Goal: Task Accomplishment & Management: Complete application form

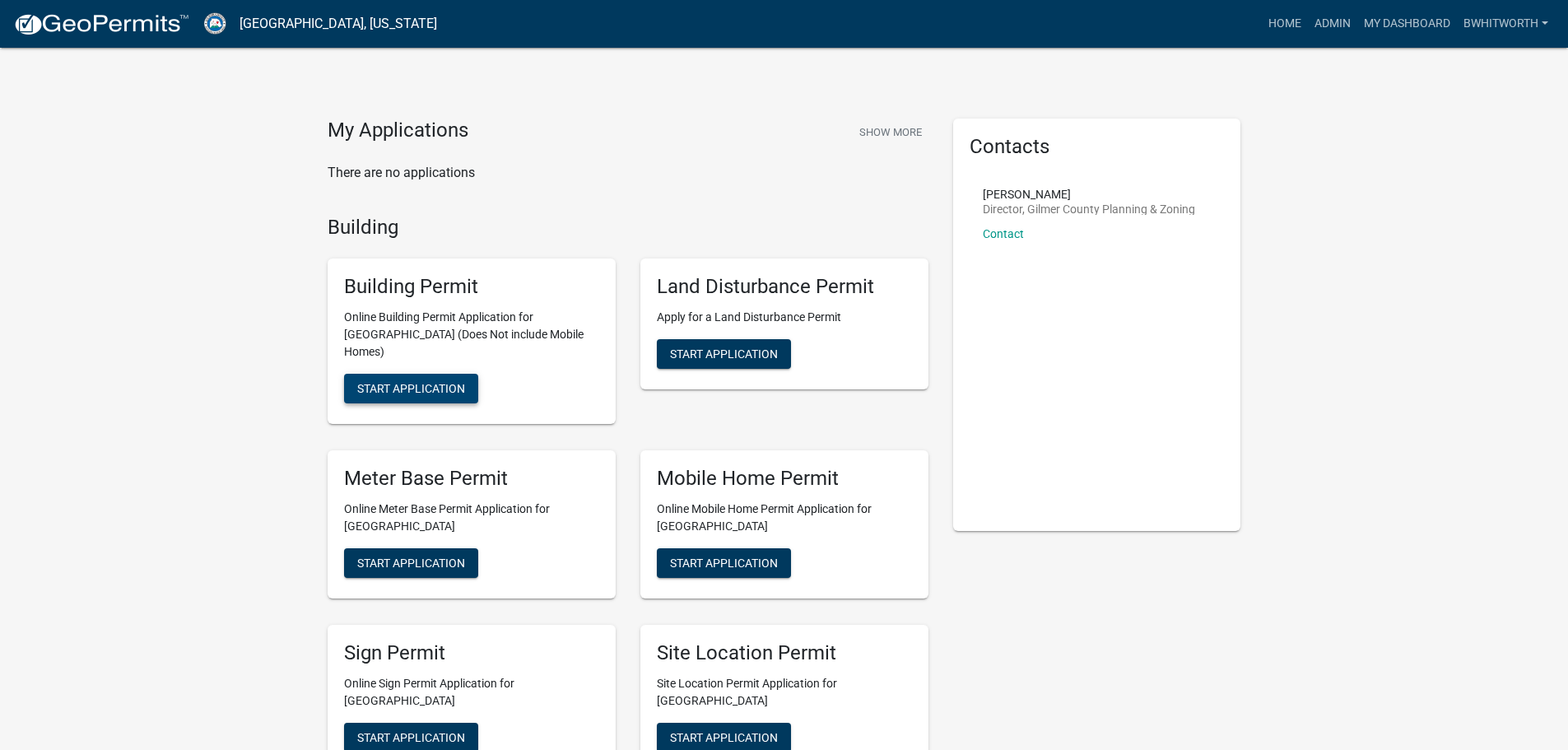
click at [403, 382] on span "Start Application" at bounding box center [411, 389] width 108 height 14
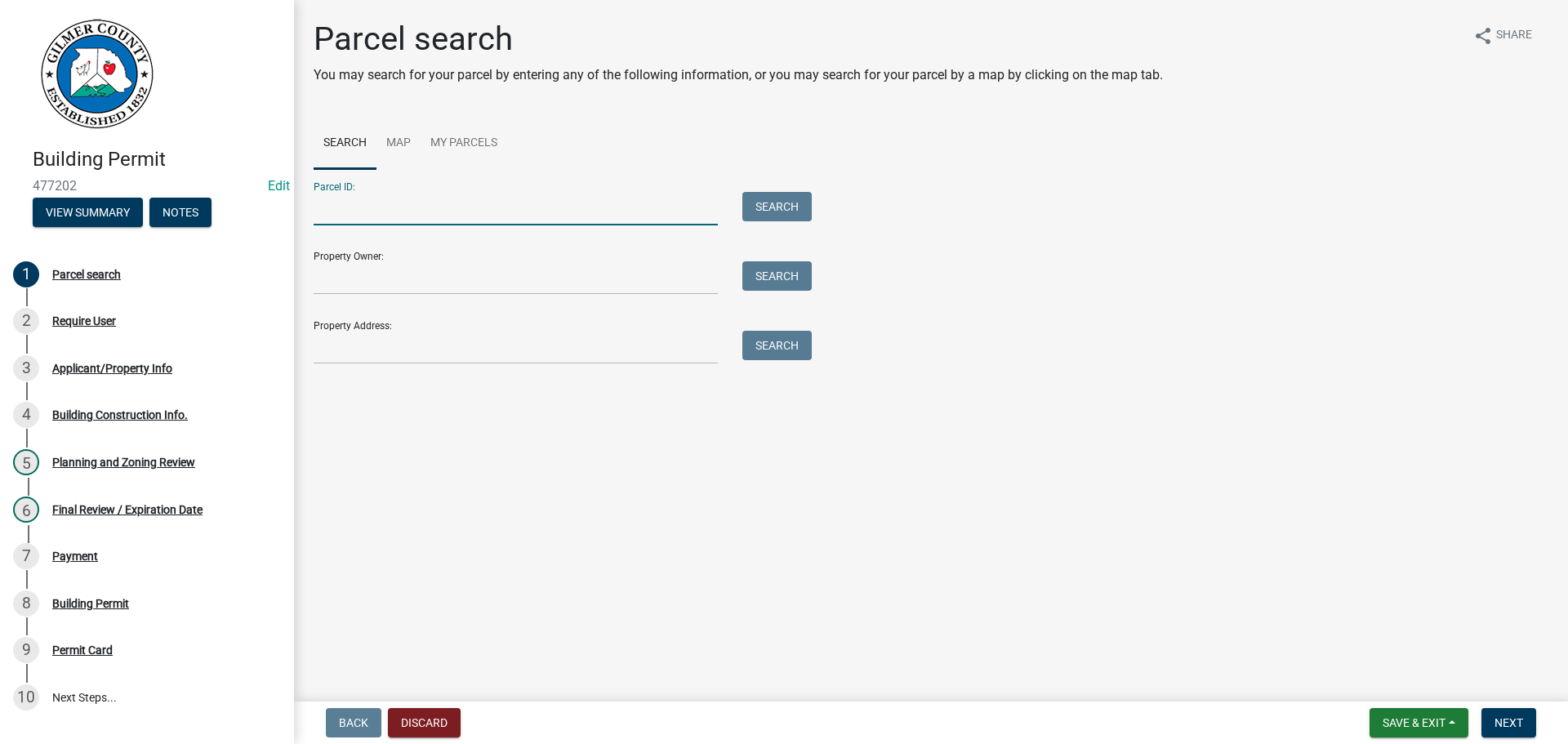
click at [334, 214] on input "Parcel ID:" at bounding box center [516, 208] width 404 height 34
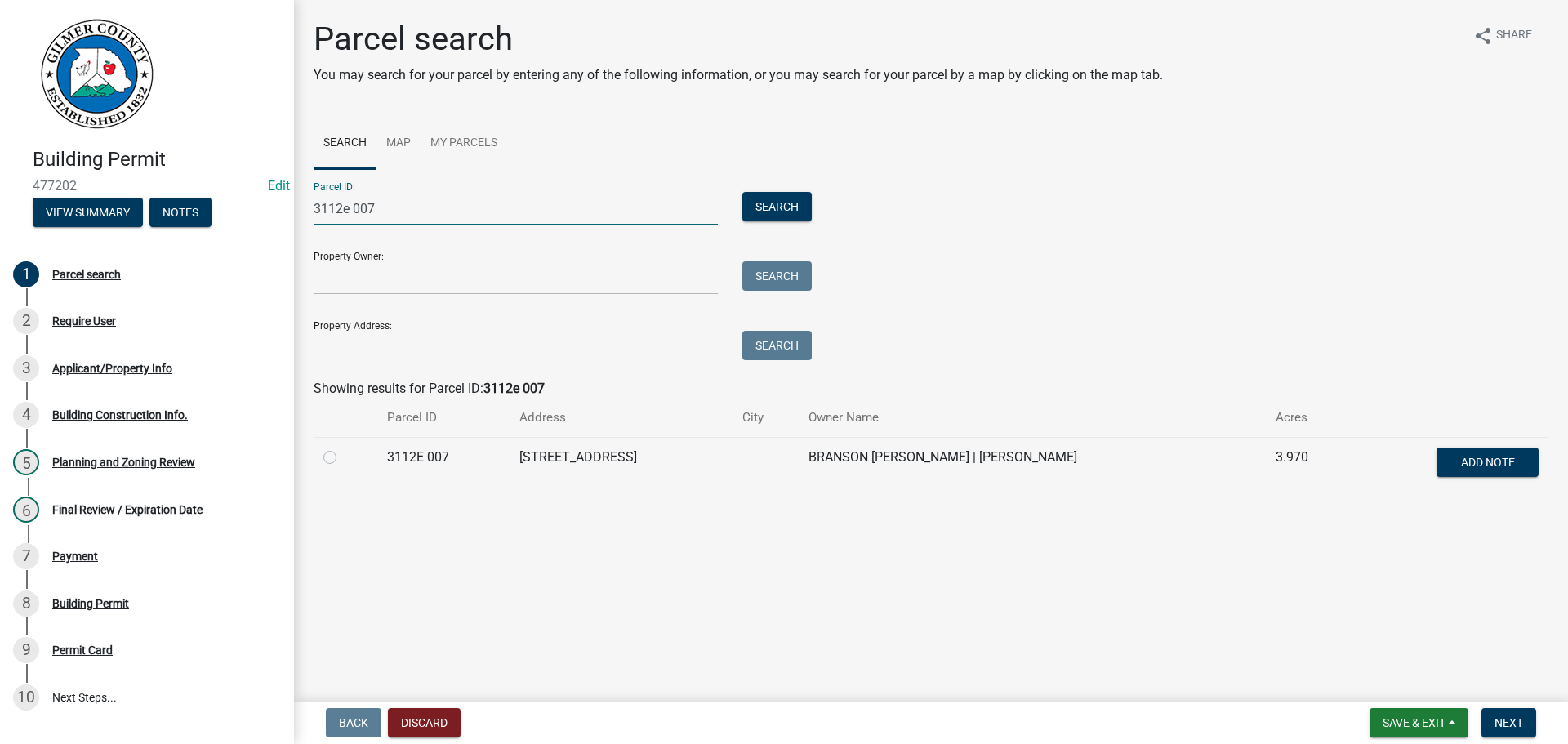
type input "3112e 007"
click at [343, 448] on label at bounding box center [343, 448] width 0 height 0
click at [343, 454] on 007 "radio" at bounding box center [347, 453] width 11 height 11
radio 007 "true"
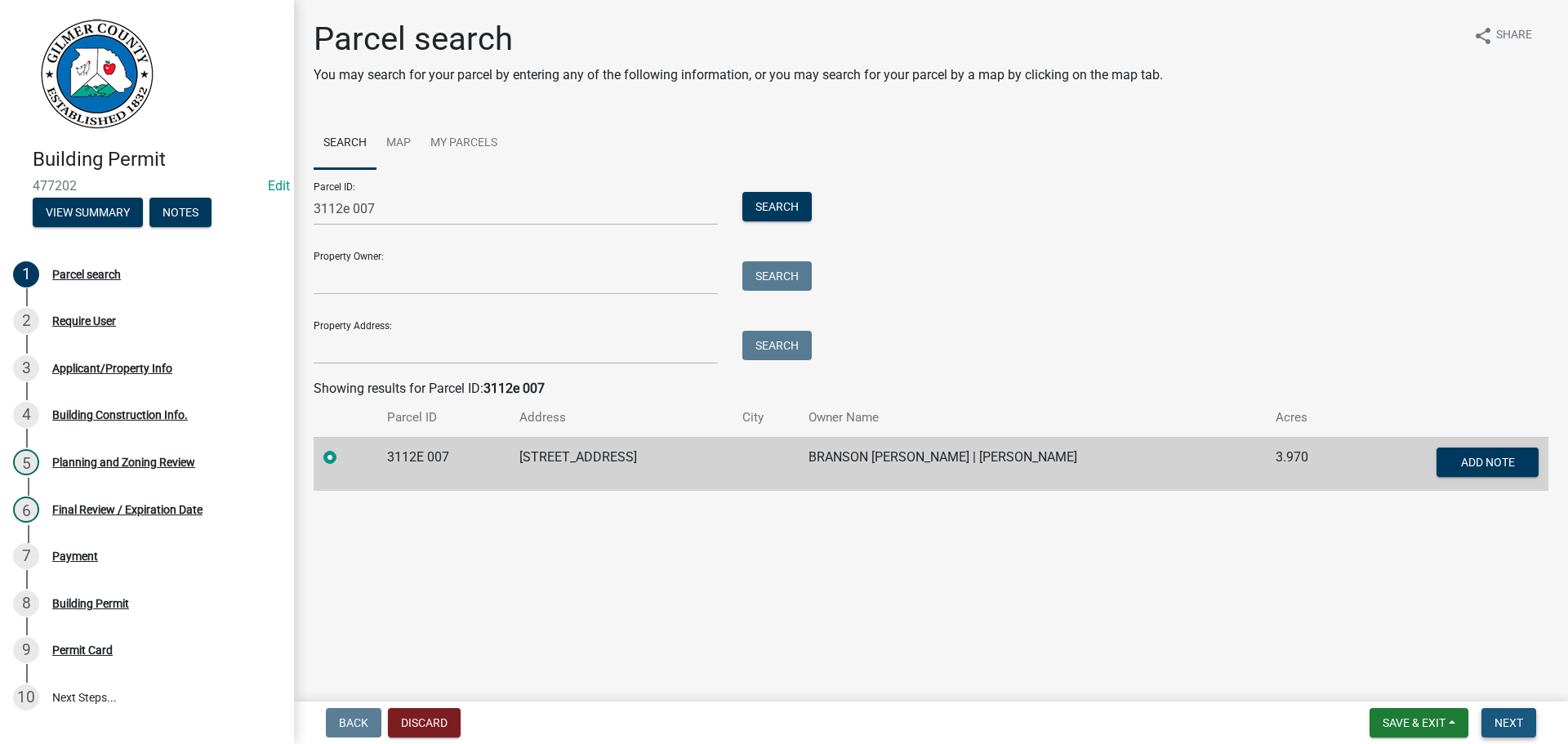
click at [1488, 710] on button "Next" at bounding box center [1509, 723] width 55 height 30
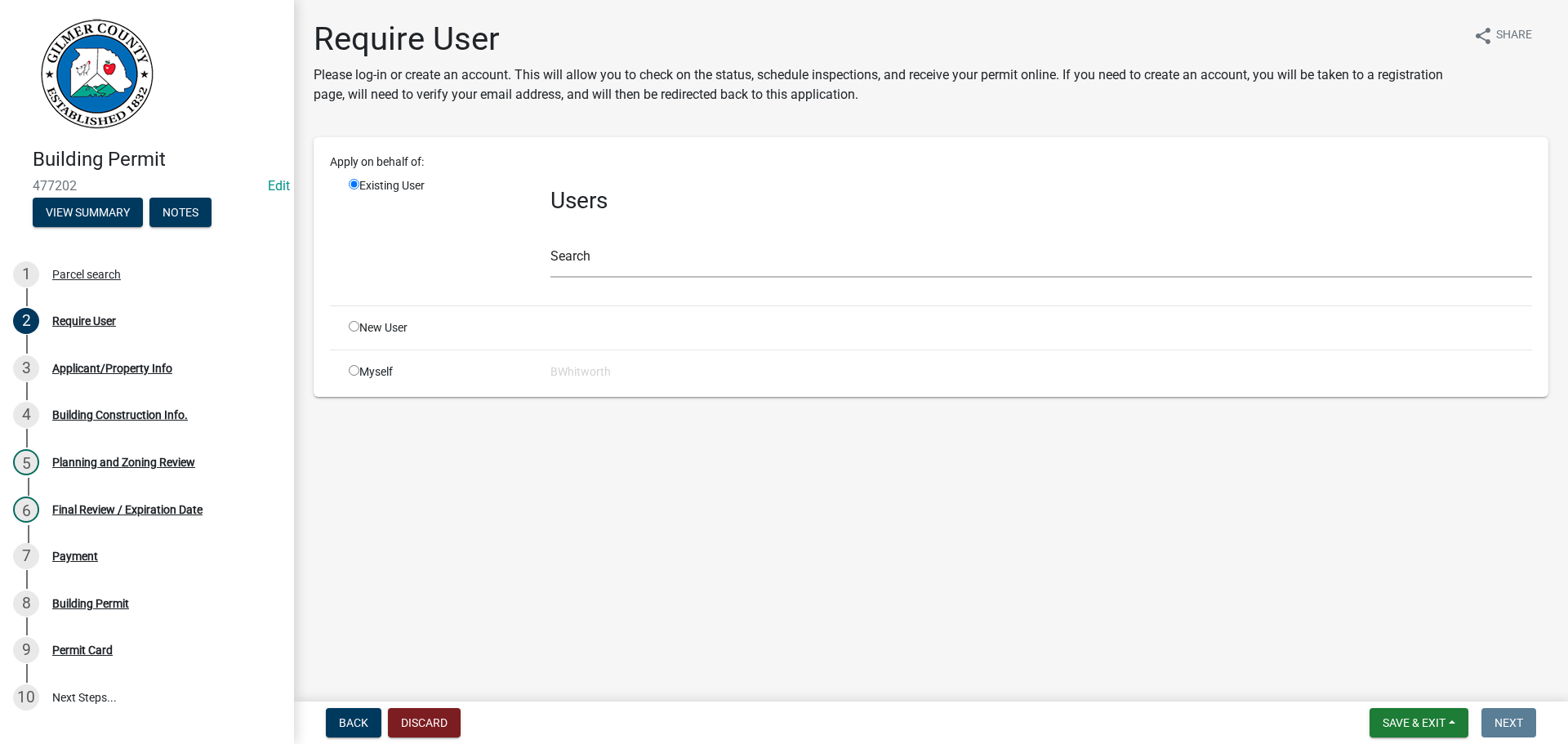
click at [354, 326] on input "radio" at bounding box center [353, 326] width 11 height 11
radio input "true"
radio input "false"
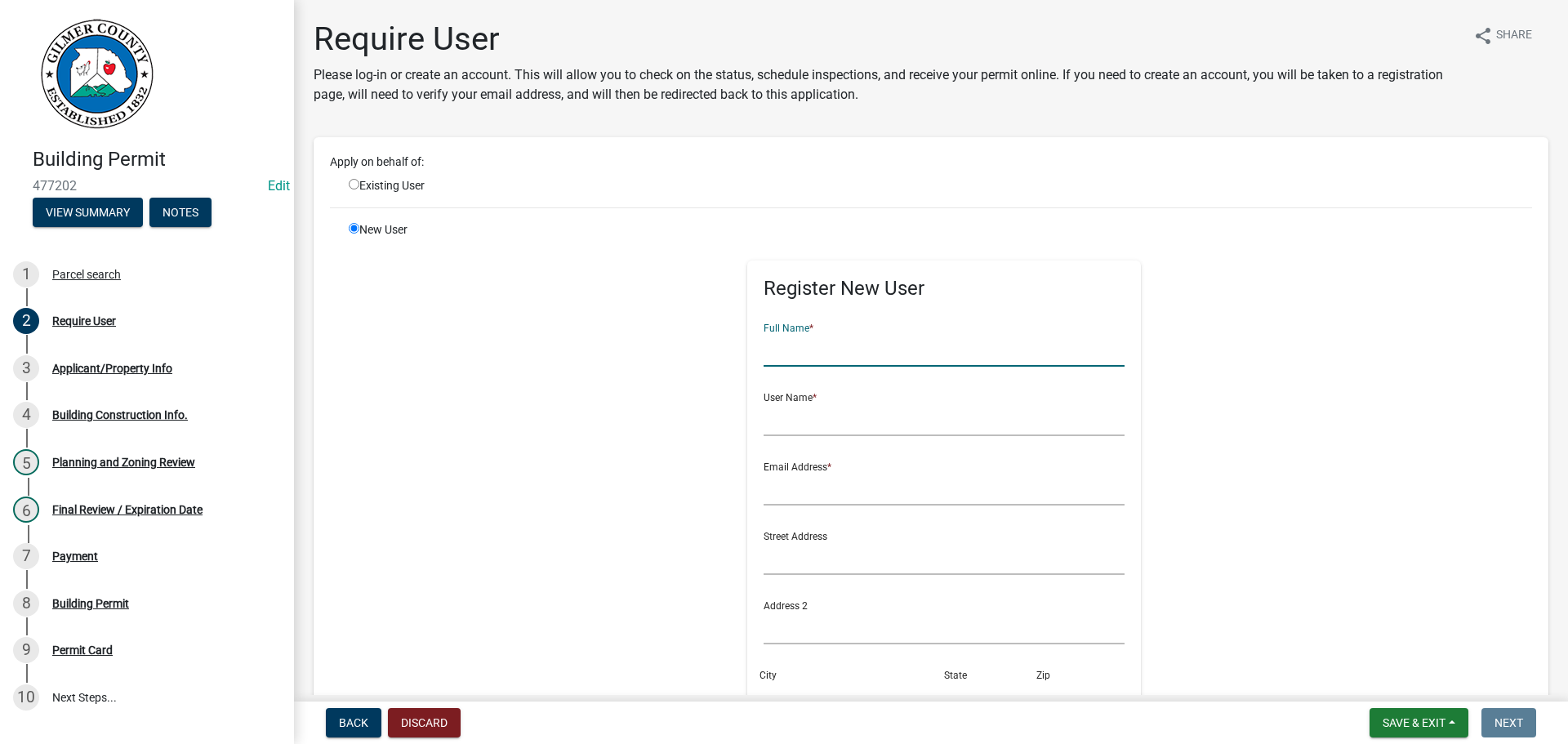
click at [801, 359] on input "text" at bounding box center [945, 349] width 362 height 34
type input "b"
type input "BRANSON [PERSON_NAME]"
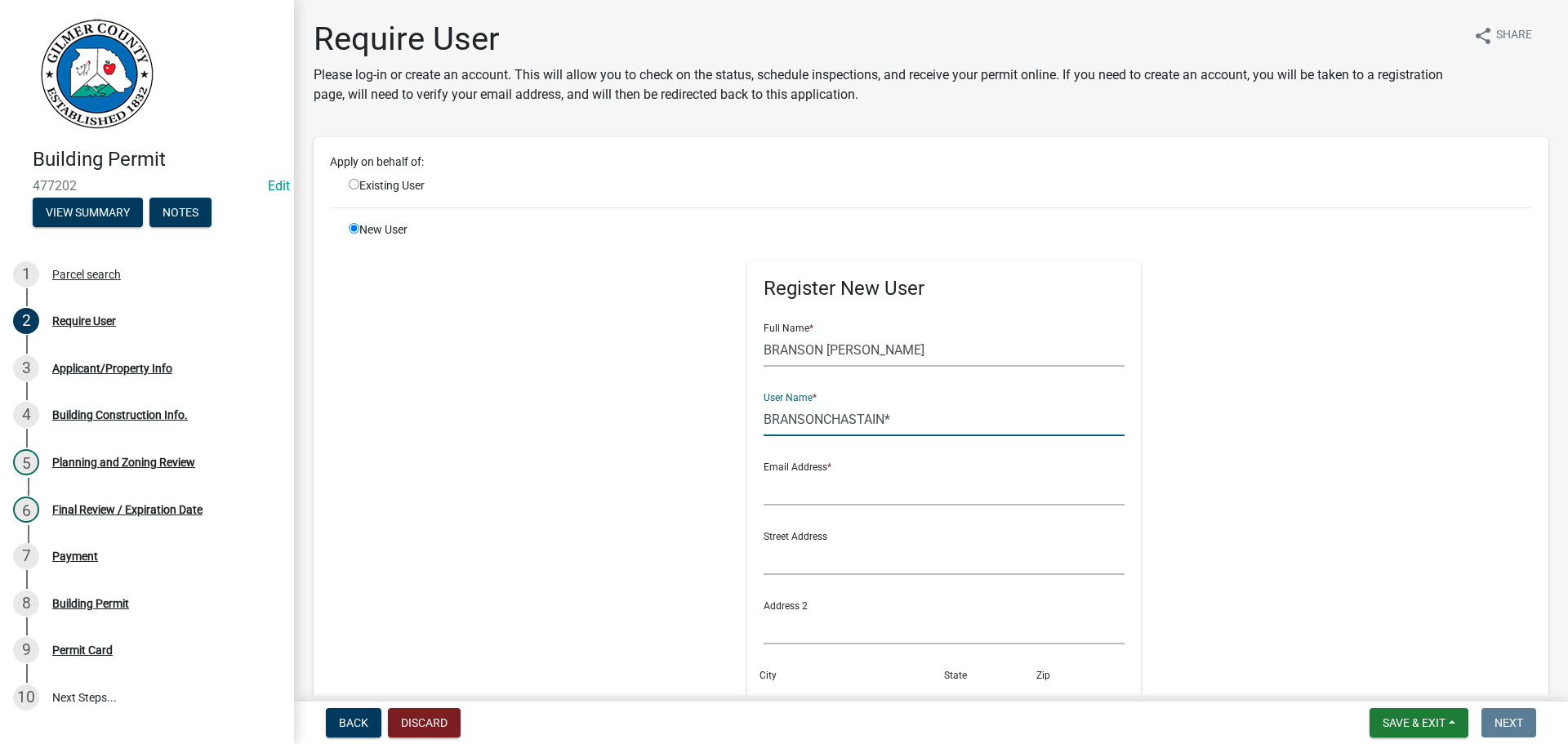
type input "BRANSONCHASTAIN*"
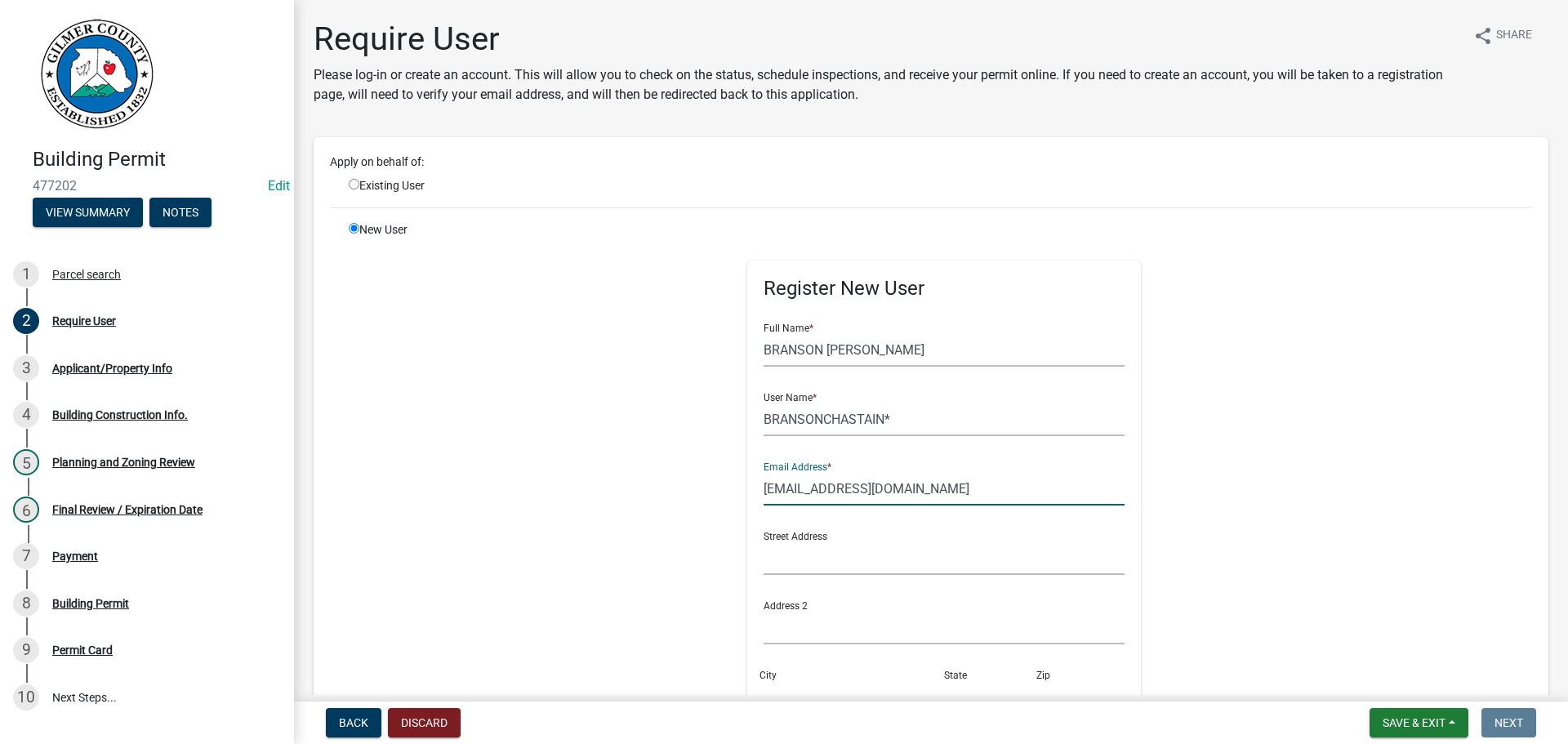
type input "CHASTAINS@ICLOUD.COM"
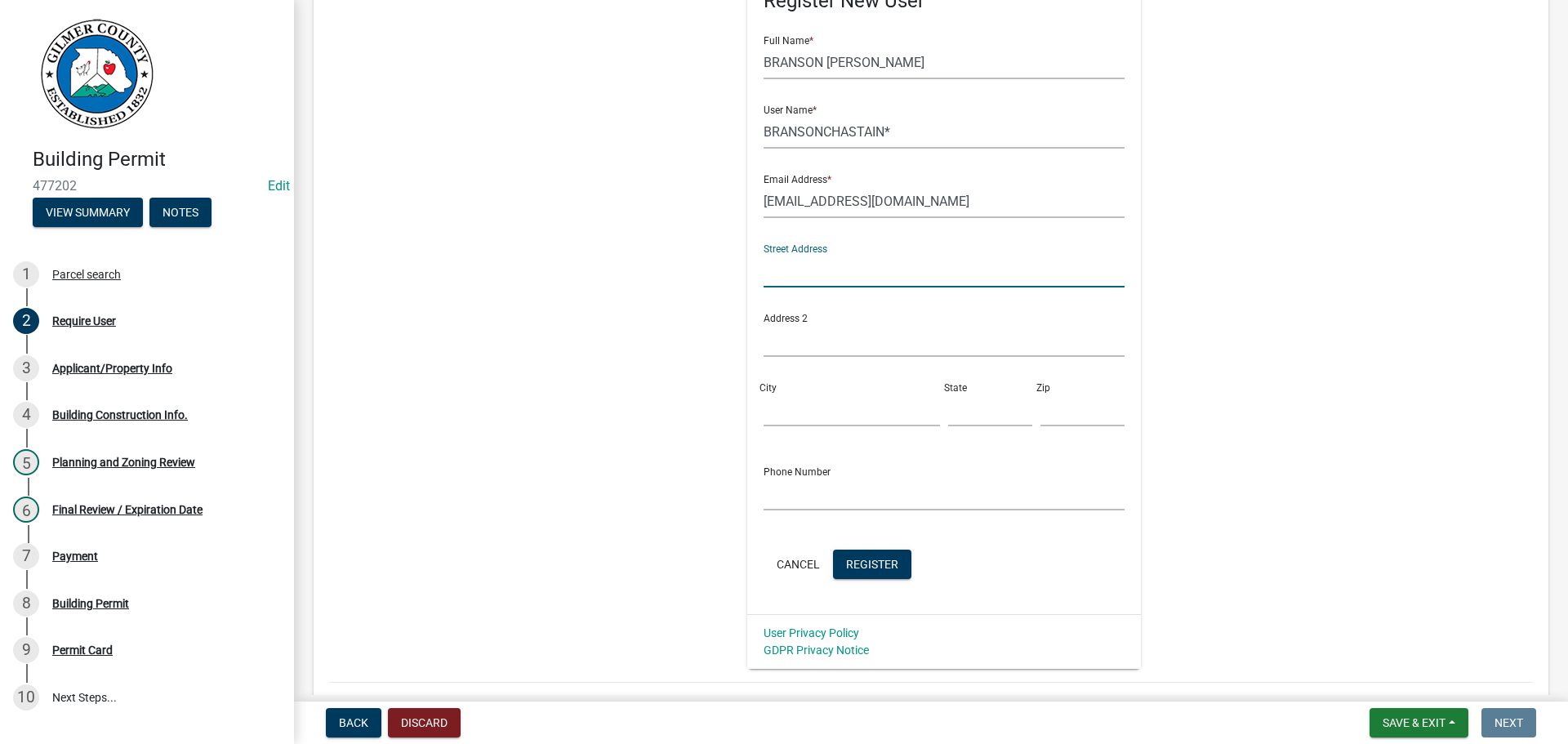
scroll to position [327, 0]
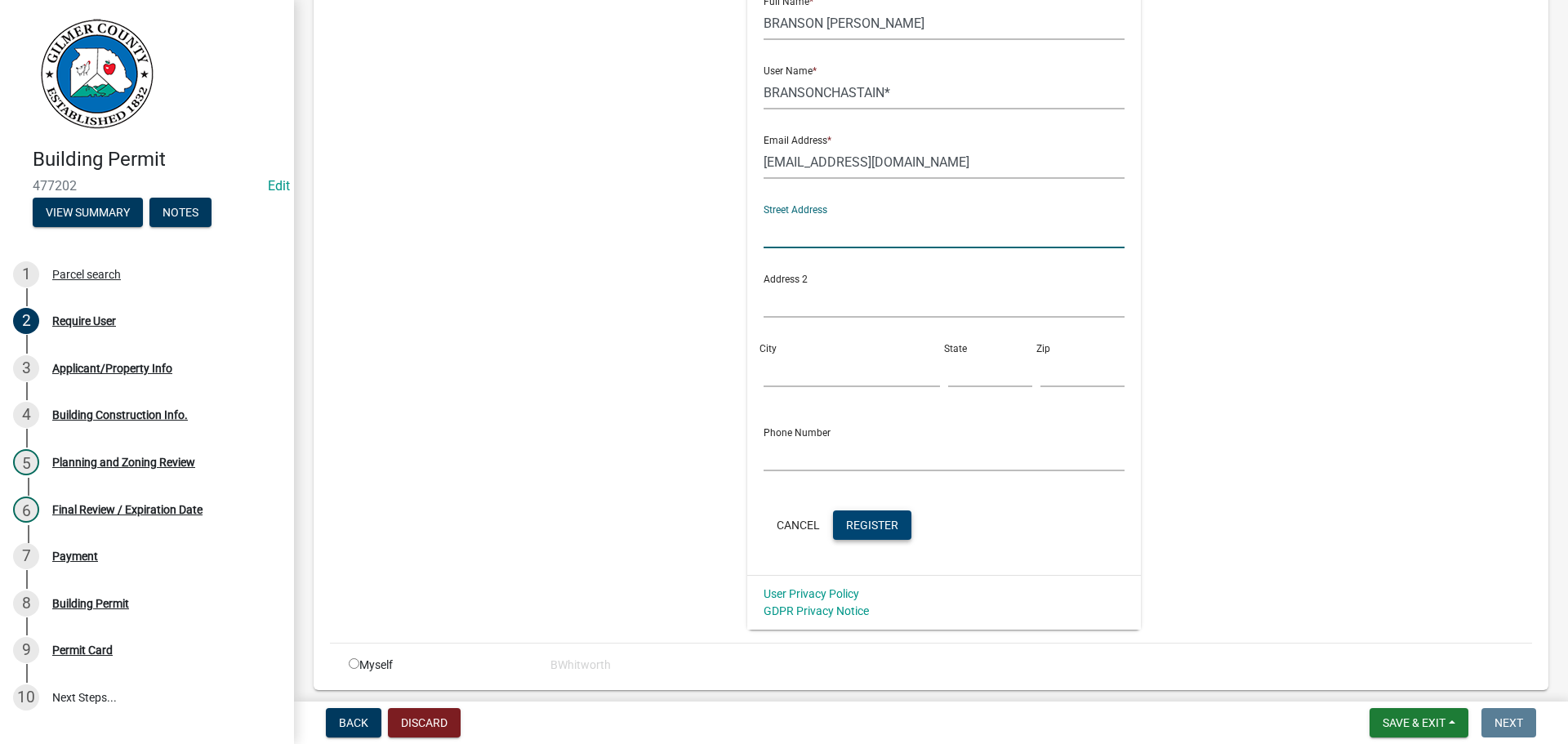
click at [848, 520] on span "Register" at bounding box center [872, 525] width 53 height 13
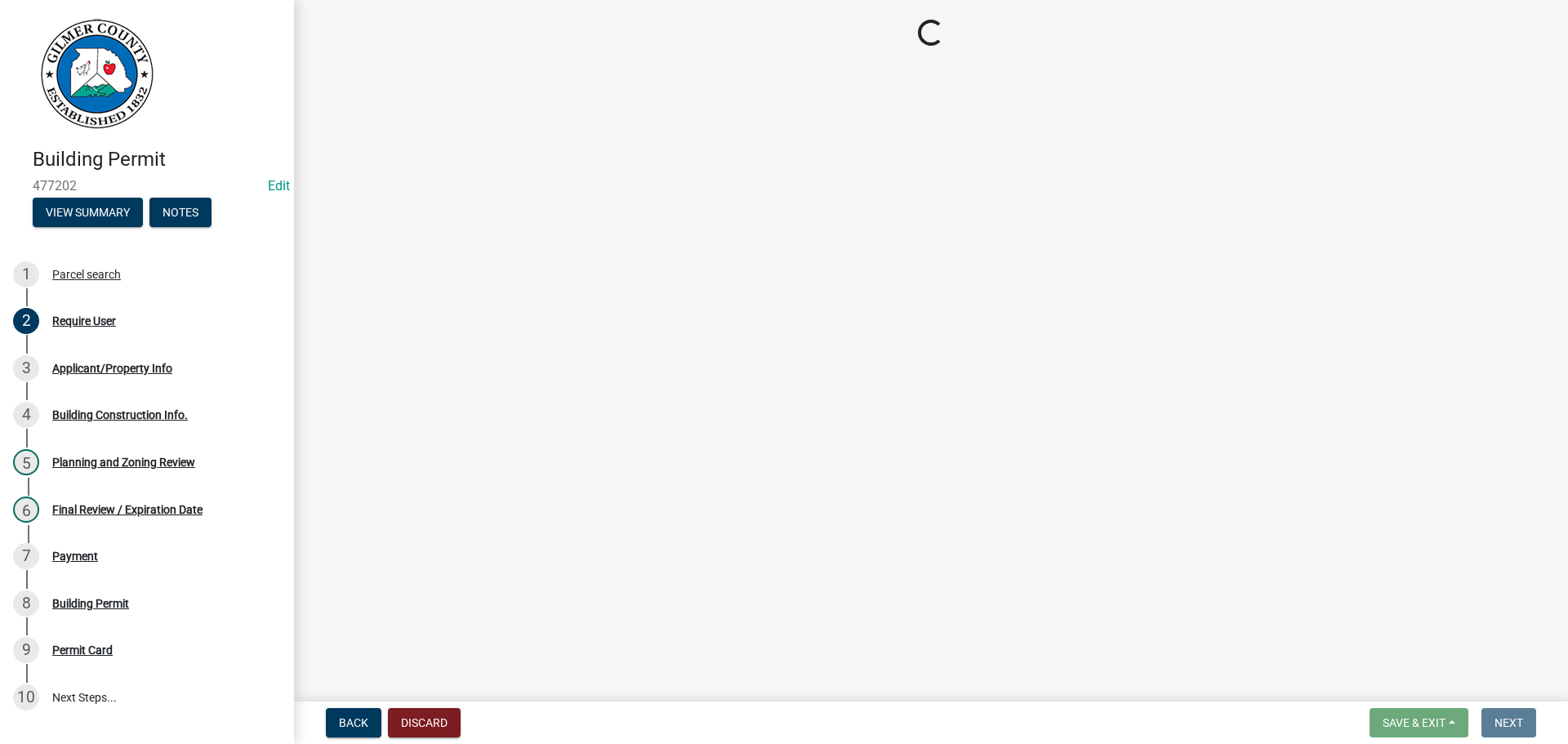
scroll to position [0, 0]
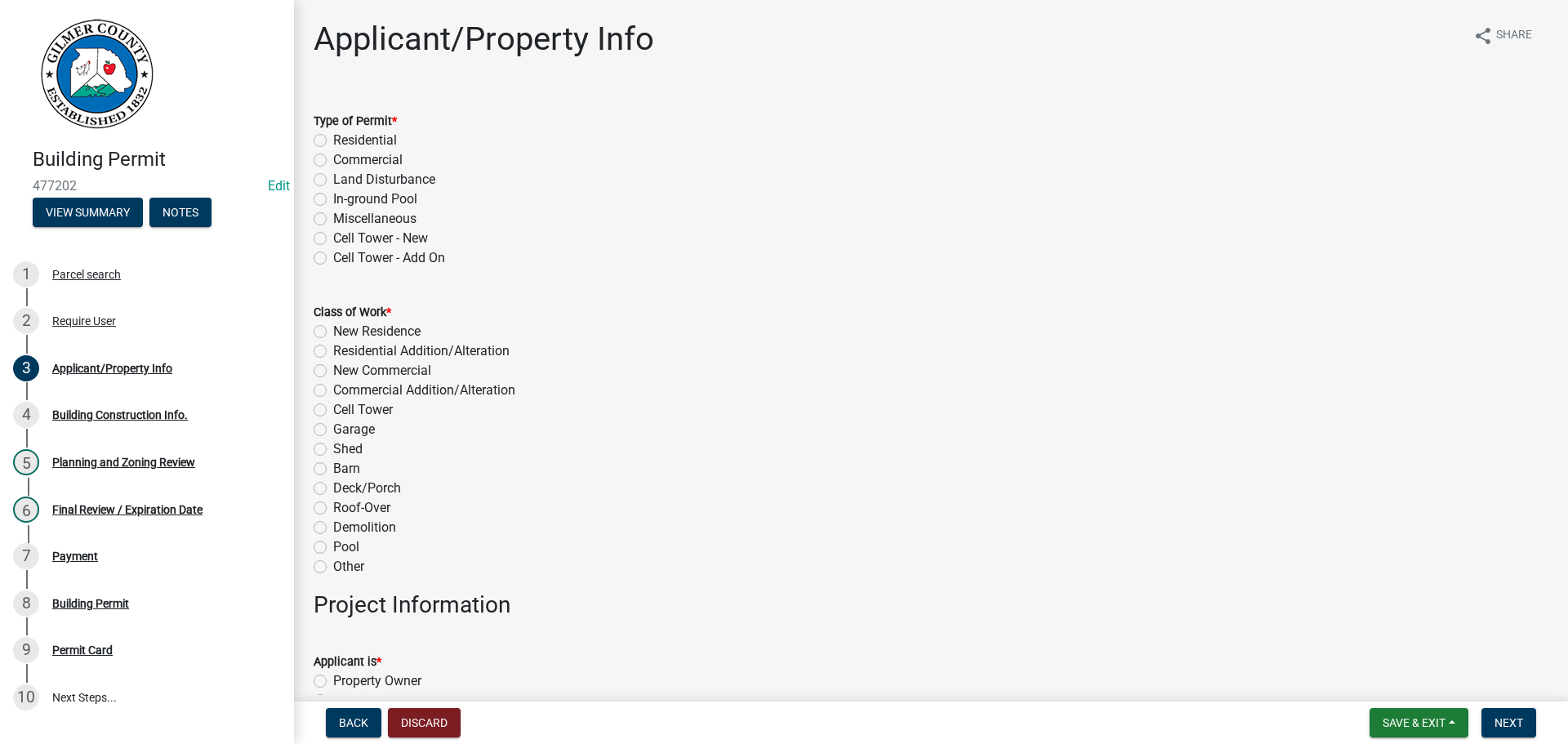
click at [333, 136] on label "Residential" at bounding box center [365, 141] width 64 height 19
click at [333, 136] on input "Residential" at bounding box center [338, 136] width 11 height 11
radio input "true"
click at [333, 349] on label "Residential Addition/Alteration" at bounding box center [421, 351] width 176 height 19
click at [333, 349] on input "Residential Addition/Alteration" at bounding box center [338, 347] width 11 height 11
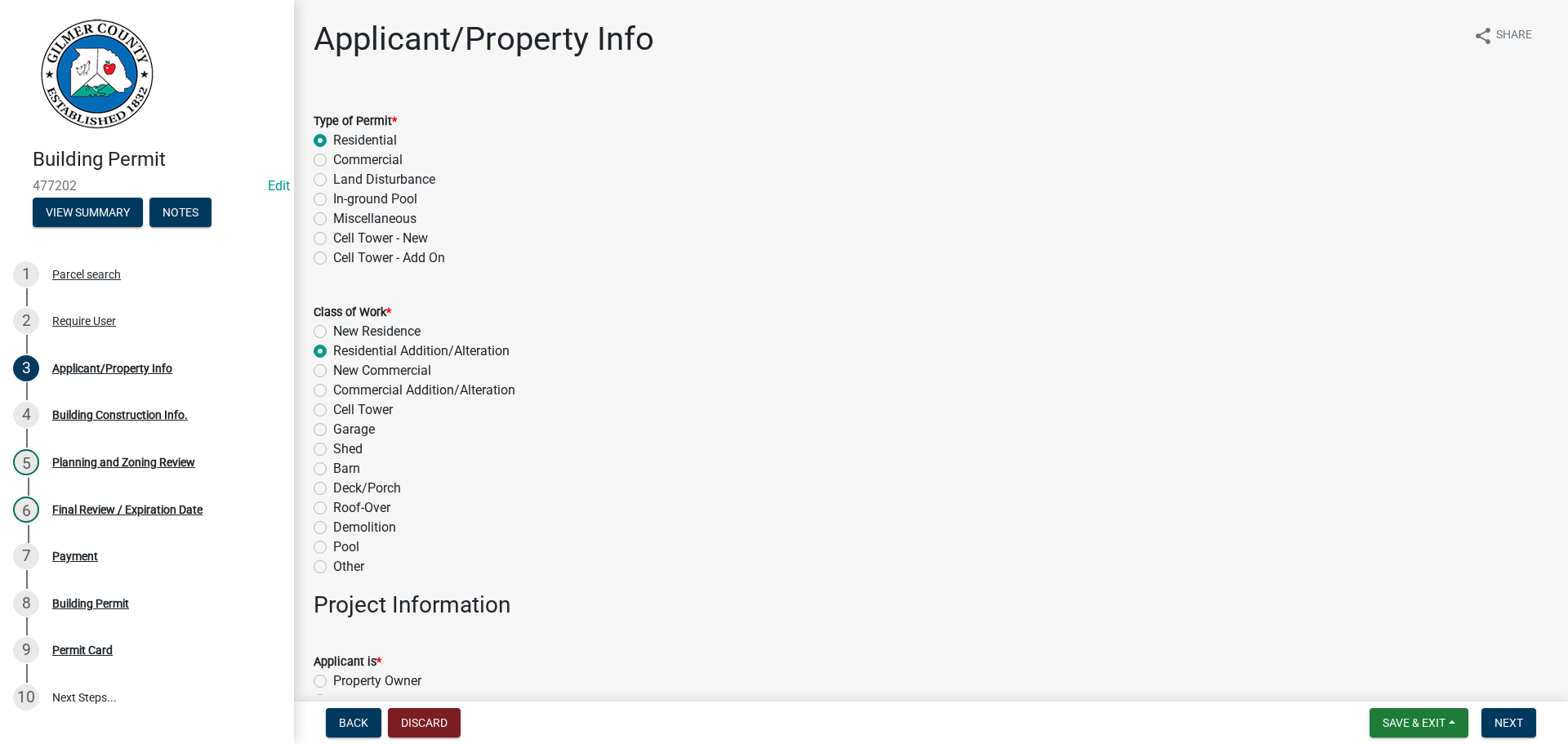
radio input "true"
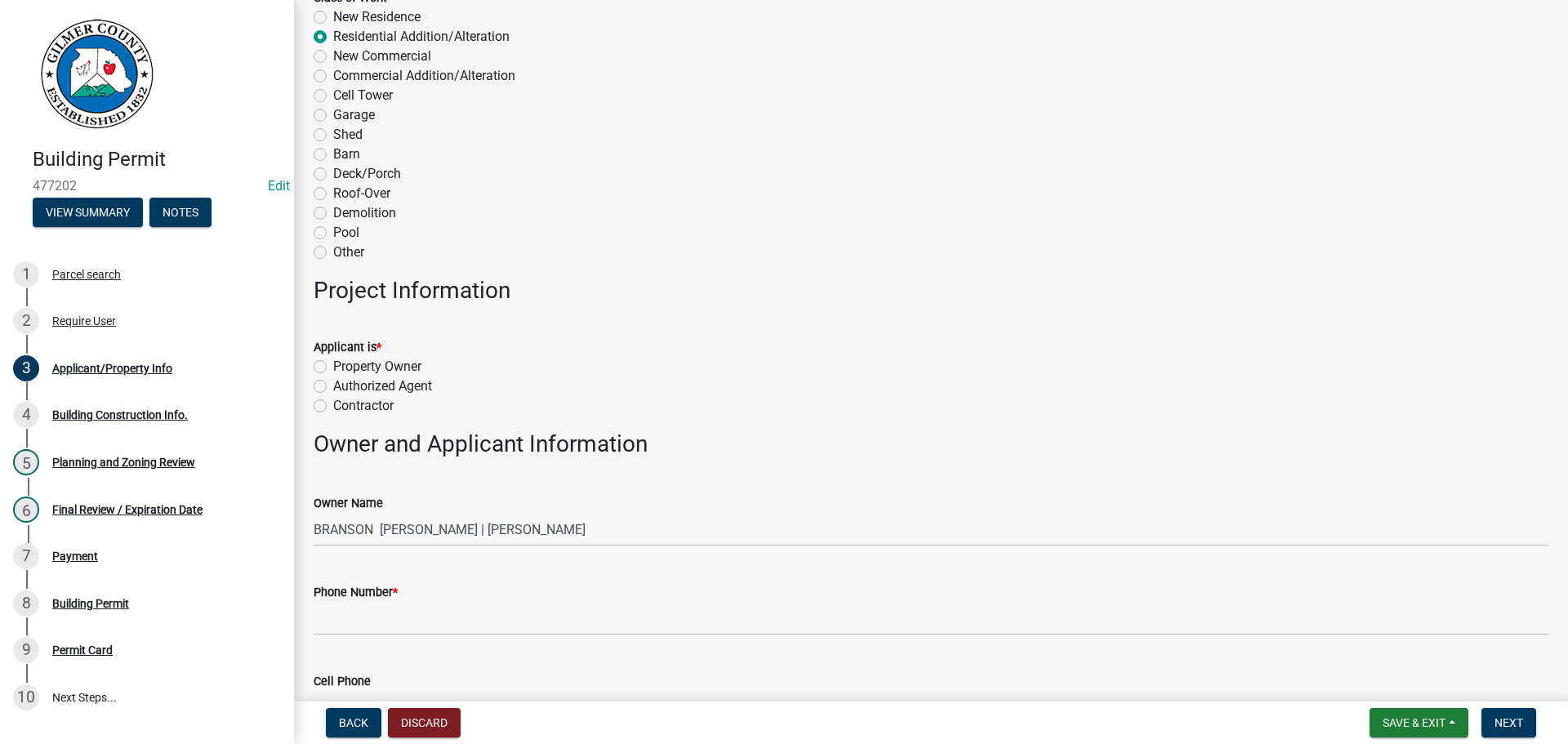
scroll to position [327, 0]
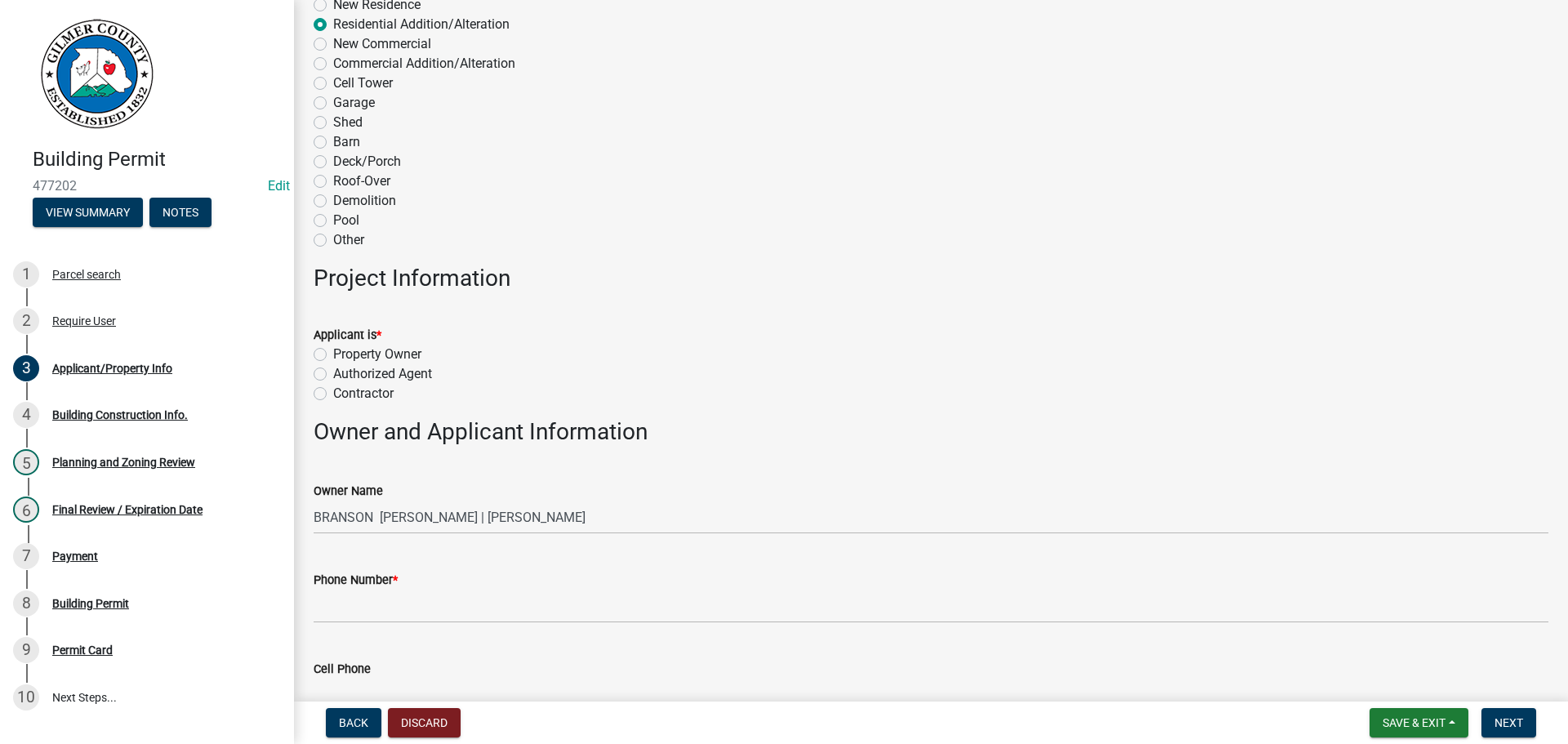
click at [333, 353] on label "Property Owner" at bounding box center [377, 354] width 88 height 19
click at [333, 353] on input "Property Owner" at bounding box center [338, 349] width 11 height 11
radio input "true"
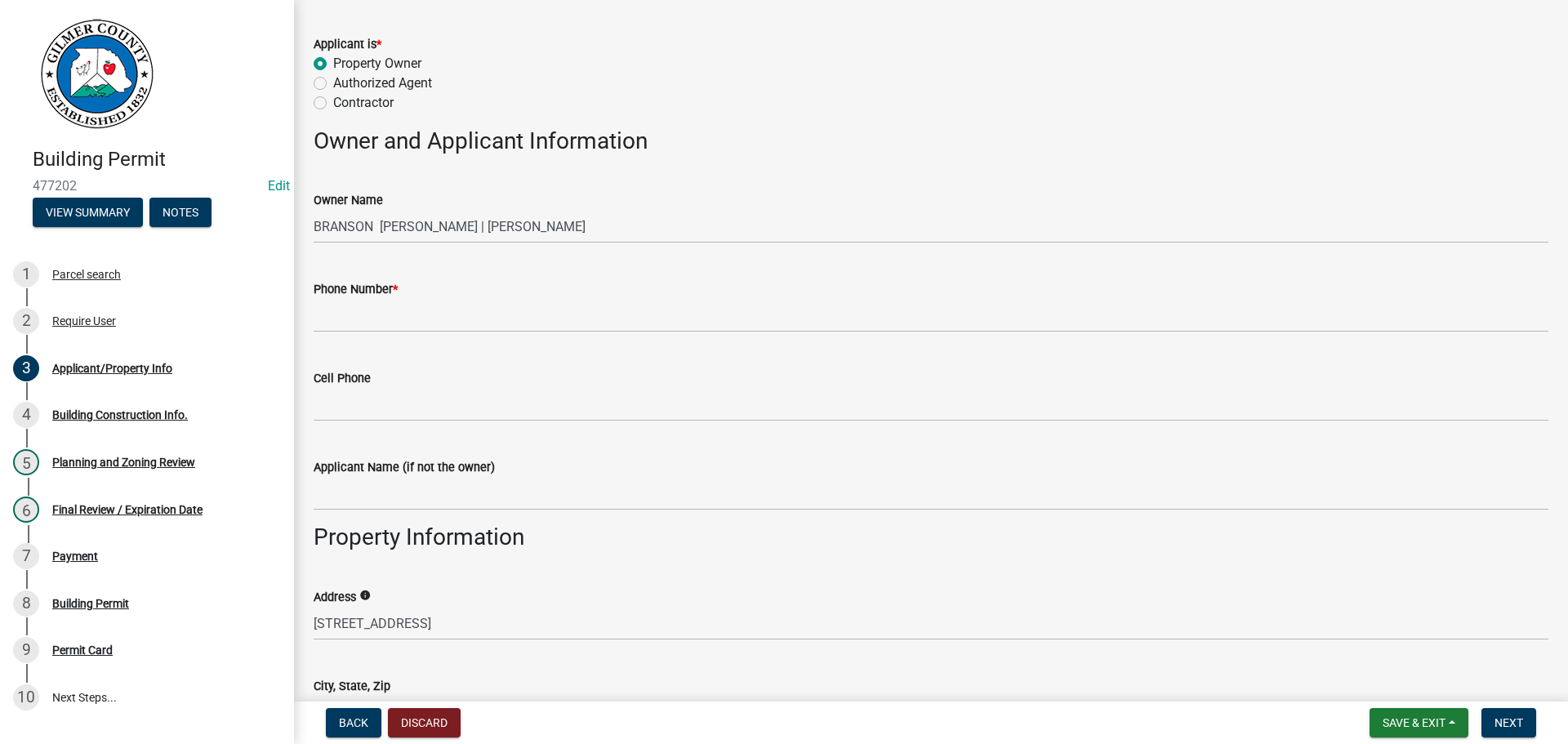
scroll to position [654, 0]
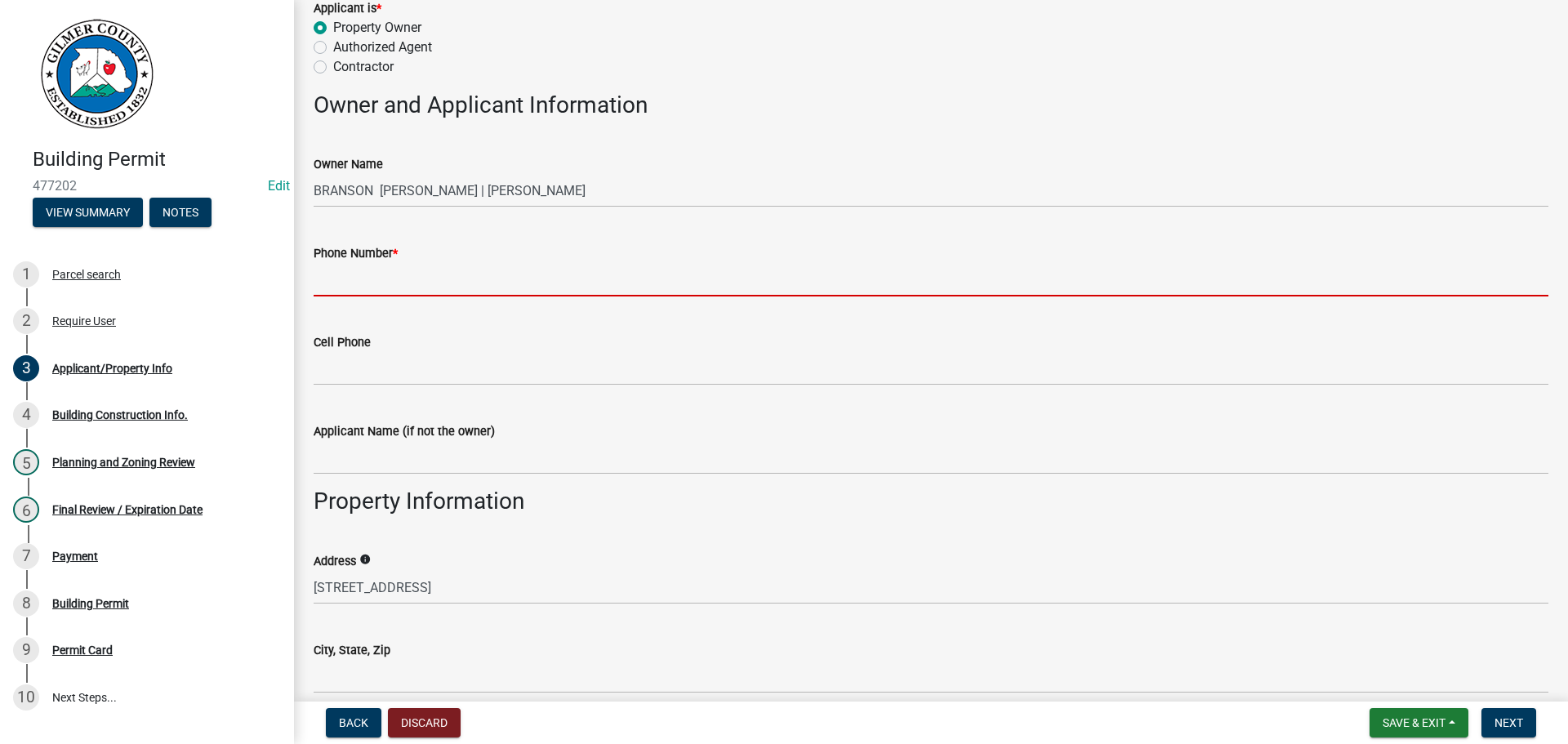
click at [376, 280] on input "Phone Number *" at bounding box center [931, 280] width 1235 height 34
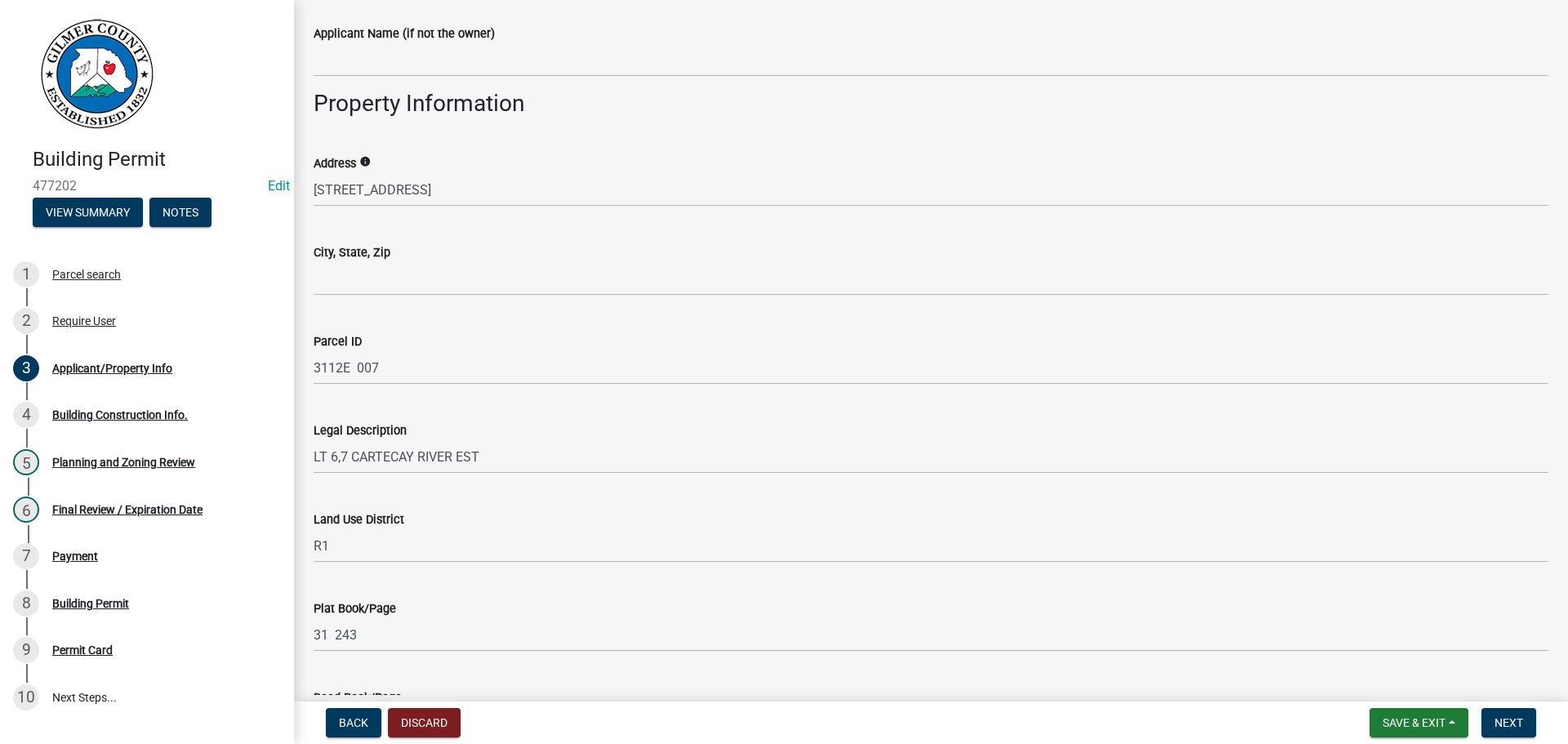
scroll to position [1062, 0]
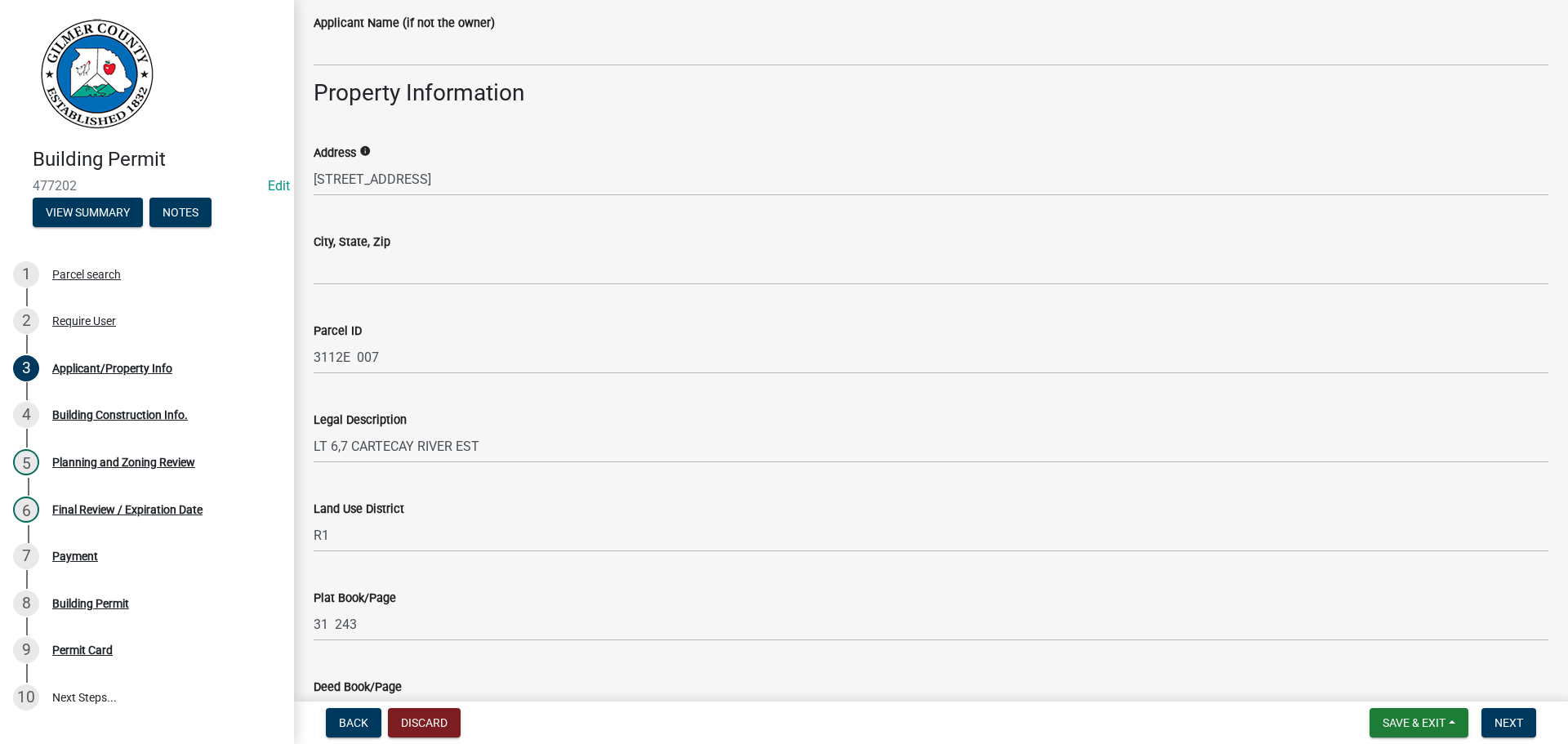
type input "706-889-4975"
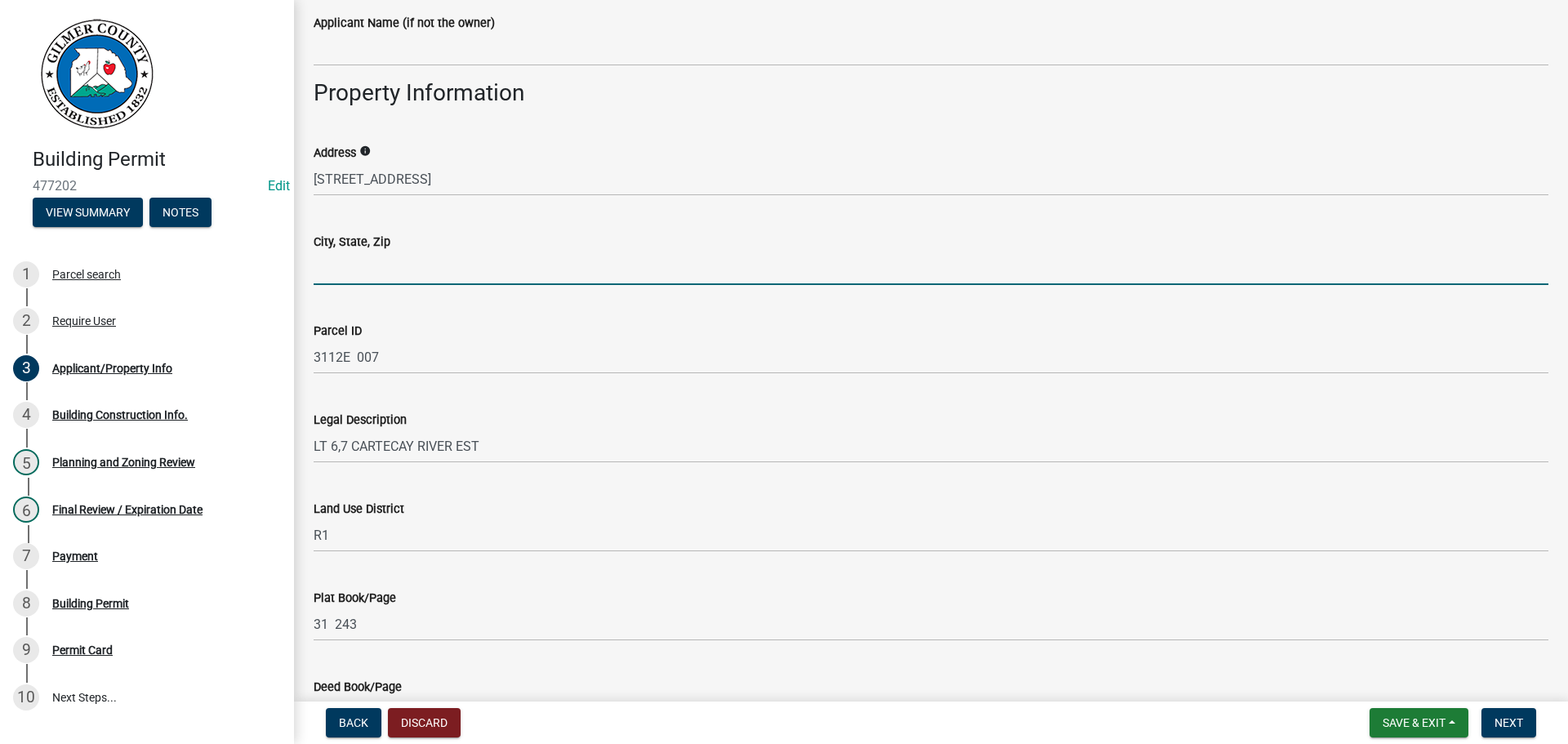
click at [375, 270] on input "City, State, Zip" at bounding box center [931, 268] width 1235 height 34
type input "ELLIJAY GA 30536"
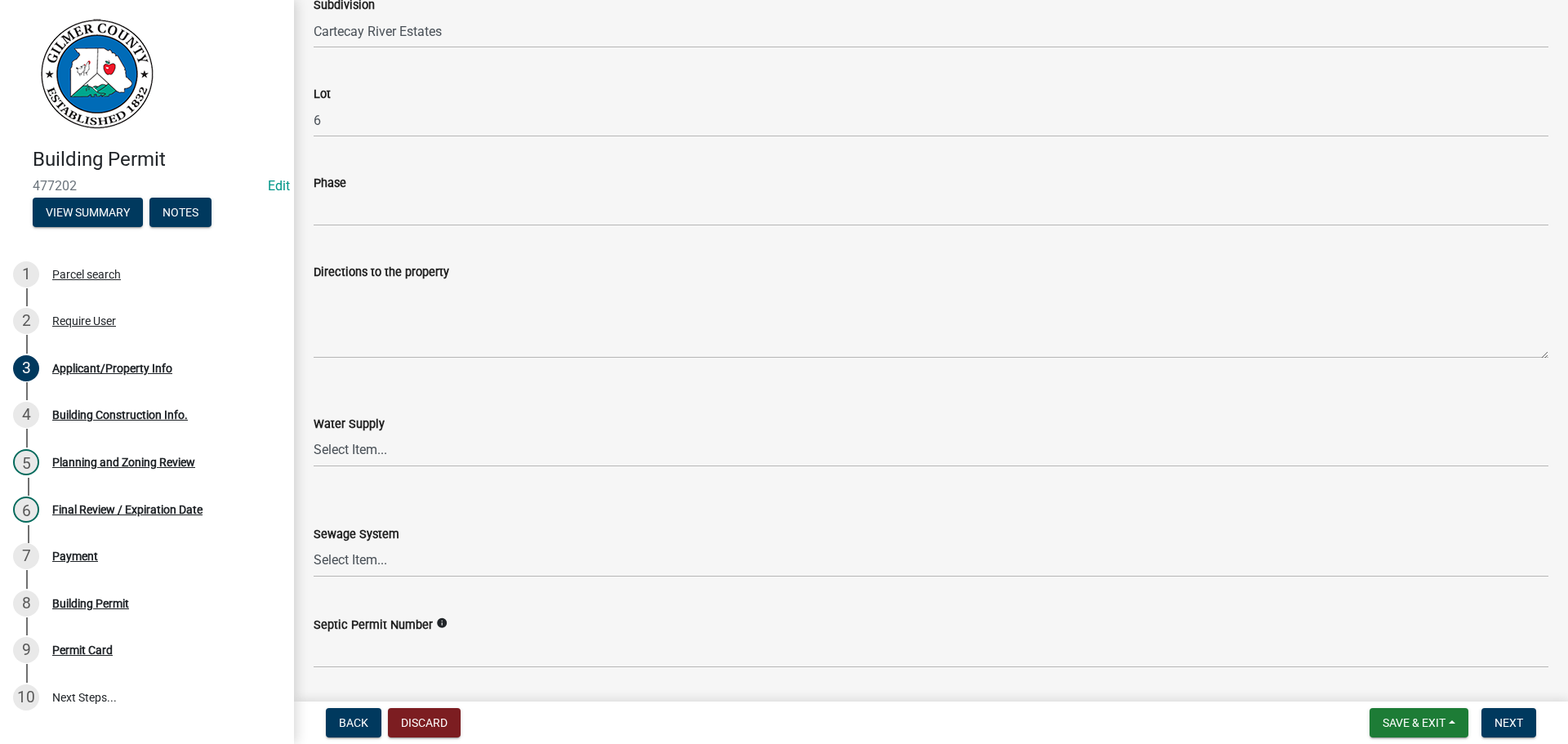
scroll to position [1961, 0]
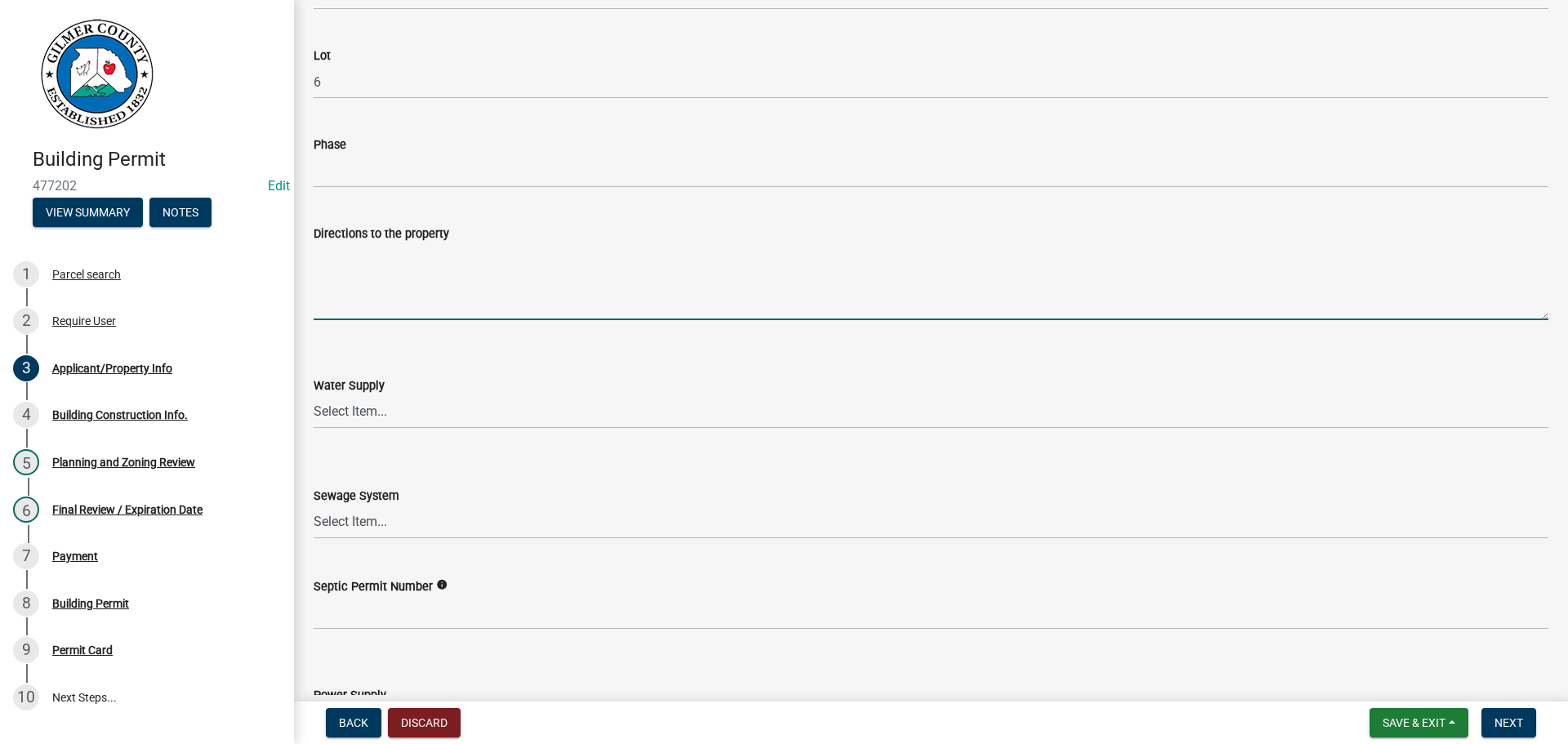
click at [432, 290] on textarea "Directions to the property" at bounding box center [931, 282] width 1235 height 77
click at [703, 253] on textarea "52E, LT ON ROY RD, LT ON CARTECAY RIVER RUN, LT ON CARTECAY RIVER RIDGE RD" at bounding box center [931, 282] width 1235 height 77
click at [754, 252] on textarea "52E, LT ON ROY RD, LT ON CARTECAY RIVER RUN, LT ON RIVER RIDGE RD" at bounding box center [931, 282] width 1235 height 77
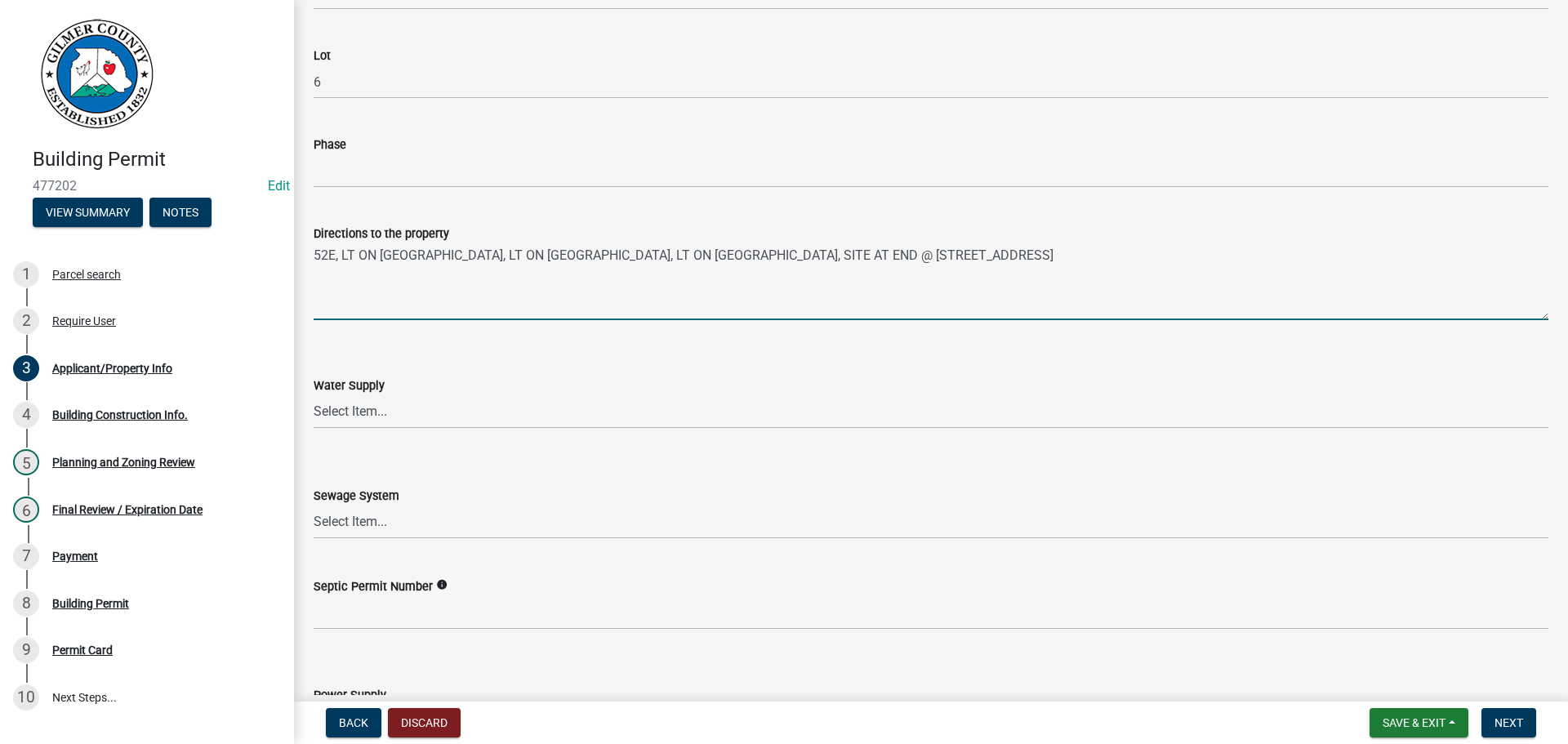
click at [931, 258] on textarea "52E, LT ON ROY RD, LT ON CARTECAY RIVER RUN, LT ON RIVER RIDGE RD, SITE AT END …" at bounding box center [931, 282] width 1235 height 77
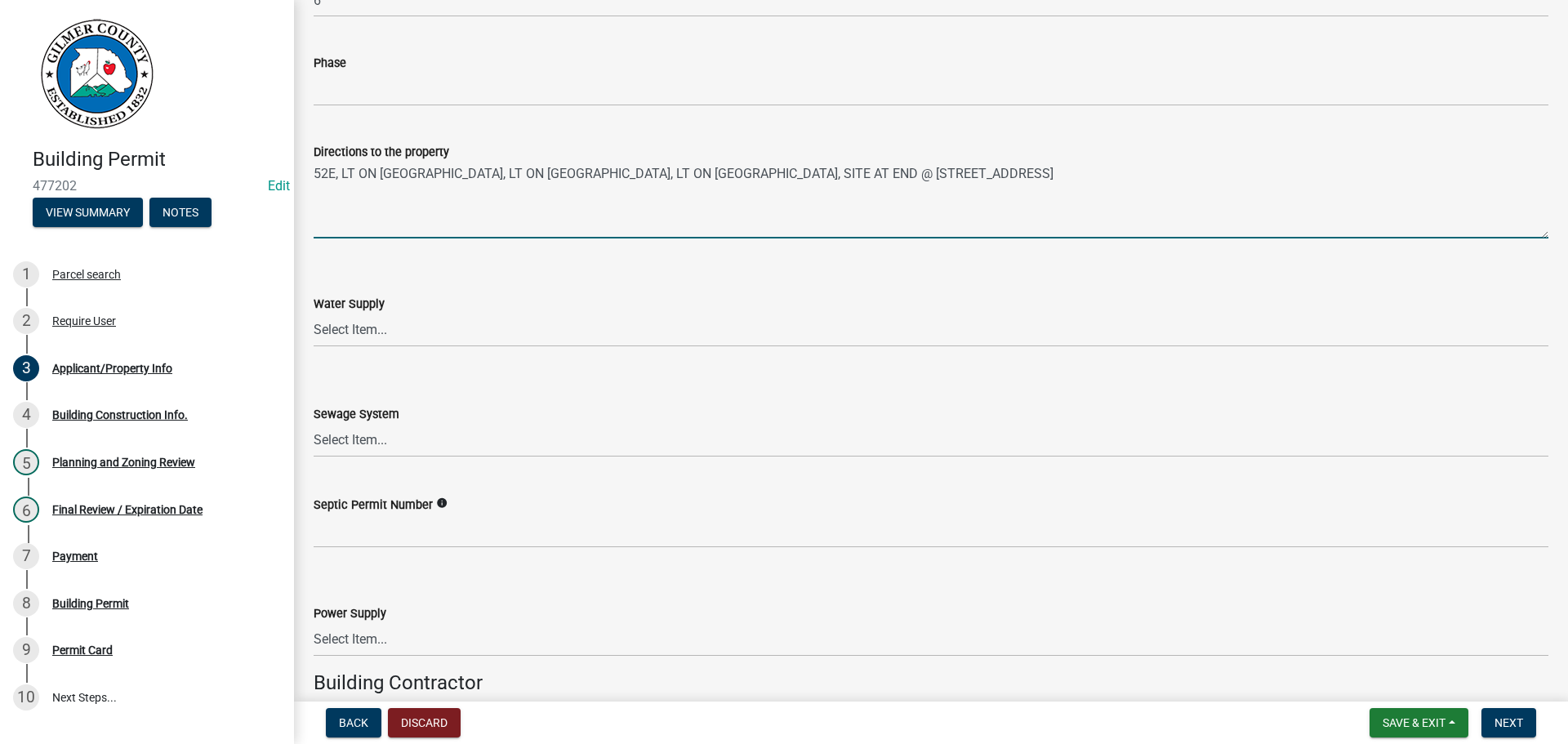
scroll to position [2124, 0]
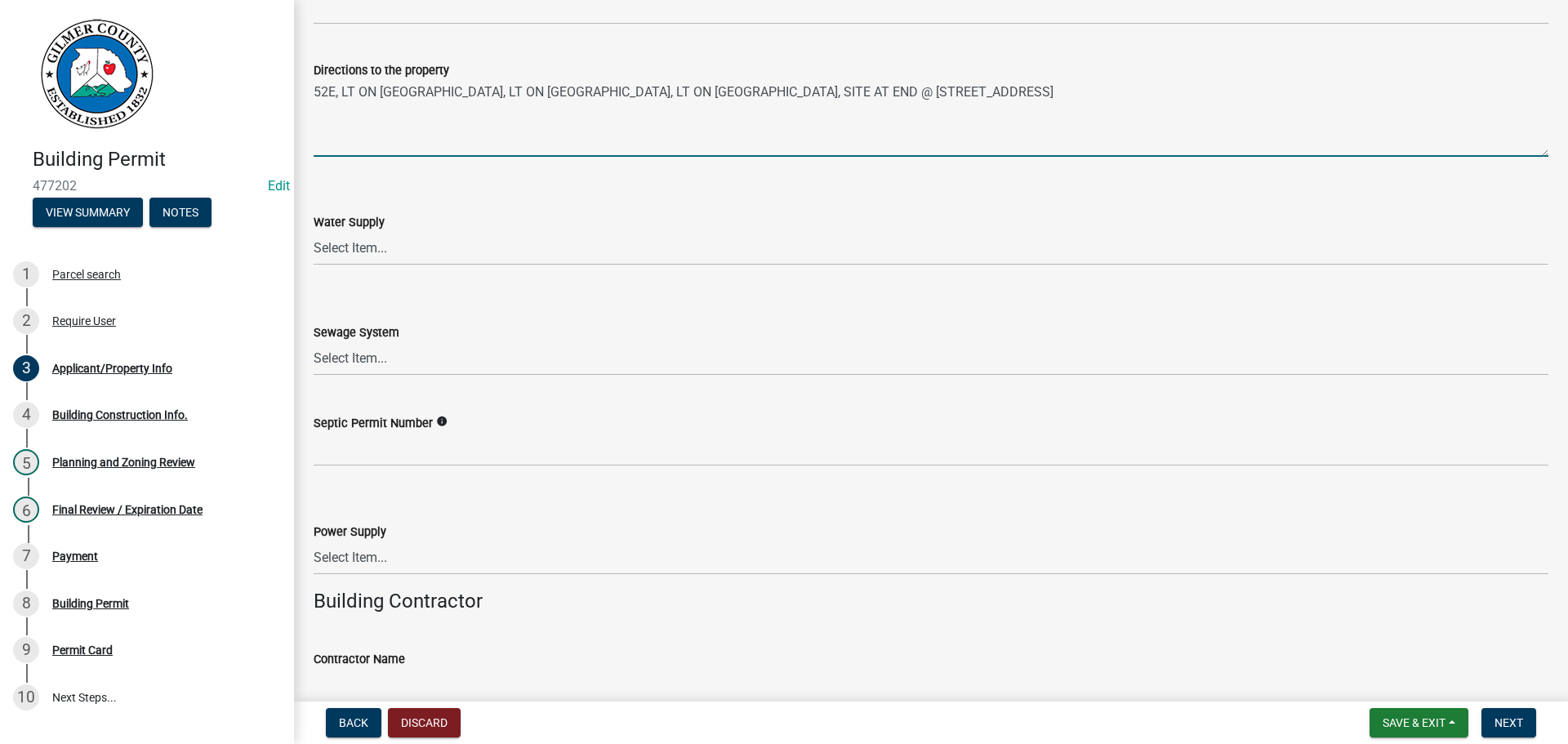
type textarea "52E, LT ON ROY RD, LT ON CARTECAY RIVER RUN, LT ON RIVER RIDGE RD, SITE AT END …"
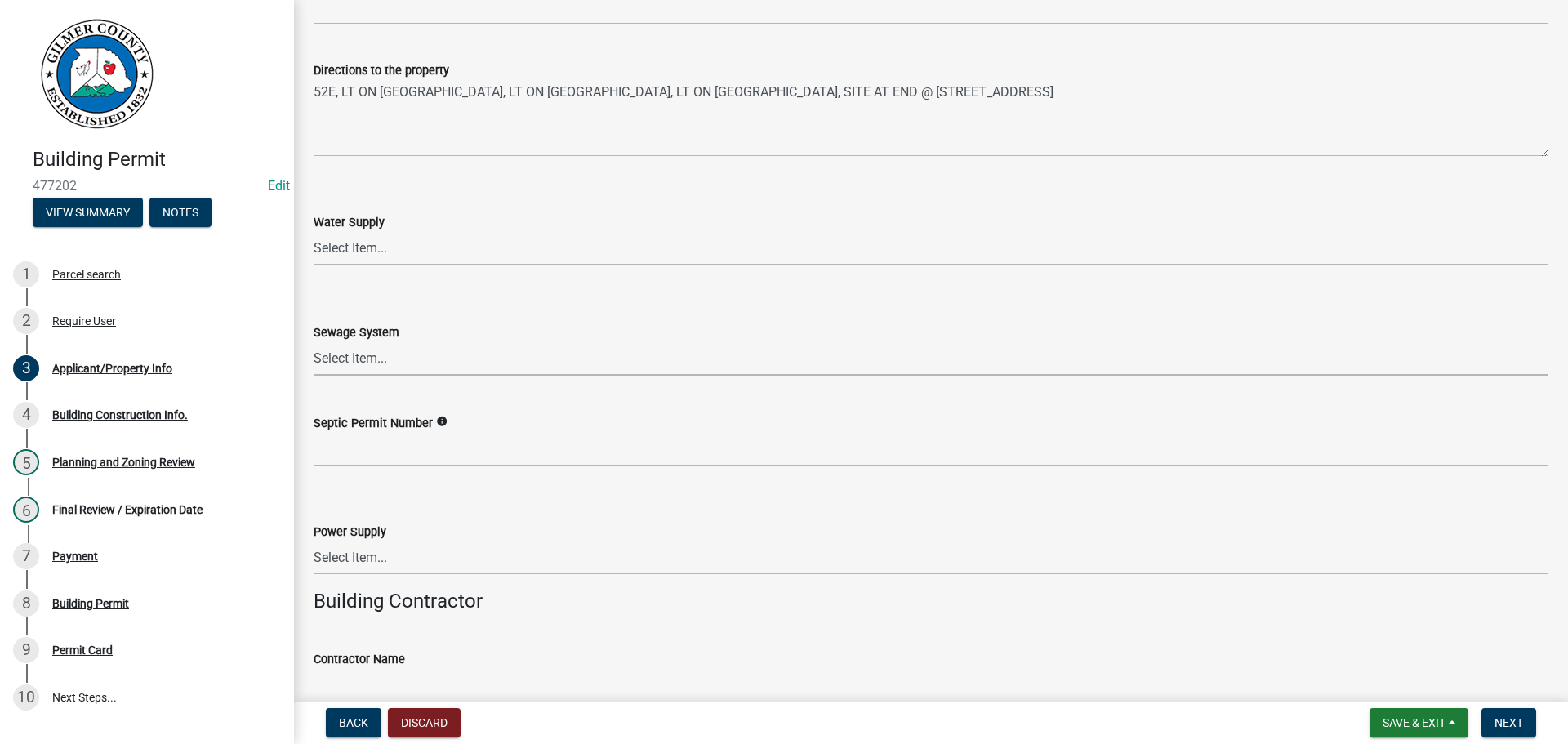
click at [414, 355] on select "Select Item... Septic Community Public" at bounding box center [931, 358] width 1235 height 34
click at [314, 342] on select "Select Item... Septic Community Public" at bounding box center [931, 358] width 1235 height 34
select select "92a37e23-3b7d-408e-b3c7-0afbe39b0942"
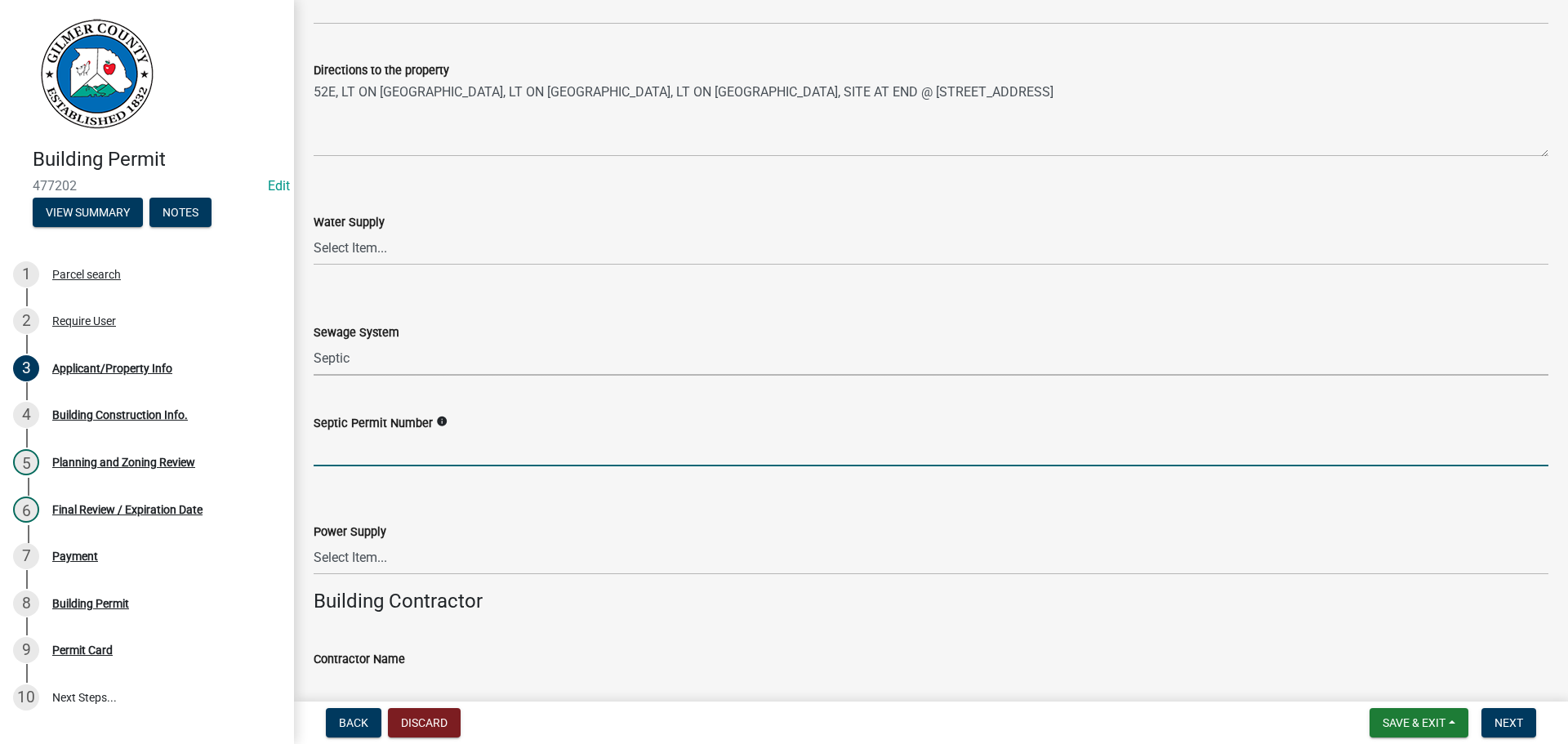
drag, startPoint x: 383, startPoint y: 452, endPoint x: 378, endPoint y: 444, distance: 9.4
click at [384, 452] on input "Septic Permit Number" at bounding box center [931, 449] width 1235 height 34
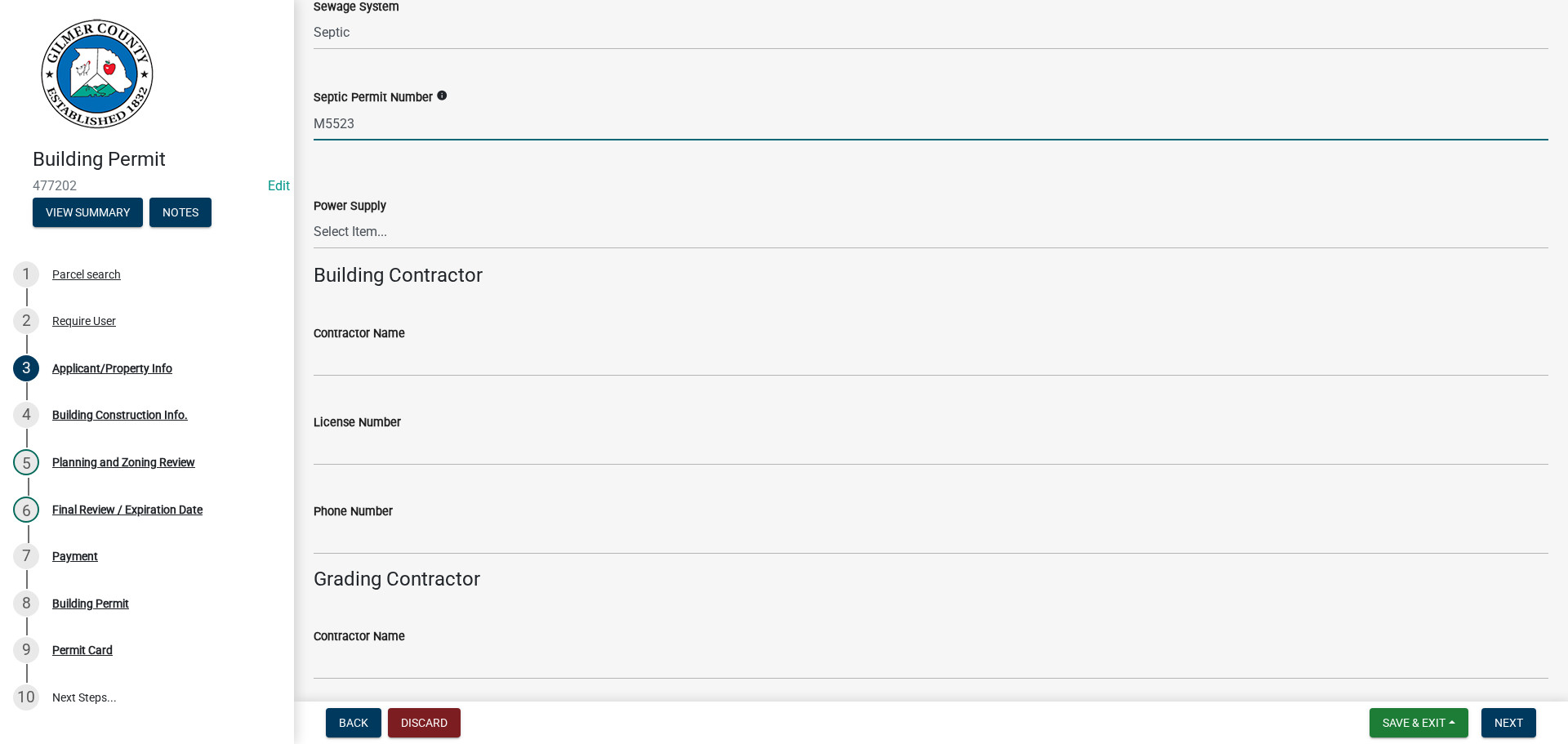
scroll to position [2451, 0]
type input "M5523"
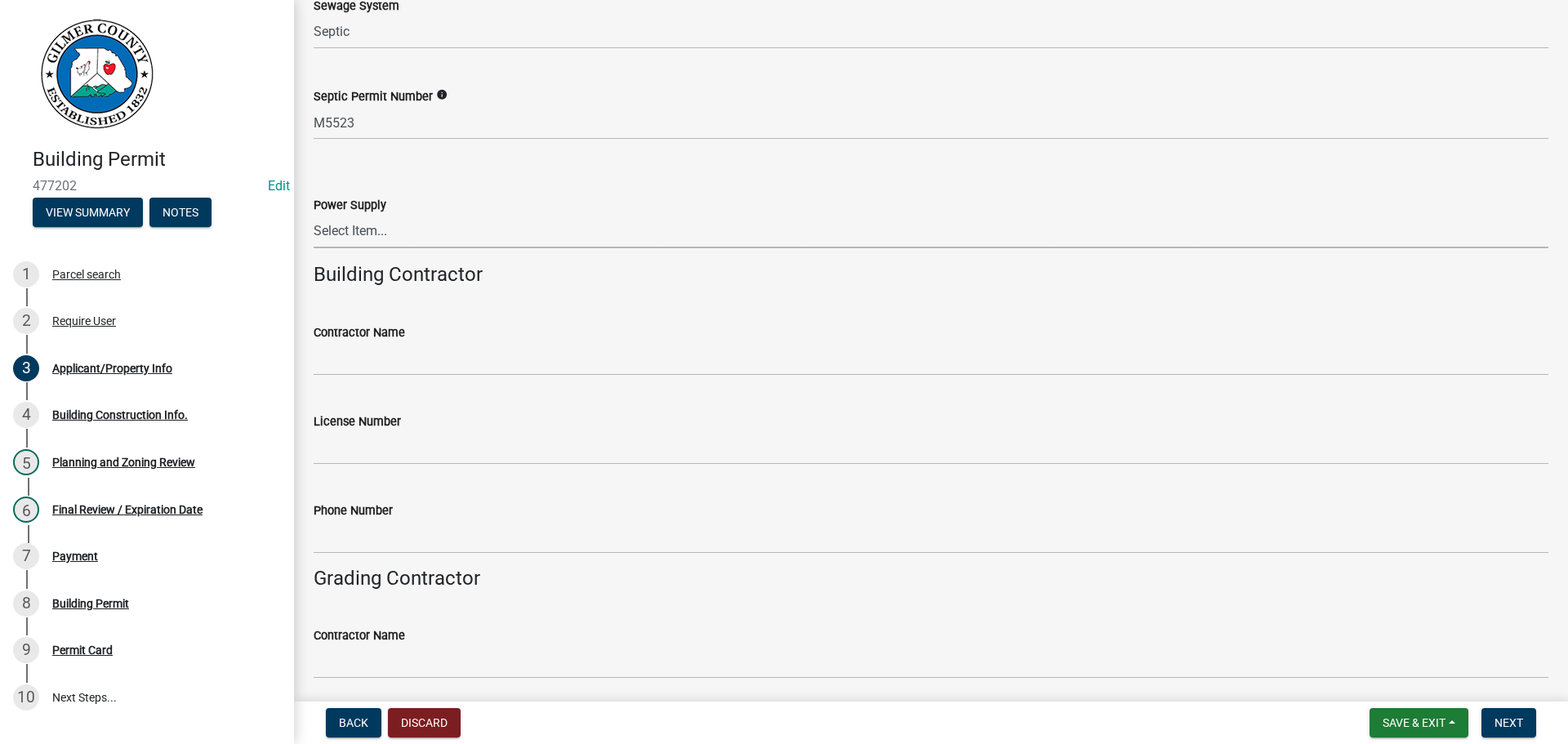
click at [375, 229] on select "Select Item... Amicalola EMC Blue Ridge EMC Tri-State Power Georgia Power" at bounding box center [931, 231] width 1235 height 34
click at [600, 182] on form "Power Supply Select Item... Amicalola EMC Blue Ridge EMC Tri-State Power Georgi…" at bounding box center [931, 212] width 1235 height 73
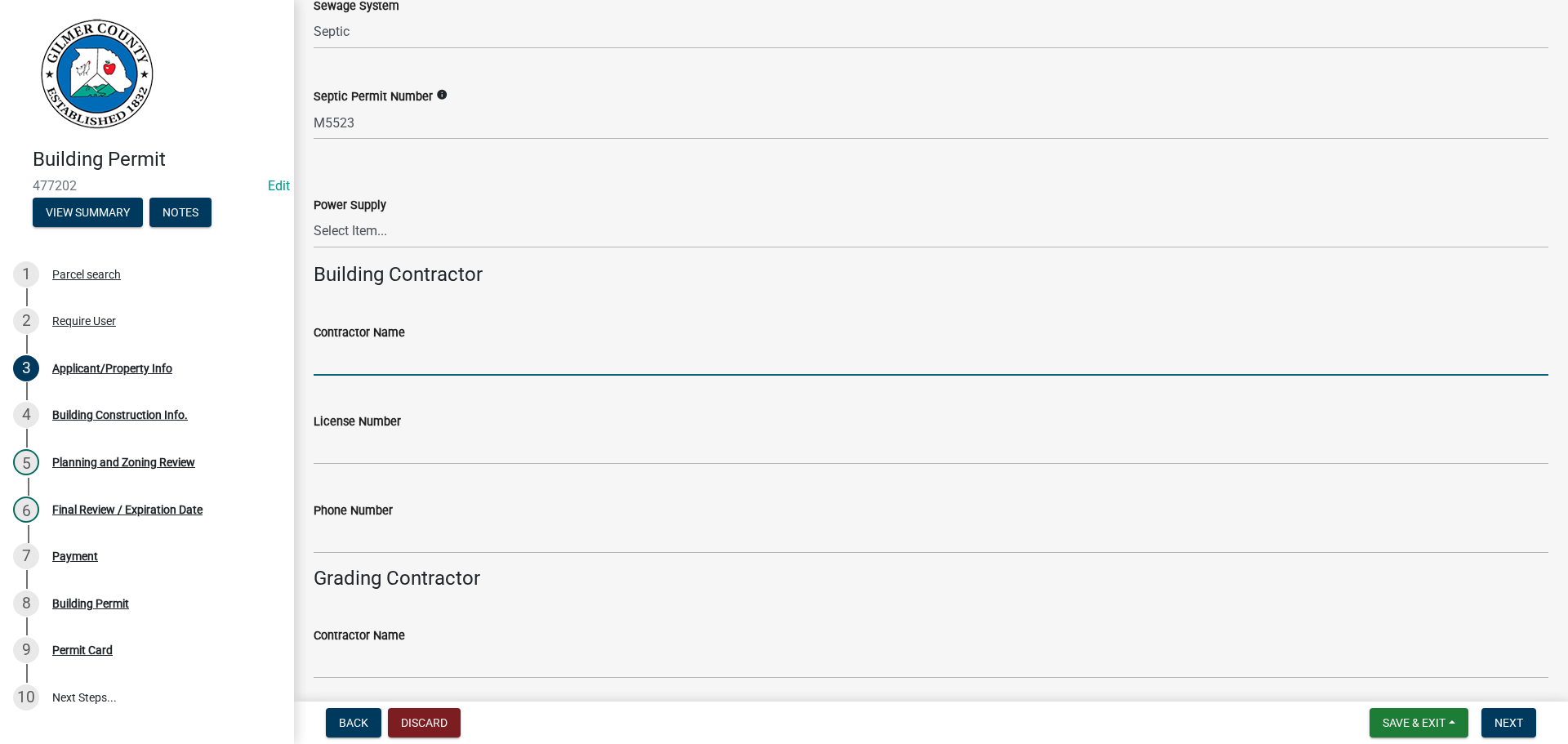
click at [459, 353] on input "Contractor Name" at bounding box center [931, 358] width 1235 height 34
type input "CHRIS CALAHAN"
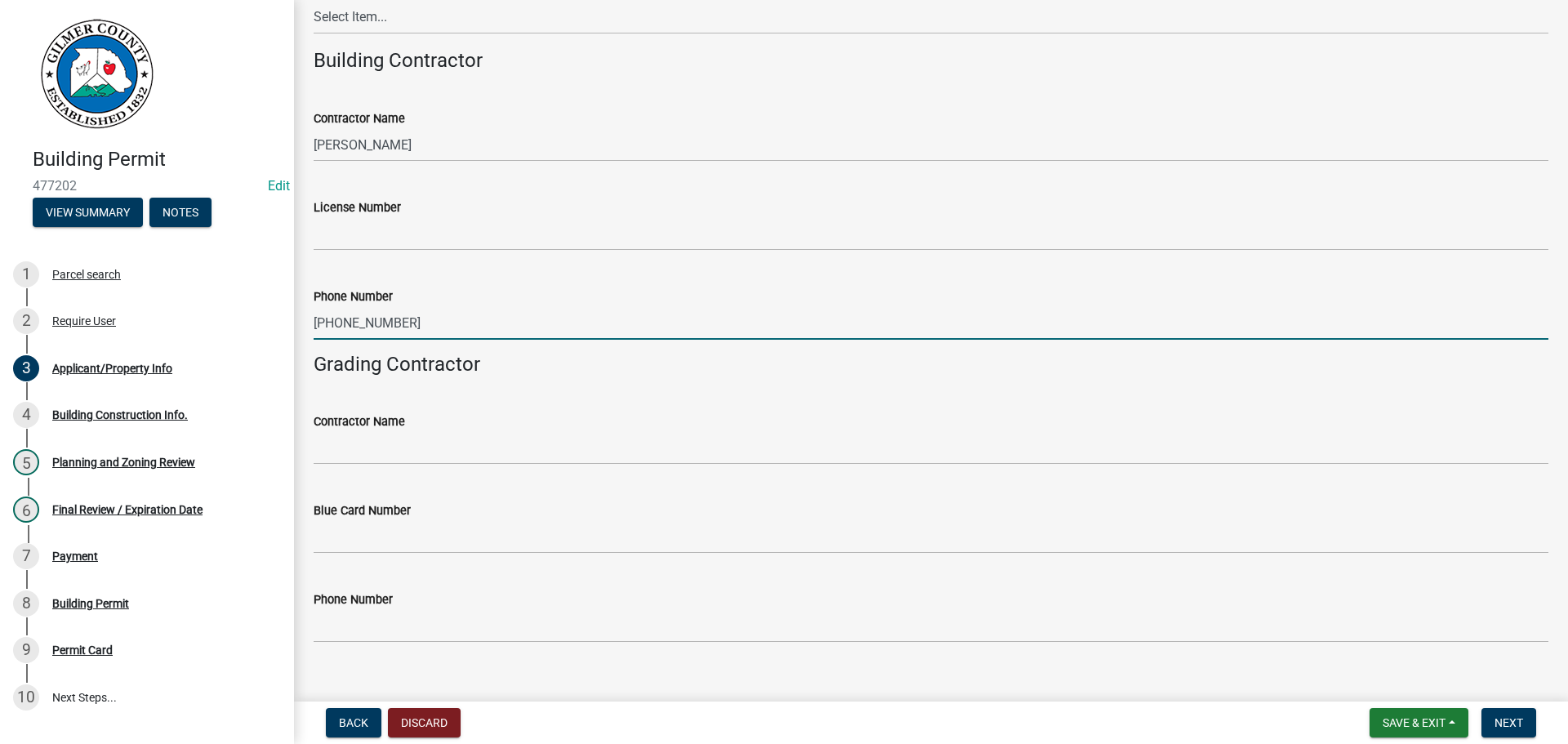
scroll to position [2690, 0]
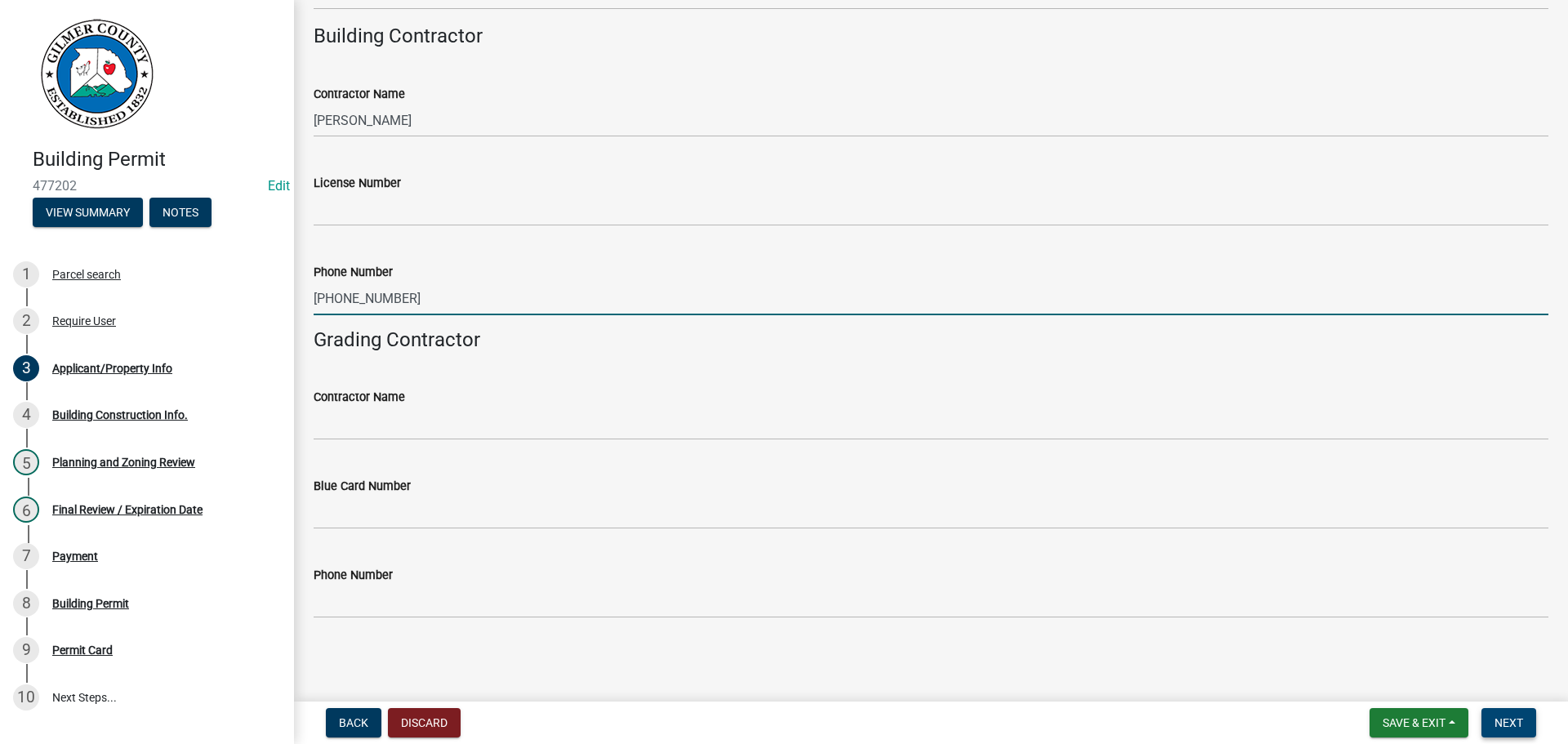
type input "706-273-0441"
click at [1524, 714] on button "Next" at bounding box center [1509, 723] width 55 height 30
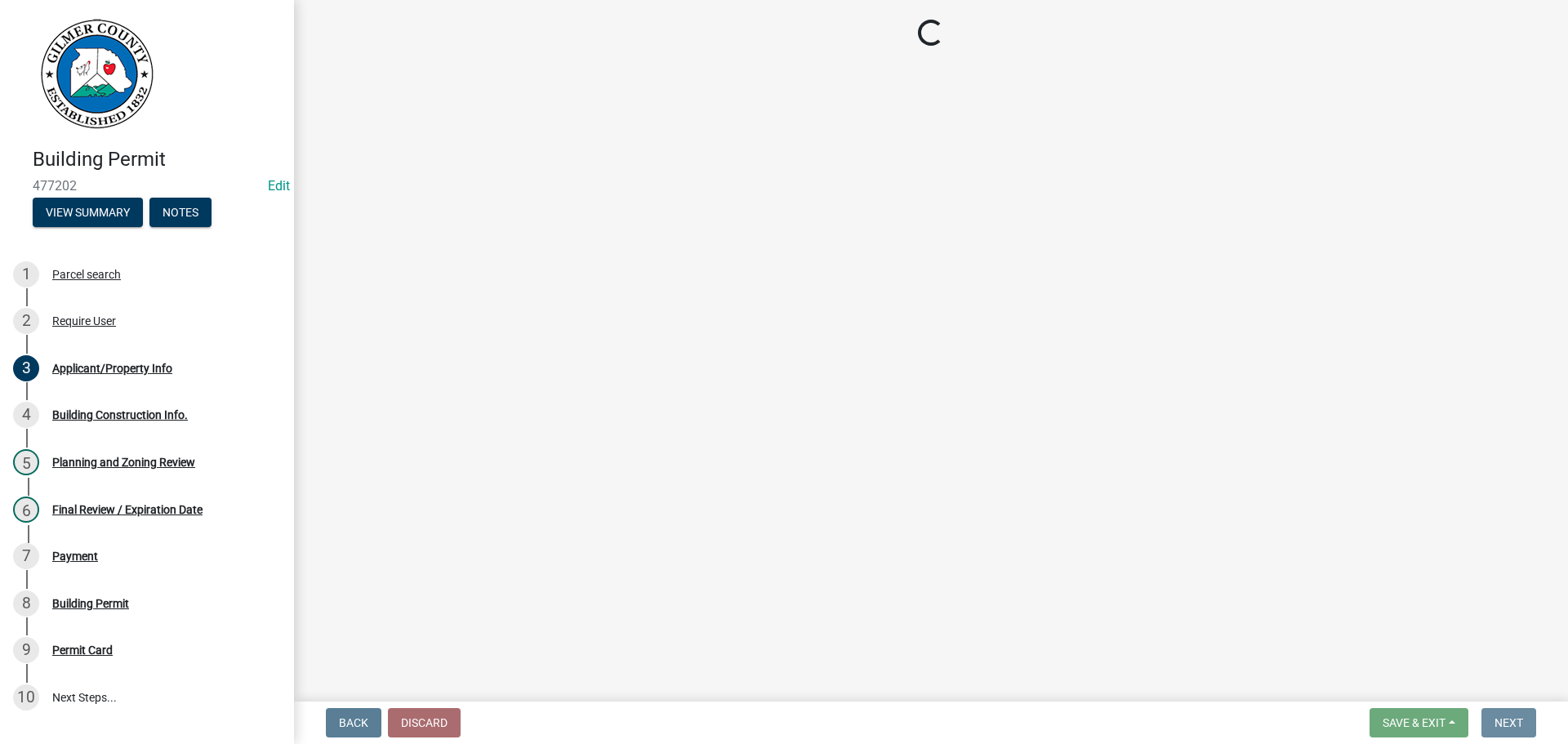
scroll to position [0, 0]
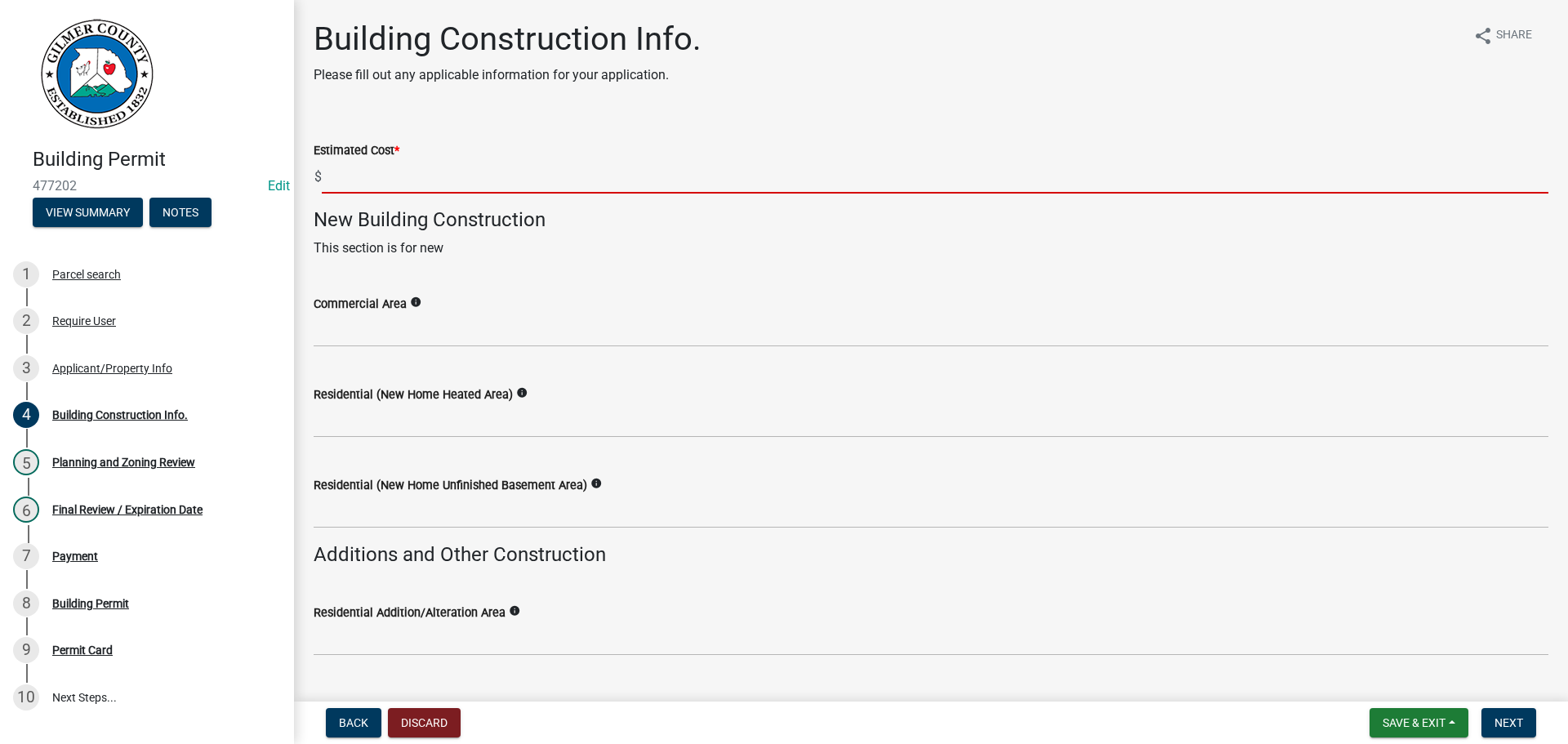
click at [404, 181] on input "text" at bounding box center [934, 176] width 1226 height 34
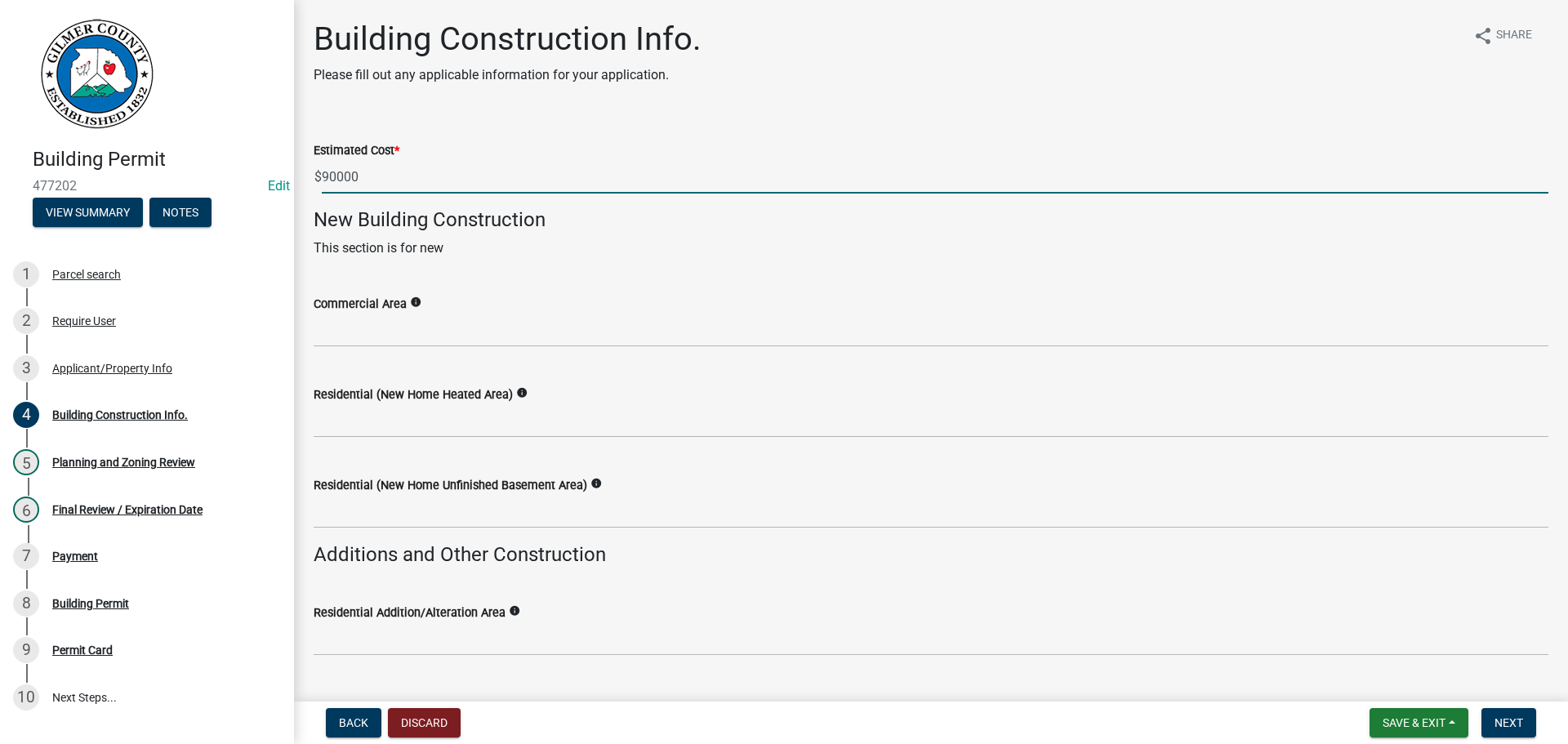
type input "90000"
click at [986, 352] on wm-data-entity-input "Commercial Area info" at bounding box center [931, 316] width 1235 height 91
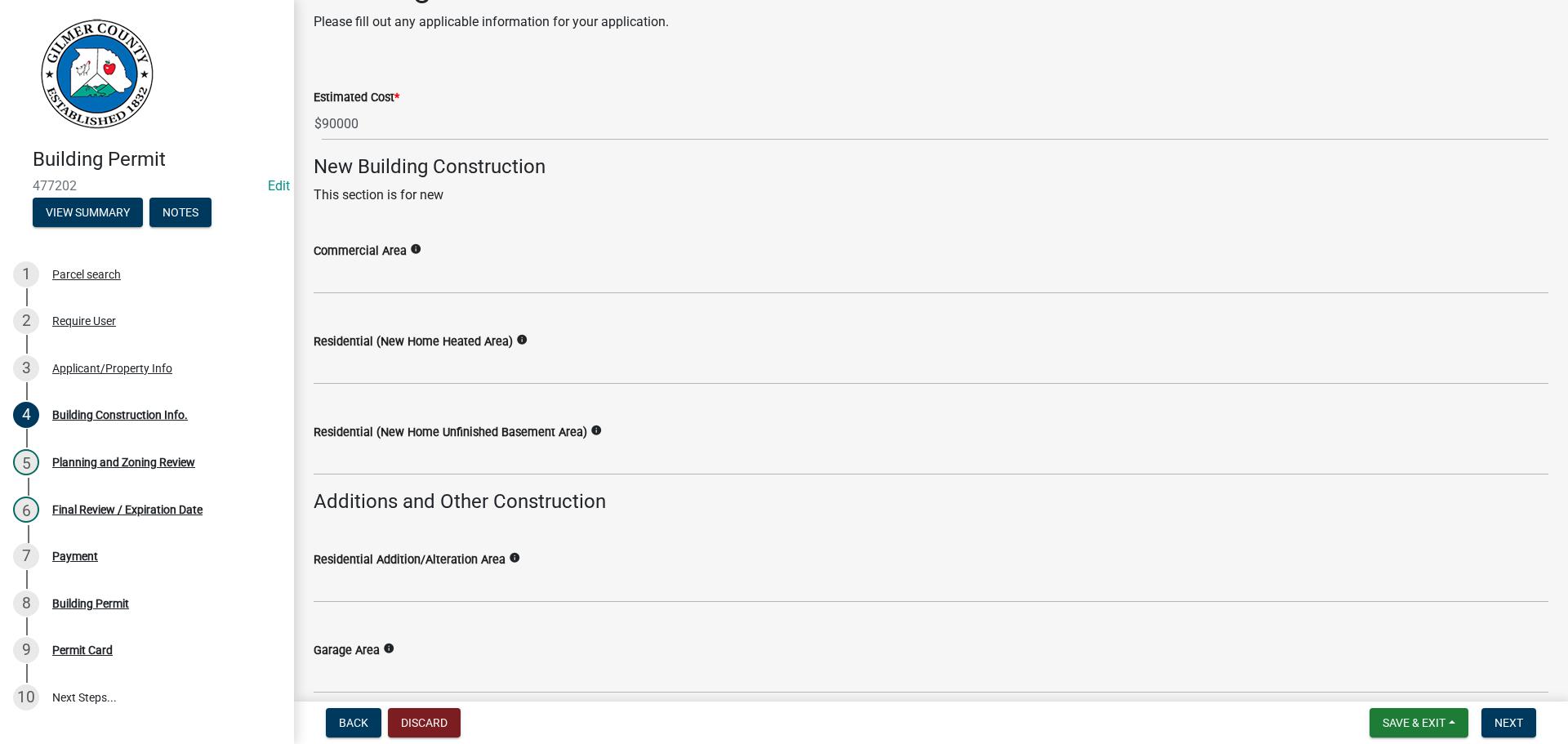
scroll to position [81, 0]
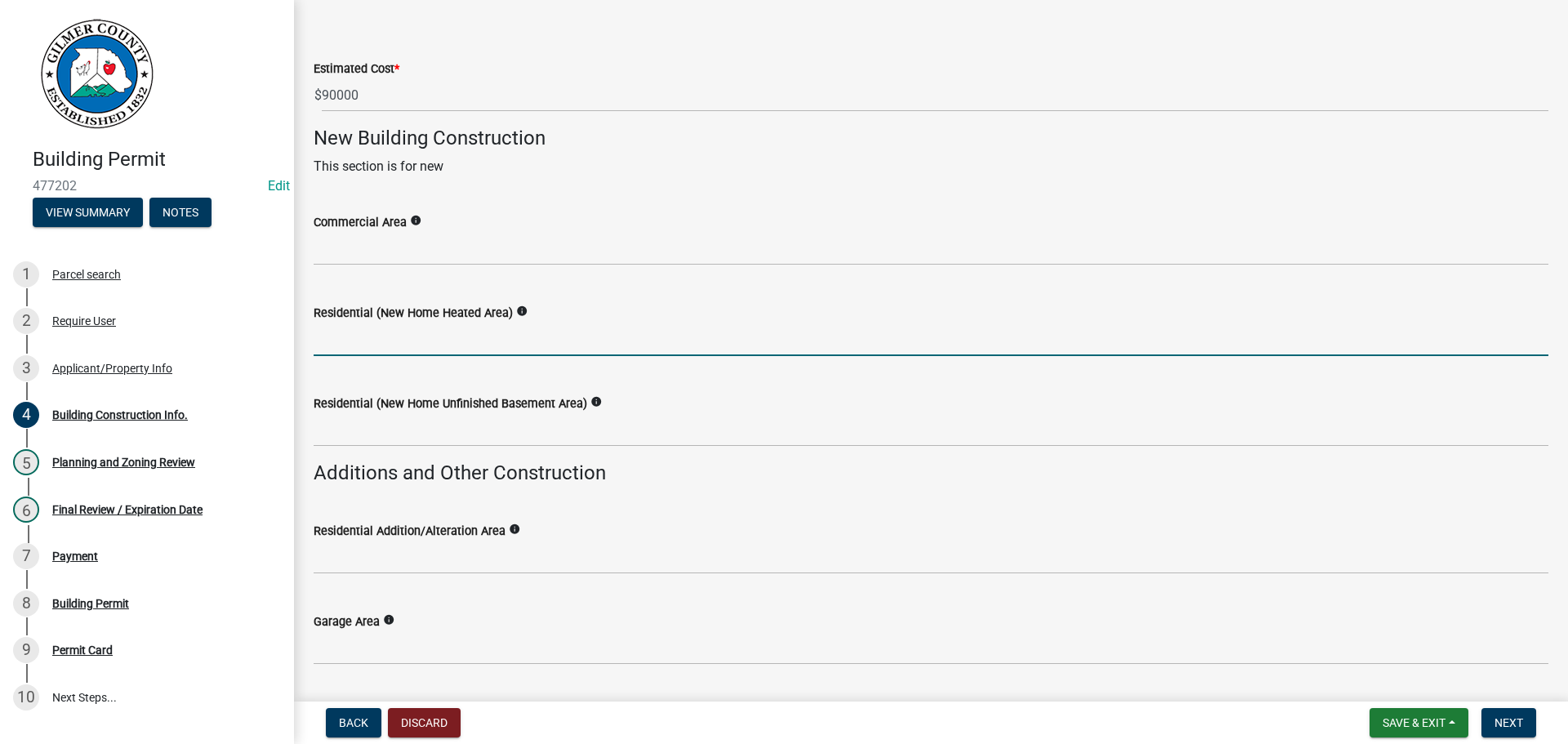
click at [464, 346] on input "text" at bounding box center [931, 339] width 1235 height 34
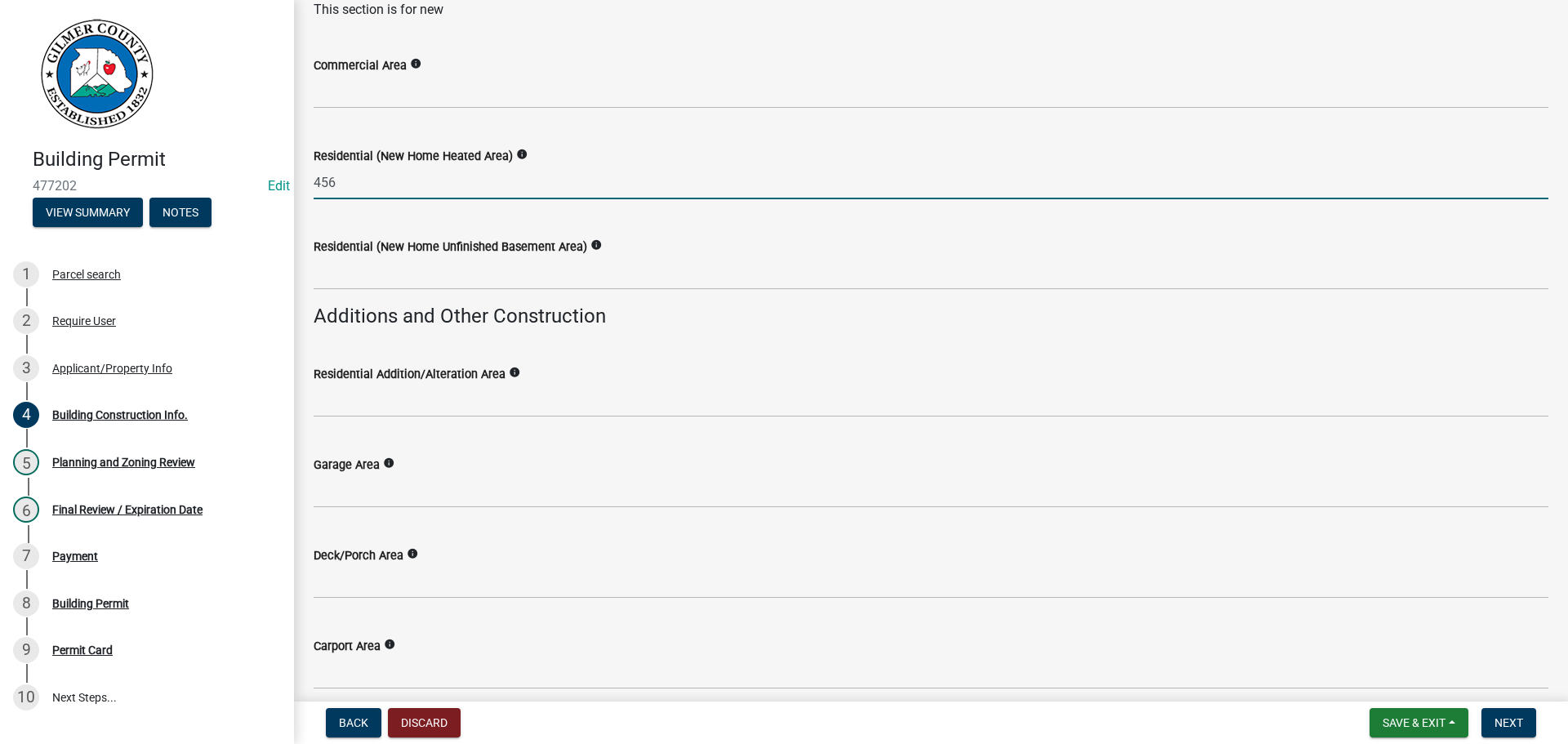
scroll to position [164, 0]
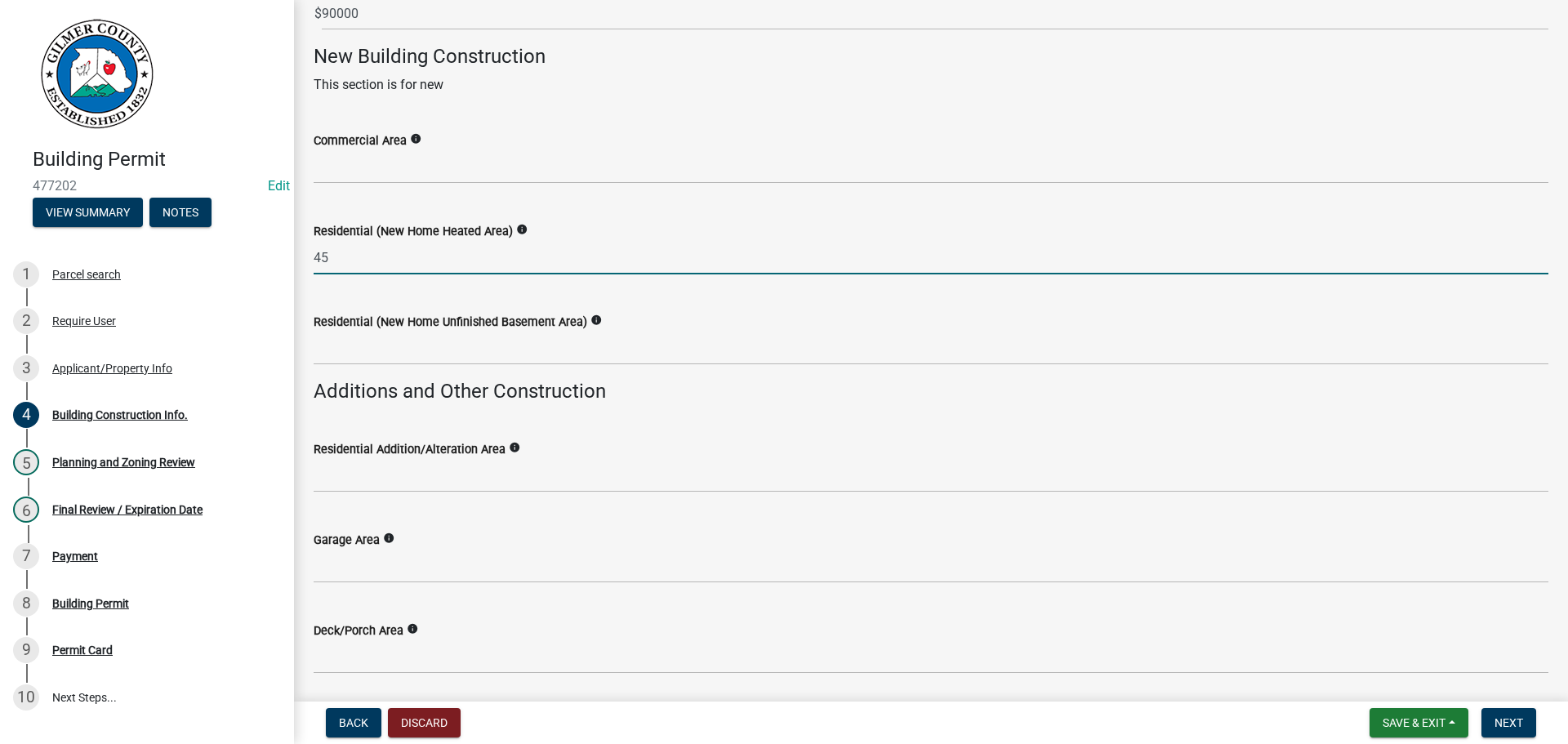
type input "4"
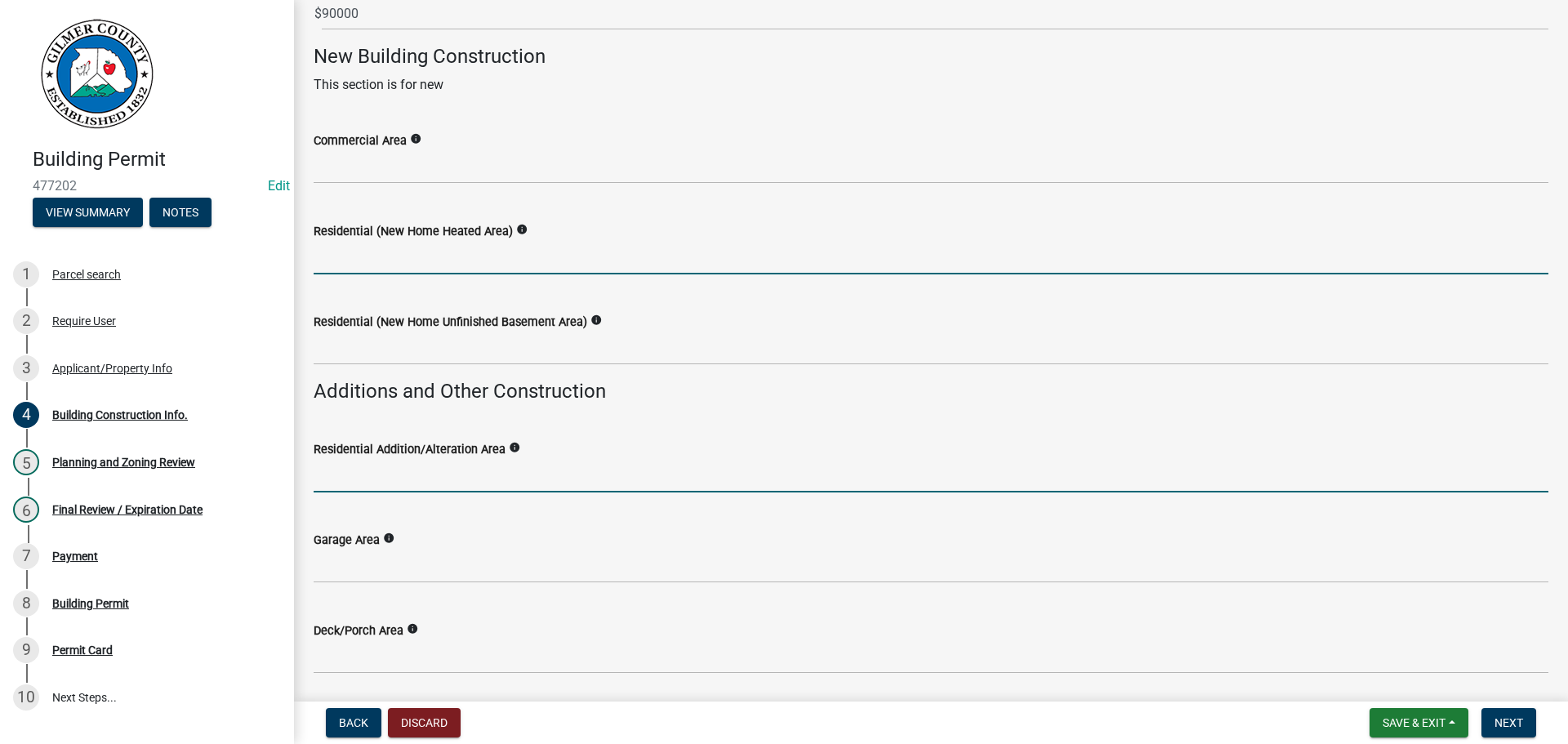
click at [361, 464] on input "text" at bounding box center [931, 475] width 1235 height 34
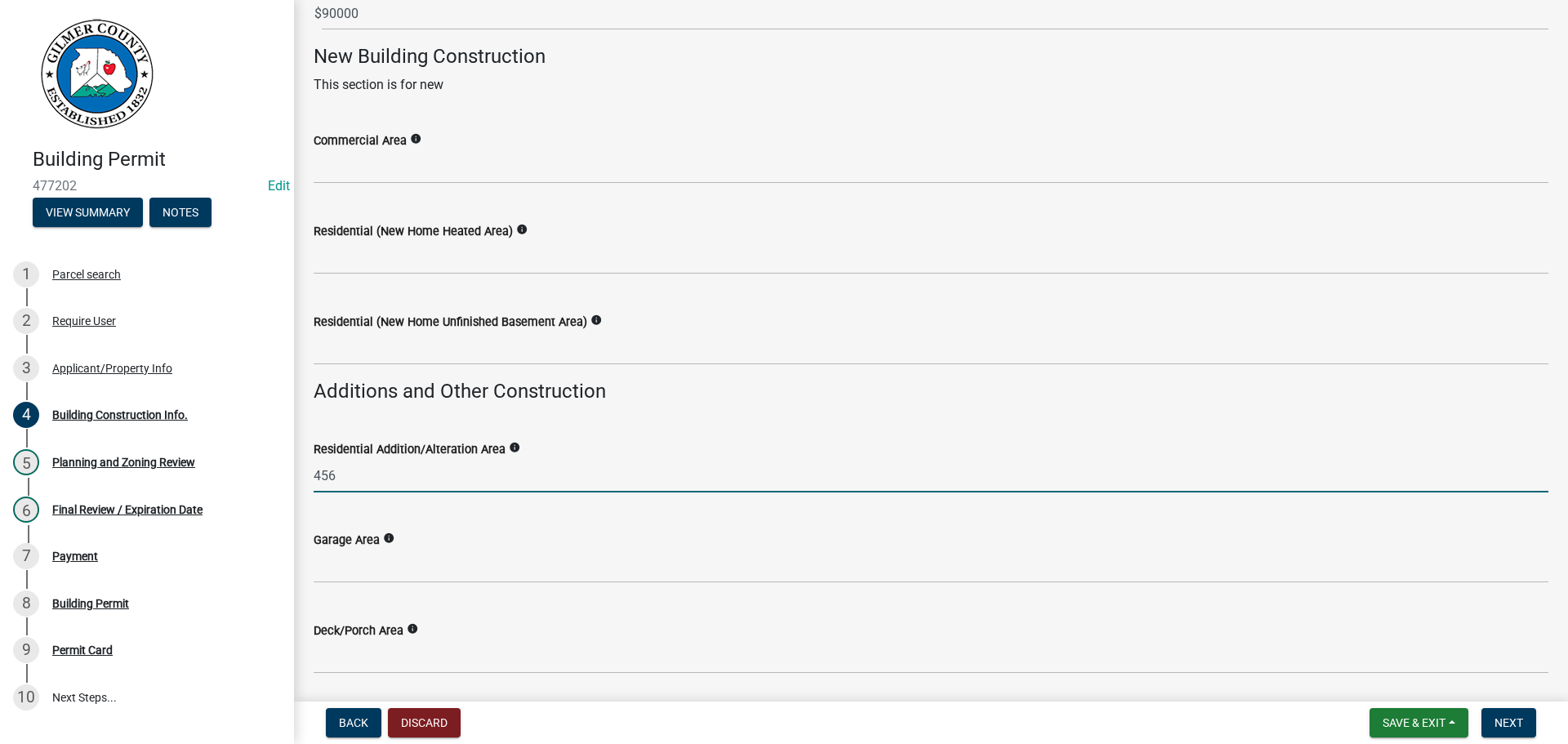
type input "456"
click at [601, 492] on wm-data-entity-input "Residential Addition/Alteration Area info 456" at bounding box center [931, 462] width 1235 height 91
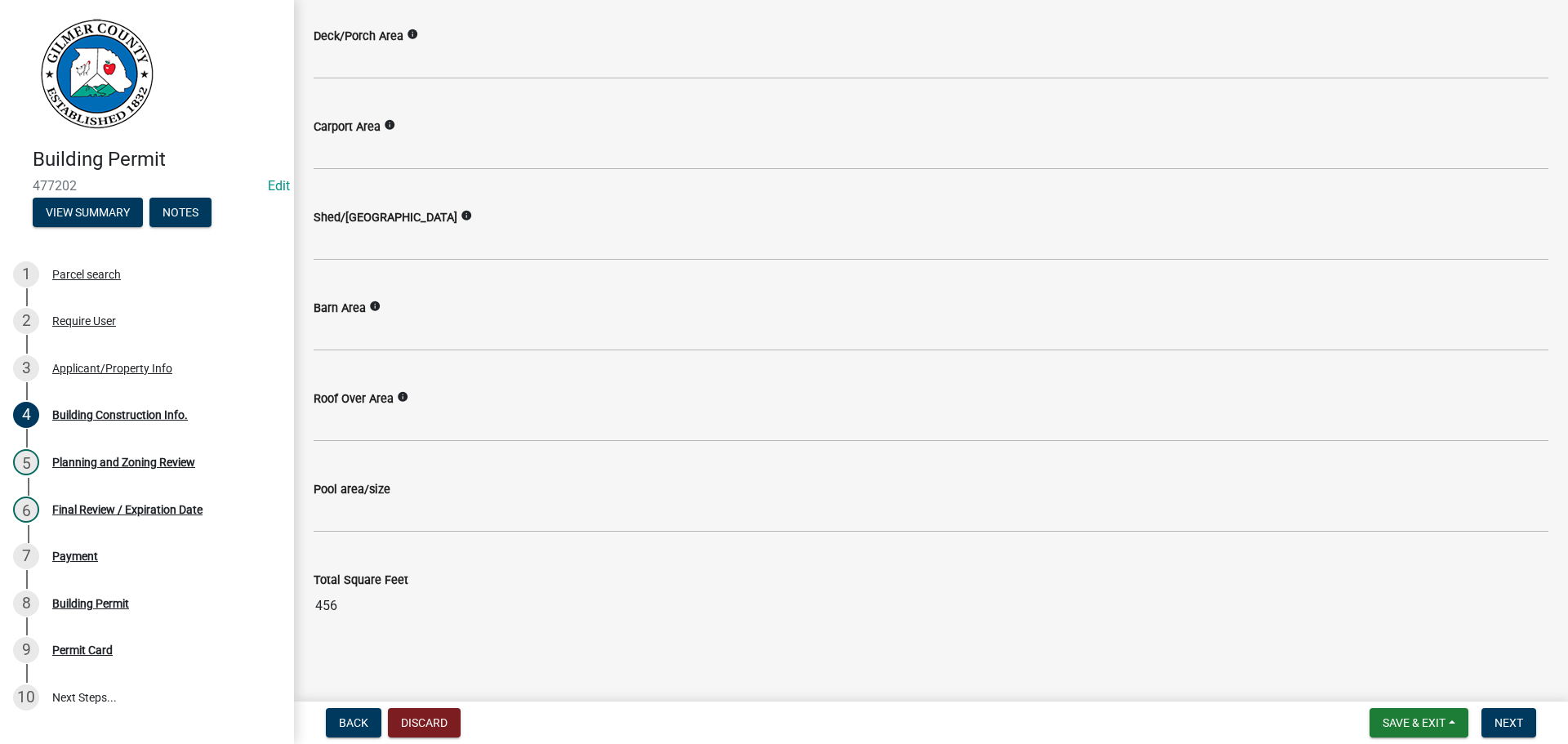
scroll to position [764, 0]
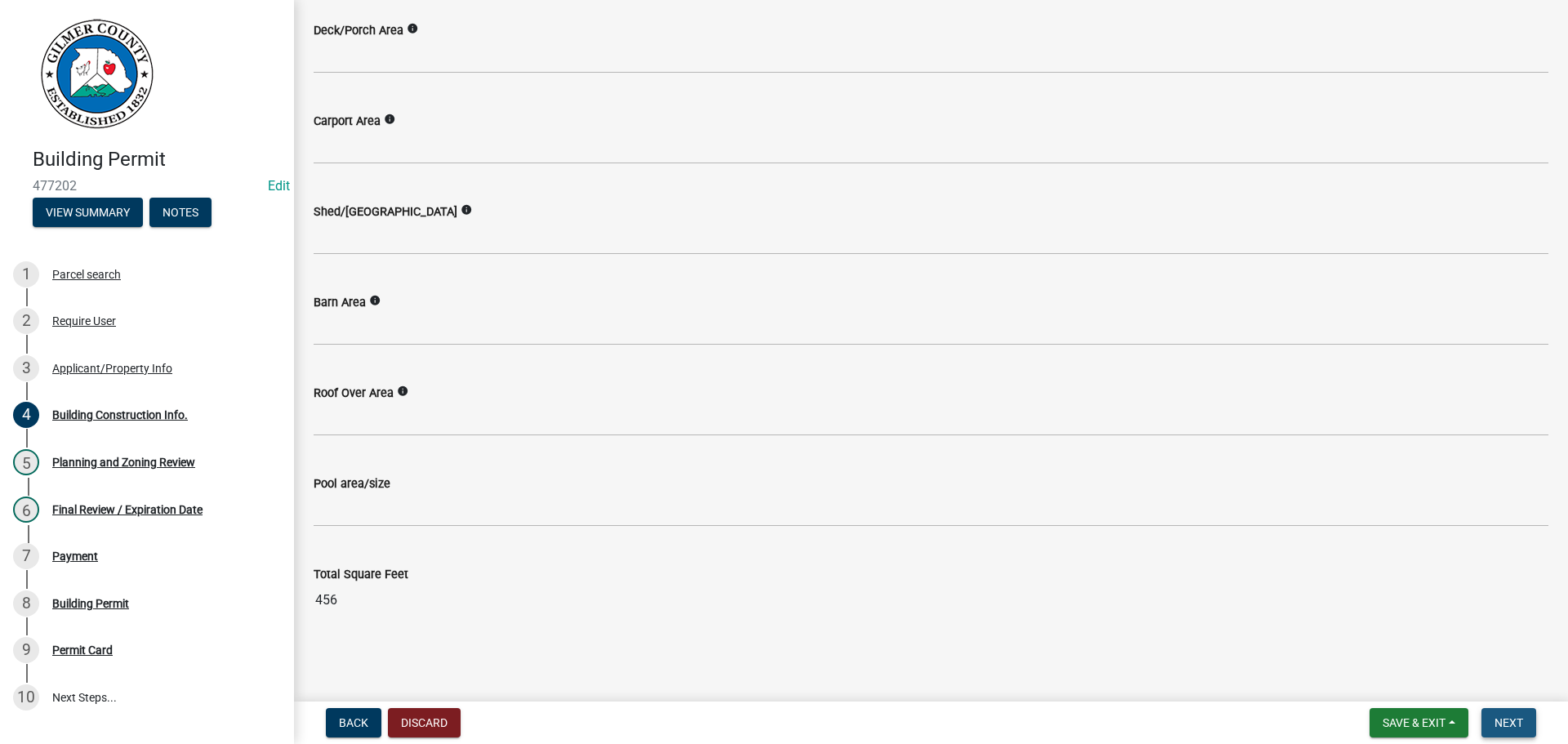
click at [1506, 725] on span "Next" at bounding box center [1509, 723] width 29 height 13
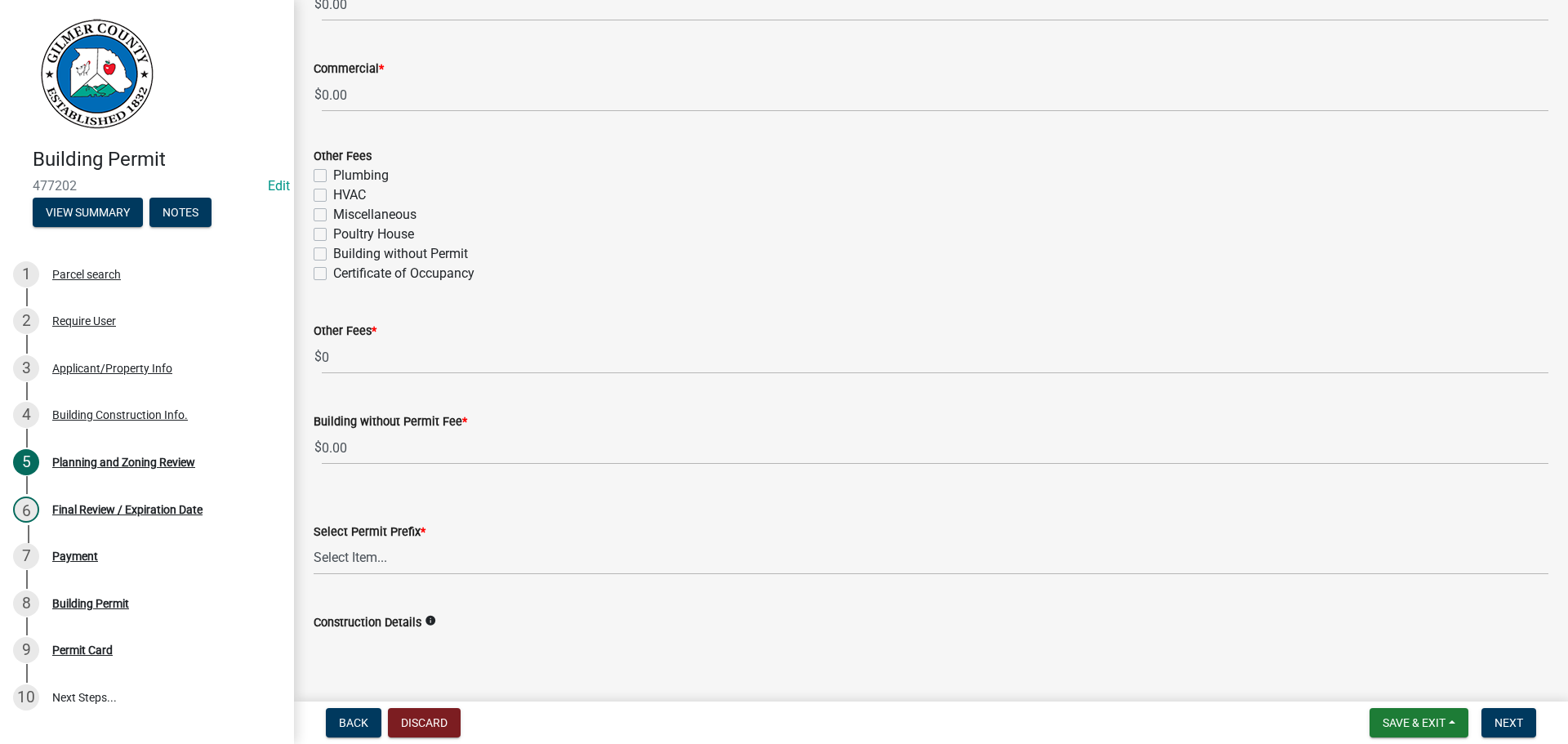
scroll to position [2941, 0]
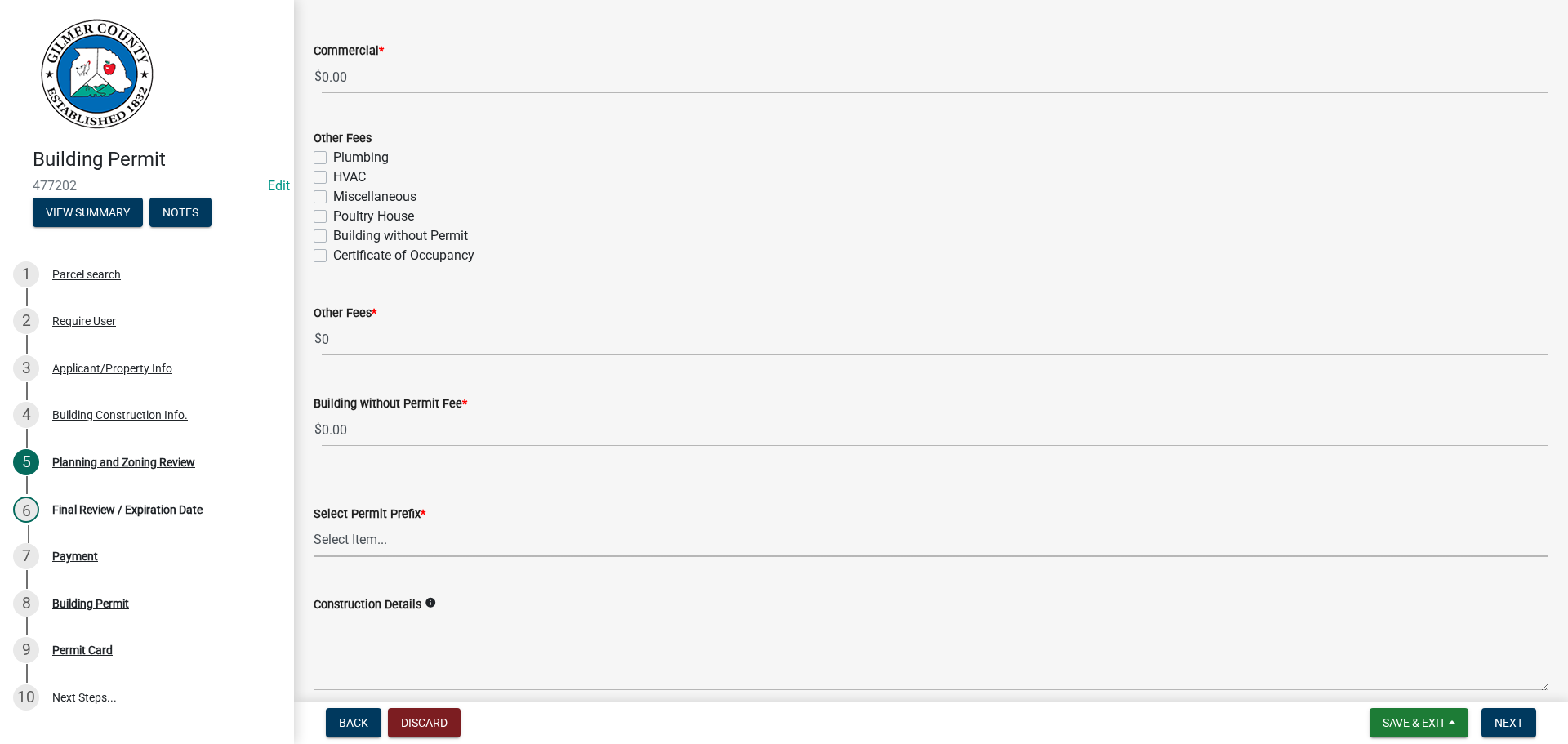
click at [387, 534] on select "Select Item... RES COMM MB LAND POOL MISC CELL TOWER - NEW CELL TOWER - ADD ON" at bounding box center [931, 540] width 1235 height 34
click at [314, 524] on select "Select Item... RES COMM MB LAND POOL MISC CELL TOWER - NEW CELL TOWER - ADD ON" at bounding box center [931, 540] width 1235 height 34
select select "b5c39336-92b9-49ce-a0a5-4e9e9babf743"
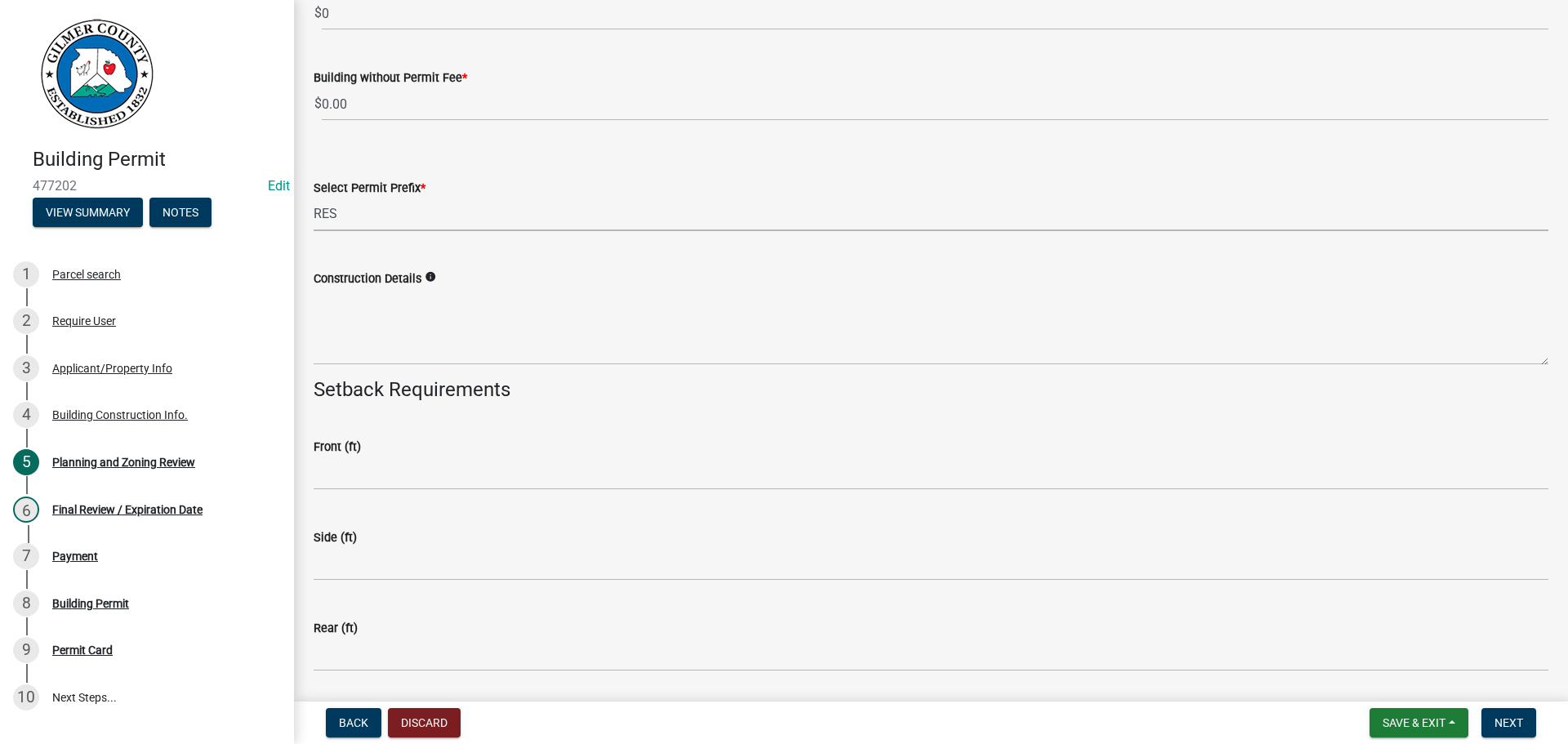
scroll to position [3268, 0]
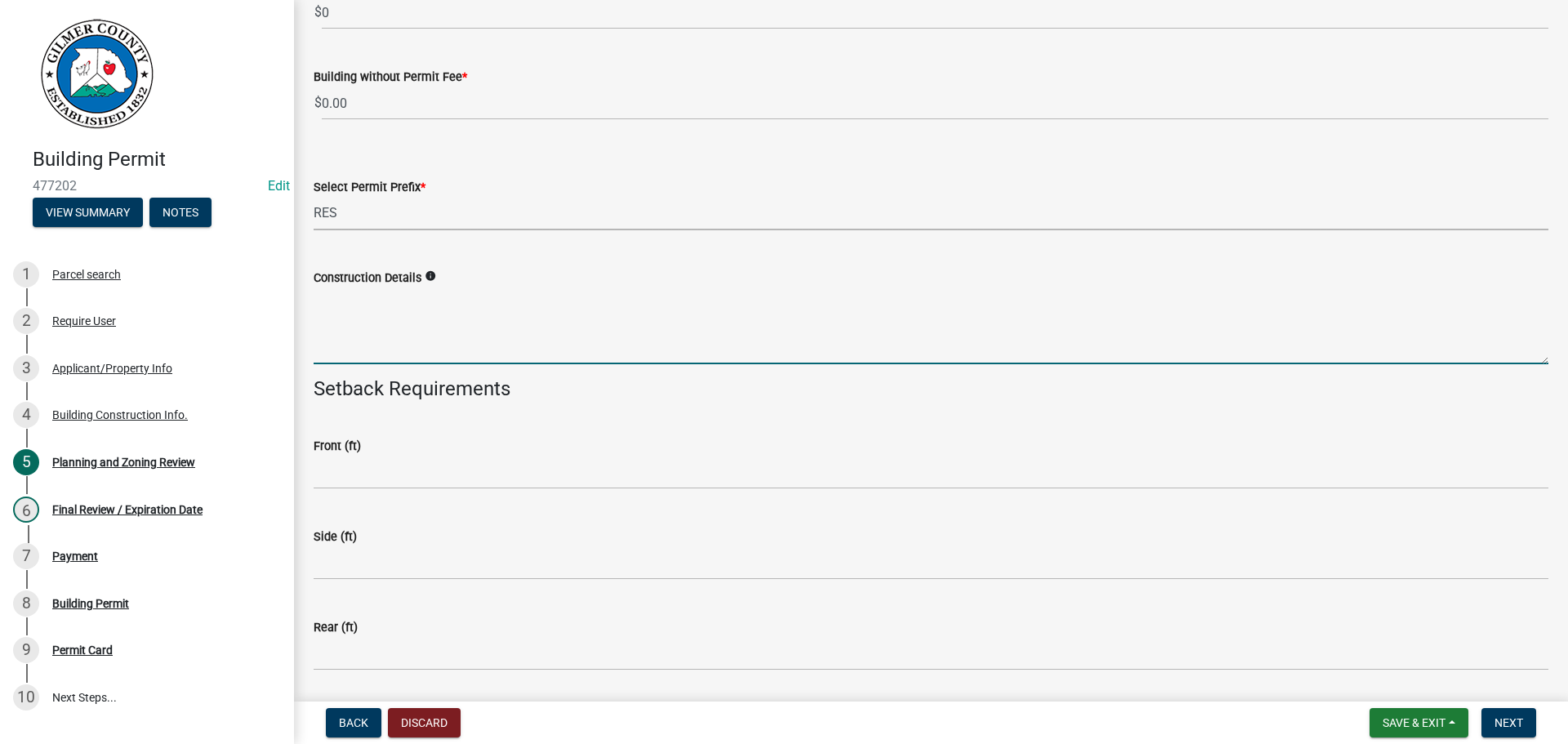
click at [361, 323] on textarea "Construction Details" at bounding box center [931, 326] width 1235 height 77
type textarea "RESD ADDITION BUILT IN LOCATION OF DECK PORCH, USING EXISTING FOOTINGS"
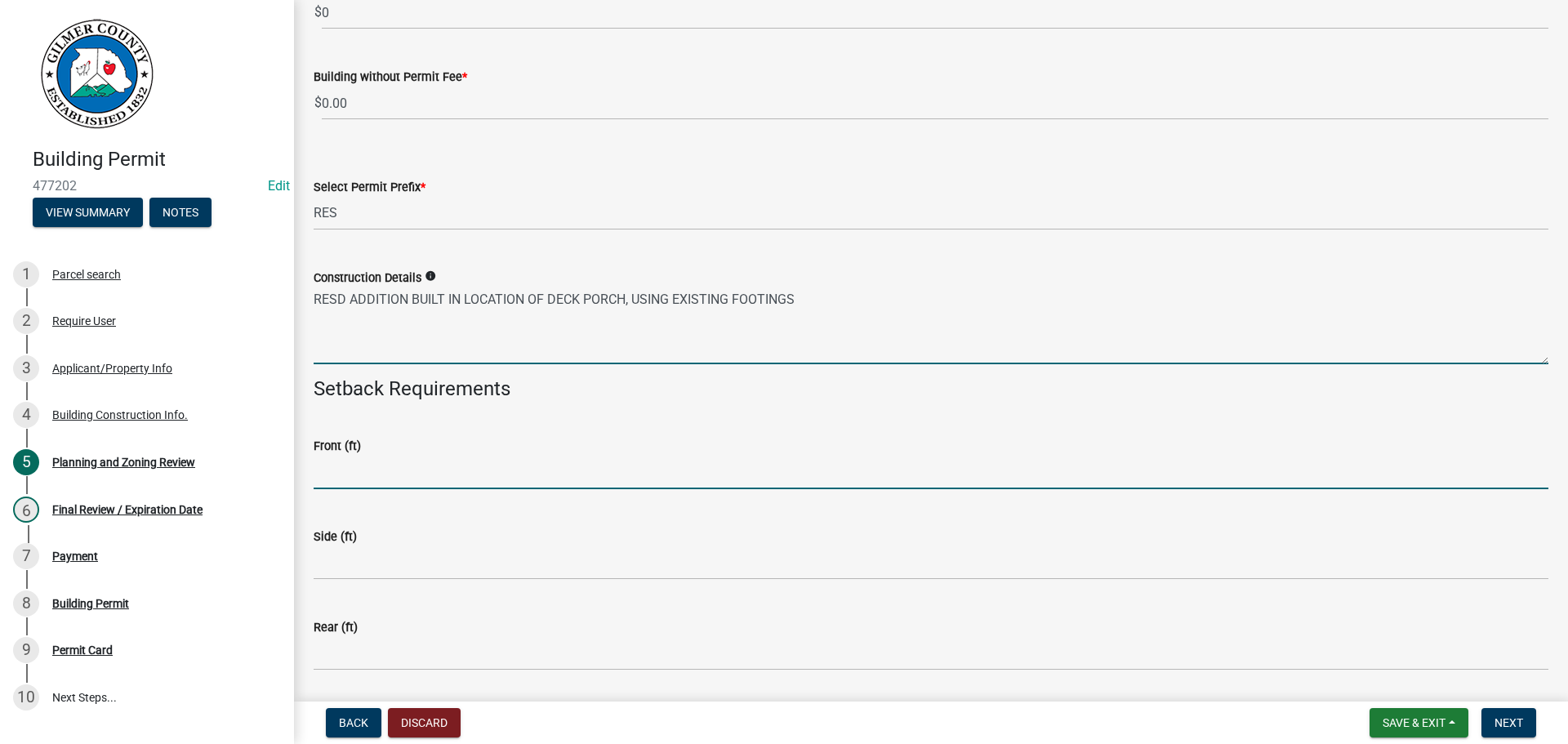
click at [353, 468] on input "text" at bounding box center [931, 472] width 1235 height 34
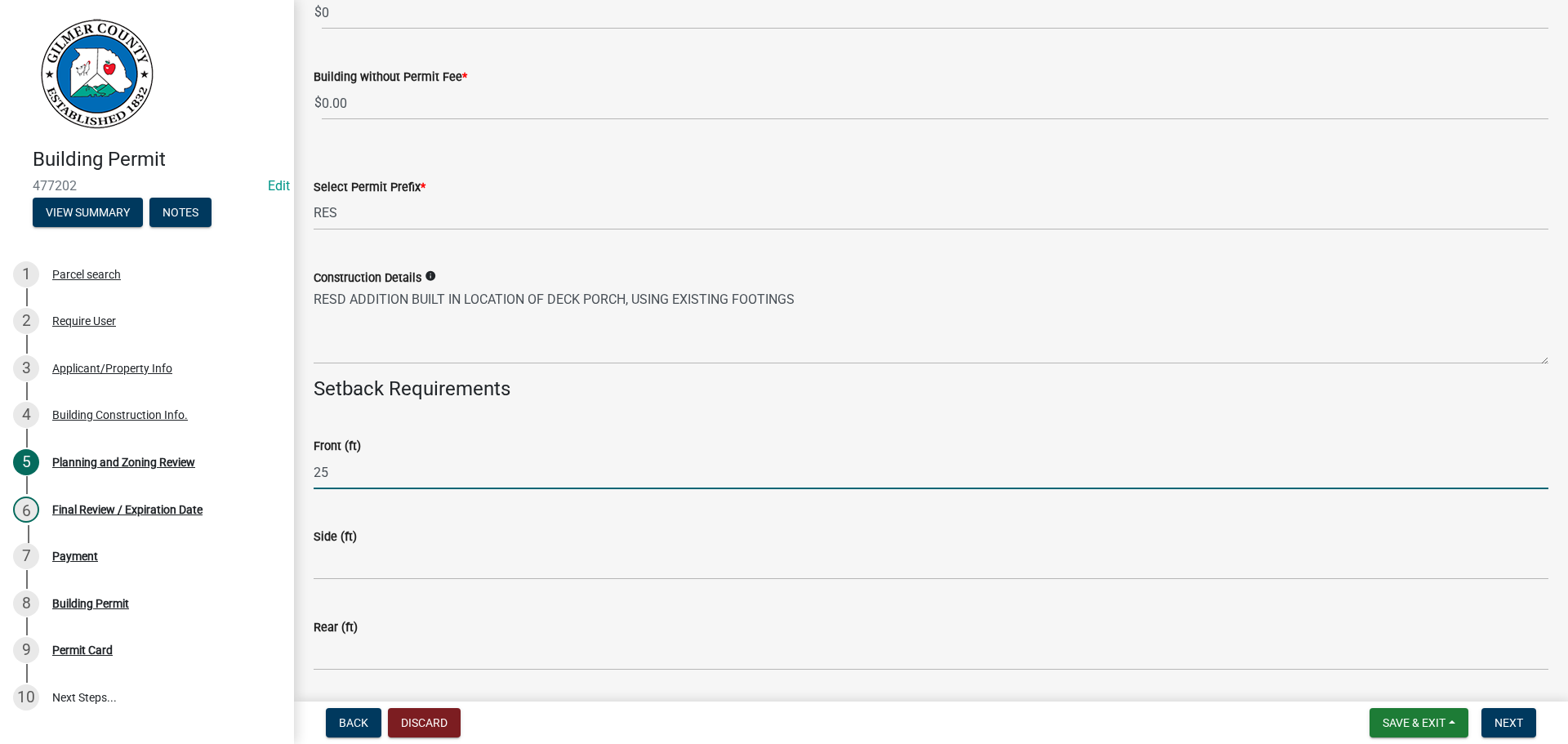
type input "25"
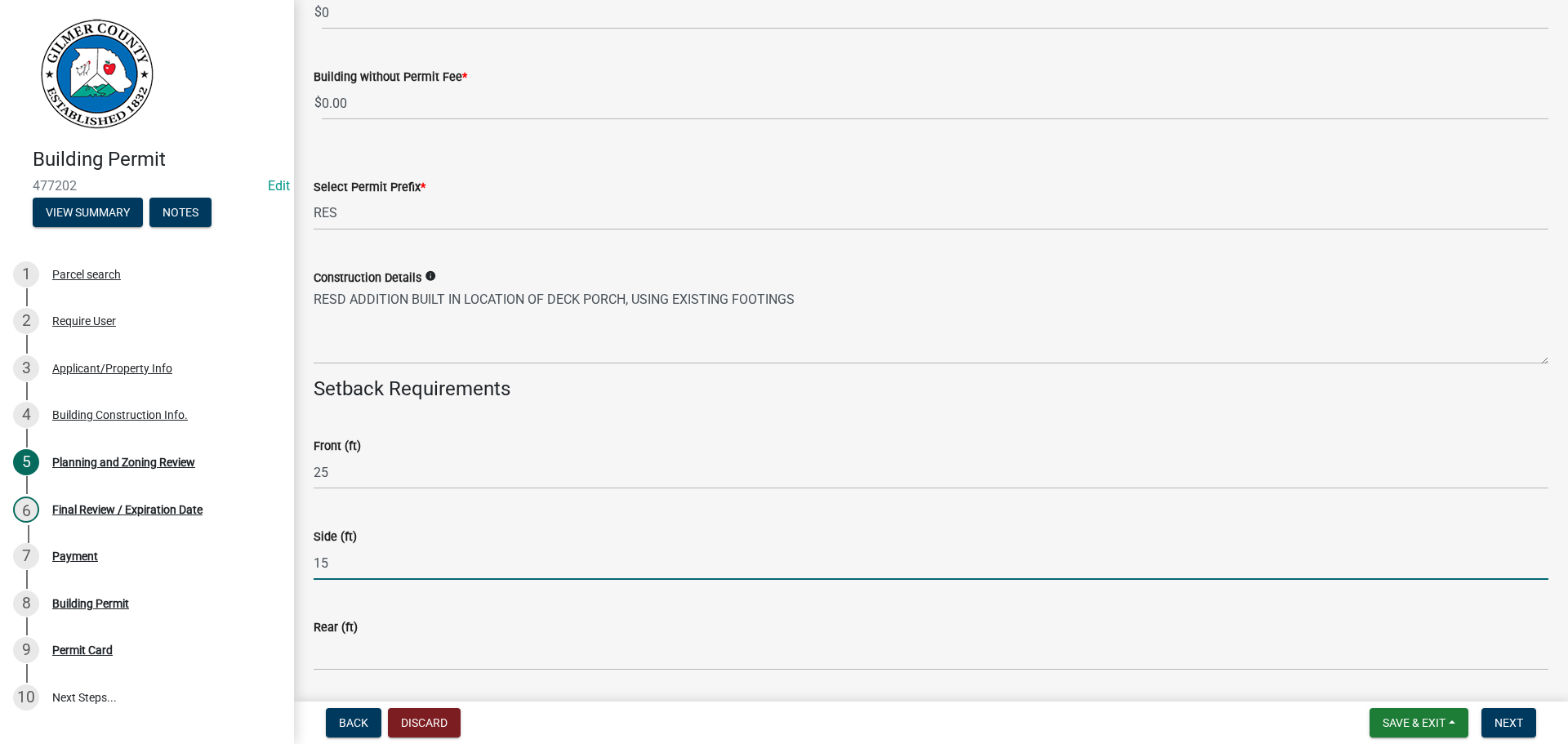
type input "15"
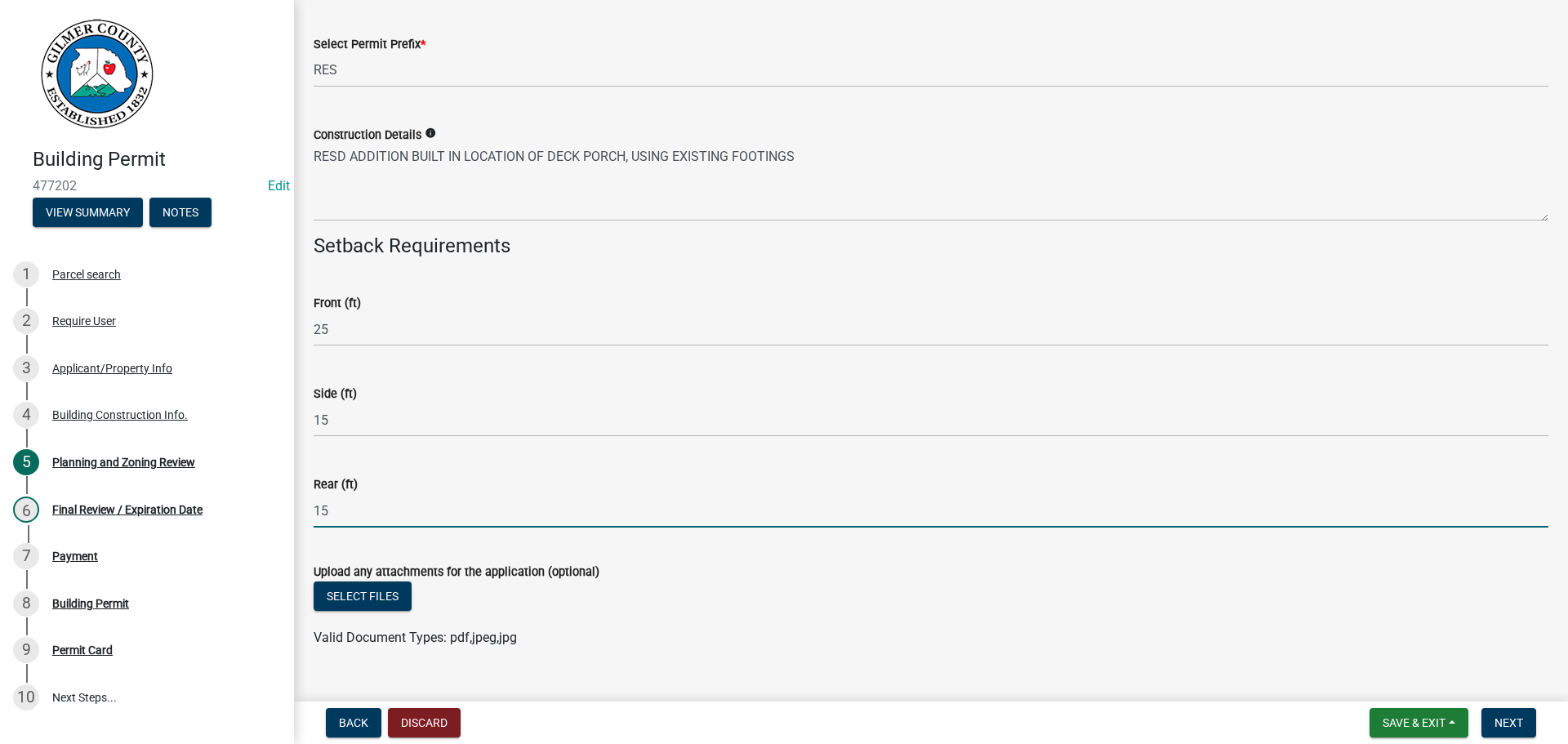
scroll to position [3441, 0]
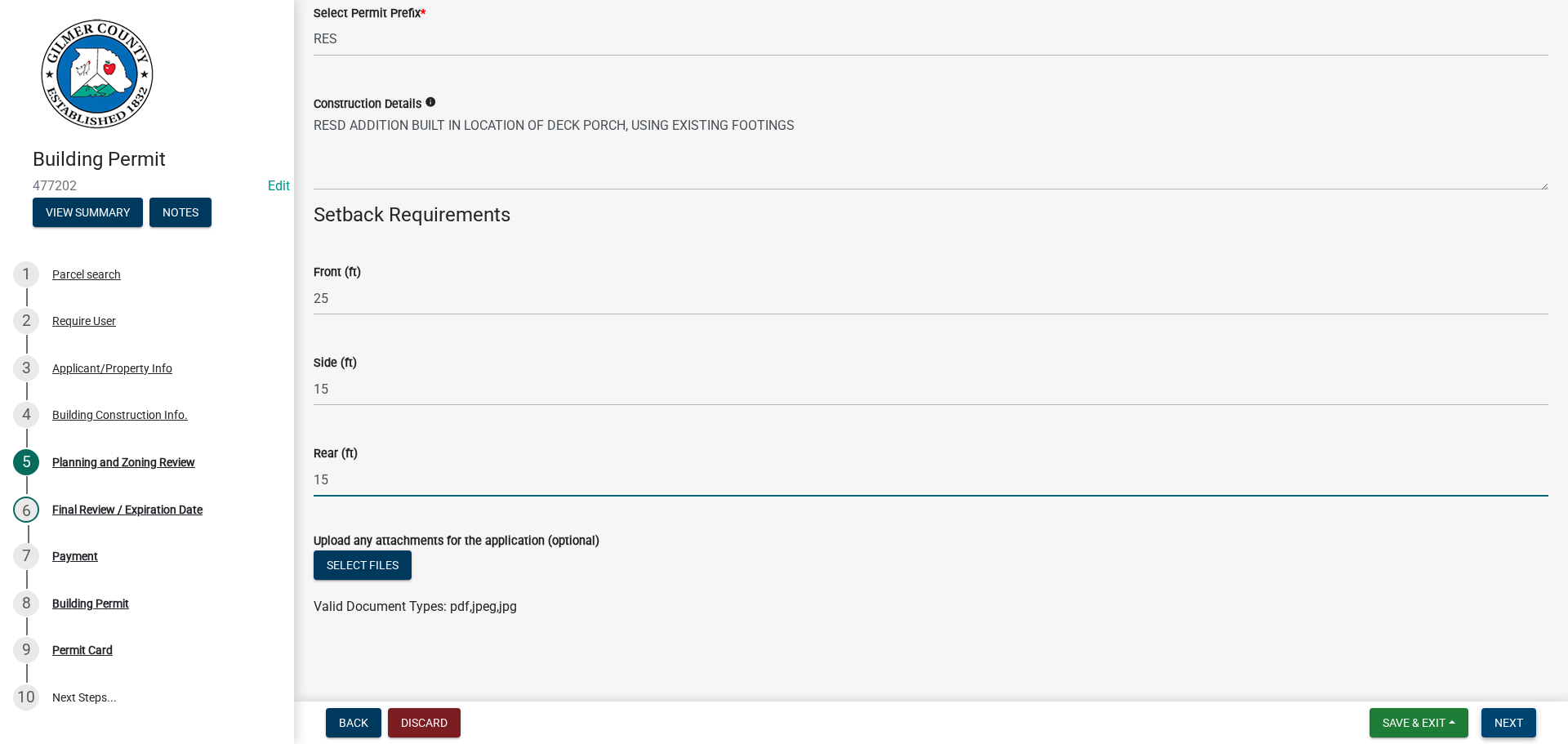
type input "15"
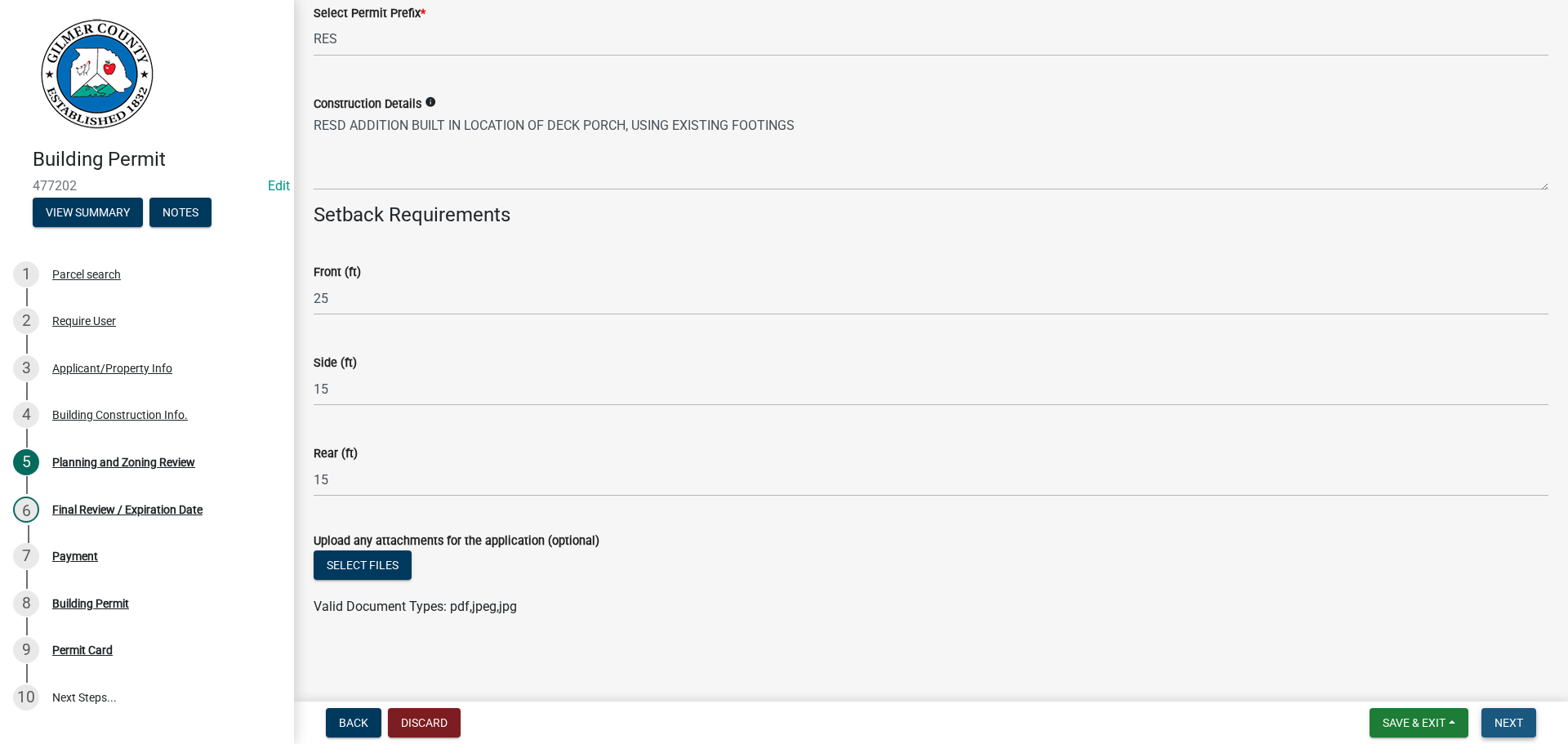
click at [1512, 723] on span "Next" at bounding box center [1509, 723] width 29 height 13
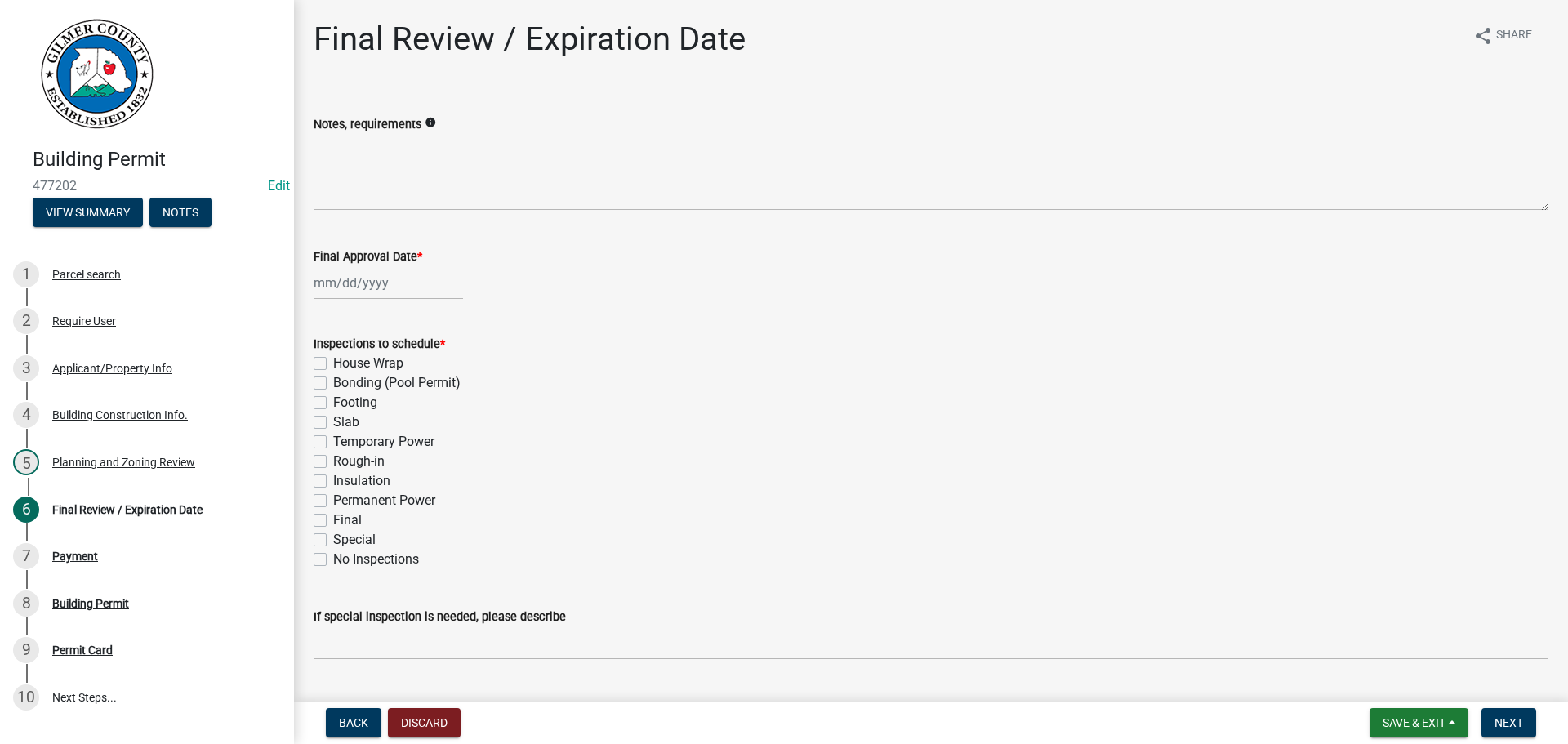
select select "9"
select select "2025"
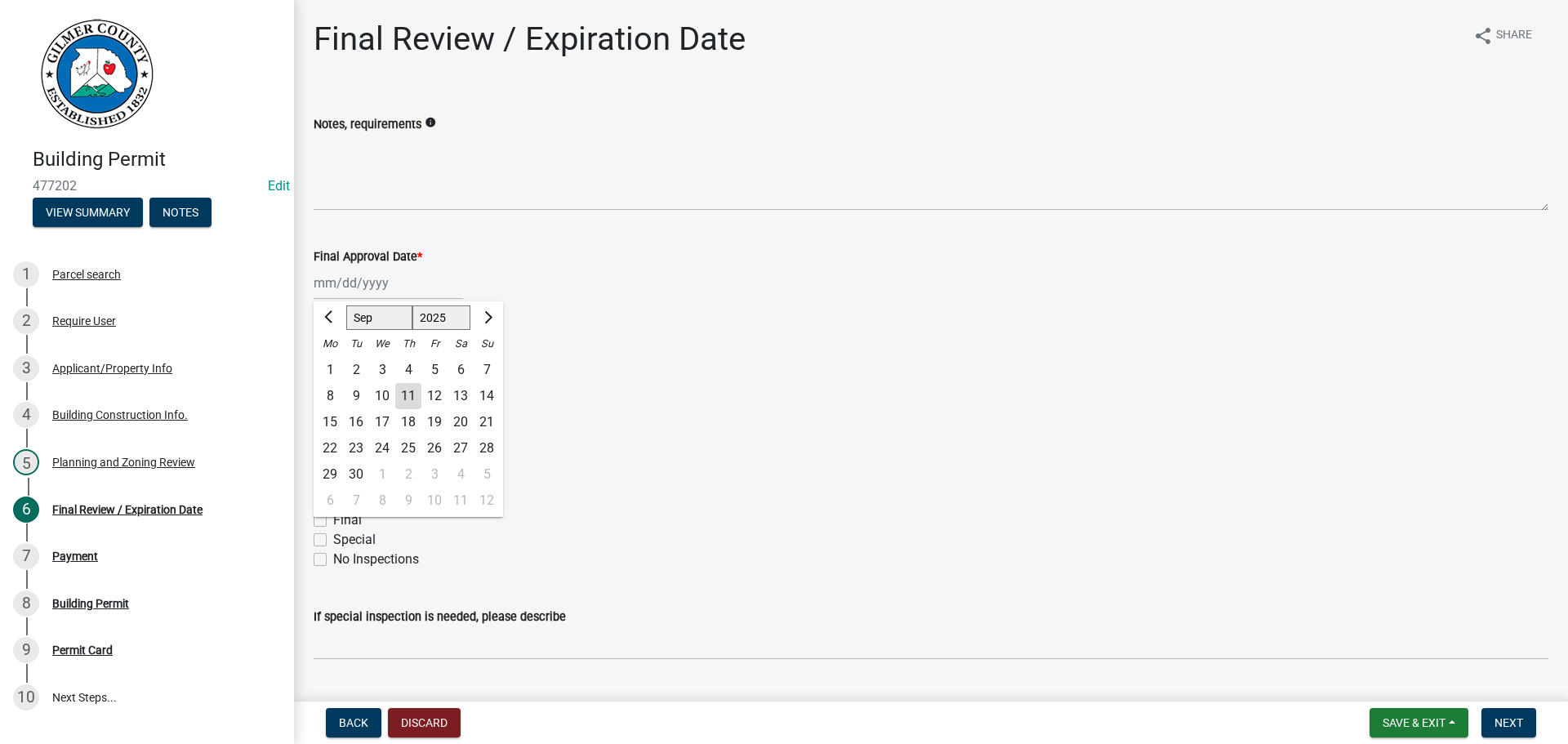
click at [365, 282] on input "Final Approval Date *" at bounding box center [389, 282] width 149 height 34
click at [407, 395] on div "11" at bounding box center [408, 395] width 26 height 26
type input "09/11/2025"
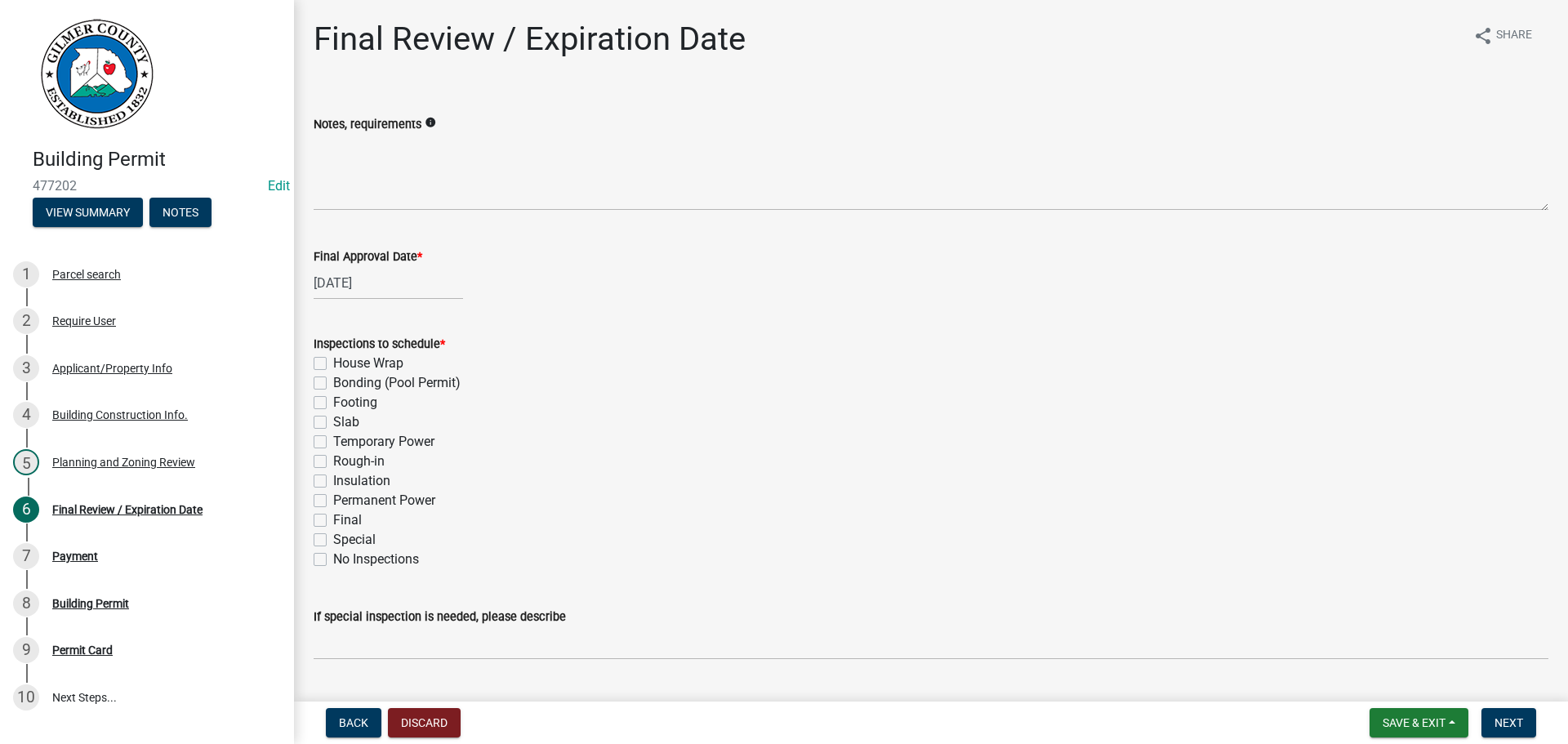
click at [333, 462] on label "Rough-in" at bounding box center [359, 462] width 52 height 19
click at [333, 462] on input "Rough-in" at bounding box center [338, 457] width 11 height 11
checkbox input "true"
checkbox input "false"
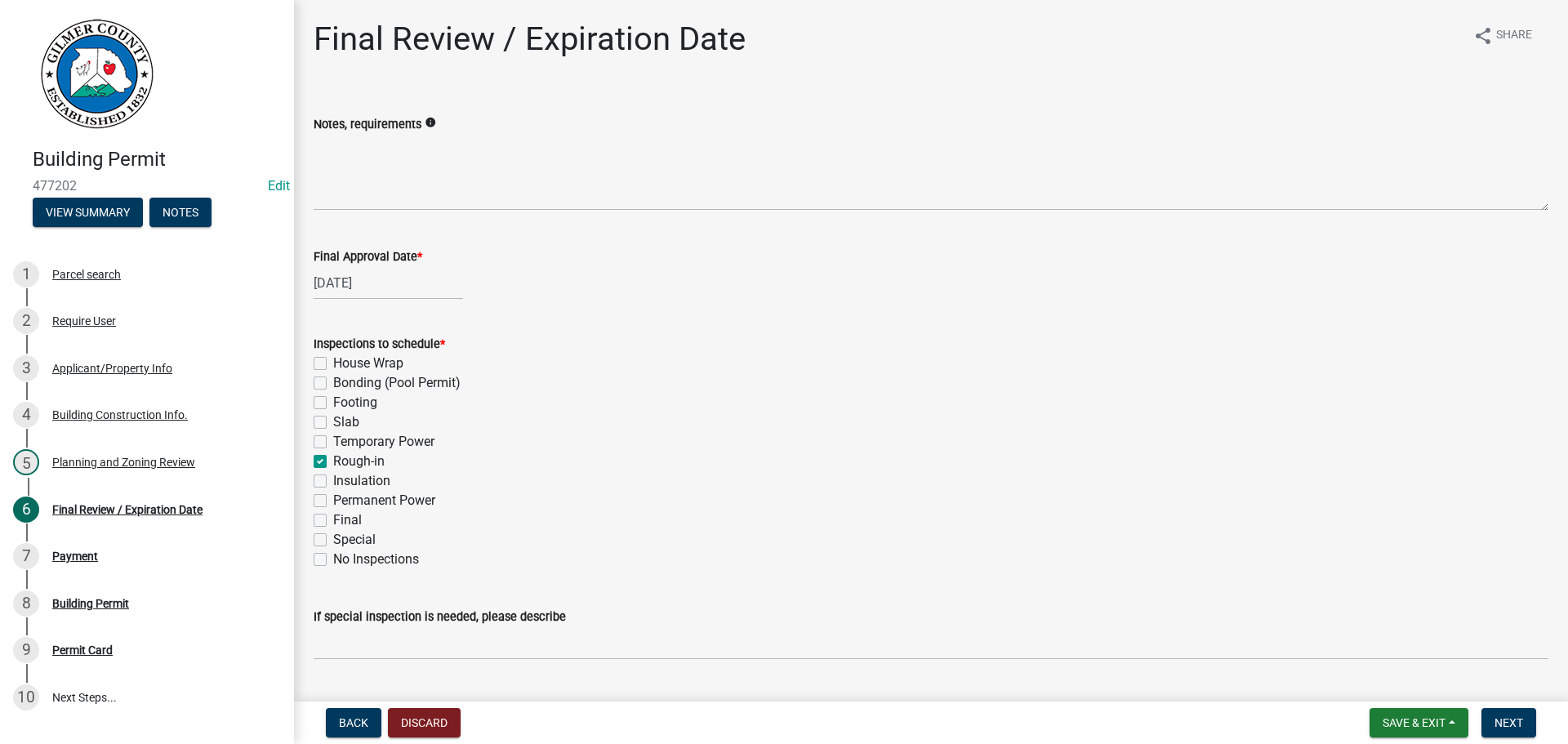
checkbox input "false"
checkbox input "true"
checkbox input "false"
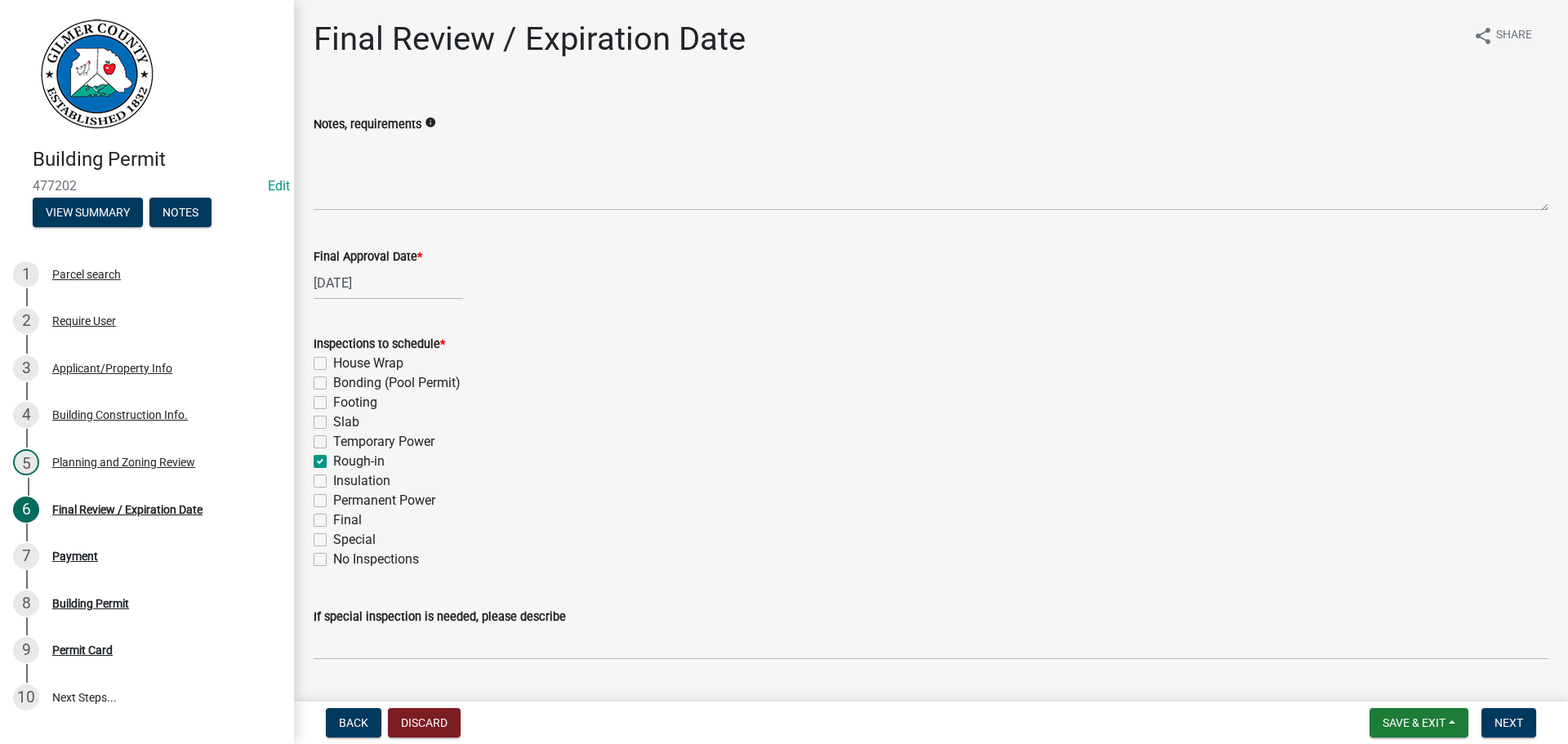
checkbox input "false"
click at [333, 518] on label "Final" at bounding box center [347, 520] width 29 height 19
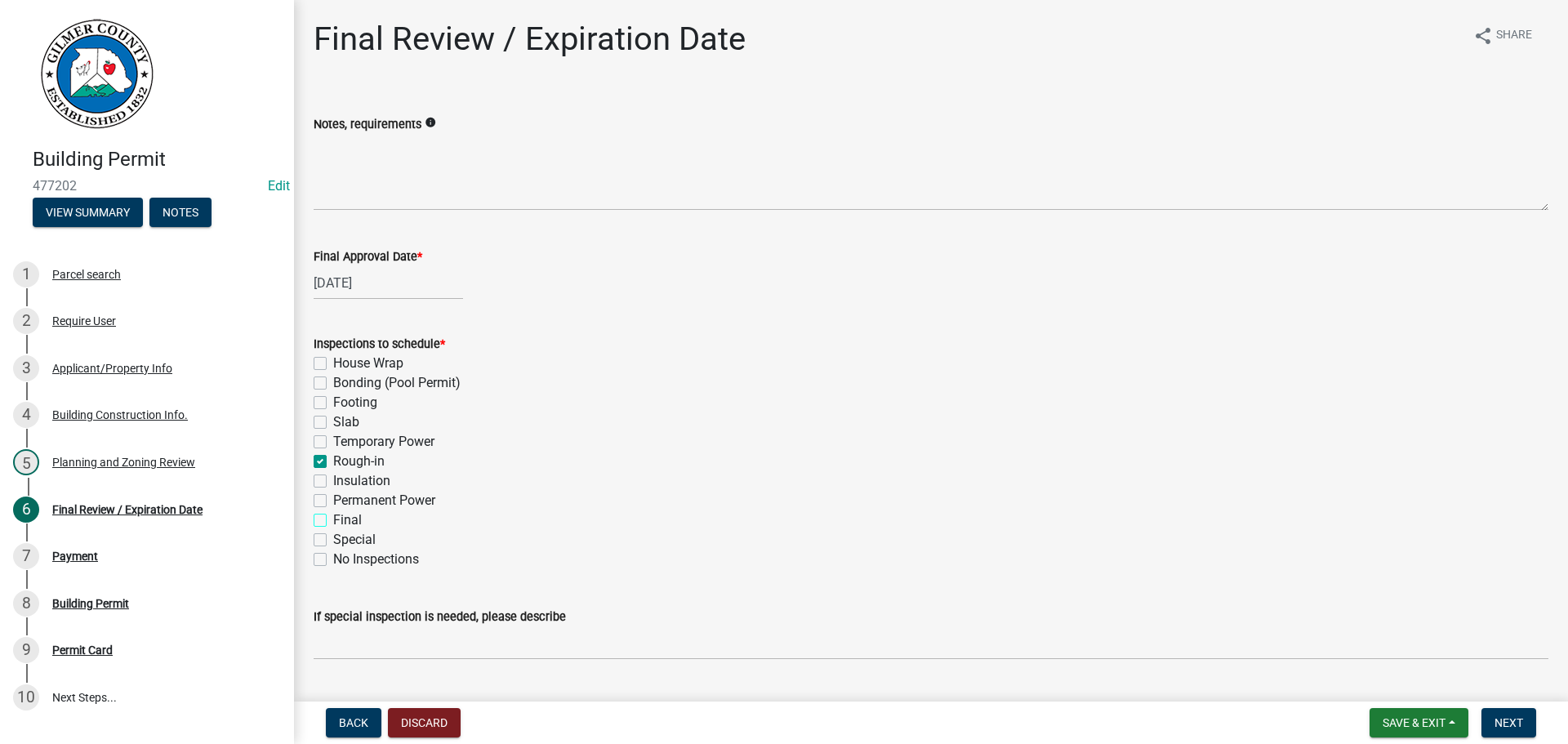
click at [333, 518] on input "Final" at bounding box center [338, 515] width 11 height 11
checkbox input "true"
checkbox input "false"
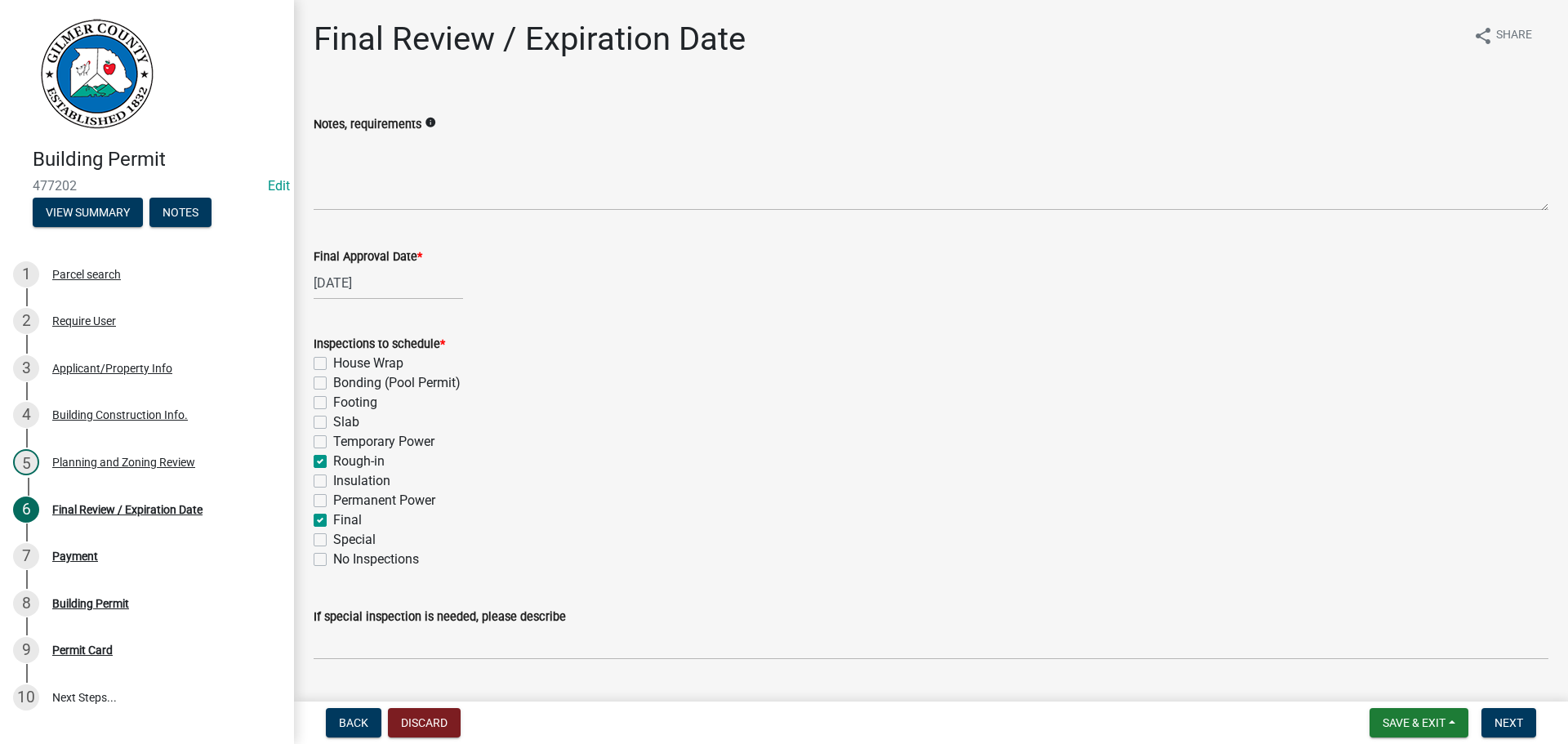
checkbox input "false"
checkbox input "true"
checkbox input "false"
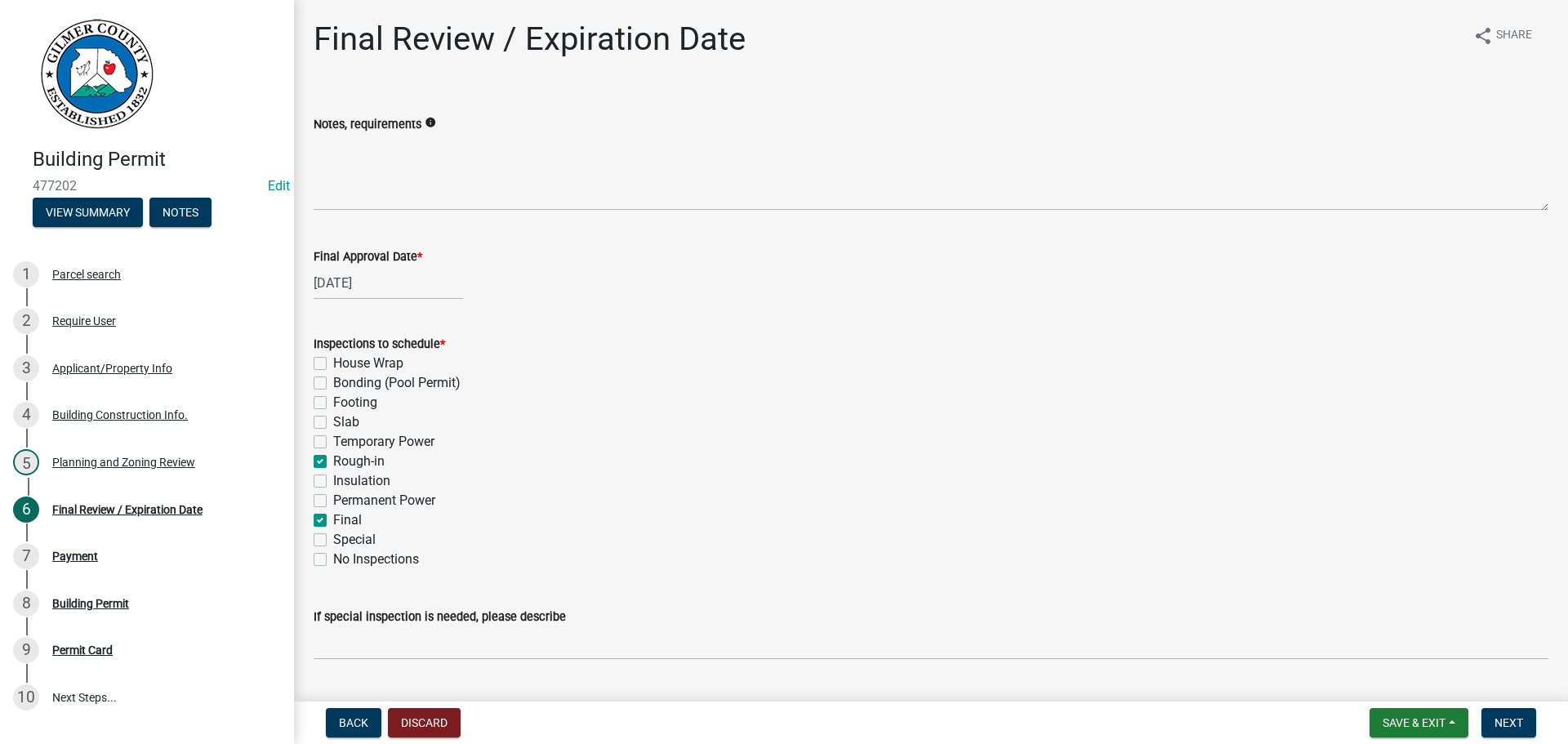
checkbox input "true"
checkbox input "false"
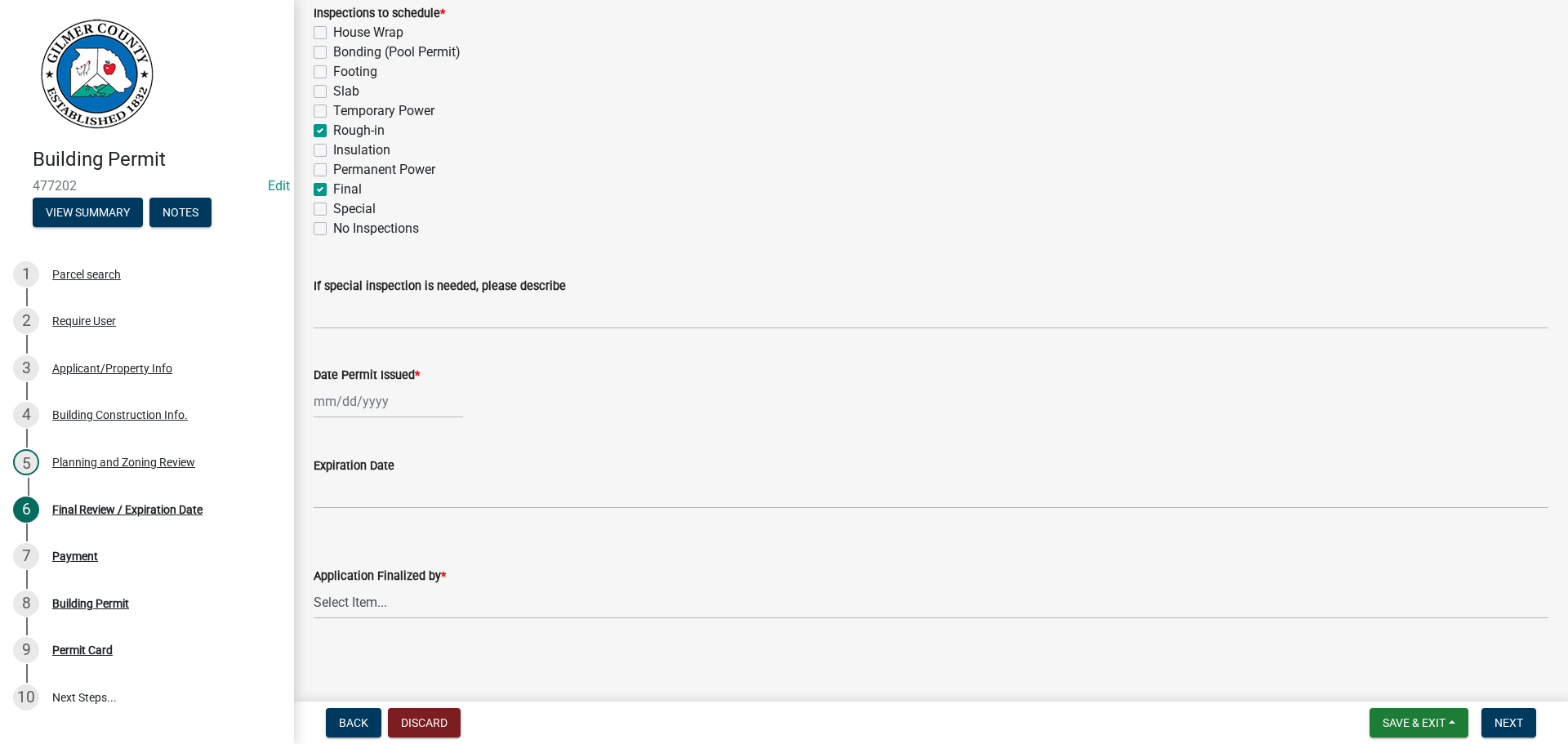
scroll to position [333, 0]
click at [370, 389] on div at bounding box center [389, 398] width 149 height 34
select select "9"
select select "2025"
click at [413, 512] on div "11" at bounding box center [408, 511] width 26 height 26
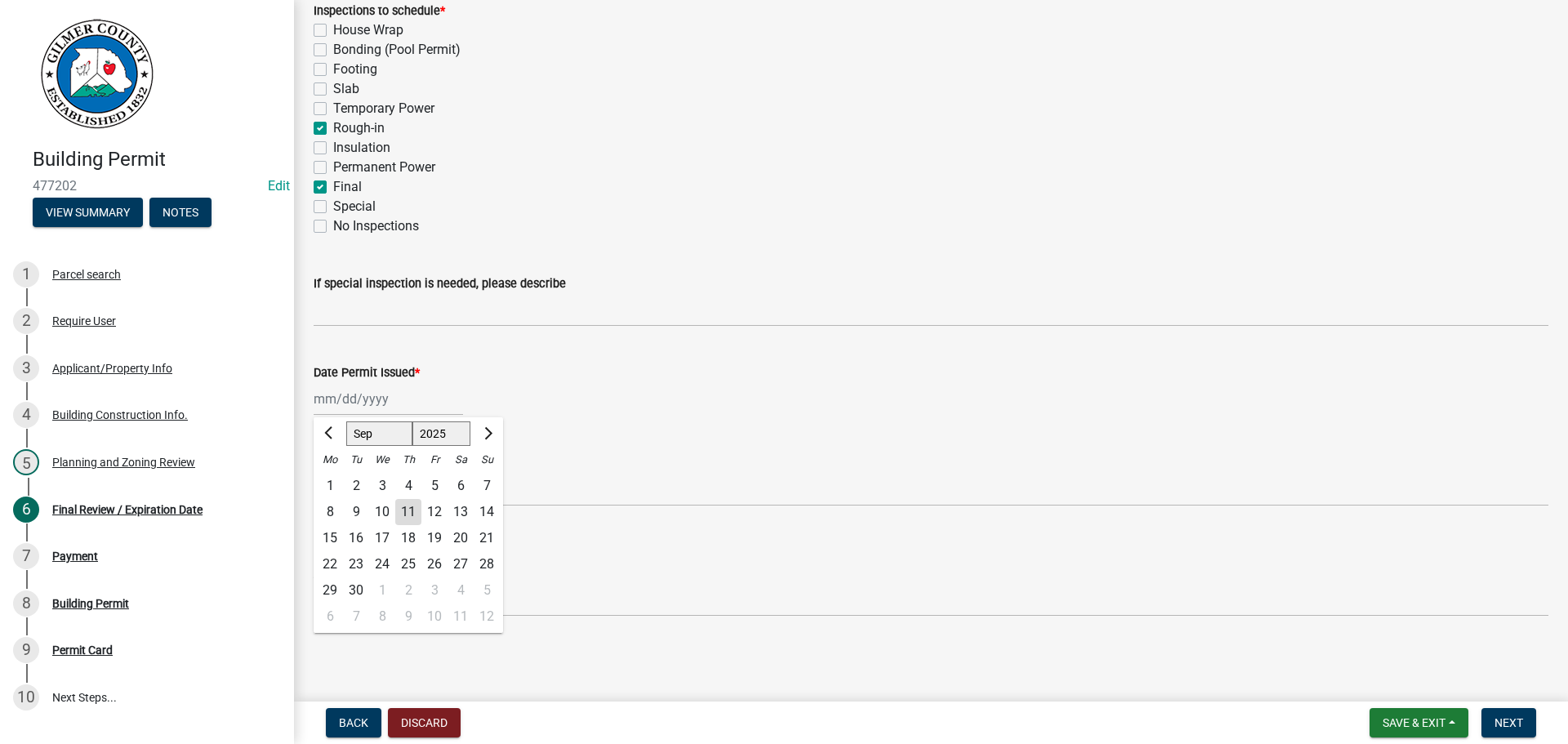
type input "09/11/2025"
click at [369, 596] on select "Select Item... Andrew Mathis Art Wlochowski Becky Whitworth Joe Bouhl Karen Hen…" at bounding box center [931, 599] width 1235 height 34
click at [314, 583] on select "Select Item... Andrew Mathis Art Wlochowski Becky Whitworth Joe Bouhl Karen Hen…" at bounding box center [931, 599] width 1235 height 34
select select "f66b4cef-93c9-440c-84d8-a2c8d35cb7c1"
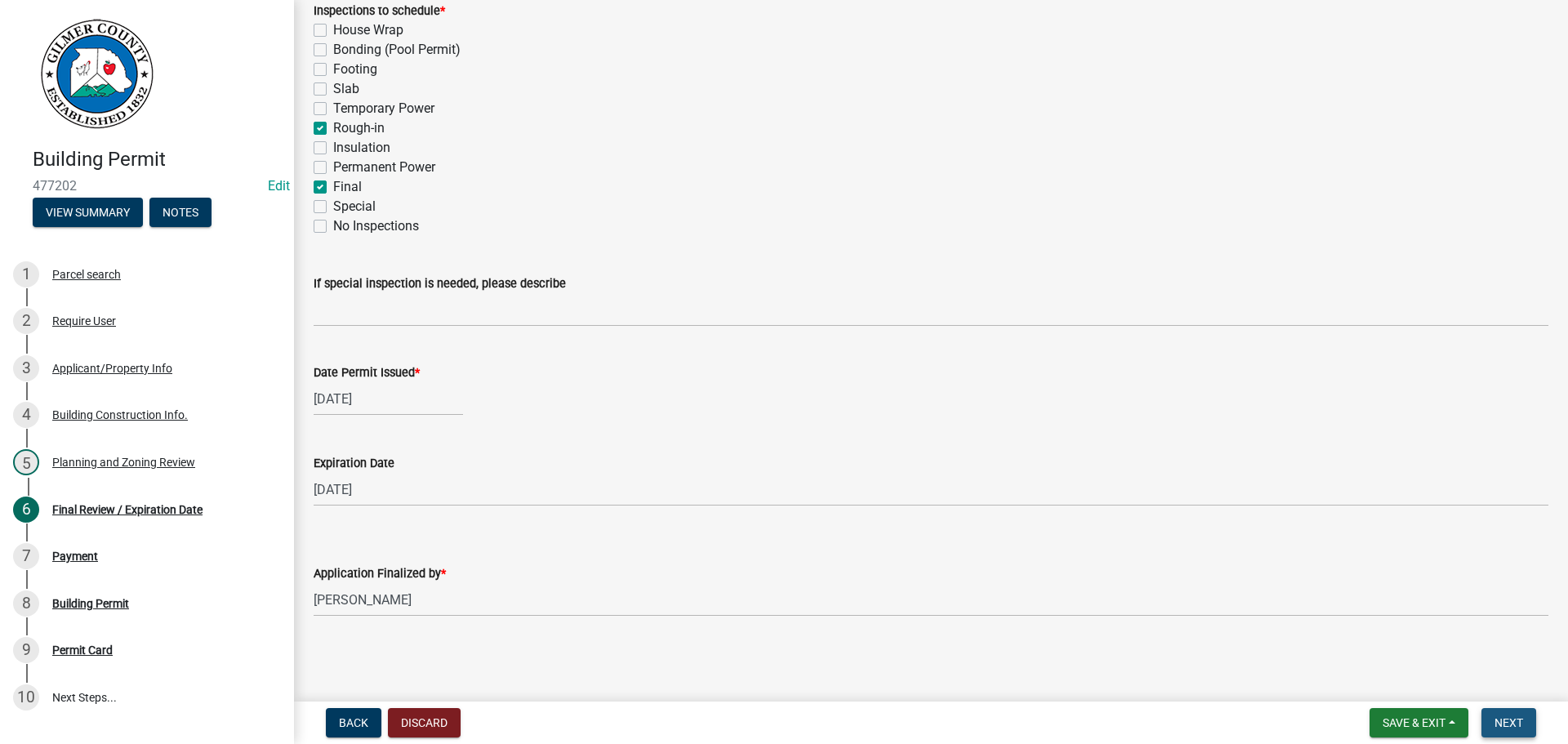
click at [1512, 716] on span "Next" at bounding box center [1509, 723] width 29 height 13
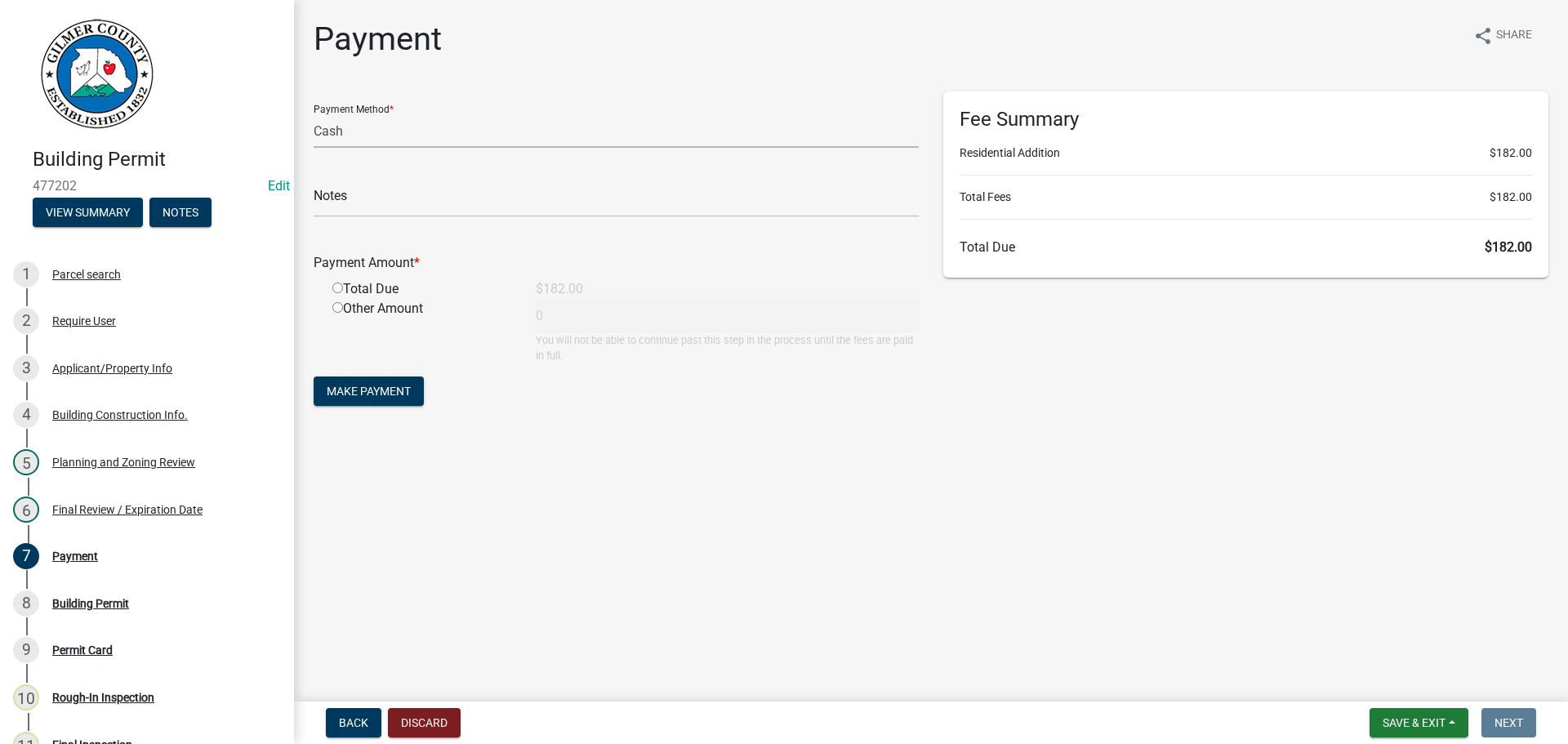
drag, startPoint x: 374, startPoint y: 134, endPoint x: 371, endPoint y: 144, distance: 10.4
click at [374, 134] on select "Credit Card POS Check Cash" at bounding box center [616, 130] width 605 height 34
select select "1: 0"
click at [314, 114] on select "Credit Card POS Check Cash" at bounding box center [616, 130] width 605 height 34
drag, startPoint x: 370, startPoint y: 210, endPoint x: 436, endPoint y: 217, distance: 66.4
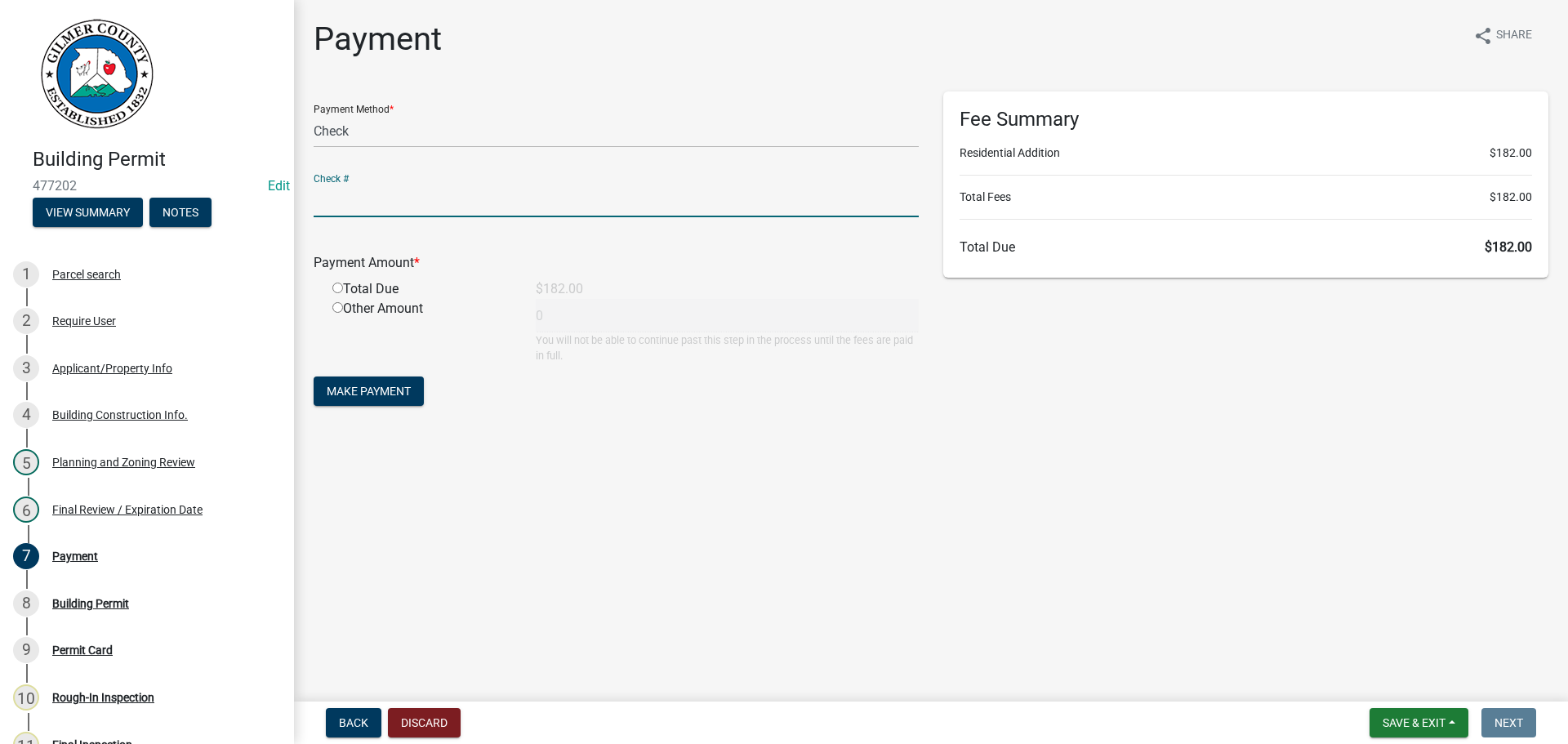
click at [370, 210] on input "text" at bounding box center [616, 200] width 605 height 34
type input "9533"
click at [337, 291] on input "radio" at bounding box center [337, 287] width 11 height 11
radio input "true"
type input "182"
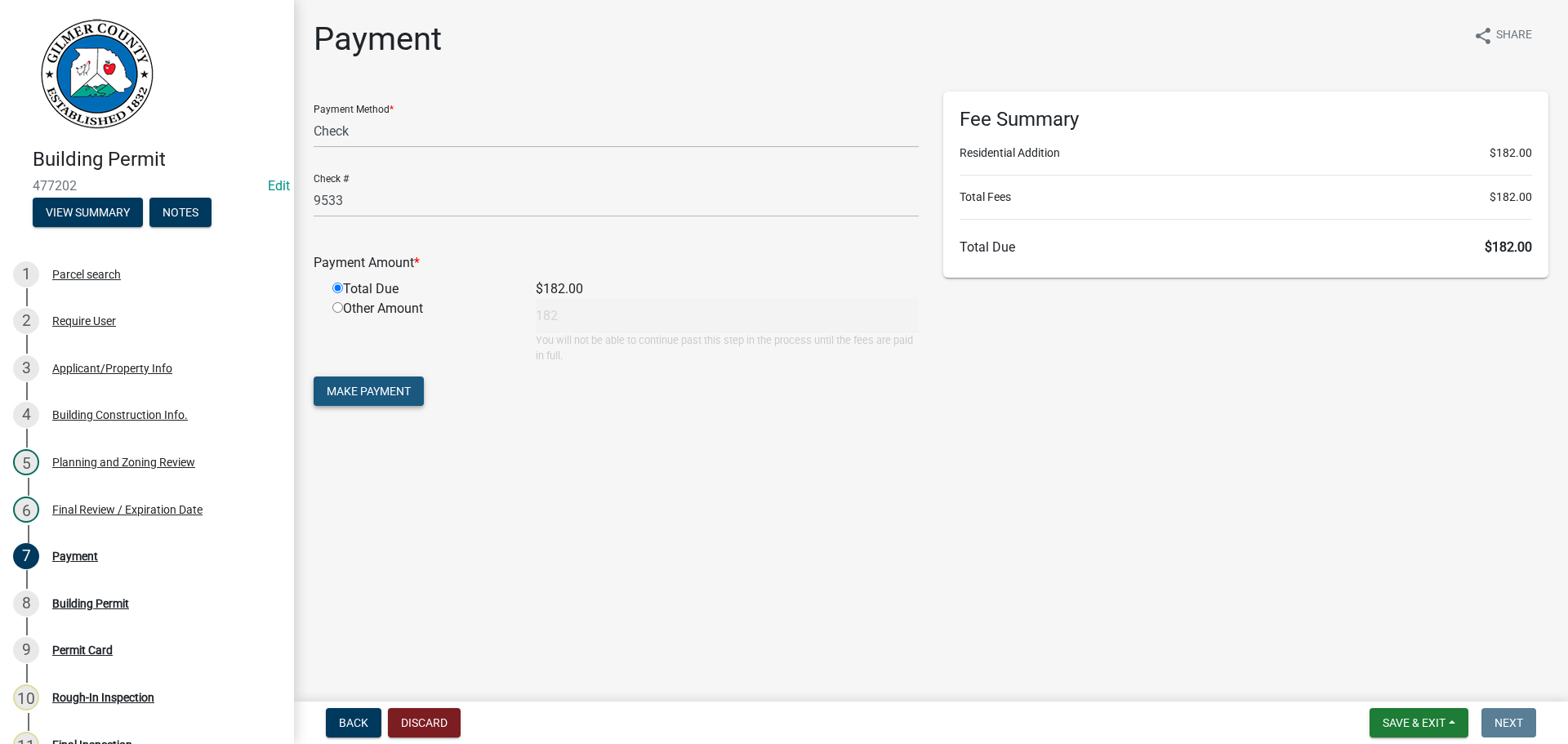
click at [360, 388] on span "Make Payment" at bounding box center [369, 392] width 84 height 13
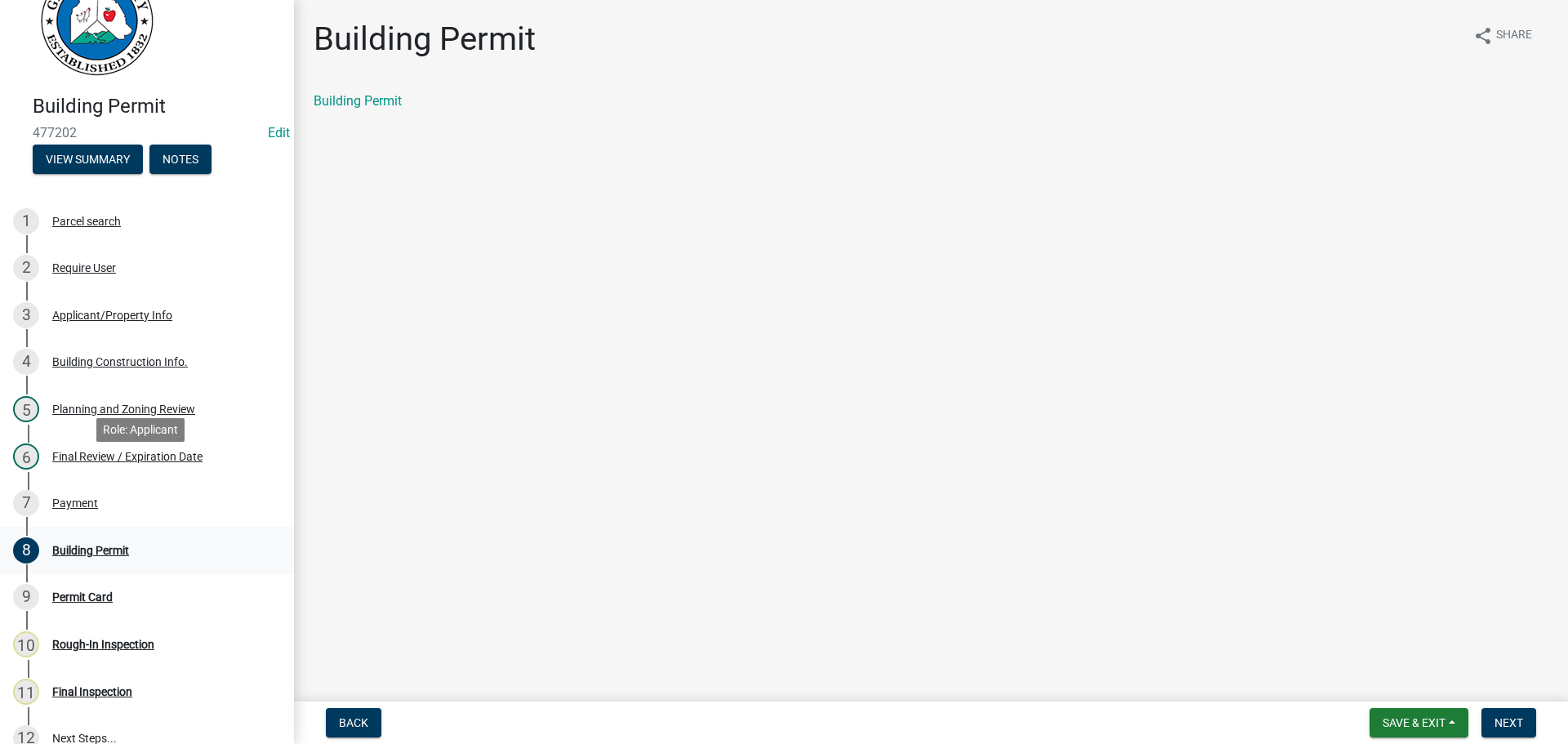
scroll to position [81, 0]
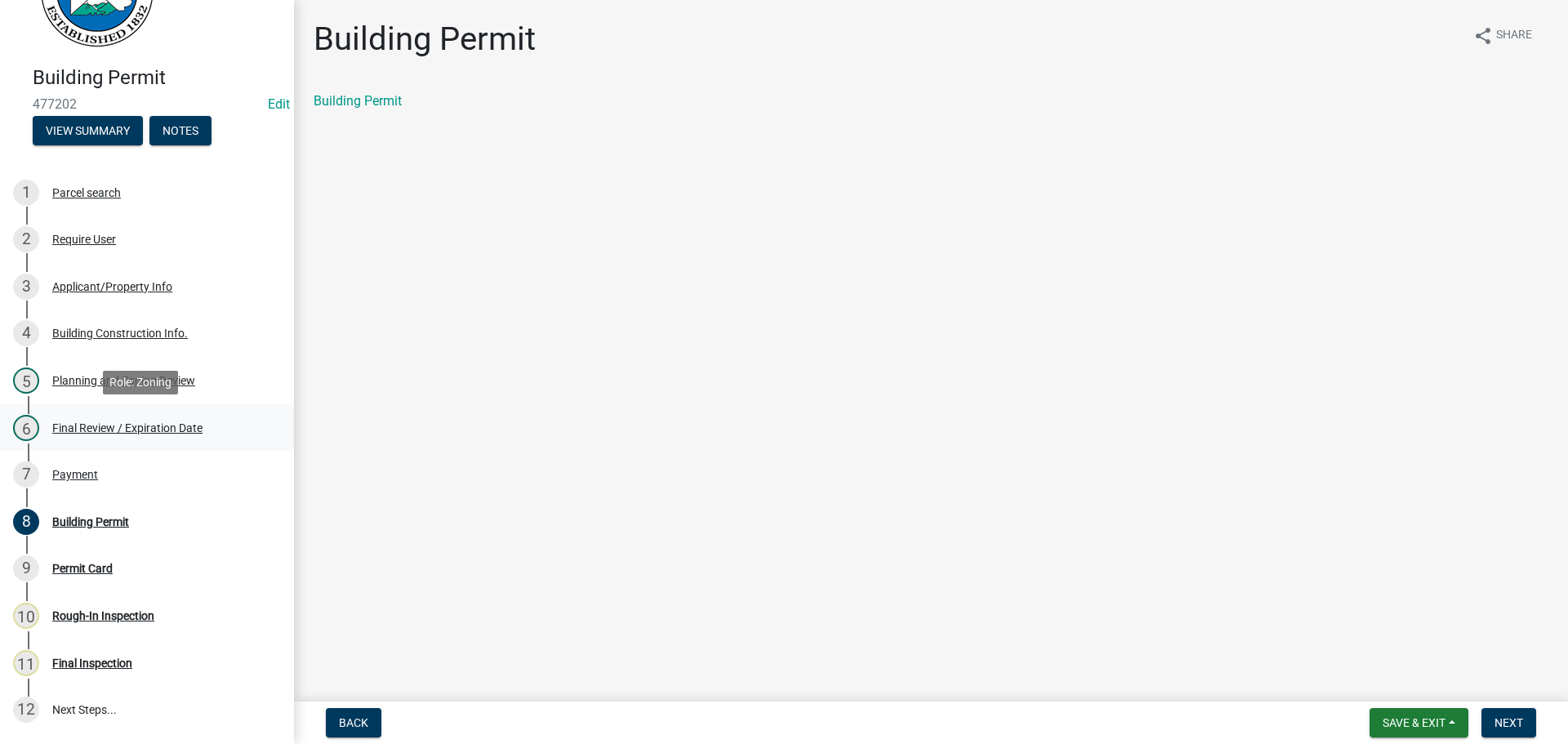
click at [101, 422] on div "Final Review / Expiration Date" at bounding box center [127, 428] width 150 height 11
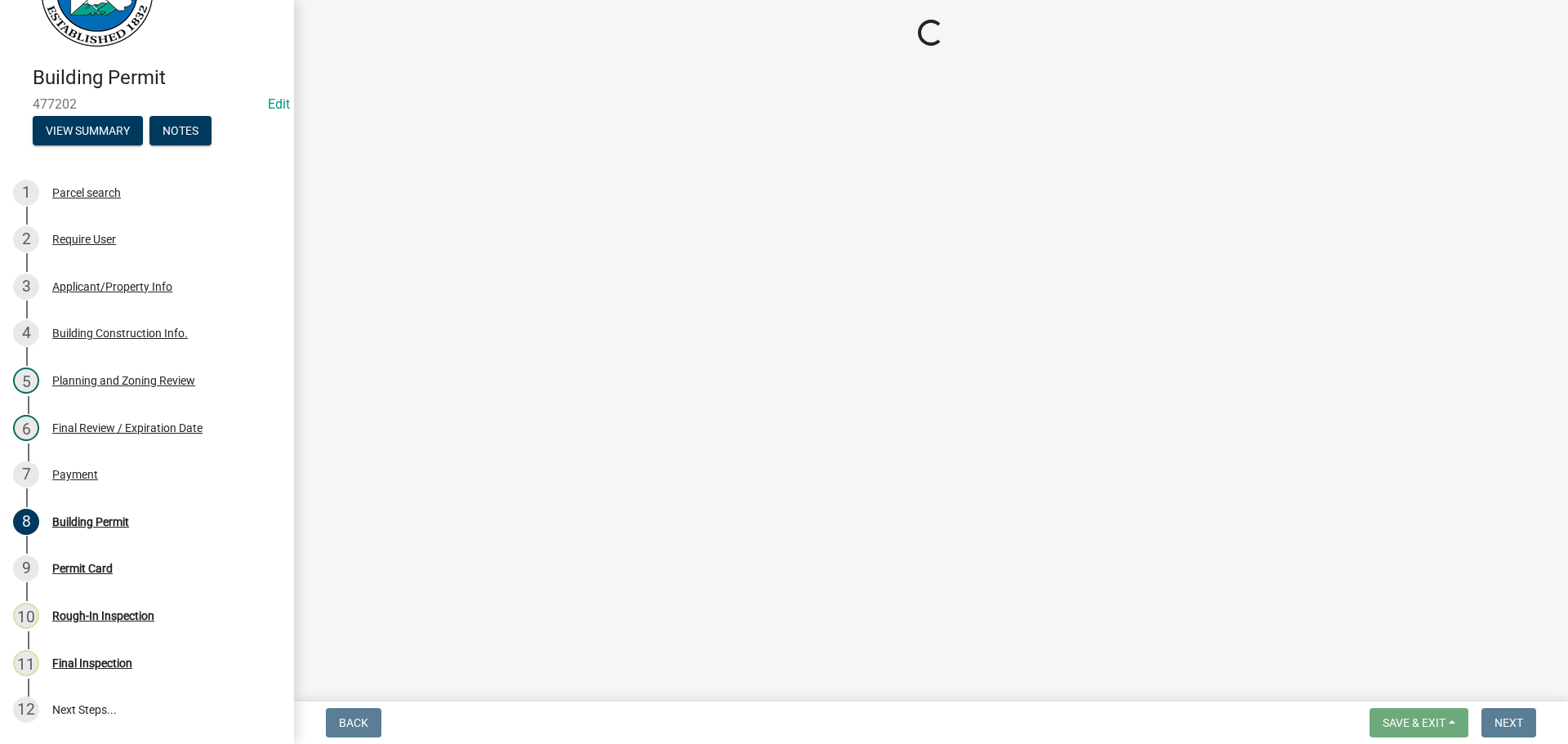
select select "f66b4cef-93c9-440c-84d8-a2c8d35cb7c1"
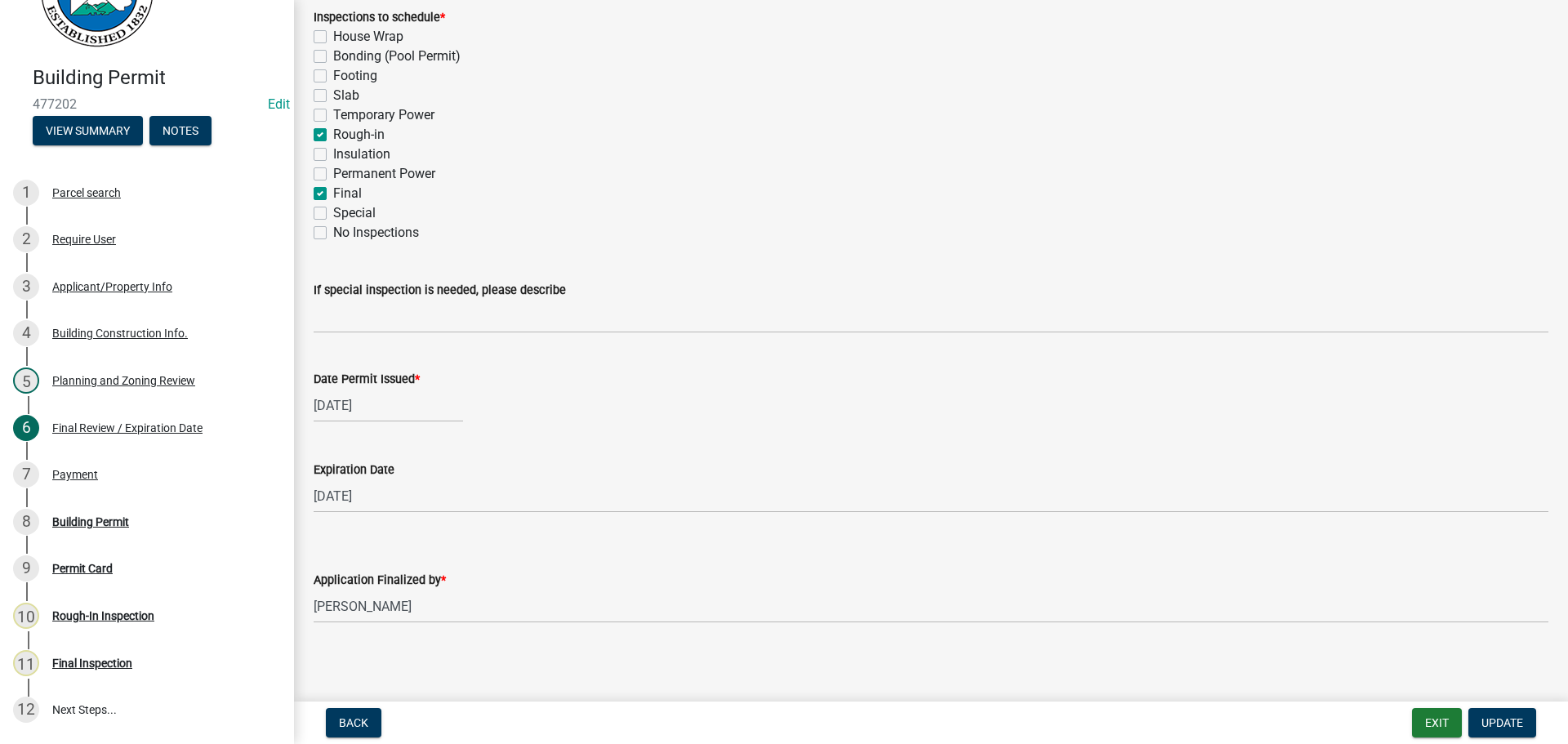
scroll to position [333, 0]
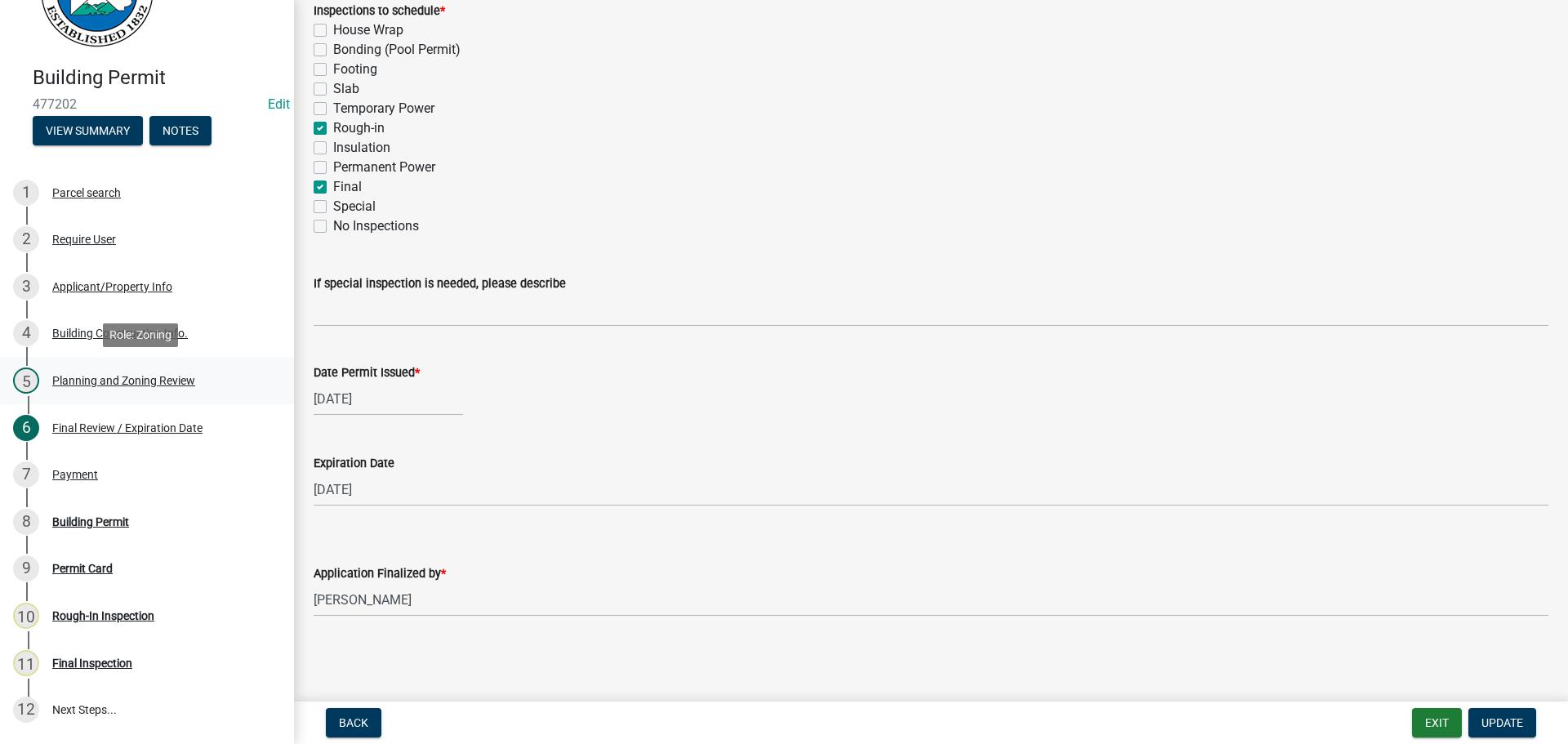
click at [88, 387] on div "Planning and Zoning Review" at bounding box center [123, 381] width 143 height 11
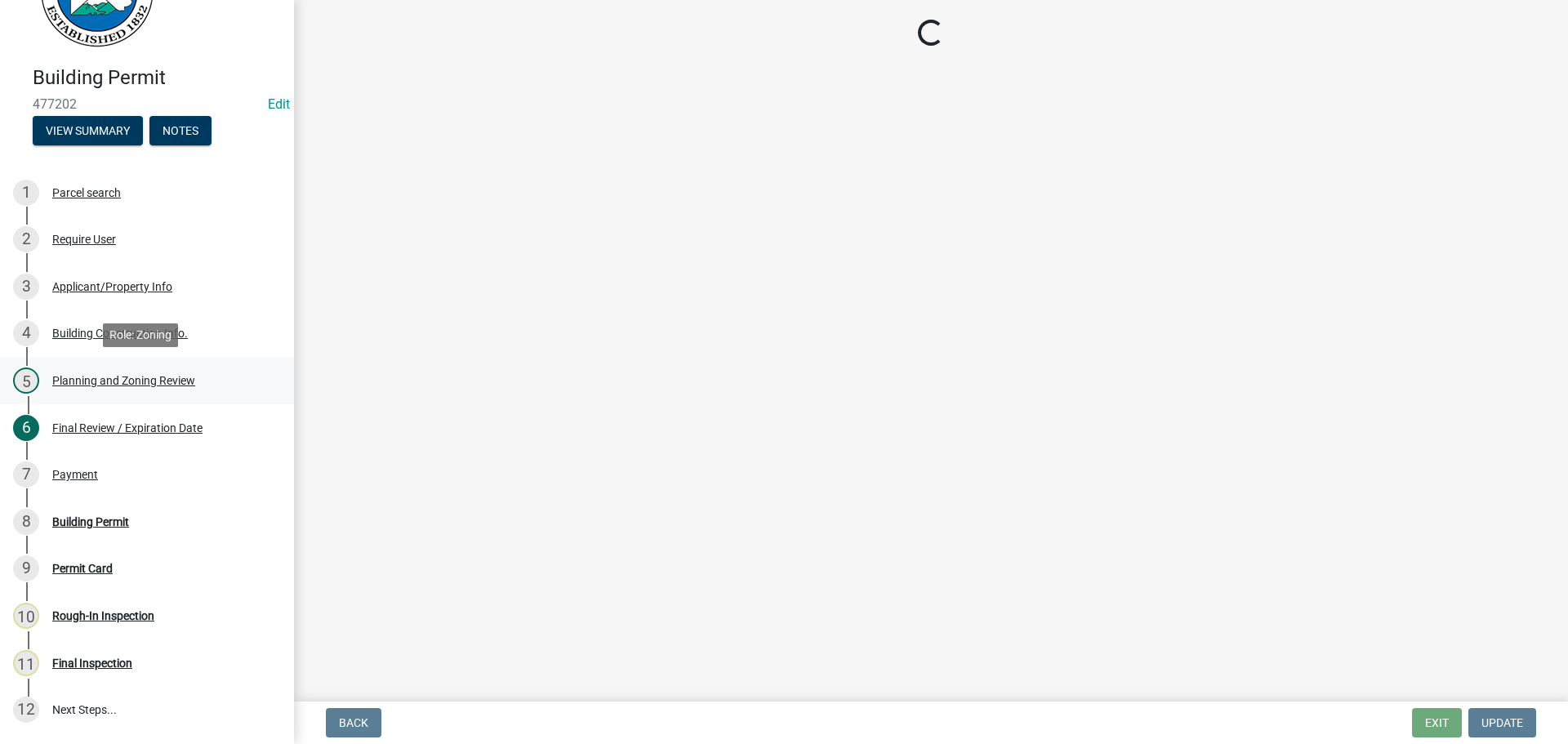
scroll to position [0, 0]
select select "b5c39336-92b9-49ce-a0a5-4e9e9babf743"
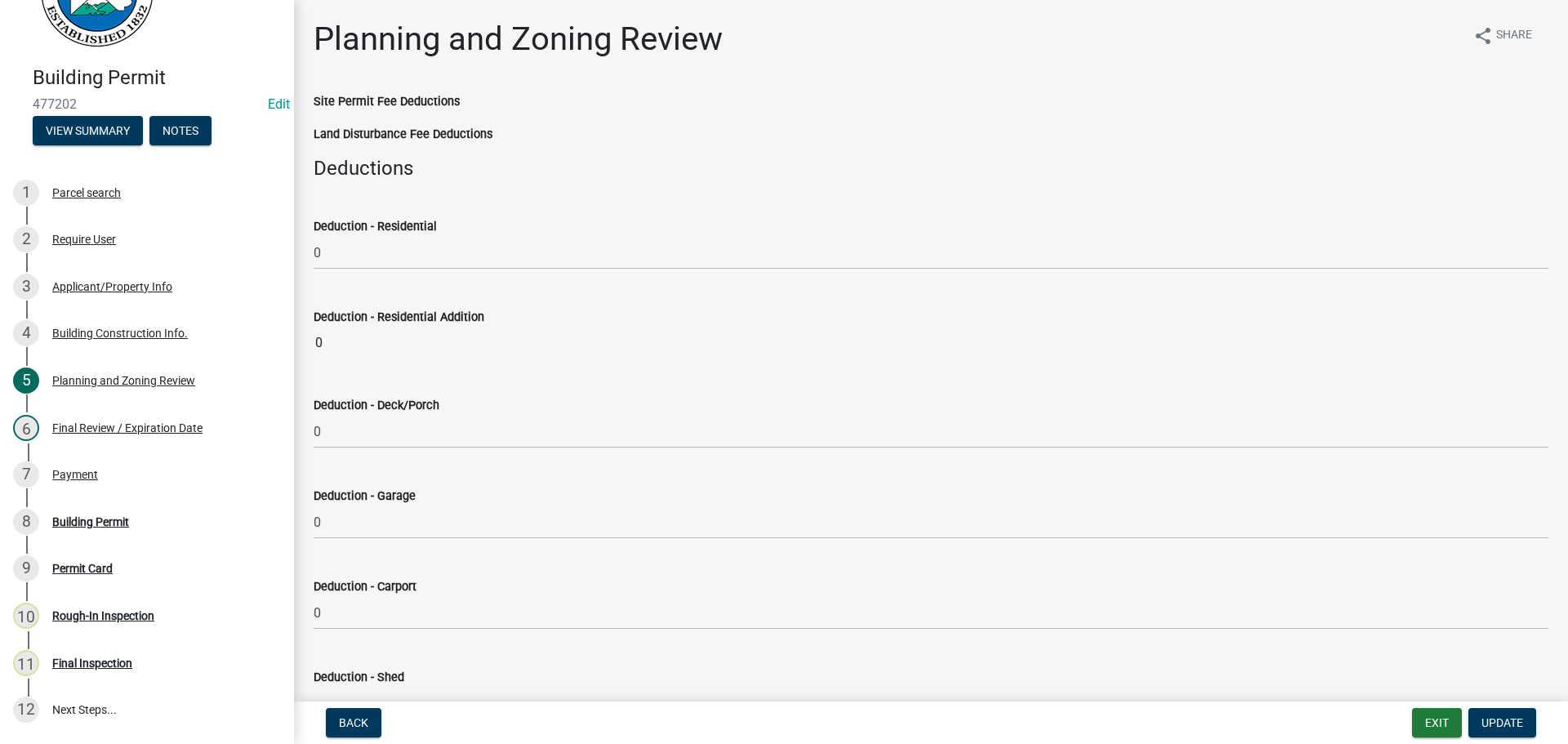
click at [694, 363] on wm-data-entity-input "Deduction - Residential Addition 0" at bounding box center [931, 328] width 1235 height 88
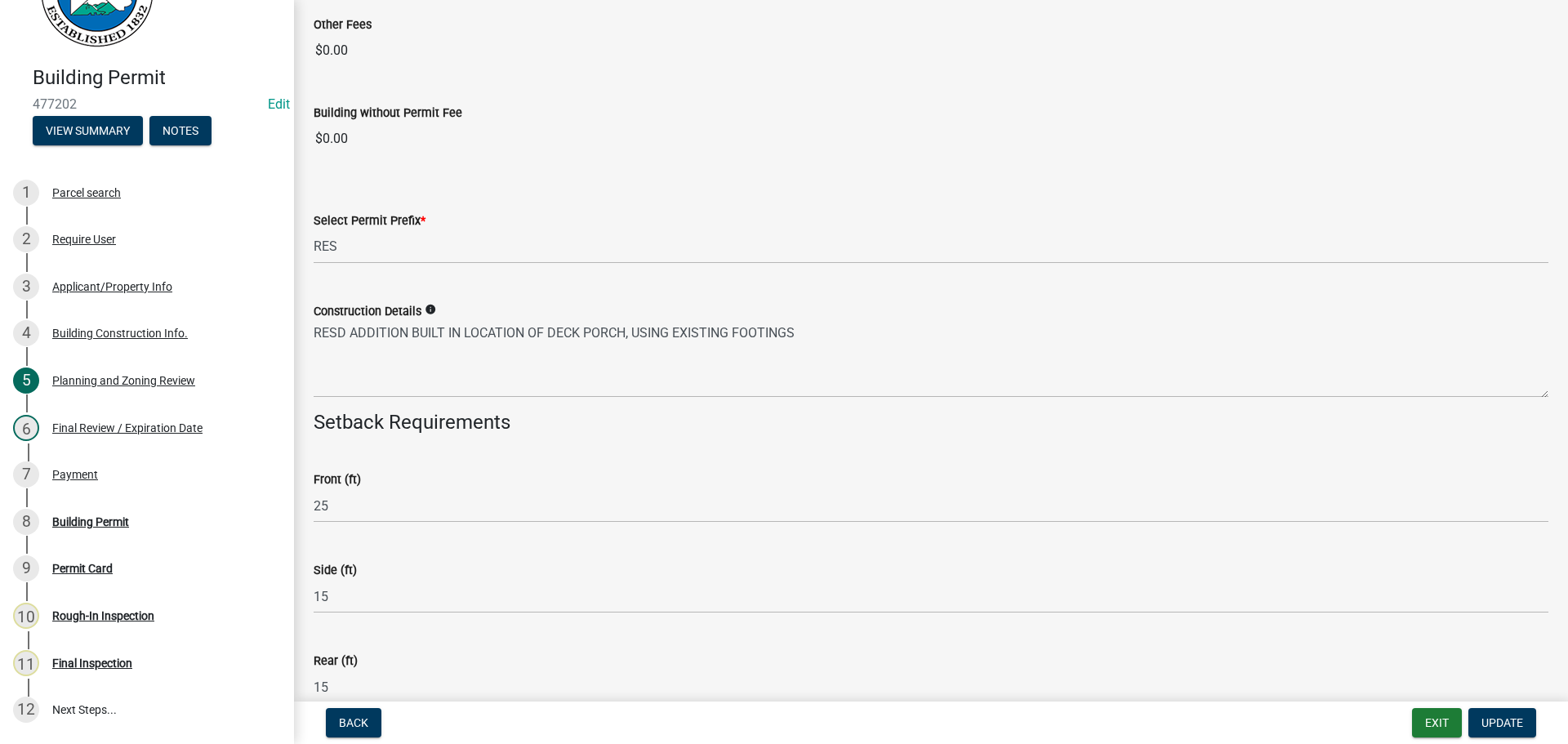
scroll to position [2717, 0]
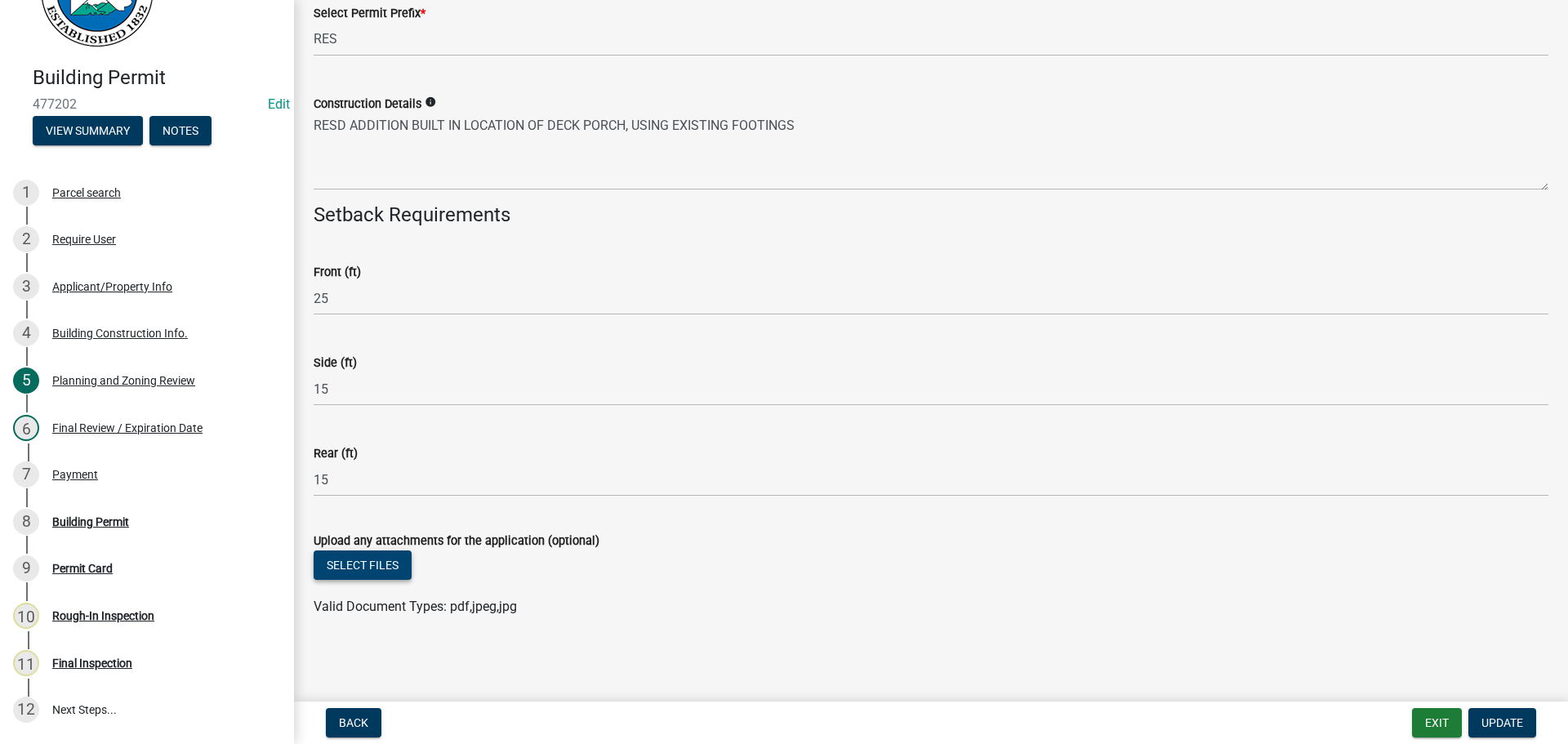
click at [378, 560] on button "Select files" at bounding box center [363, 565] width 98 height 30
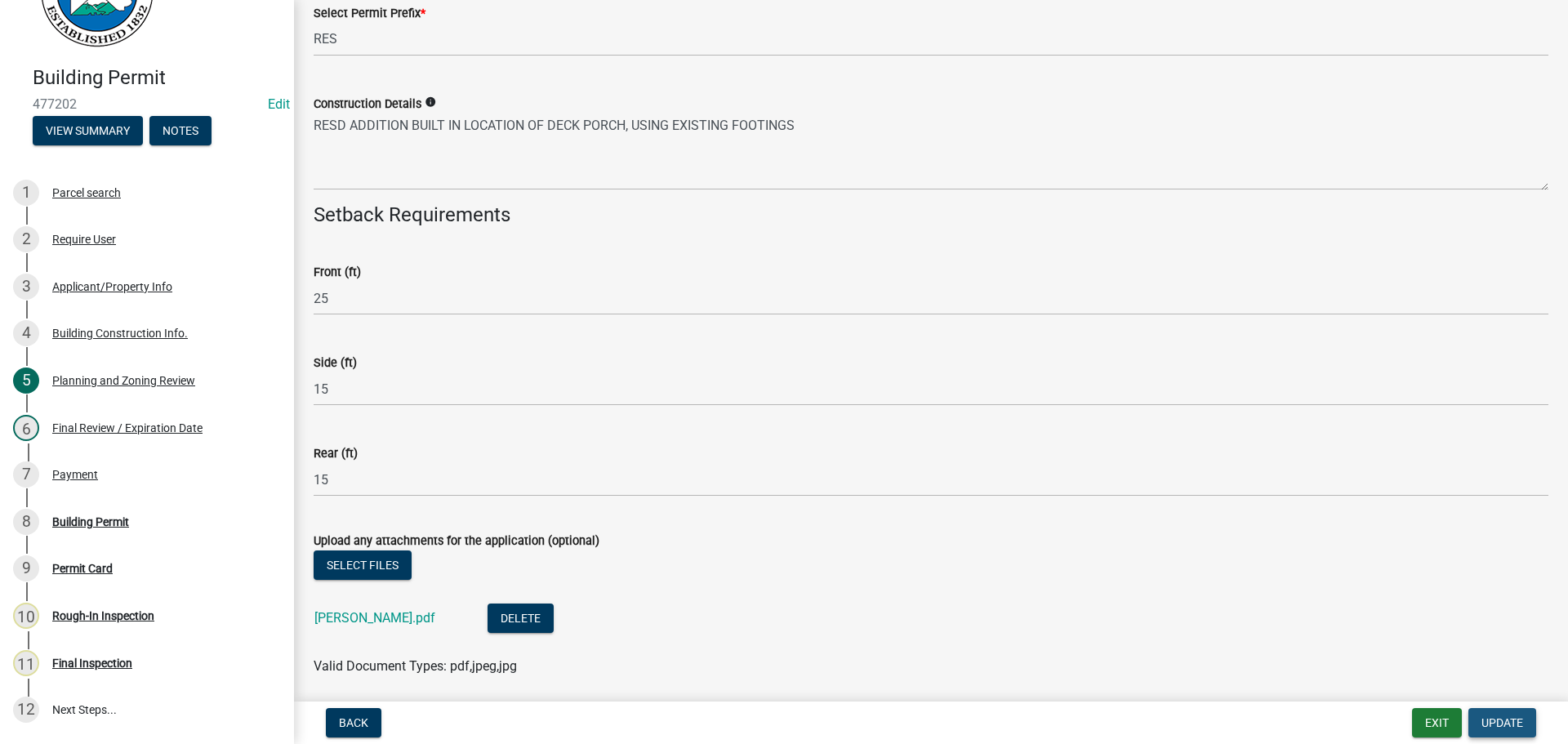
click at [1493, 720] on span "Update" at bounding box center [1503, 723] width 42 height 13
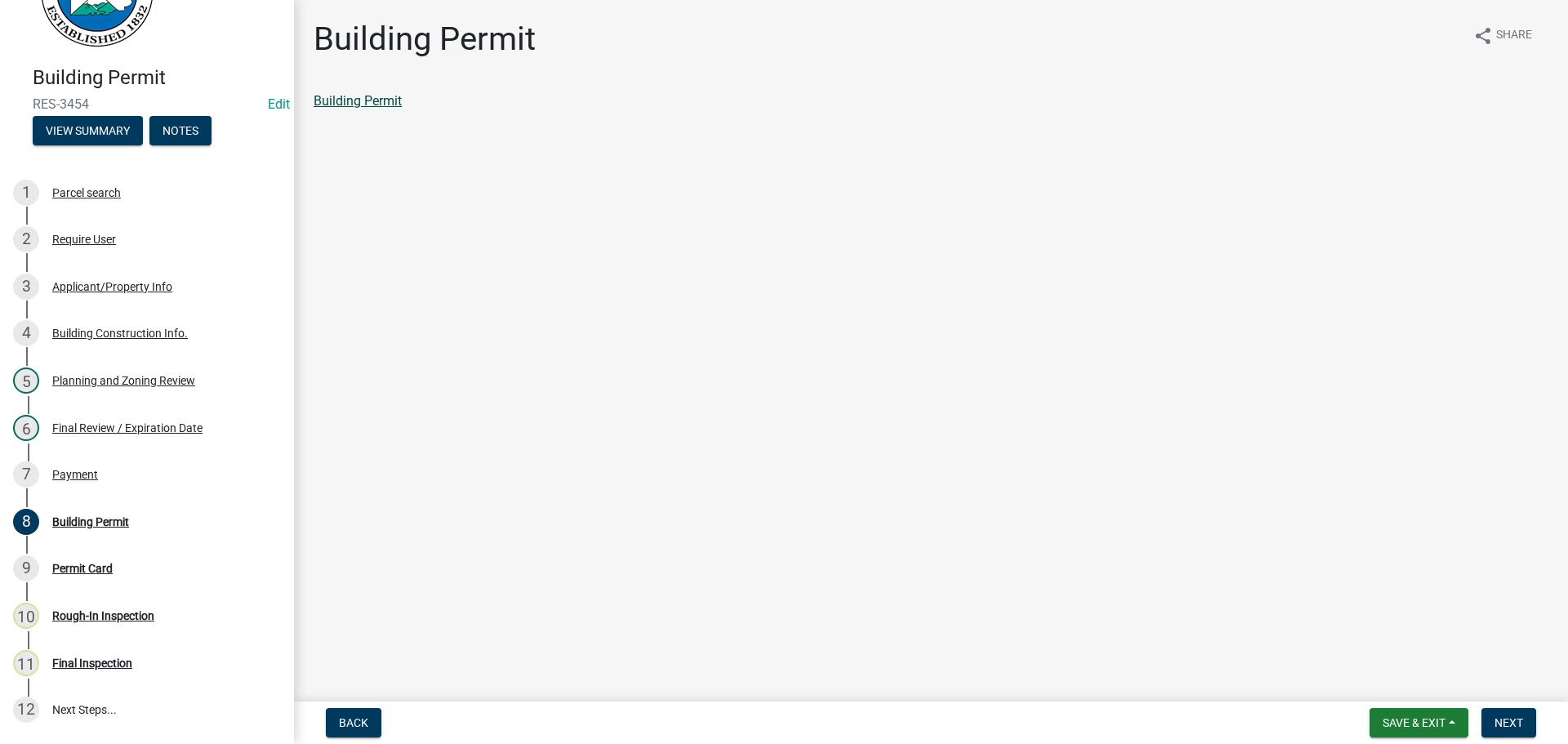
click at [388, 101] on link "Building Permit" at bounding box center [358, 101] width 88 height 15
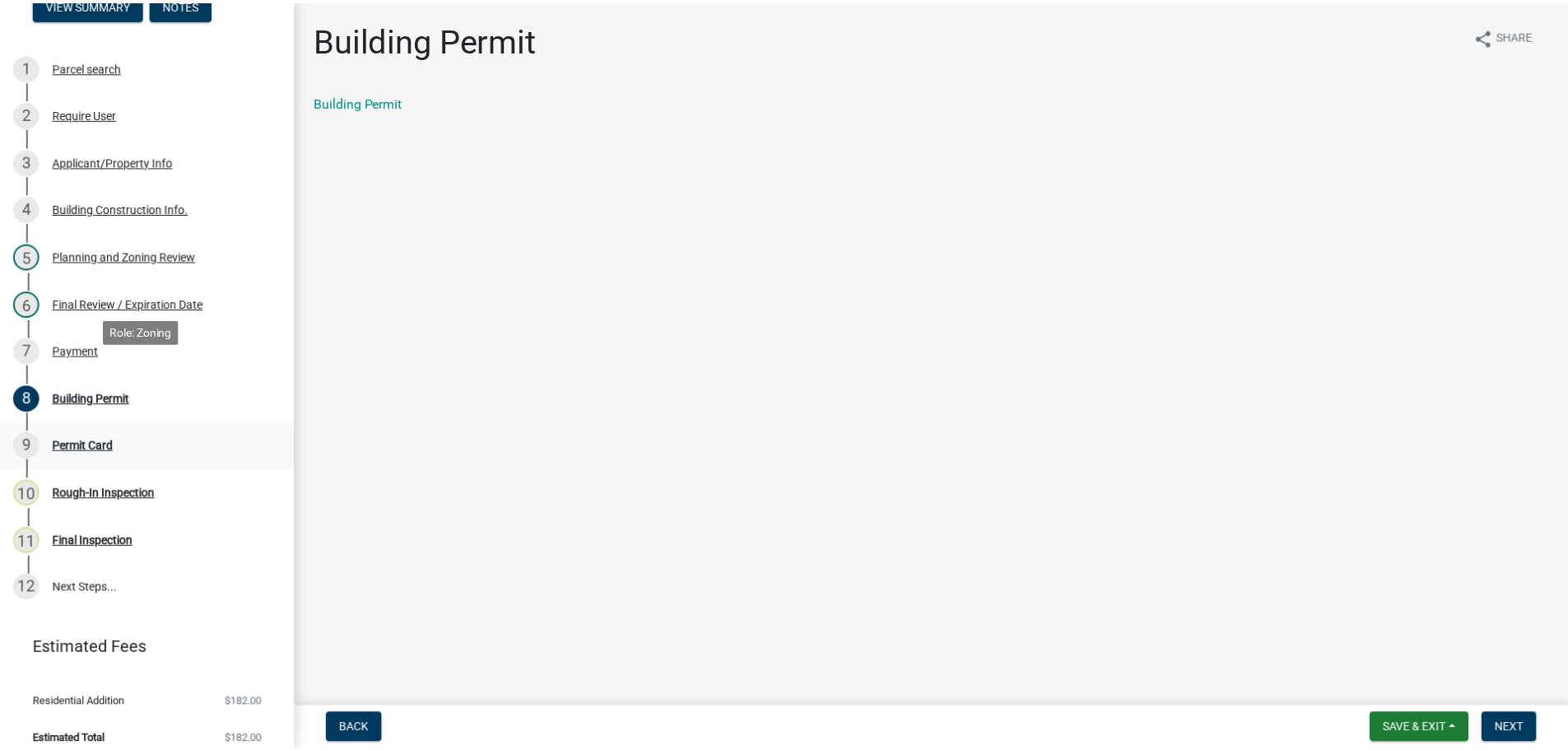
scroll to position [225, 0]
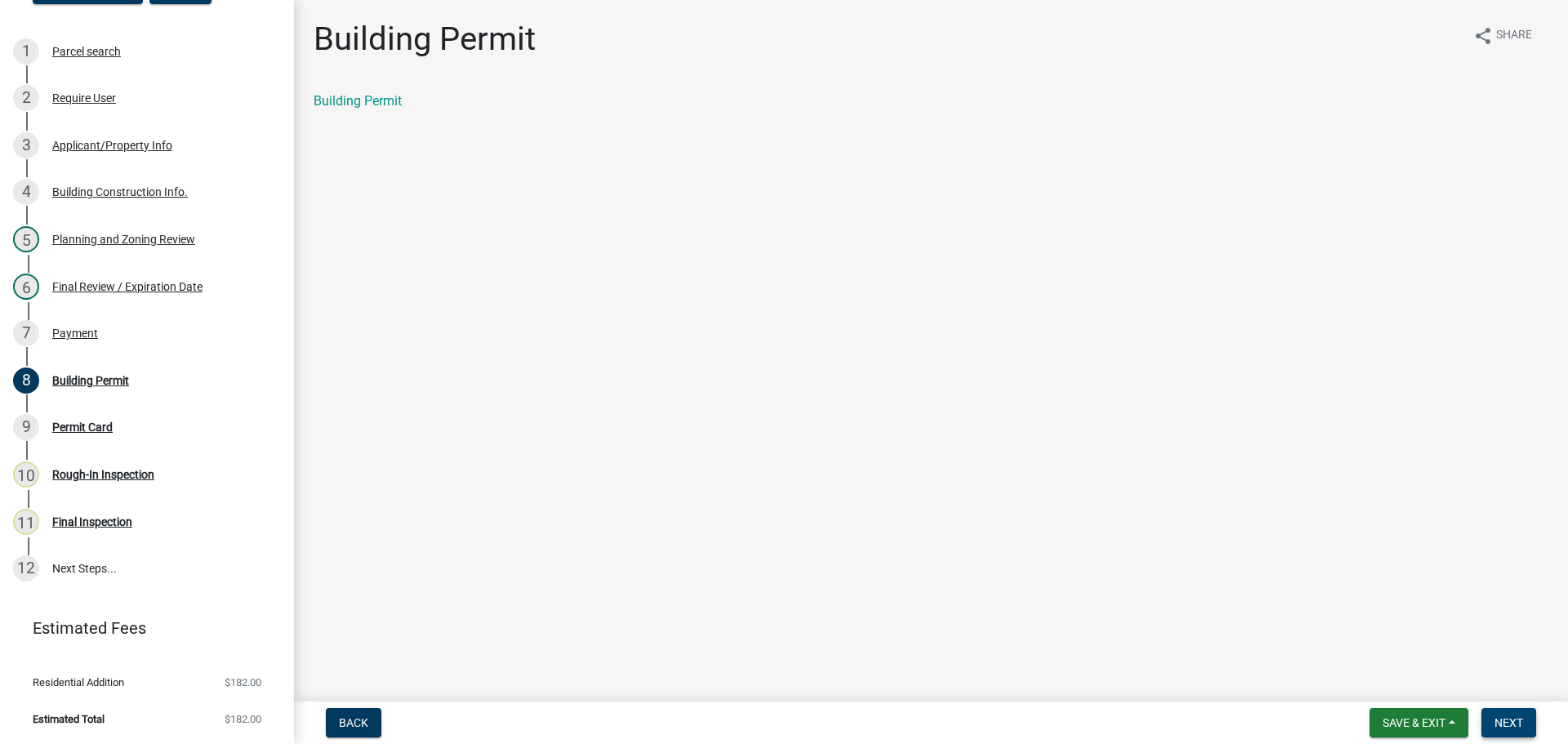
click at [1510, 716] on span "Next" at bounding box center [1509, 723] width 29 height 13
click at [358, 103] on link "Permit Card" at bounding box center [347, 101] width 68 height 15
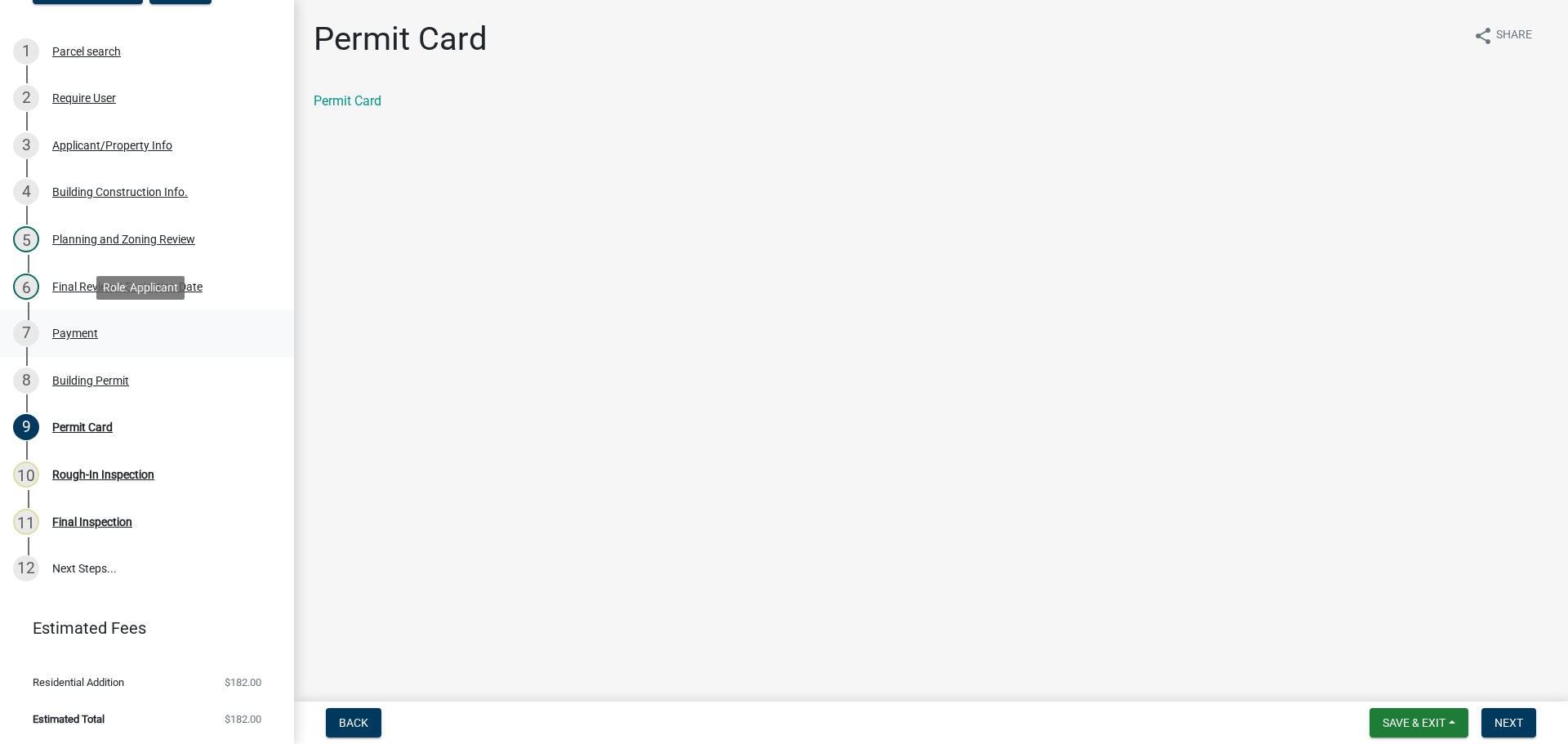
click at [87, 331] on div "Payment" at bounding box center [76, 333] width 46 height 11
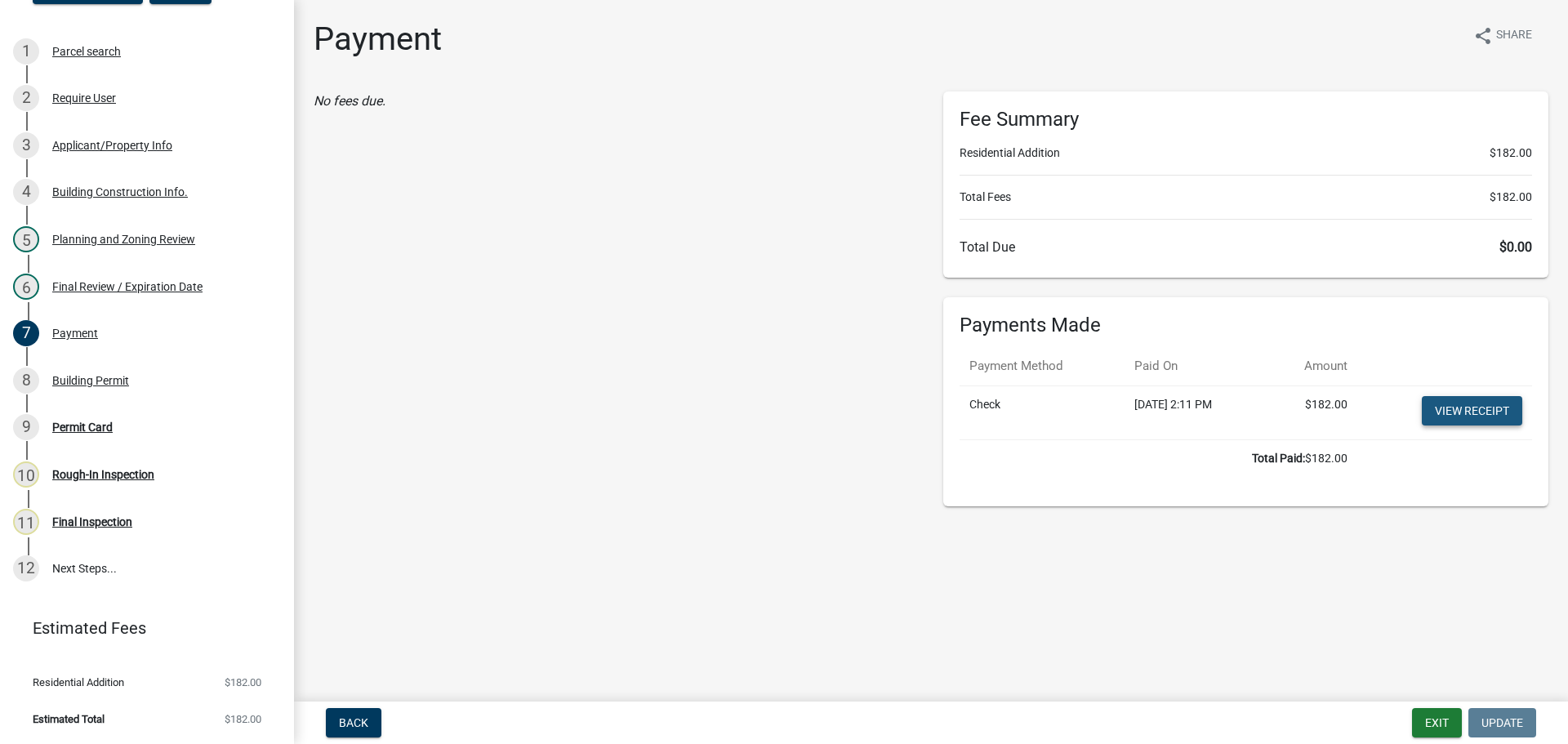
click at [1467, 406] on link "View receipt" at bounding box center [1471, 411] width 101 height 30
click at [88, 428] on div "Permit Card" at bounding box center [82, 427] width 60 height 11
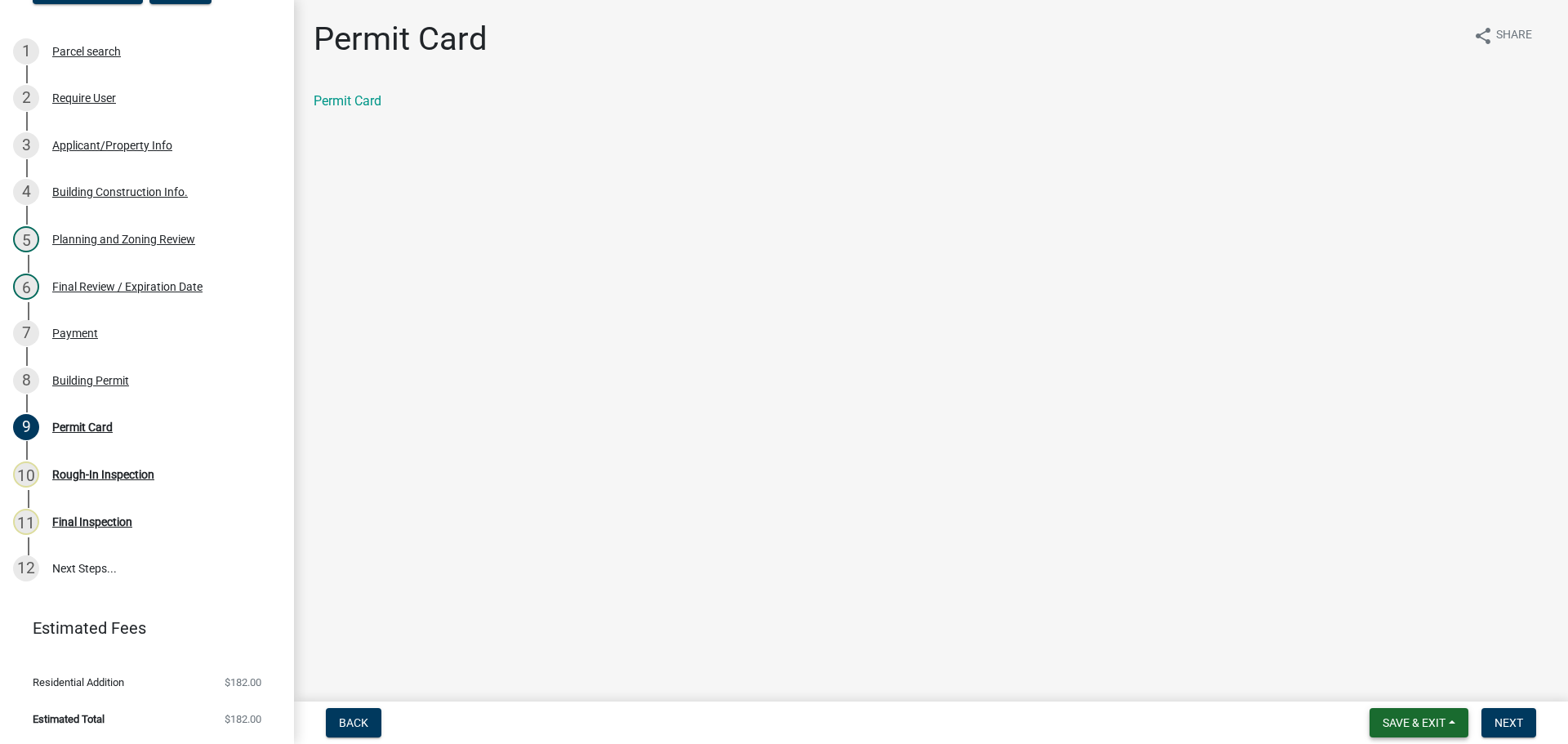
click at [1400, 729] on span "Save & Exit" at bounding box center [1414, 723] width 63 height 13
click at [1407, 688] on button "Save & Exit" at bounding box center [1403, 680] width 131 height 39
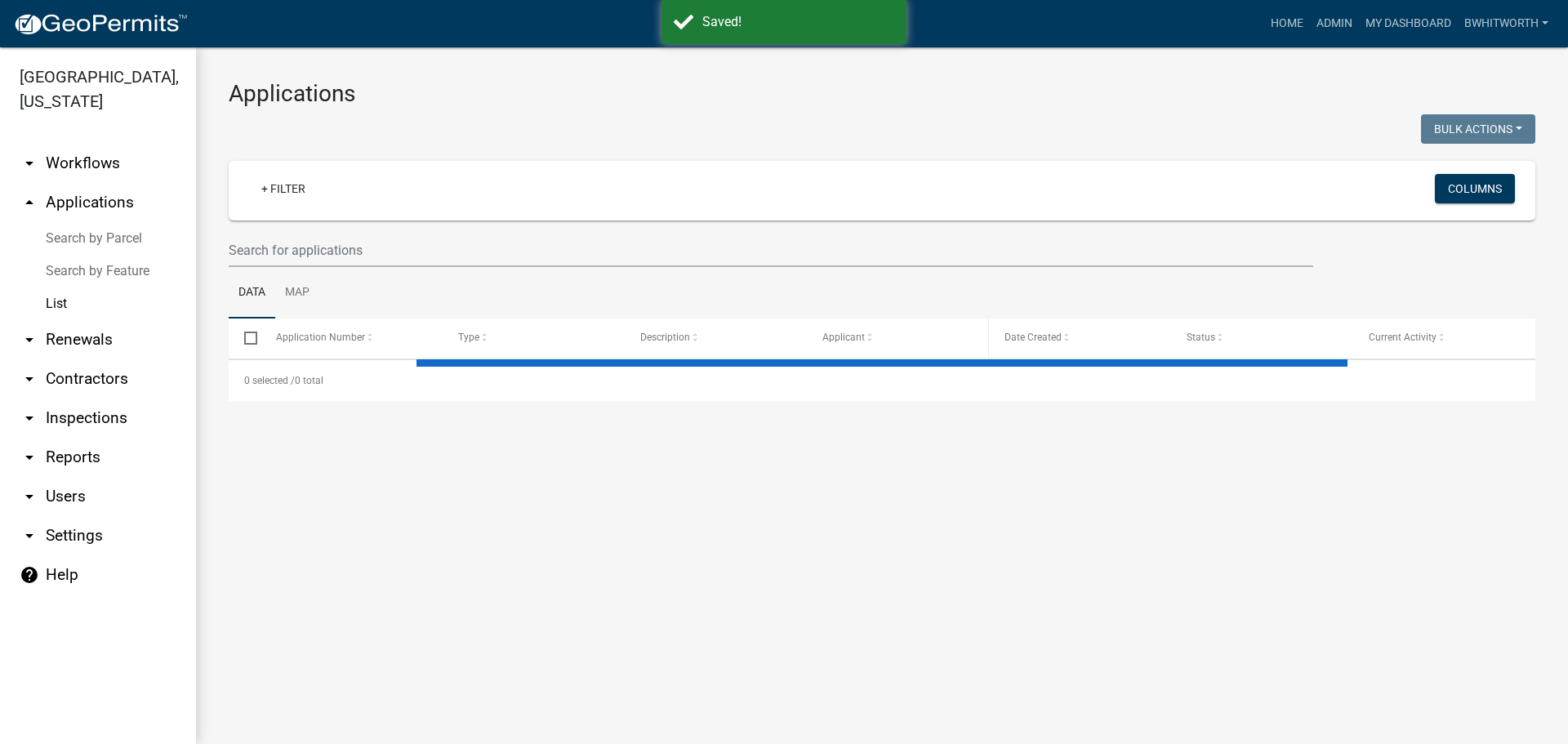
select select "3: 100"
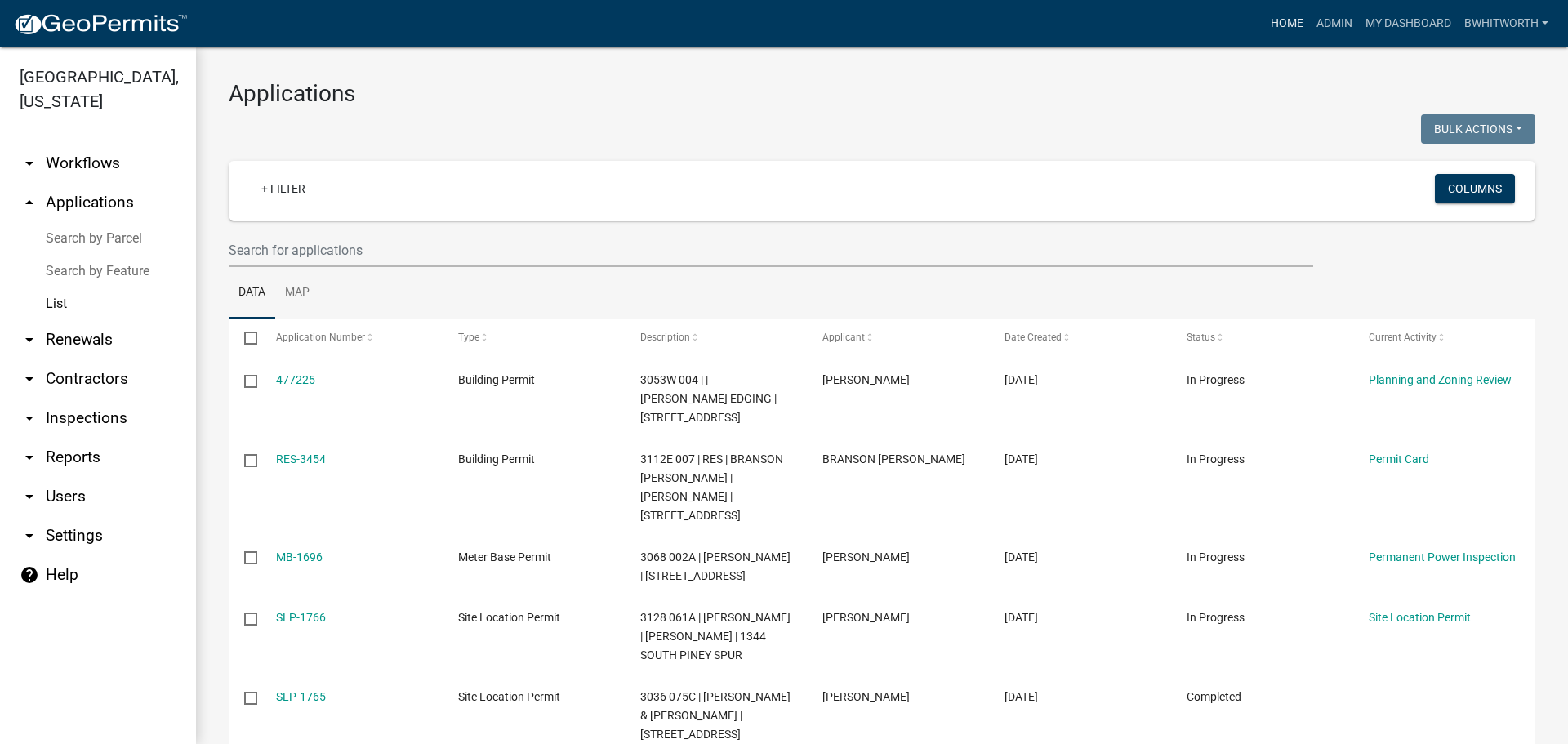
click at [1279, 21] on link "Home" at bounding box center [1288, 24] width 46 height 31
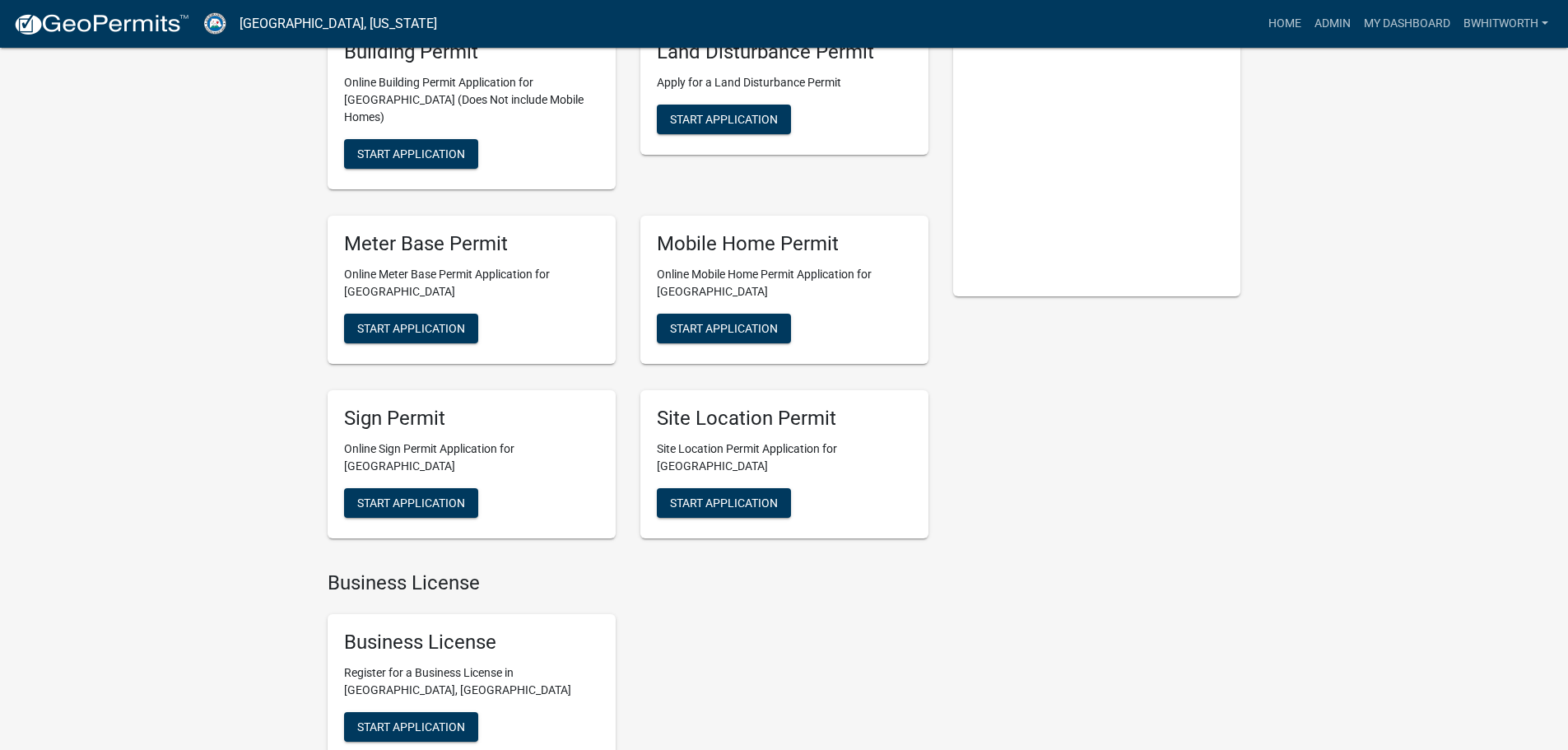
scroll to position [247, 0]
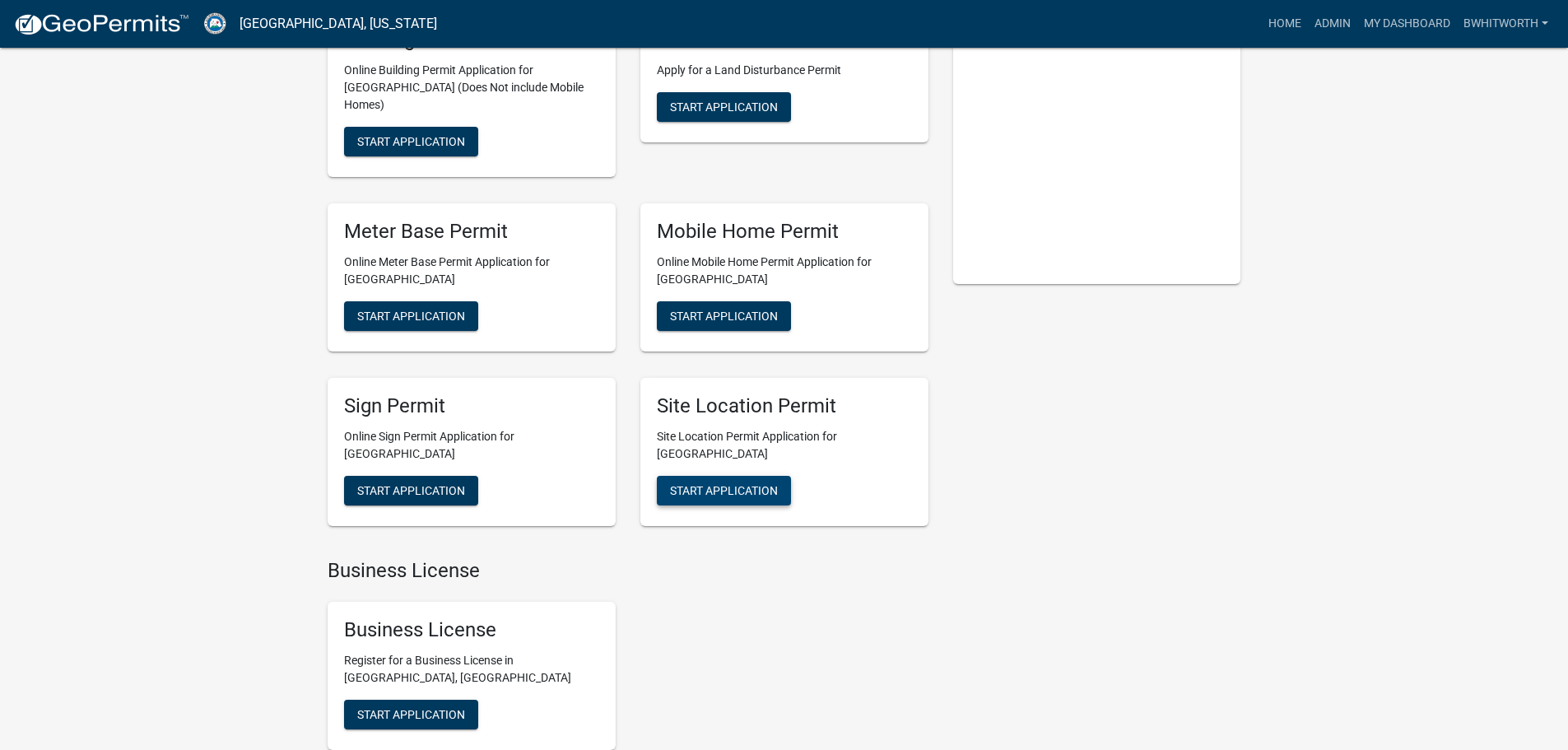
click at [719, 484] on span "Start Application" at bounding box center [724, 490] width 108 height 14
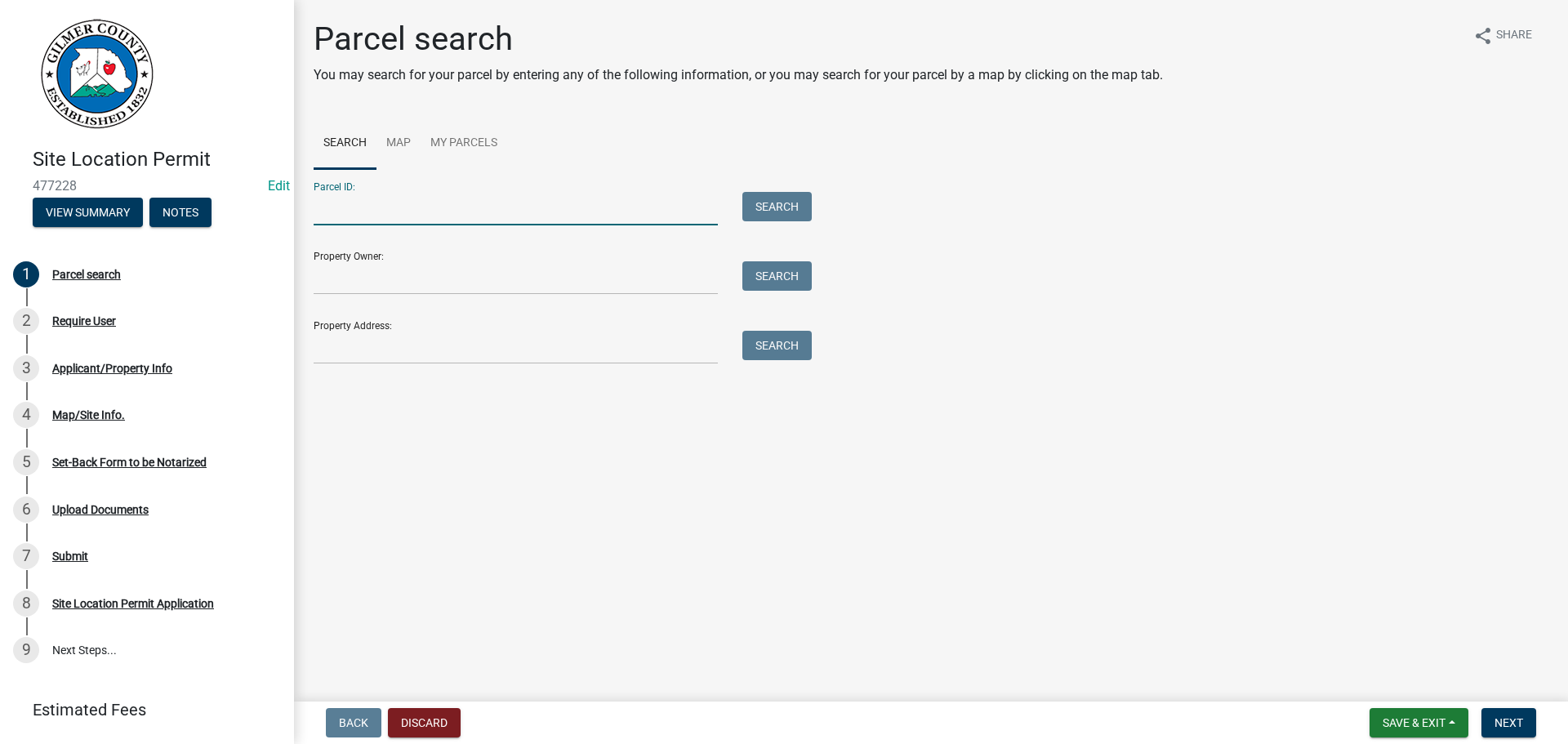
click at [334, 218] on input "Parcel ID:" at bounding box center [516, 208] width 404 height 34
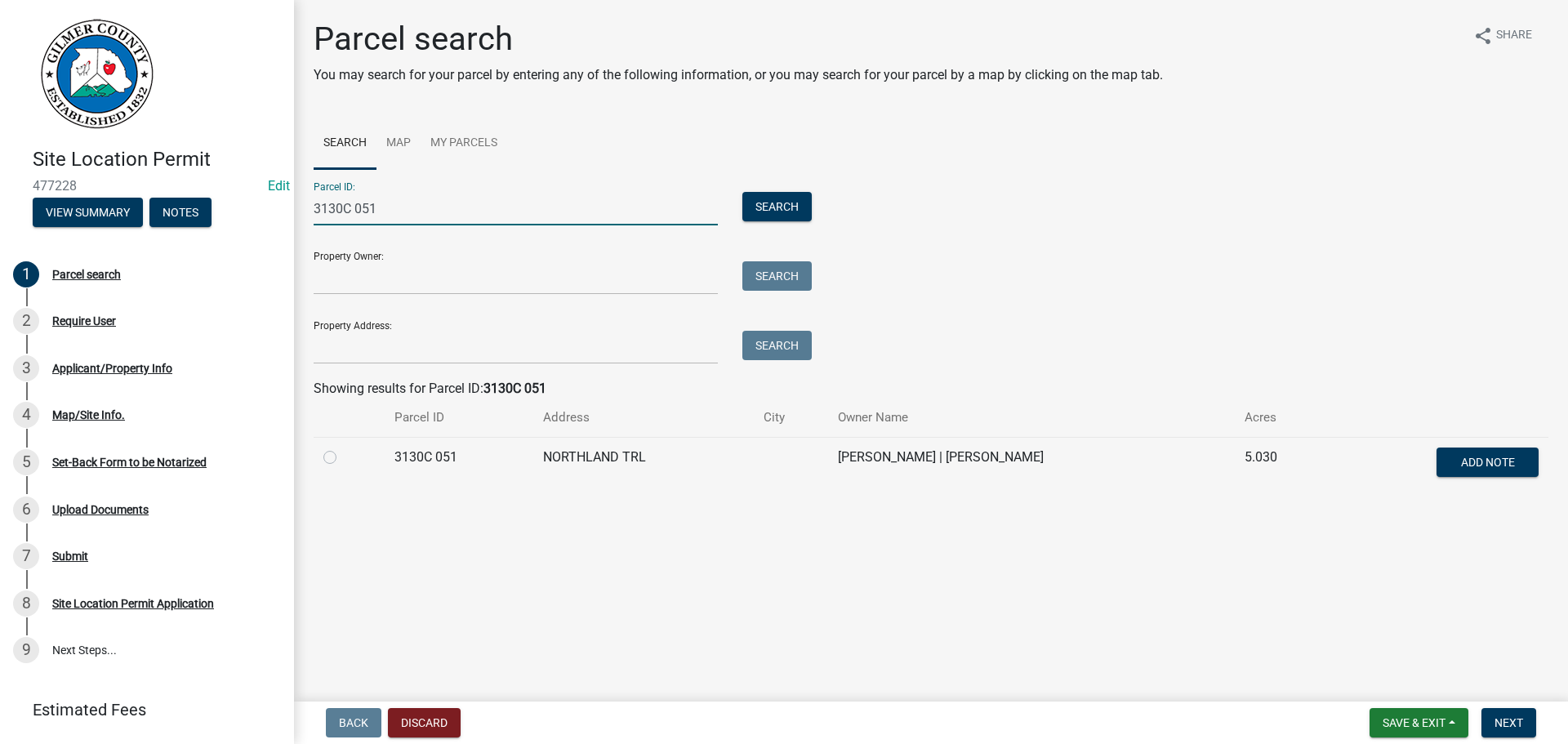
type input "3130C 051"
click at [343, 448] on label at bounding box center [343, 448] width 0 height 0
click at [343, 459] on 051 "radio" at bounding box center [347, 453] width 11 height 11
radio 051 "true"
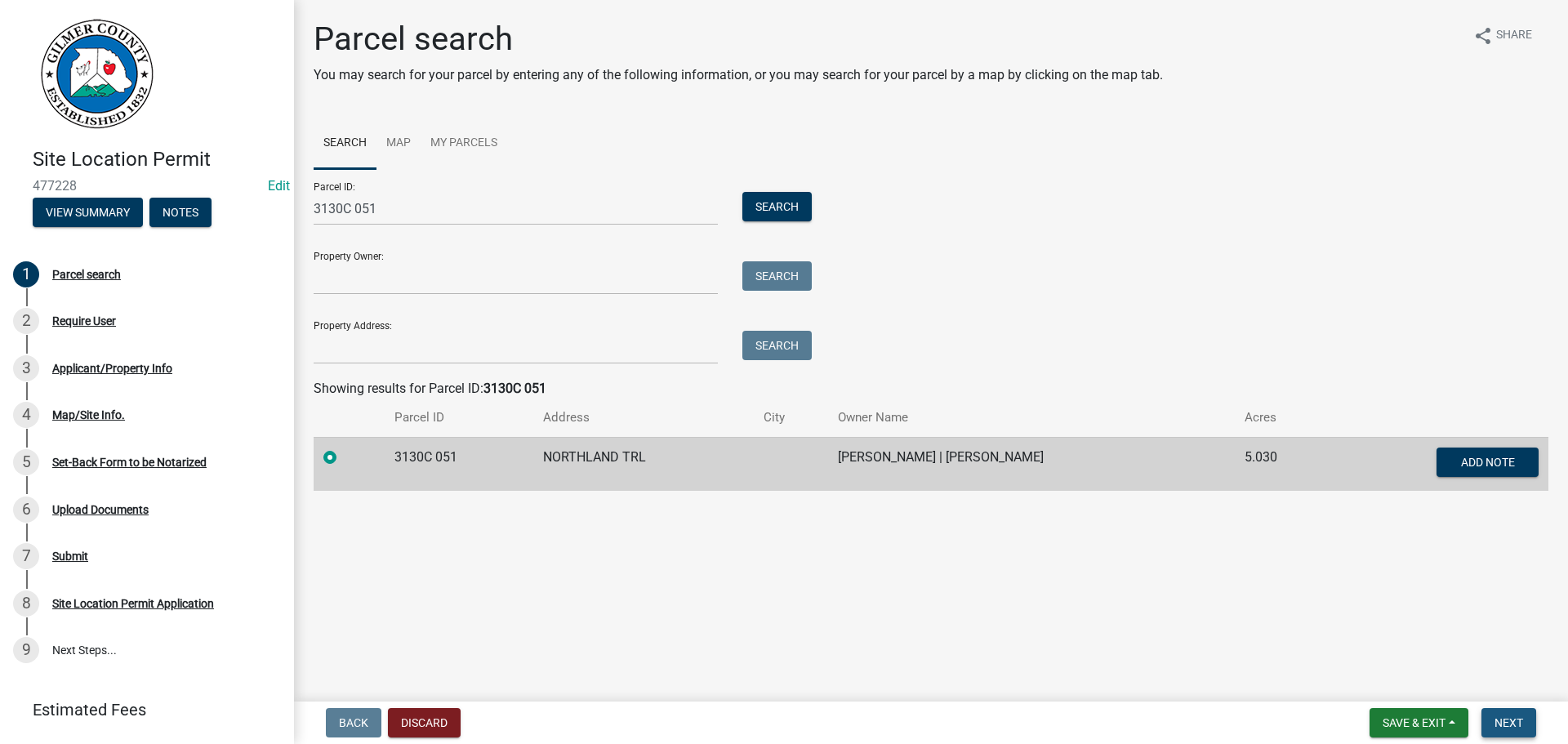
click at [1498, 721] on span "Next" at bounding box center [1509, 723] width 29 height 13
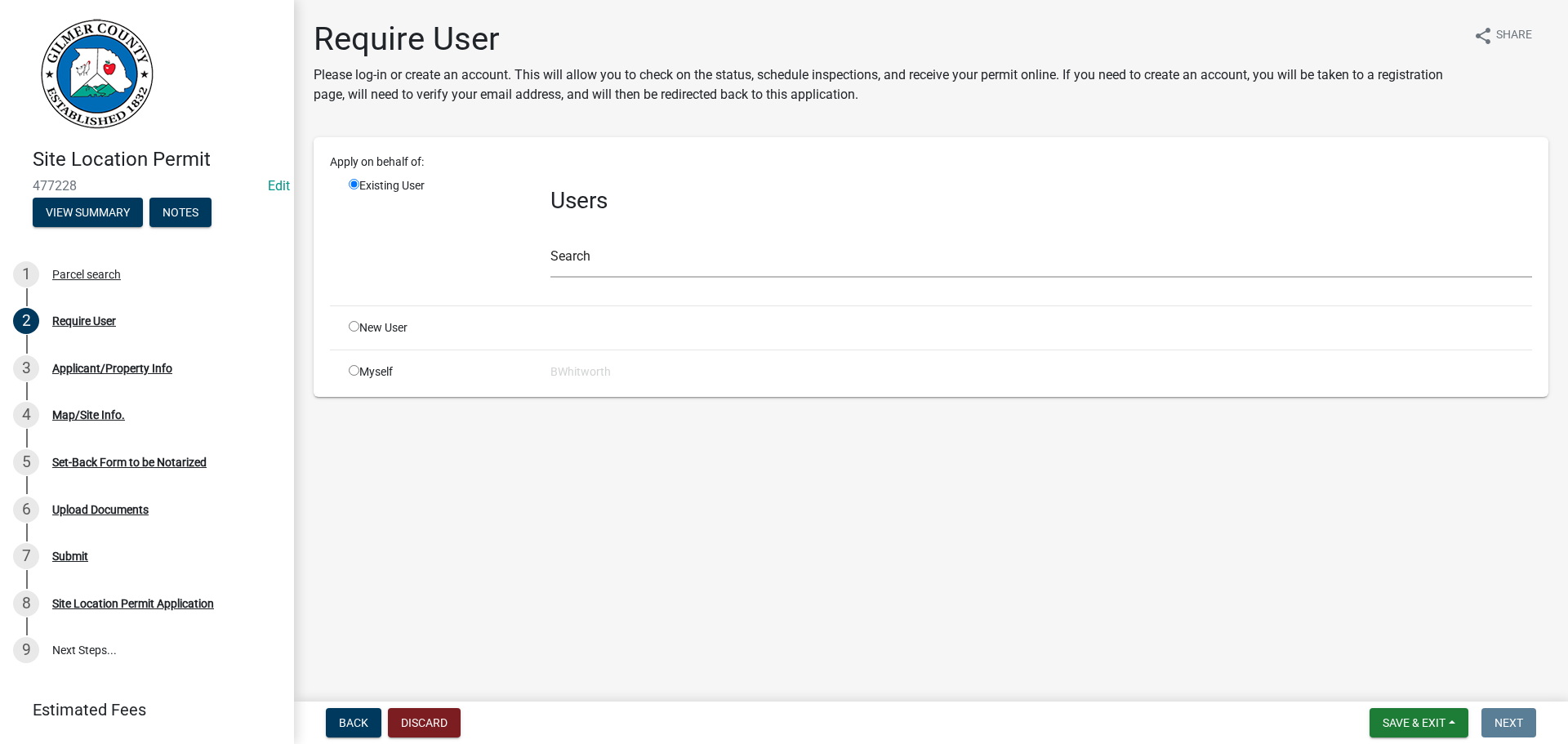
click at [354, 325] on input "radio" at bounding box center [353, 326] width 11 height 11
radio input "true"
radio input "false"
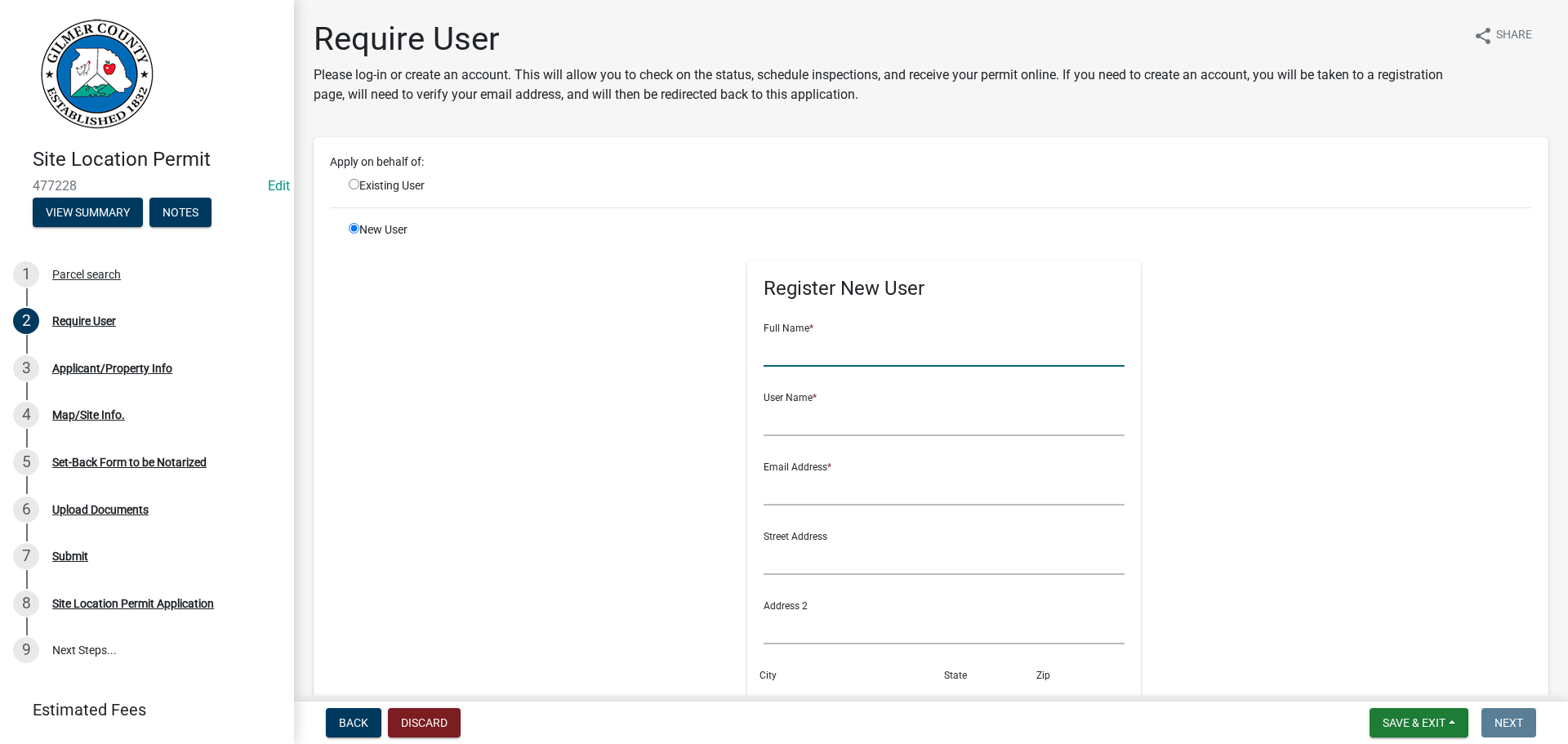
click at [795, 352] on input "text" at bounding box center [945, 349] width 362 height 34
click at [777, 348] on input "REC RICHARDSON" at bounding box center [945, 349] width 362 height 34
type input "REX RICHARDSON"
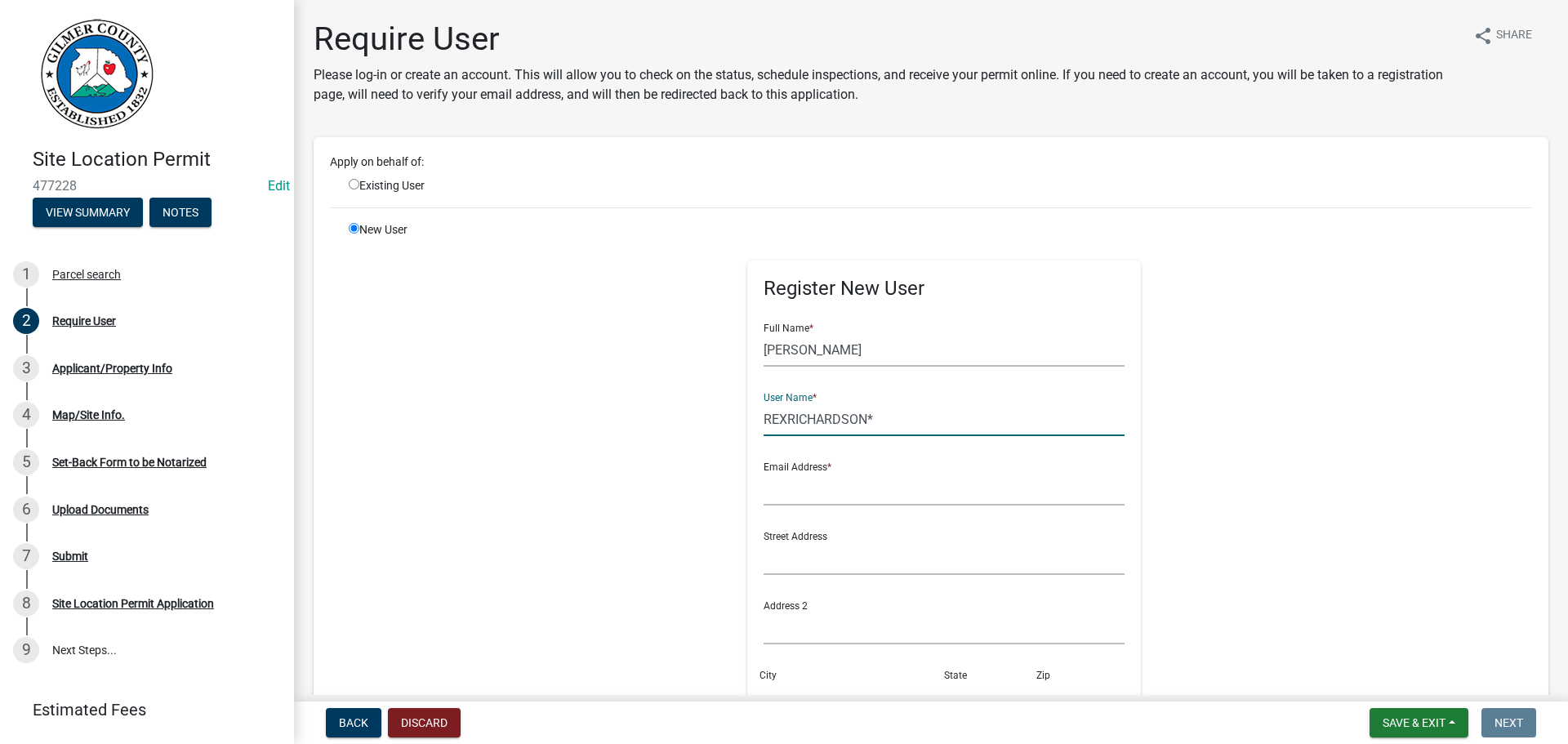
type input "REXRICHARDSON*"
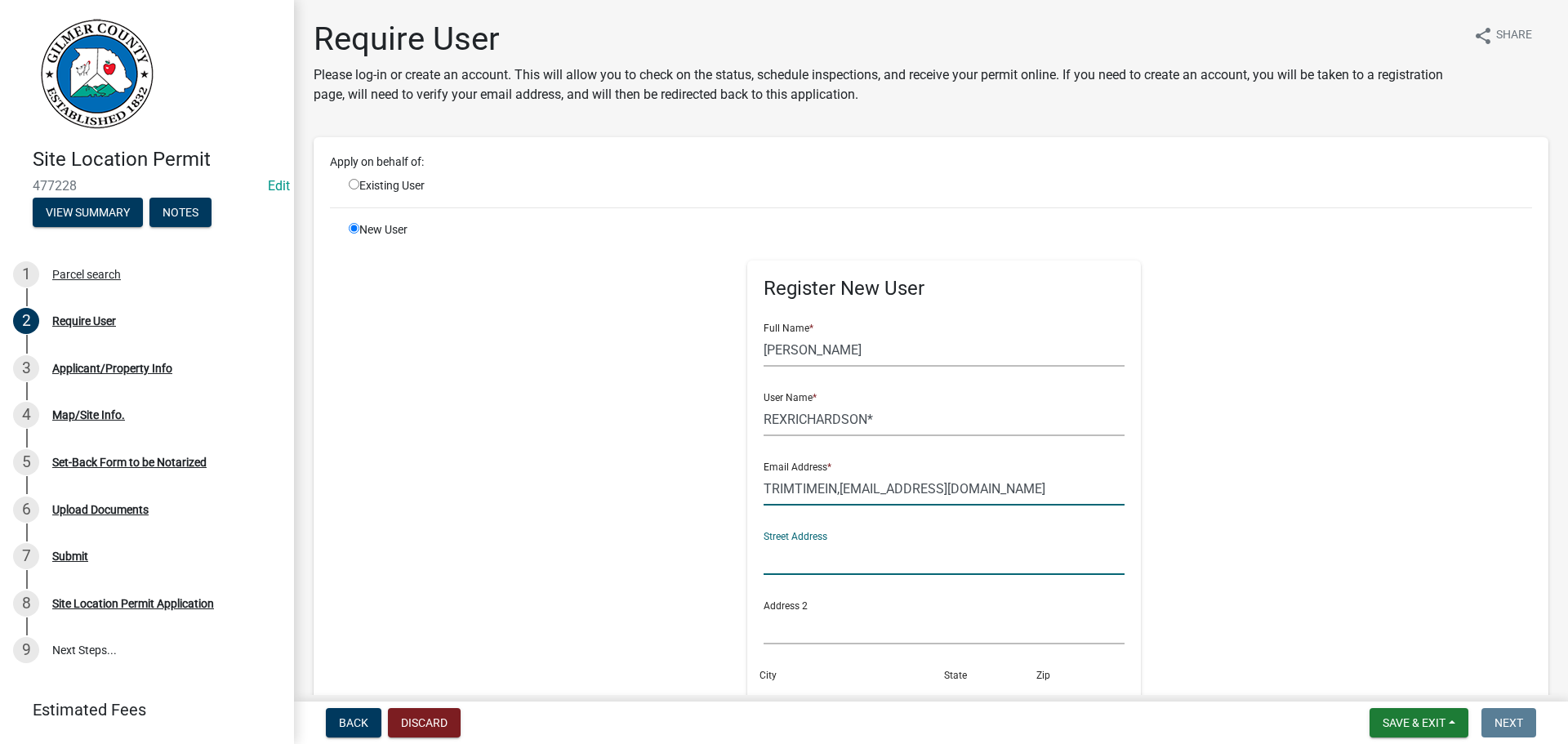
click at [830, 490] on input "TRIMTIMEIN,CORP@AOL.COM" at bounding box center [945, 488] width 362 height 34
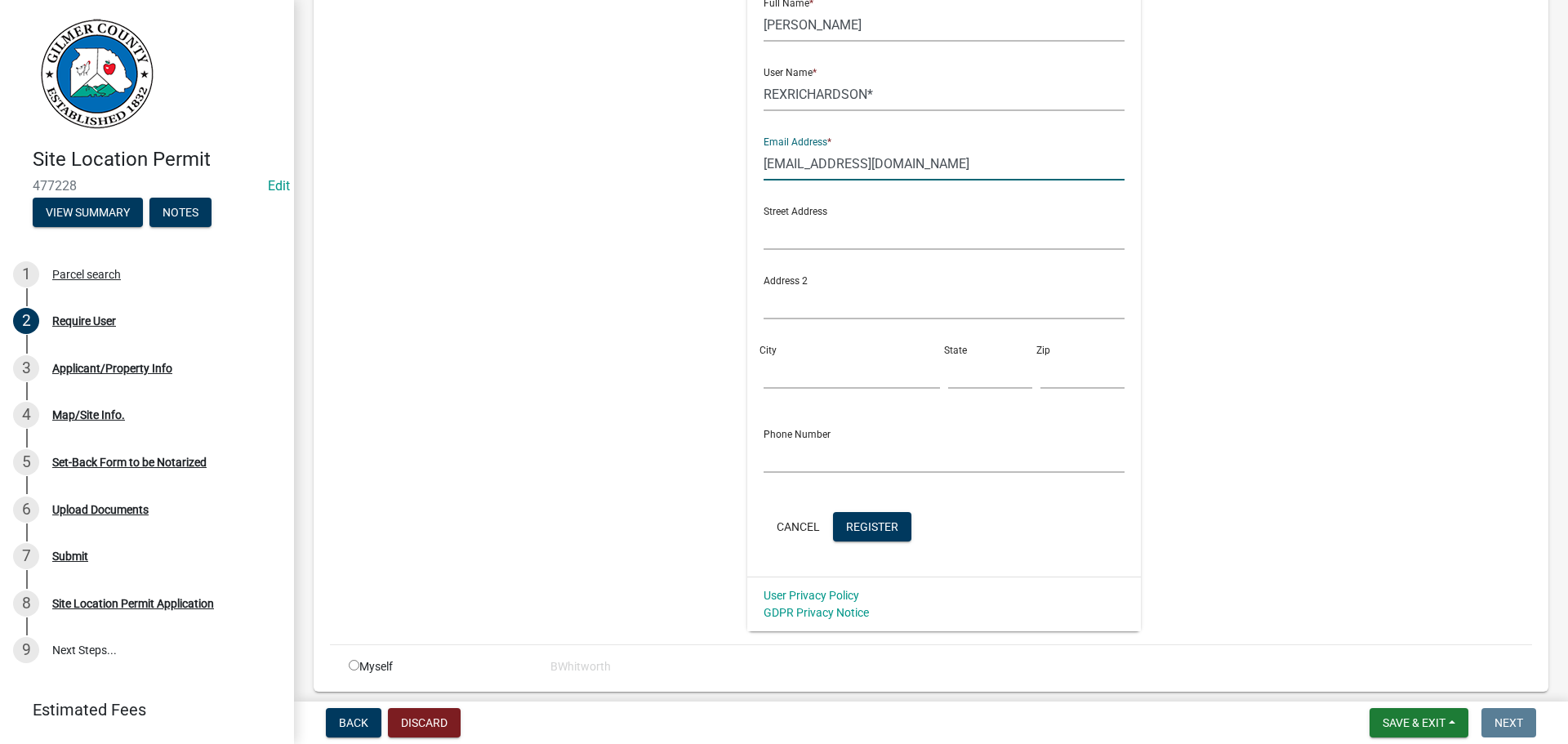
scroll to position [327, 0]
type input "TRIMTIMEINCORP@AOL.COM"
click at [852, 530] on span "Register" at bounding box center [872, 525] width 53 height 13
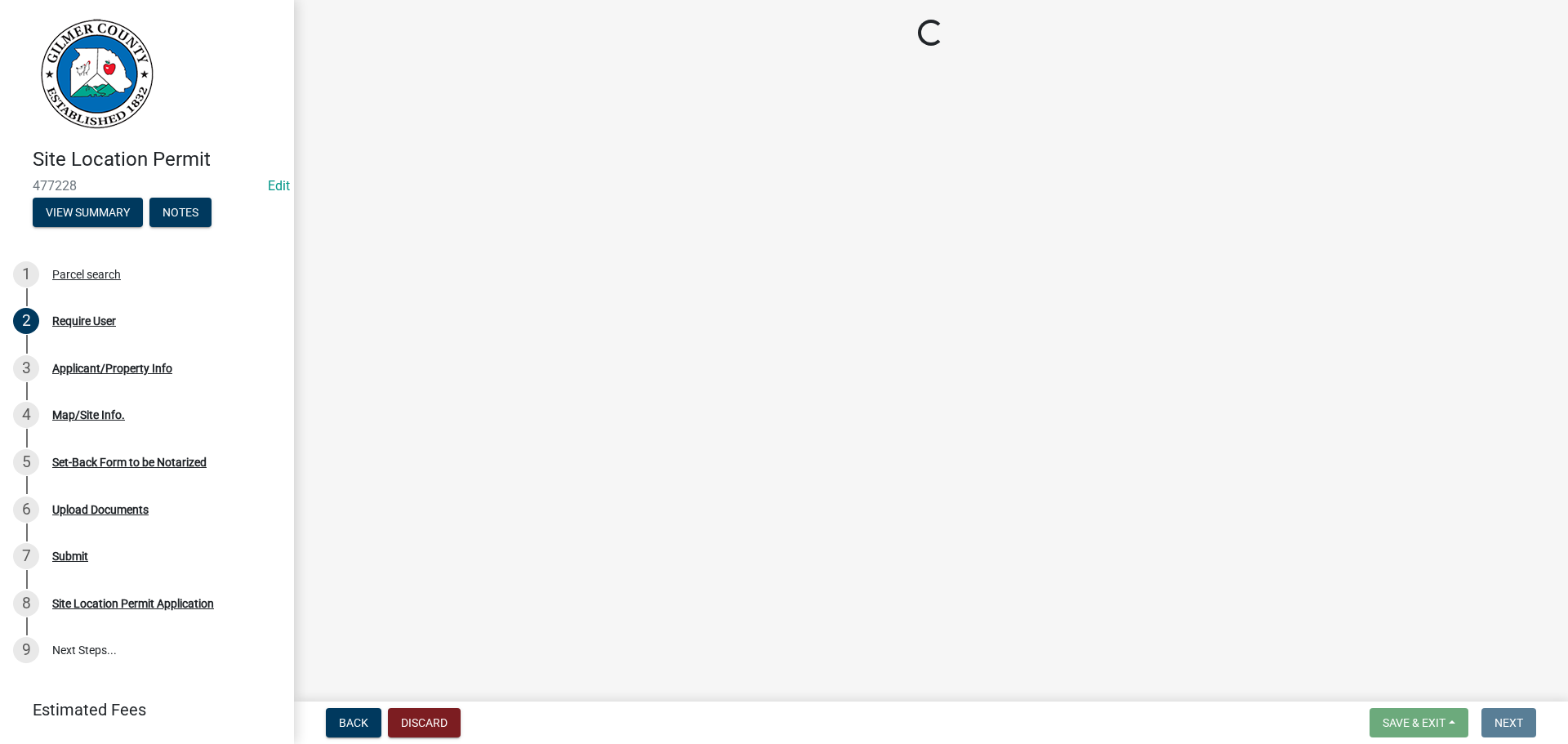
scroll to position [0, 0]
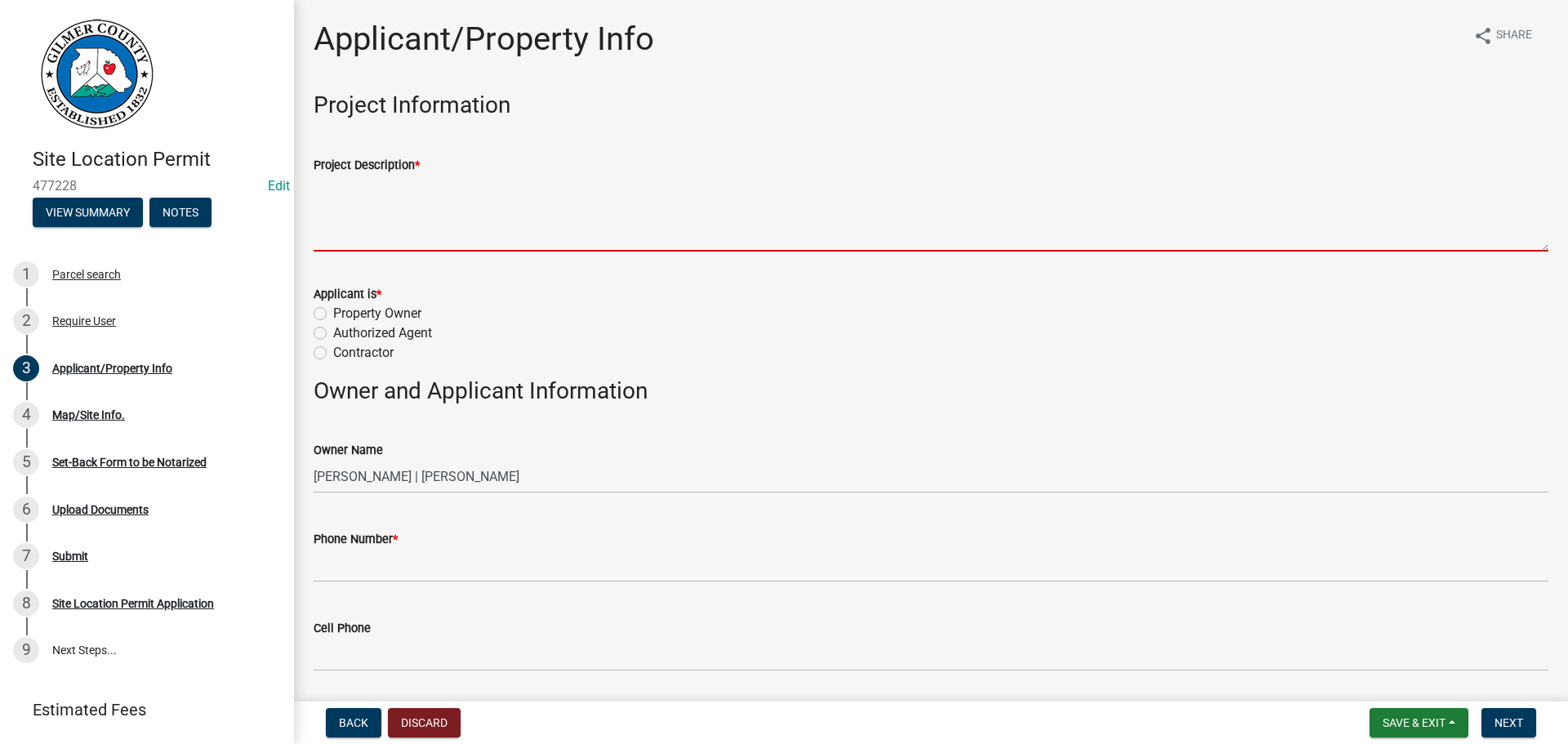
click at [377, 192] on textarea "Project Description *" at bounding box center [931, 214] width 1235 height 77
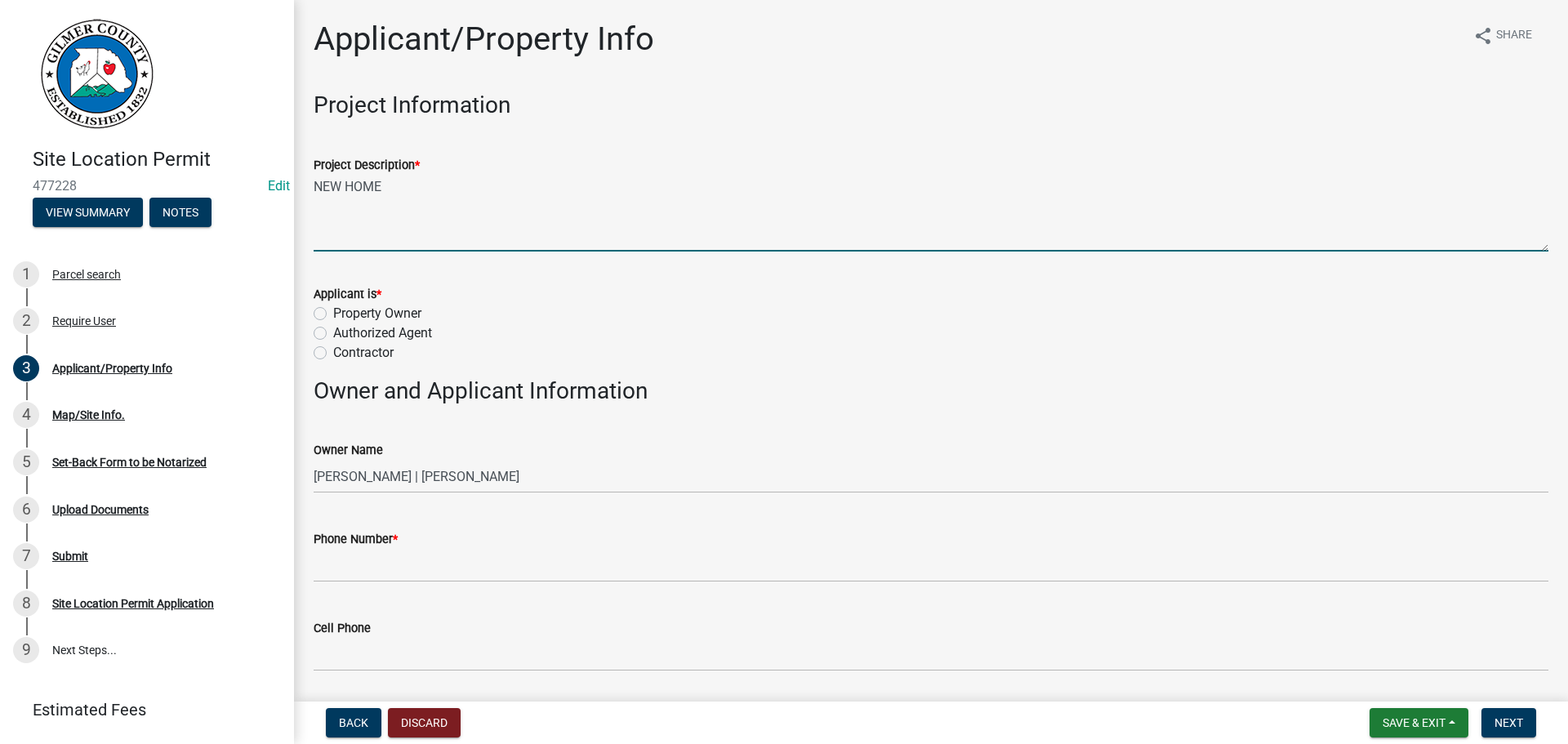
type textarea "NEW HOME"
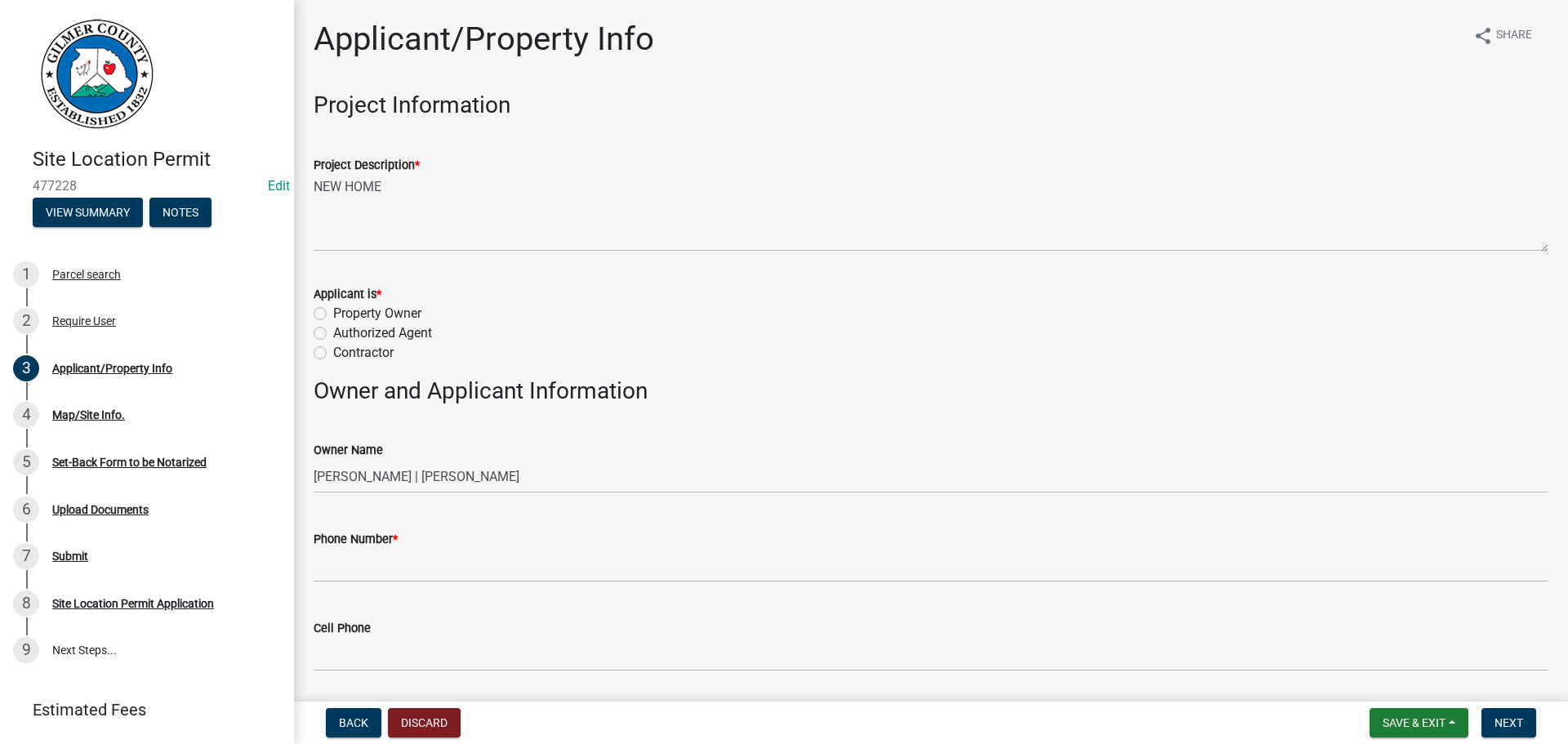
click at [333, 353] on label "Contractor" at bounding box center [363, 352] width 60 height 19
click at [333, 353] on input "Contractor" at bounding box center [338, 348] width 11 height 11
radio input "true"
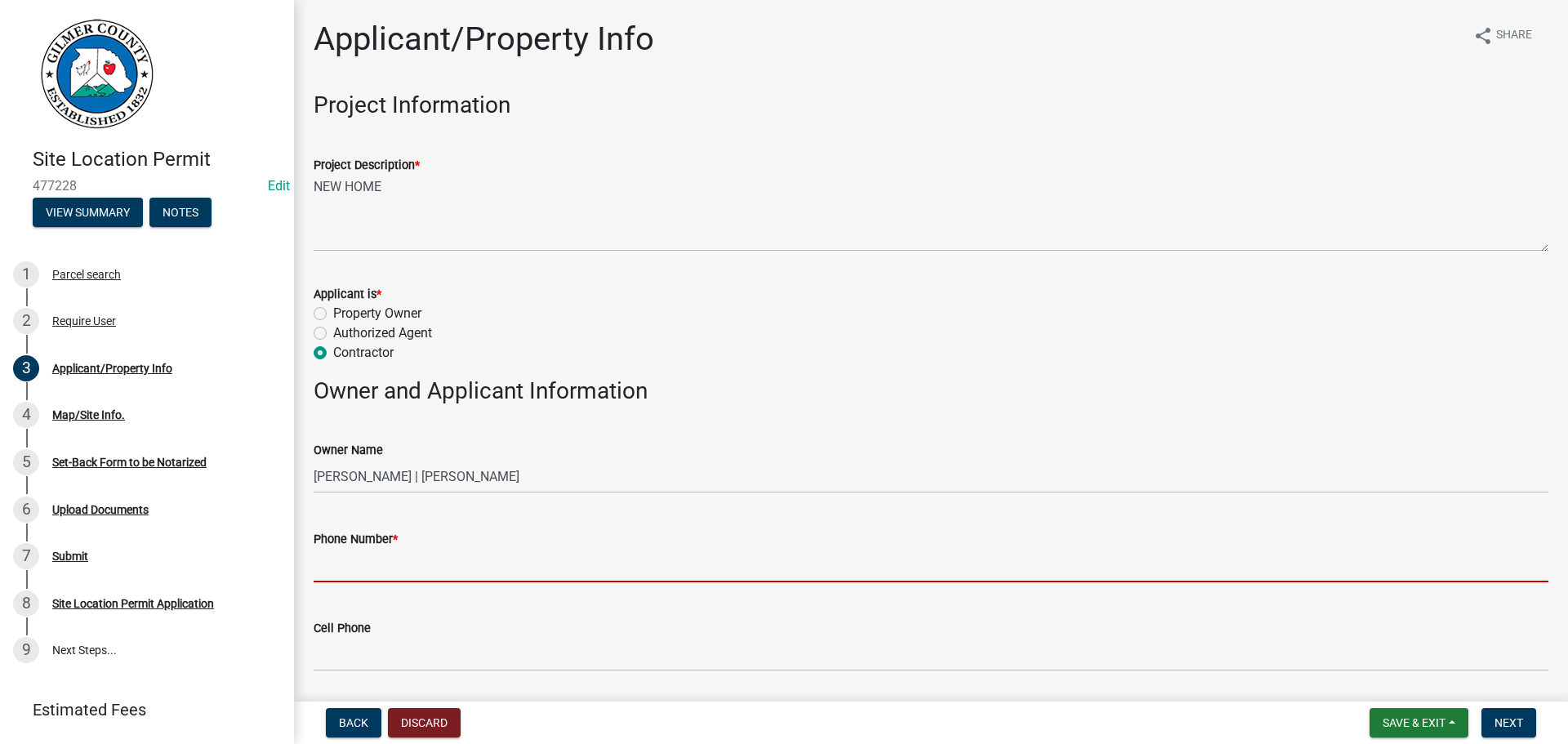
drag, startPoint x: 352, startPoint y: 575, endPoint x: 1064, endPoint y: 552, distance: 712.4
click at [352, 575] on input "Phone Number *" at bounding box center [931, 565] width 1235 height 34
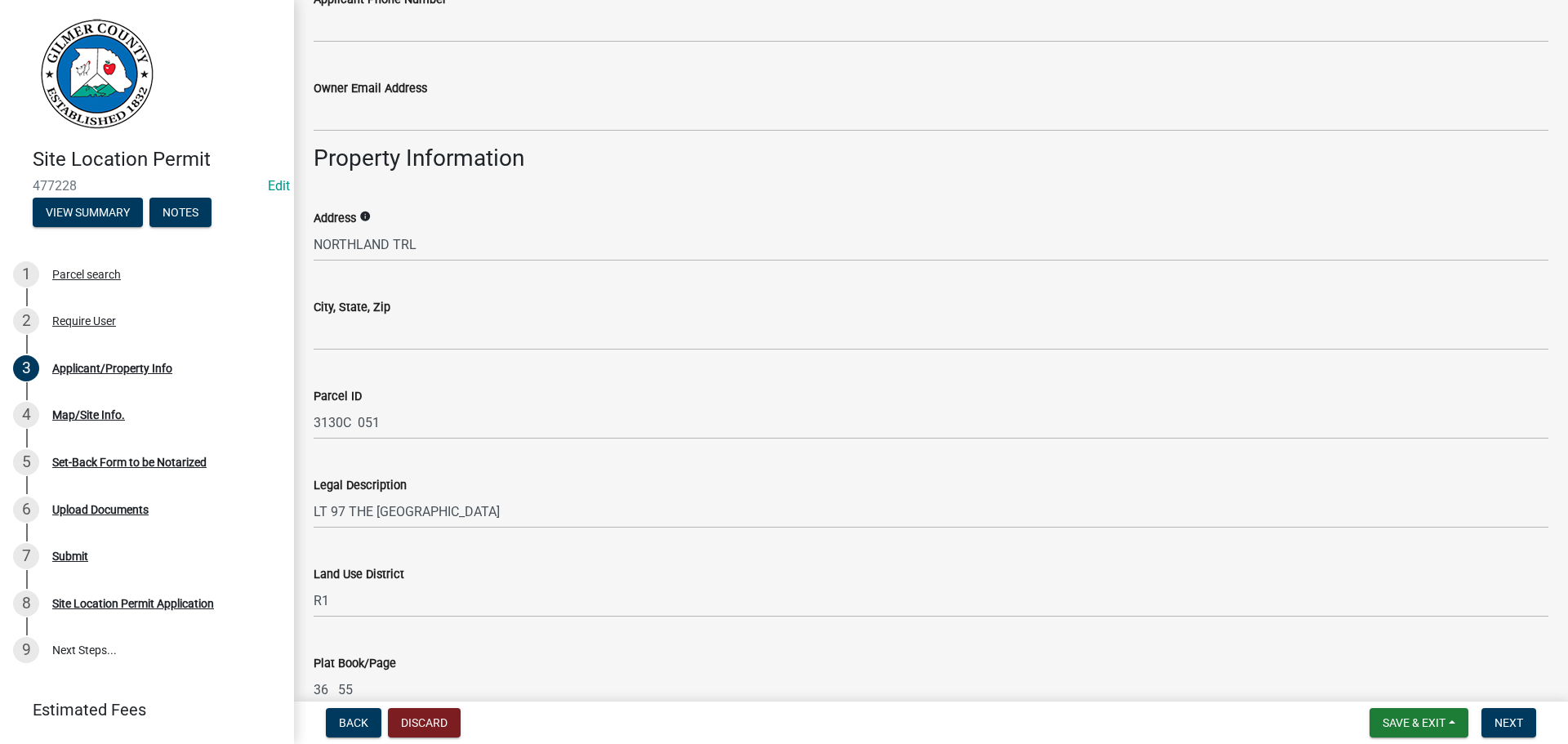
scroll to position [898, 0]
type input "360-265-6575"
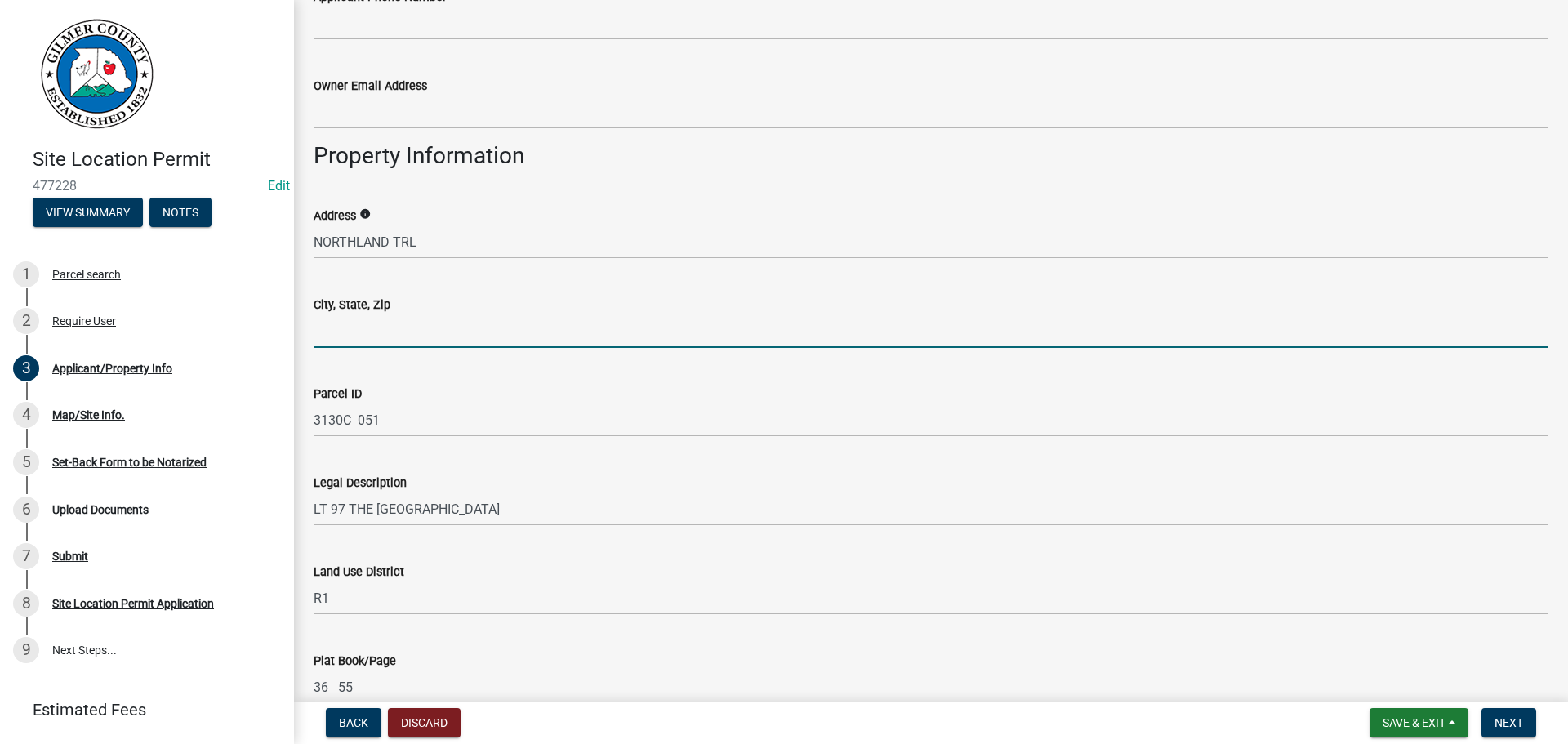
click at [358, 337] on input "City, State, Zip" at bounding box center [931, 330] width 1235 height 34
type input "ELLIJAY GA 30536"
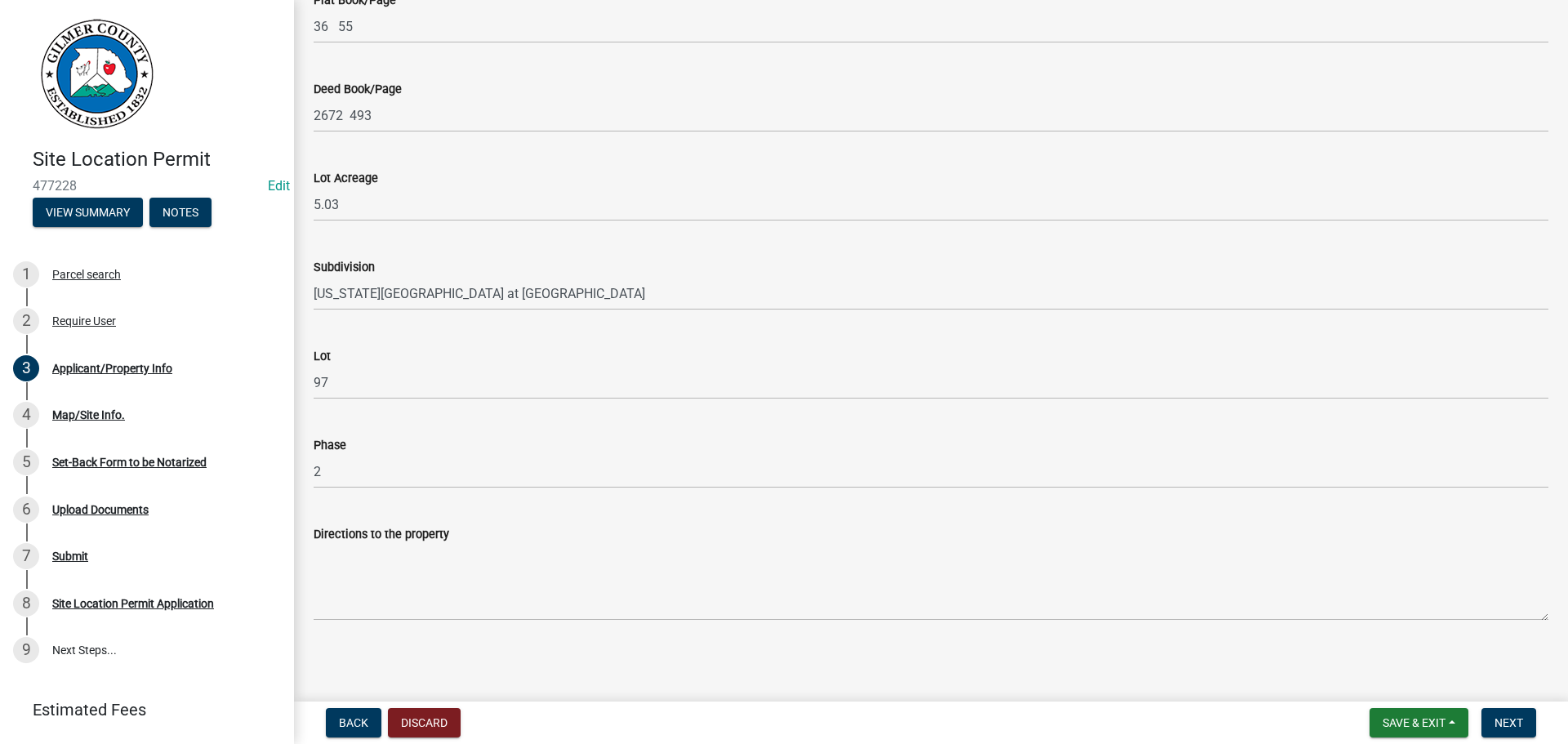
scroll to position [1562, 0]
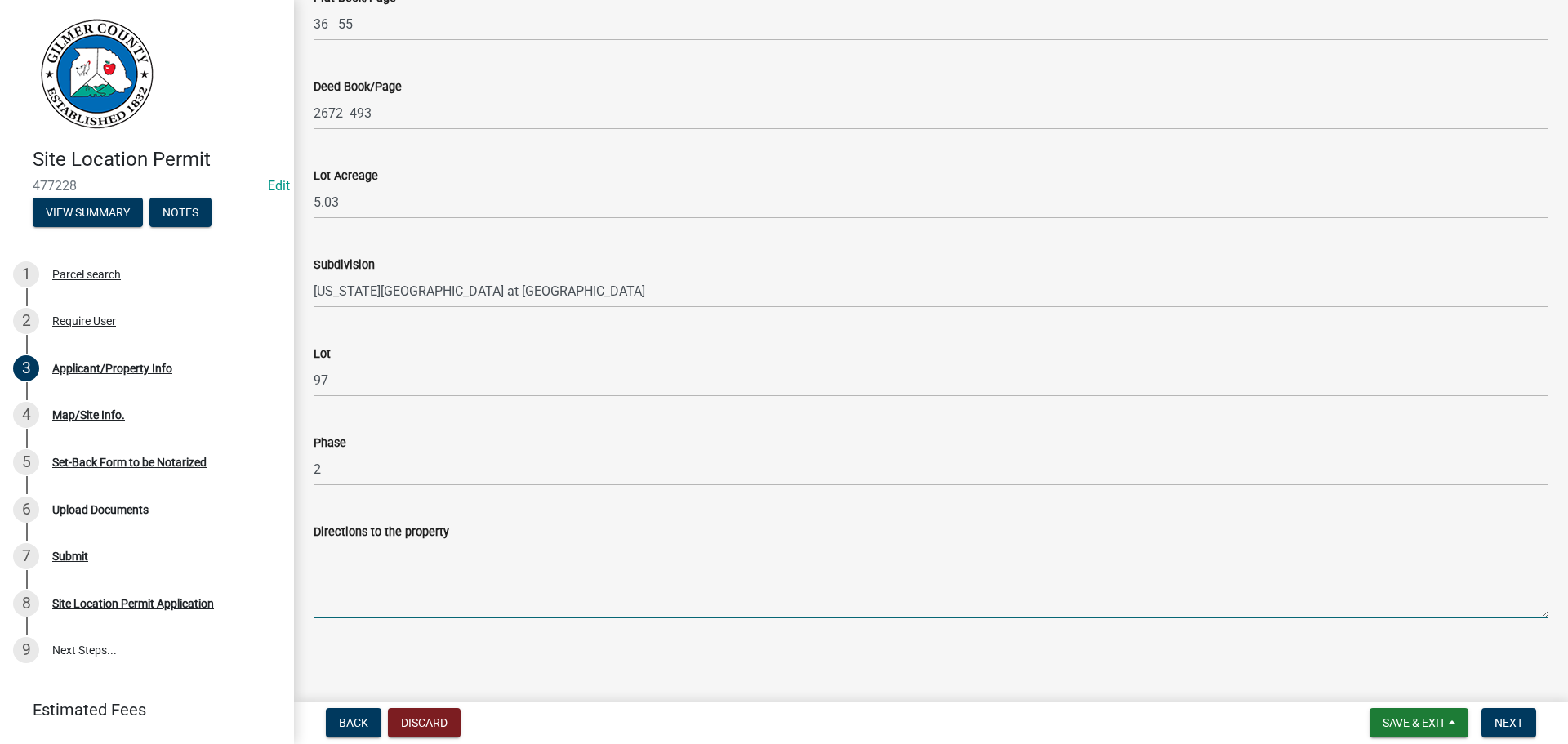
click at [398, 571] on textarea "Directions to the property" at bounding box center [931, 580] width 1235 height 77
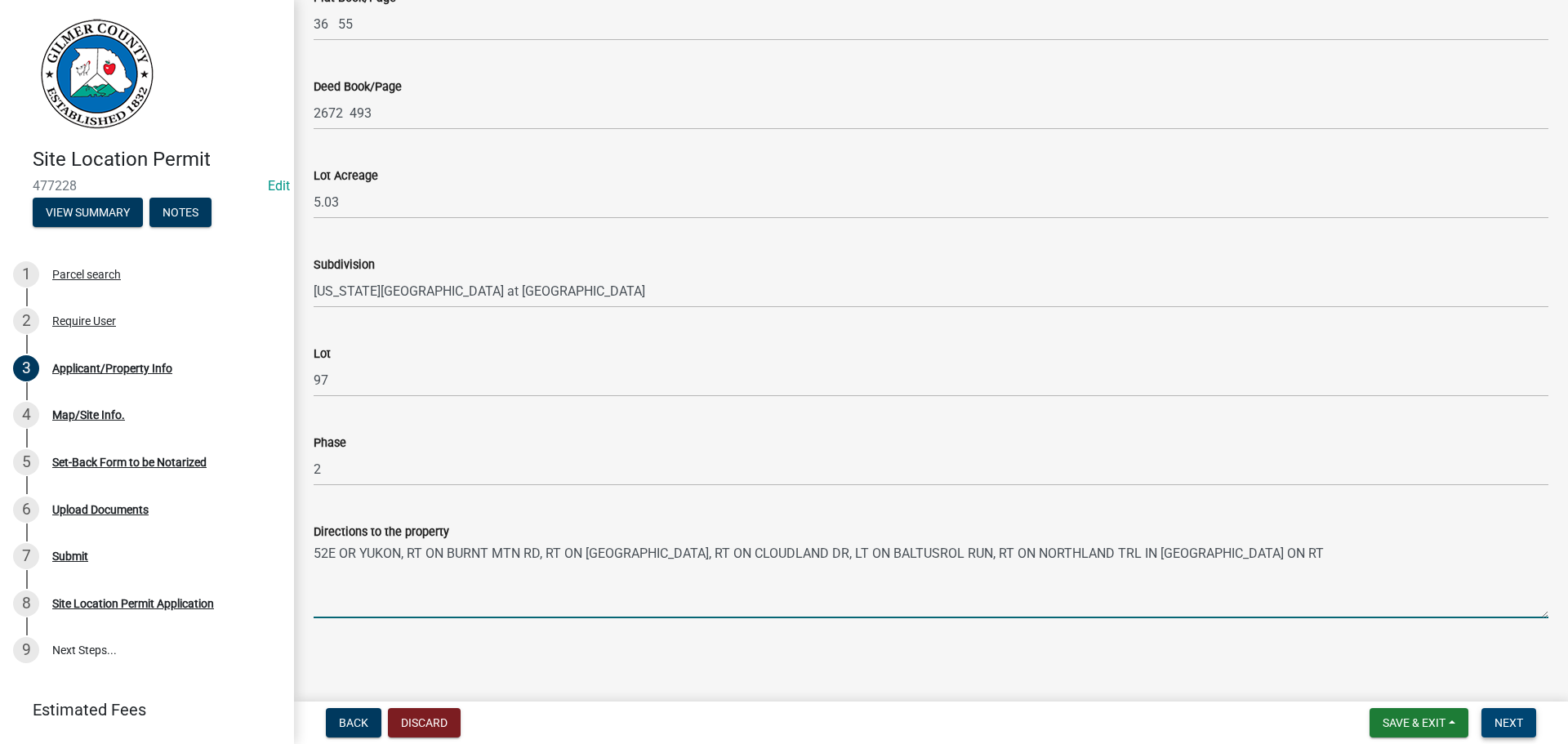
type textarea "52E OR YUKON, RT ON BURNT MTN RD, RT ON ST ANDREWA WAY, RT ON CLOUDLAND DR, LT …"
click at [1497, 718] on span "Next" at bounding box center [1509, 723] width 29 height 13
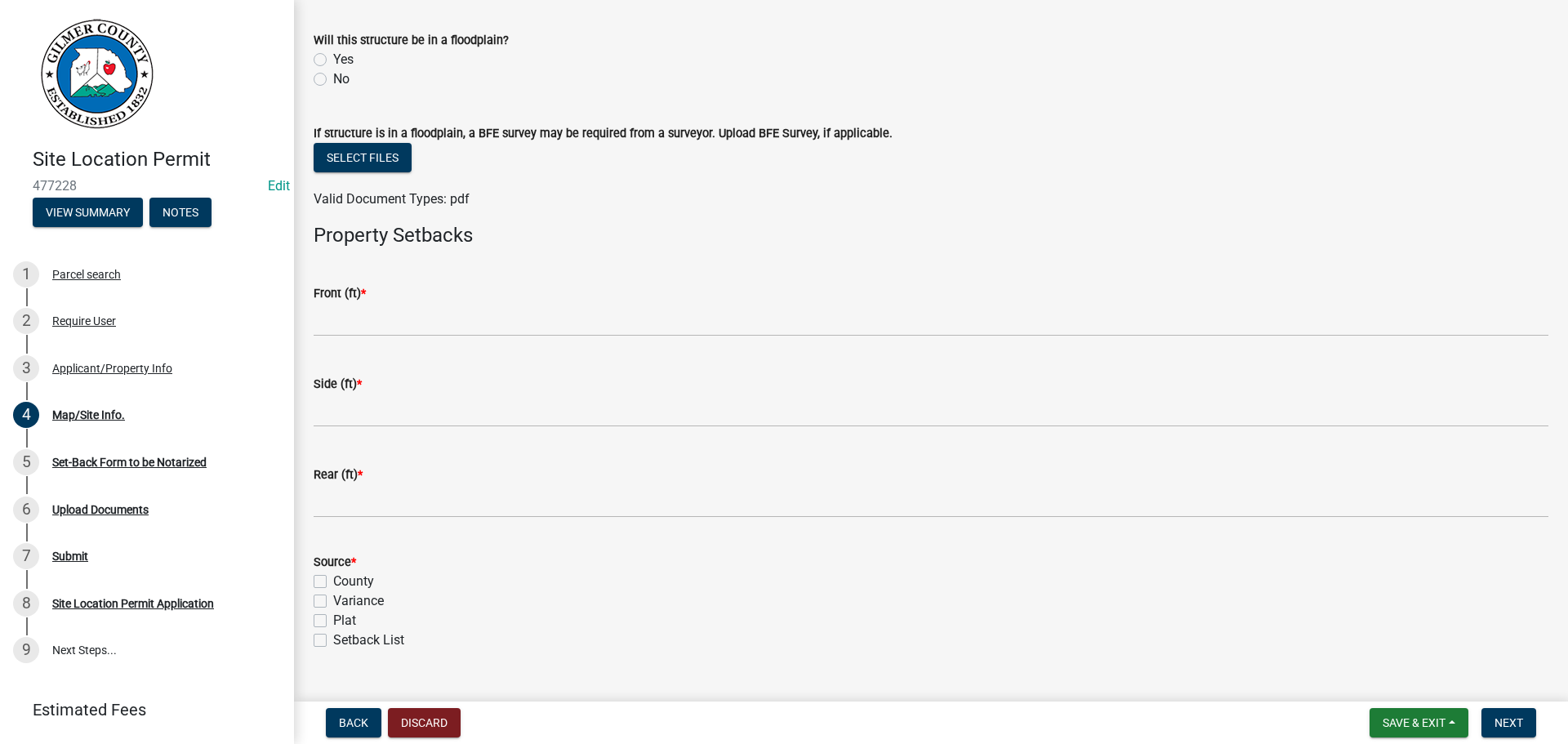
scroll to position [572, 0]
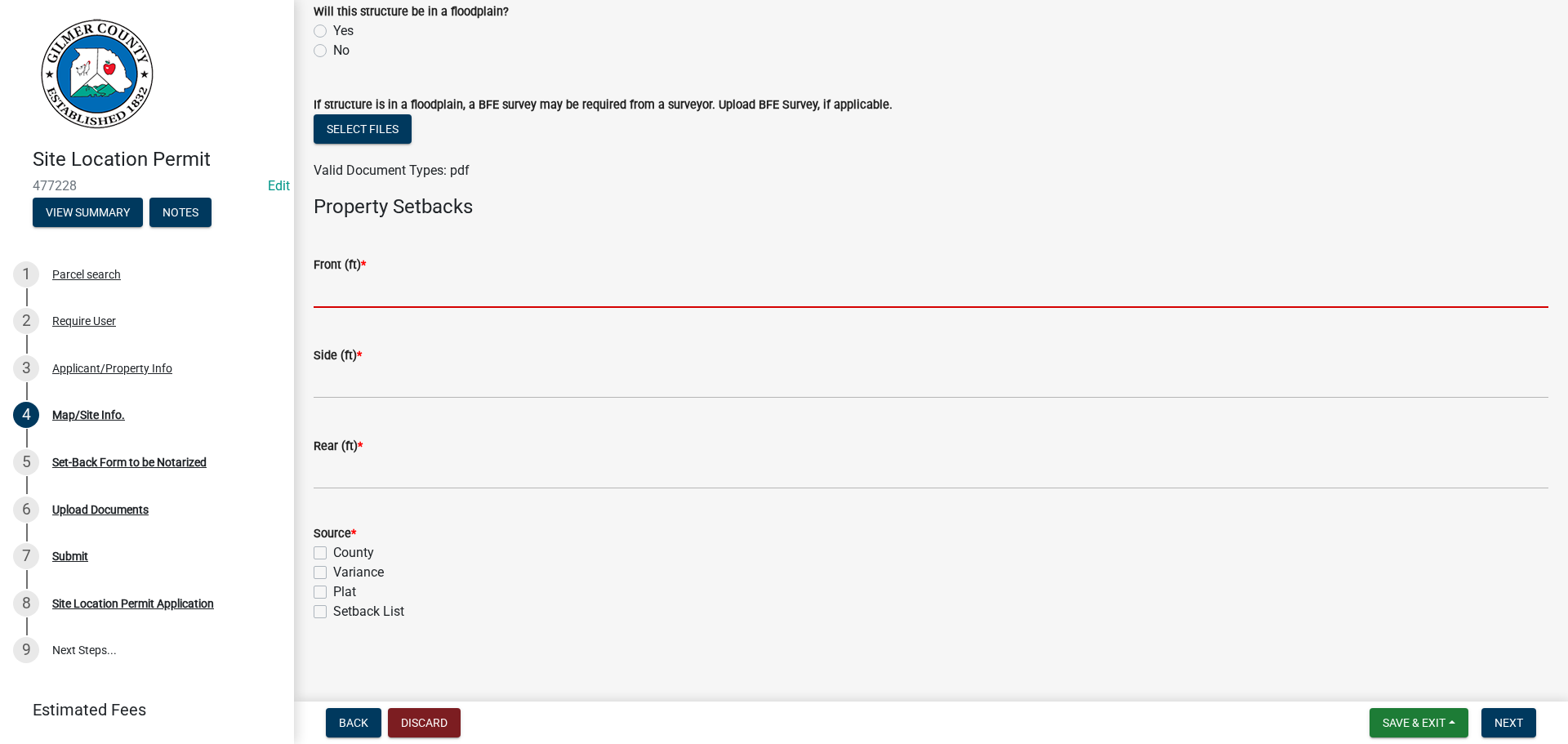
click at [400, 290] on input "text" at bounding box center [931, 291] width 1235 height 34
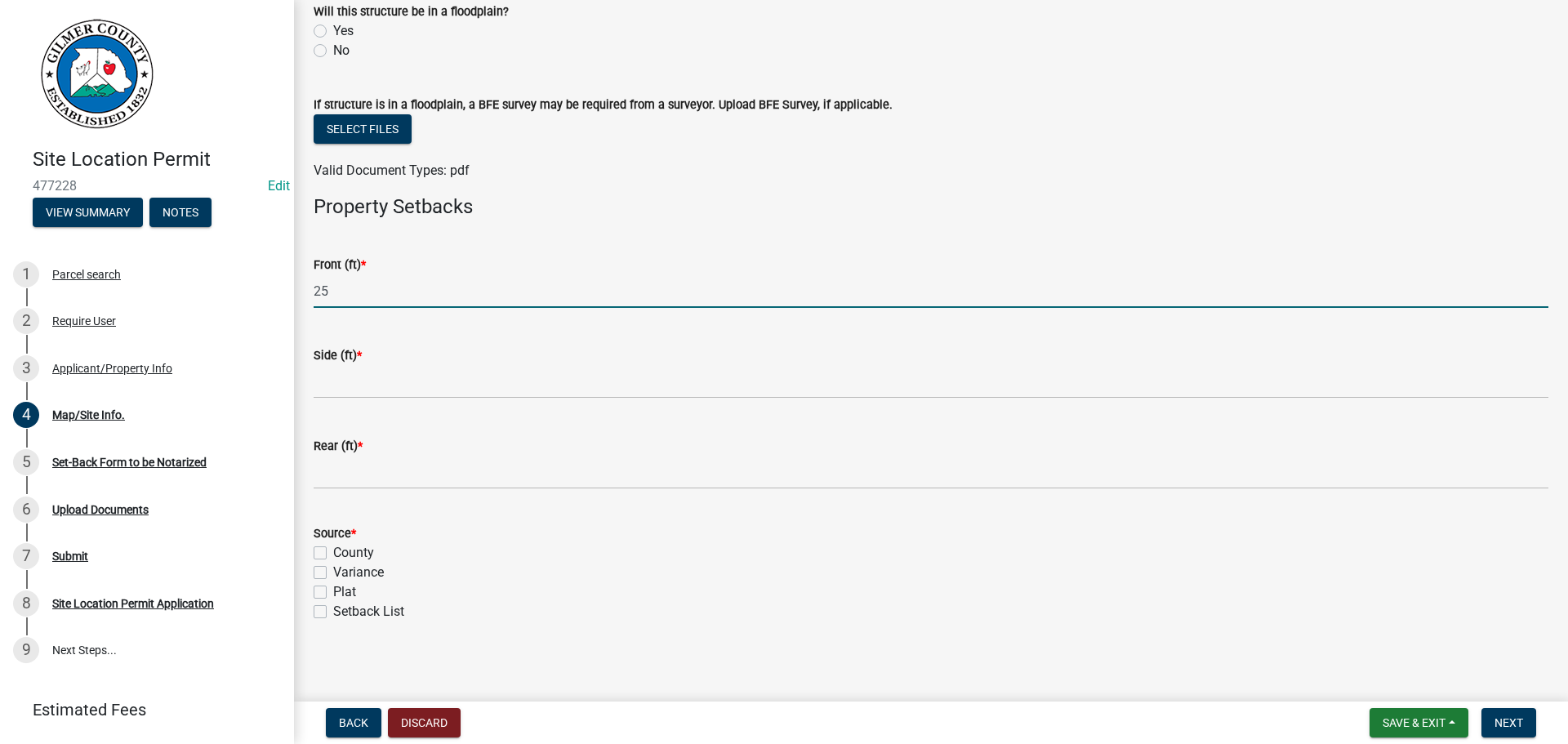
type input "25"
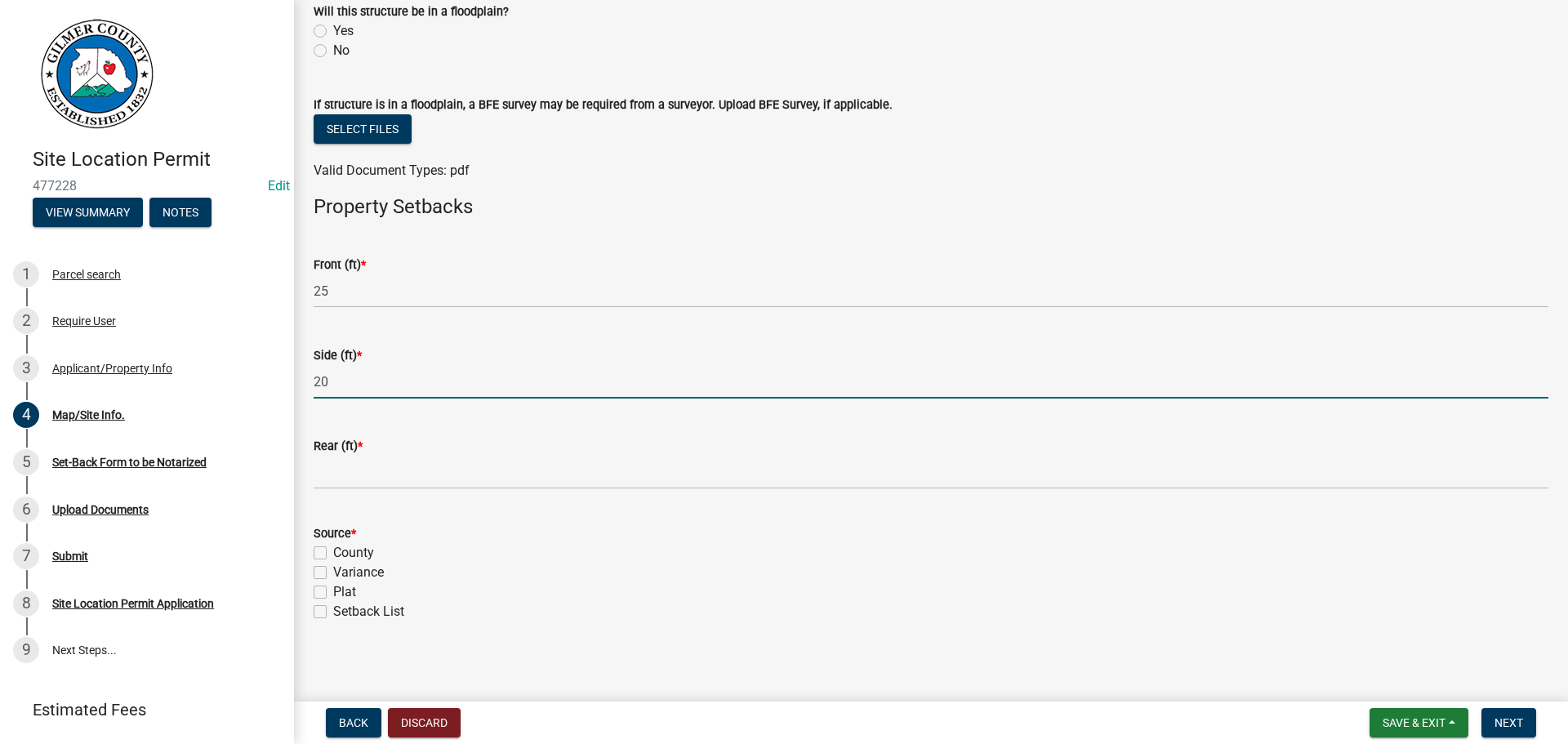
type input "20"
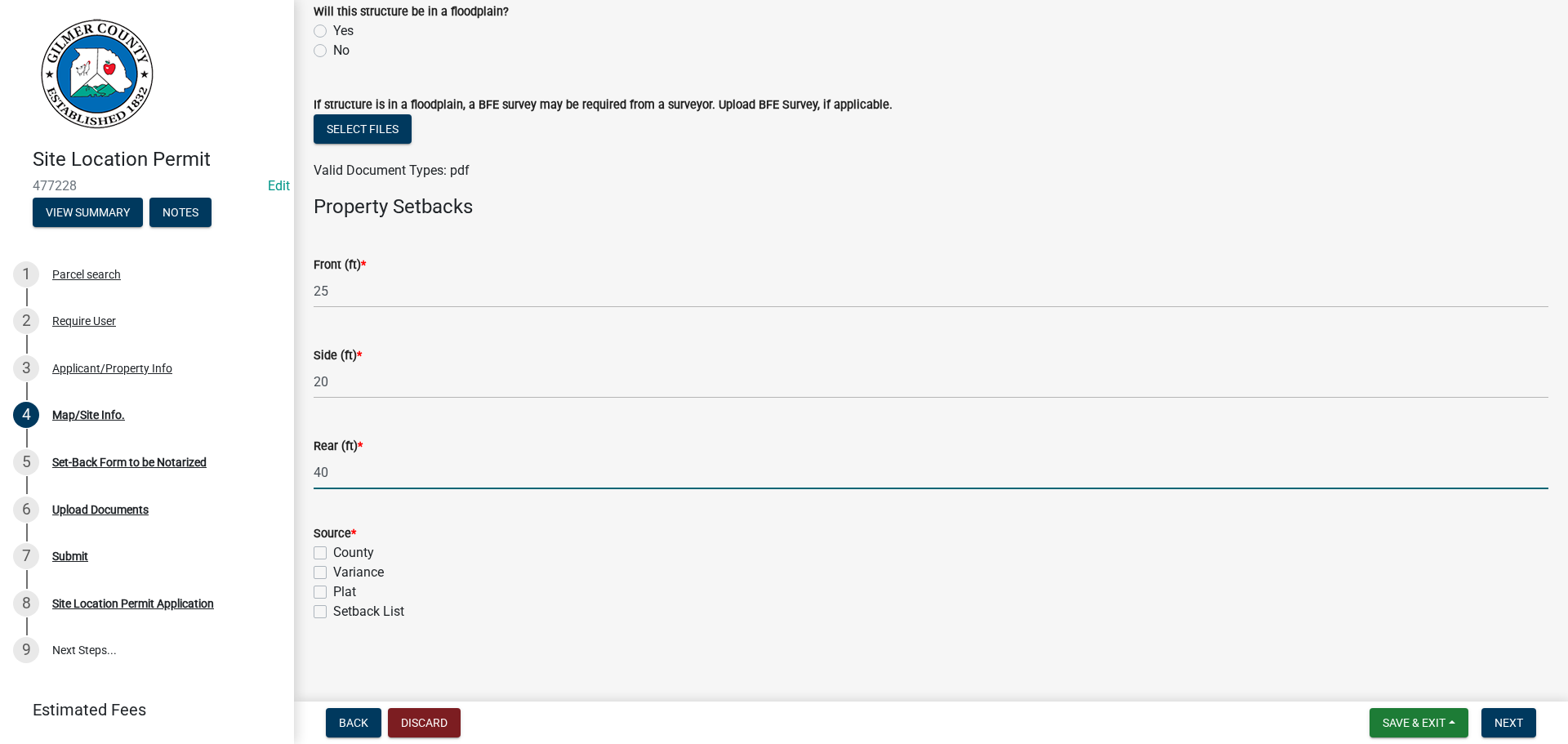
type input "40"
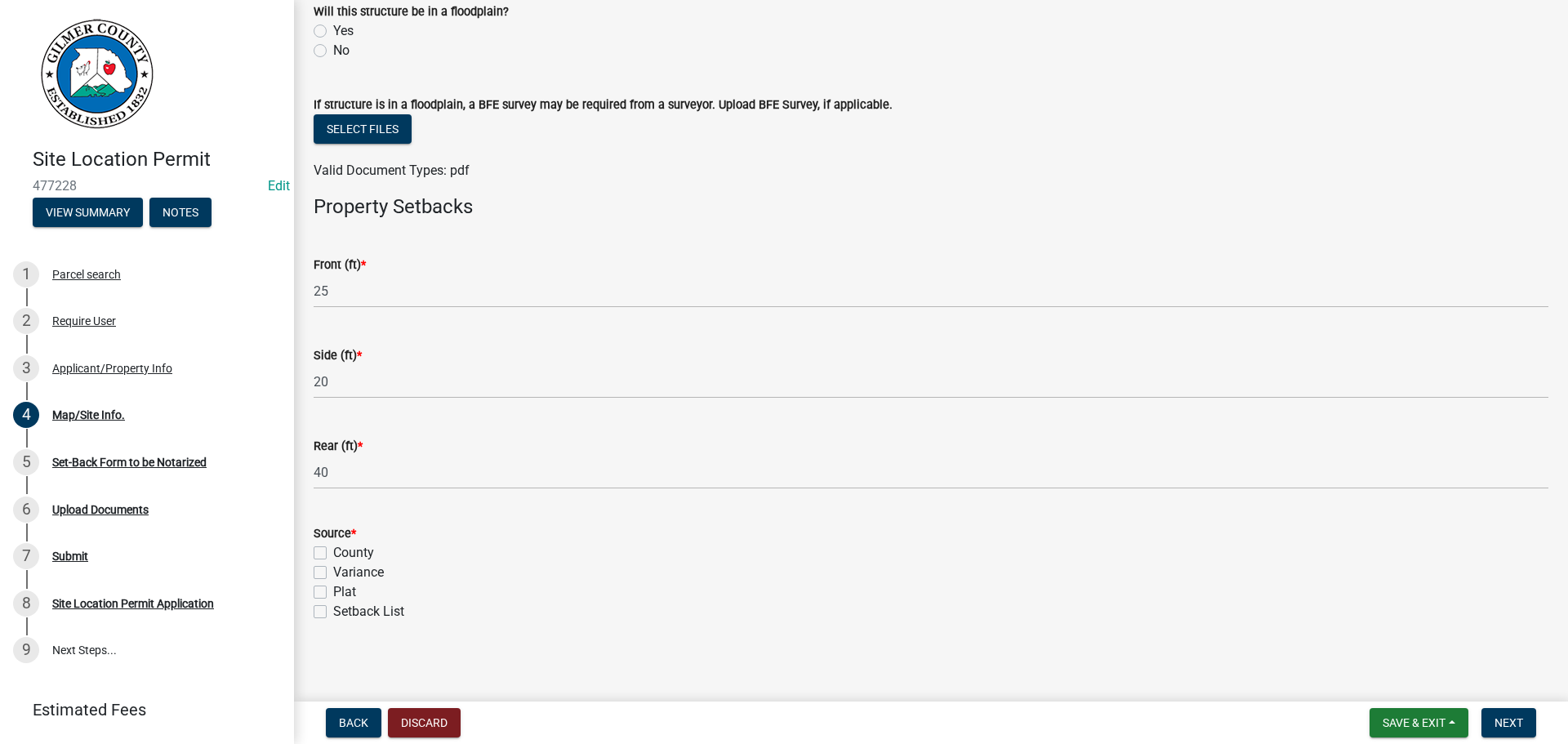
click at [333, 615] on label "Setback List" at bounding box center [369, 612] width 71 height 19
click at [333, 613] on input "Setback List" at bounding box center [338, 607] width 11 height 11
checkbox input "true"
checkbox input "false"
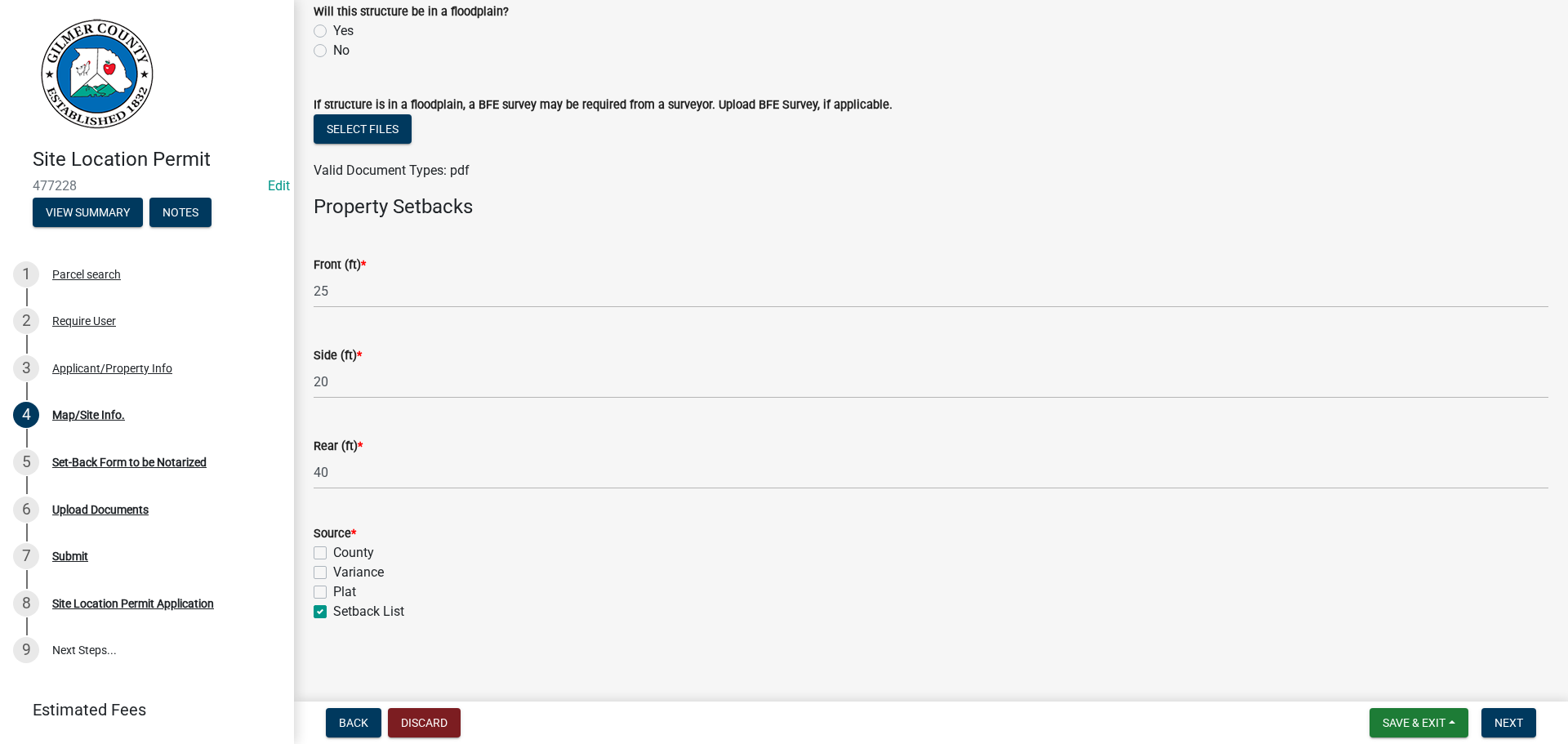
checkbox input "false"
checkbox input "true"
click at [1512, 721] on span "Next" at bounding box center [1509, 723] width 29 height 13
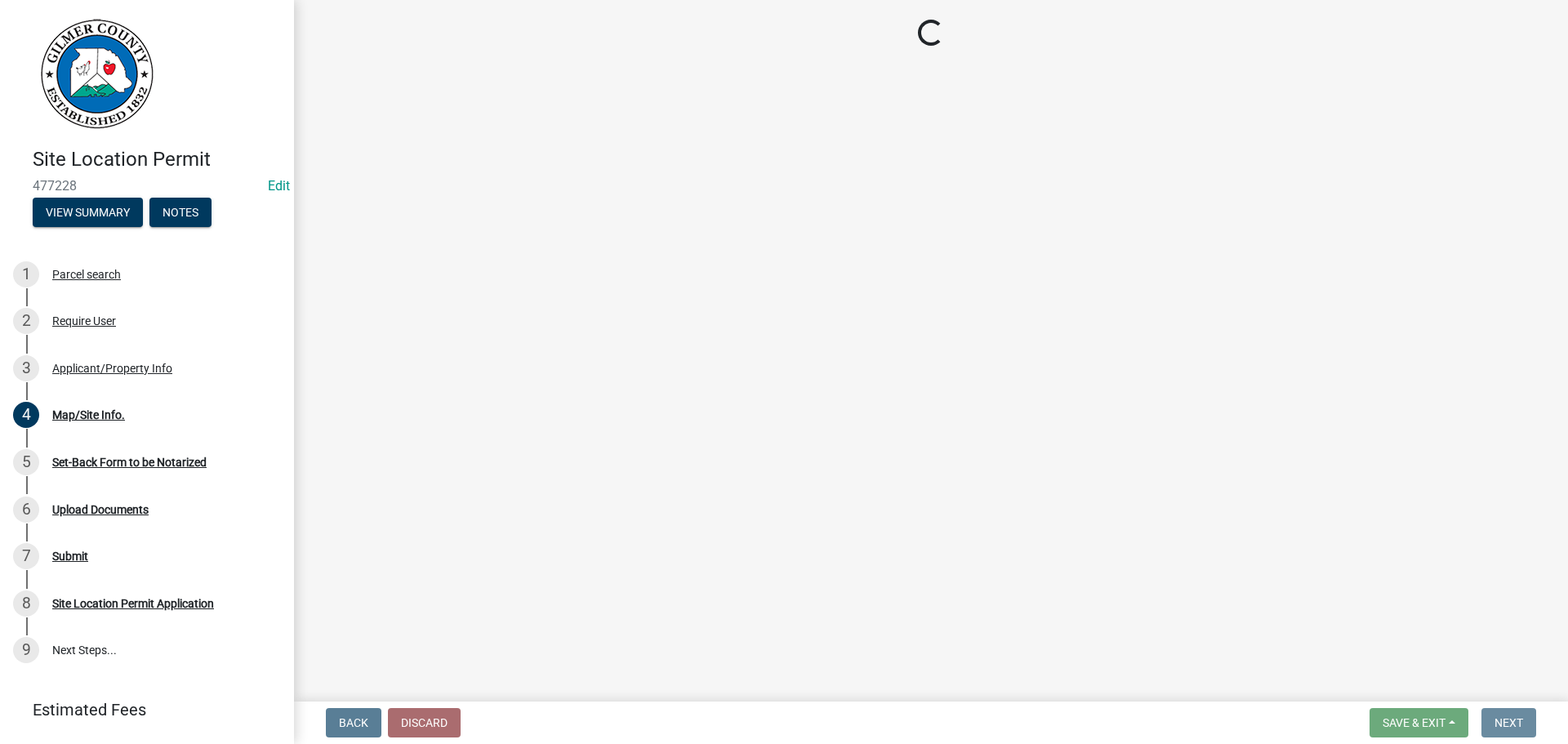
scroll to position [0, 0]
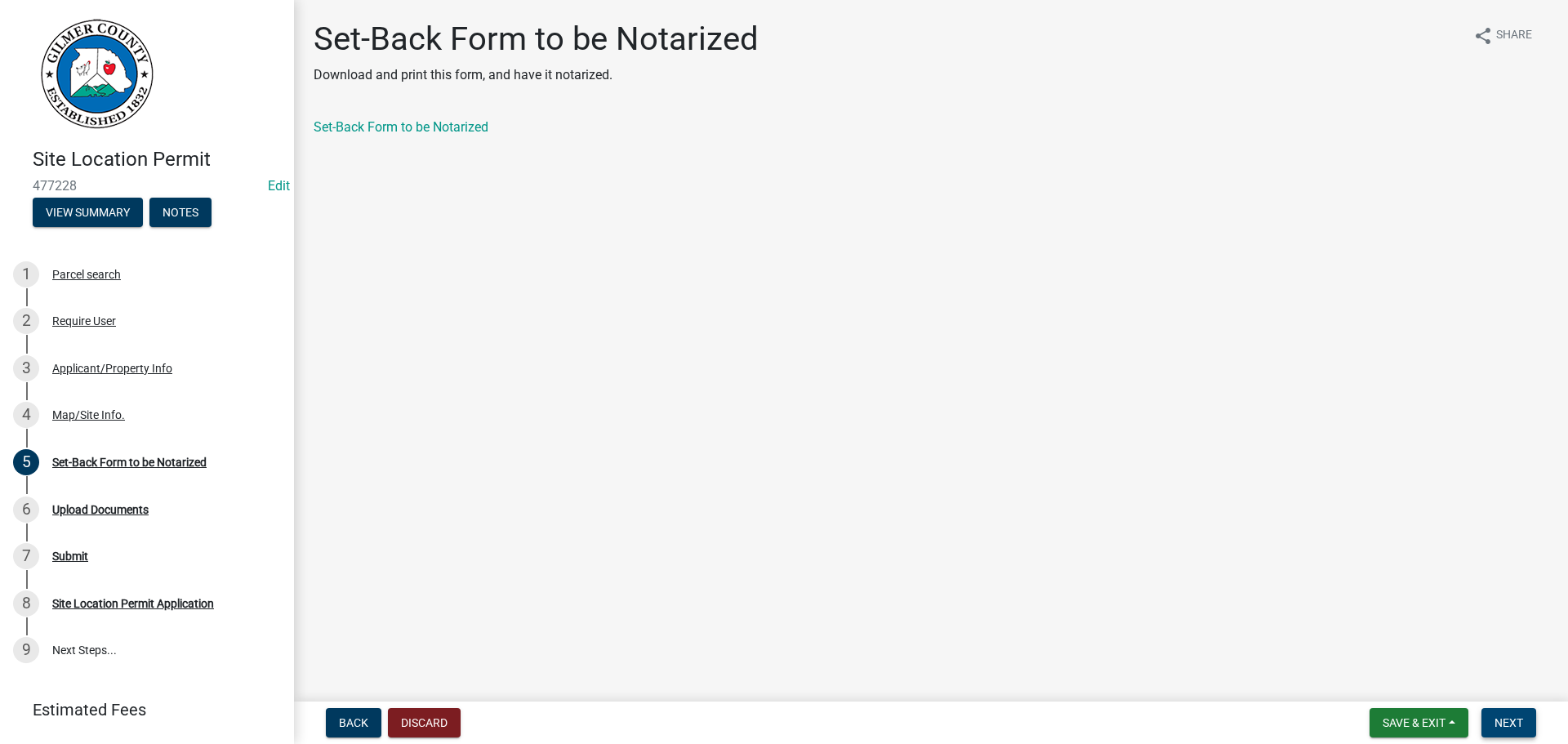
click at [1516, 727] on span "Next" at bounding box center [1509, 723] width 29 height 13
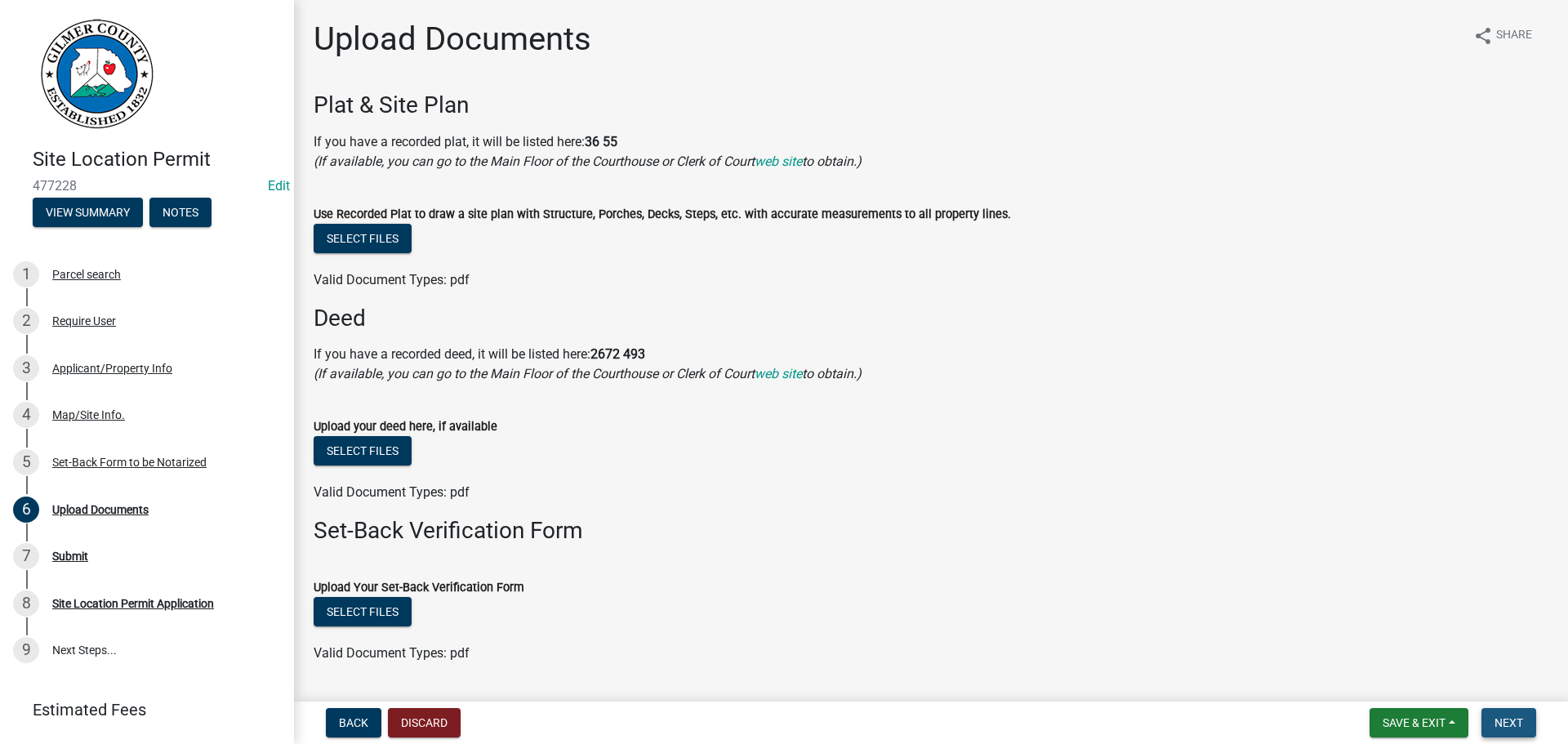
click at [1516, 721] on span "Next" at bounding box center [1509, 723] width 29 height 13
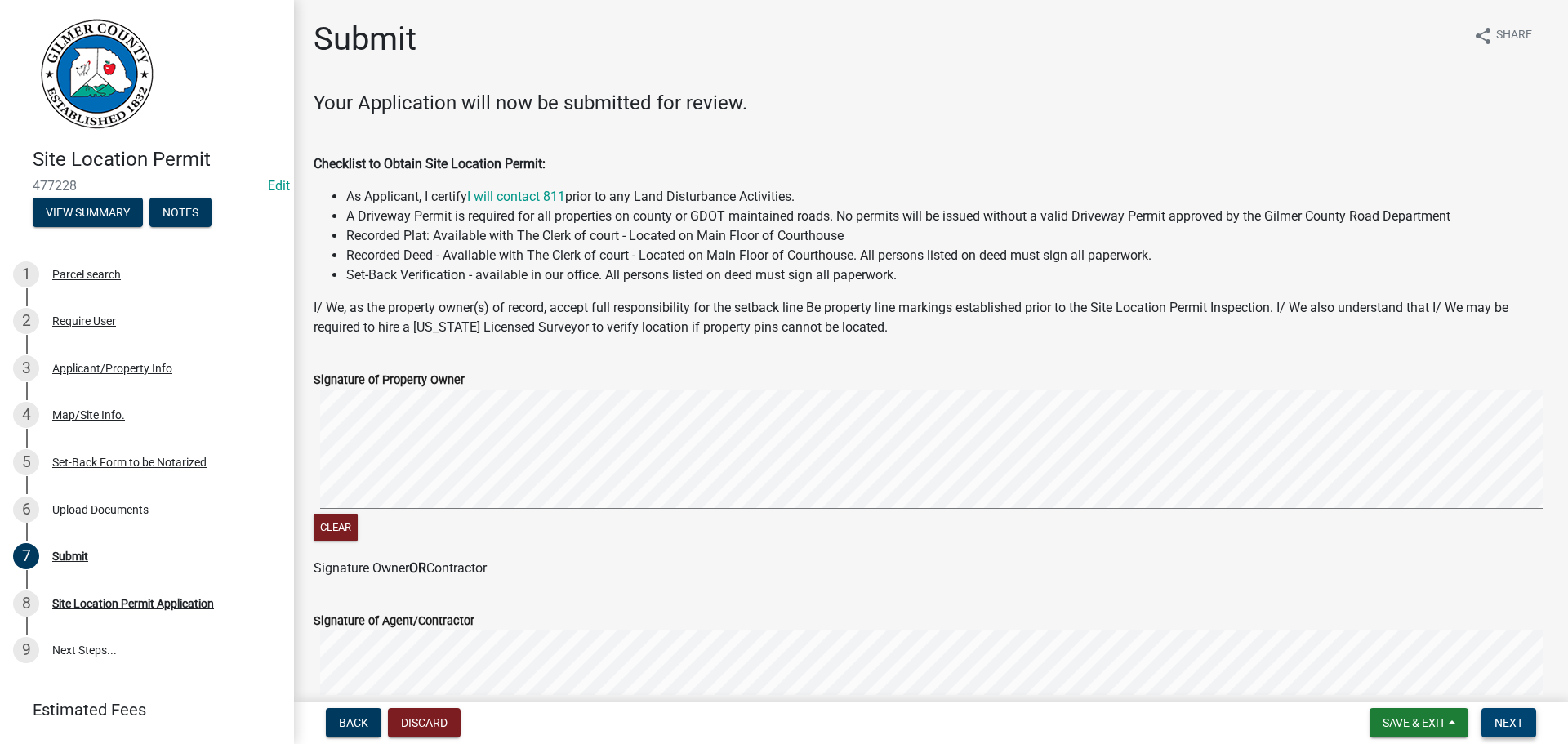
click at [1516, 721] on span "Next" at bounding box center [1509, 723] width 29 height 13
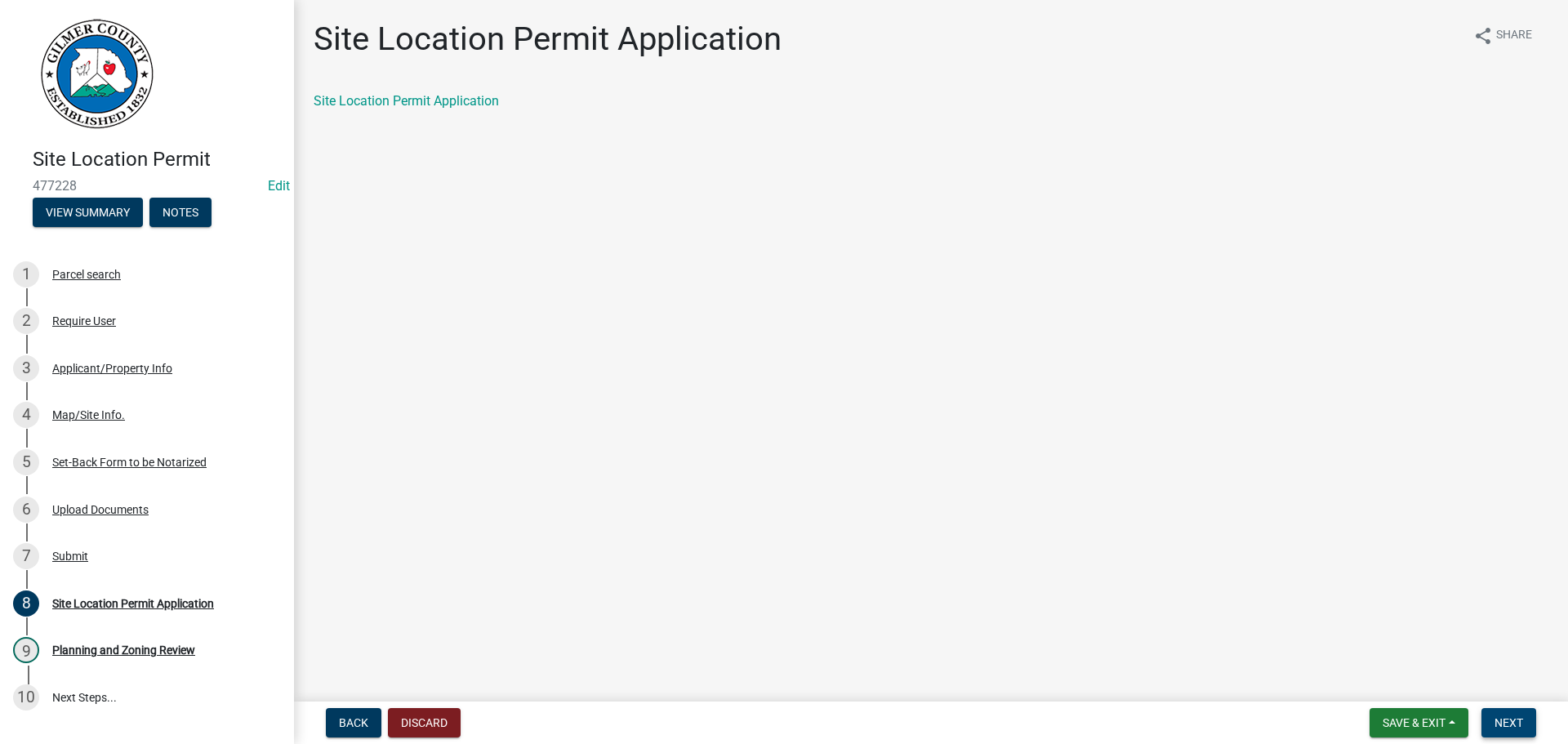
click at [1516, 721] on span "Next" at bounding box center [1509, 723] width 29 height 13
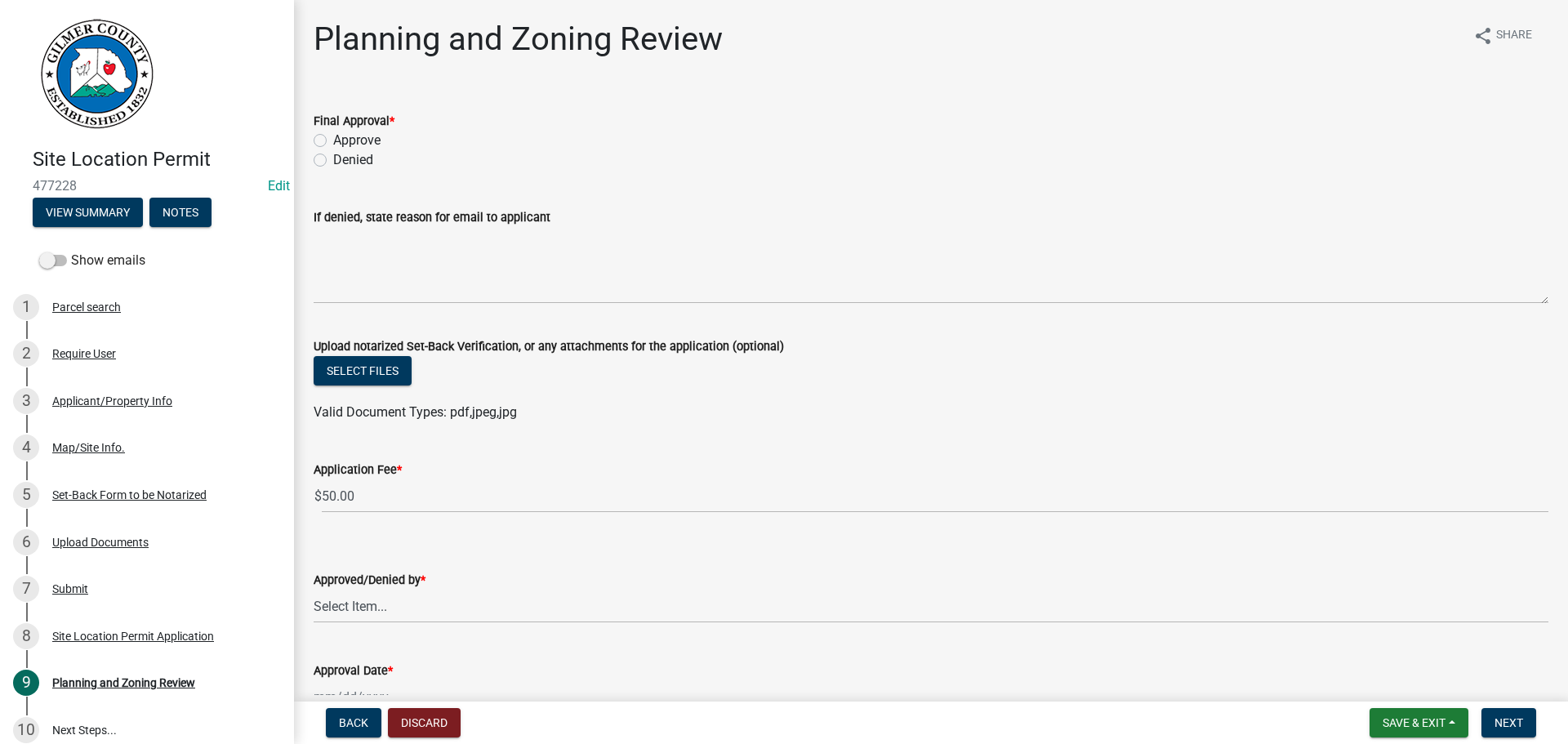
click at [333, 140] on label "Approve" at bounding box center [356, 141] width 47 height 19
click at [333, 140] on input "Approve" at bounding box center [338, 136] width 11 height 11
radio input "true"
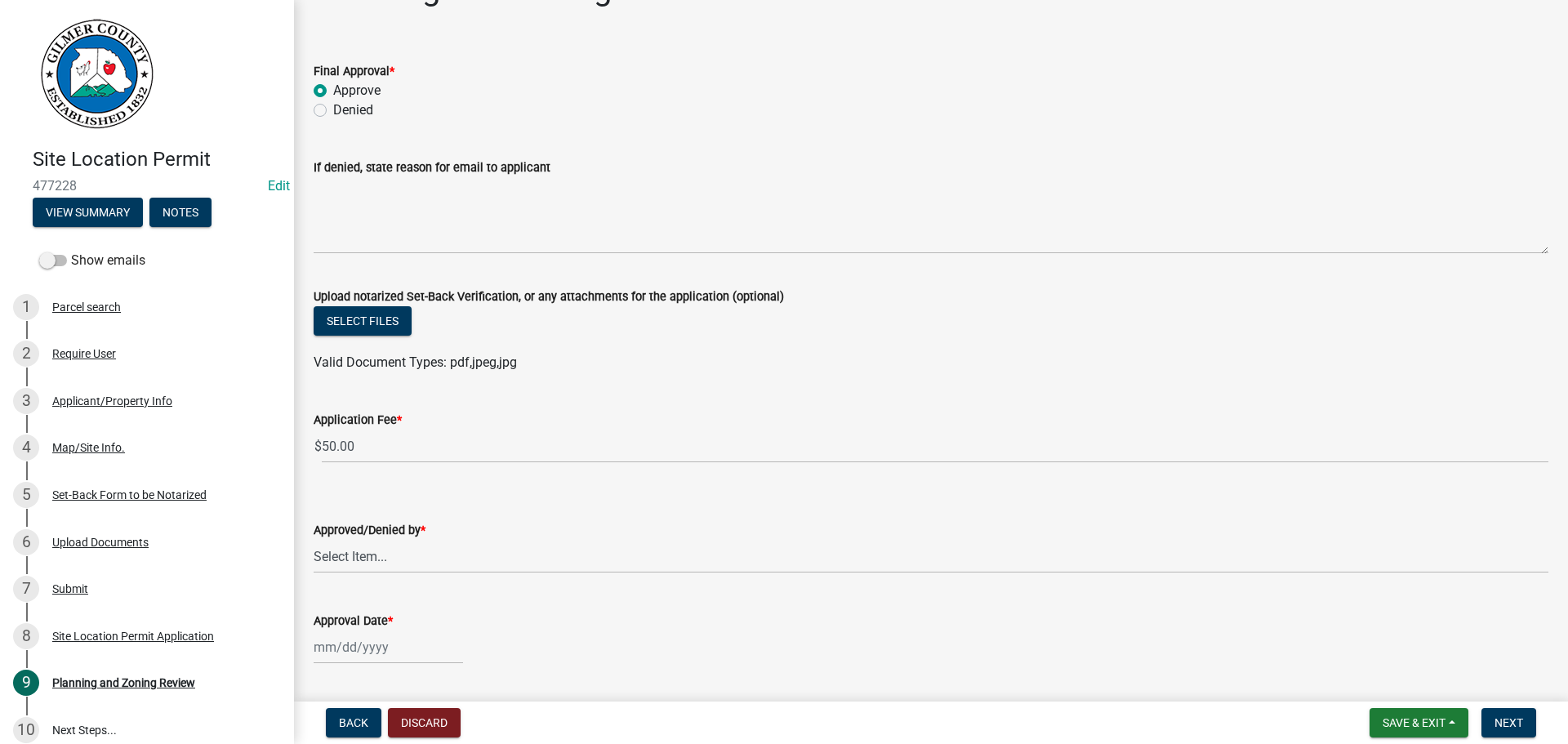
scroll to position [98, 0]
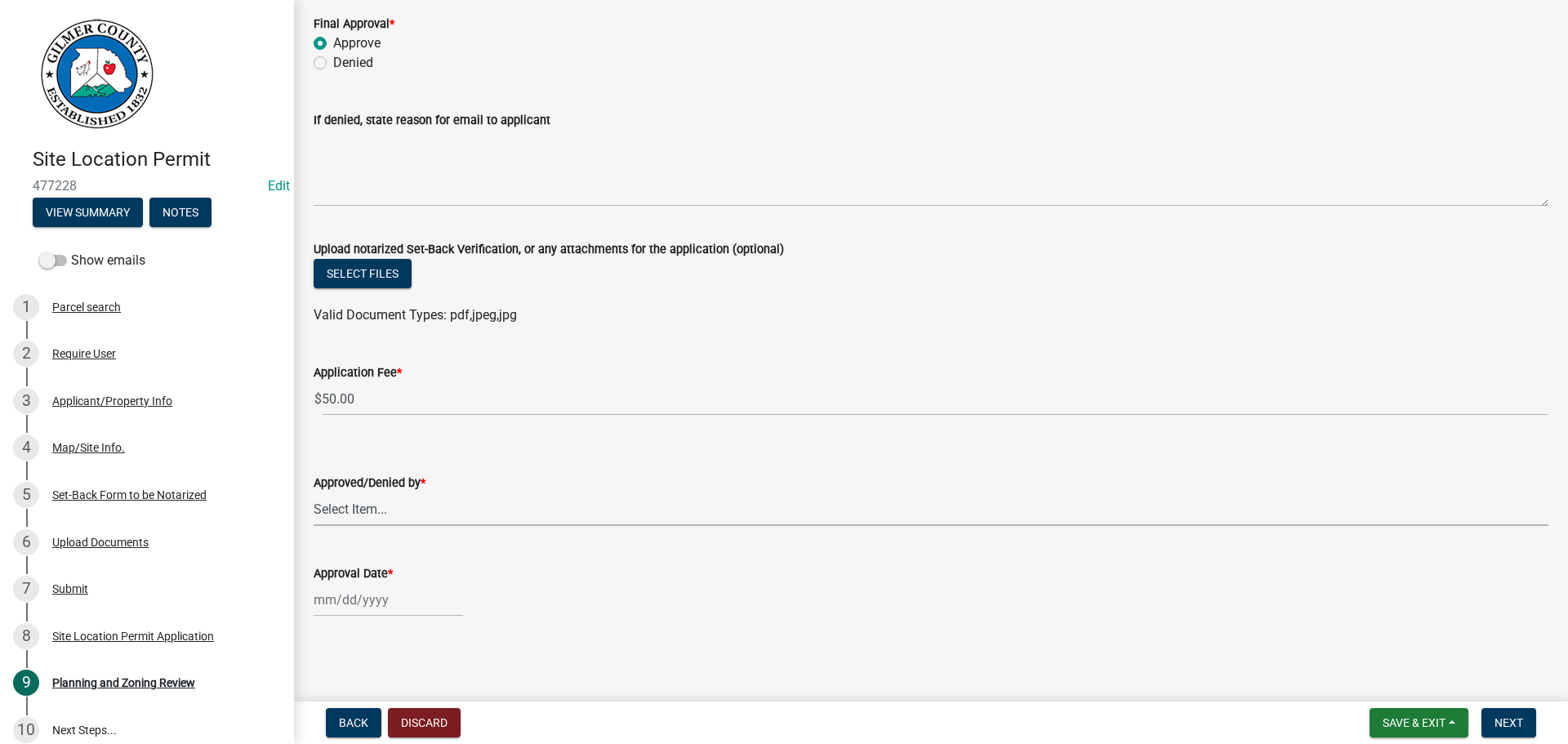
click at [378, 503] on select "Select Item... Andrew Mathis Art Wlochowski Becky Whitworth Joe Bouhl Karen Hen…" at bounding box center [931, 508] width 1235 height 34
click at [314, 492] on select "Select Item... Andrew Mathis Art Wlochowski Becky Whitworth Joe Bouhl Karen Hen…" at bounding box center [931, 508] width 1235 height 34
select select "f66b4cef-93c9-440c-84d8-a2c8d35cb7c1"
click at [331, 594] on div at bounding box center [389, 599] width 149 height 34
select select "9"
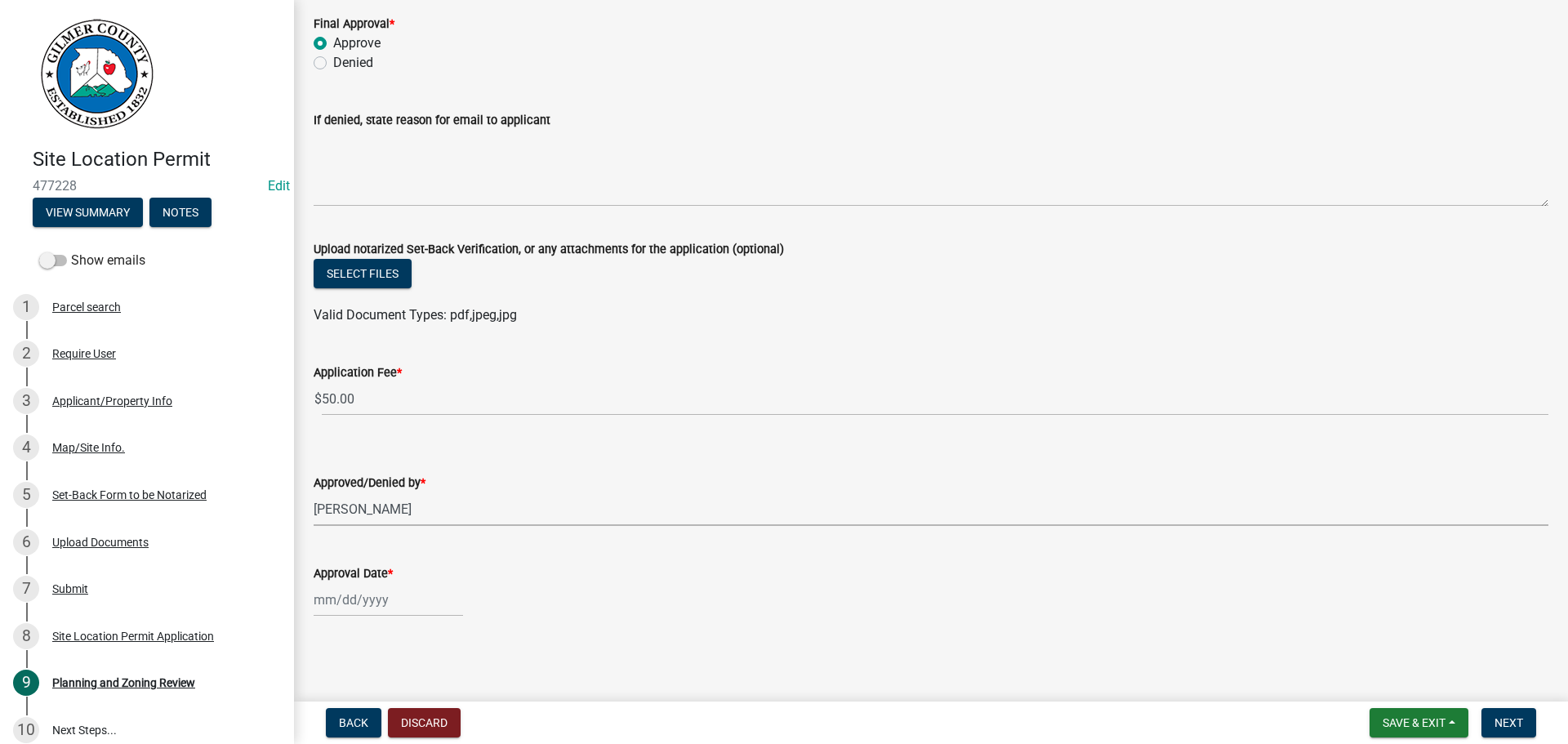
select select "2025"
click at [412, 454] on div "11" at bounding box center [408, 461] width 26 height 26
type input "09/11/2025"
click at [1521, 715] on button "Next" at bounding box center [1509, 723] width 55 height 30
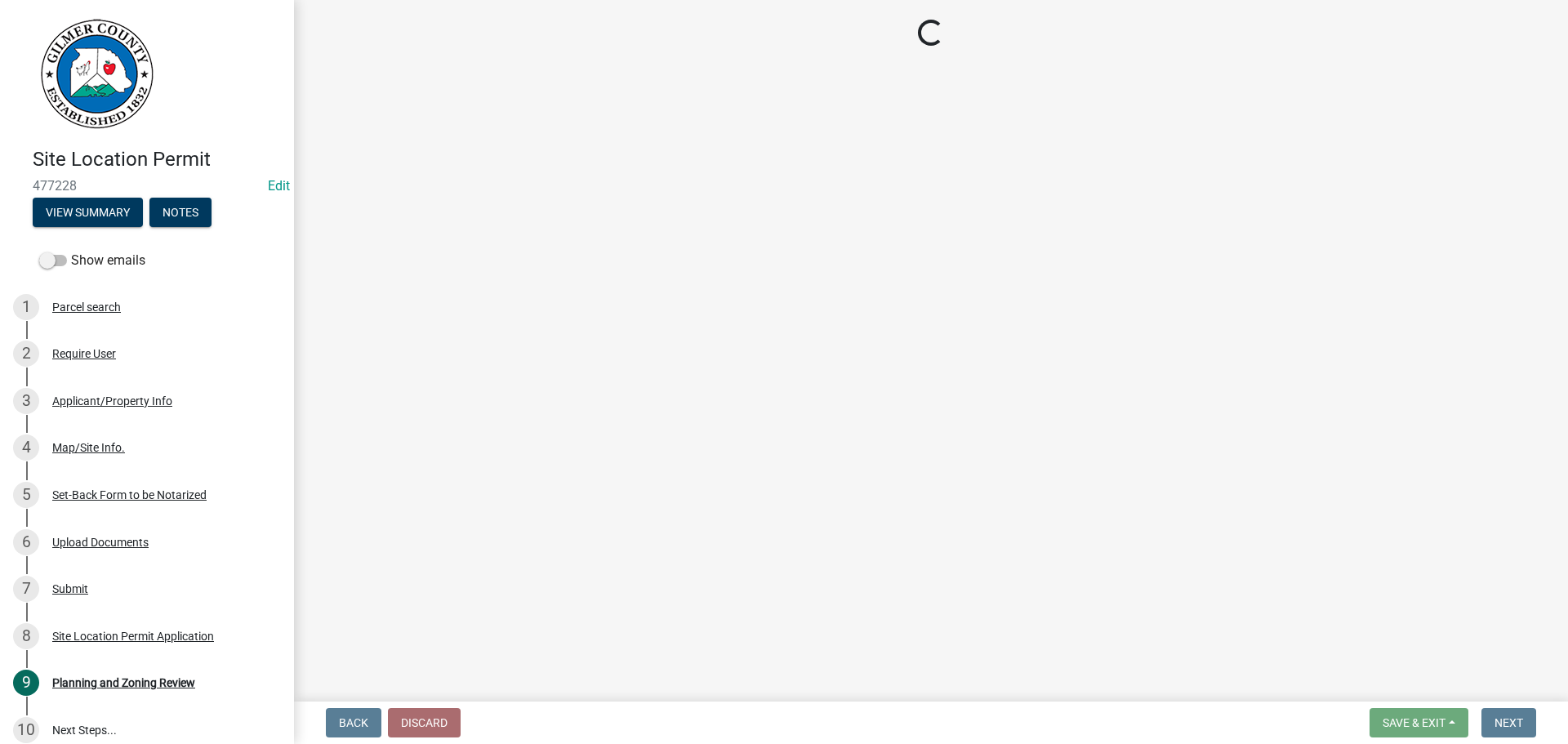
select select "2: 1"
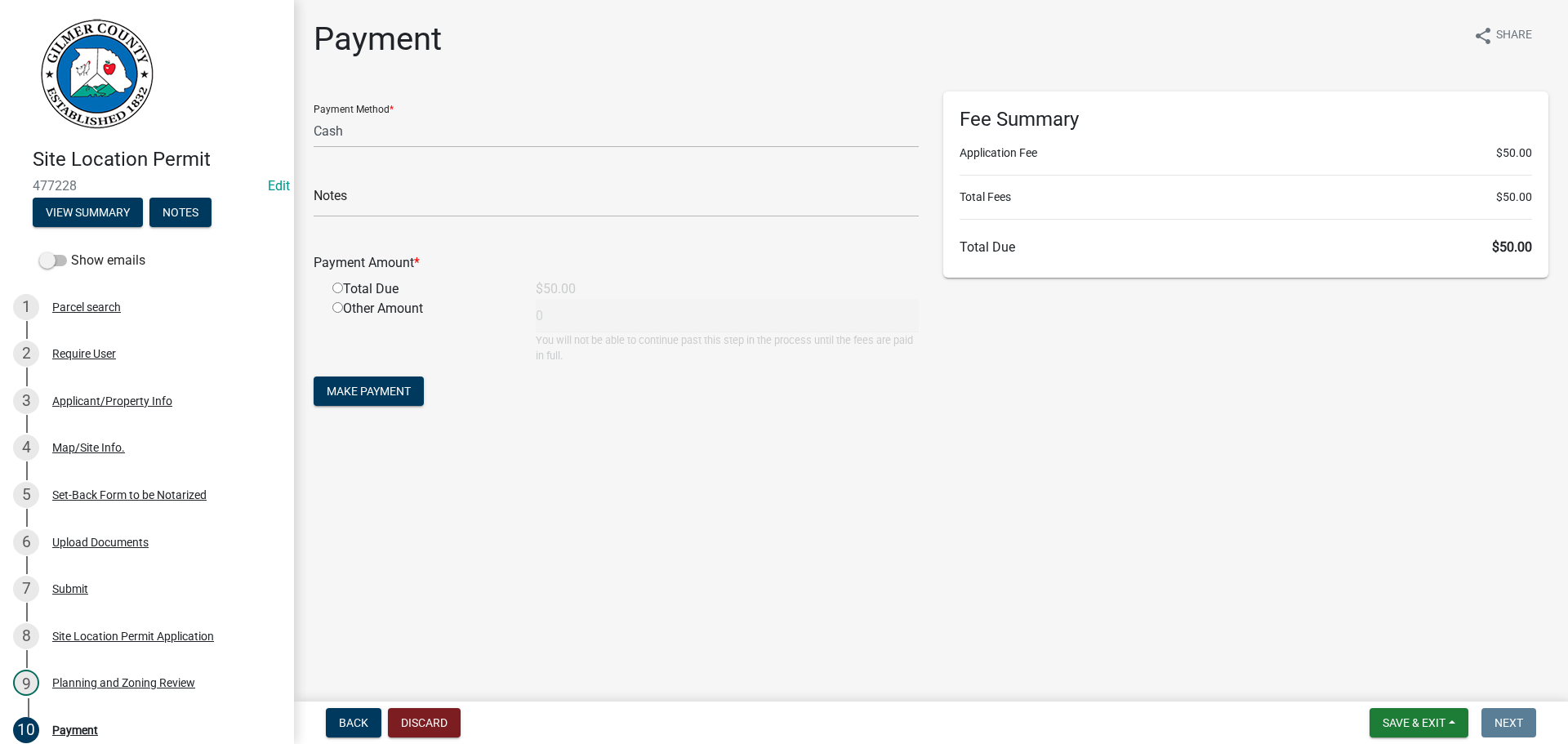
click at [336, 289] on input "radio" at bounding box center [337, 287] width 11 height 11
radio input "true"
type input "50"
click at [359, 393] on span "Make Payment" at bounding box center [369, 392] width 84 height 13
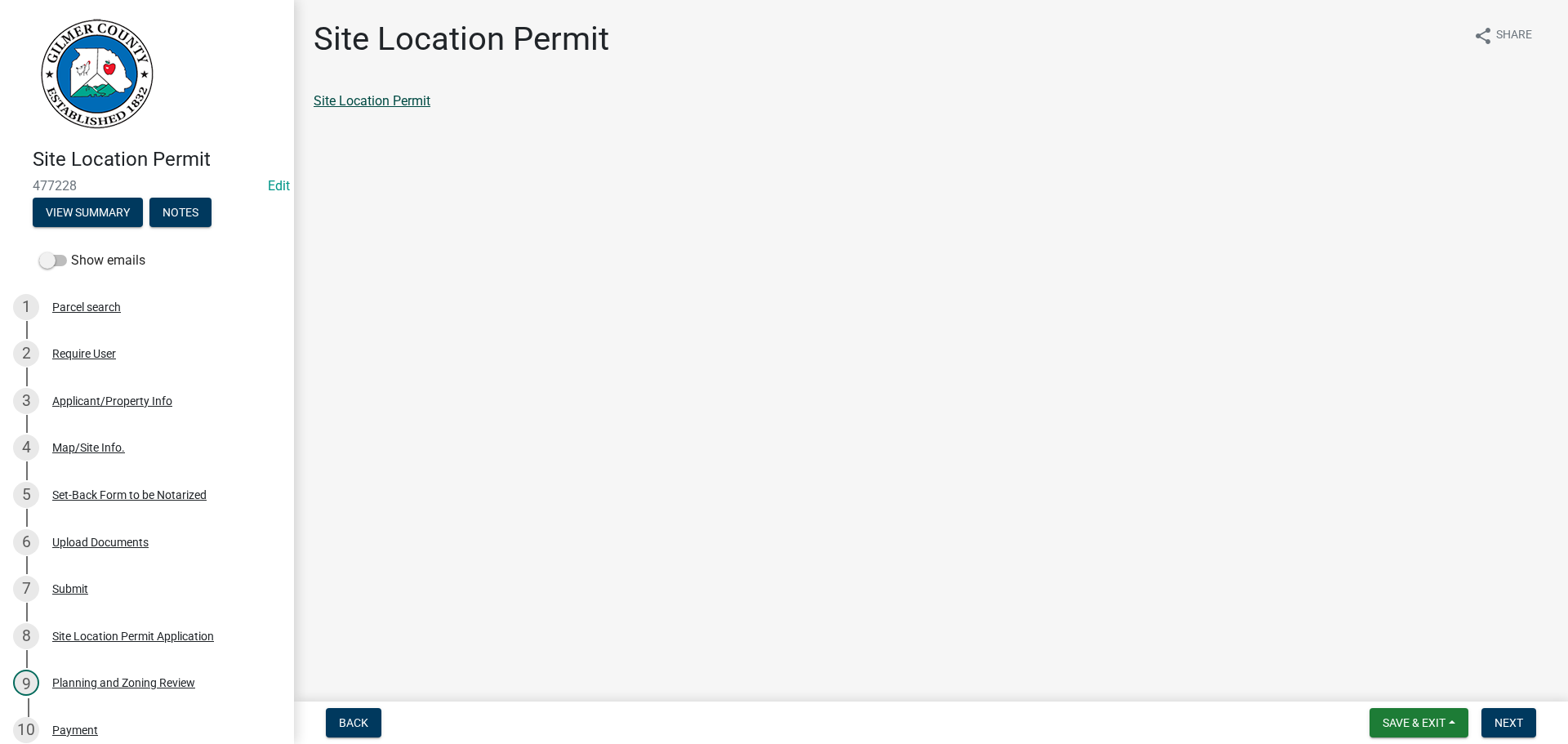
click at [378, 99] on link "Site Location Permit" at bounding box center [372, 101] width 117 height 15
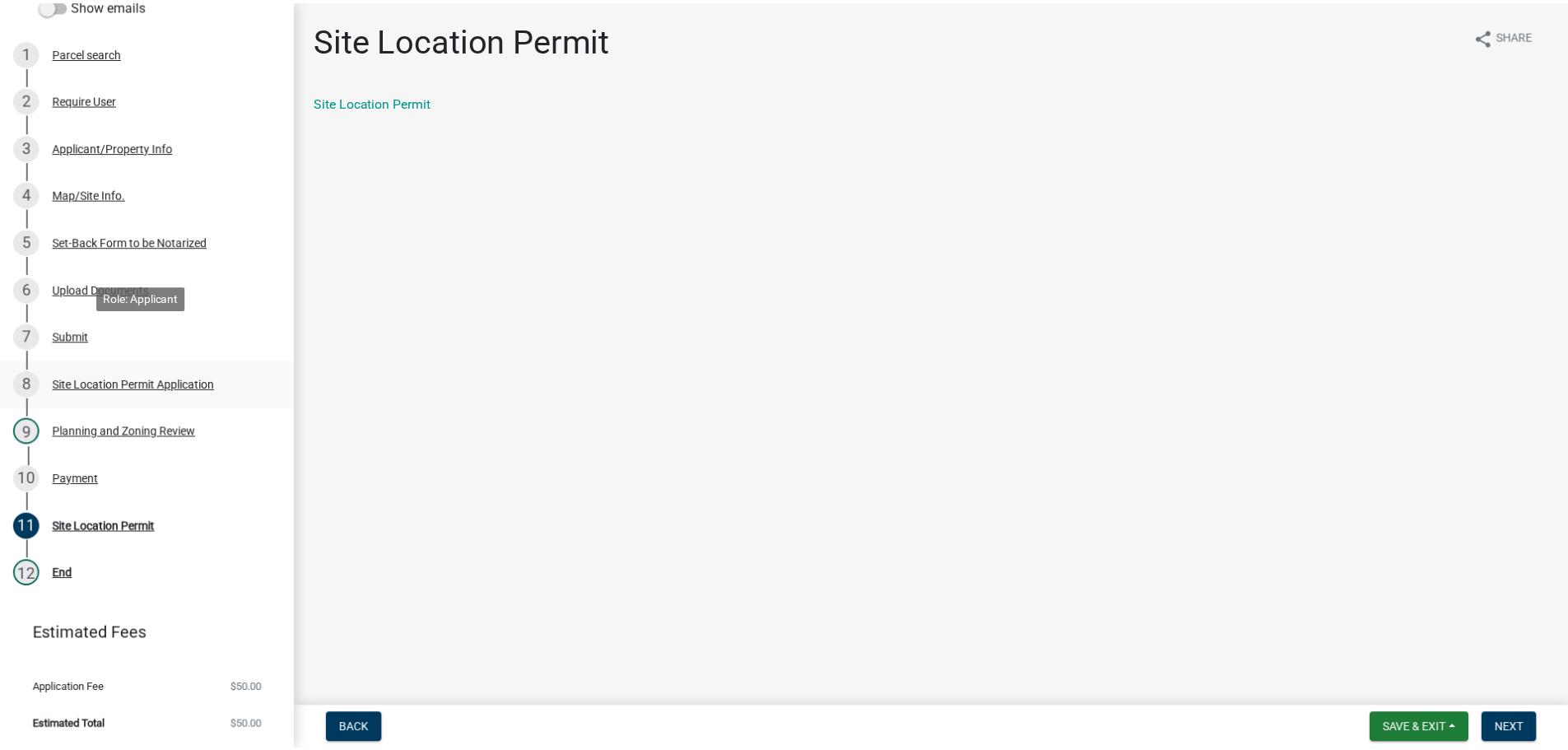
scroll to position [258, 0]
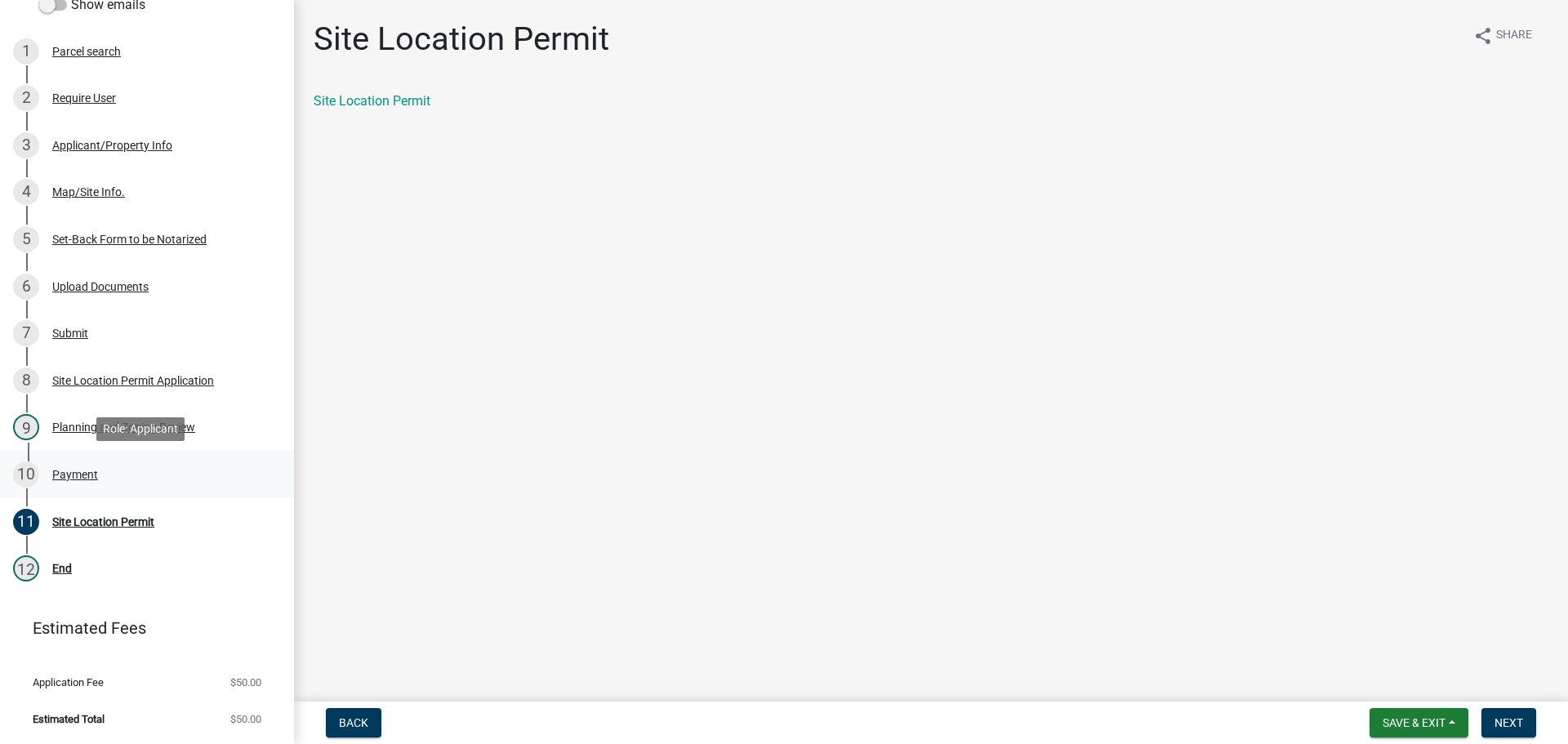
click at [55, 476] on div "Payment" at bounding box center [76, 475] width 46 height 11
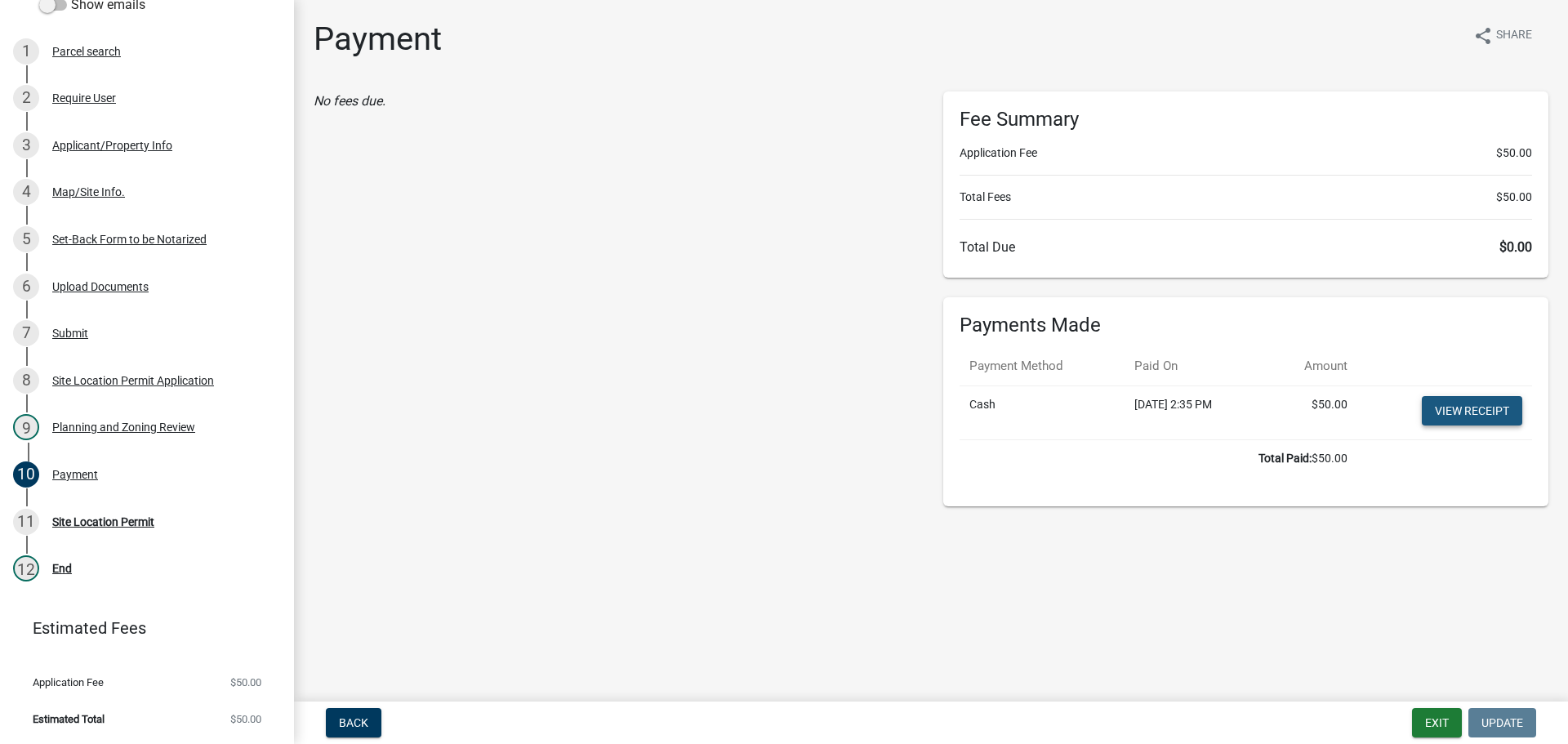
click at [1490, 404] on link "View receipt" at bounding box center [1471, 411] width 101 height 30
click at [142, 521] on div "Site Location Permit" at bounding box center [103, 522] width 102 height 11
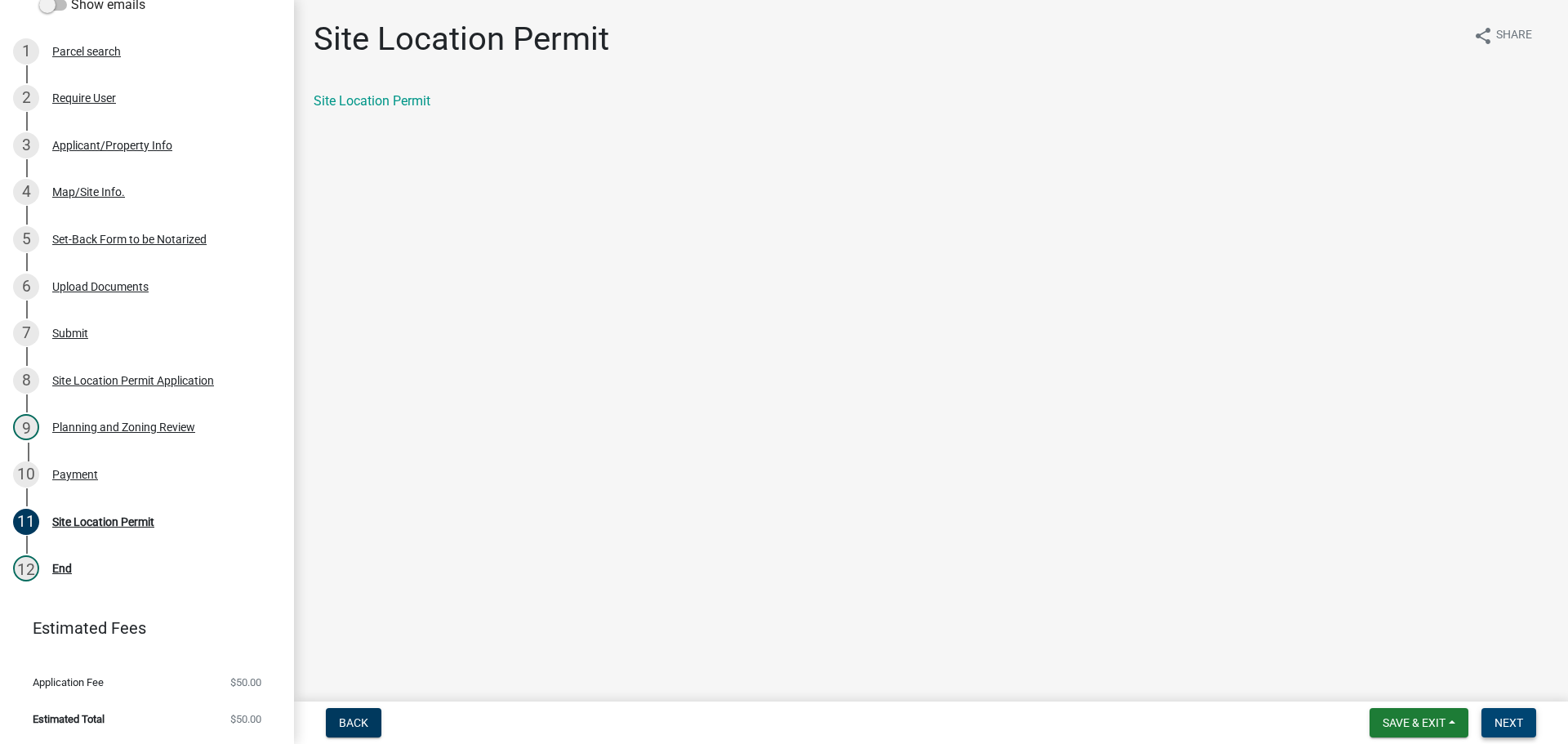
click at [1496, 713] on button "Next" at bounding box center [1509, 723] width 55 height 30
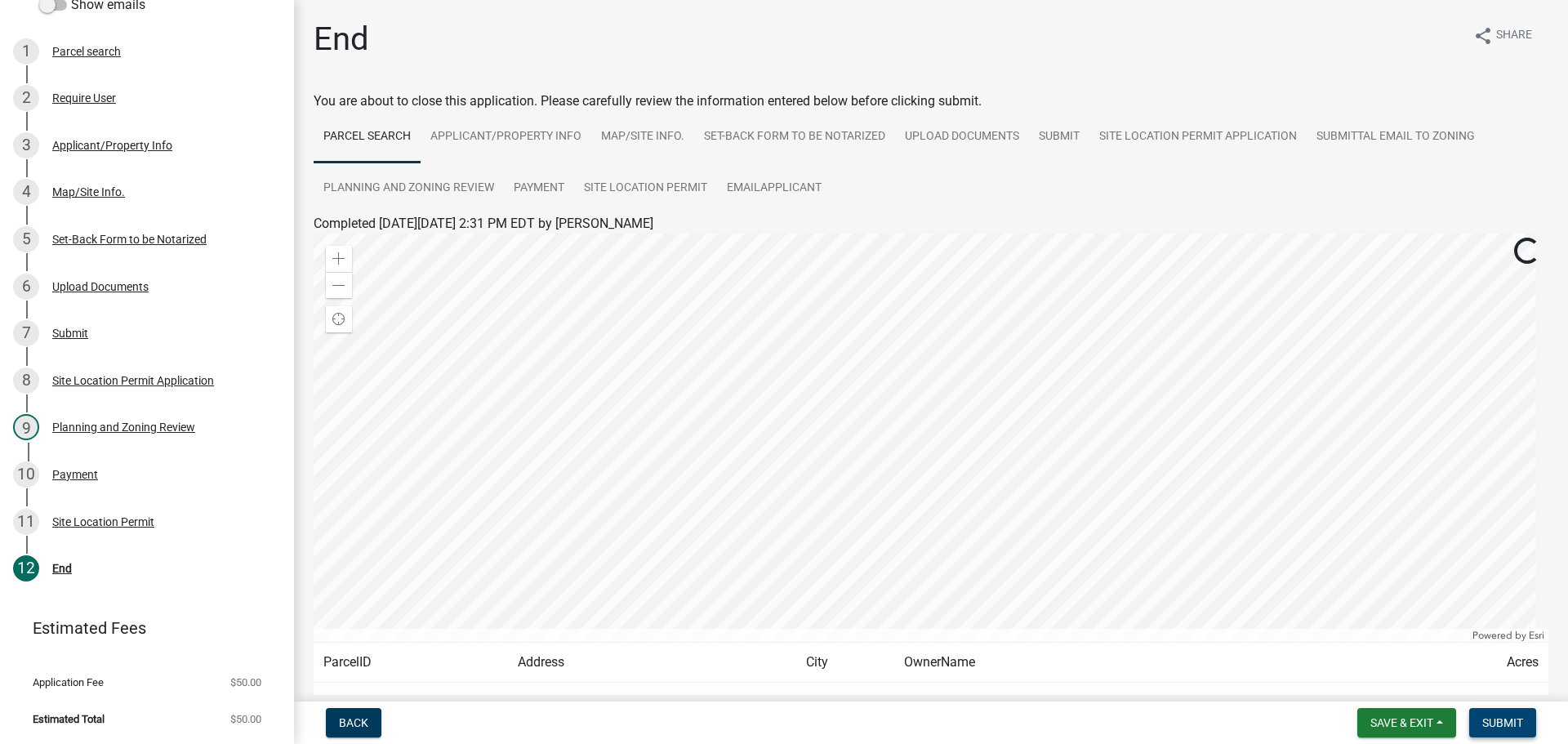
click at [1509, 720] on span "Submit" at bounding box center [1503, 723] width 41 height 13
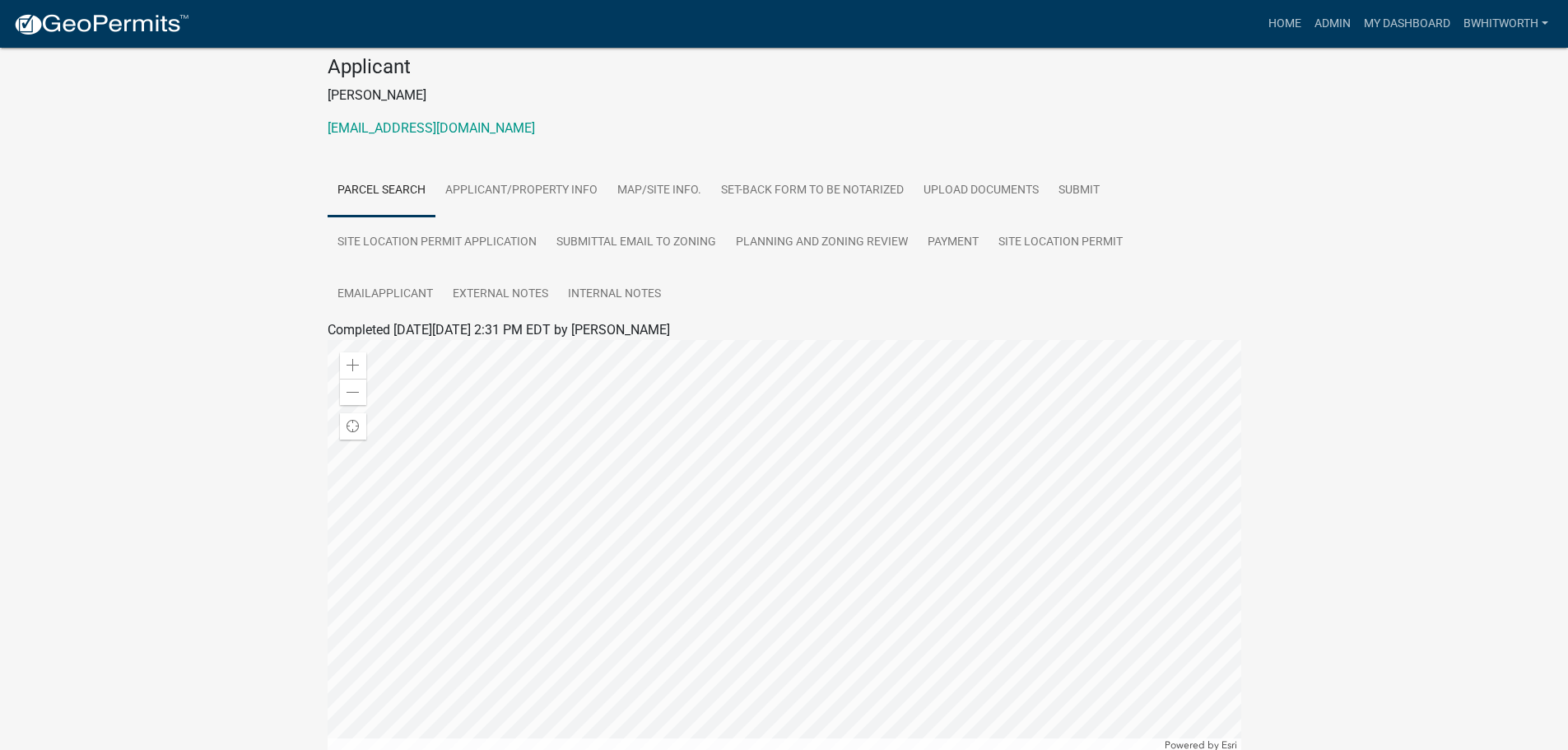
scroll to position [82, 0]
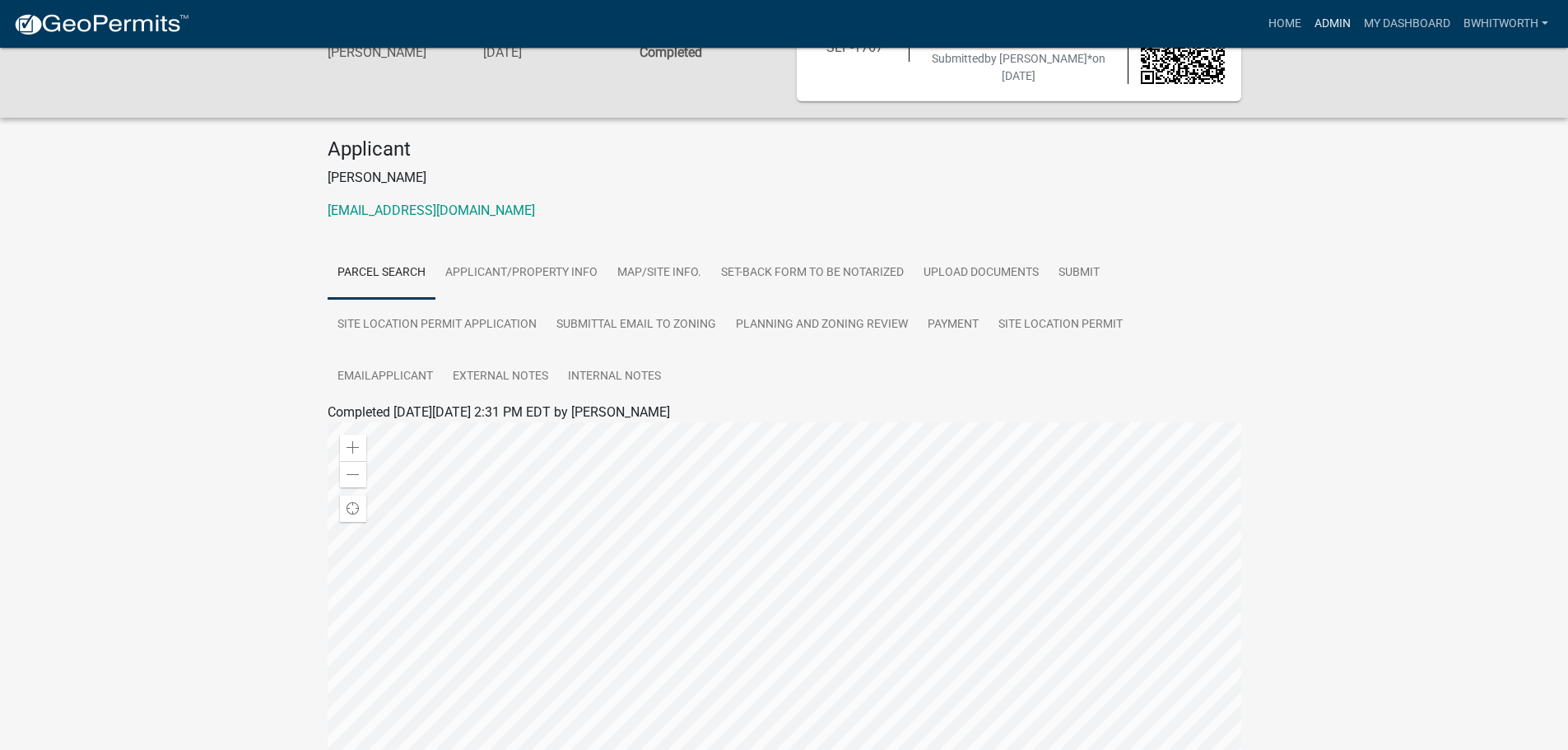
click at [1331, 21] on link "Admin" at bounding box center [1333, 24] width 49 height 31
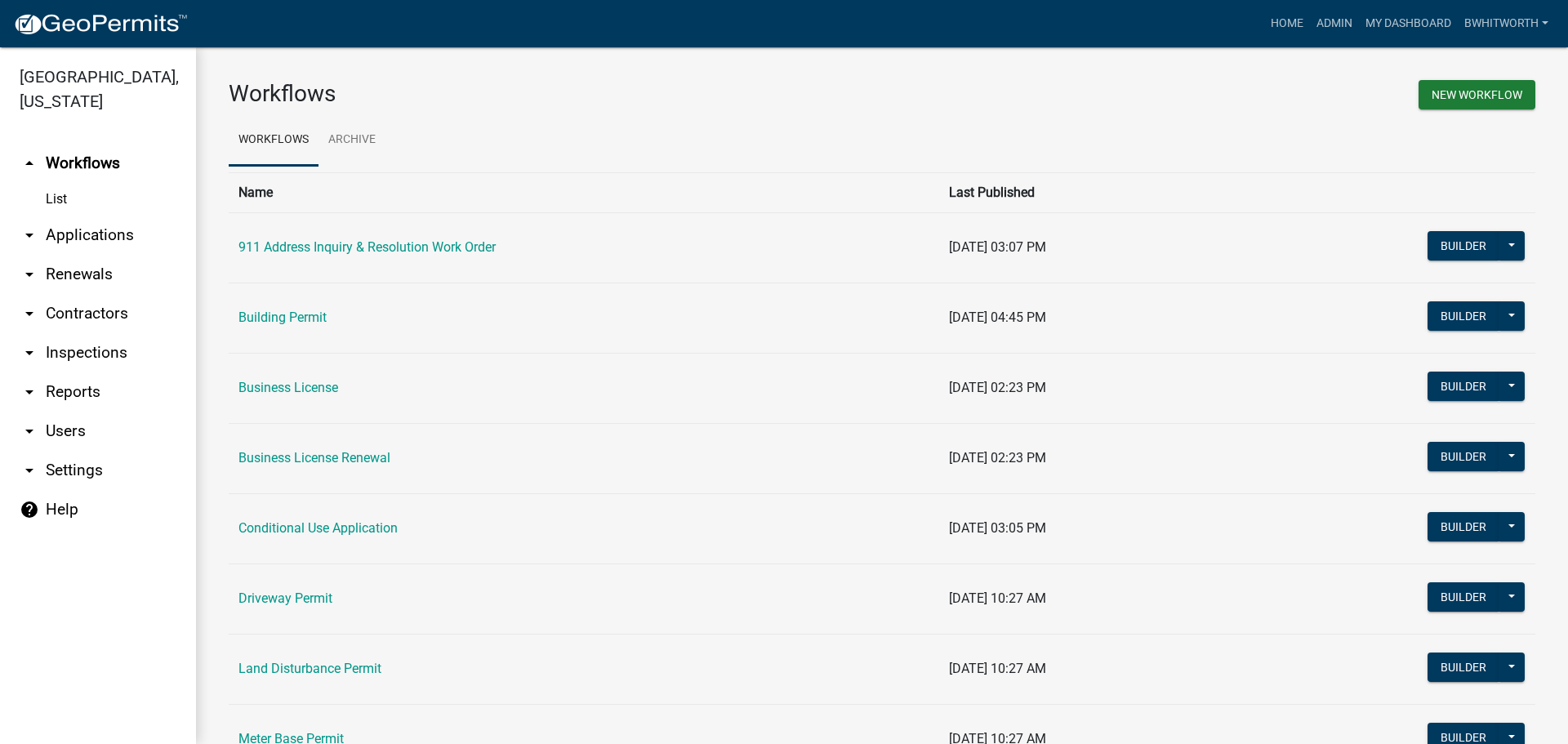
click at [55, 227] on link "arrow_drop_down Applications" at bounding box center [98, 235] width 196 height 39
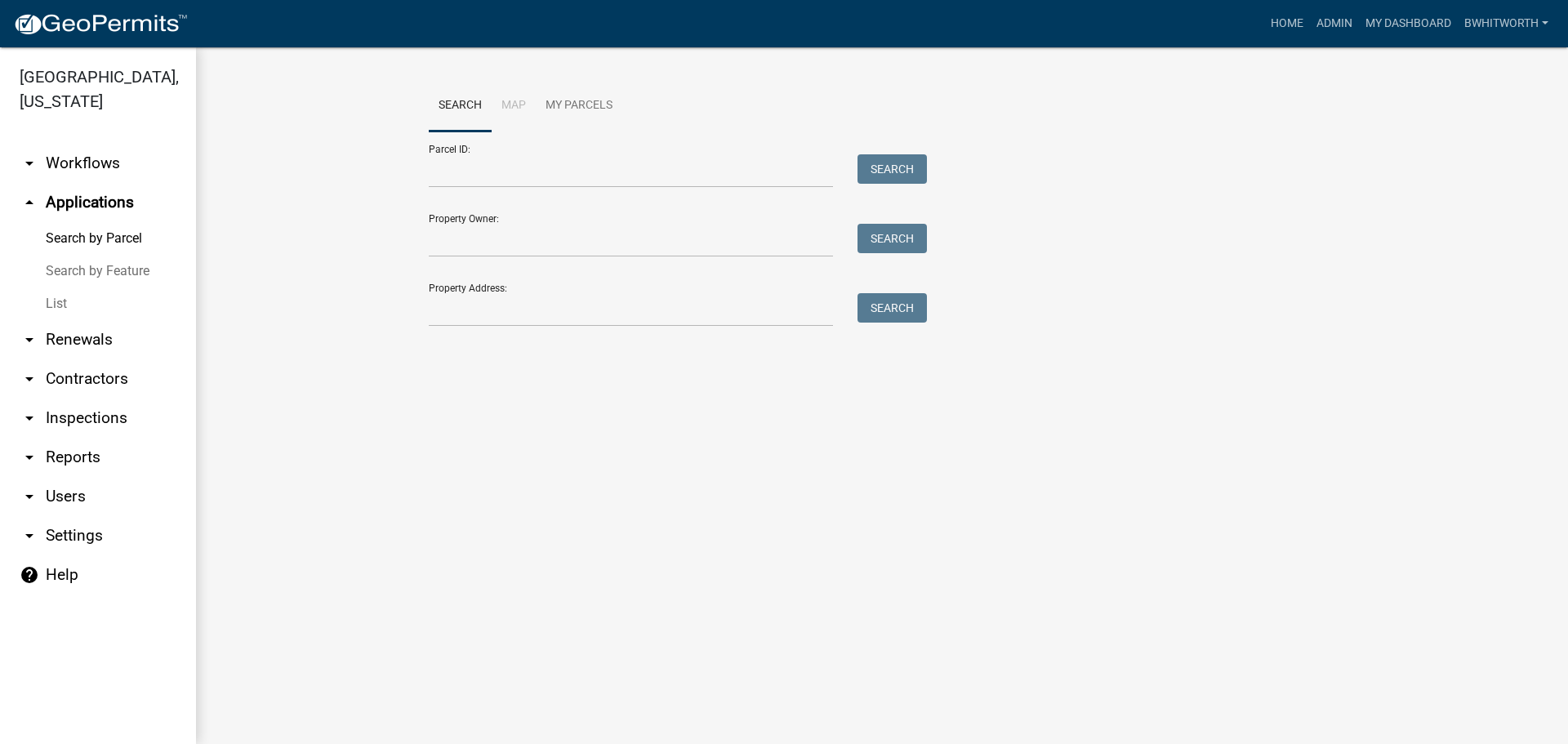
click at [64, 295] on link "List" at bounding box center [98, 304] width 196 height 33
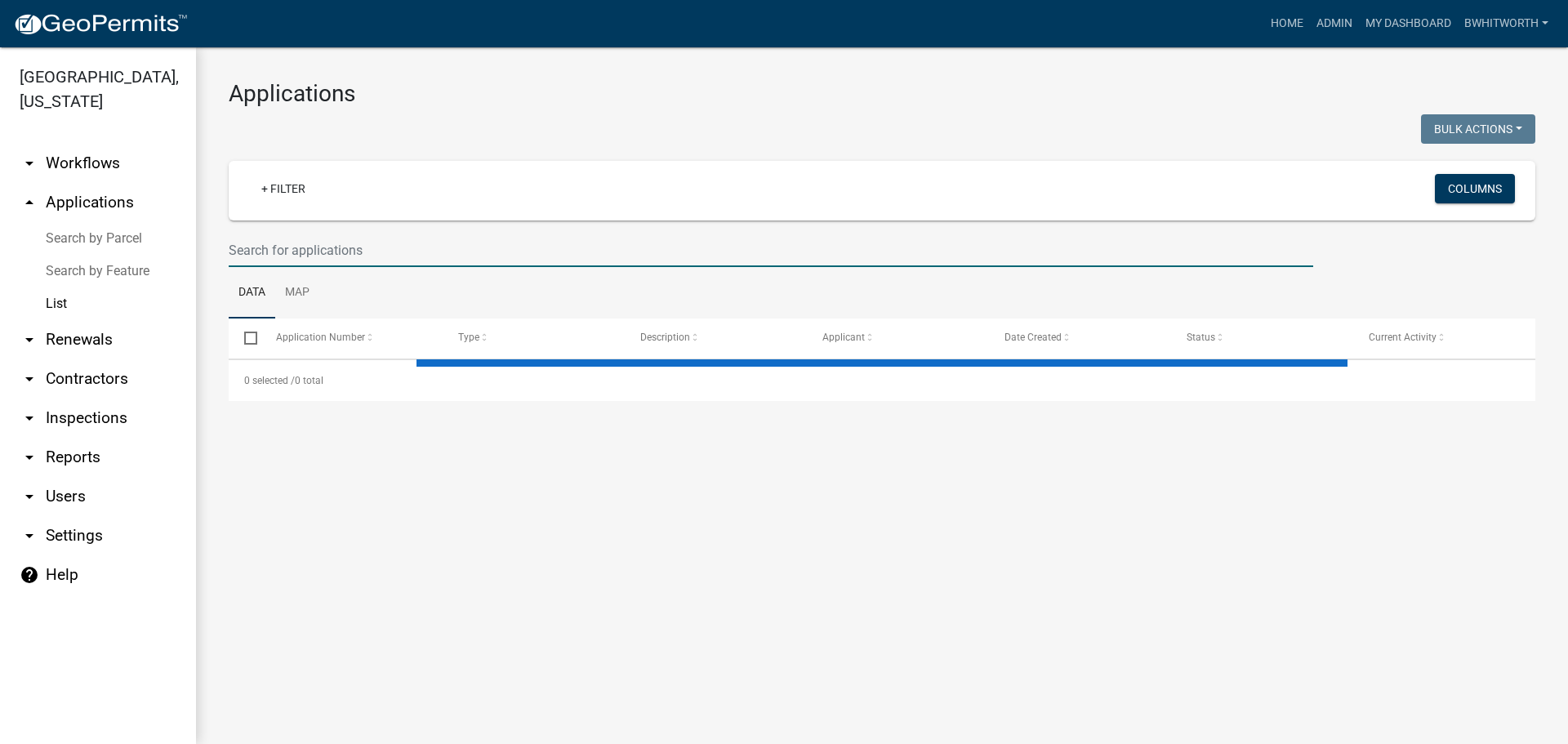
click at [278, 248] on input "text" at bounding box center [771, 250] width 1085 height 34
select select "3: 100"
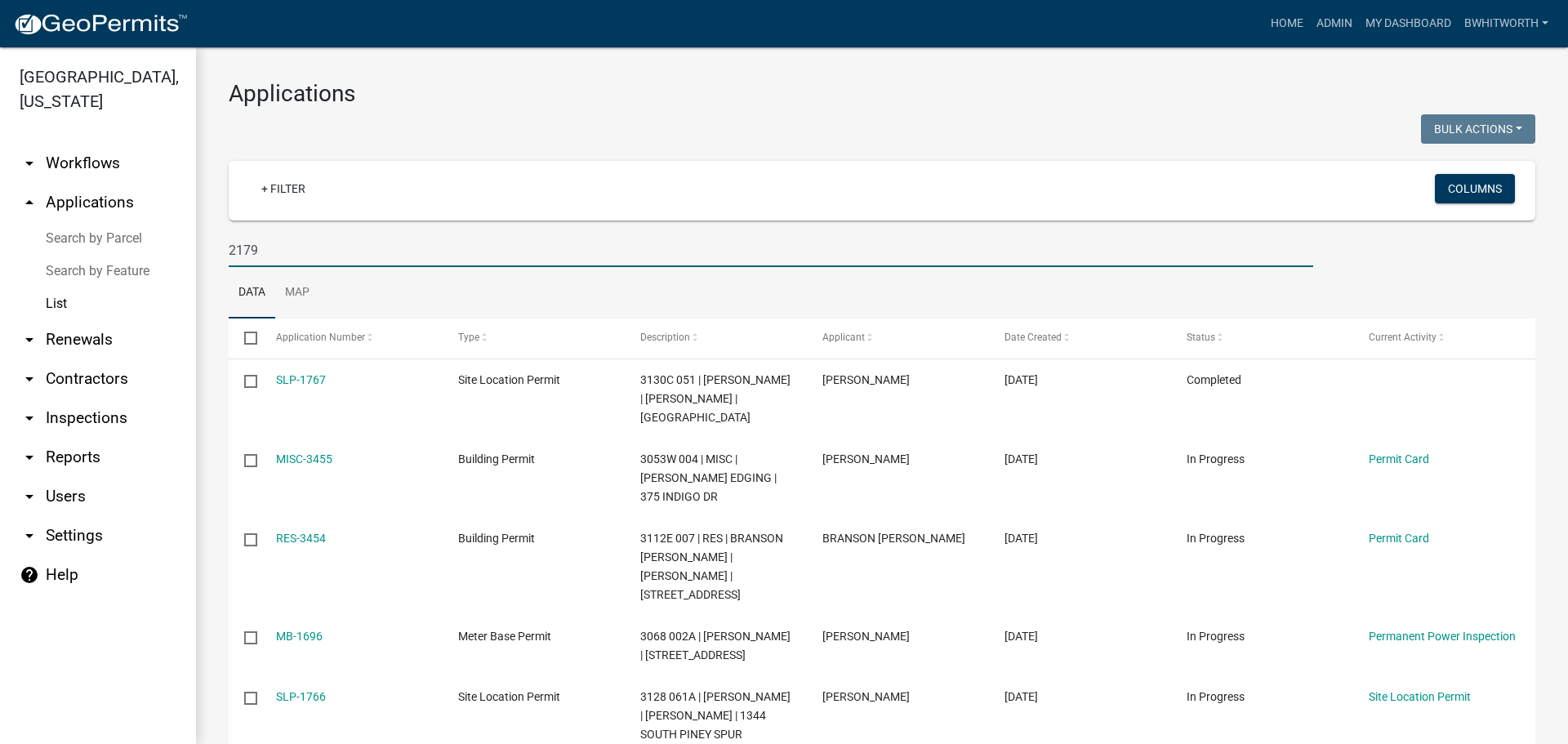
type input "2179"
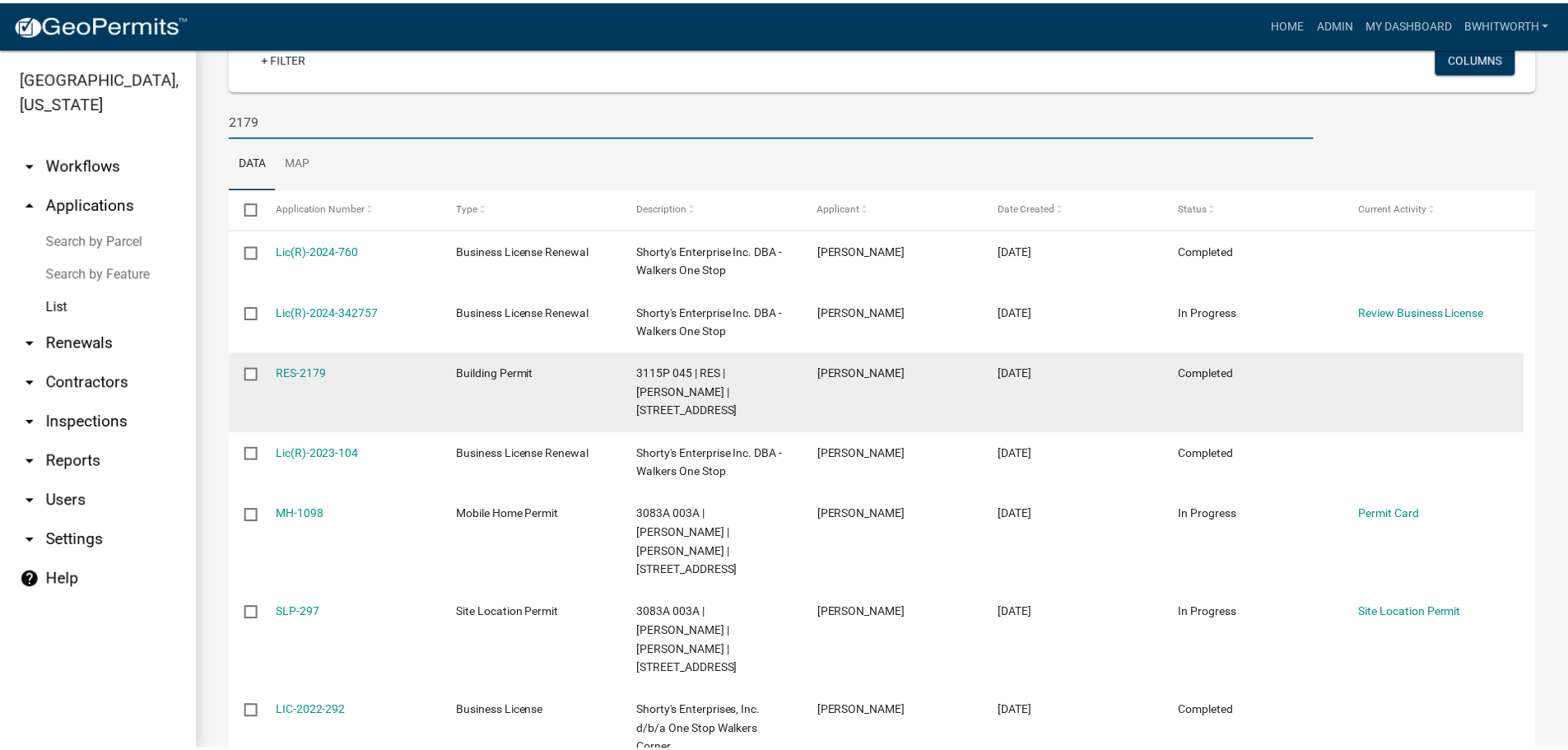
scroll to position [165, 0]
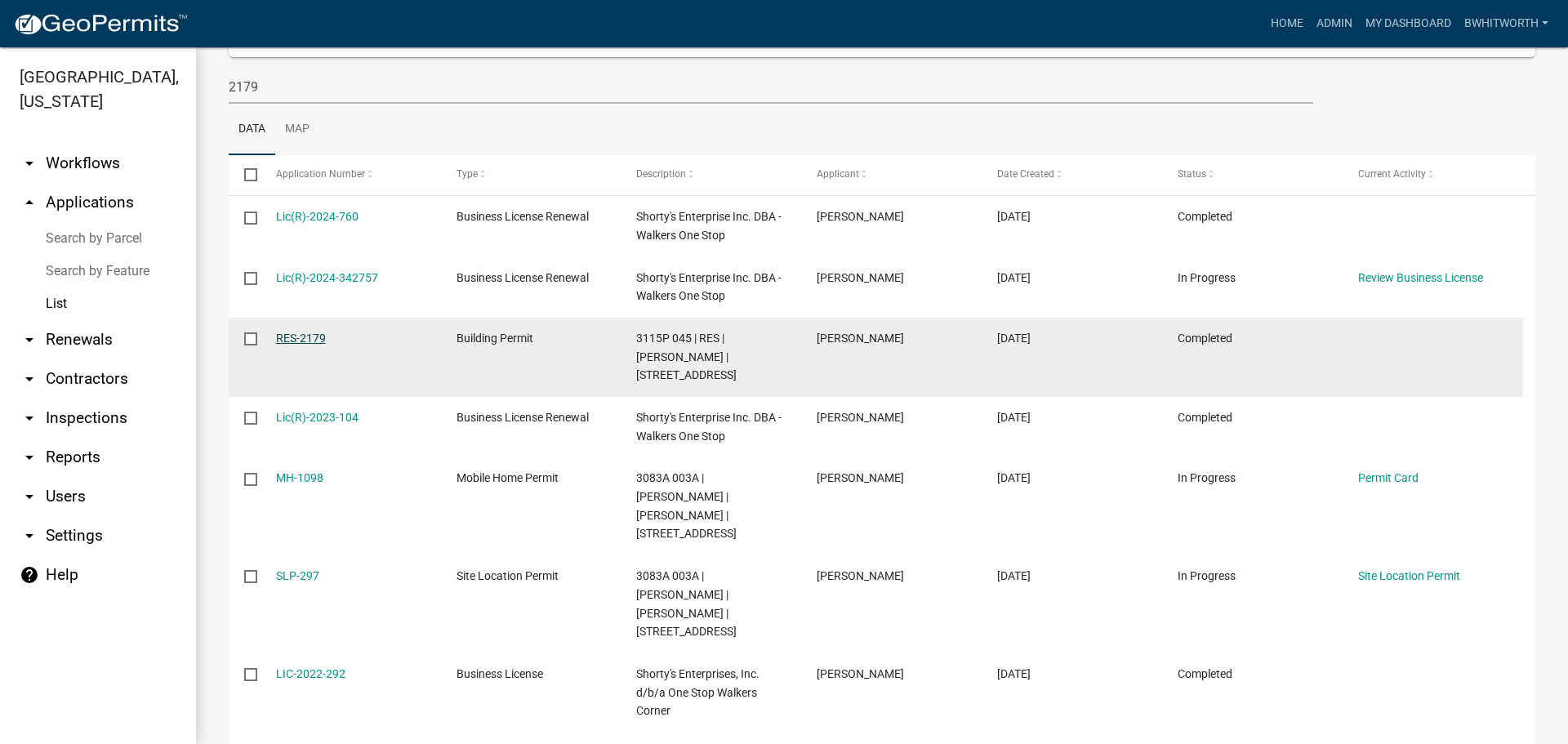
click at [302, 337] on link "RES-2179" at bounding box center [301, 338] width 50 height 13
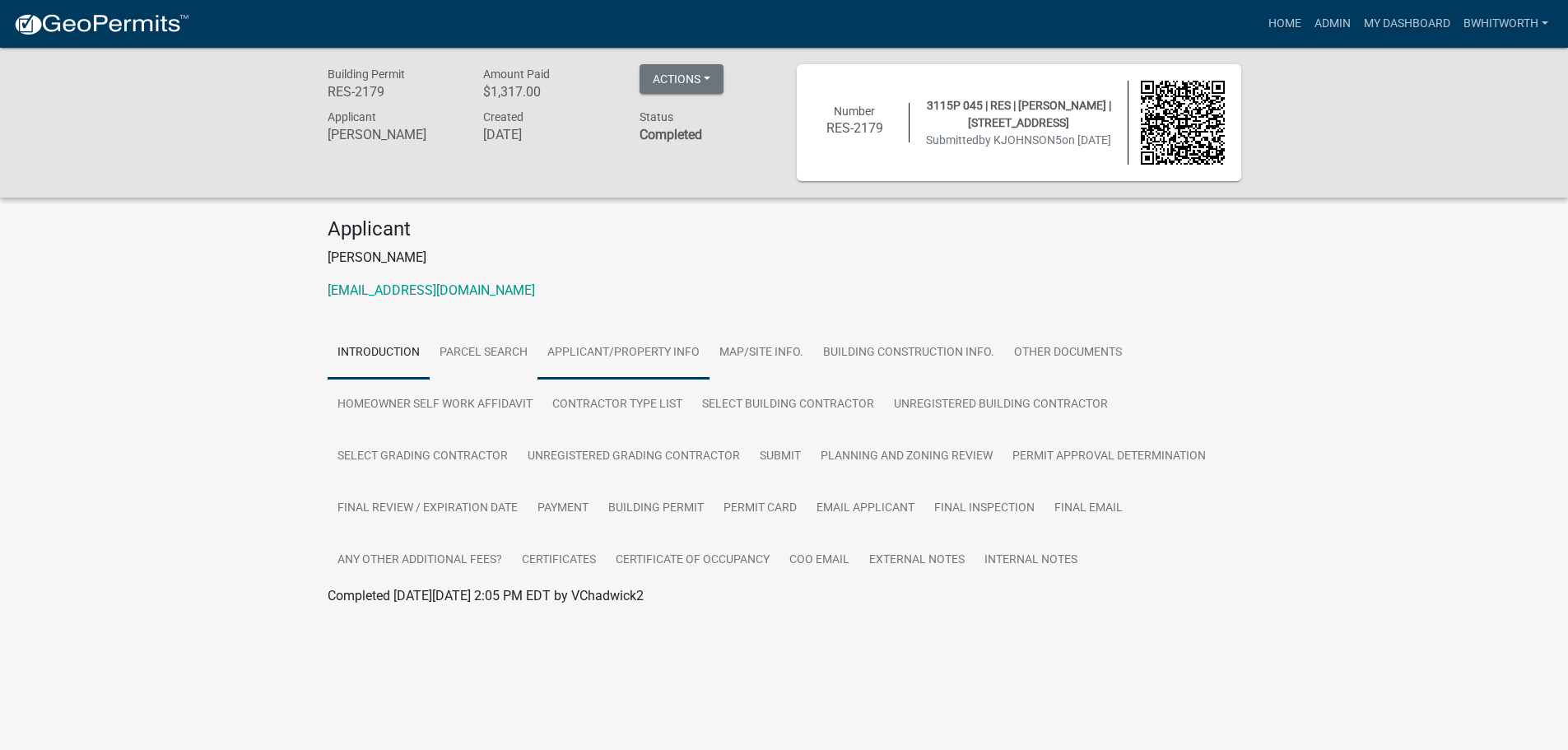
click at [645, 350] on link "Applicant/Property Info" at bounding box center [623, 353] width 172 height 53
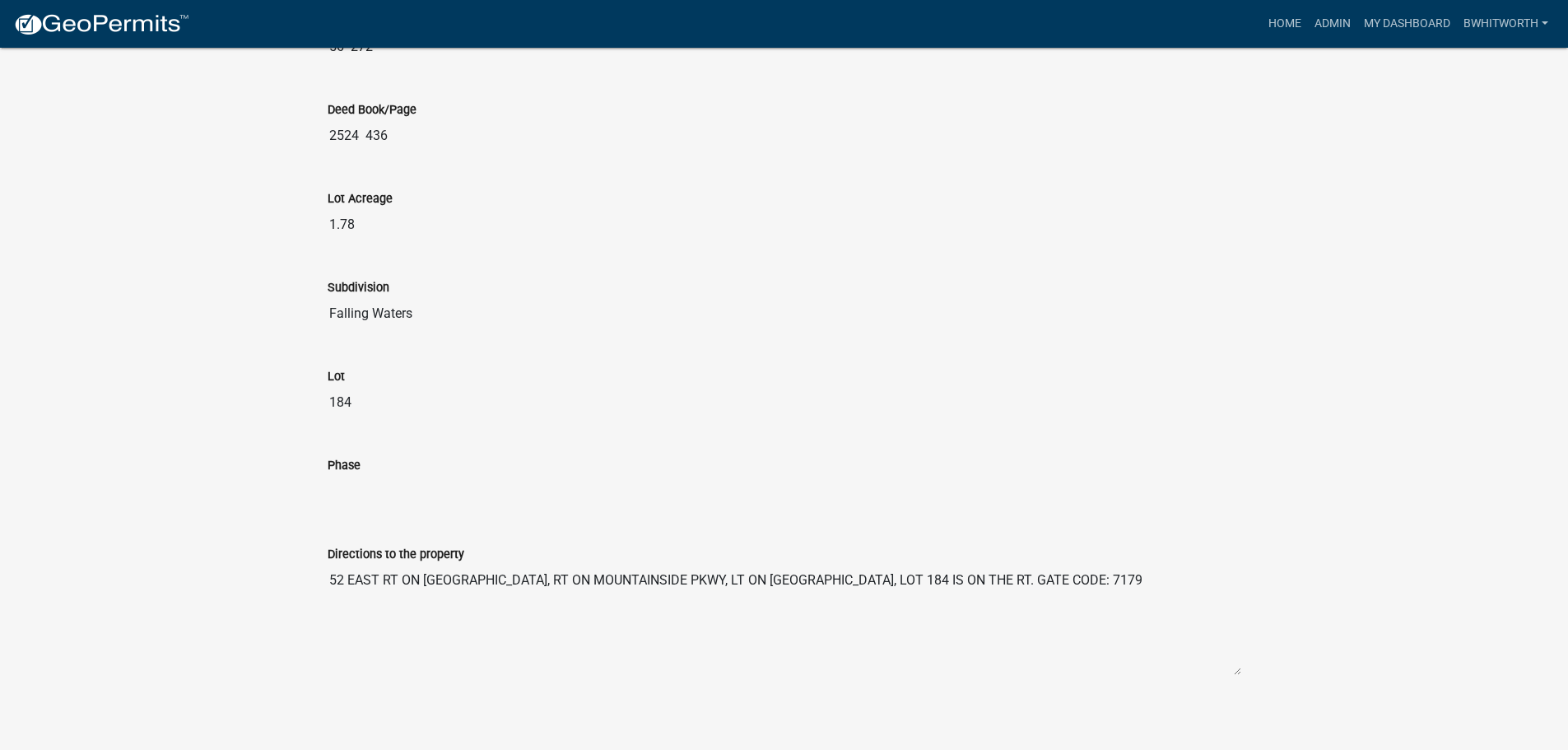
scroll to position [1994, 0]
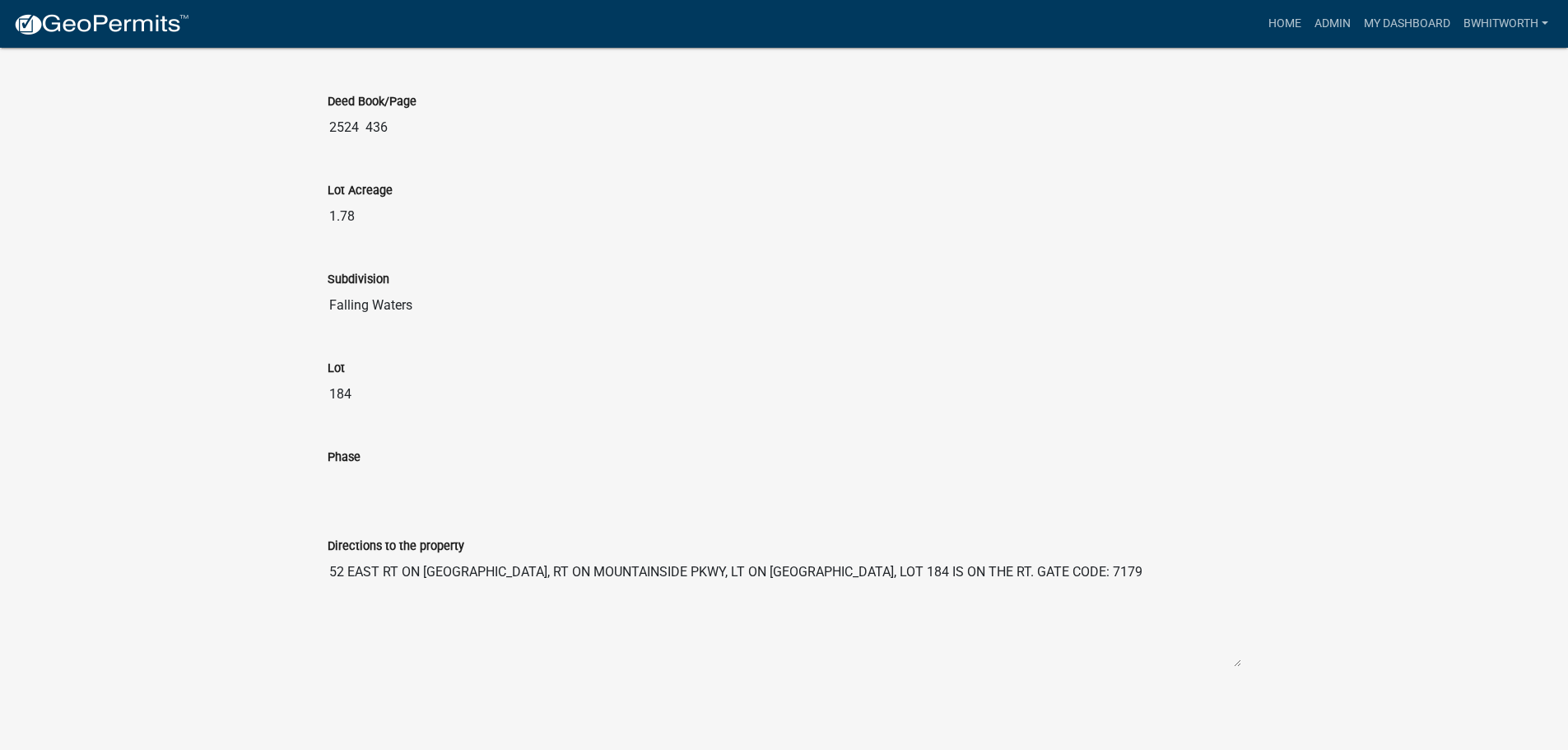
click at [1128, 388] on input "184" at bounding box center [784, 395] width 914 height 33
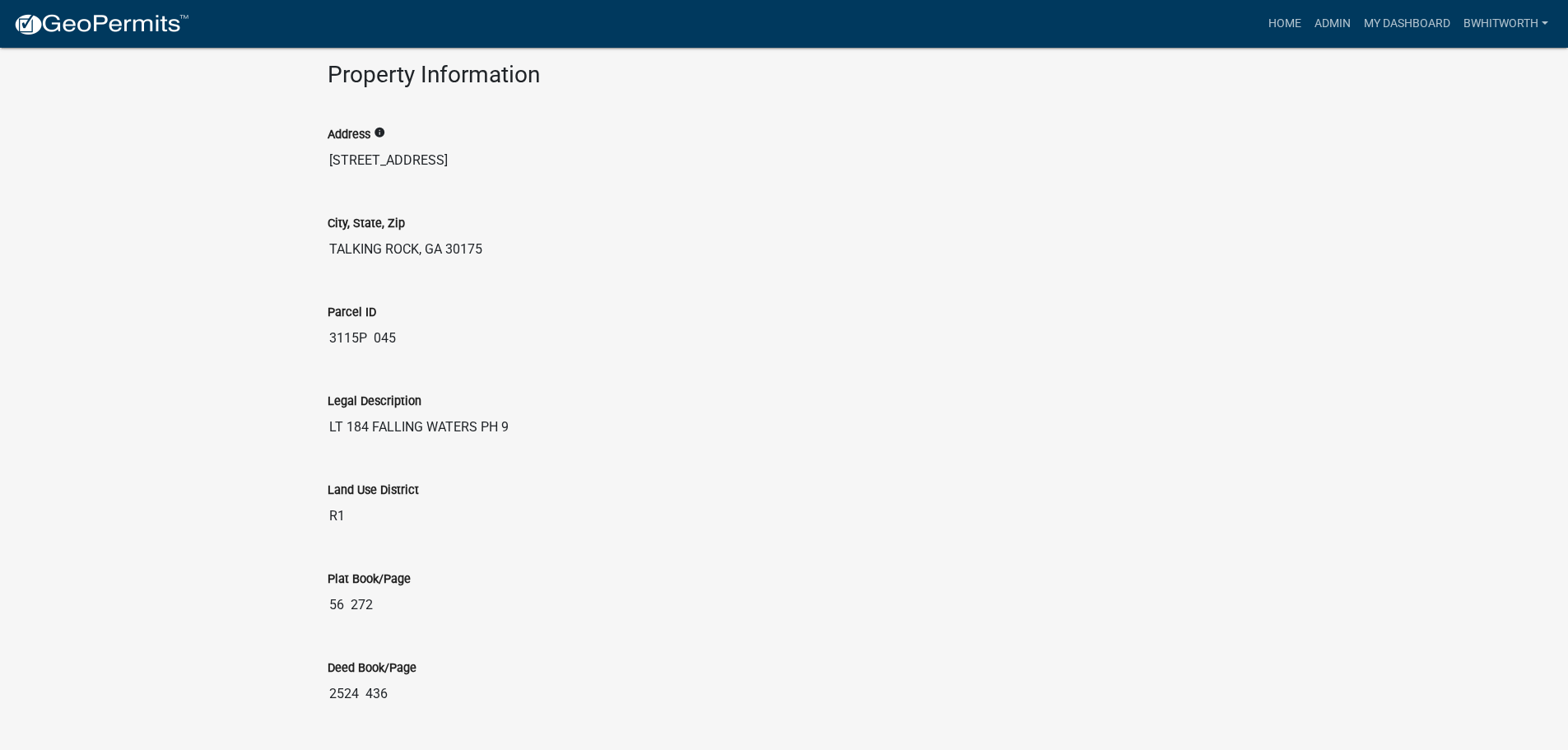
scroll to position [1417, 0]
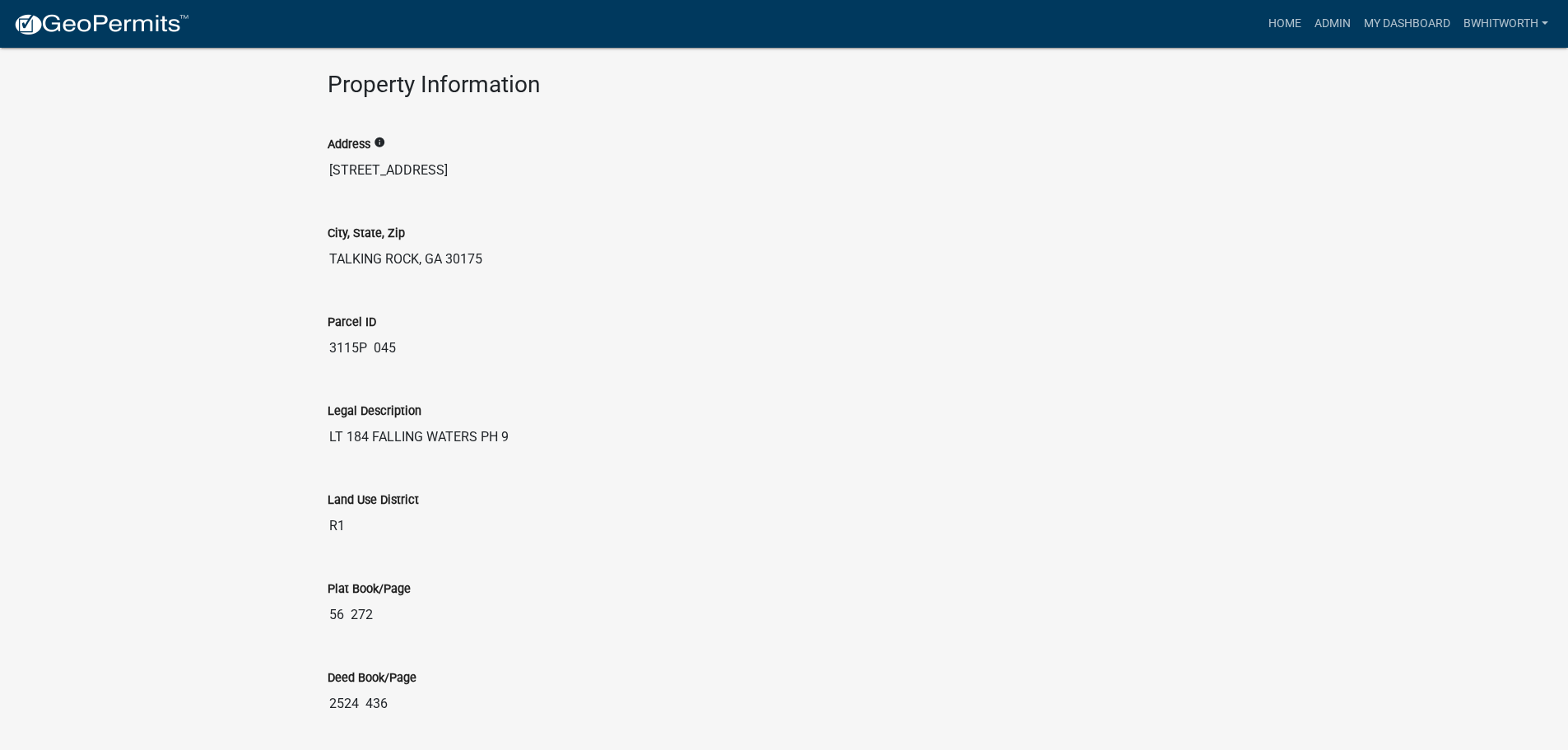
drag, startPoint x: 396, startPoint y: 348, endPoint x: 328, endPoint y: 341, distance: 68.4
click at [328, 341] on input "3115P 045" at bounding box center [784, 348] width 914 height 33
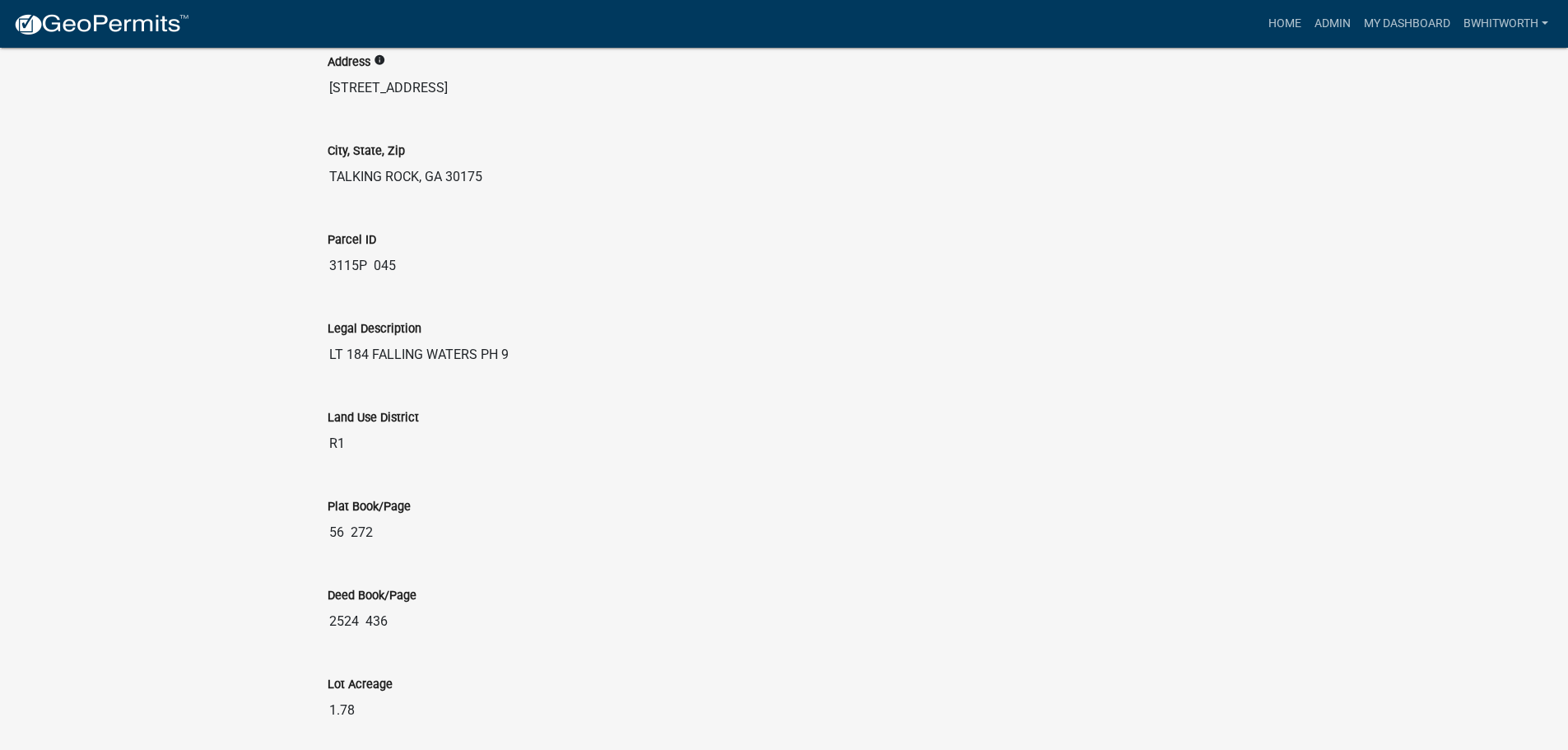
scroll to position [1335, 0]
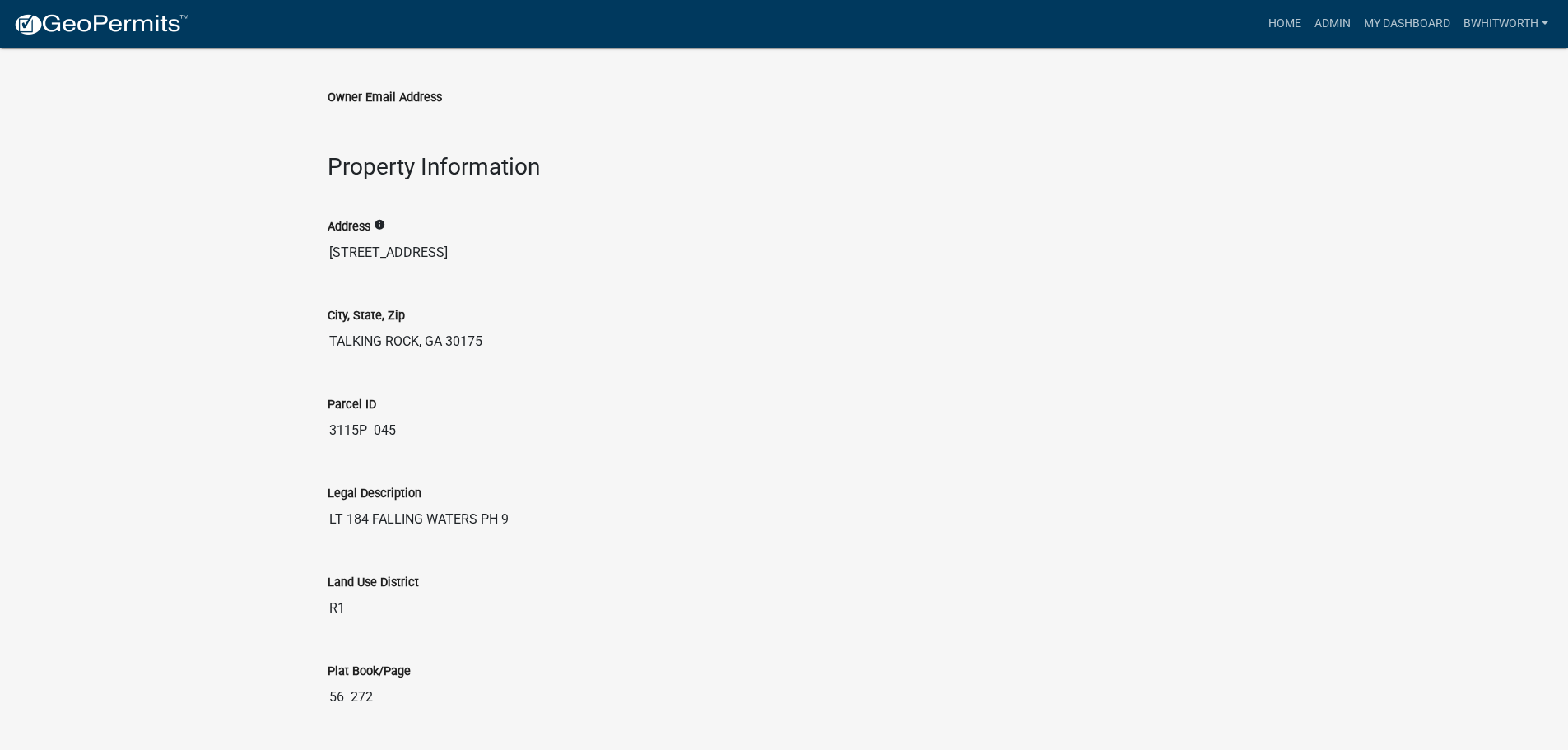
click at [1382, 171] on div "Building Permit RES-2179 Amount Paid $1,317.00 Actions View receipt Printer Fri…" at bounding box center [784, 50] width 1568 height 2677
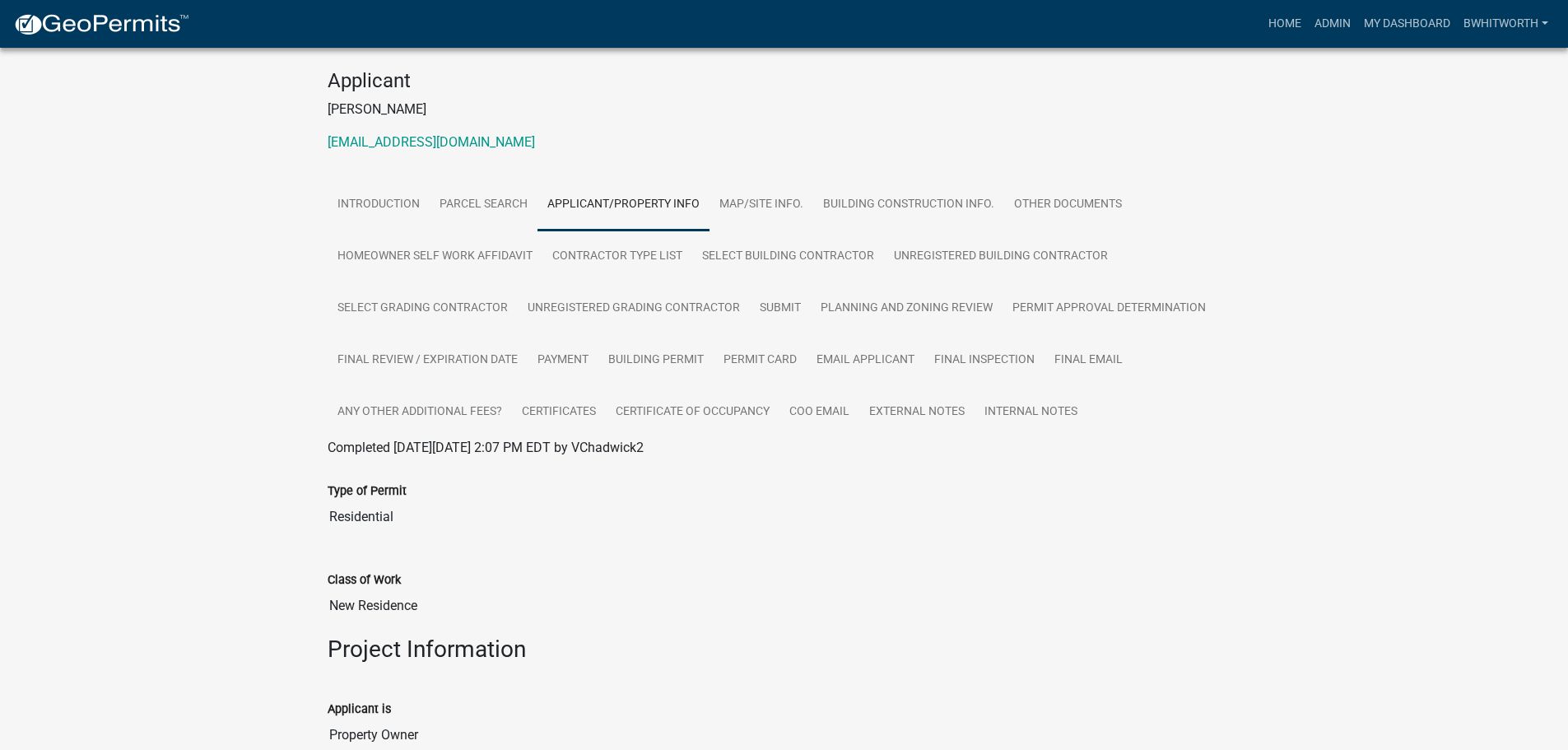
scroll to position [264, 0]
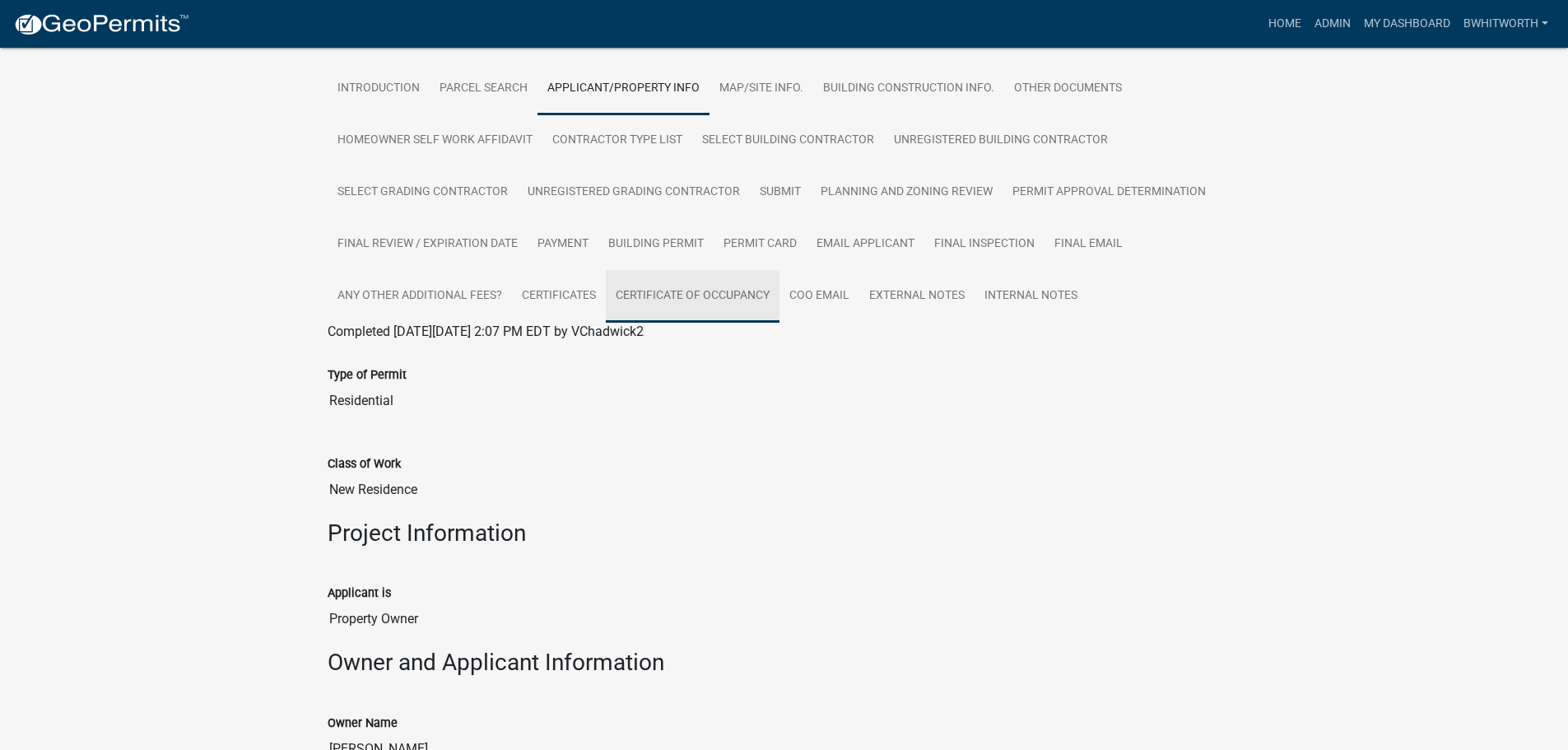
click at [729, 291] on link "Certificate of Occupancy" at bounding box center [693, 296] width 174 height 53
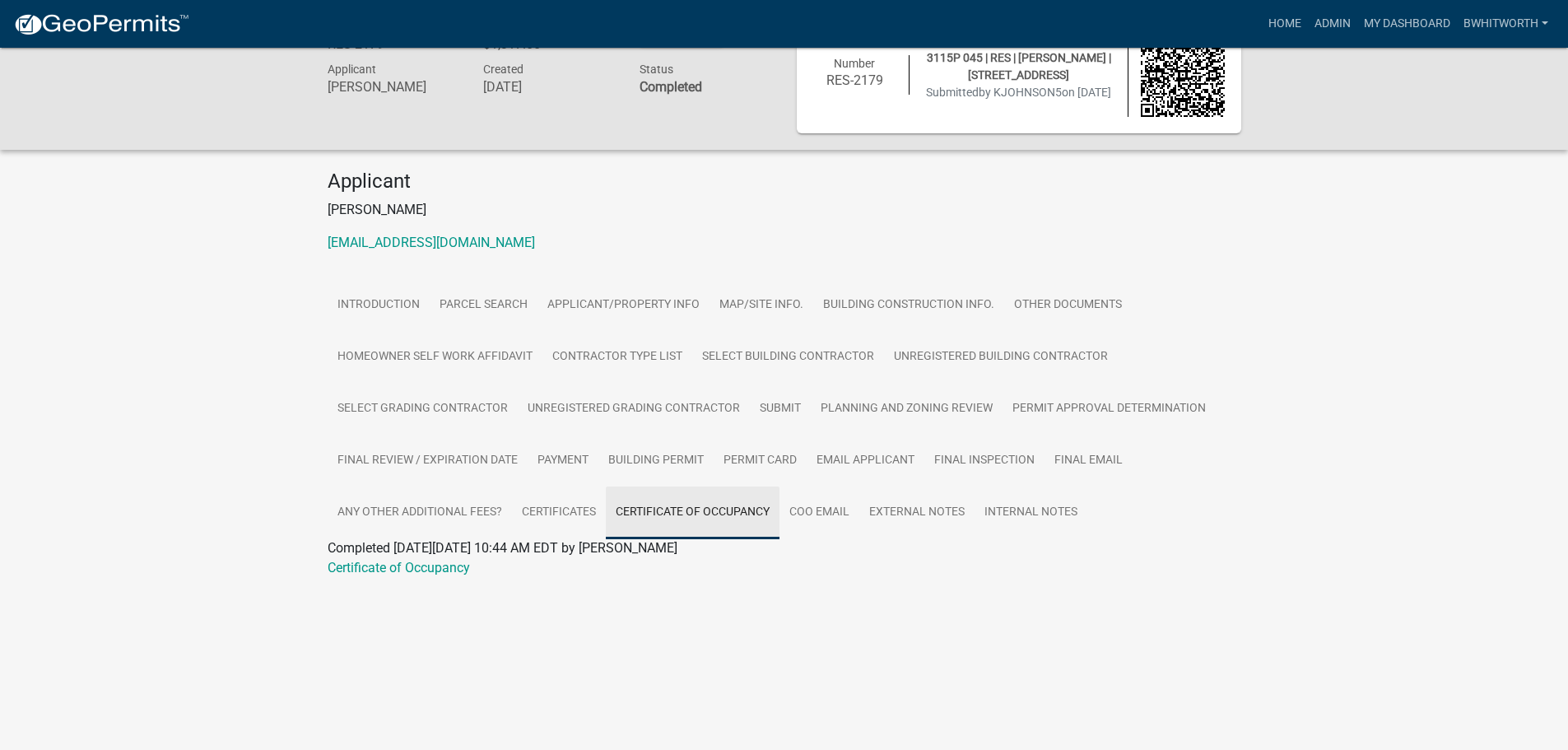
scroll to position [47, 0]
click at [439, 568] on link "Certificate of Occupancy" at bounding box center [399, 568] width 143 height 15
click at [421, 569] on link "Certificate of Occupancy" at bounding box center [399, 568] width 143 height 15
click at [654, 456] on link "Building Permit" at bounding box center [655, 460] width 115 height 53
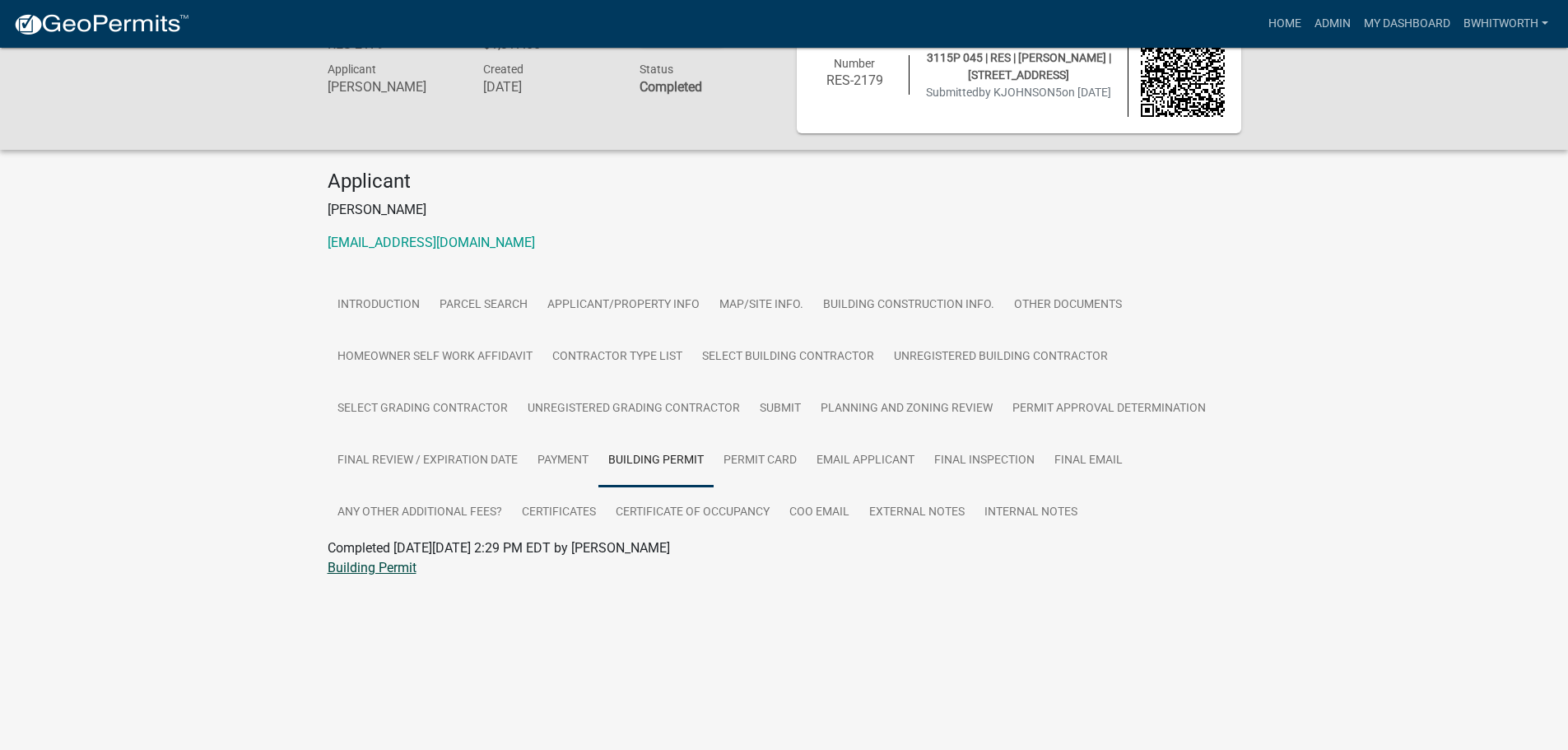
click at [395, 567] on link "Building Permit" at bounding box center [372, 568] width 89 height 15
click at [167, 347] on div "Building Permit RES-2179 Amount Paid $1,317.00 Actions View receipt Printer Fri…" at bounding box center [784, 313] width 1568 height 626
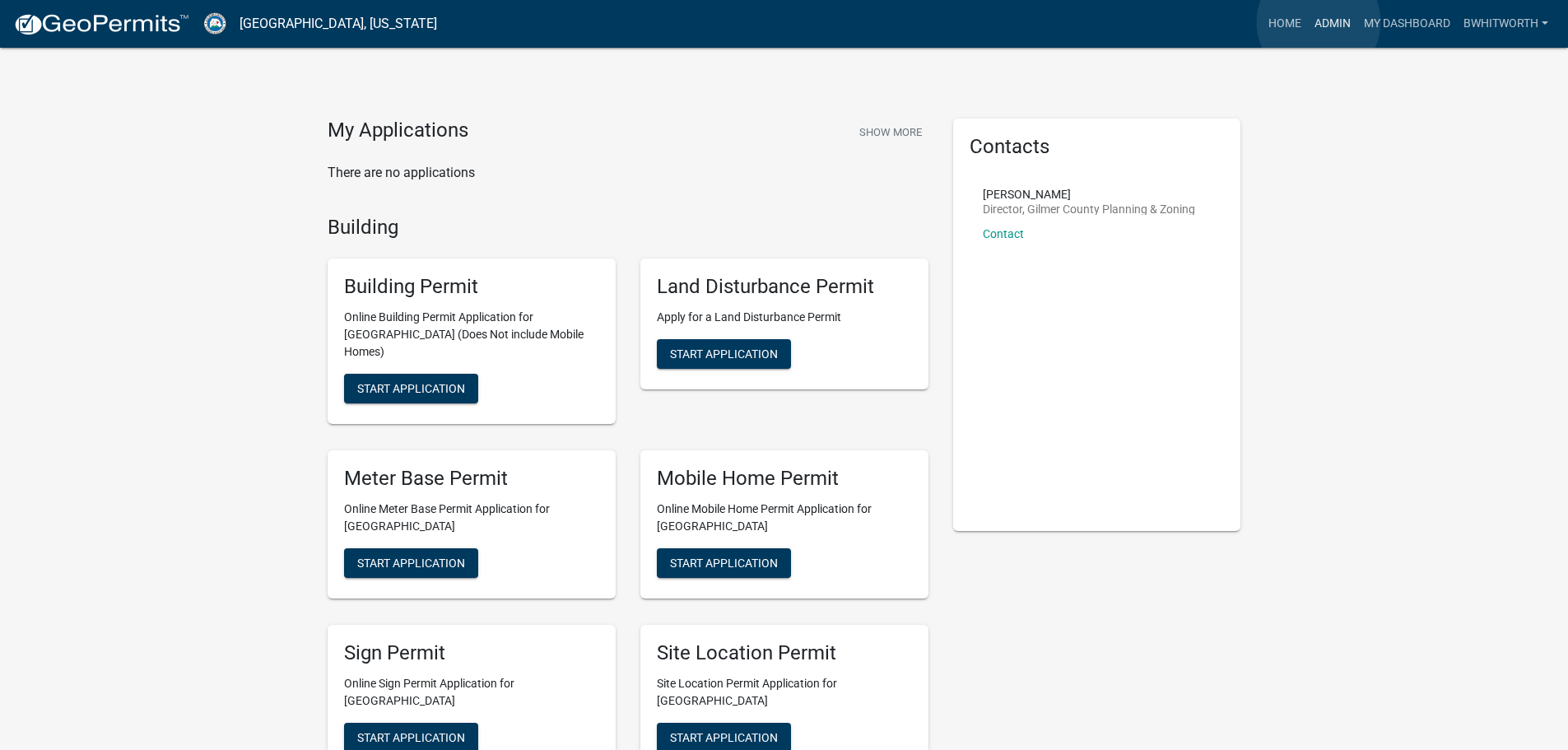
click at [1319, 22] on link "Admin" at bounding box center [1333, 24] width 49 height 31
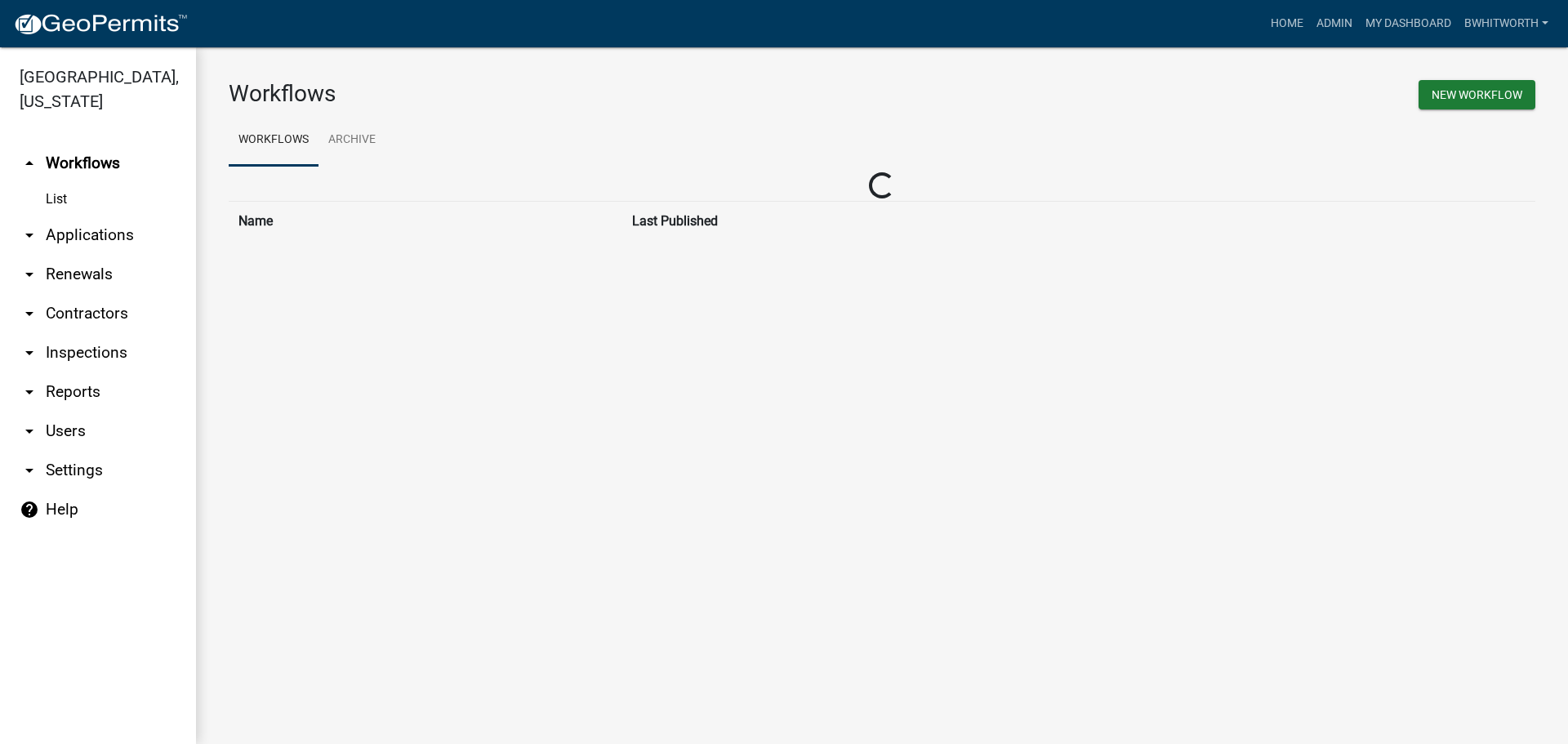
click at [103, 227] on link "arrow_drop_down Applications" at bounding box center [98, 235] width 196 height 39
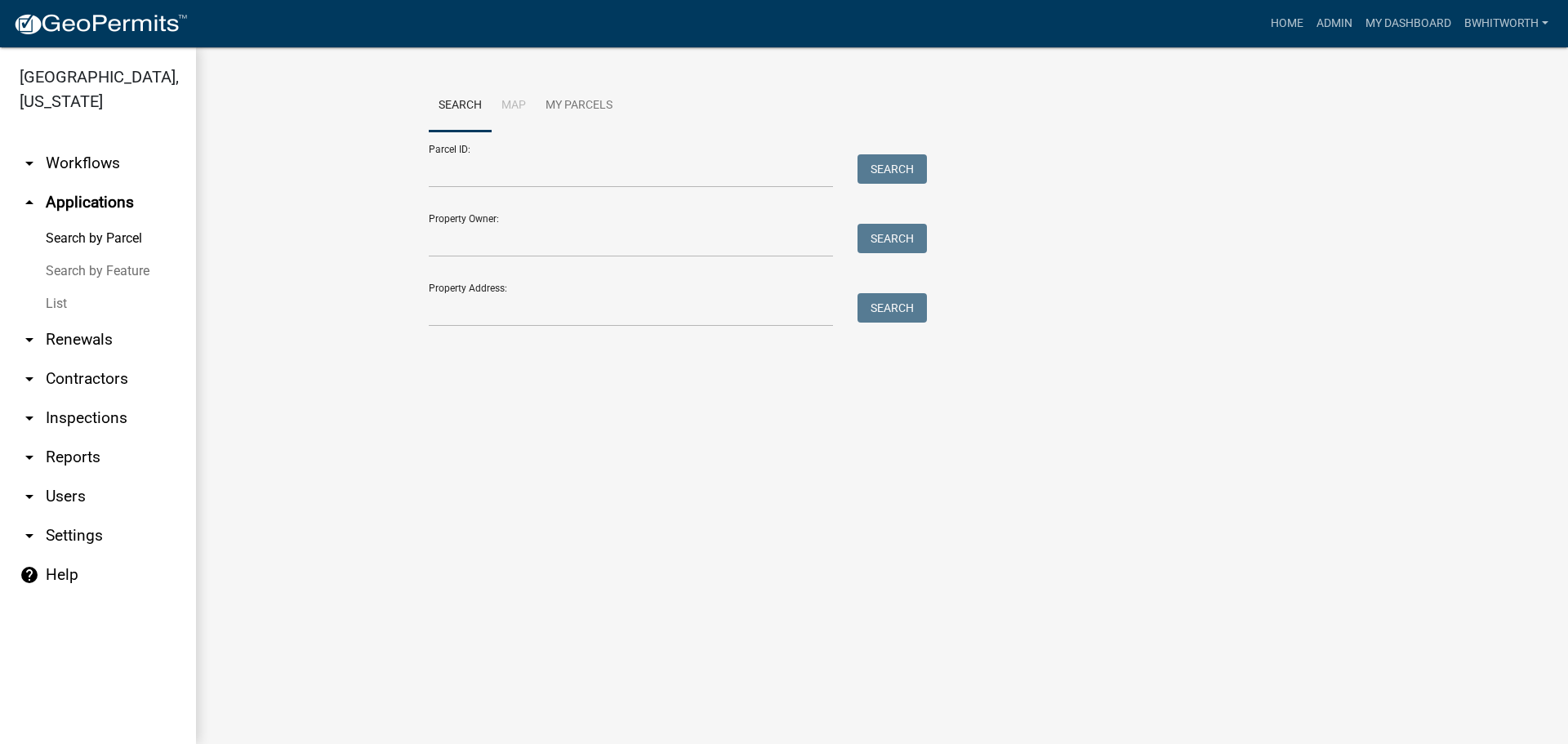
click at [48, 304] on link "List" at bounding box center [98, 304] width 196 height 33
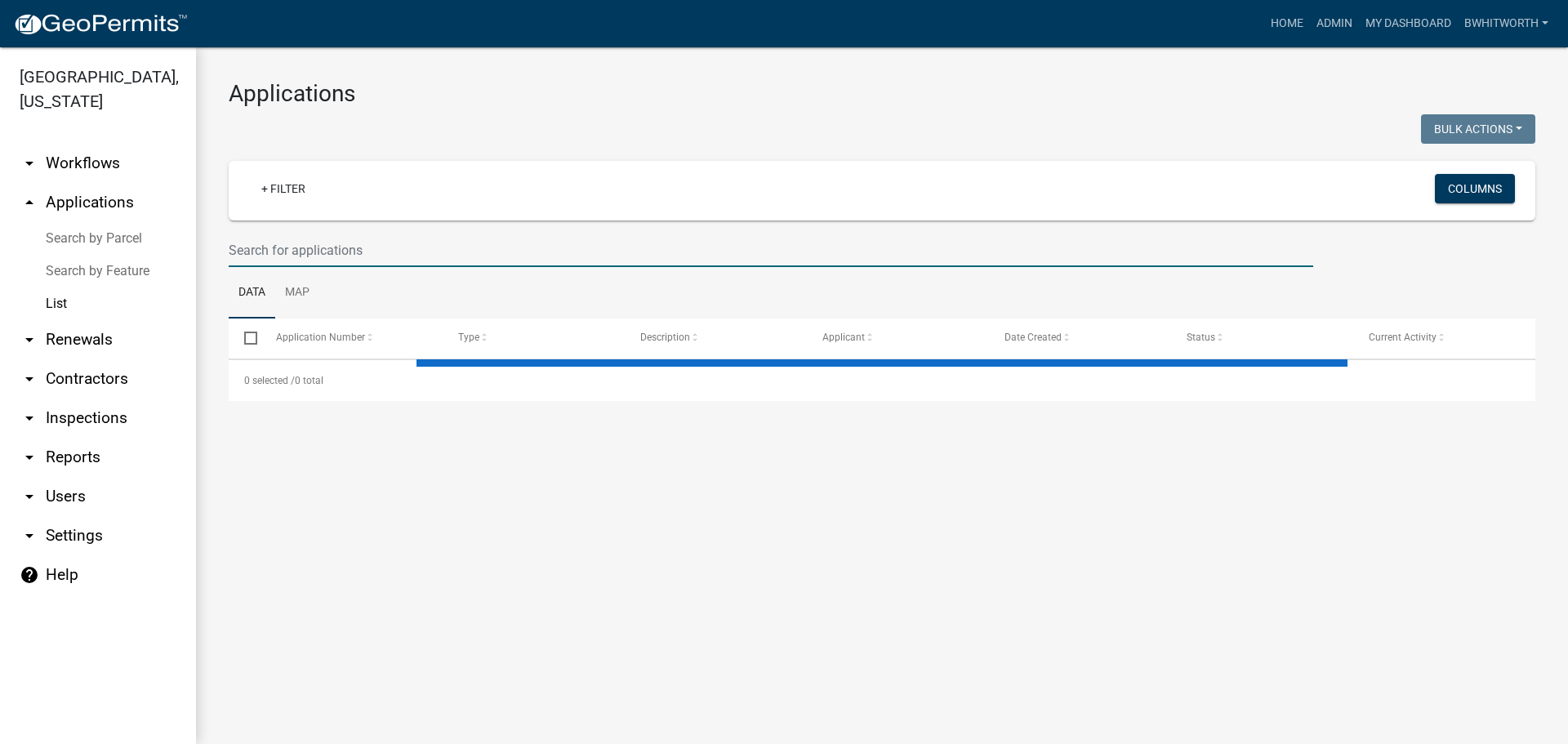
click at [326, 250] on input "text" at bounding box center [771, 250] width 1085 height 34
select select "3: 100"
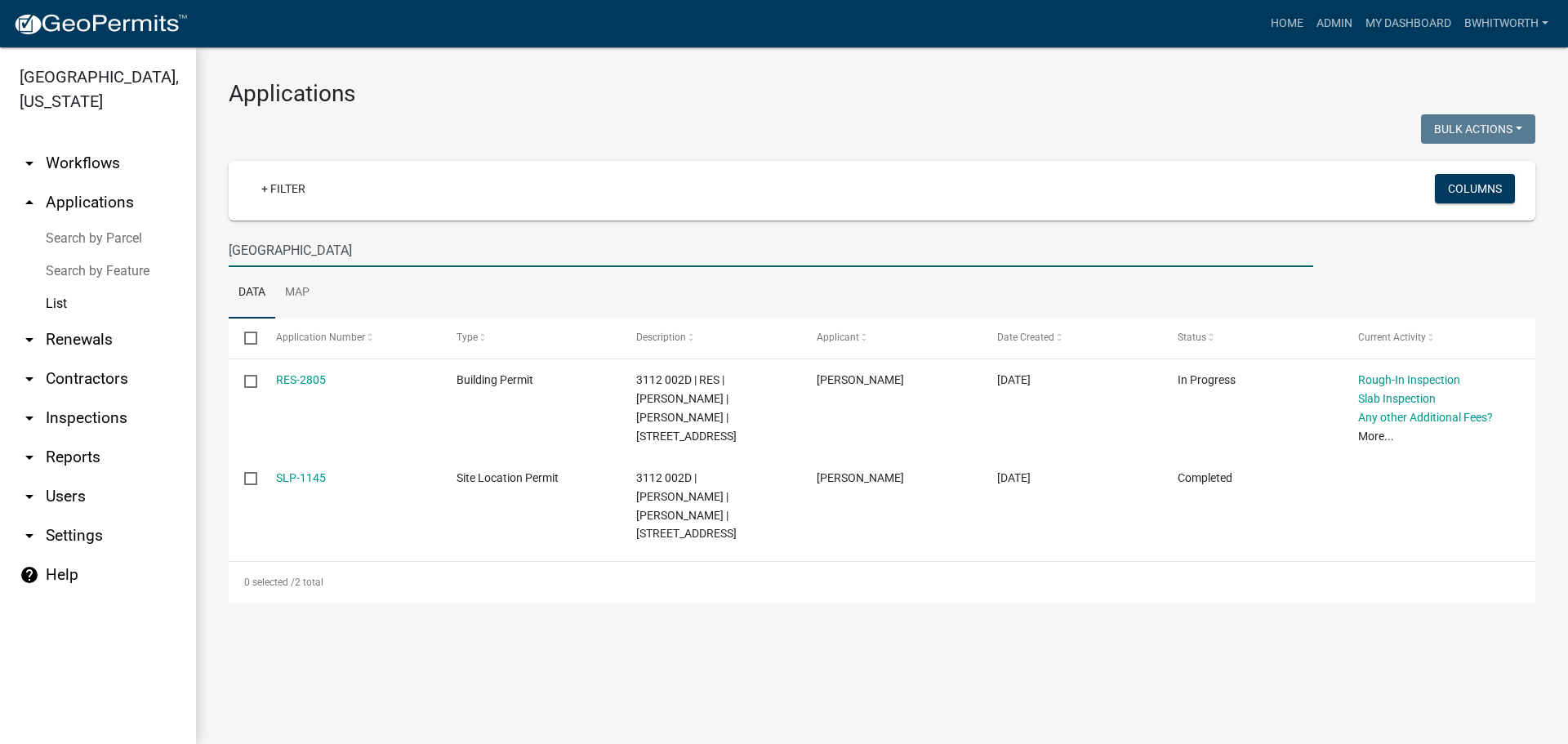
drag, startPoint x: 333, startPoint y: 253, endPoint x: -2, endPoint y: 229, distance: 335.9
click at [0, 229] on html "Internet Explorer does NOT work with GeoPermits. Get a new browser for more sec…" at bounding box center [784, 372] width 1568 height 744
type input "1804"
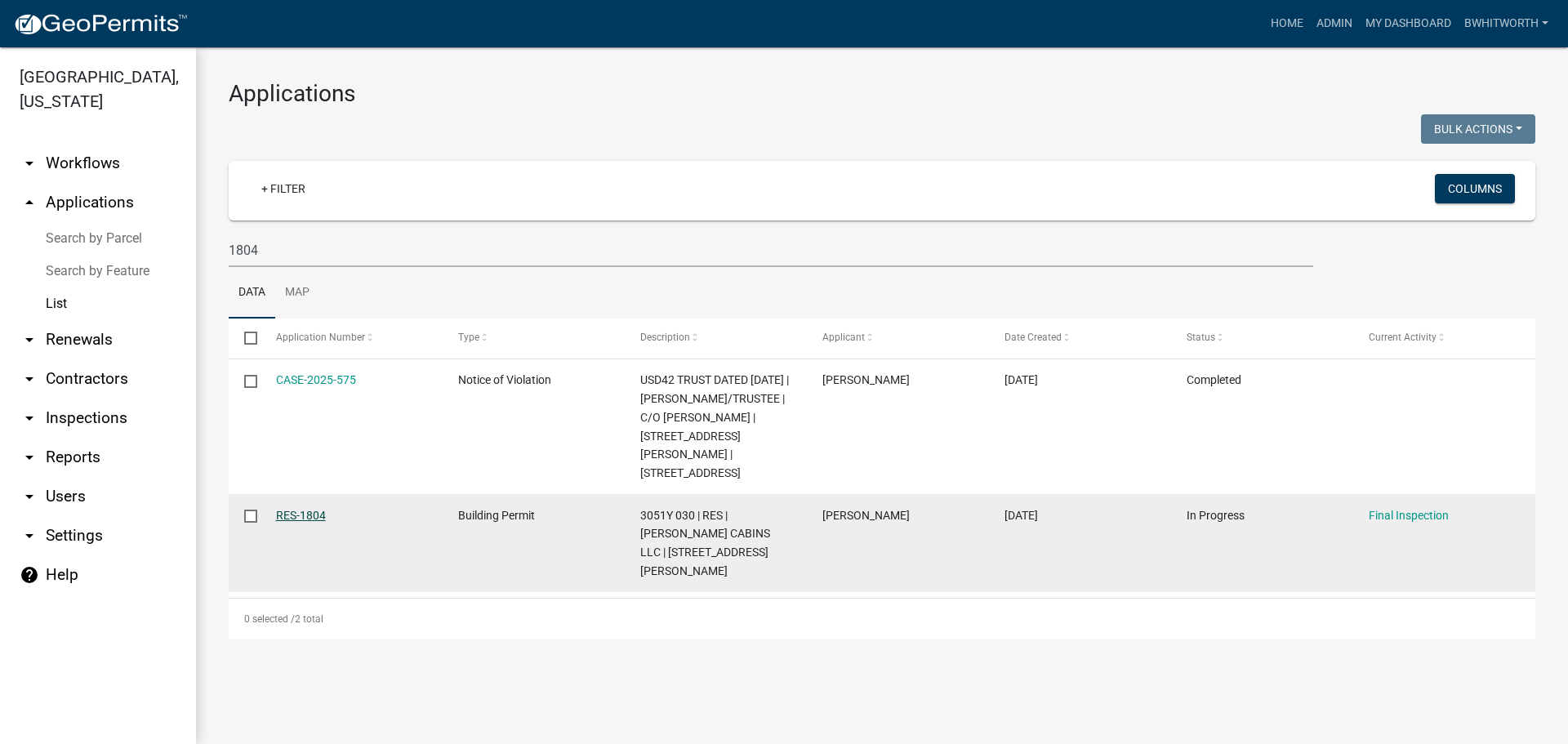
click at [310, 522] on link "RES-1804" at bounding box center [301, 516] width 50 height 13
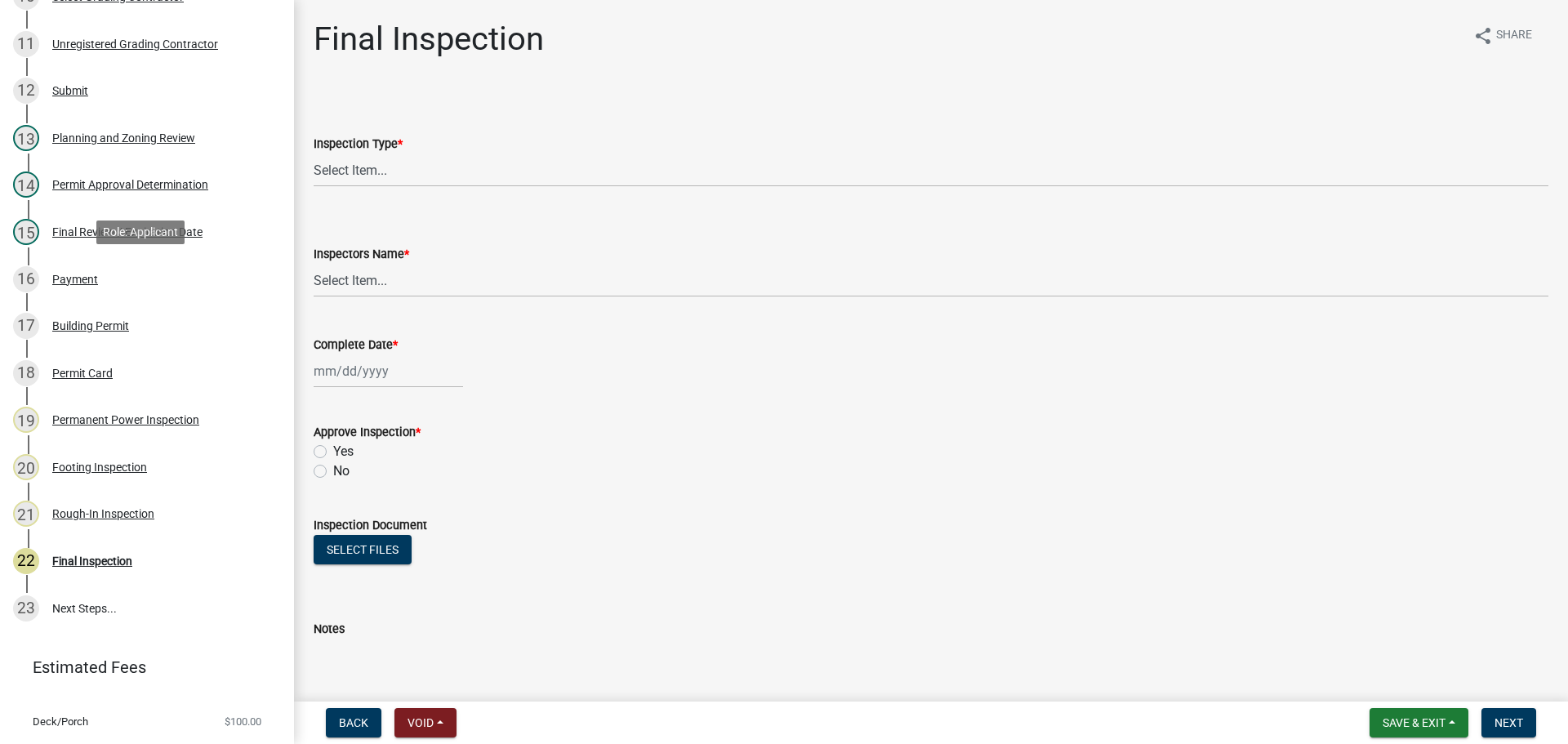
scroll to position [735, 0]
click at [135, 512] on div "Rough-In Inspection" at bounding box center [103, 512] width 102 height 11
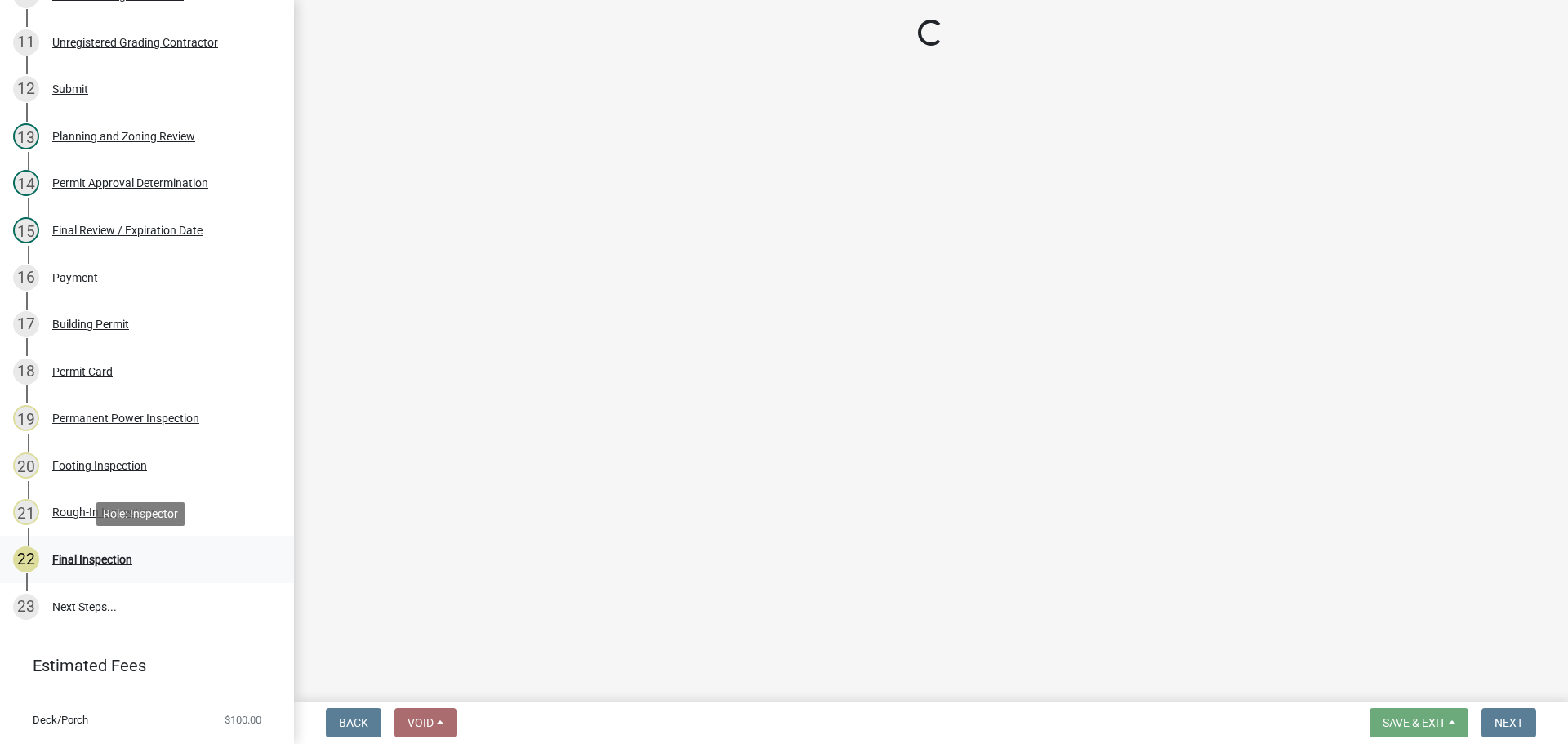
select select "c2274688-245b-4474-aeed-1009256ef604"
select select "8dfc8809-68b2-4bc3-a0d1-6f7e000e7487"
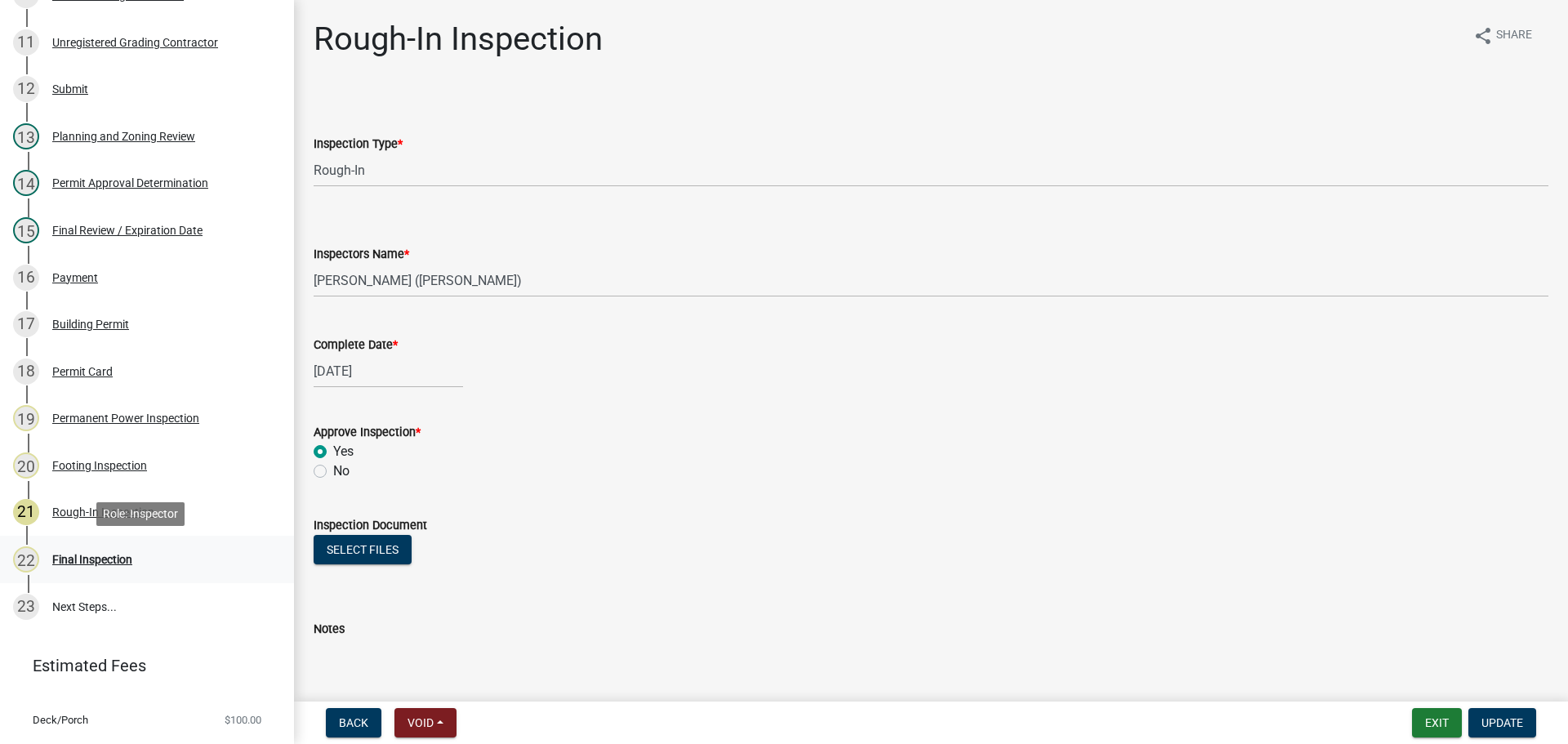
click at [101, 555] on div "Final Inspection" at bounding box center [93, 559] width 80 height 11
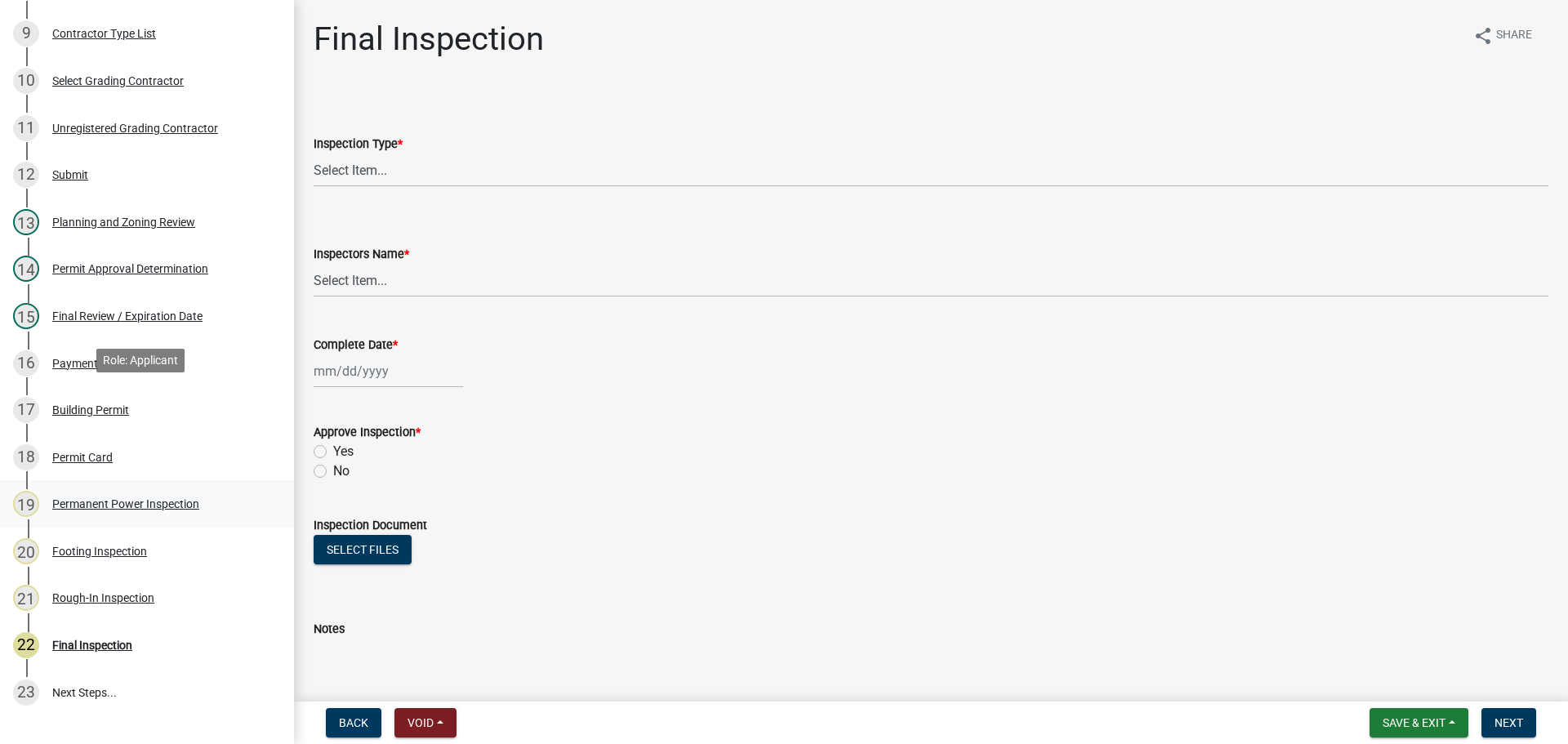
scroll to position [654, 0]
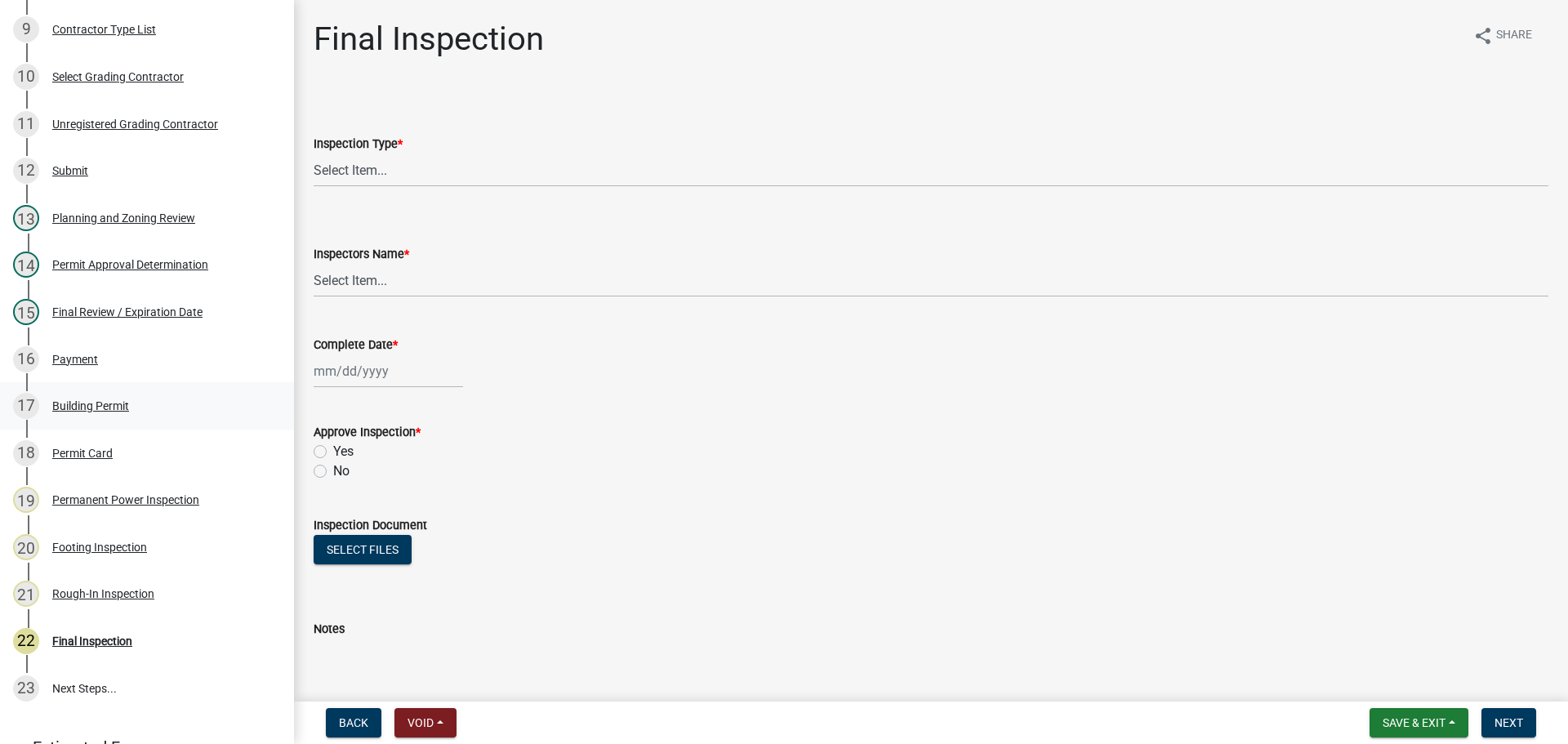
click at [114, 411] on div "Building Permit" at bounding box center [91, 406] width 77 height 11
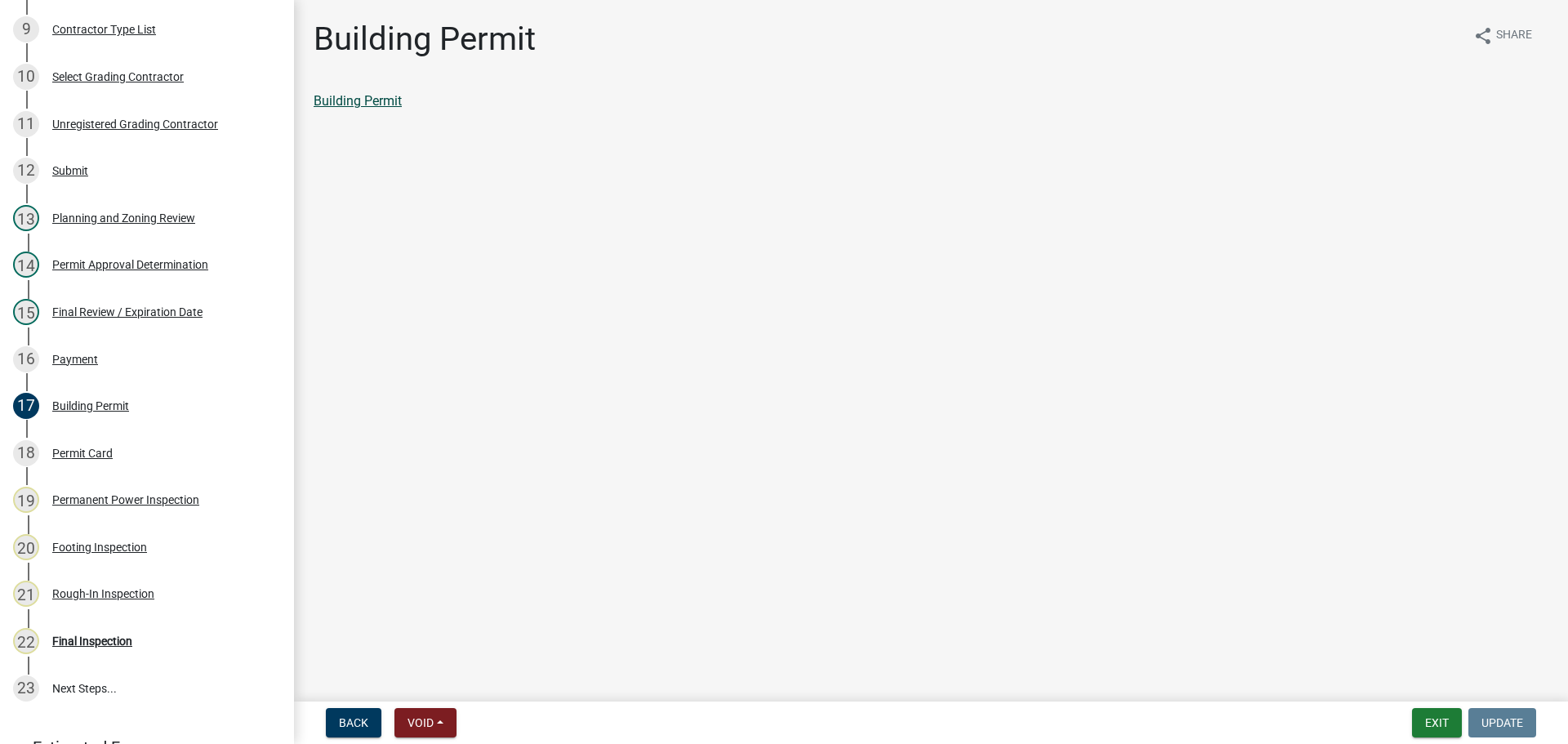
click at [379, 100] on link "Building Permit" at bounding box center [358, 101] width 88 height 15
click at [1125, 442] on main "Building Permit share Share Building Permit" at bounding box center [930, 348] width 1274 height 695
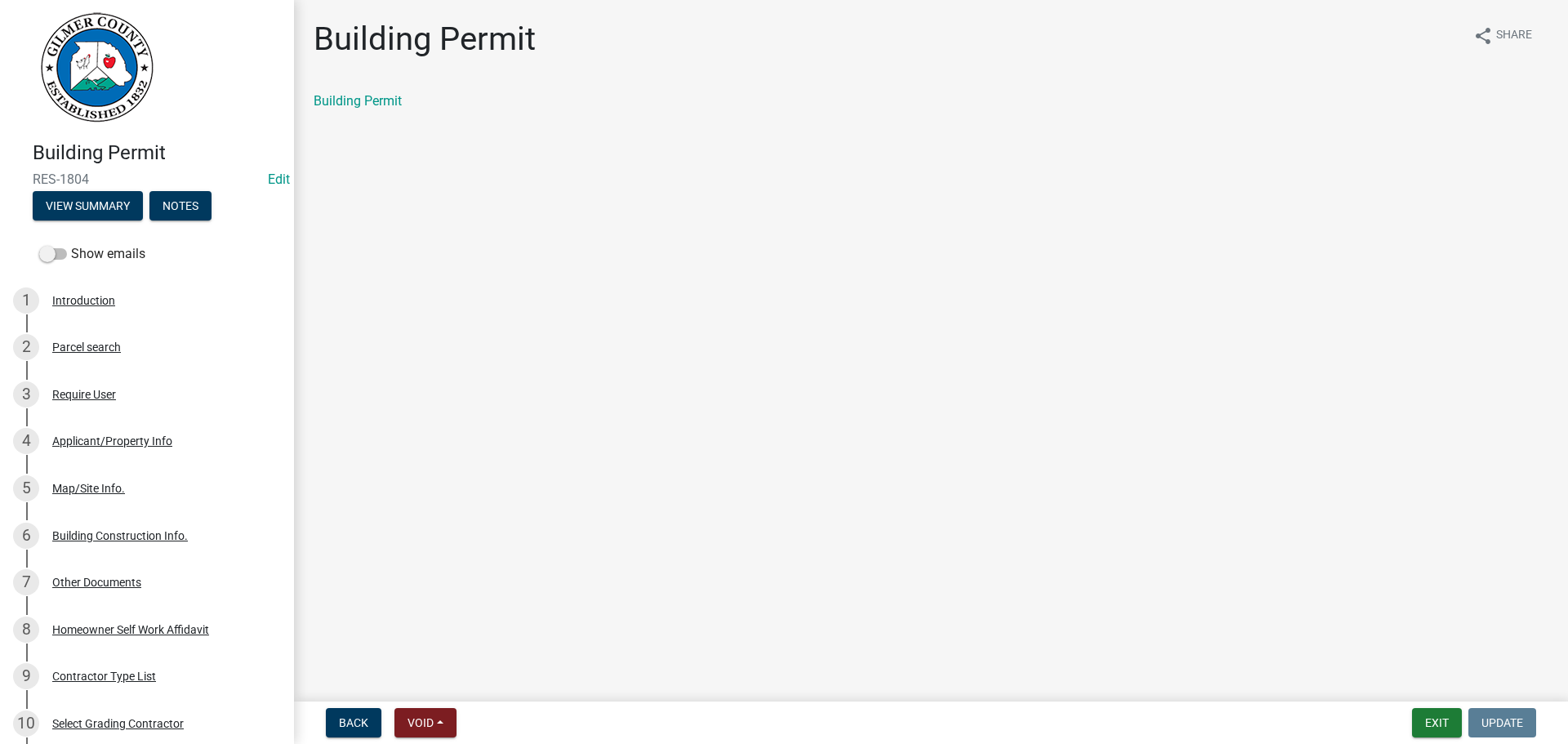
scroll to position [0, 0]
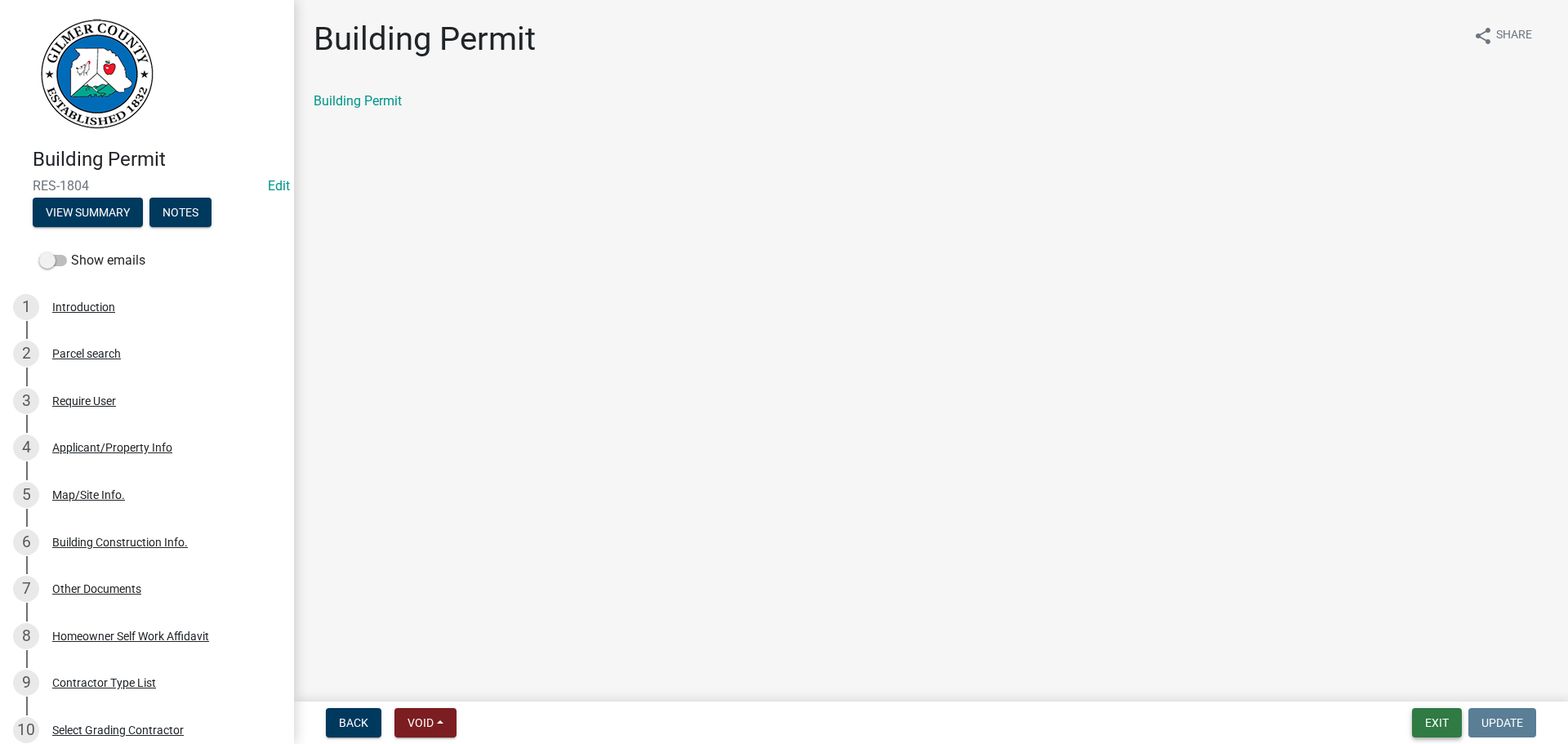
click at [1443, 718] on button "Exit" at bounding box center [1437, 723] width 50 height 30
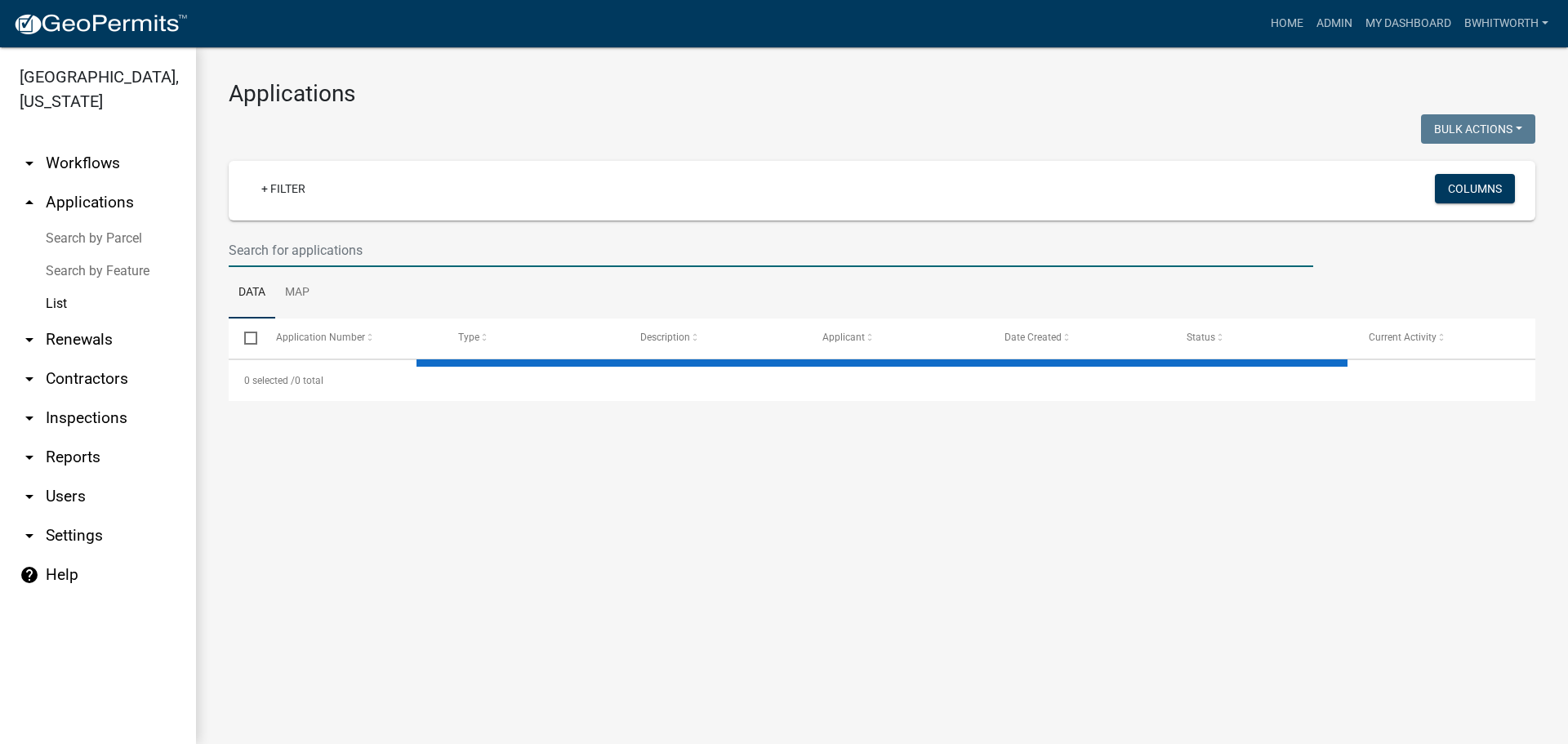
click at [353, 234] on input "text" at bounding box center [771, 250] width 1085 height 34
select select "3: 100"
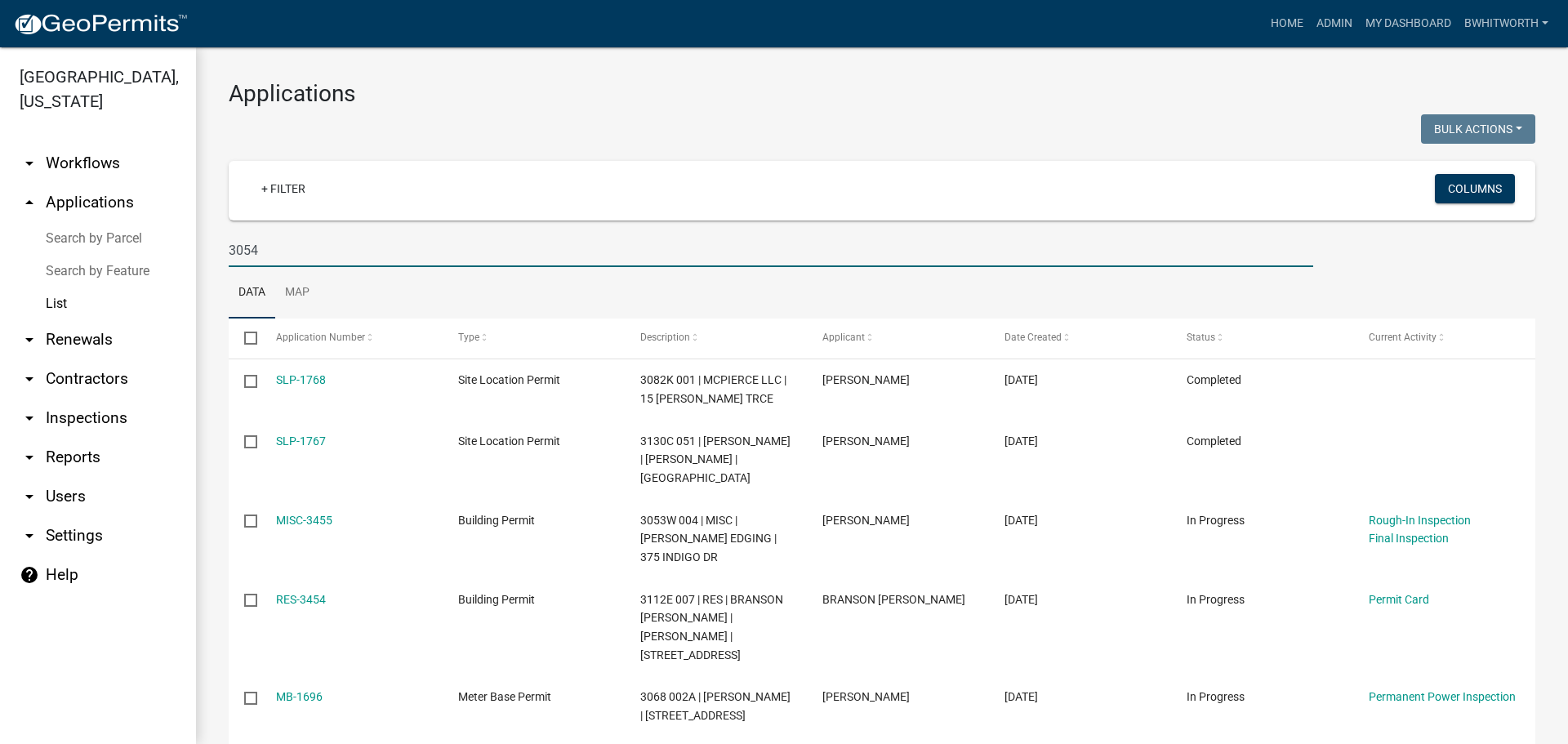
type input "3054"
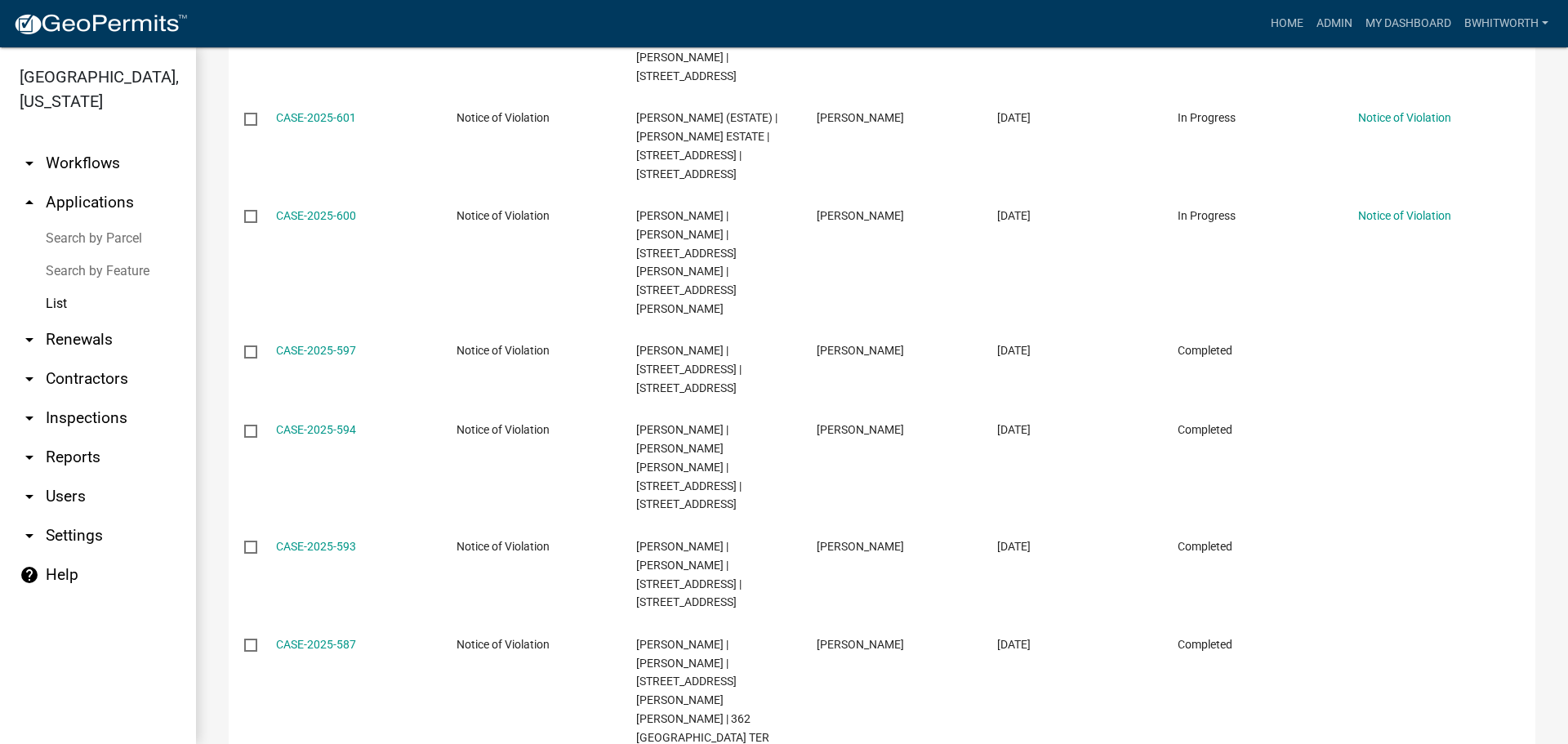
scroll to position [3513, 0]
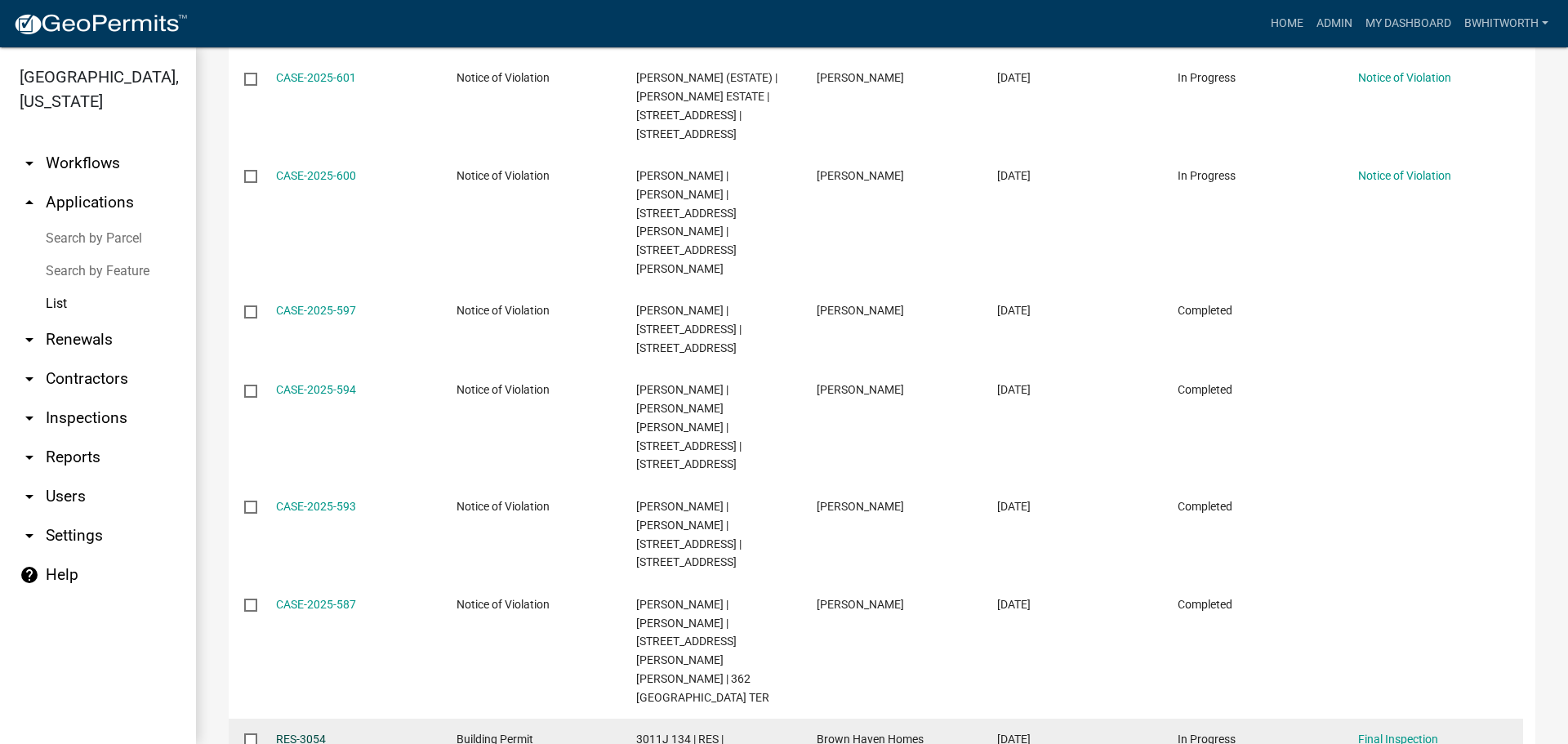
click at [309, 733] on link "RES-3054" at bounding box center [301, 739] width 50 height 13
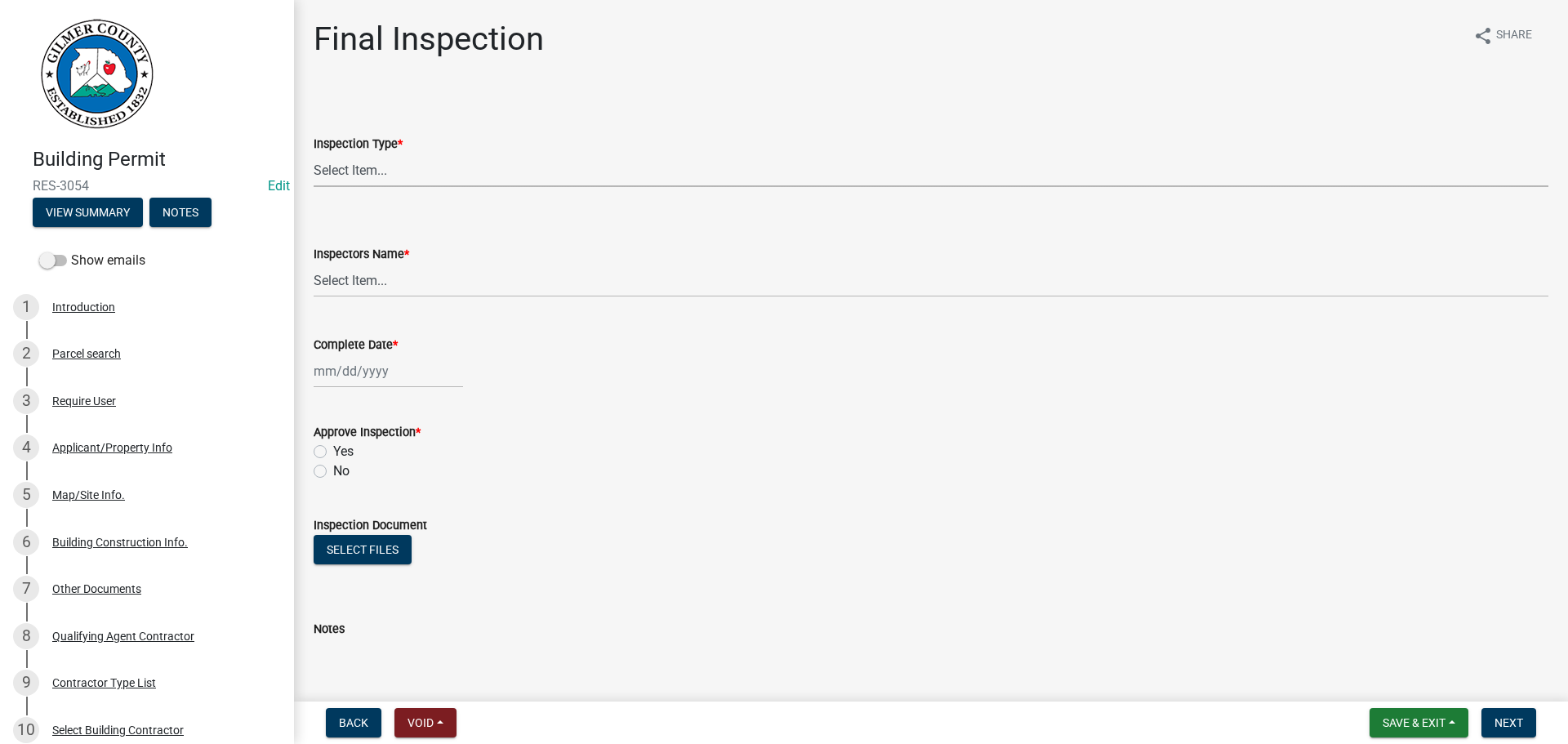
click at [431, 166] on select "Select Item... Final" at bounding box center [931, 169] width 1235 height 34
click at [314, 153] on select "Select Item... Final" at bounding box center [931, 169] width 1235 height 34
select select "895eead6-d784-4fdc-a4a3-66a9075c153d"
click at [399, 276] on select "Select Item... khenson (Karen Henson) j.bouhl (Joe Bouhl) Engineer / Electricia…" at bounding box center [931, 281] width 1235 height 34
select select "7c10ce63-ccfd-4257-ac60-a1c0b24e7b7a"
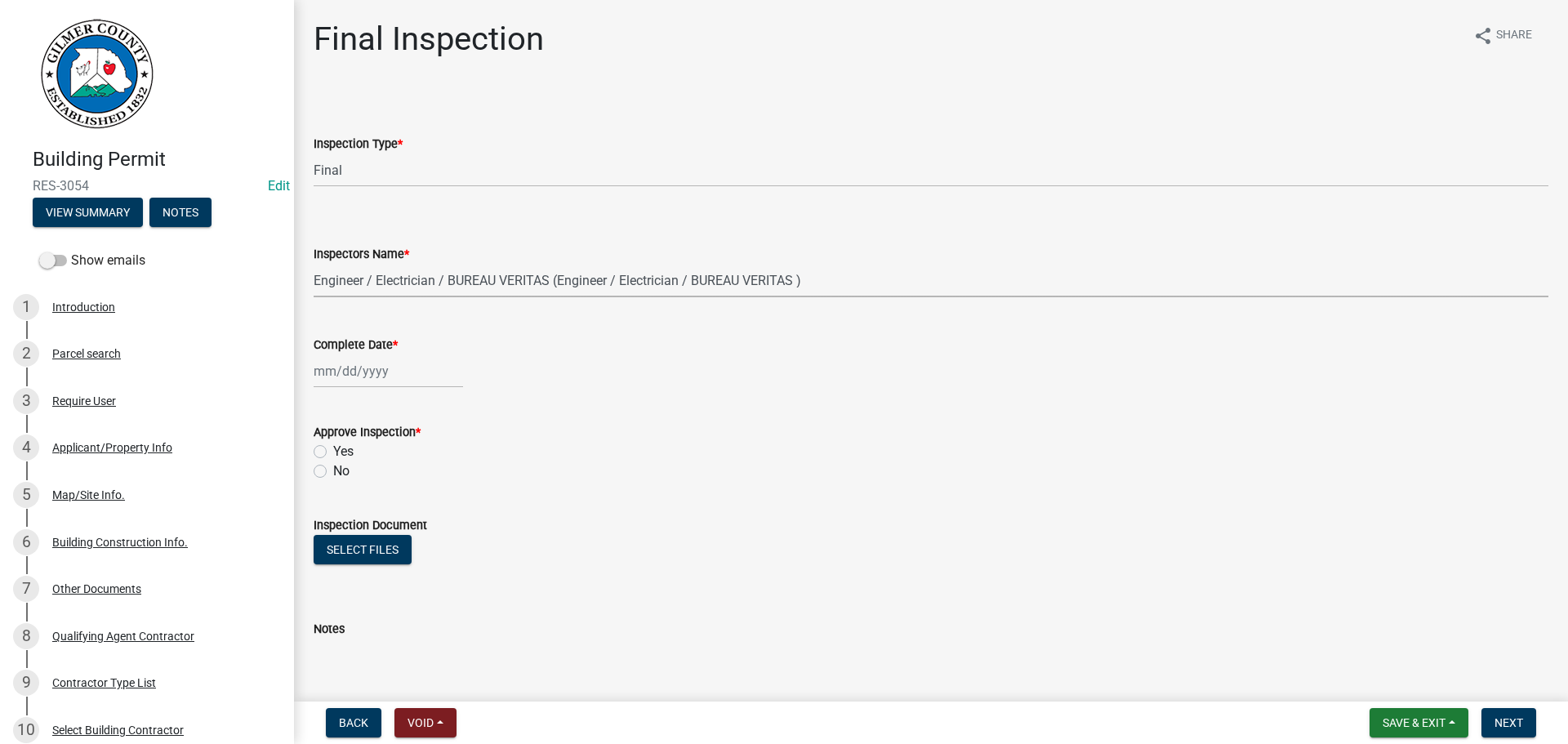
click at [314, 264] on select "Select Item... khenson (Karen Henson) j.bouhl (Joe Bouhl) Engineer / Electricia…" at bounding box center [931, 281] width 1235 height 34
click at [359, 370] on div at bounding box center [389, 371] width 149 height 34
select select "9"
select select "2025"
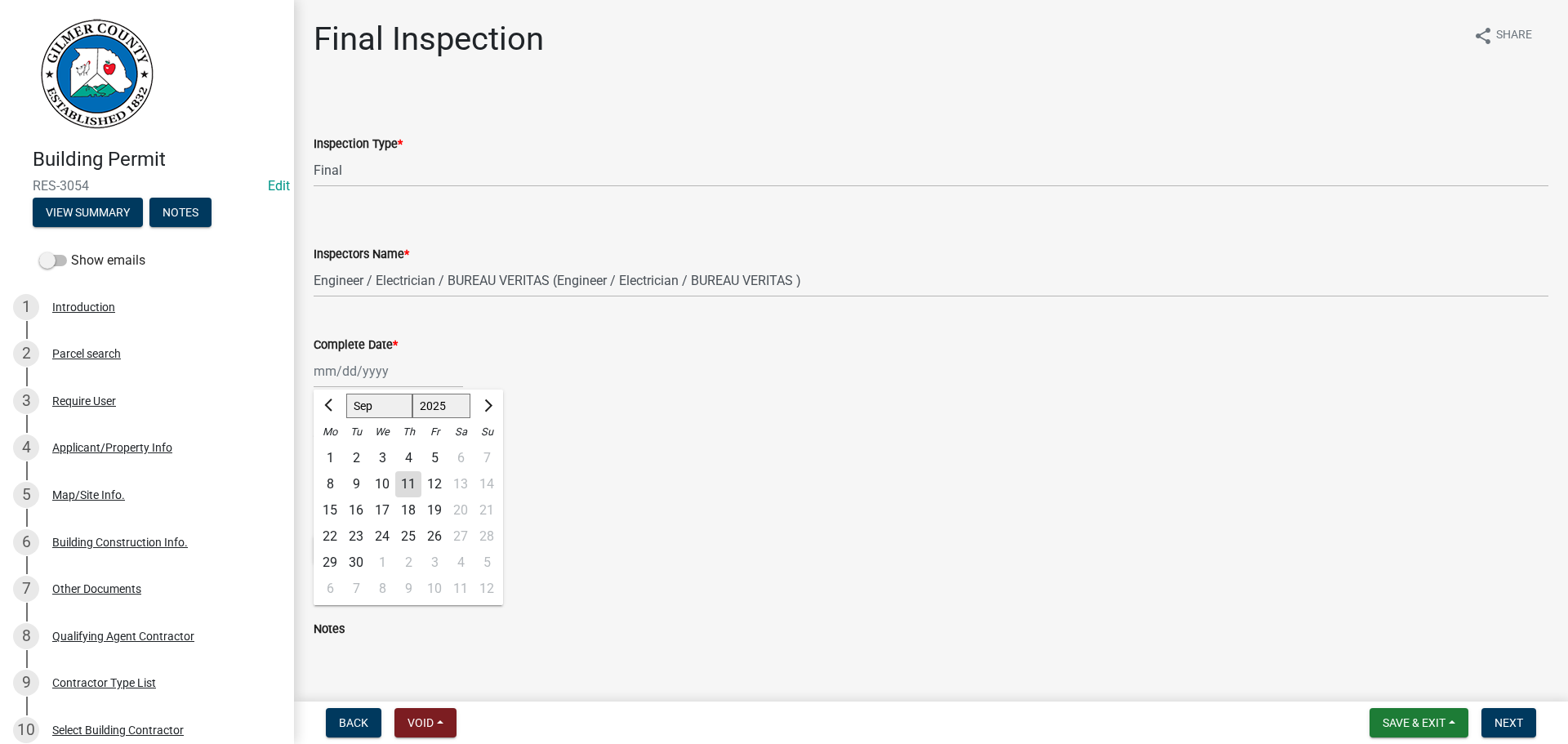
click at [403, 489] on div "11" at bounding box center [408, 484] width 26 height 26
type input "[DATE]"
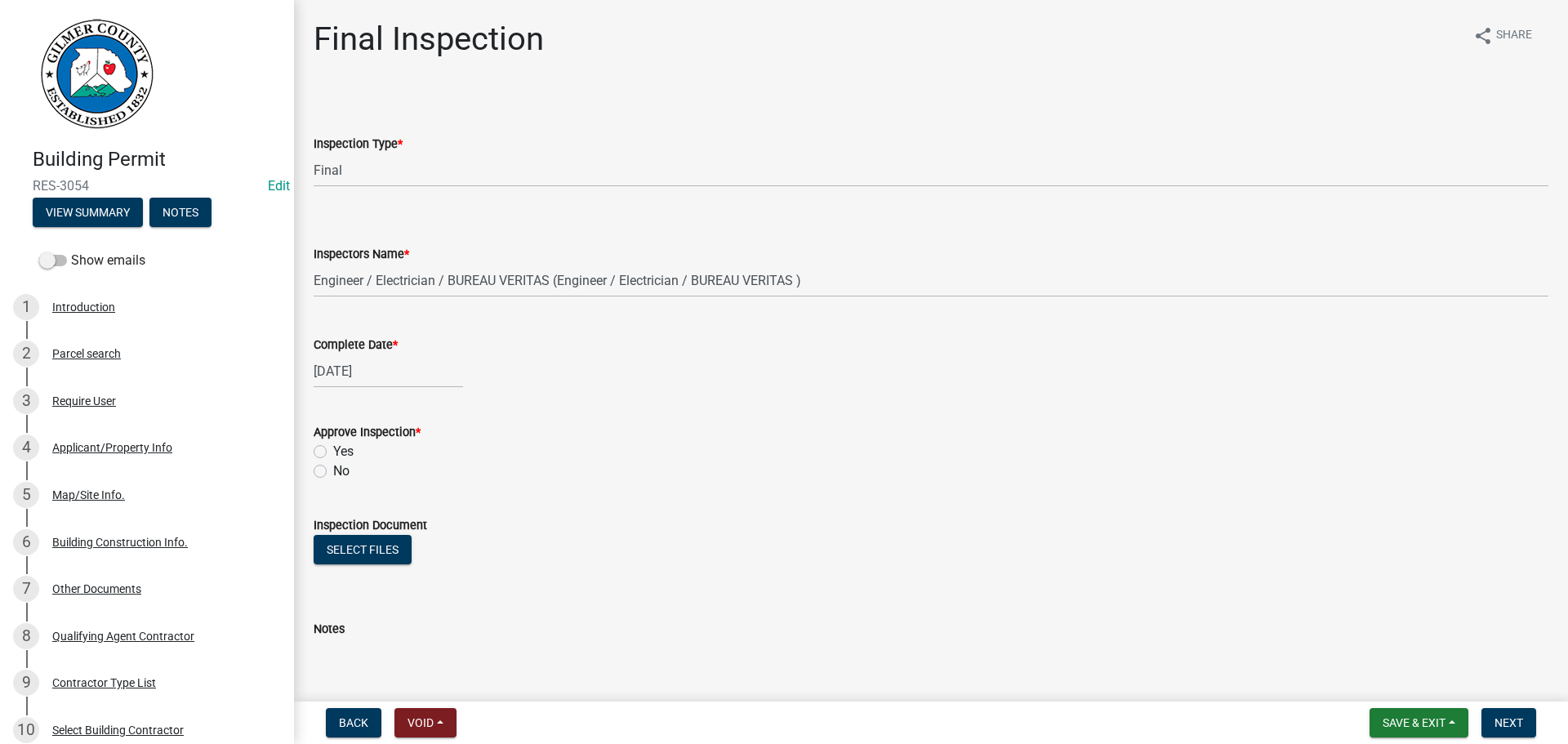
click at [333, 450] on label "Yes" at bounding box center [343, 452] width 20 height 19
click at [333, 450] on input "Yes" at bounding box center [338, 447] width 11 height 11
radio input "true"
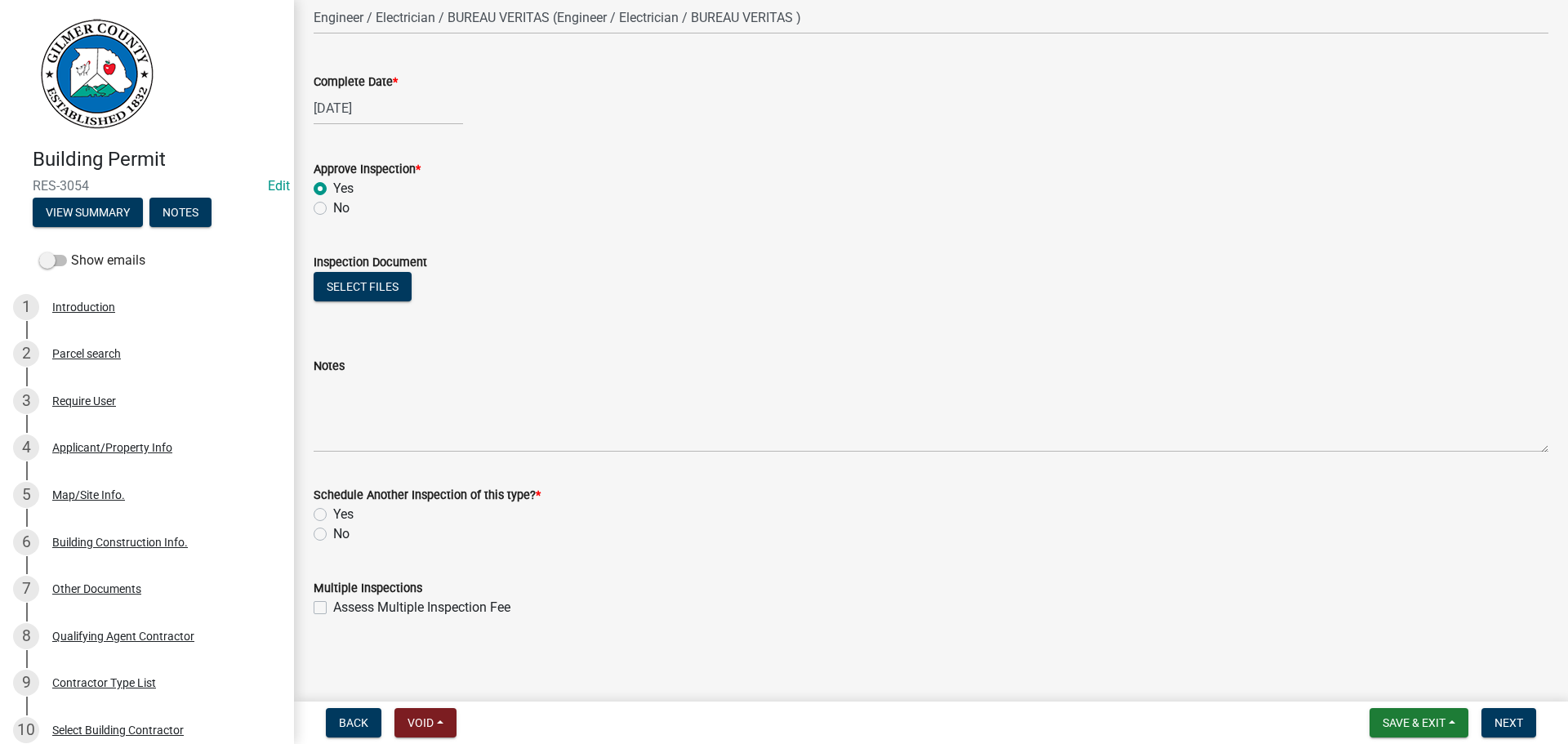
scroll to position [264, 0]
click at [333, 534] on label "No" at bounding box center [341, 533] width 16 height 19
click at [333, 534] on input "No" at bounding box center [338, 529] width 11 height 11
radio input "true"
click at [1514, 719] on span "Next" at bounding box center [1509, 723] width 29 height 13
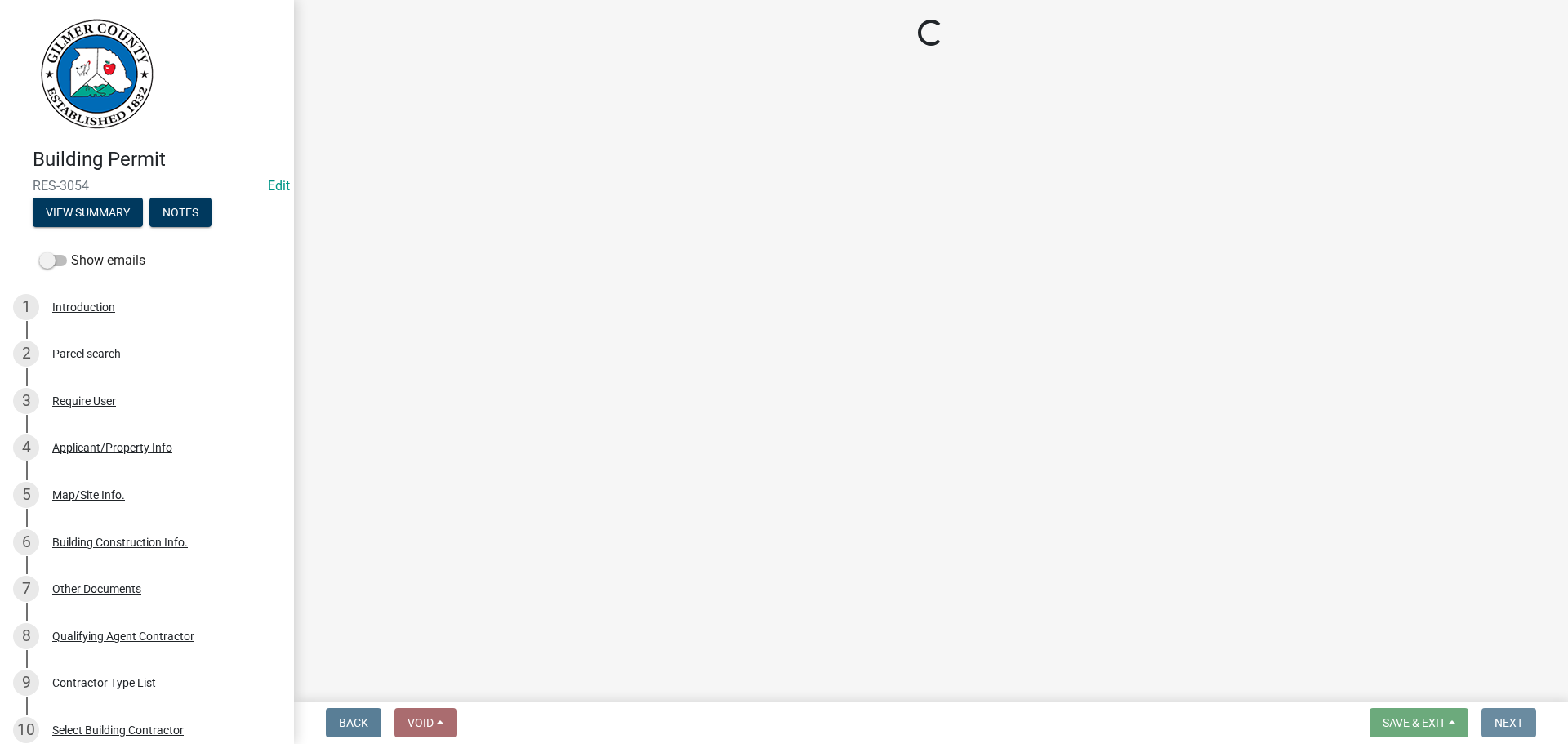
scroll to position [0, 0]
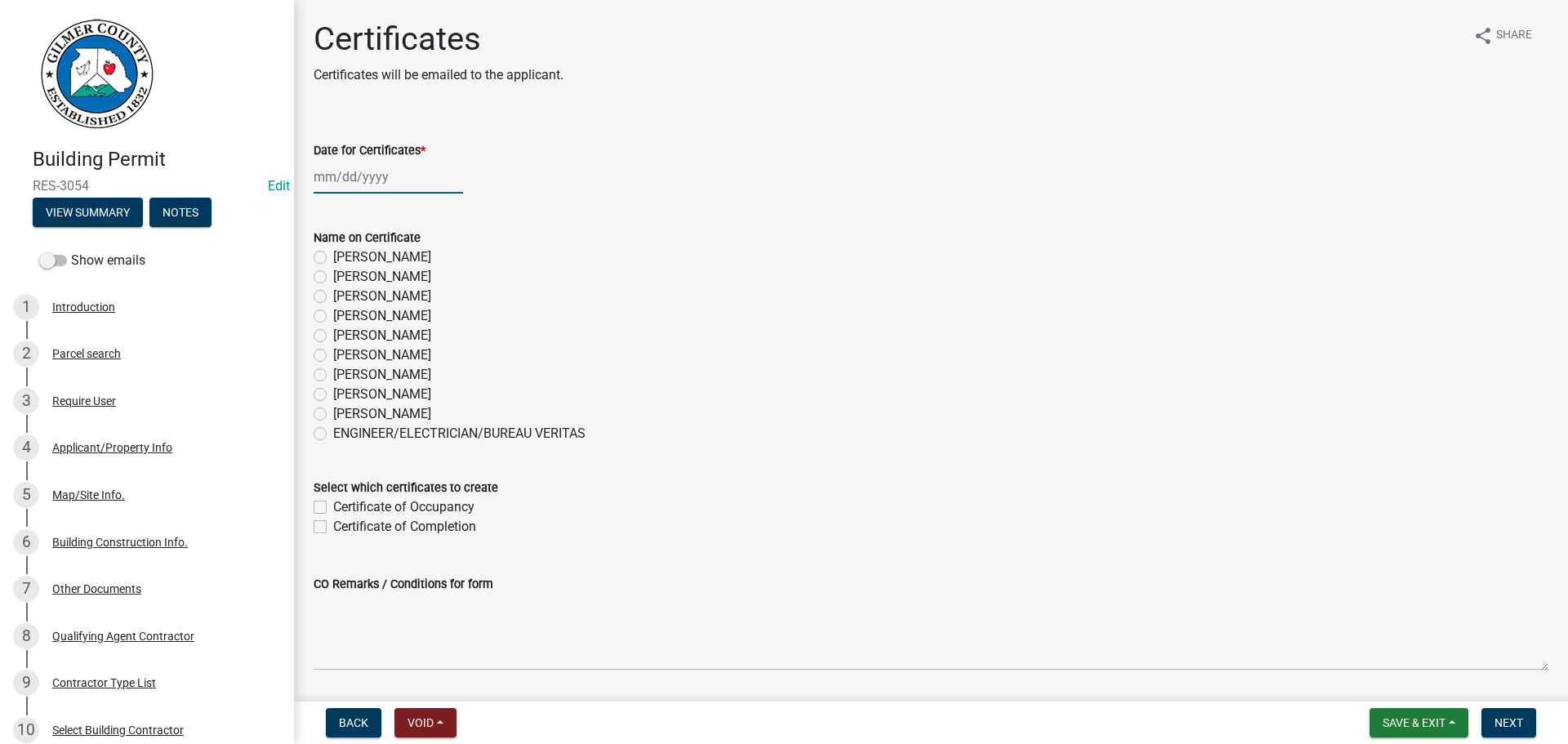
select select "9"
select select "2025"
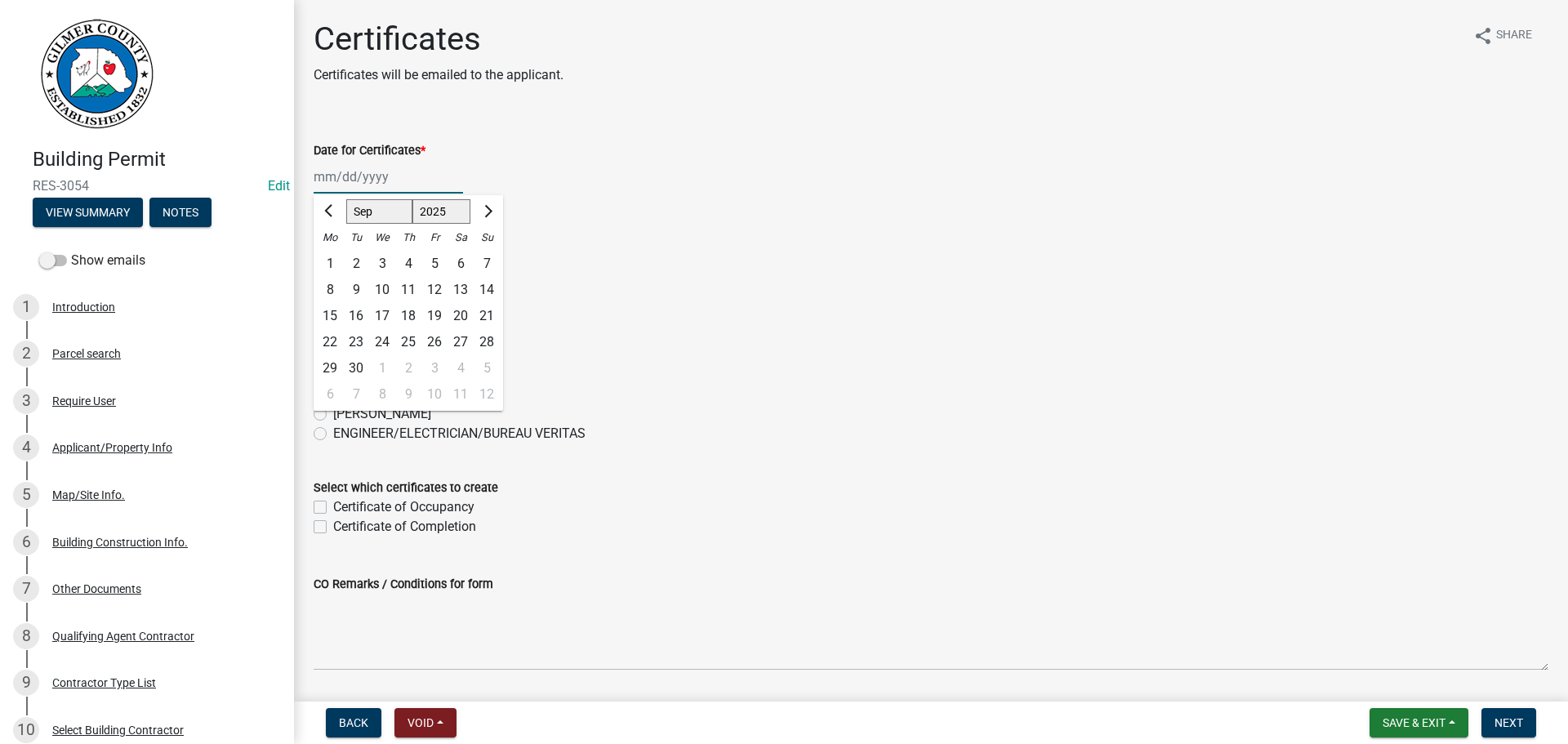
click at [332, 180] on div "Jan Feb Mar Apr May Jun Jul Aug Sep Oct Nov Dec 1525 1526 1527 1528 1529 1530 1…" at bounding box center [389, 176] width 149 height 34
click at [404, 286] on div "11" at bounding box center [408, 289] width 26 height 26
type input "[DATE]"
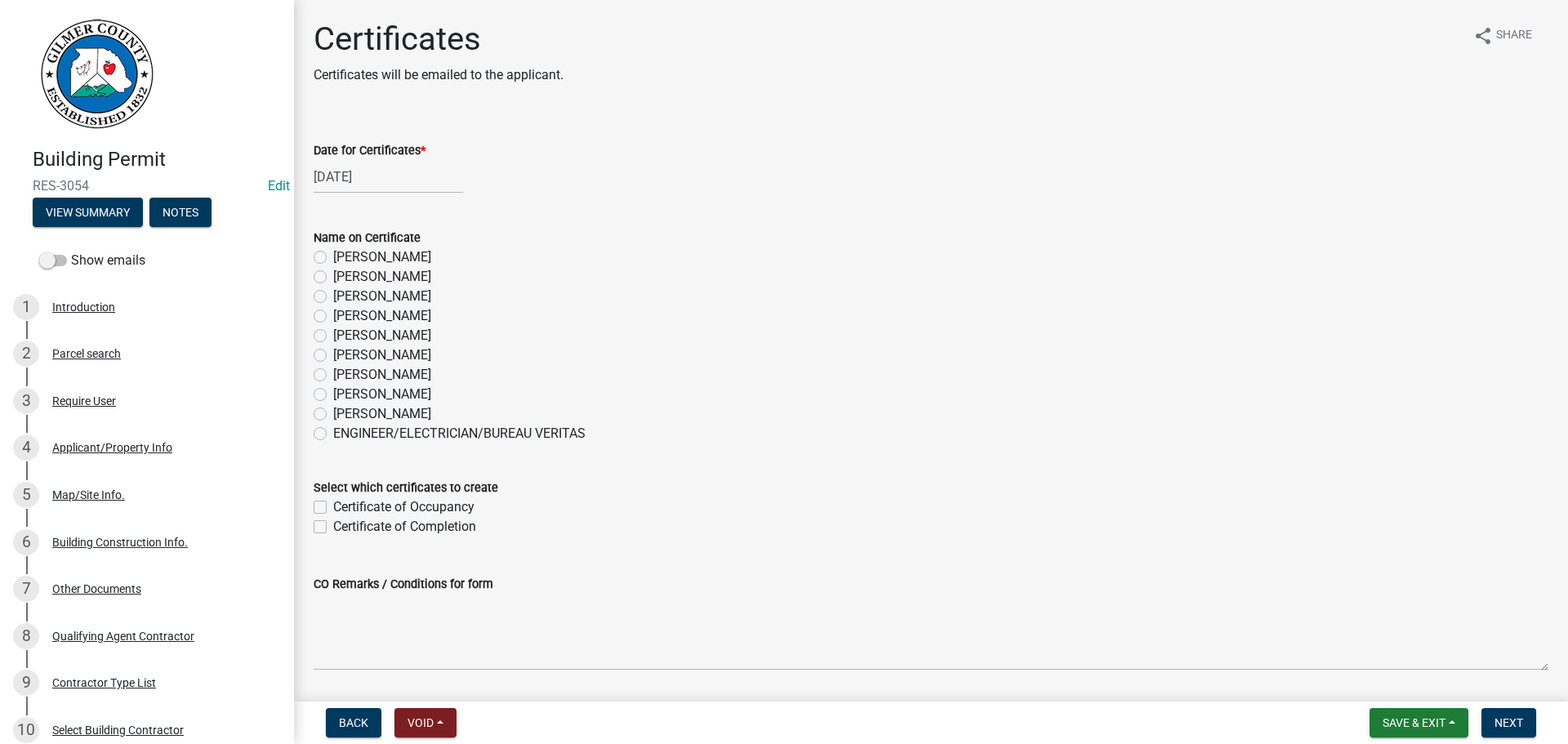
click at [333, 415] on label "Jim Endinger" at bounding box center [382, 414] width 98 height 19
click at [333, 415] on input "Jim Endinger" at bounding box center [338, 409] width 11 height 11
radio input "true"
click at [333, 507] on label "Certificate of Occupancy" at bounding box center [404, 507] width 142 height 19
click at [333, 507] on input "Certificate of Occupancy" at bounding box center [338, 503] width 11 height 11
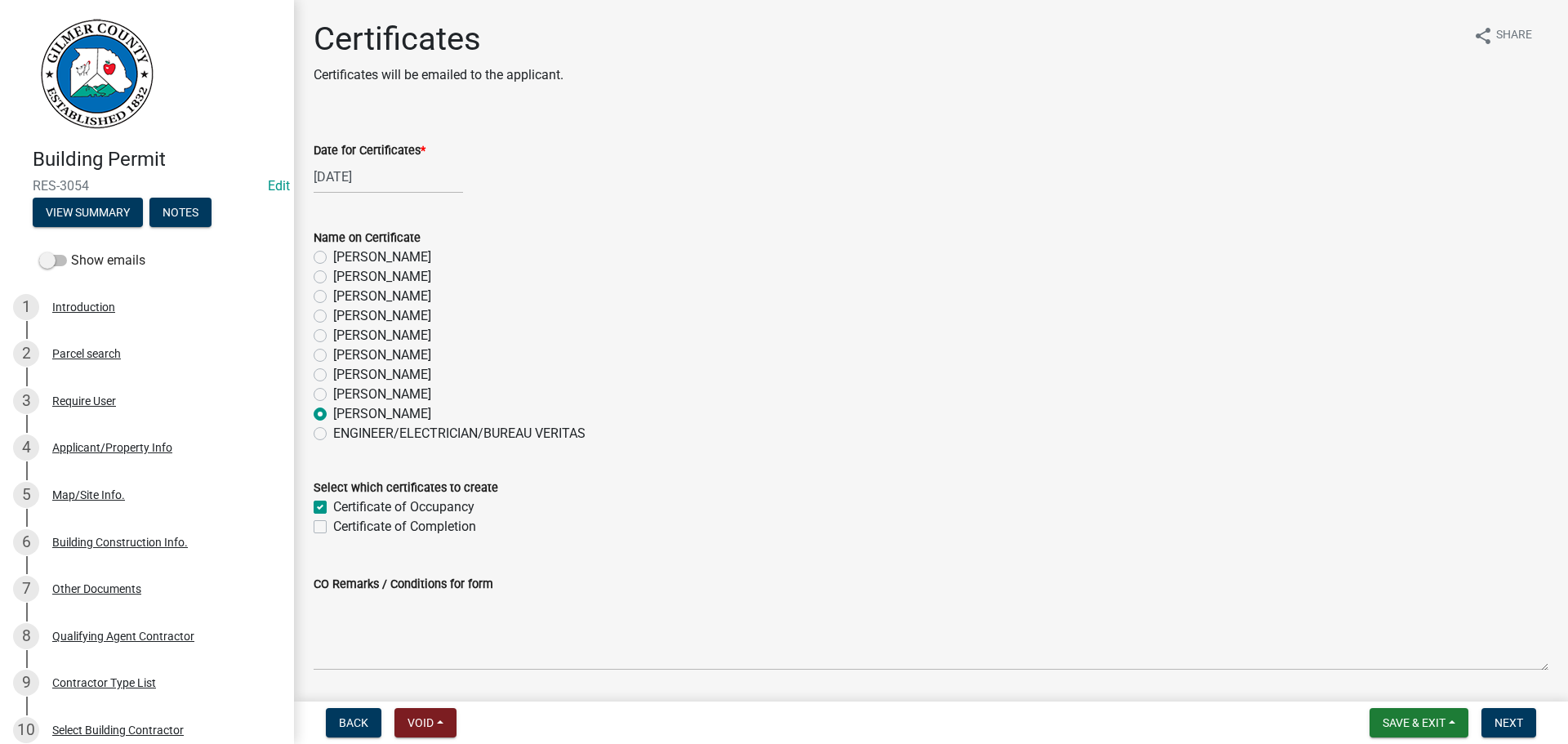
checkbox input "true"
checkbox input "false"
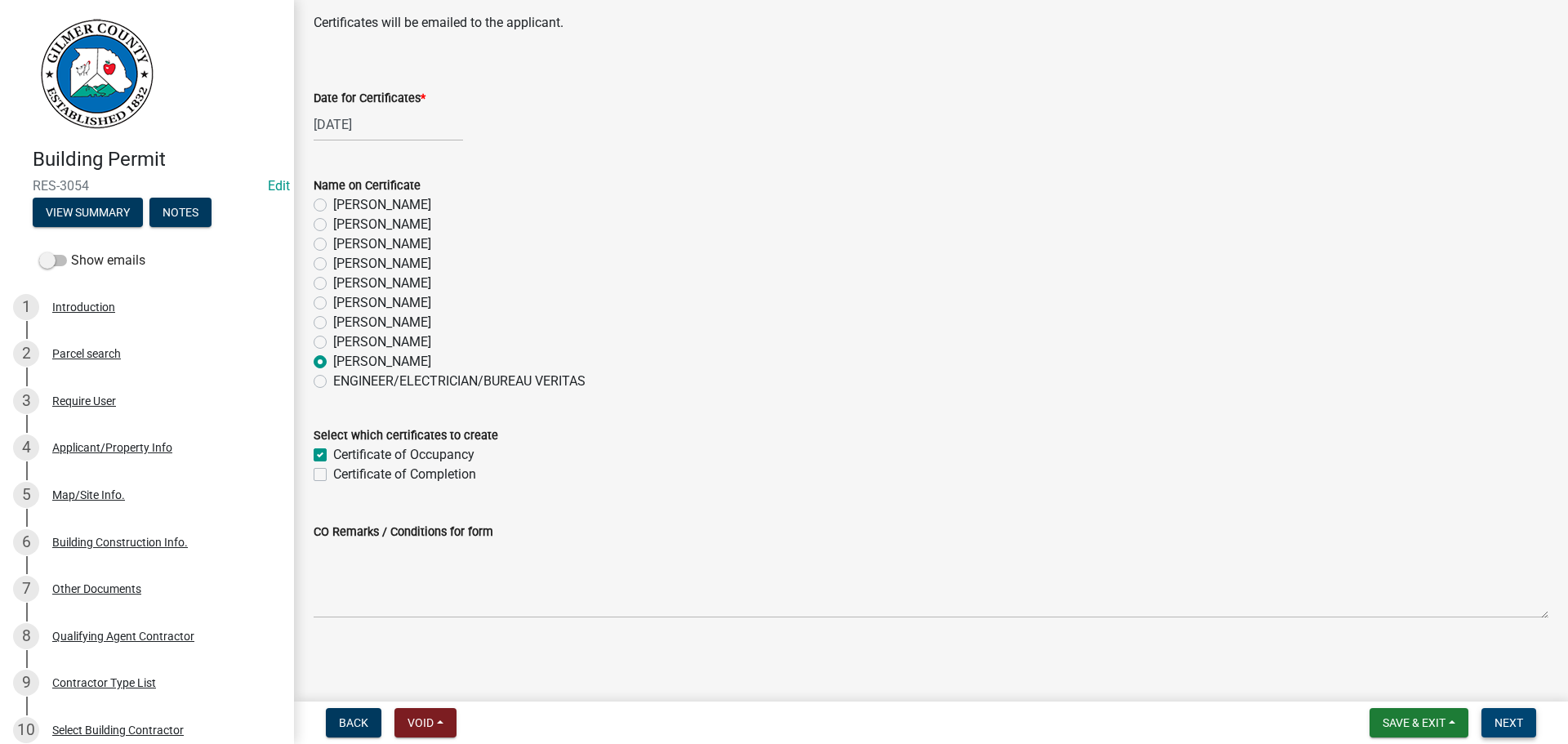
click at [1505, 724] on span "Next" at bounding box center [1509, 723] width 29 height 13
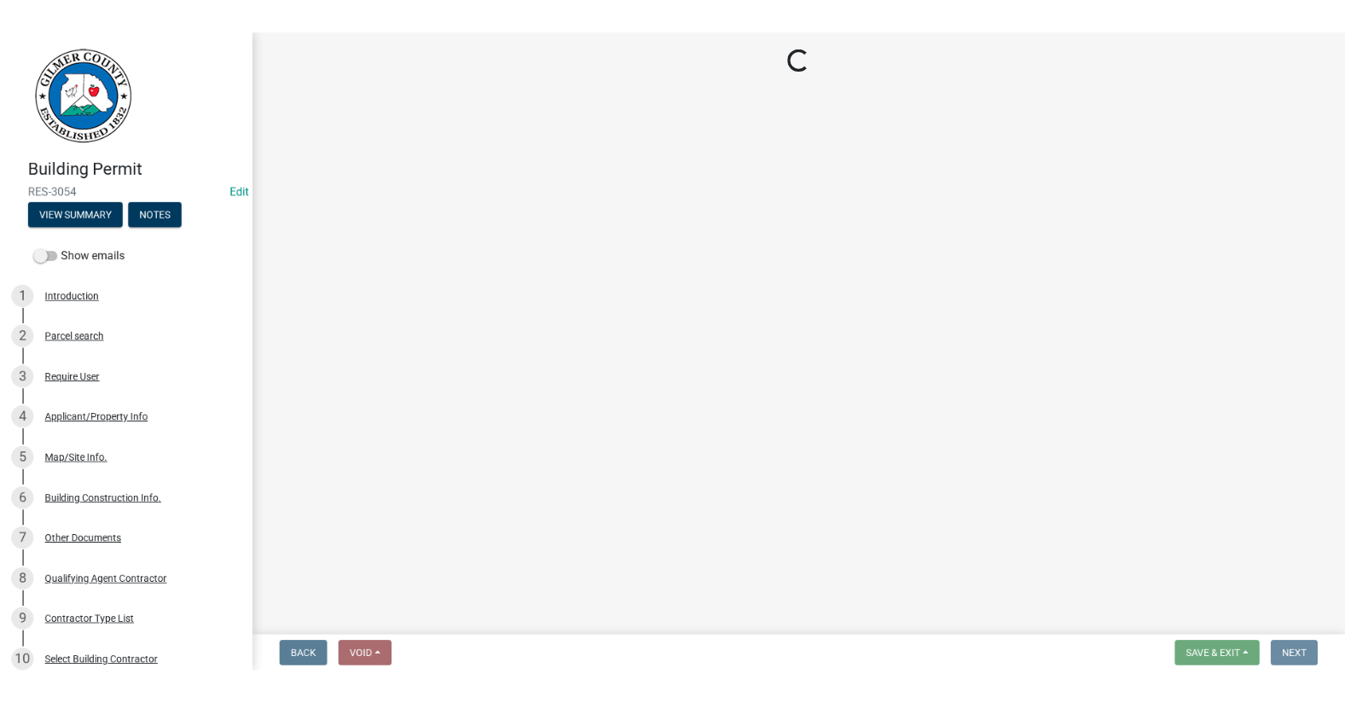
scroll to position [0, 0]
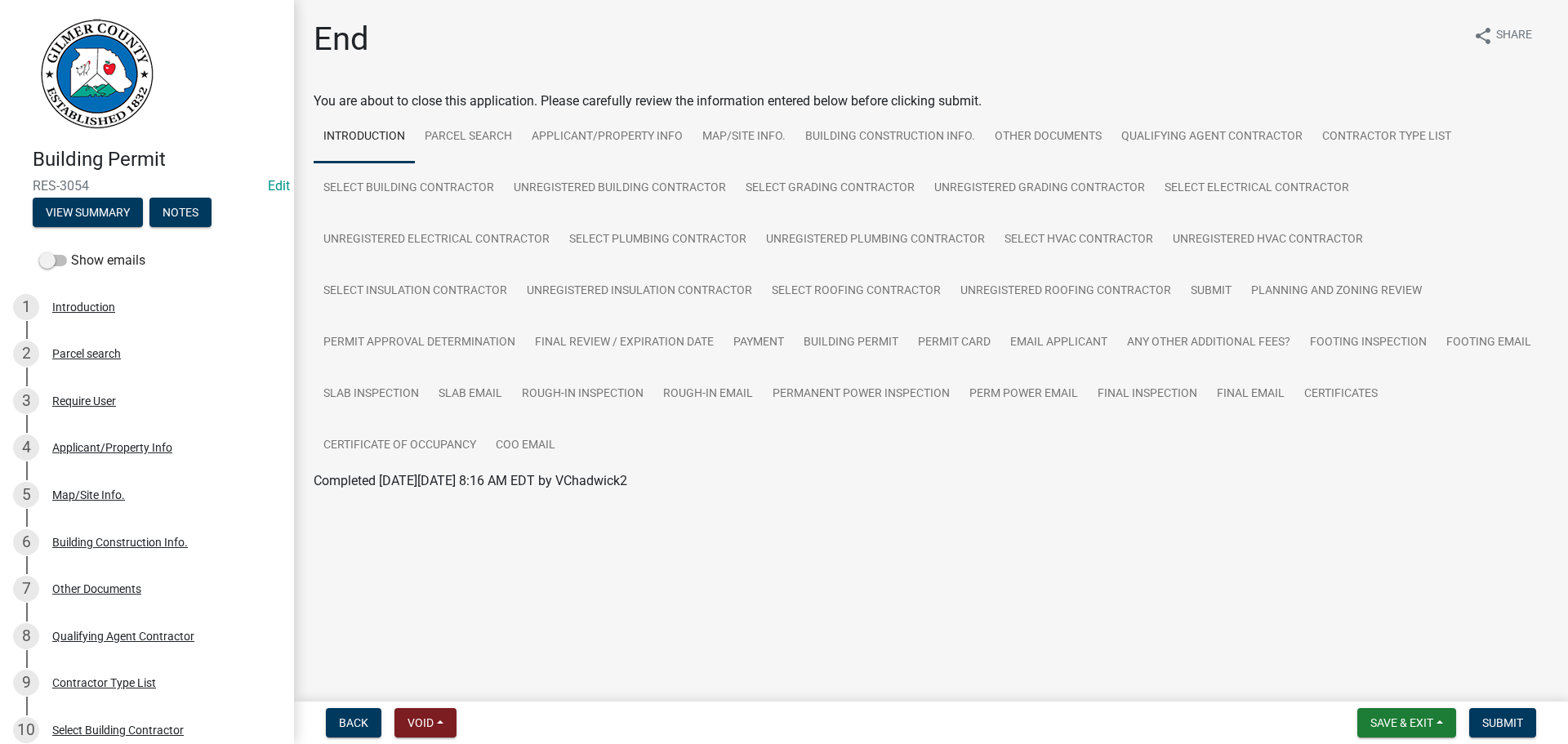
click at [976, 554] on main "End share Share You are about to close this application. Please carefully revie…" at bounding box center [930, 348] width 1274 height 695
click at [409, 440] on link "Certificate of Occupancy" at bounding box center [400, 446] width 172 height 53
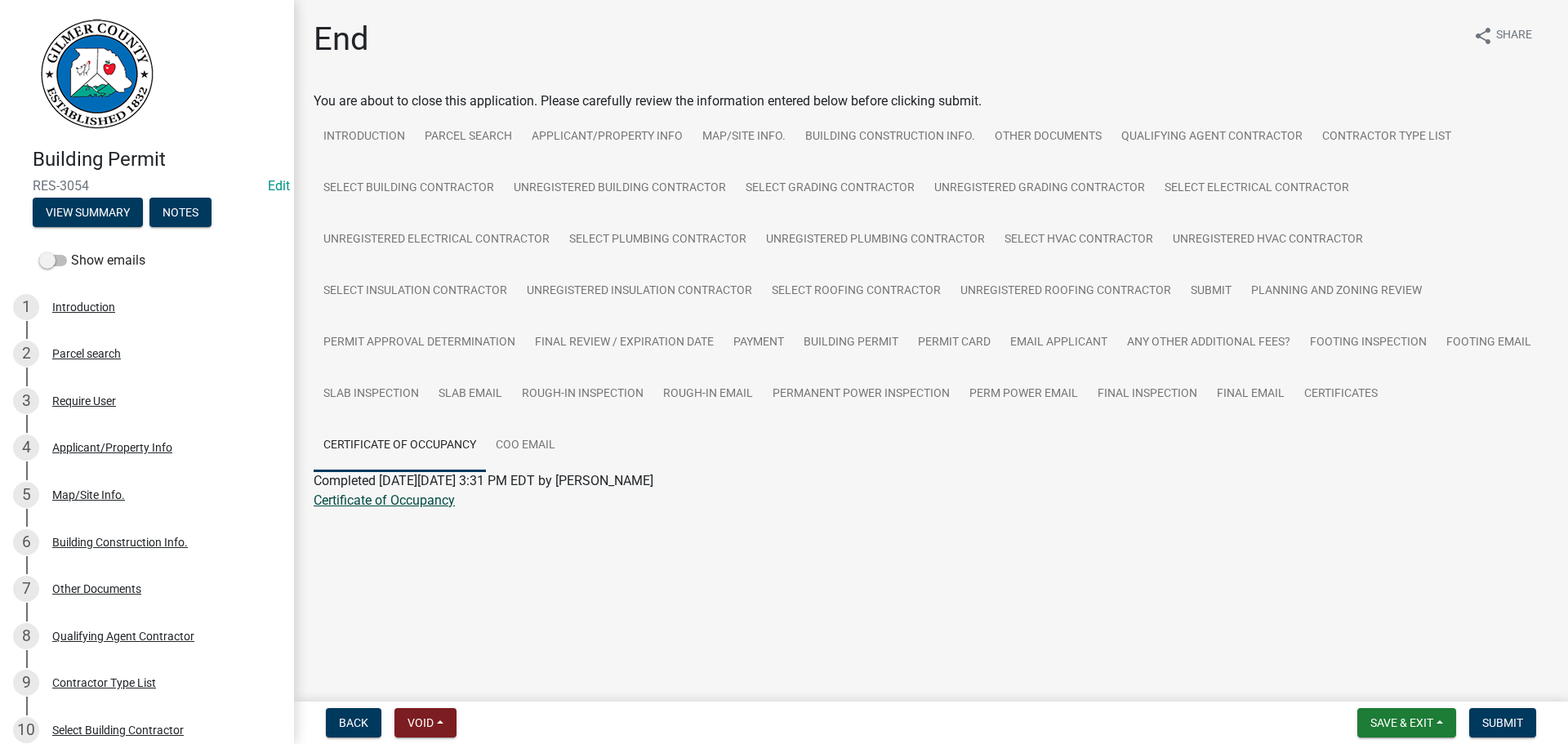
click at [389, 498] on link "Certificate of Occupancy" at bounding box center [385, 500] width 142 height 15
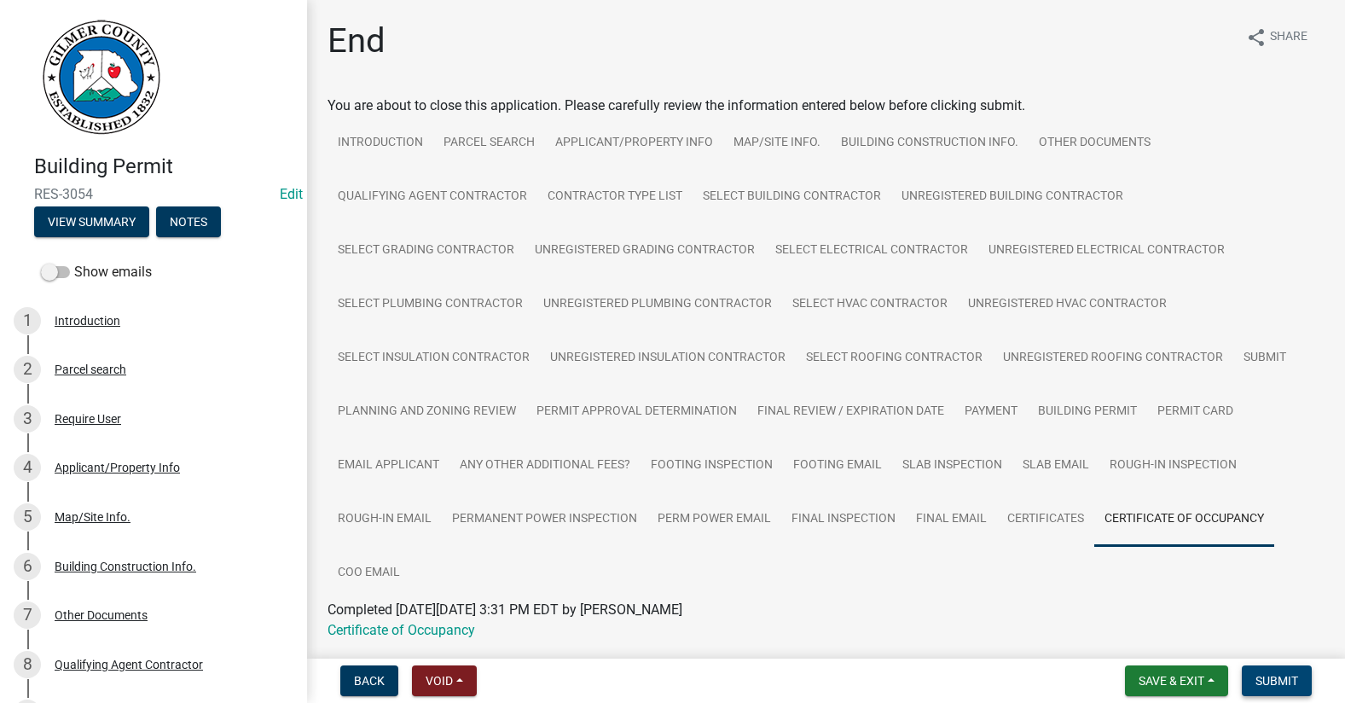
click at [1256, 681] on span "Submit" at bounding box center [1277, 681] width 43 height 14
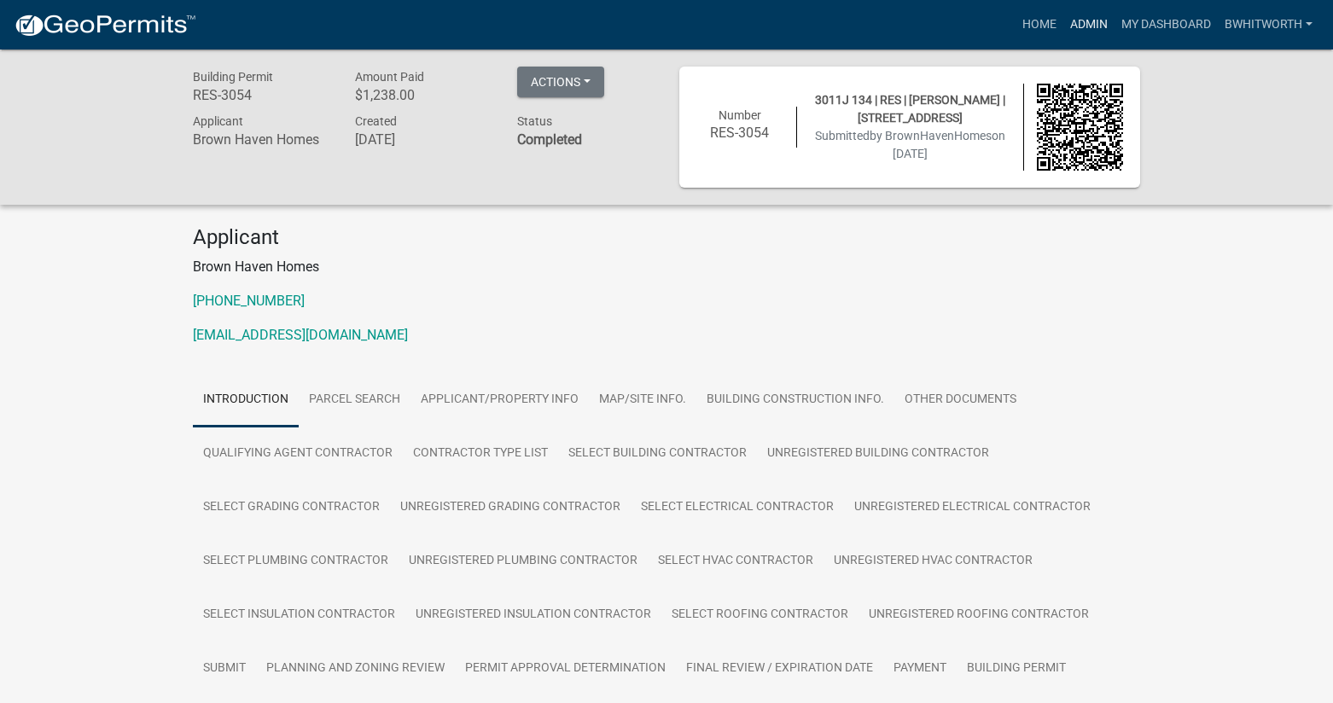
click at [1075, 23] on link "Admin" at bounding box center [1088, 25] width 51 height 32
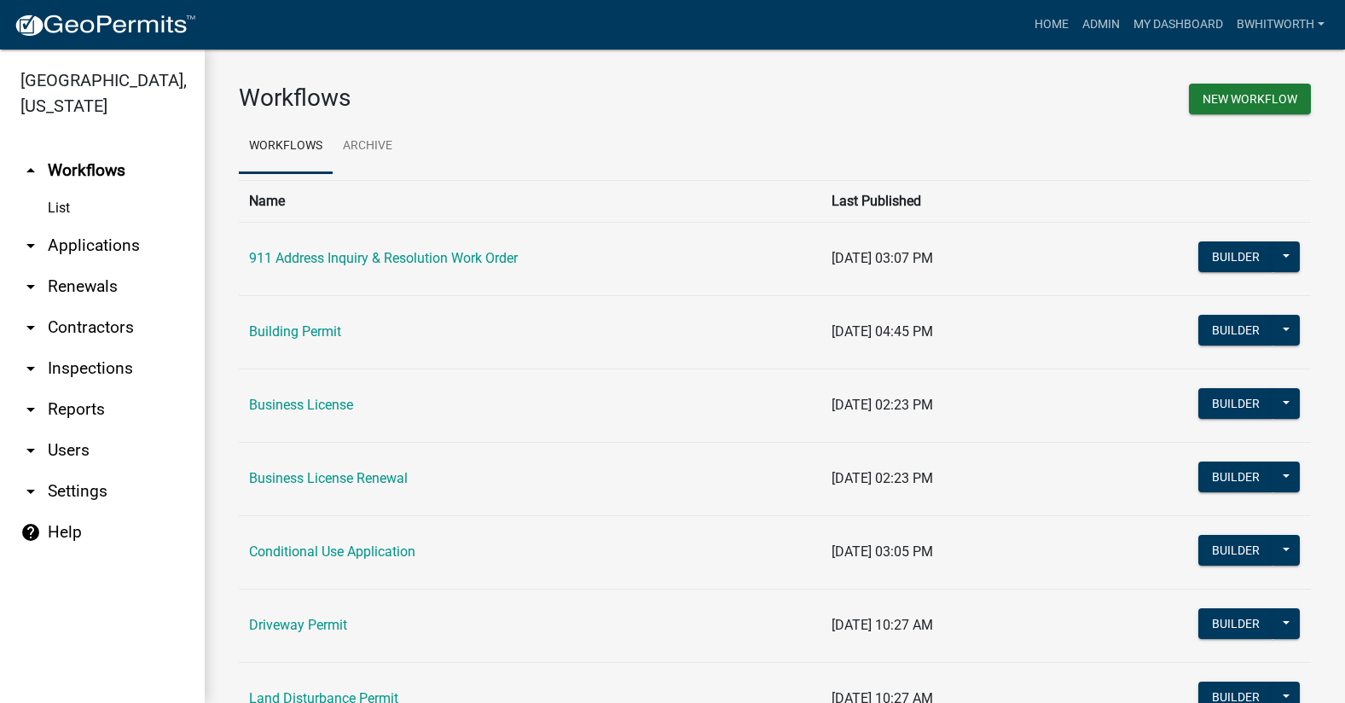
click at [122, 247] on link "arrow_drop_down Applications" at bounding box center [102, 245] width 205 height 41
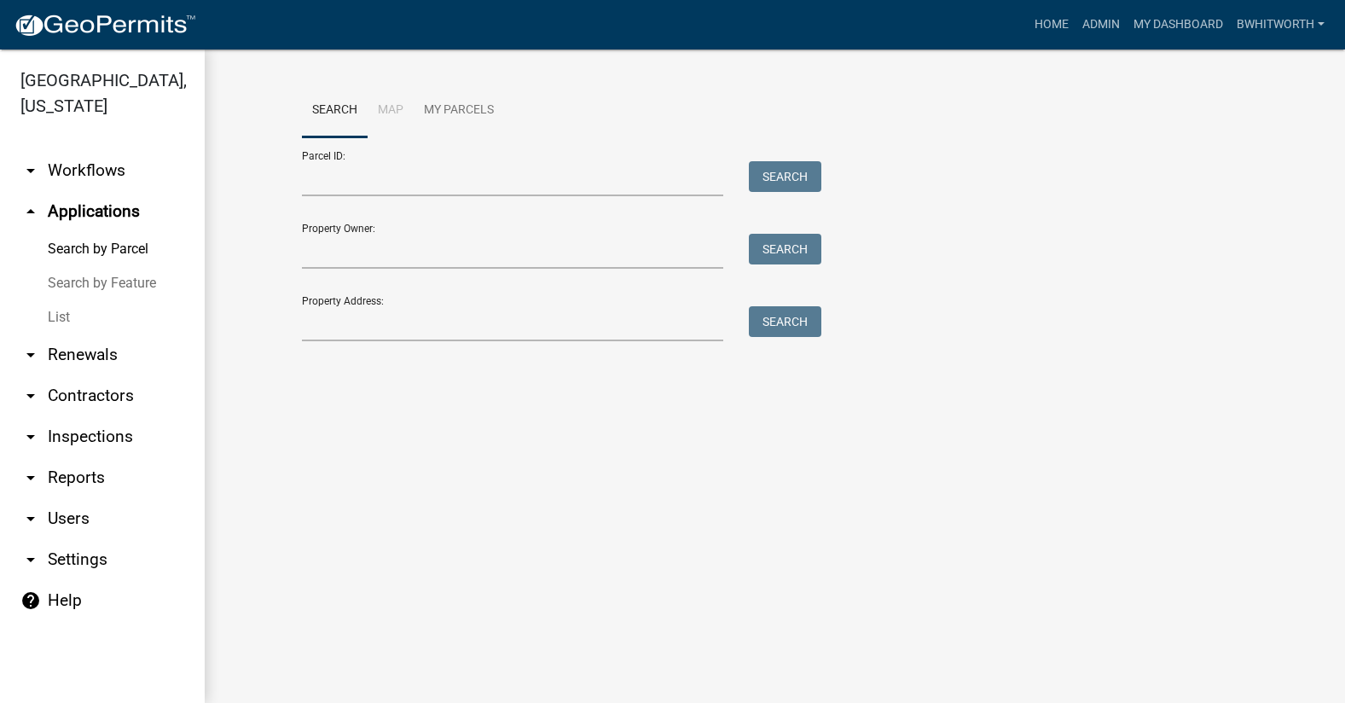
click at [57, 311] on link "List" at bounding box center [102, 317] width 205 height 34
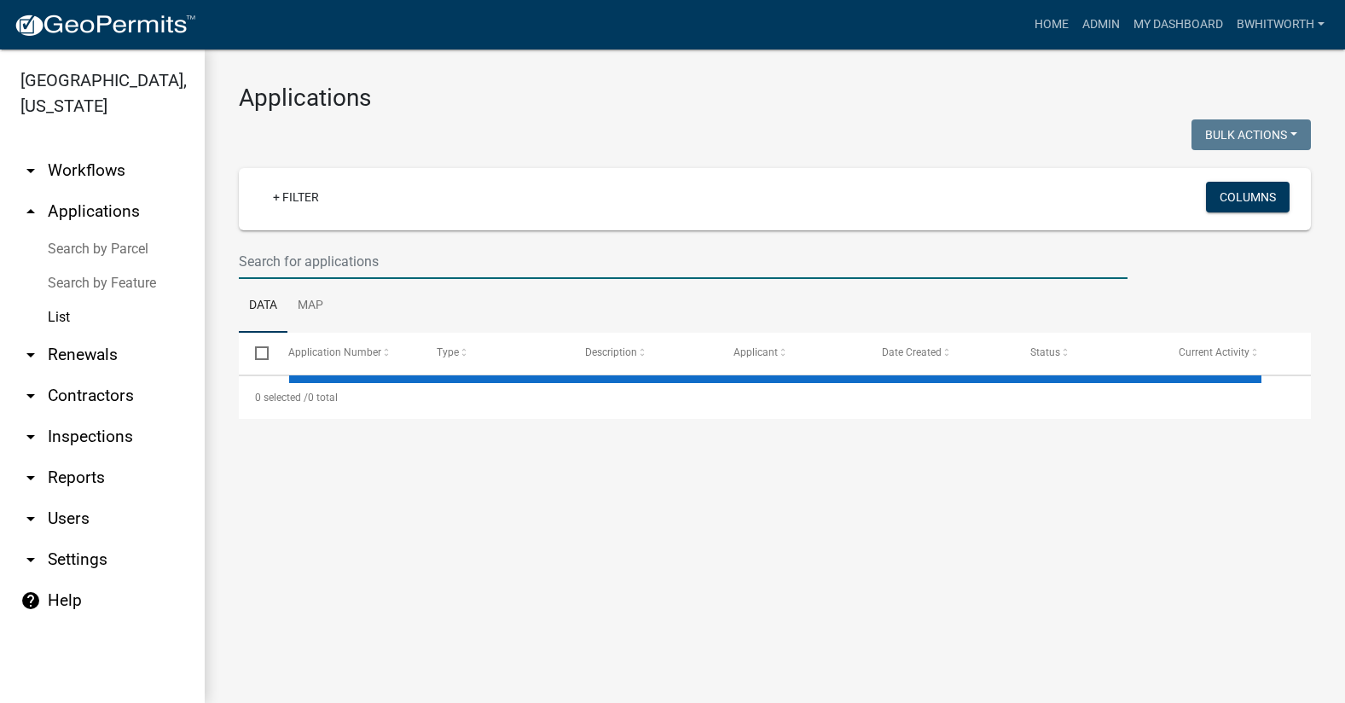
click at [264, 260] on input "text" at bounding box center [683, 261] width 889 height 35
select select "3: 100"
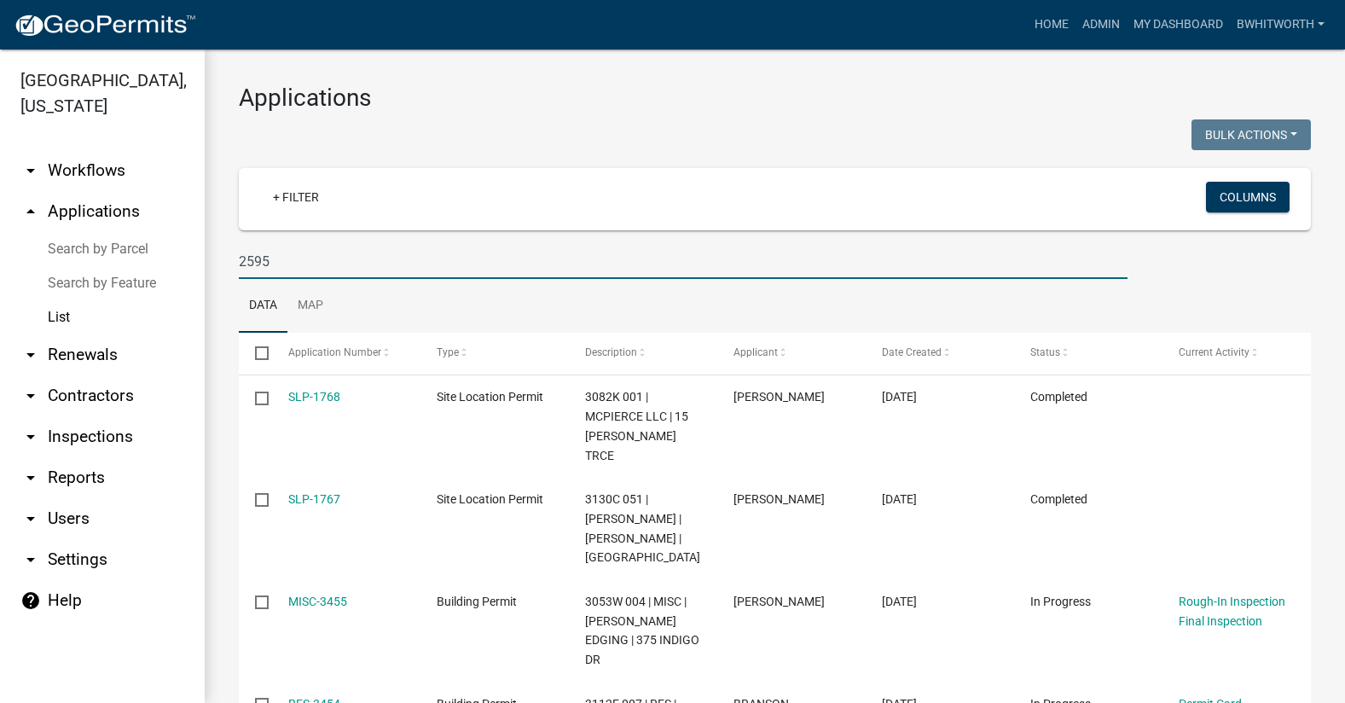
type input "2595"
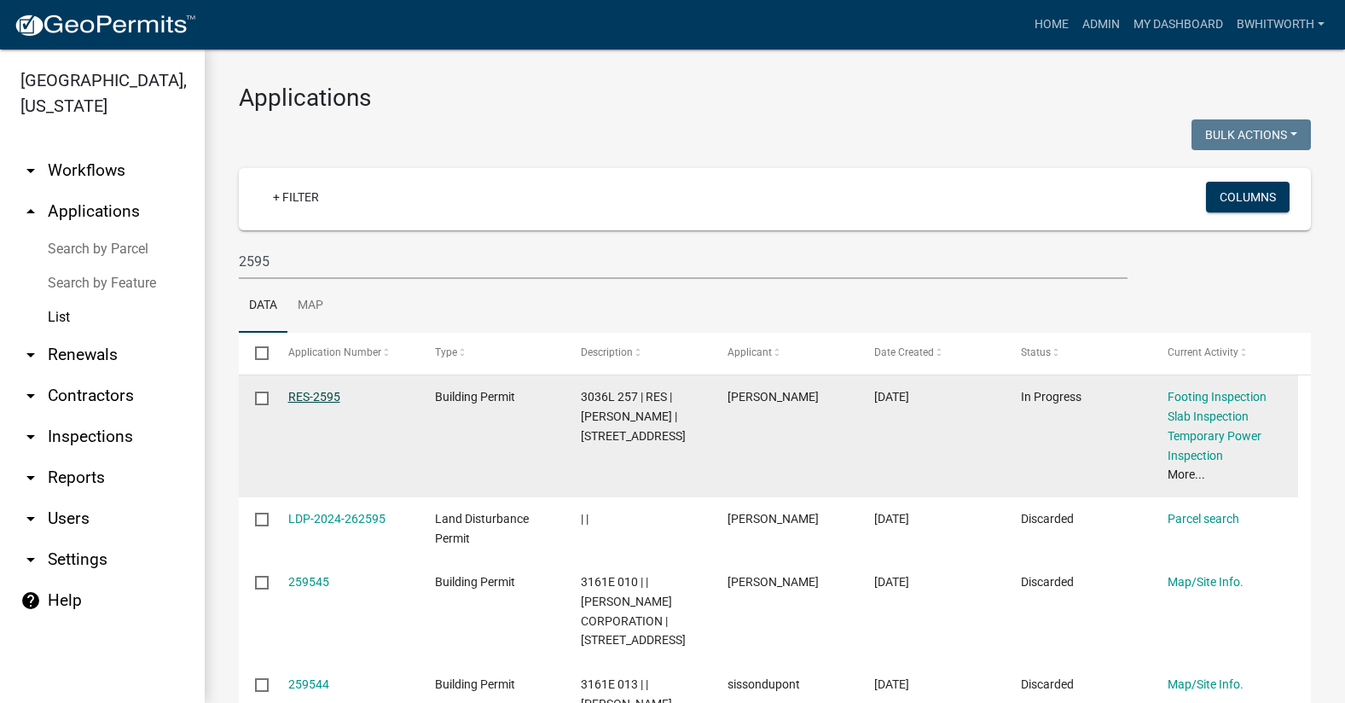
click at [322, 395] on link "RES-2595" at bounding box center [314, 397] width 52 height 14
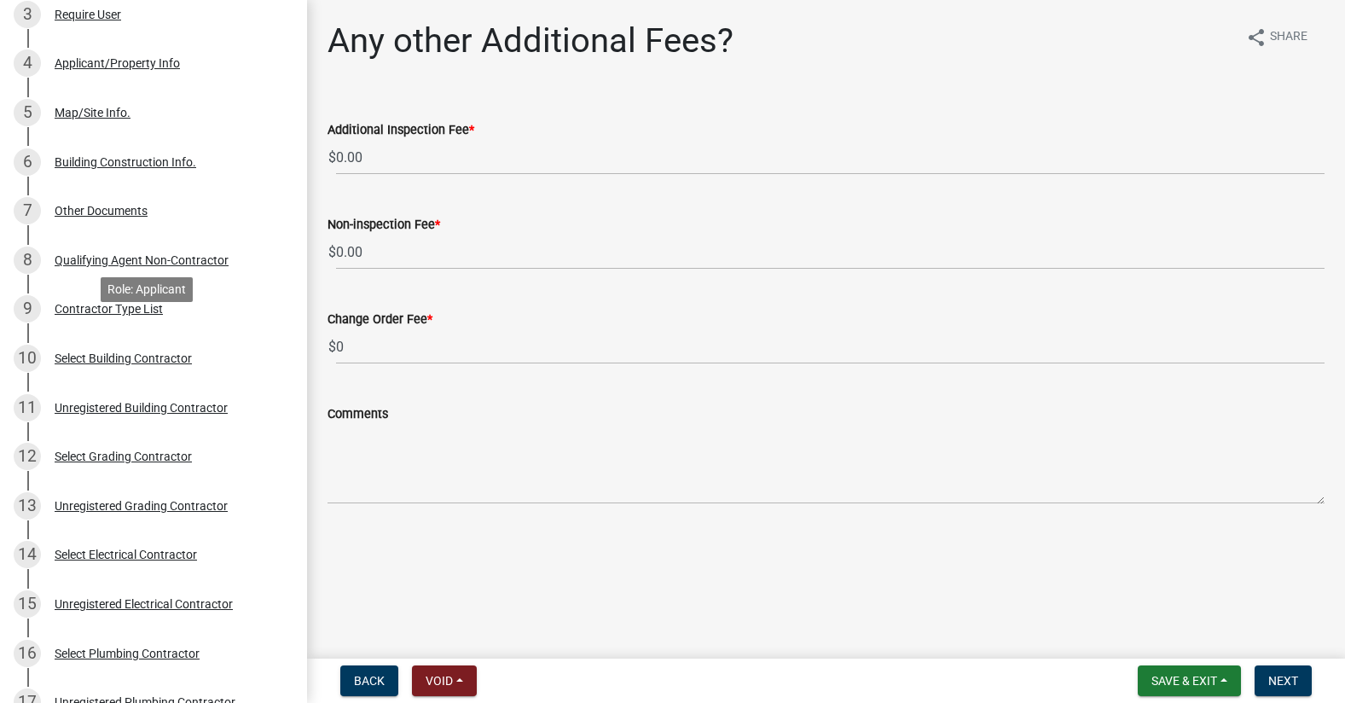
scroll to position [427, 0]
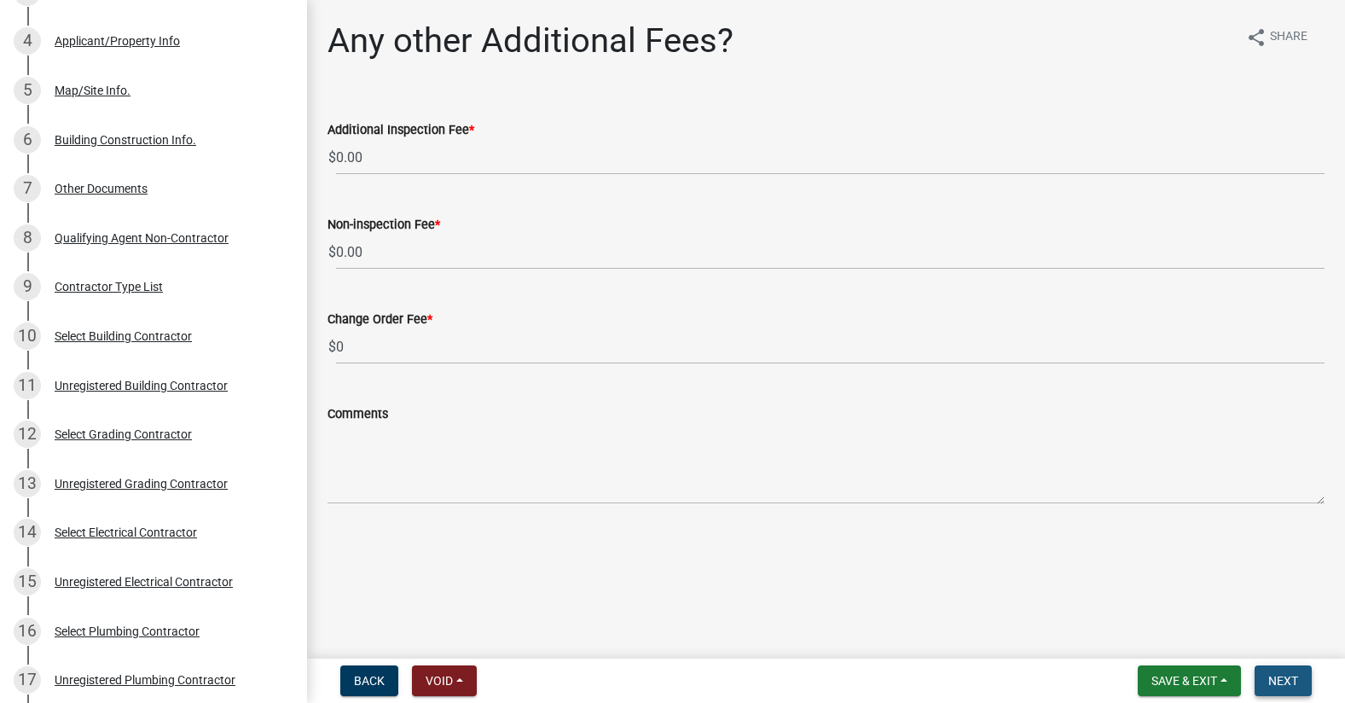
click at [1276, 678] on span "Next" at bounding box center [1284, 681] width 30 height 14
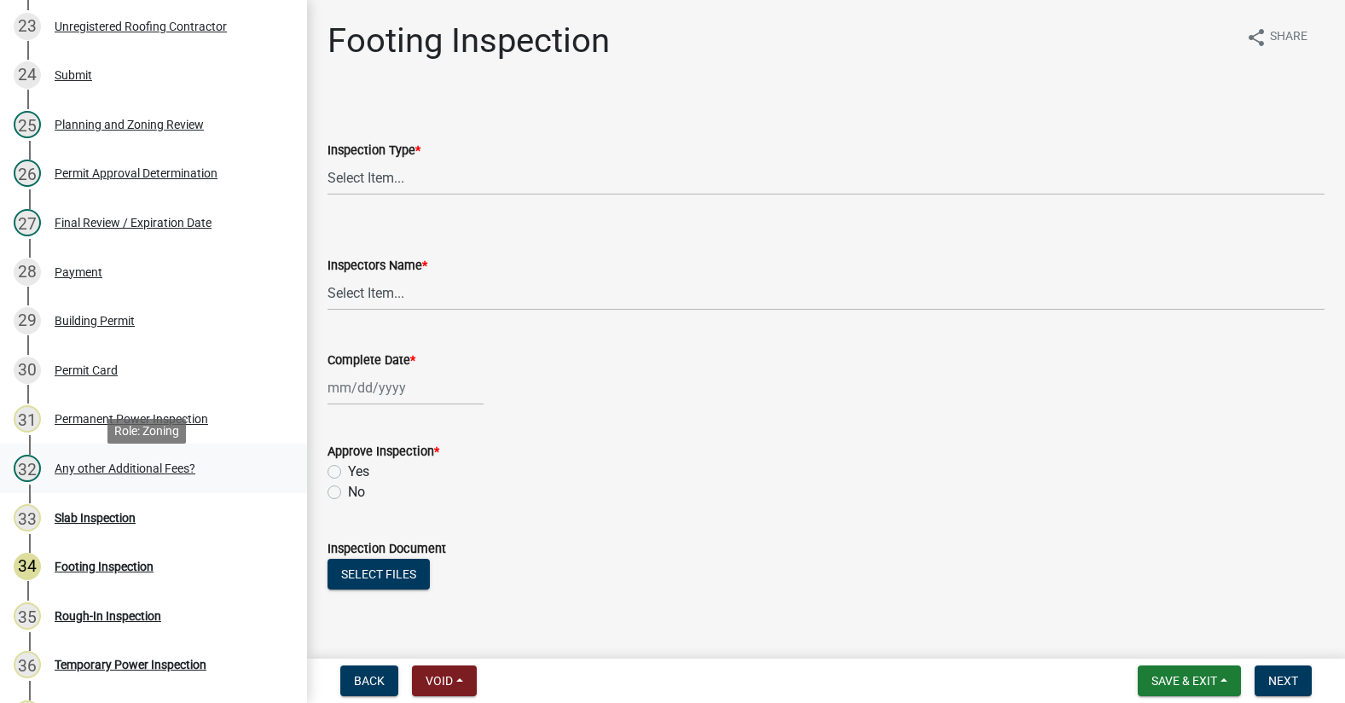
scroll to position [1365, 0]
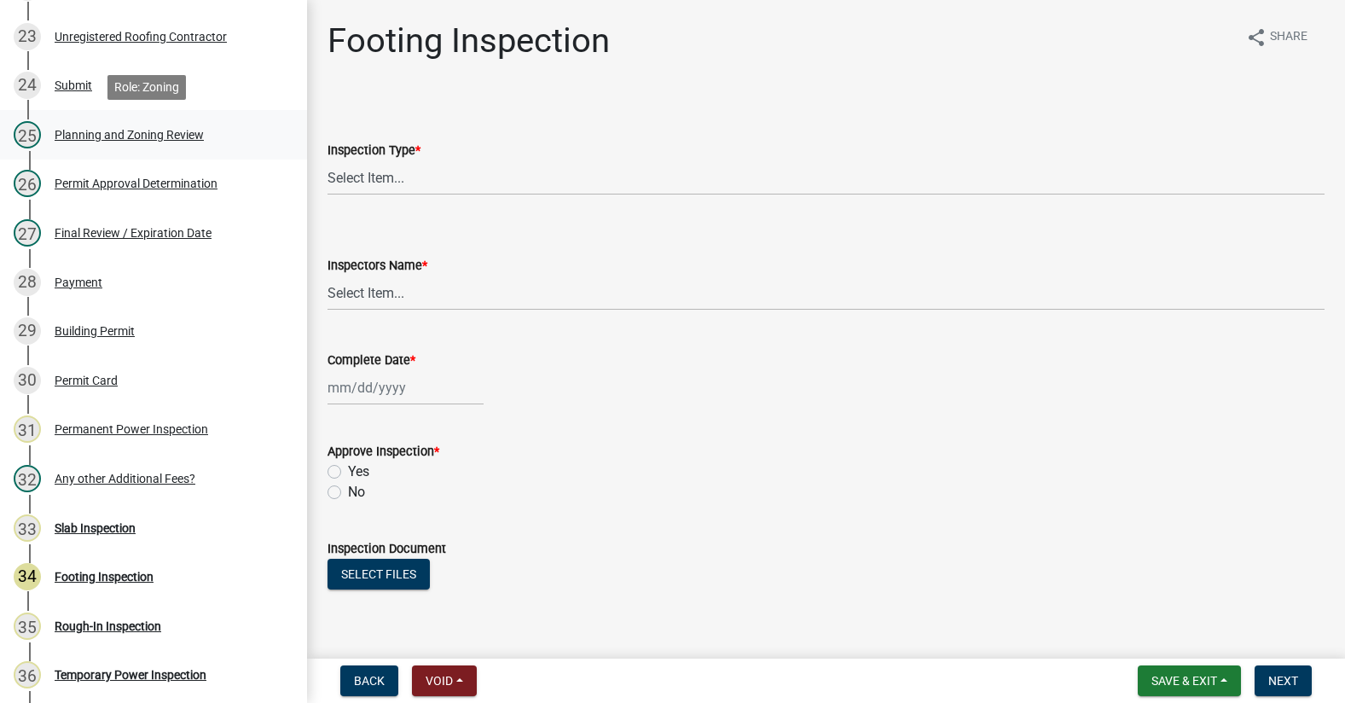
click at [117, 134] on div "Planning and Zoning Review" at bounding box center [129, 135] width 149 height 12
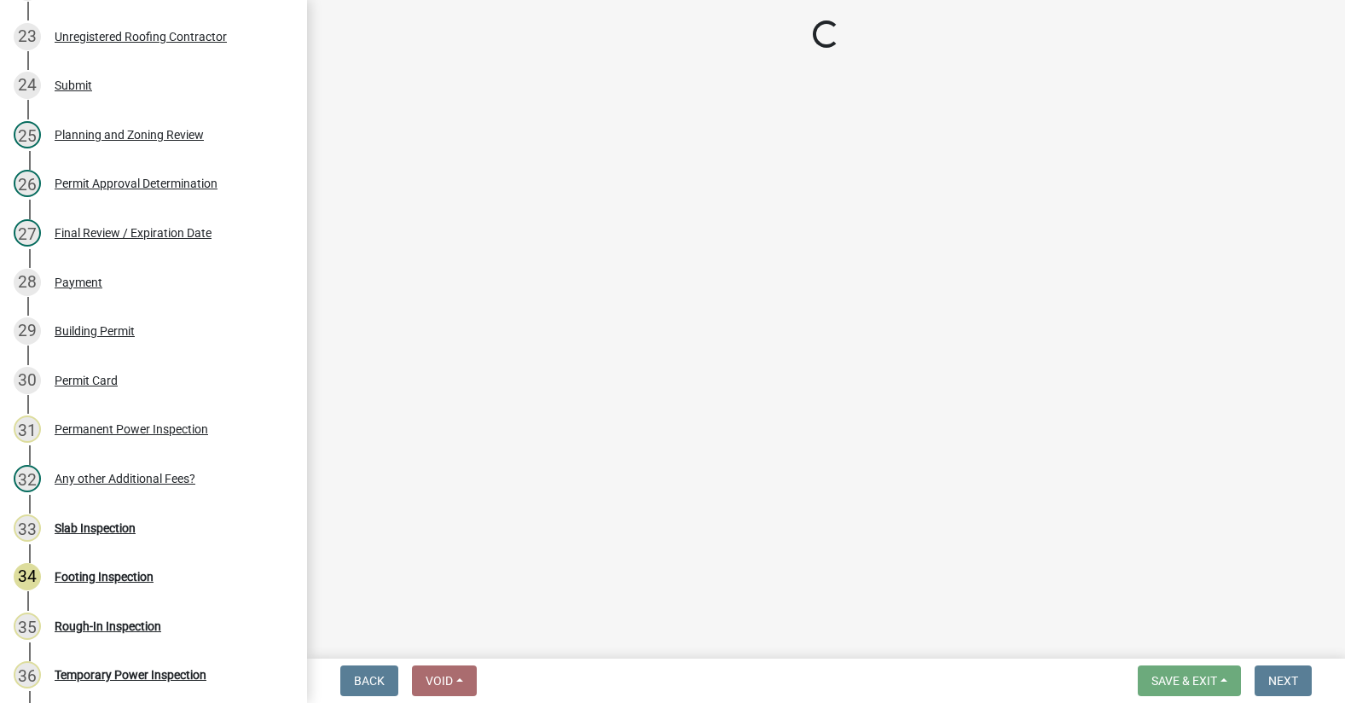
select select "b5c39336-92b9-49ce-a0a5-4e9e9babf743"
select select "5ce200eb-feb1-496b-8127-7891293955f5"
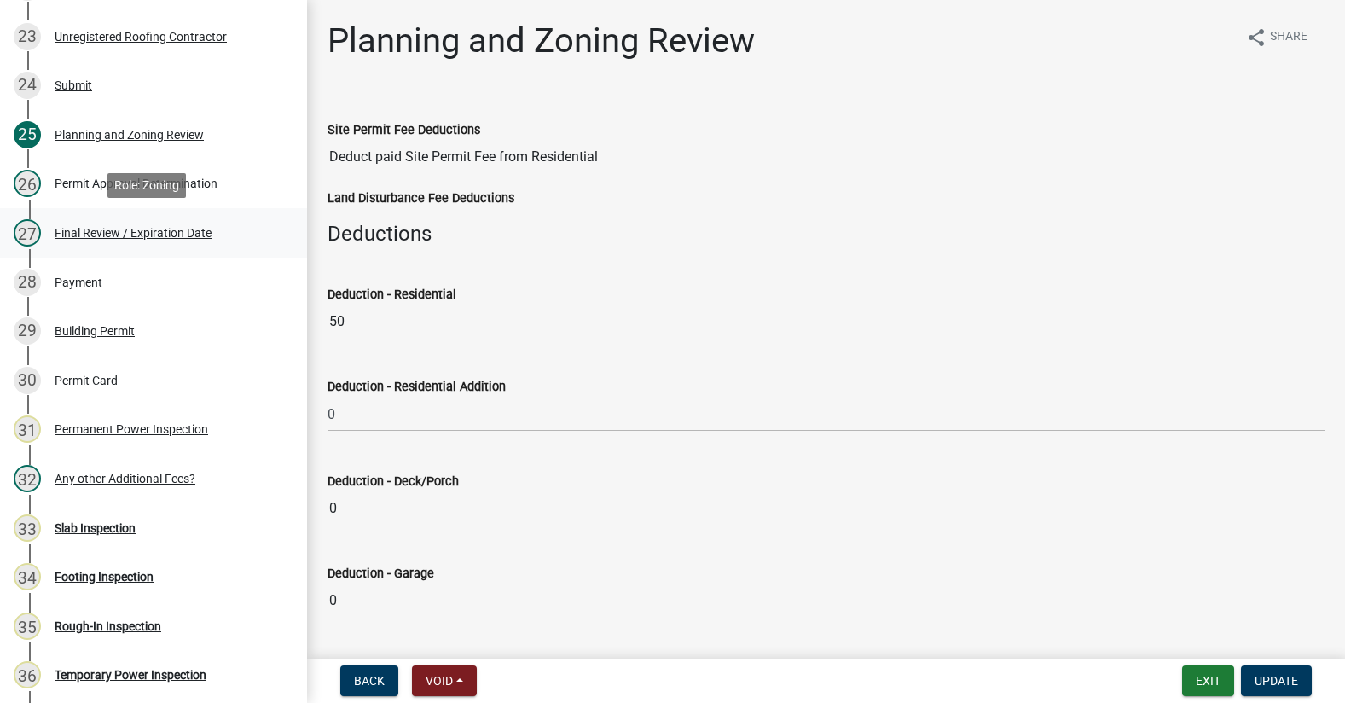
click at [165, 231] on div "Final Review / Expiration Date" at bounding box center [133, 233] width 157 height 12
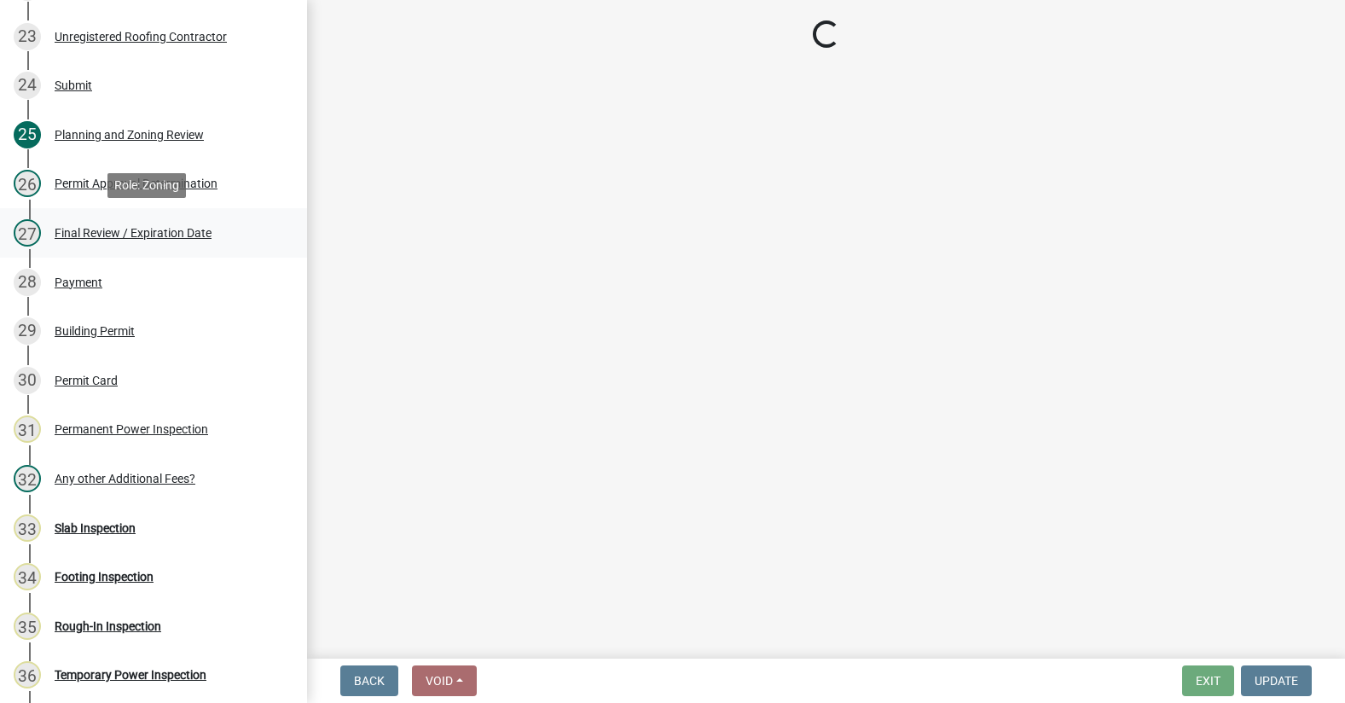
select select "5ce200eb-feb1-496b-8127-7891293955f5"
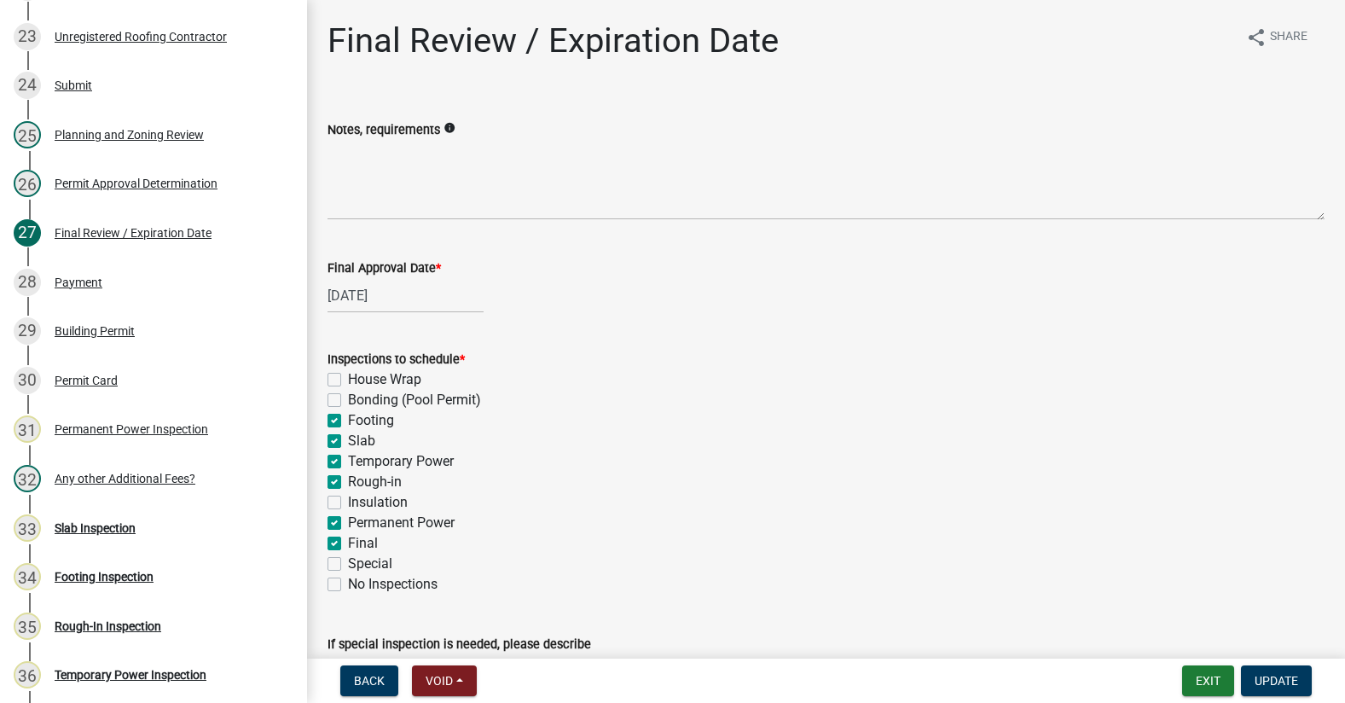
click at [348, 418] on label "Footing" at bounding box center [371, 420] width 46 height 20
click at [348, 418] on input "Footing" at bounding box center [353, 415] width 11 height 11
checkbox input "false"
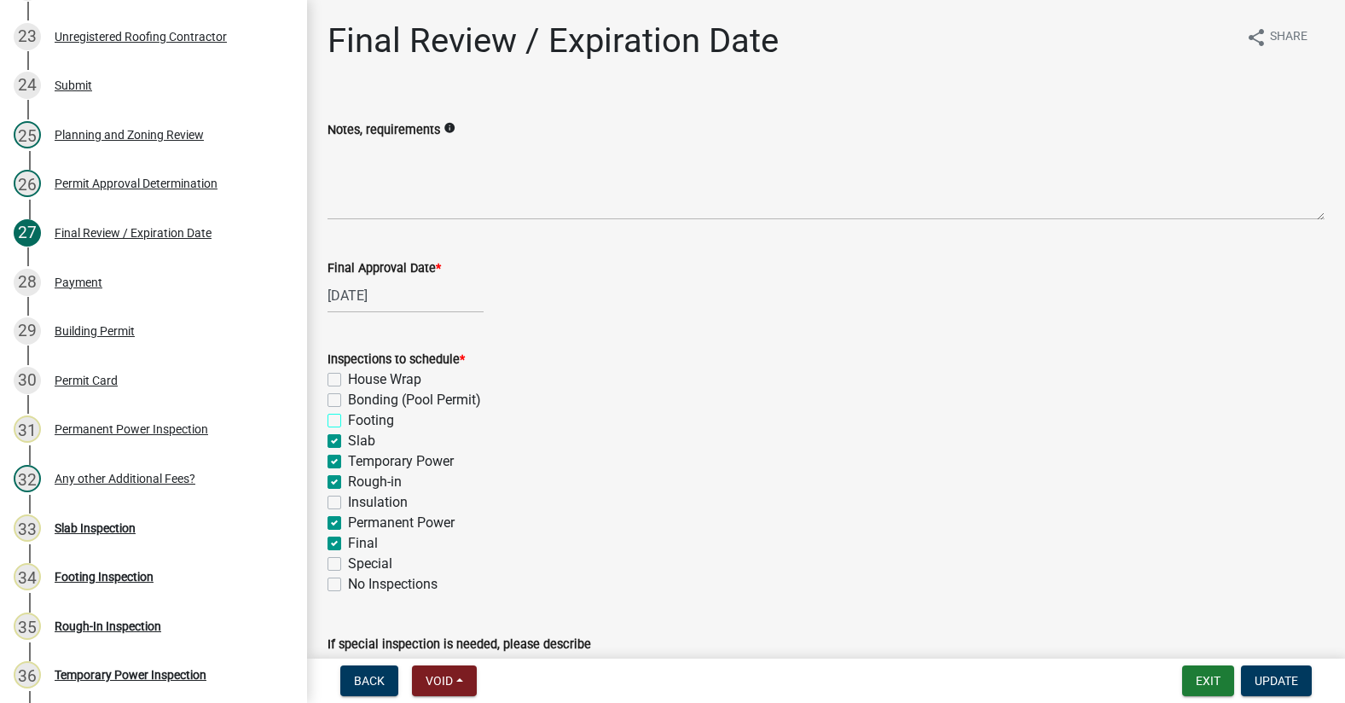
checkbox input "false"
checkbox input "true"
checkbox input "false"
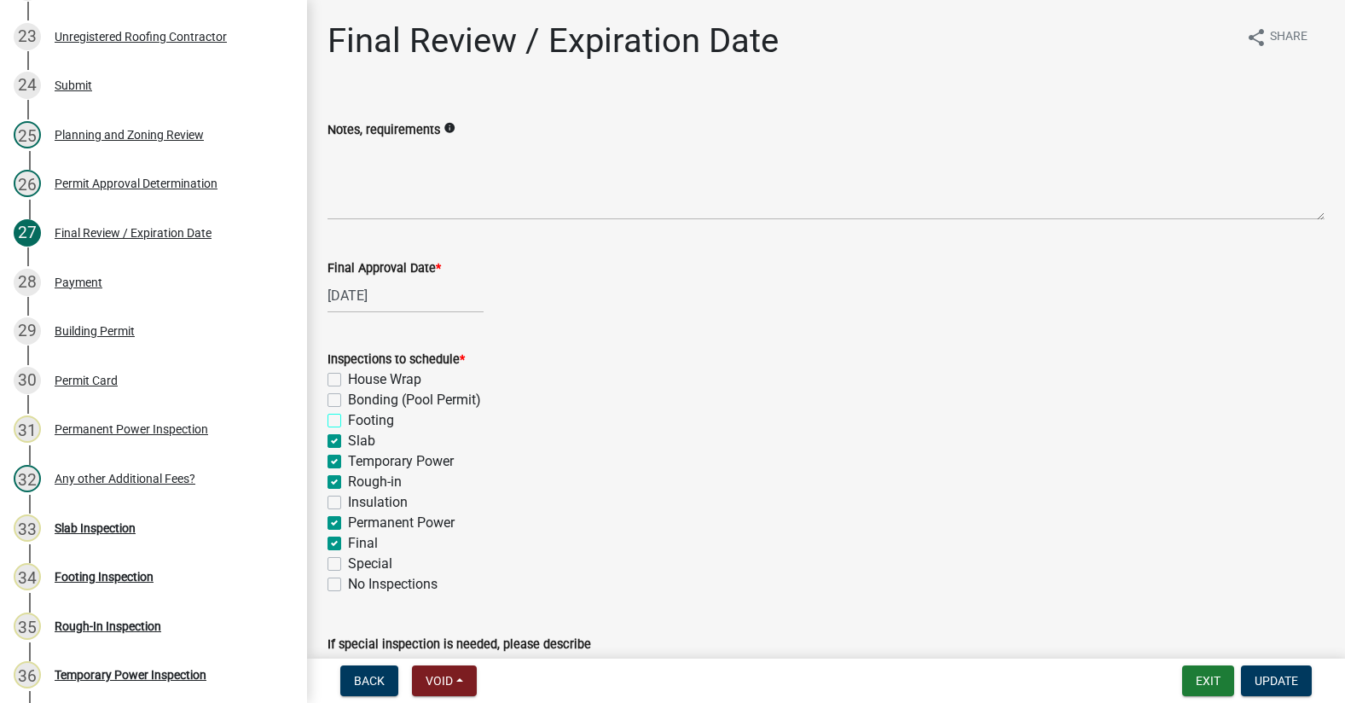
checkbox input "true"
checkbox input "false"
click at [348, 442] on label "Slab" at bounding box center [361, 441] width 27 height 20
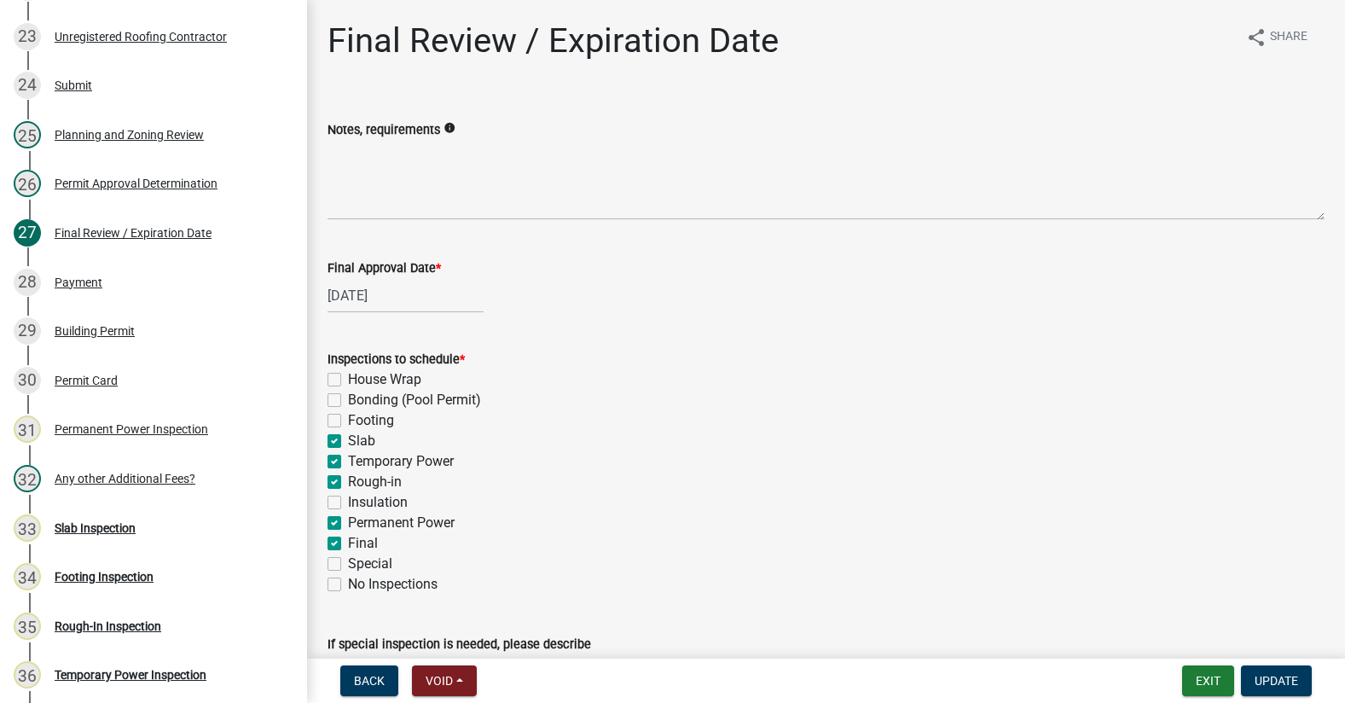
click at [348, 442] on input "Slab" at bounding box center [353, 436] width 11 height 11
checkbox input "false"
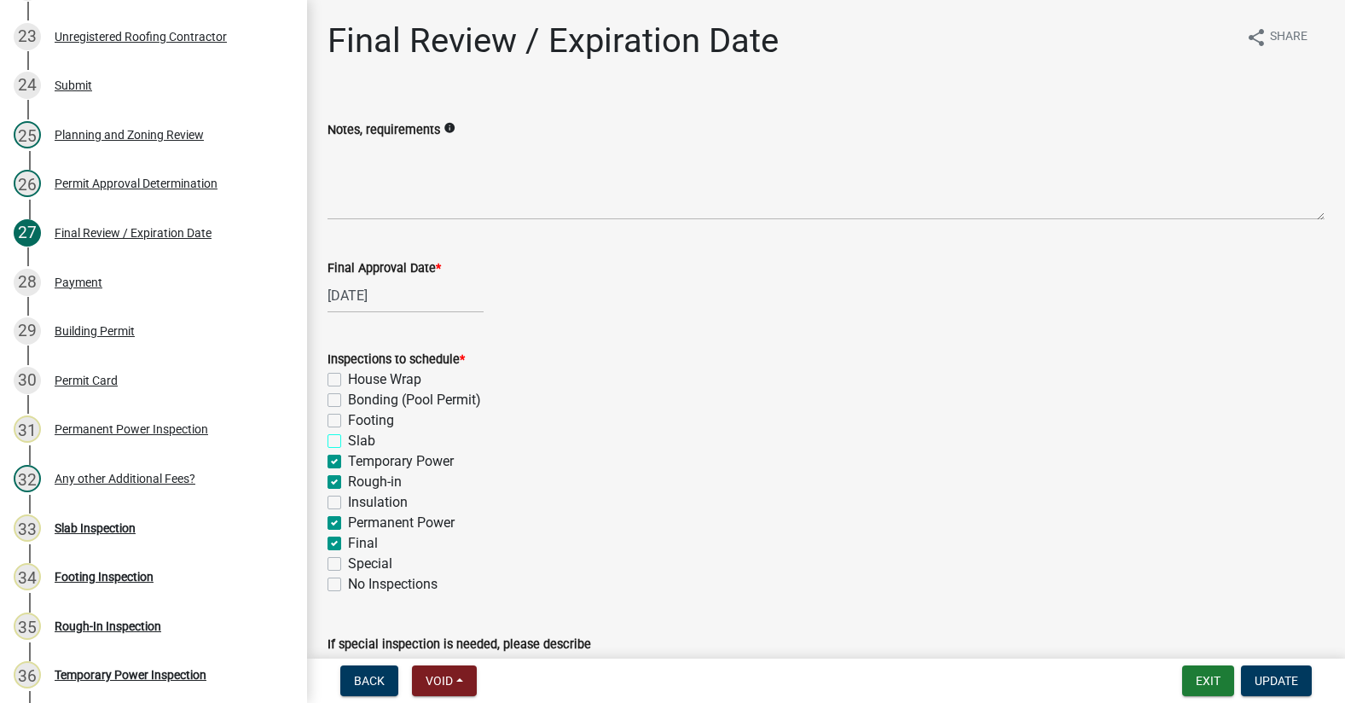
checkbox input "false"
checkbox input "true"
checkbox input "false"
checkbox input "true"
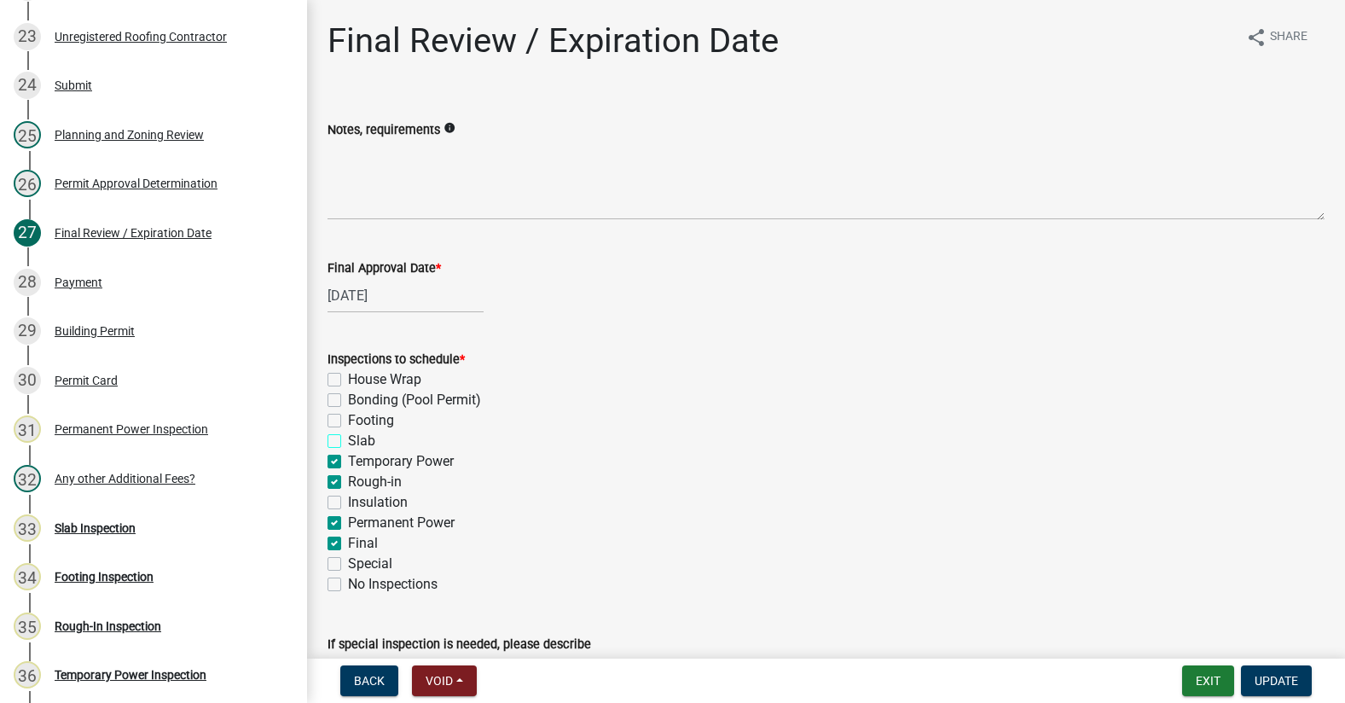
checkbox input "true"
checkbox input "false"
click at [348, 459] on label "Temporary Power" at bounding box center [401, 461] width 106 height 20
click at [348, 459] on input "Temporary Power" at bounding box center [353, 456] width 11 height 11
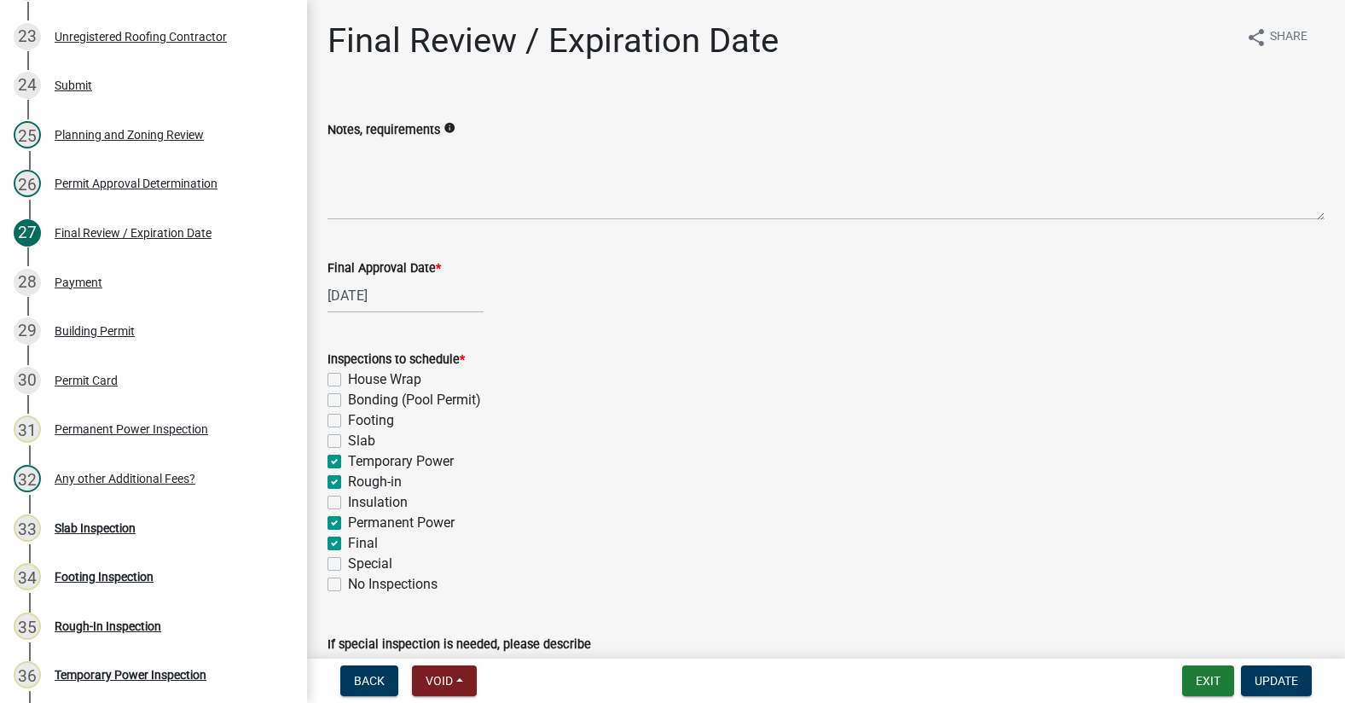
checkbox input "false"
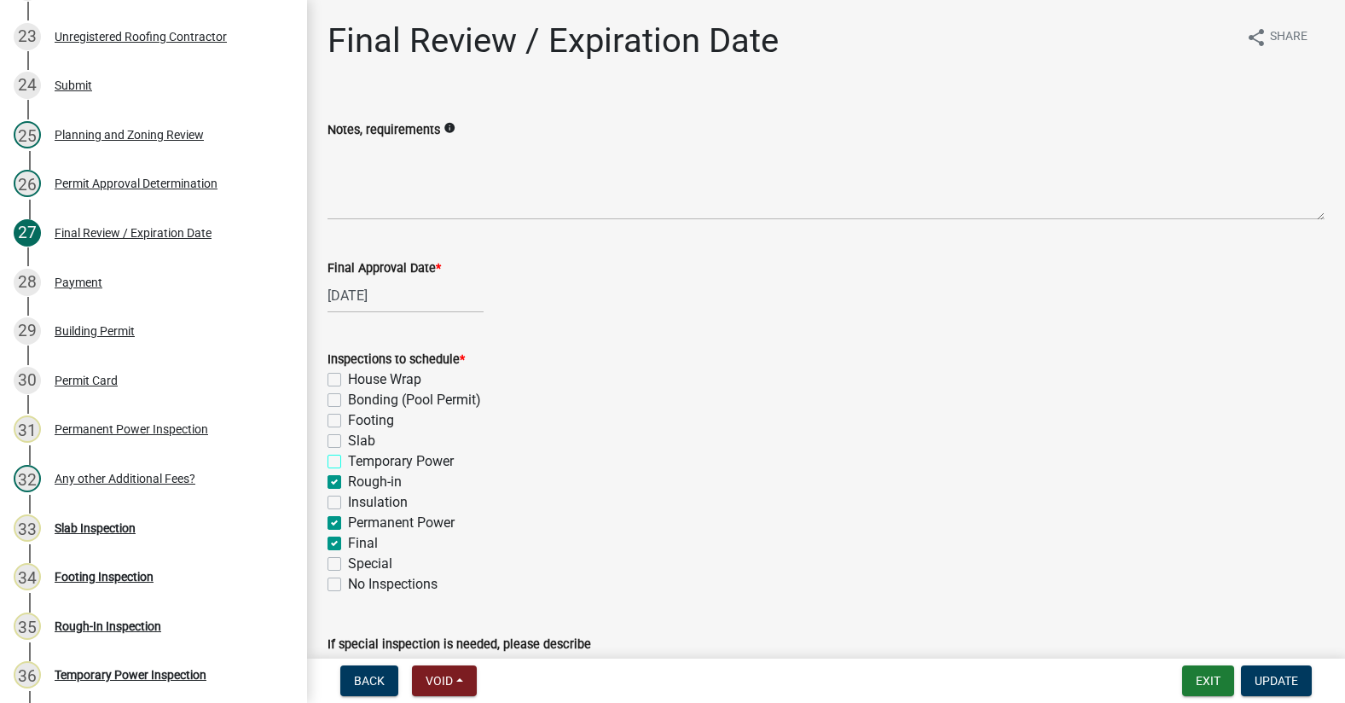
checkbox input "false"
checkbox input "true"
checkbox input "false"
checkbox input "true"
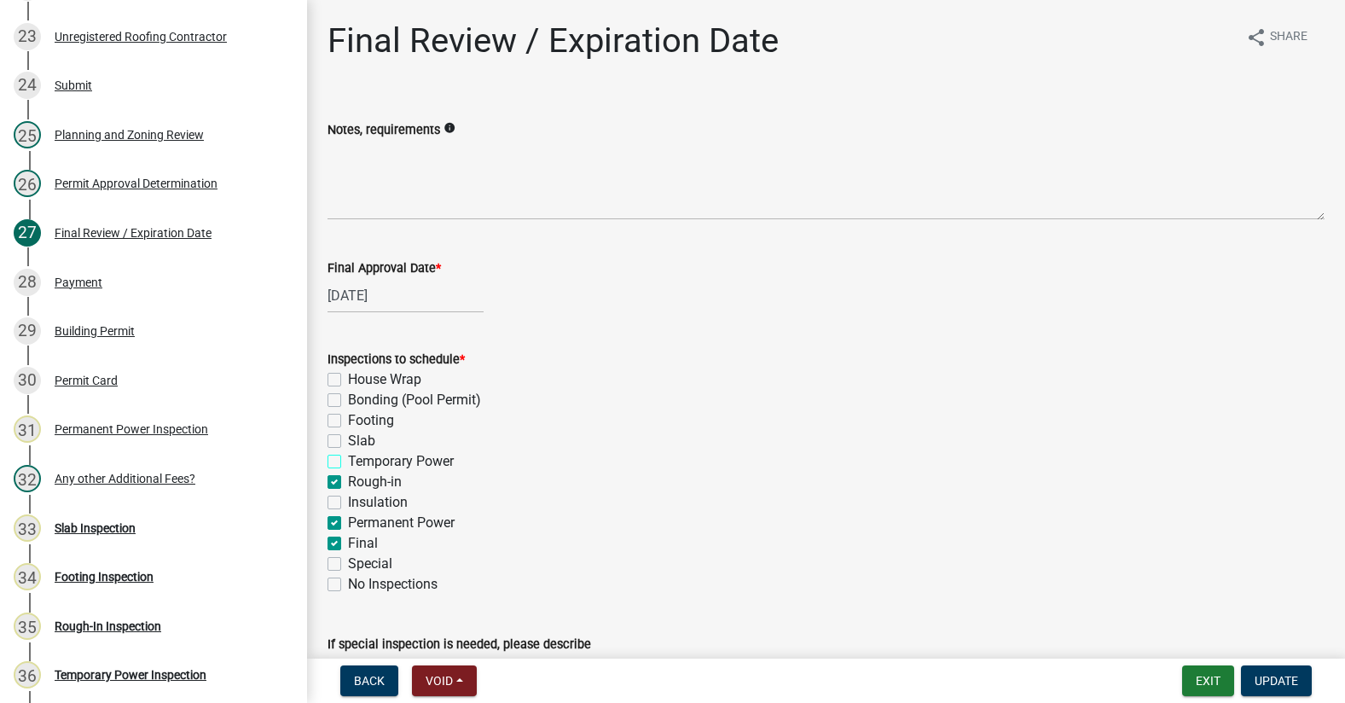
checkbox input "false"
click at [348, 480] on label "Rough-in" at bounding box center [375, 482] width 54 height 20
click at [348, 480] on input "Rough-in" at bounding box center [353, 477] width 11 height 11
checkbox input "false"
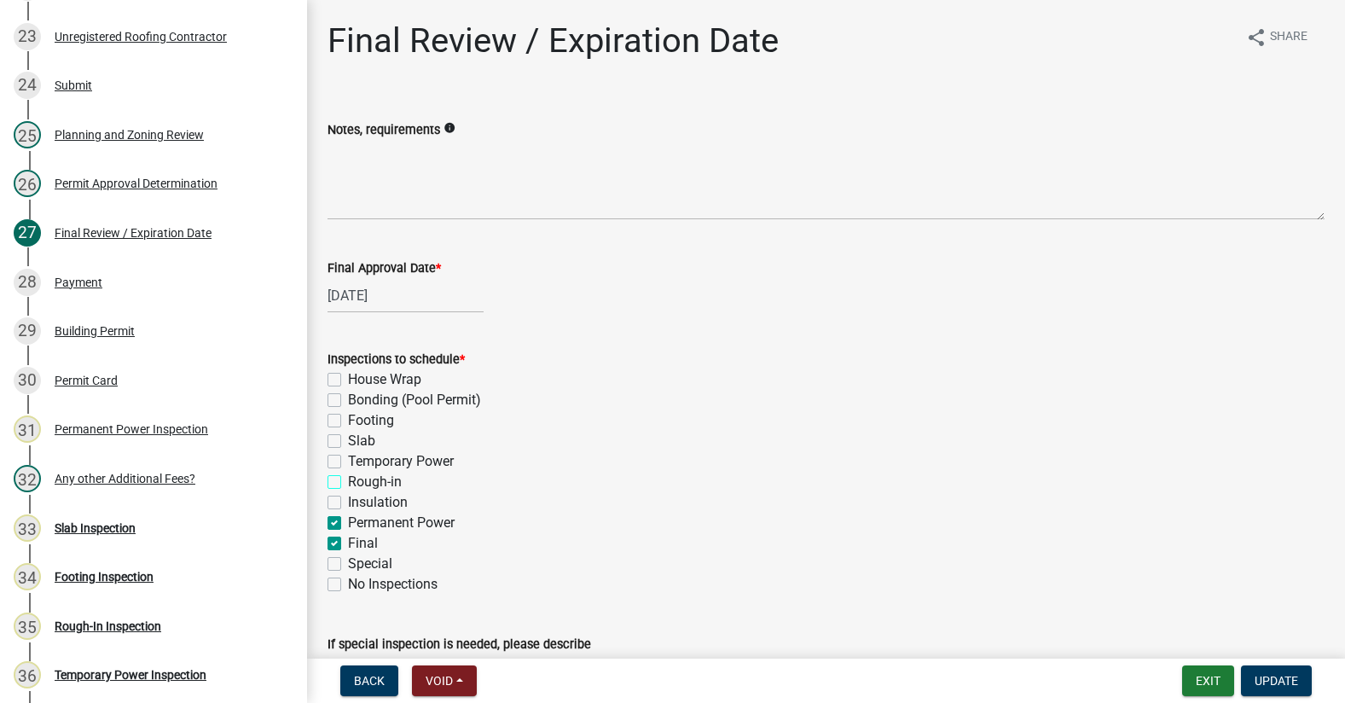
checkbox input "false"
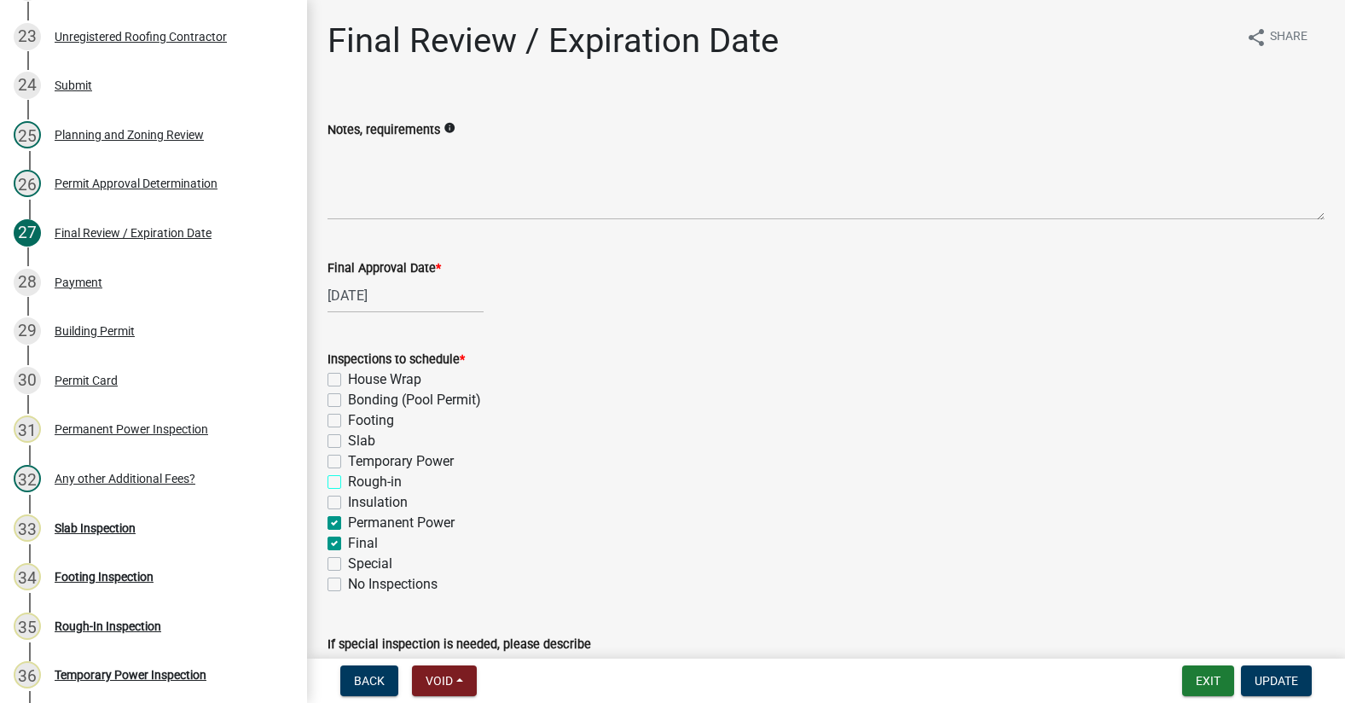
checkbox input "false"
checkbox input "true"
checkbox input "false"
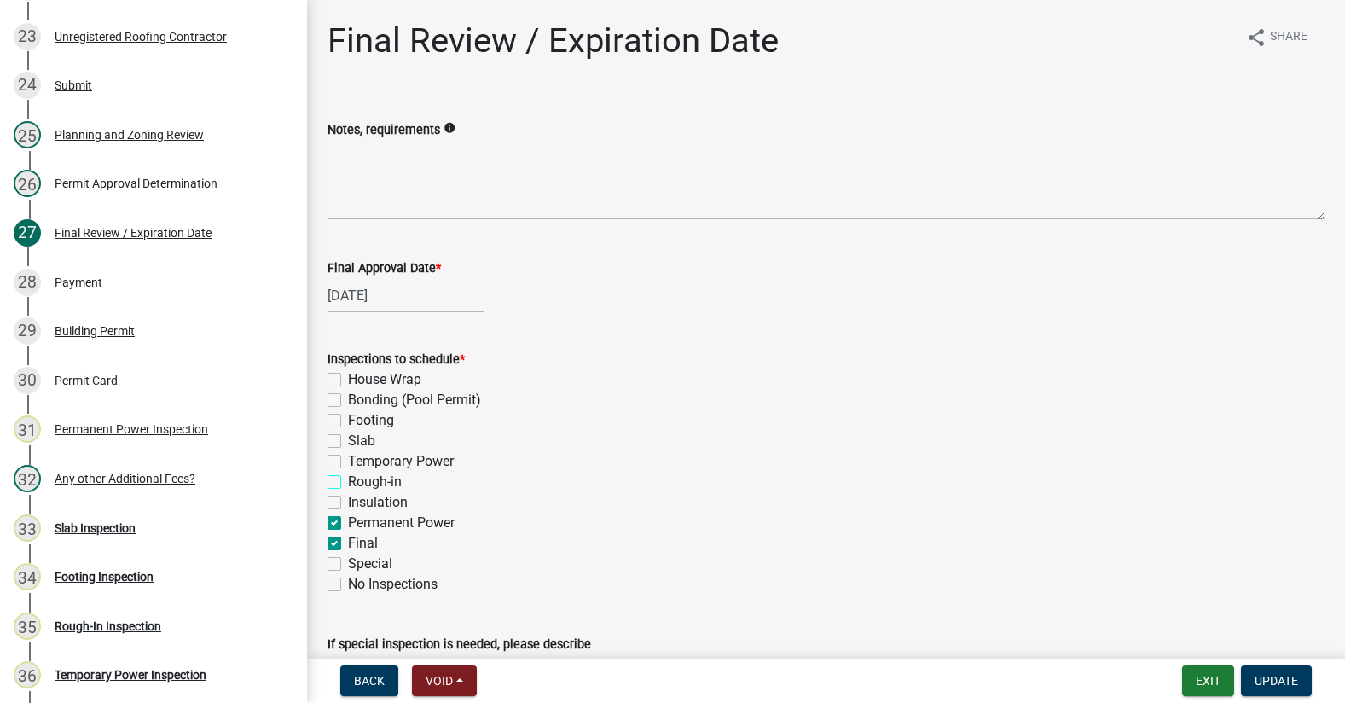
checkbox input "false"
click at [348, 524] on label "Permanent Power" at bounding box center [401, 523] width 107 height 20
click at [348, 524] on input "Permanent Power" at bounding box center [353, 518] width 11 height 11
checkbox input "false"
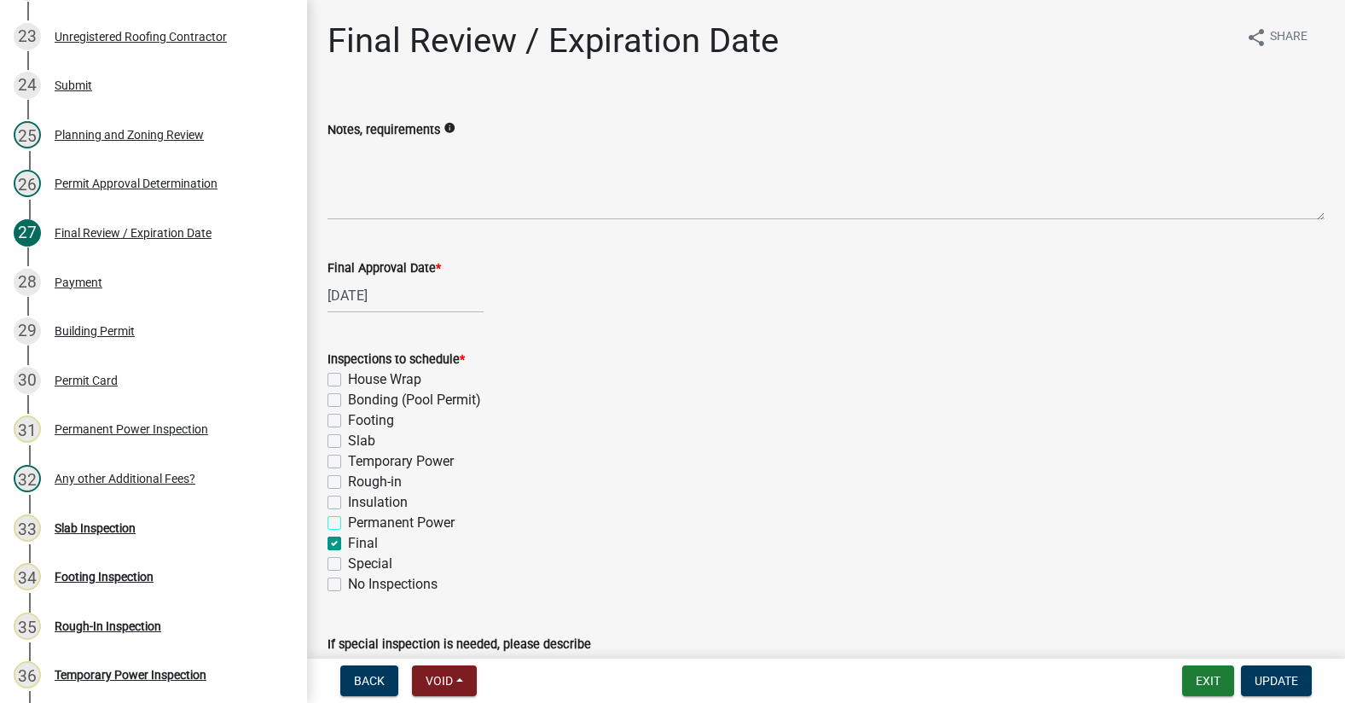
checkbox input "false"
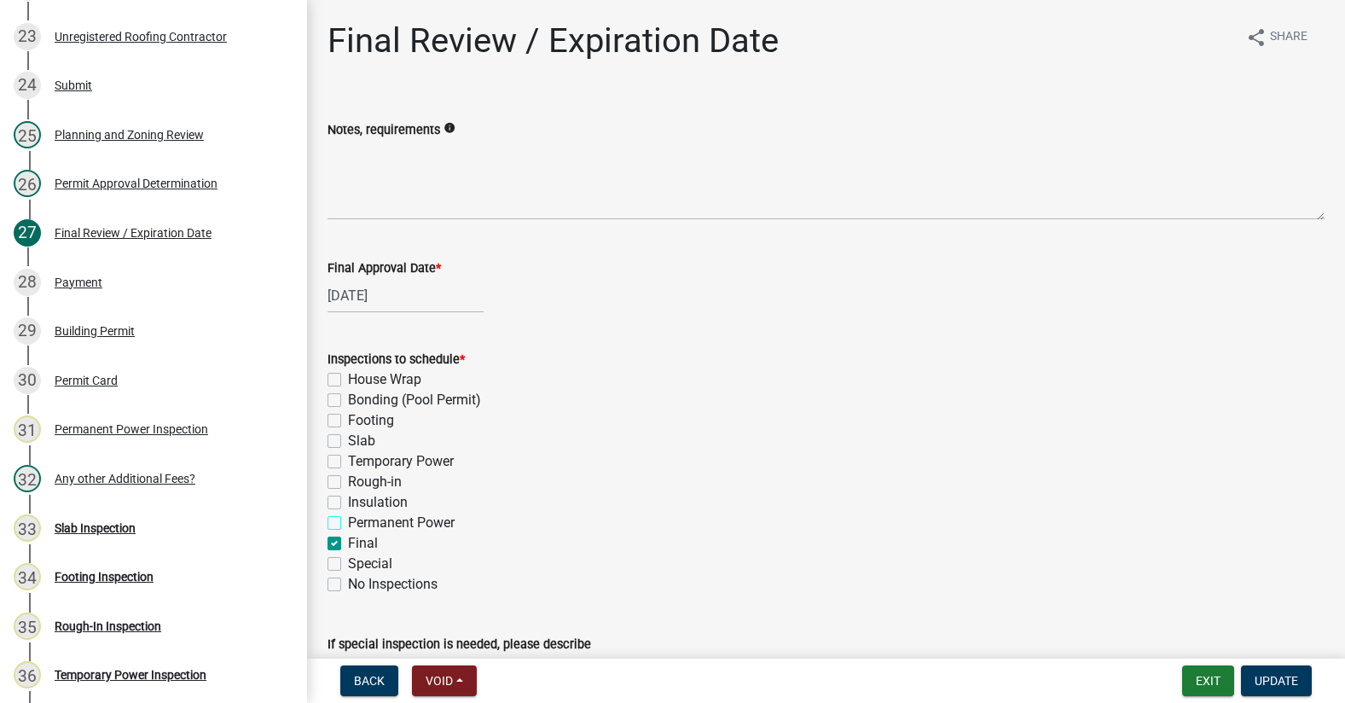
checkbox input "false"
checkbox input "true"
checkbox input "false"
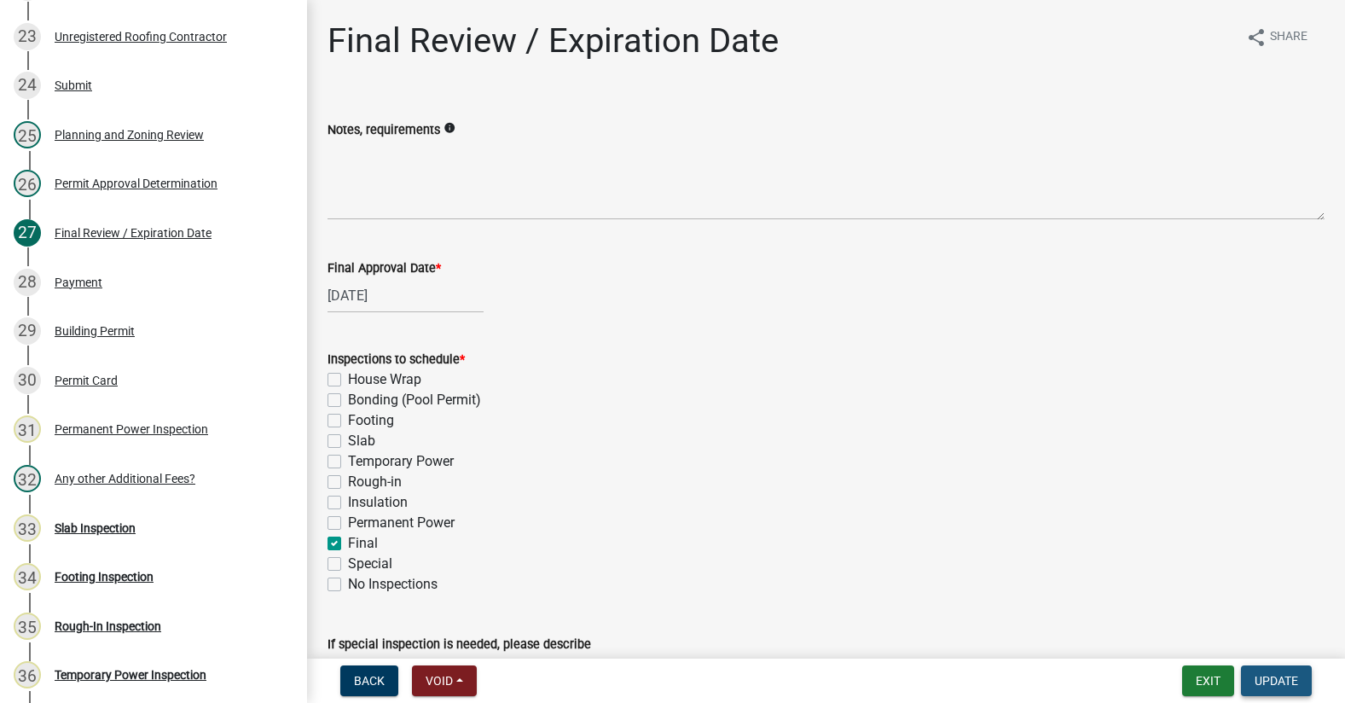
click at [1281, 689] on button "Update" at bounding box center [1276, 680] width 71 height 31
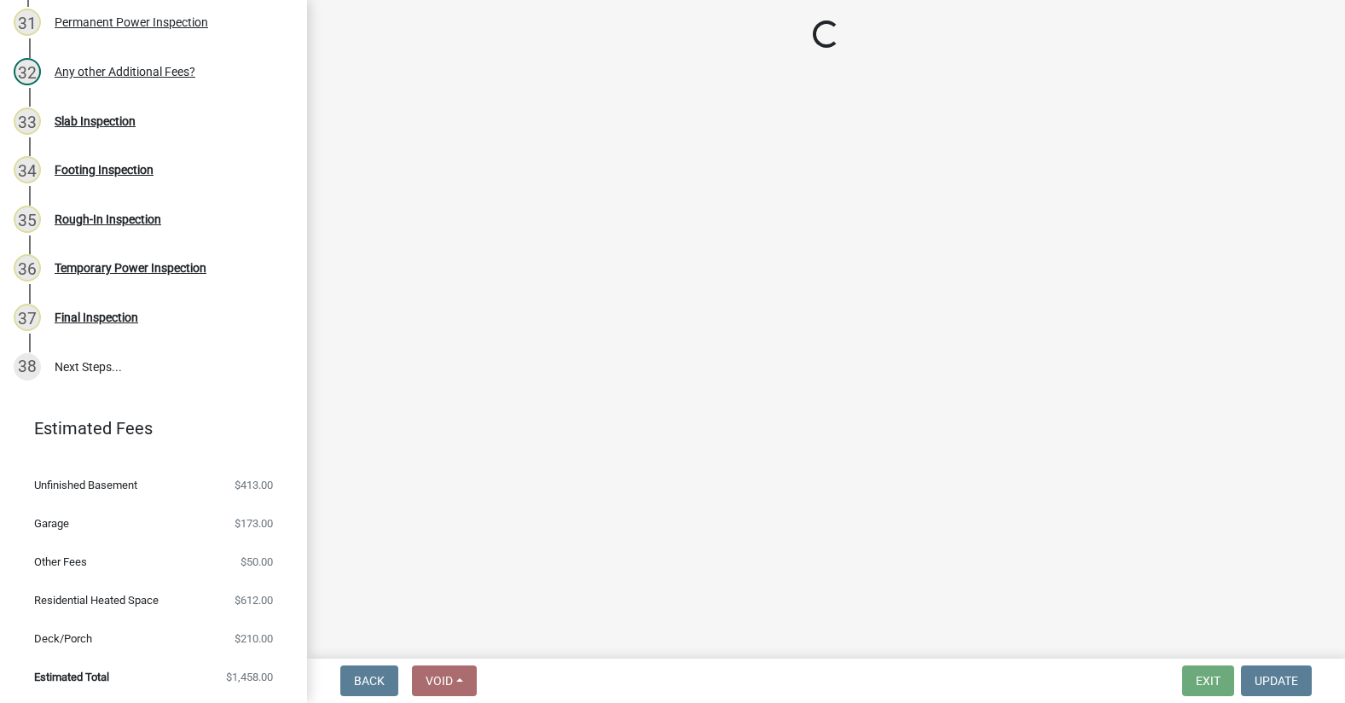
scroll to position [1526, 0]
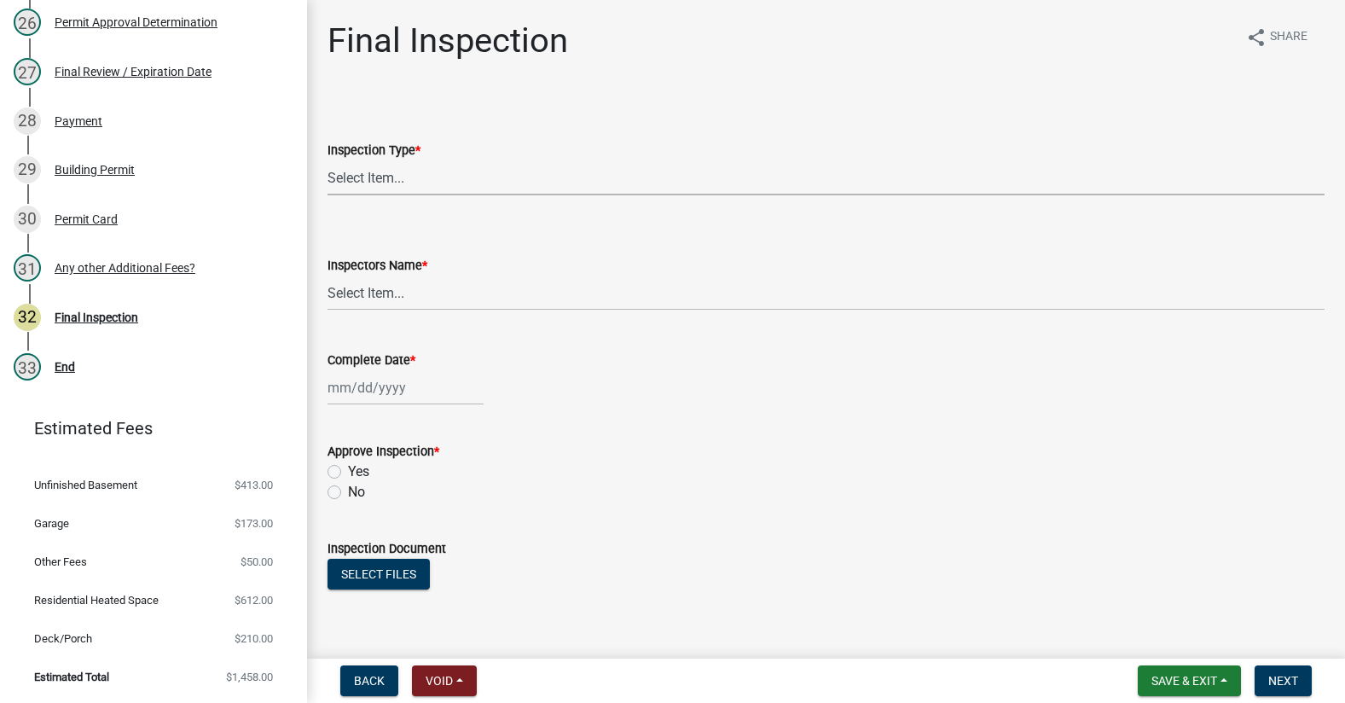
click at [410, 176] on select "Select Item... Final" at bounding box center [826, 177] width 997 height 35
click at [328, 160] on select "Select Item... Final" at bounding box center [826, 177] width 997 height 35
select select "895eead6-d784-4fdc-a4a3-66a9075c153d"
click at [386, 294] on select "Select Item... khenson (Karen Henson) j.bouhl (Joe Bouhl) Engineer / Electricia…" at bounding box center [826, 293] width 997 height 35
select select "8dfc8809-68b2-4bc3-a0d1-6f7e000e7487"
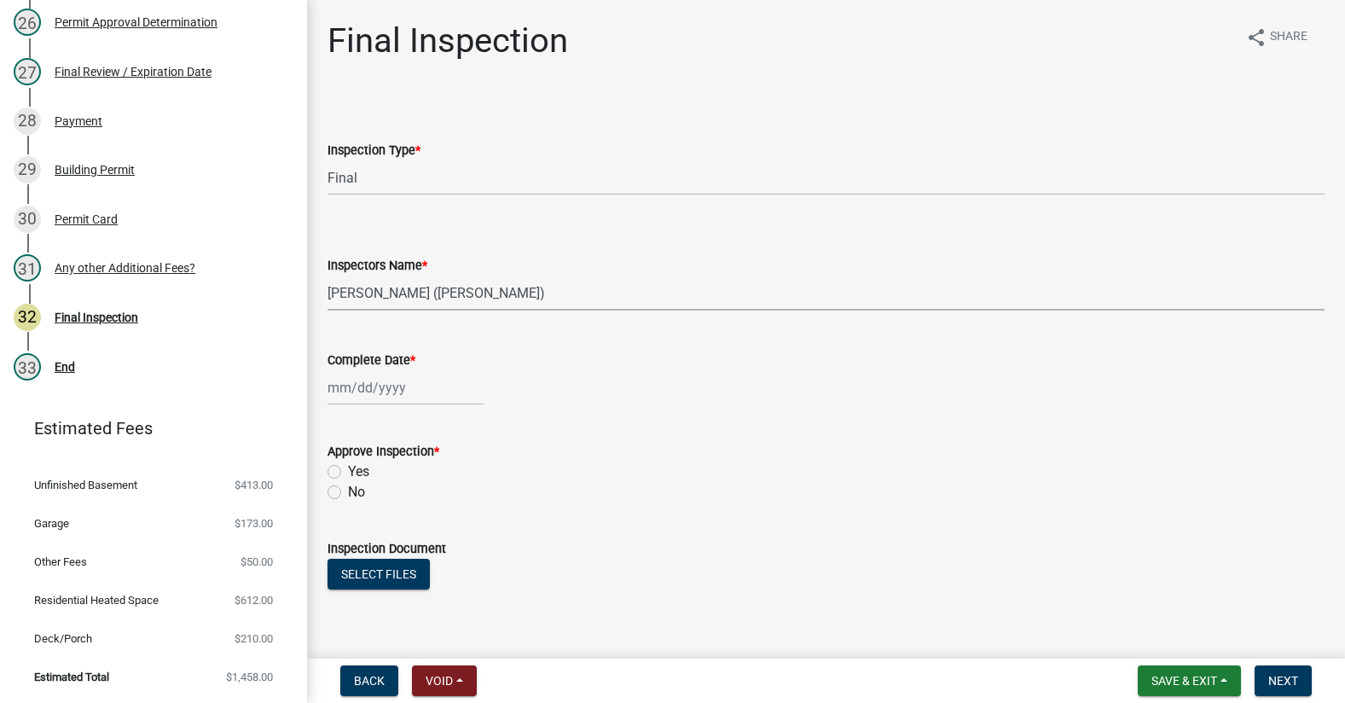
click at [328, 276] on select "Select Item... khenson (Karen Henson) j.bouhl (Joe Bouhl) Engineer / Electricia…" at bounding box center [826, 293] width 997 height 35
click at [388, 393] on div at bounding box center [406, 387] width 156 height 35
select select "9"
select select "2025"
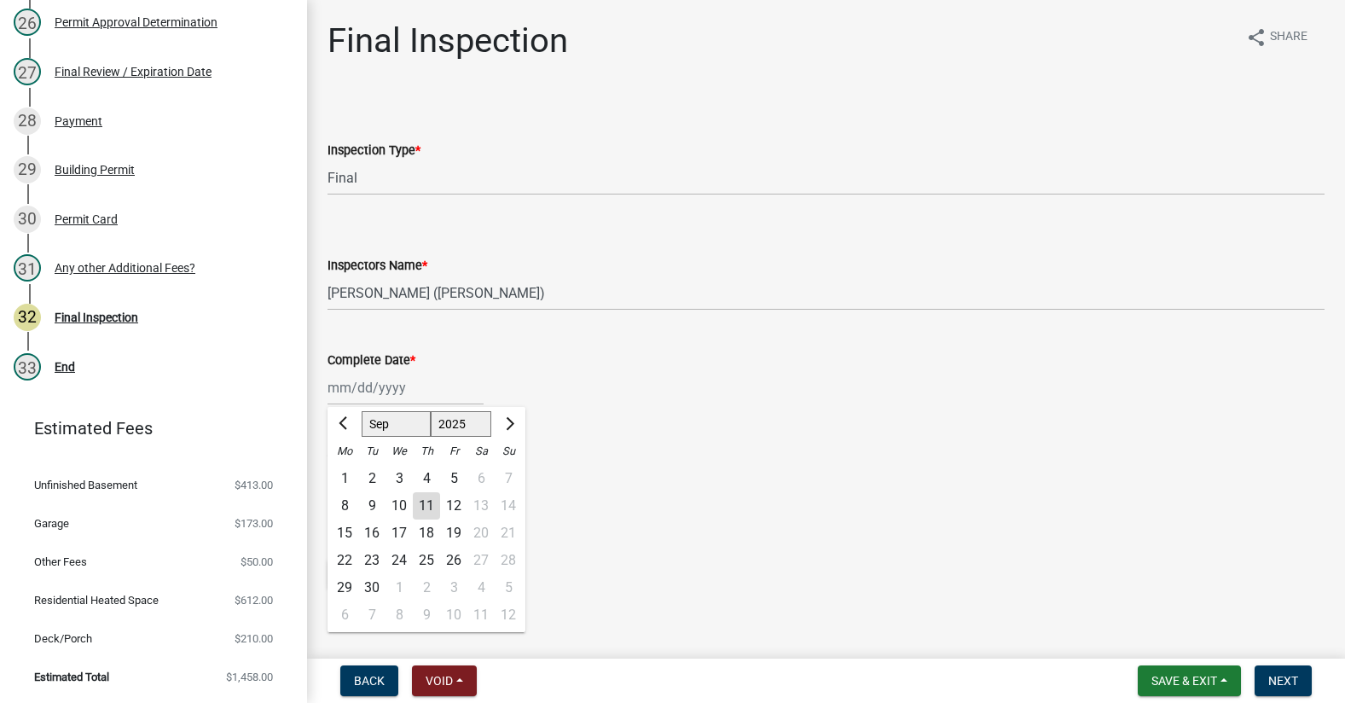
click at [424, 495] on div "11" at bounding box center [426, 505] width 27 height 27
type input "09/11/2025"
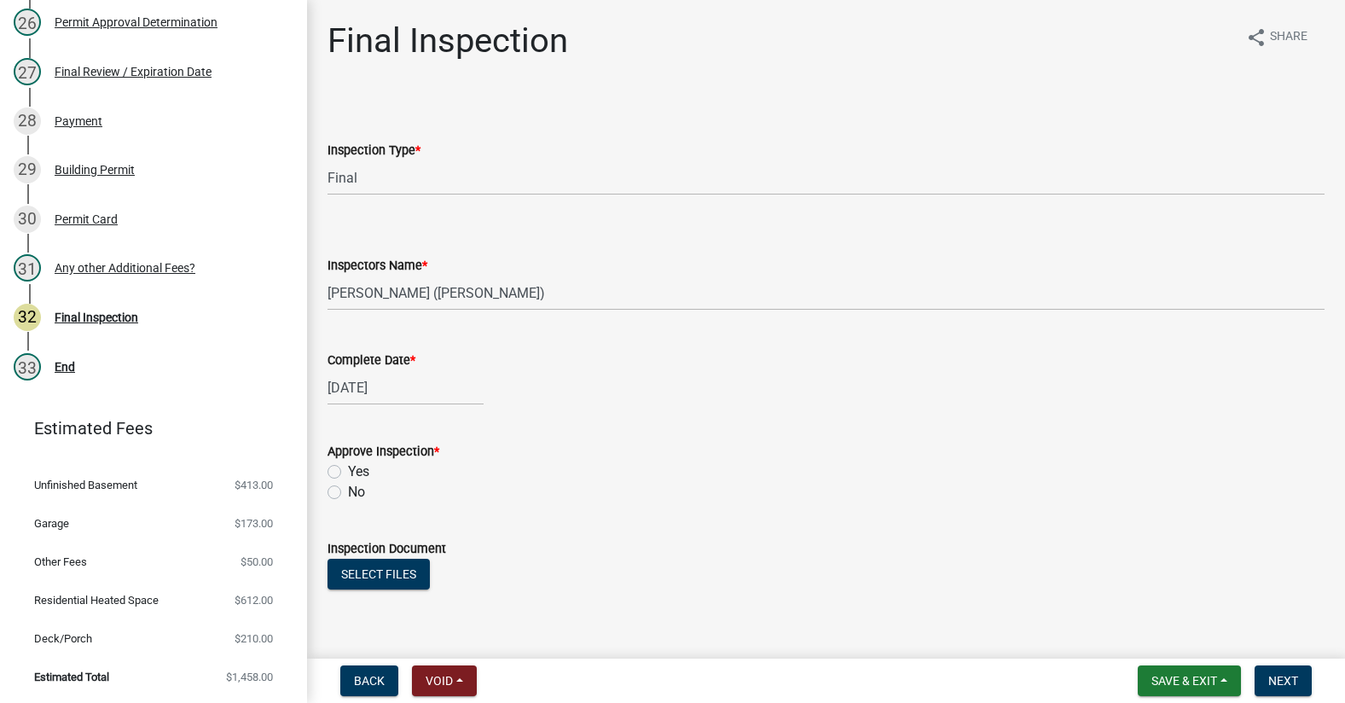
click at [348, 471] on label "Yes" at bounding box center [358, 472] width 21 height 20
click at [348, 471] on input "Yes" at bounding box center [353, 467] width 11 height 11
radio input "true"
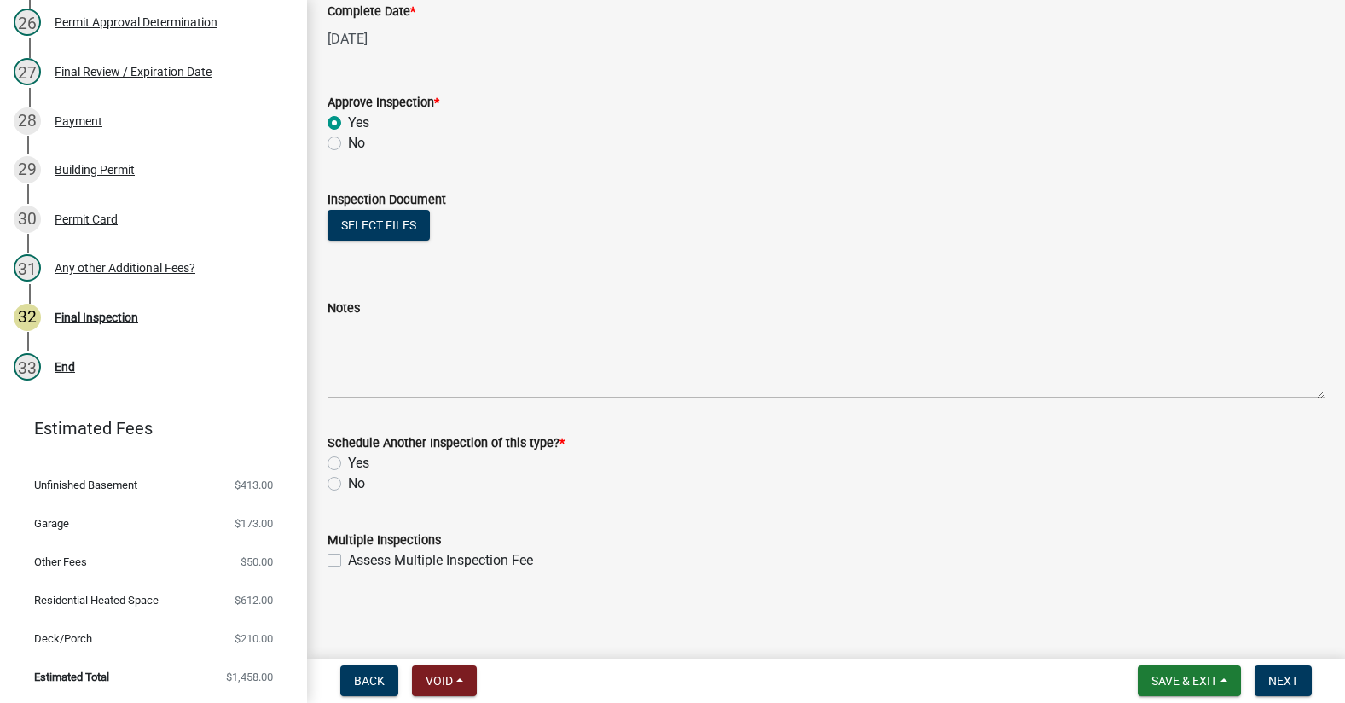
scroll to position [350, 0]
click at [348, 483] on label "No" at bounding box center [356, 483] width 17 height 20
click at [348, 483] on input "No" at bounding box center [353, 478] width 11 height 11
radio input "true"
click at [1304, 677] on button "Next" at bounding box center [1283, 680] width 57 height 31
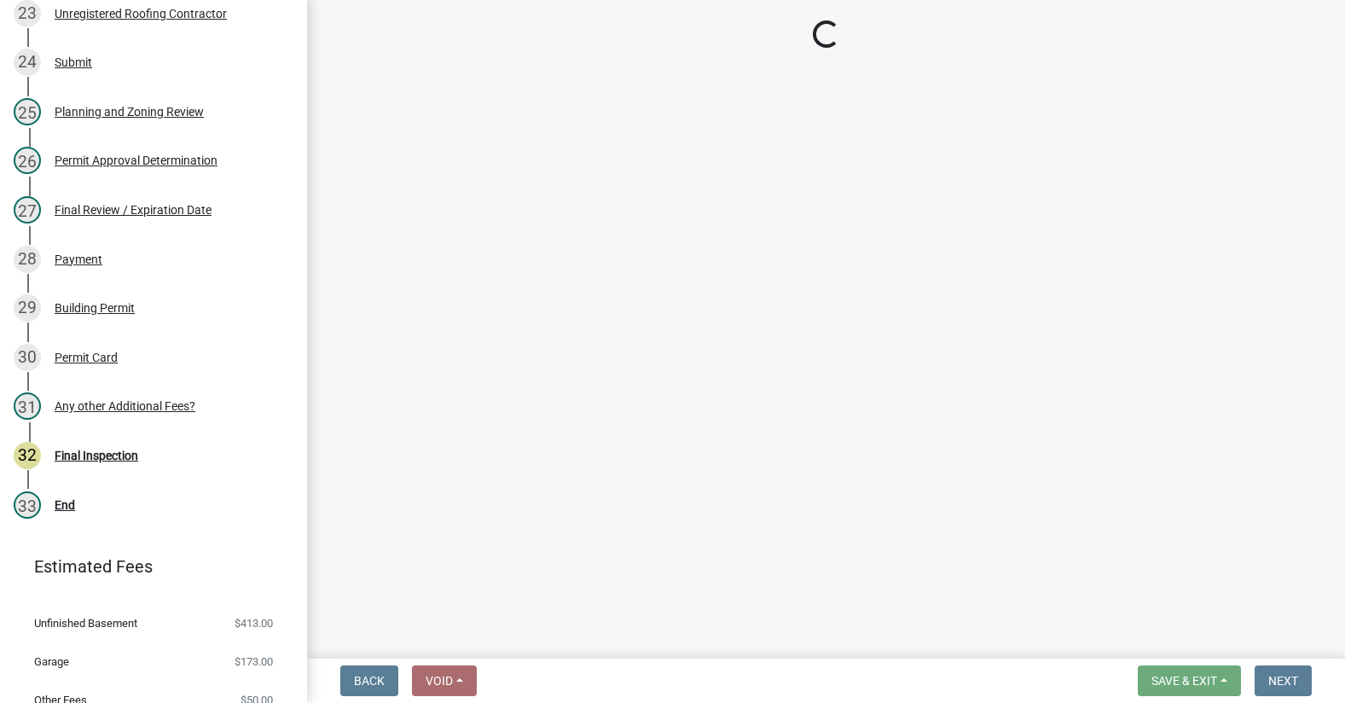
scroll to position [1526, 0]
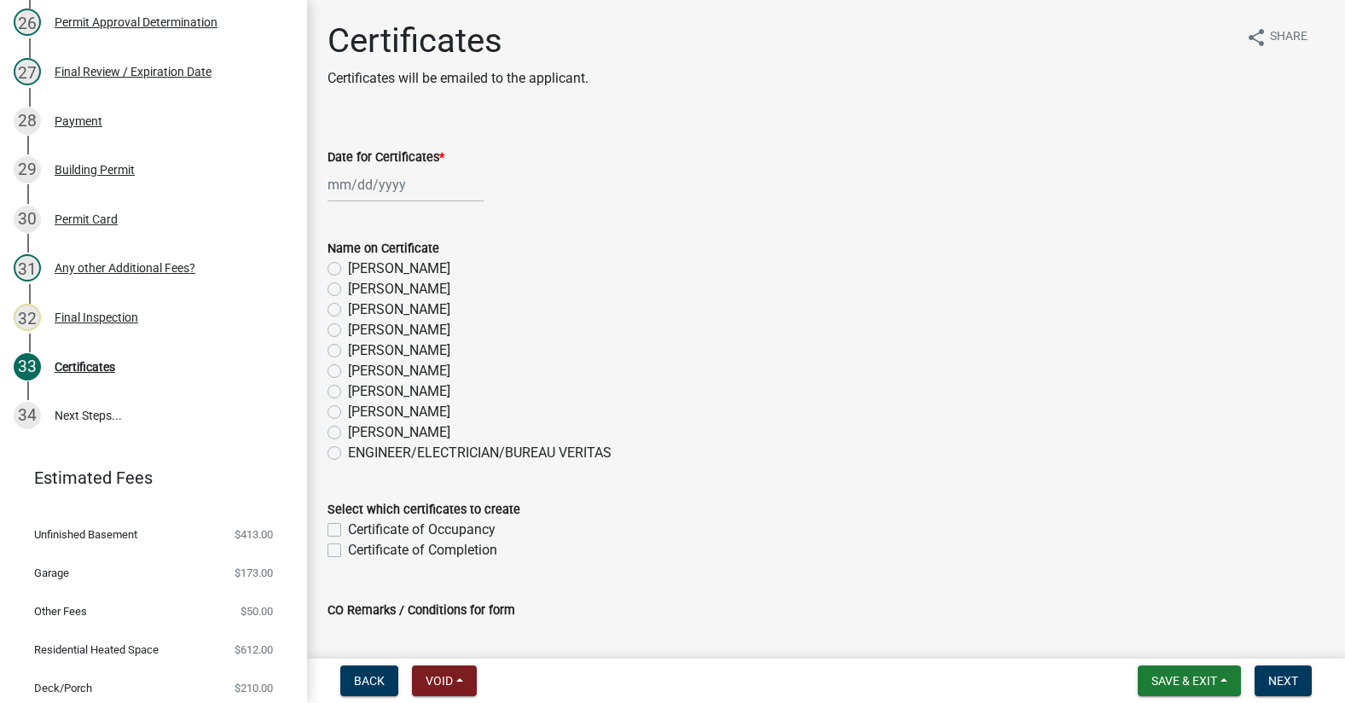
select select "9"
select select "2025"
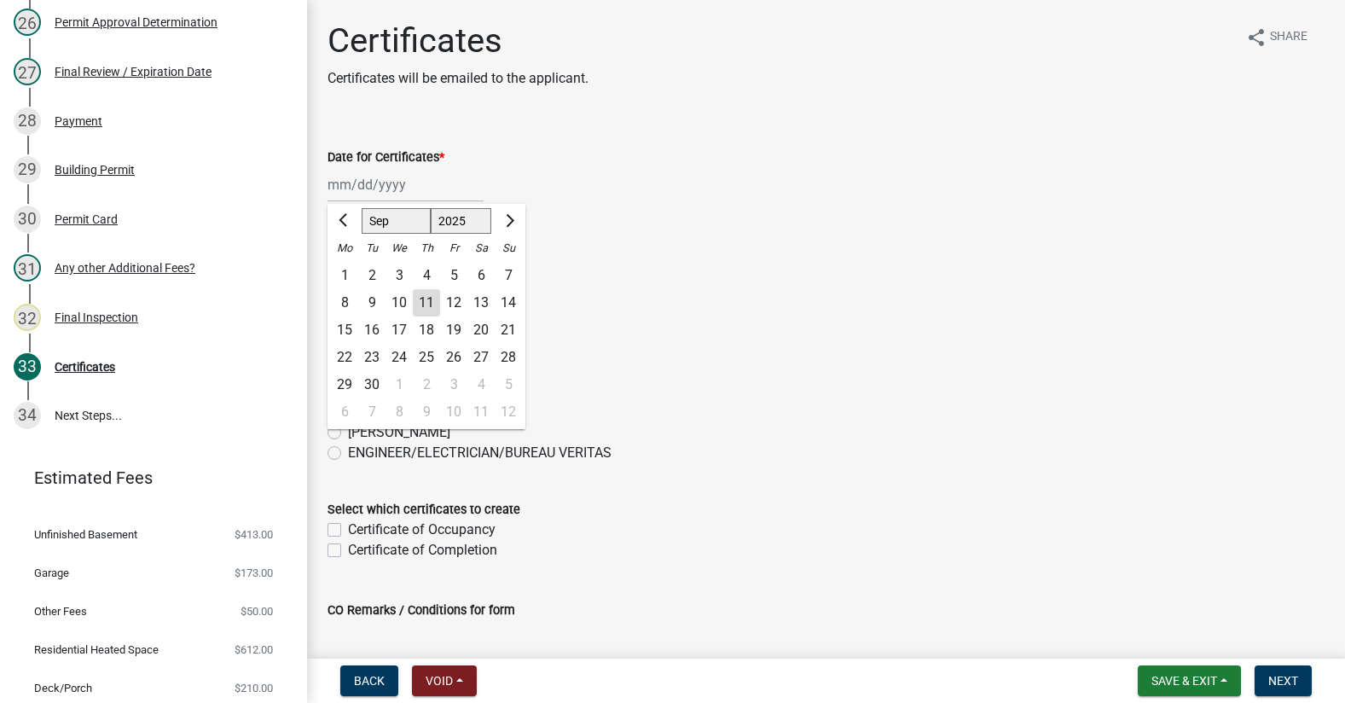
click at [359, 195] on div "Jan Feb Mar Apr May Jun Jul Aug Sep Oct Nov Dec 1525 1526 1527 1528 1529 1530 1…" at bounding box center [406, 184] width 156 height 35
click at [424, 296] on div "11" at bounding box center [426, 302] width 27 height 27
type input "09/11/2025"
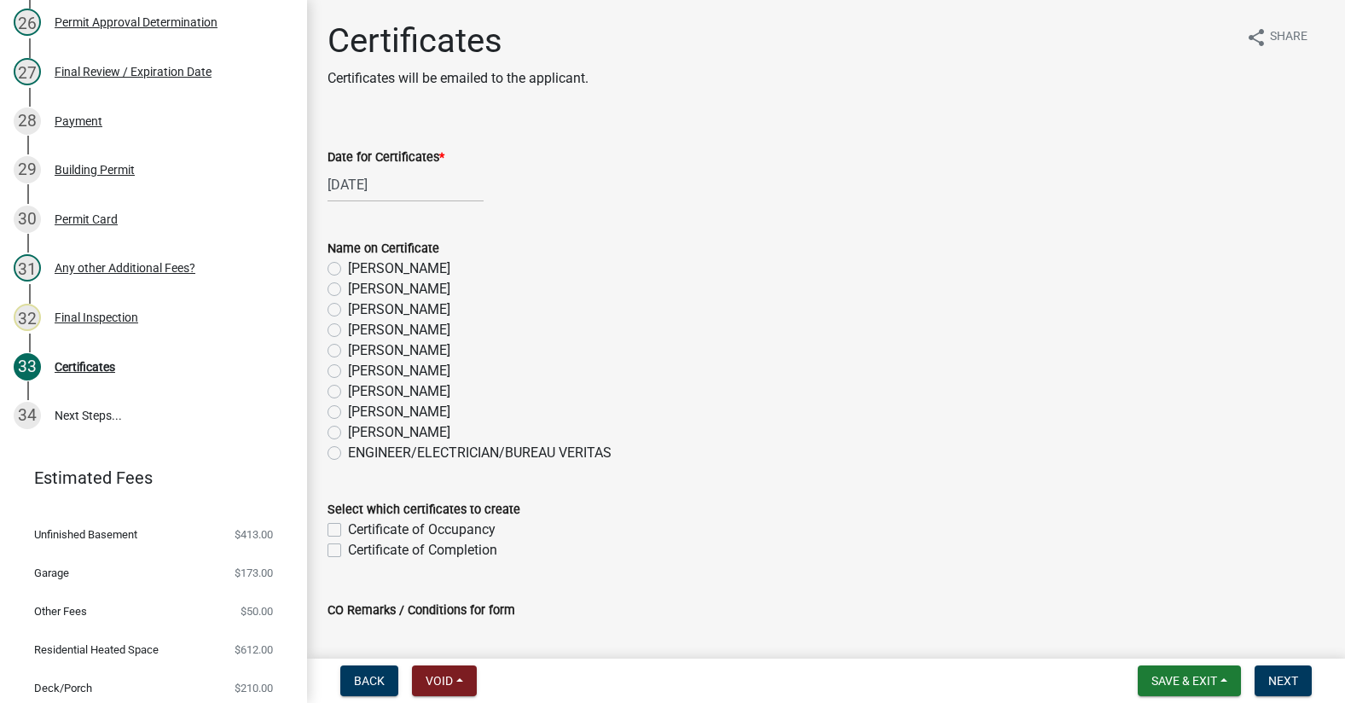
click at [348, 331] on label "Joe Bouhl" at bounding box center [399, 330] width 102 height 20
click at [348, 331] on input "Joe Bouhl" at bounding box center [353, 325] width 11 height 11
radio input "true"
click at [348, 532] on label "Certificate of Occupancy" at bounding box center [422, 530] width 148 height 20
click at [348, 531] on input "Certificate of Occupancy" at bounding box center [353, 525] width 11 height 11
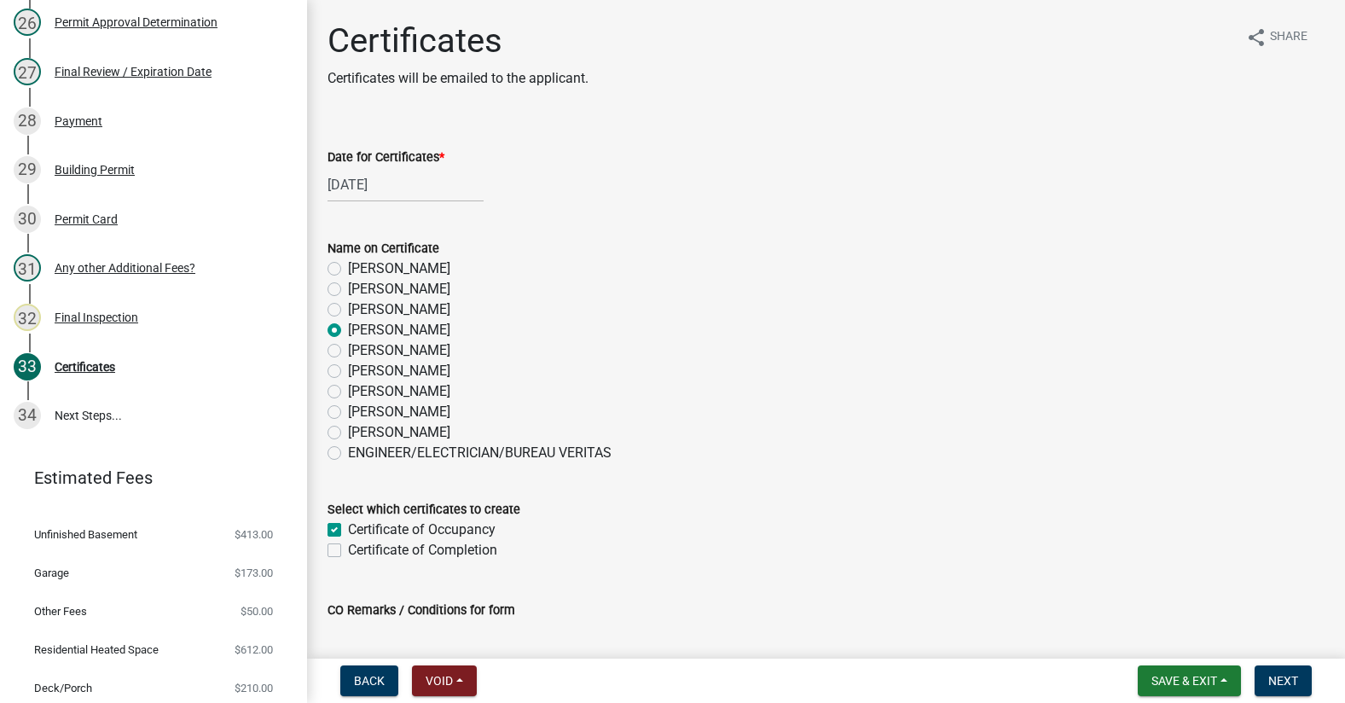
checkbox input "true"
checkbox input "false"
click at [348, 305] on label "Becky Whitworth" at bounding box center [399, 309] width 102 height 20
click at [348, 305] on input "Becky Whitworth" at bounding box center [353, 304] width 11 height 11
radio input "true"
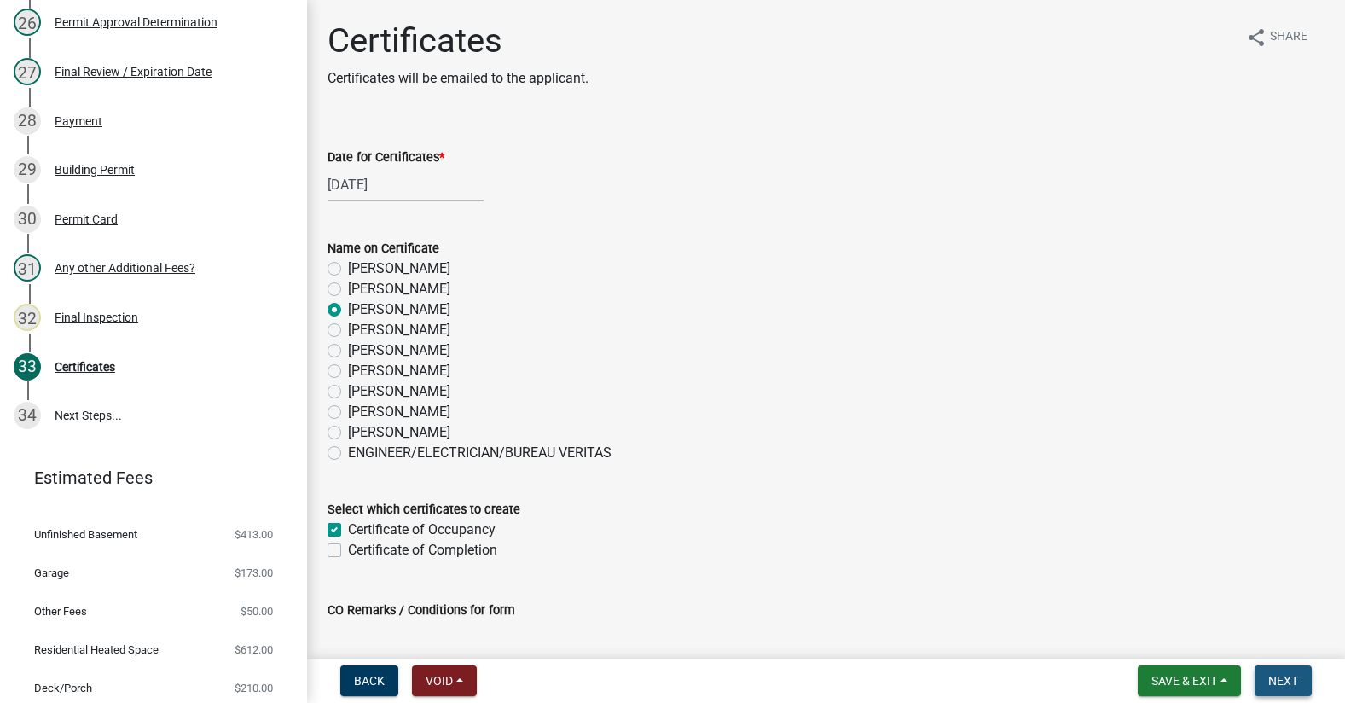
click at [1293, 683] on span "Next" at bounding box center [1284, 681] width 30 height 14
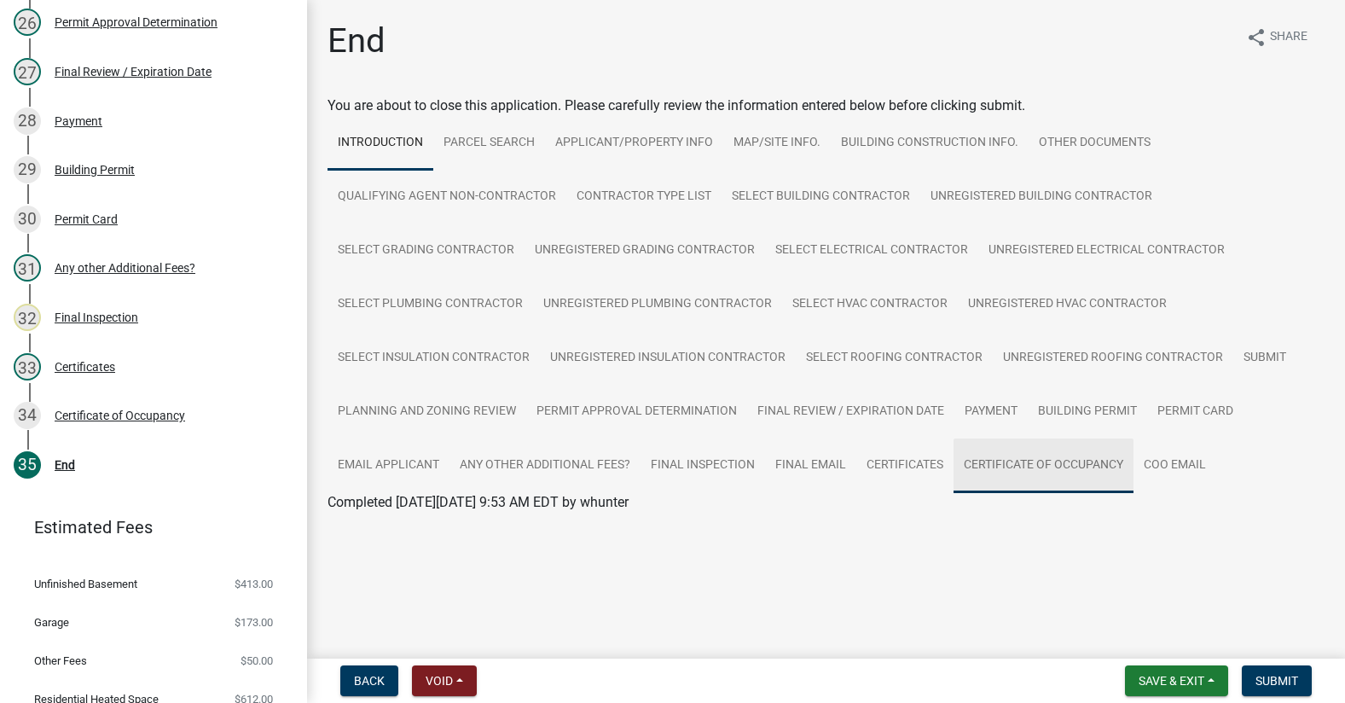
click at [1040, 459] on link "Certificate of Occupancy" at bounding box center [1044, 466] width 180 height 55
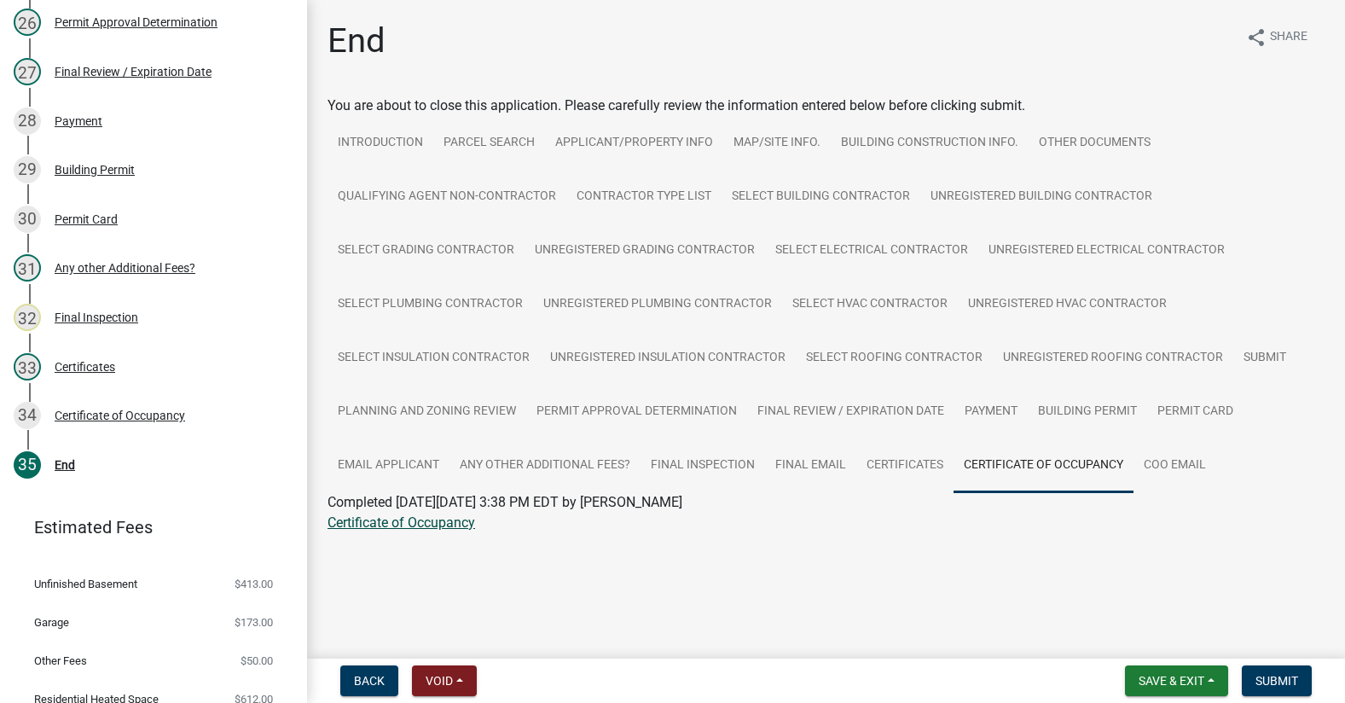
click at [398, 526] on link "Certificate of Occupancy" at bounding box center [402, 522] width 148 height 16
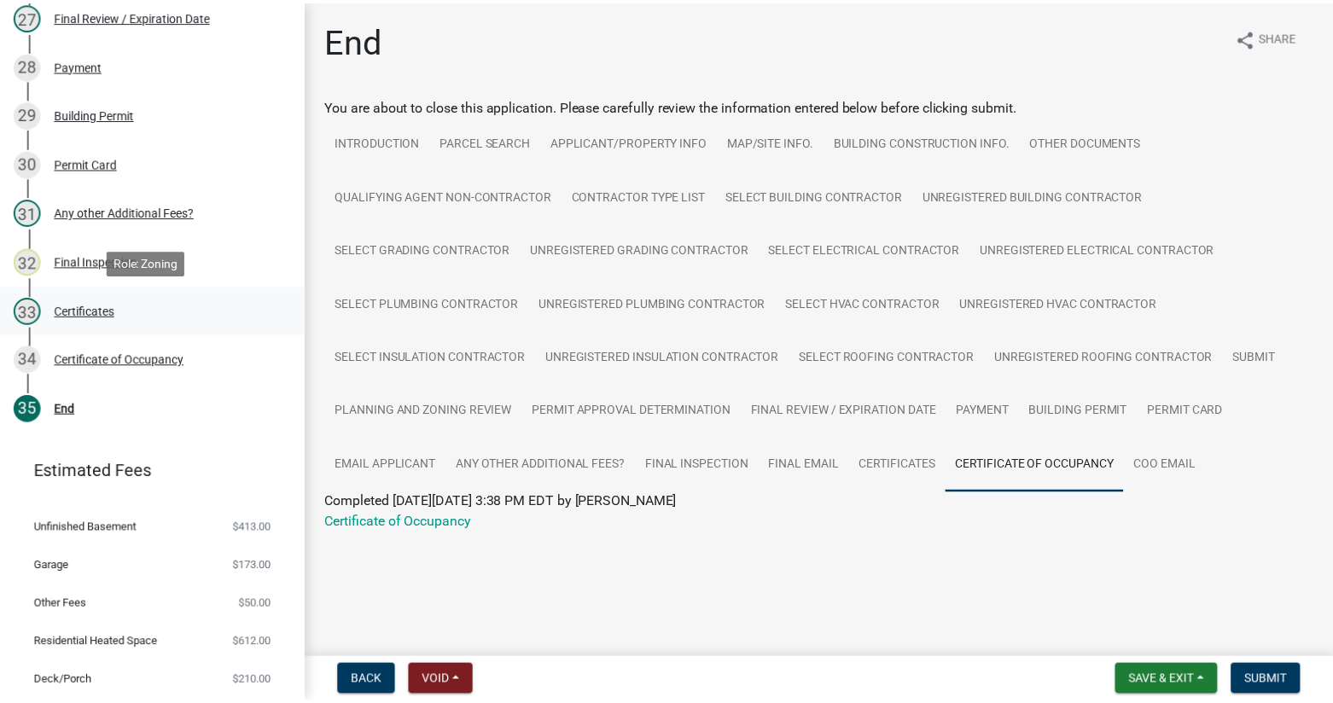
scroll to position [1612, 0]
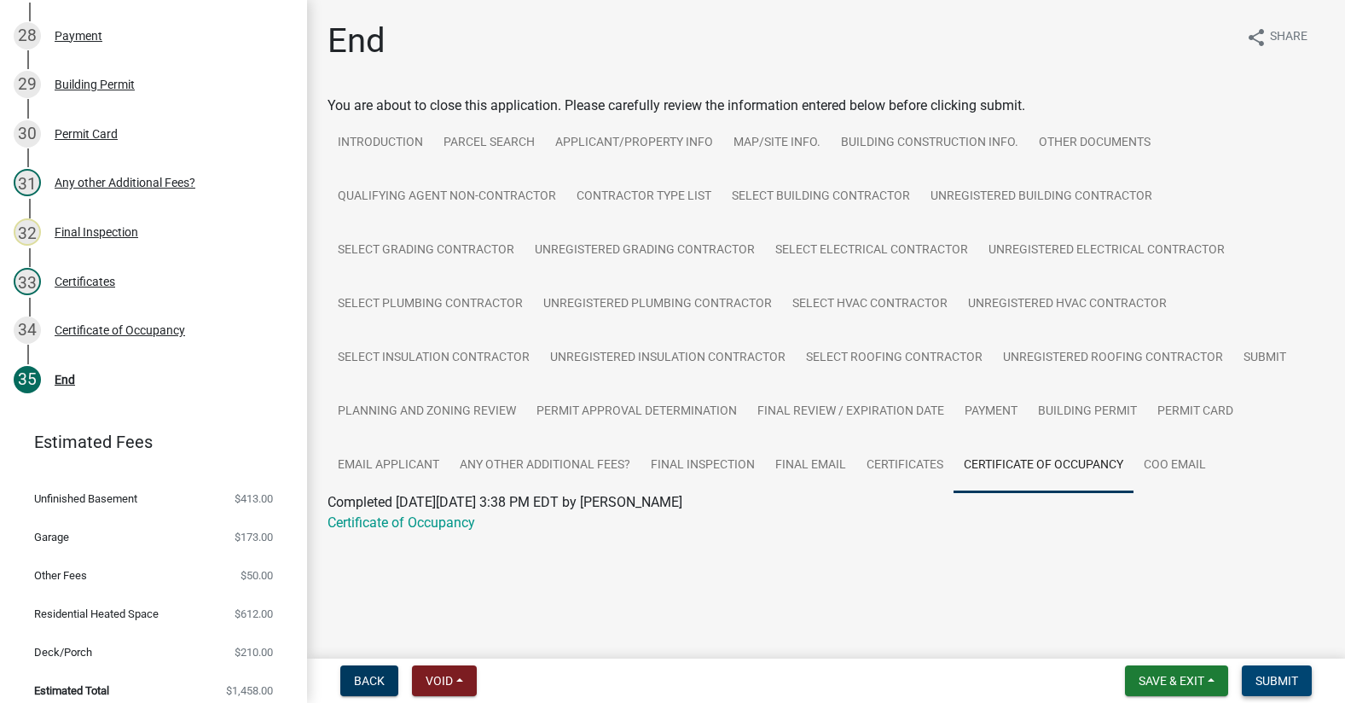
click at [1276, 683] on span "Submit" at bounding box center [1277, 681] width 43 height 14
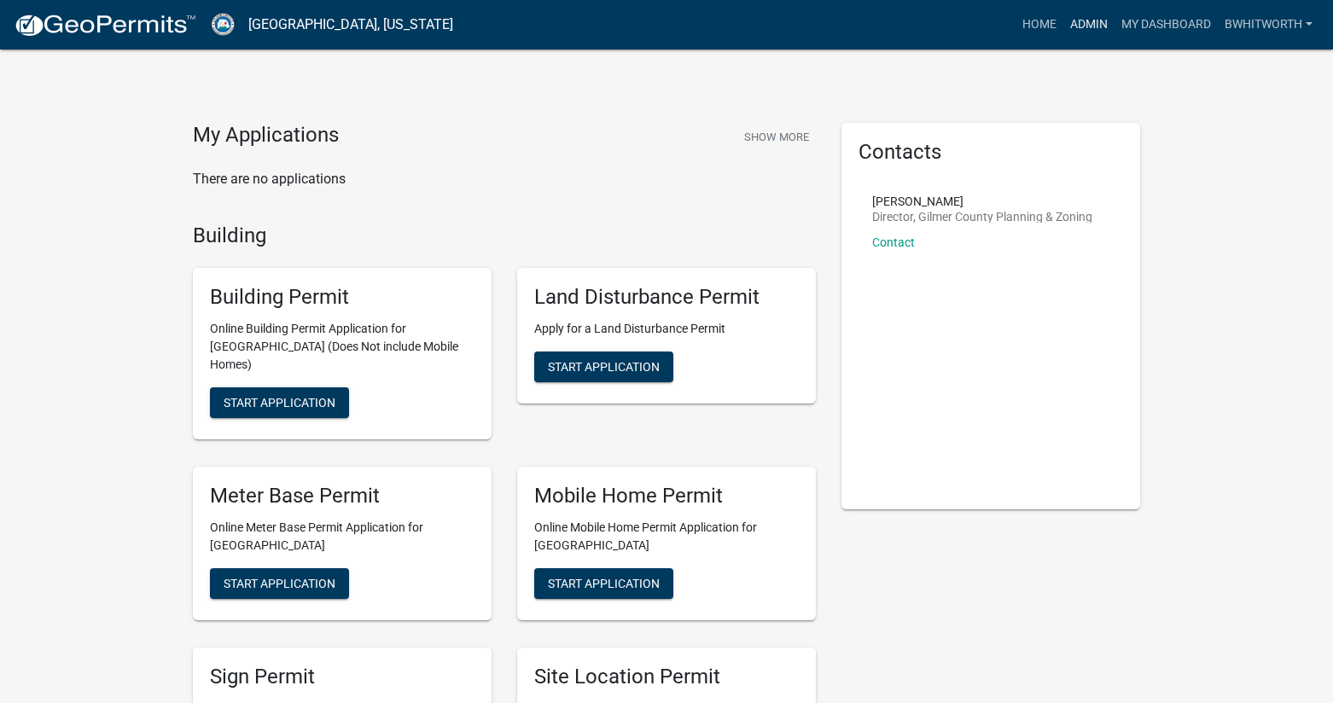
click at [1095, 18] on link "Admin" at bounding box center [1088, 25] width 51 height 32
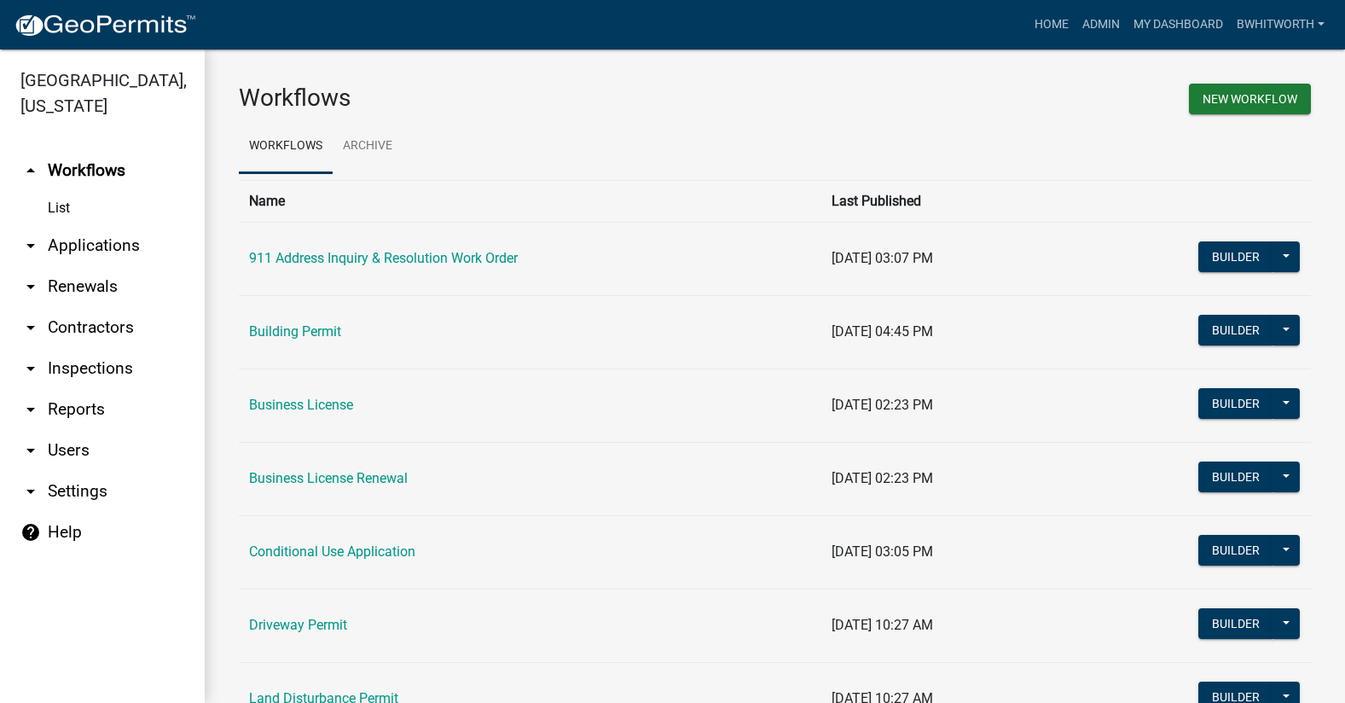
click at [79, 248] on link "arrow_drop_down Applications" at bounding box center [102, 245] width 205 height 41
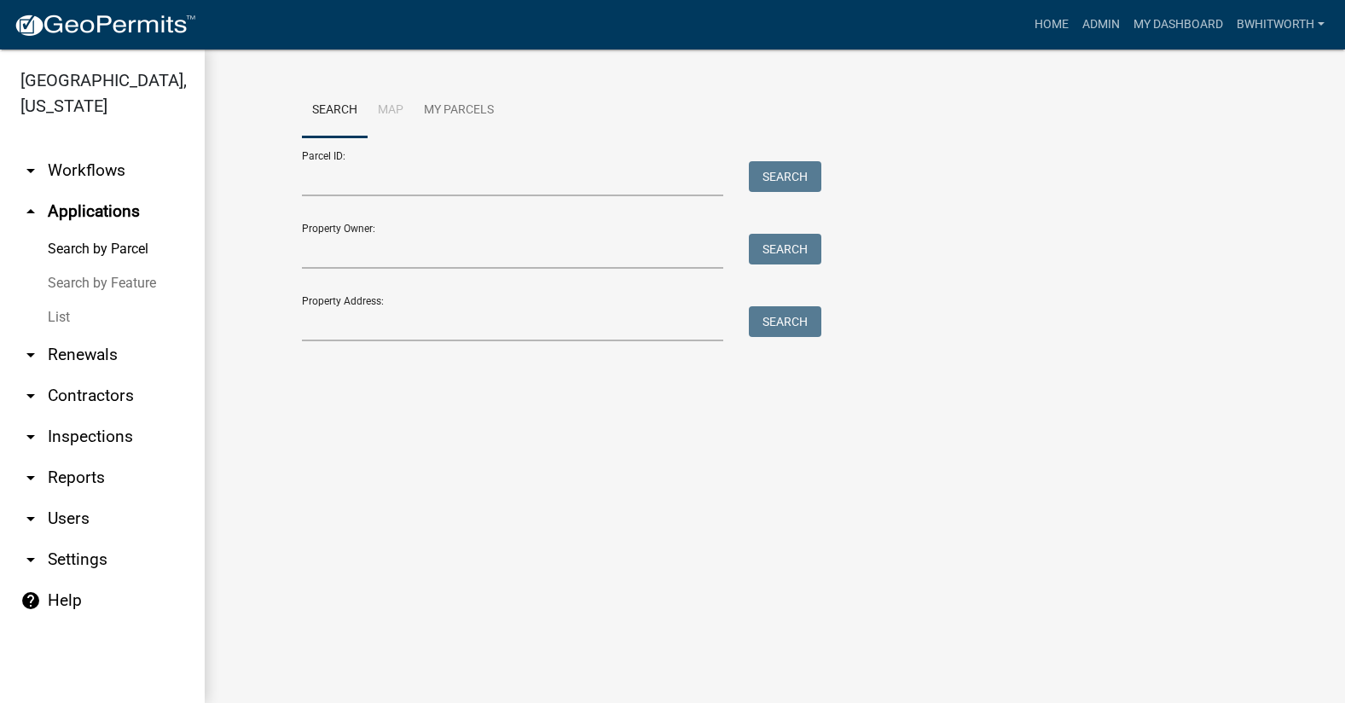
click at [69, 311] on link "List" at bounding box center [102, 317] width 205 height 34
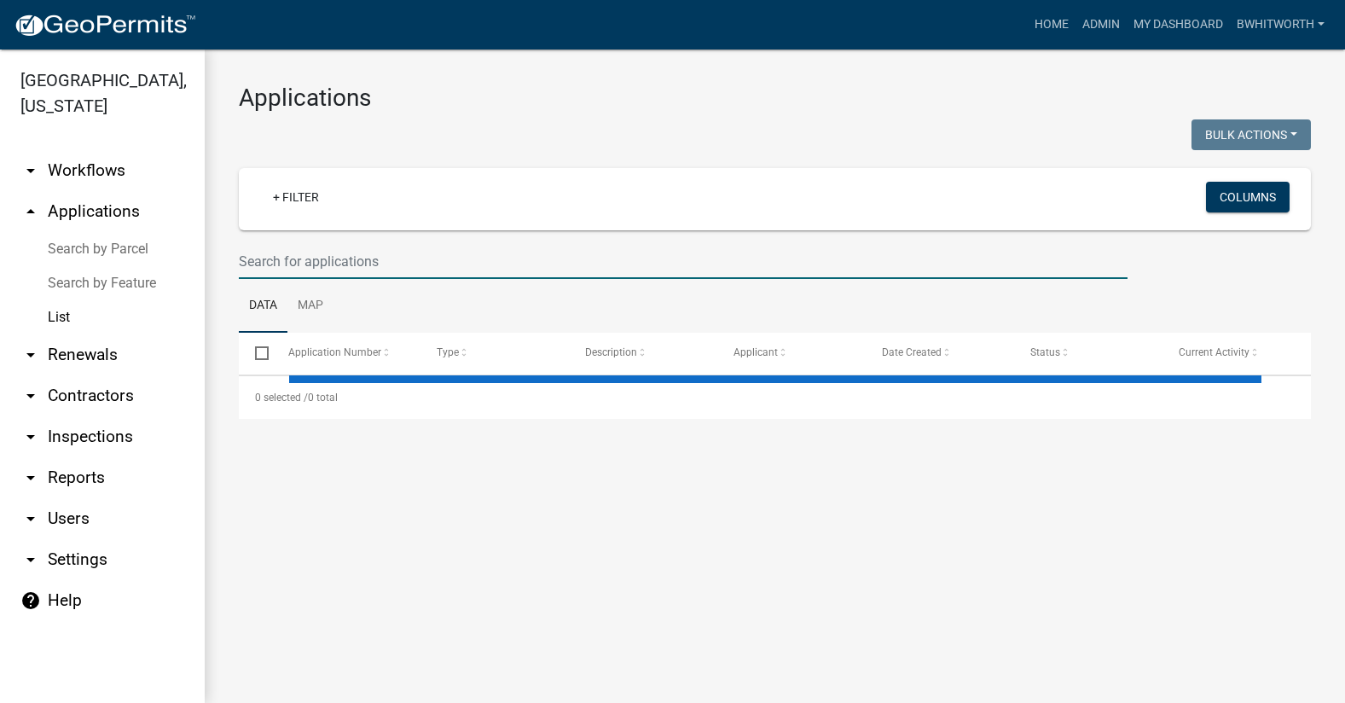
click at [285, 264] on input "text" at bounding box center [683, 261] width 889 height 35
select select "3: 100"
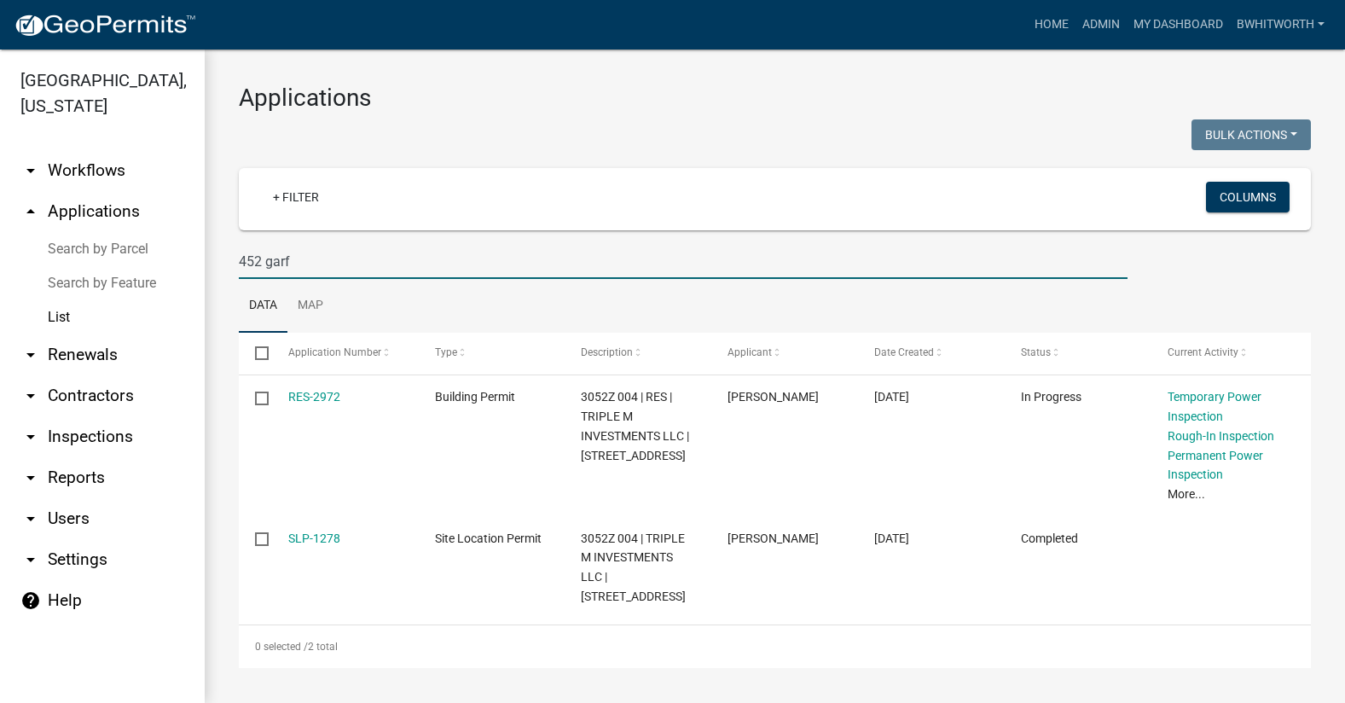
type input "452 garf"
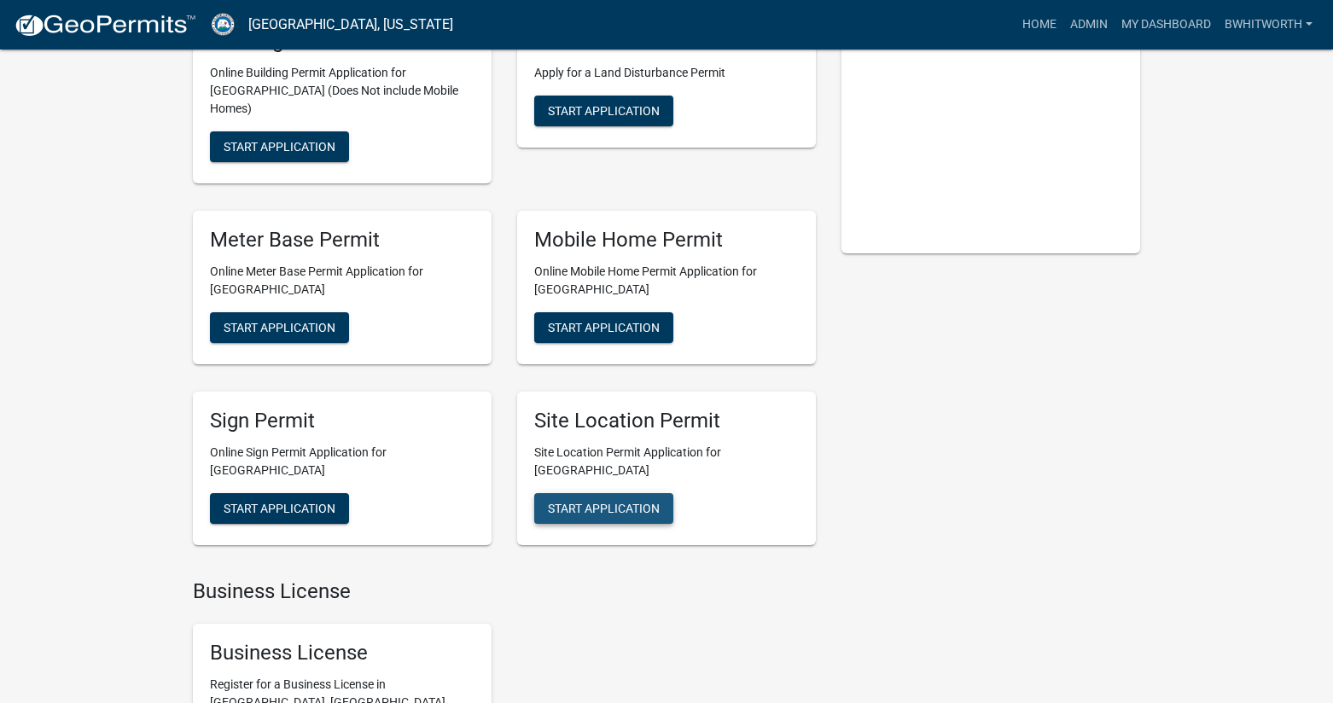
click at [610, 493] on button "Start Application" at bounding box center [603, 508] width 139 height 31
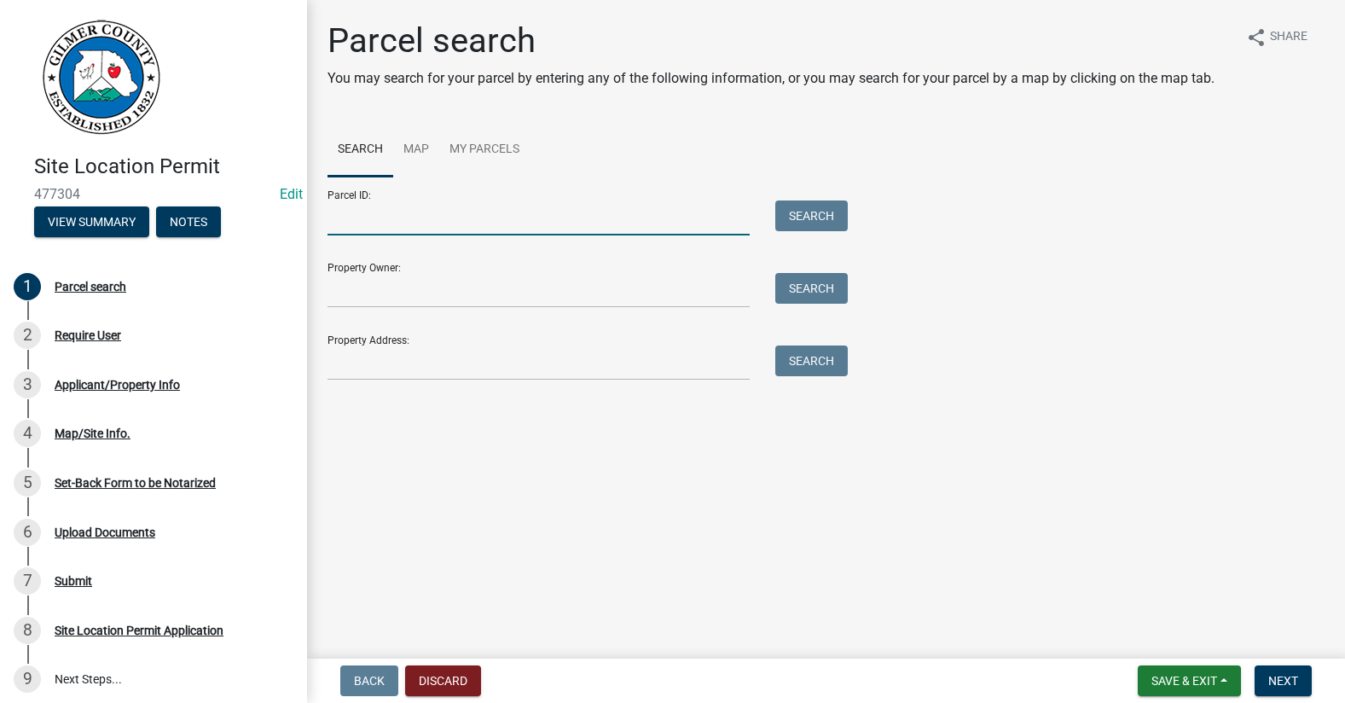
click at [423, 227] on input "Parcel ID:" at bounding box center [539, 217] width 422 height 35
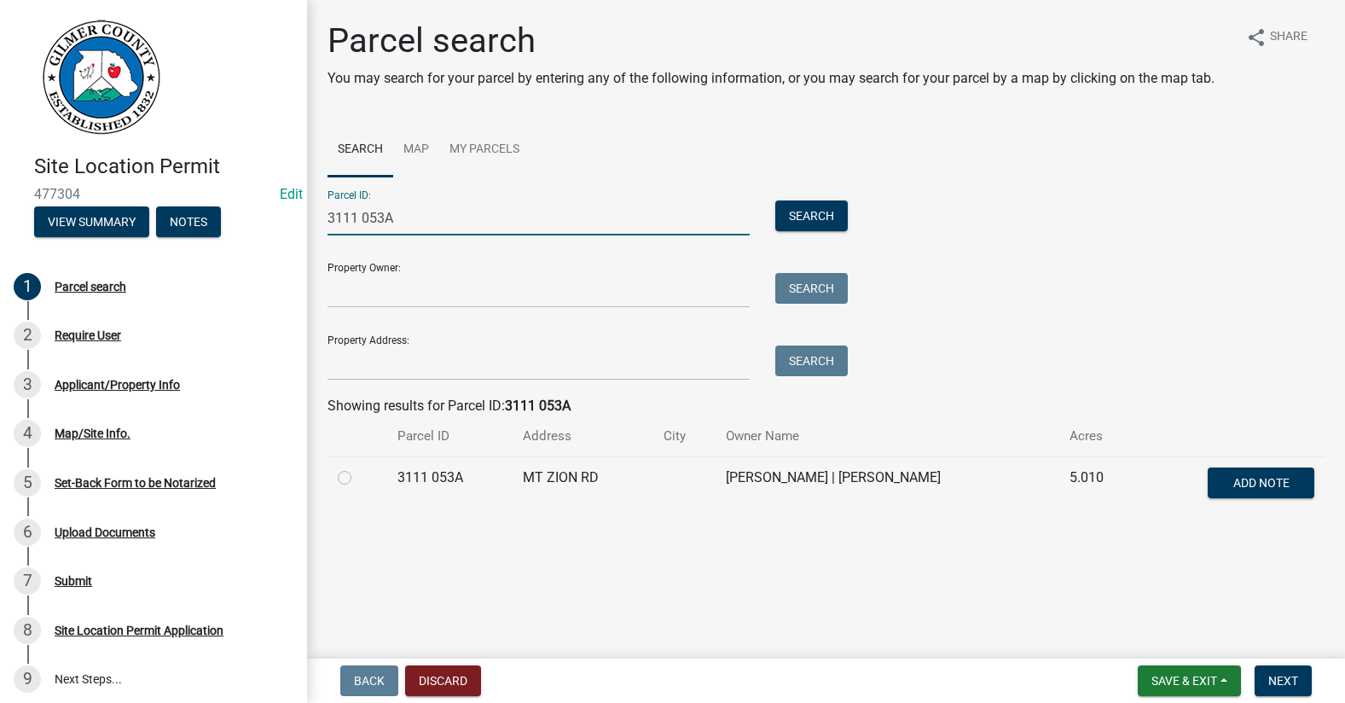
type input "3111 053A"
click at [358, 468] on label at bounding box center [358, 468] width 0 height 0
click at [358, 478] on 053A "radio" at bounding box center [363, 473] width 11 height 11
radio 053A "true"
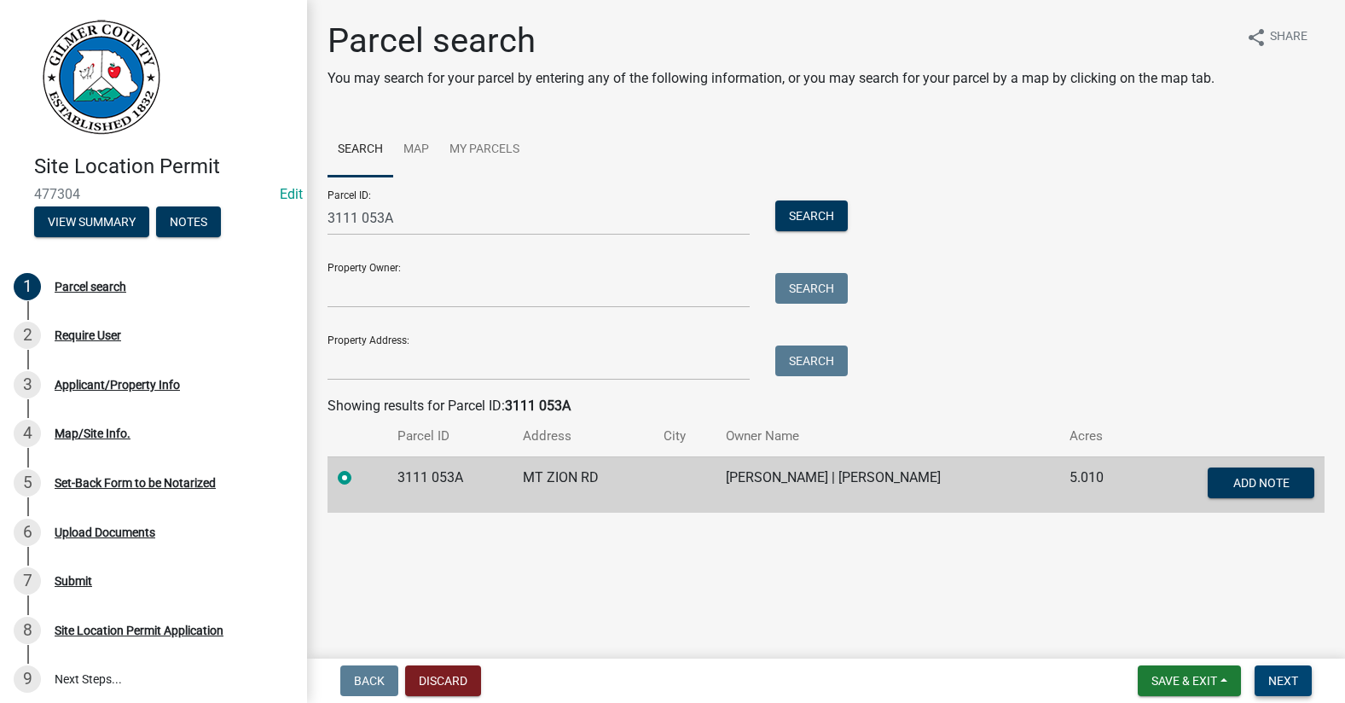
click at [1283, 682] on span "Next" at bounding box center [1284, 681] width 30 height 14
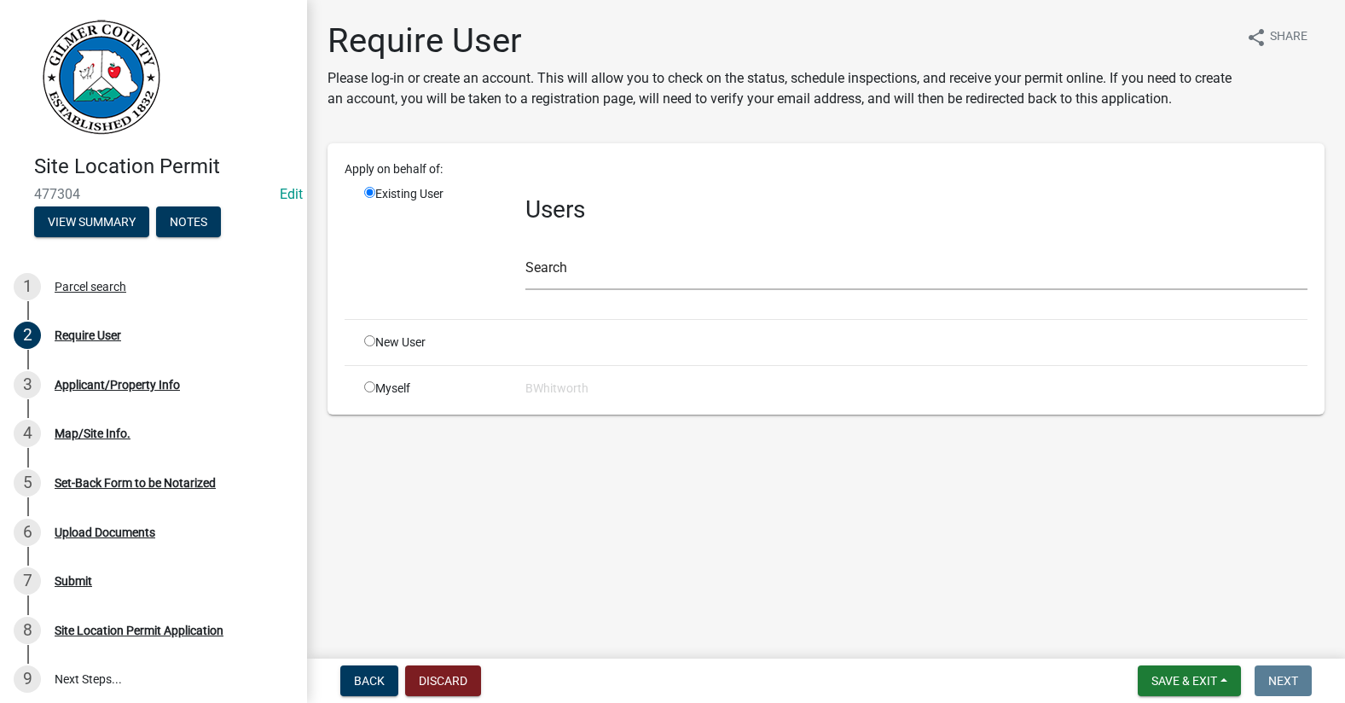
click at [373, 343] on input "radio" at bounding box center [369, 340] width 11 height 11
radio input "true"
radio input "false"
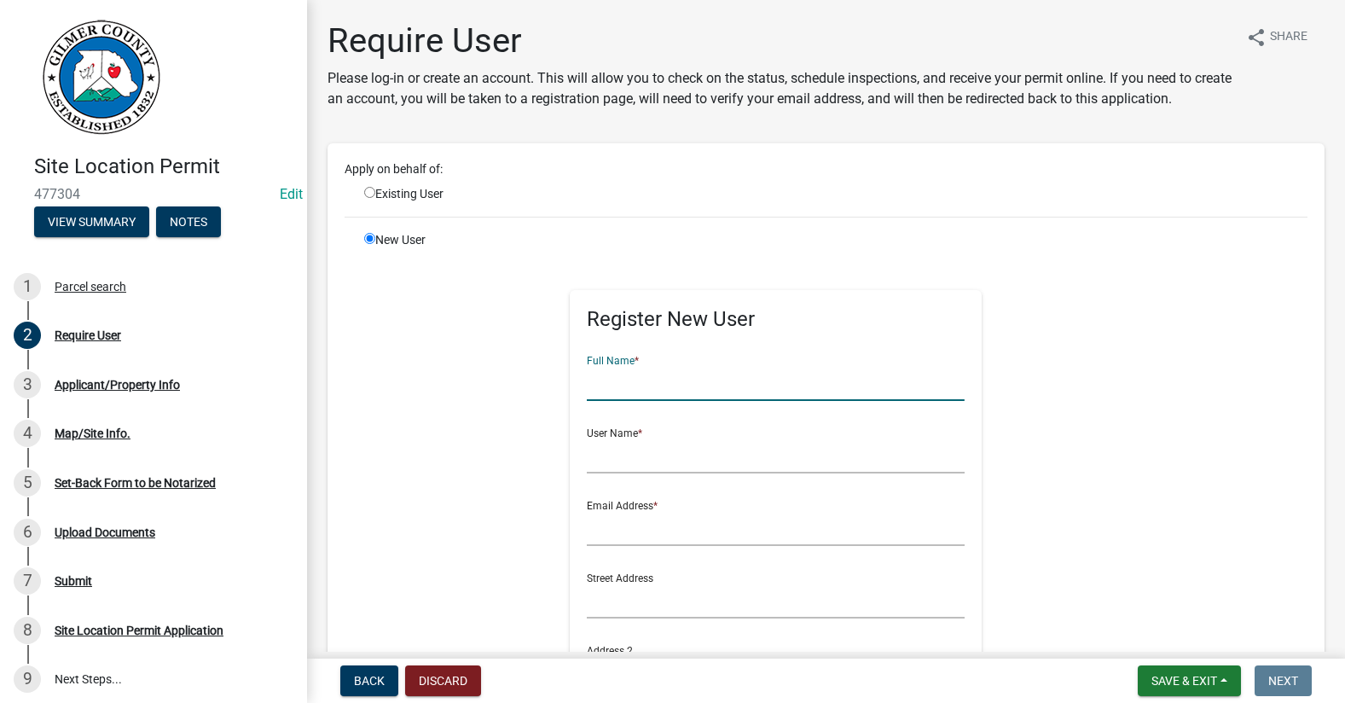
click at [672, 379] on input "text" at bounding box center [776, 383] width 378 height 35
type input "KARRIE SANFORD"
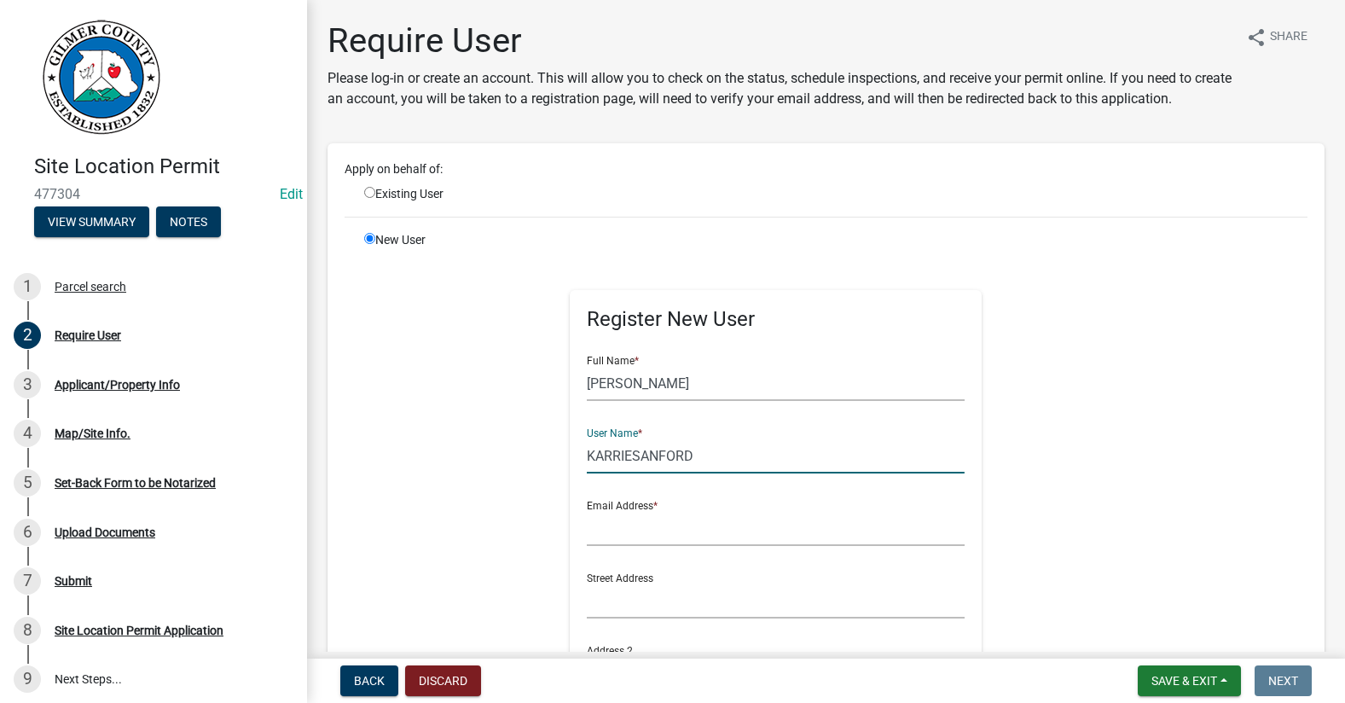
type input "KARRIESANFORD"
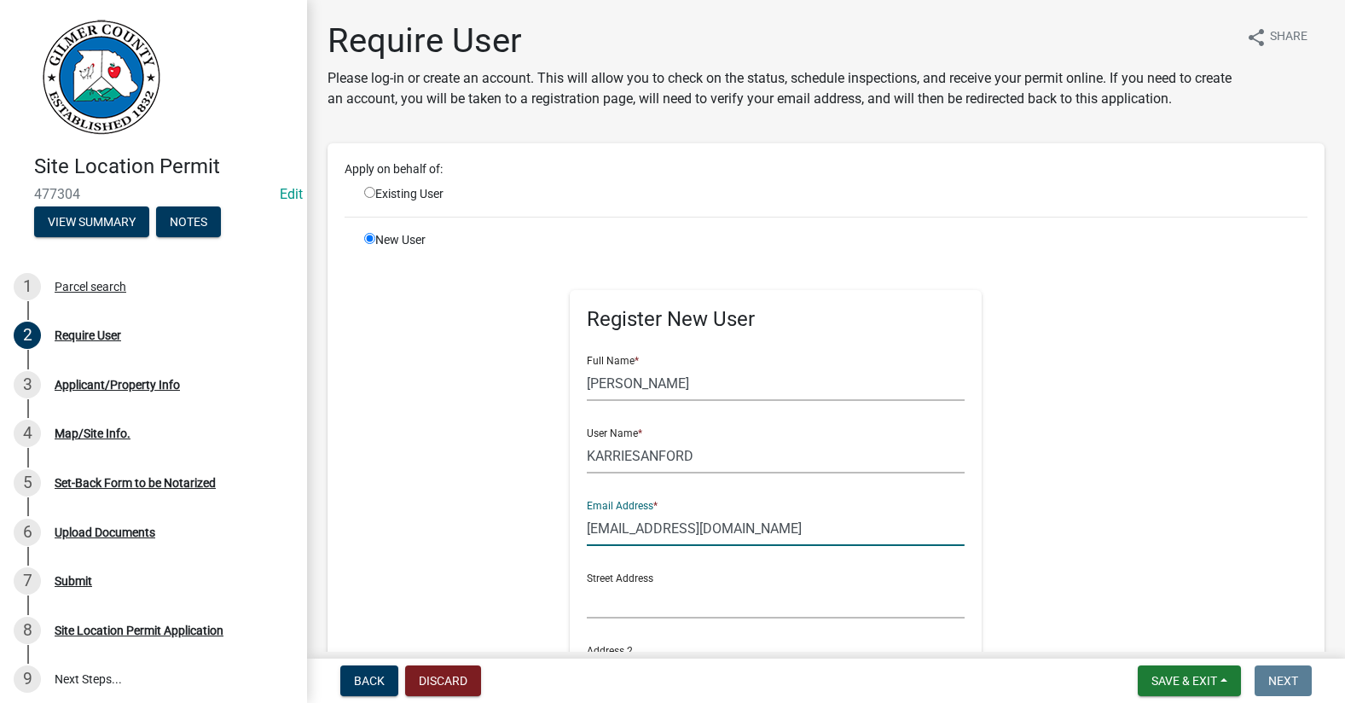
type input "WINDMILLFARMHOMES@GMAIL.COM"
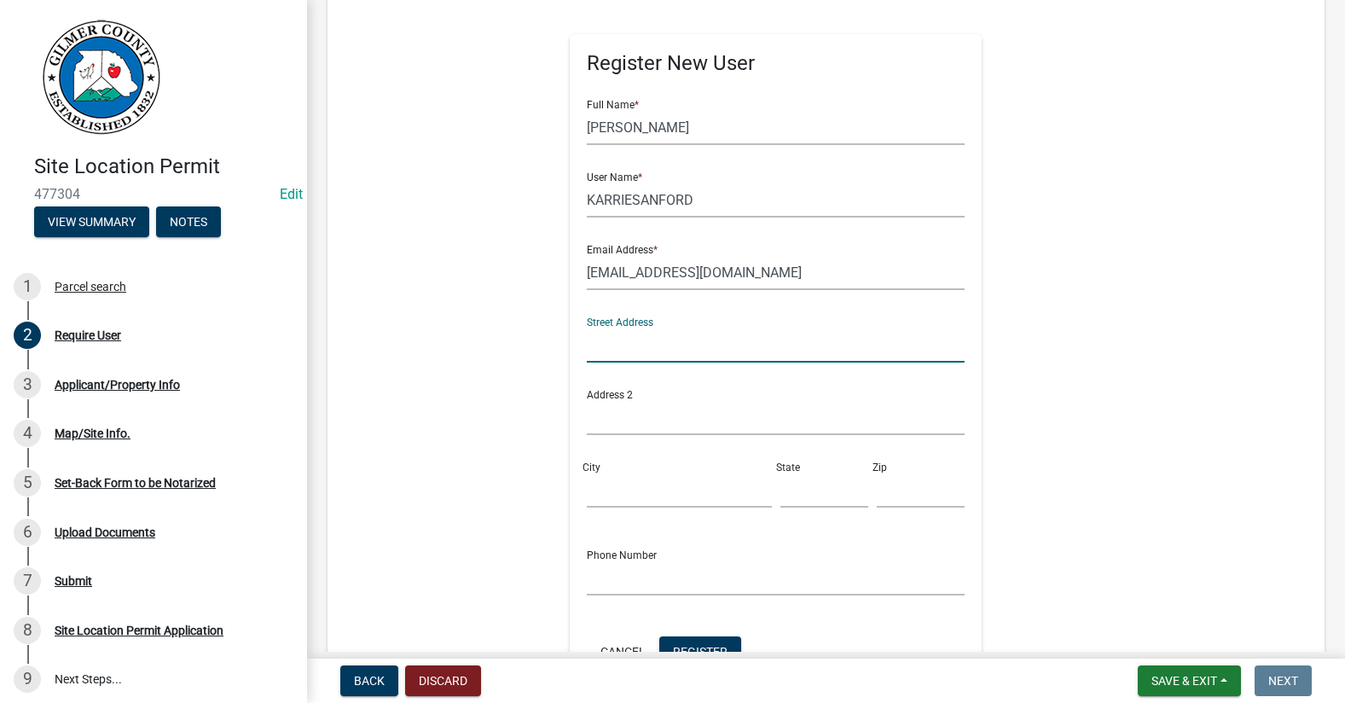
scroll to position [427, 0]
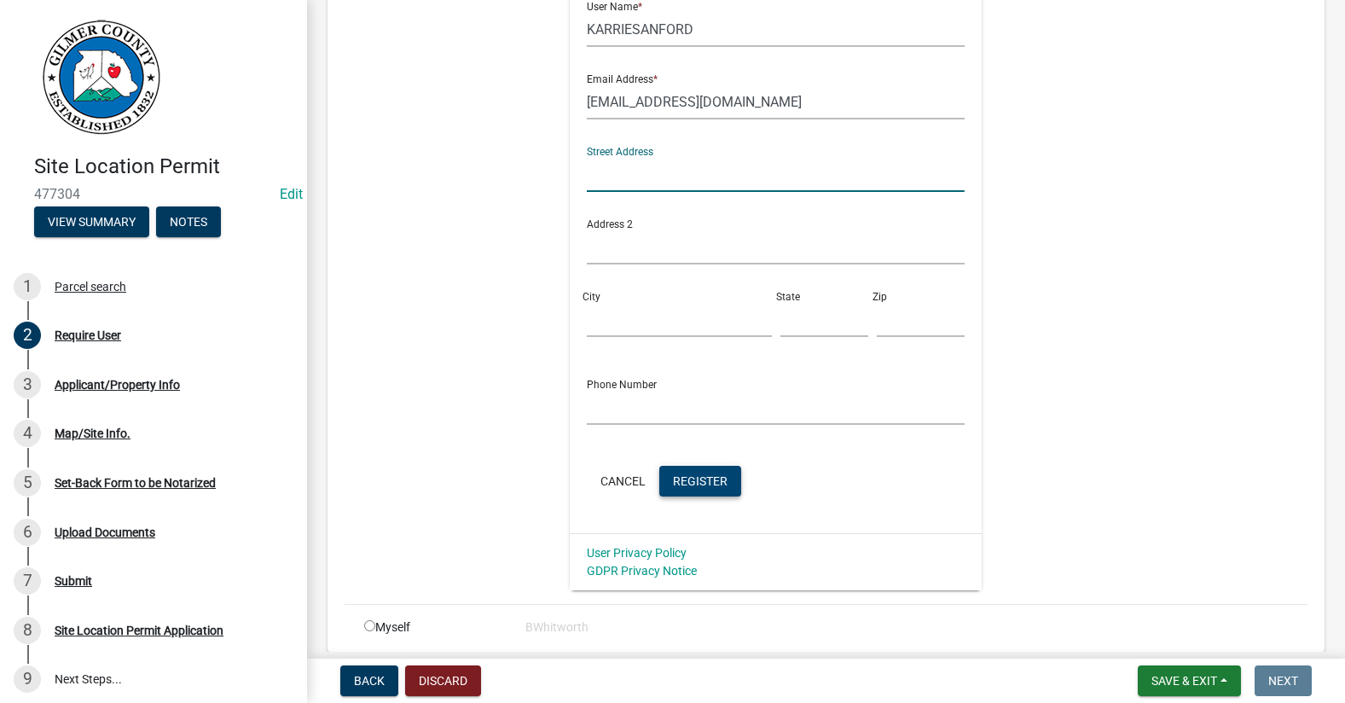
click at [674, 480] on span "Register" at bounding box center [700, 481] width 55 height 14
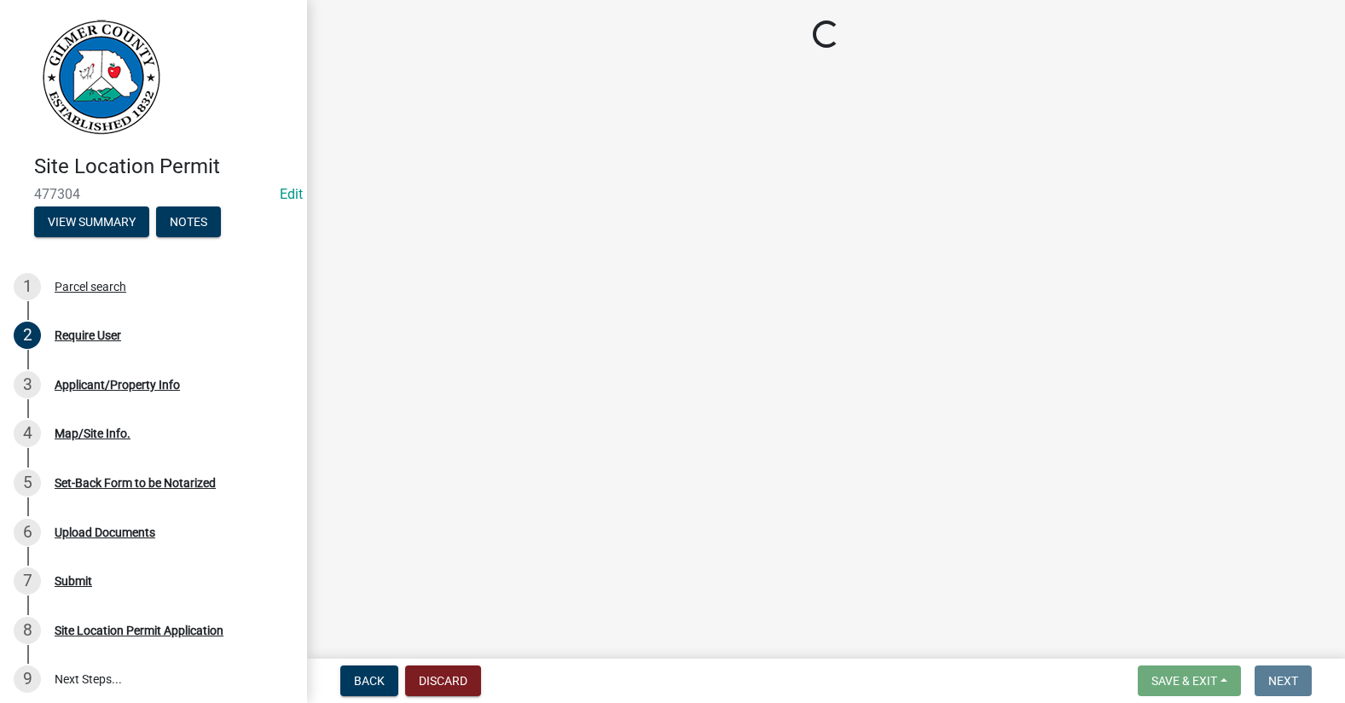
scroll to position [0, 0]
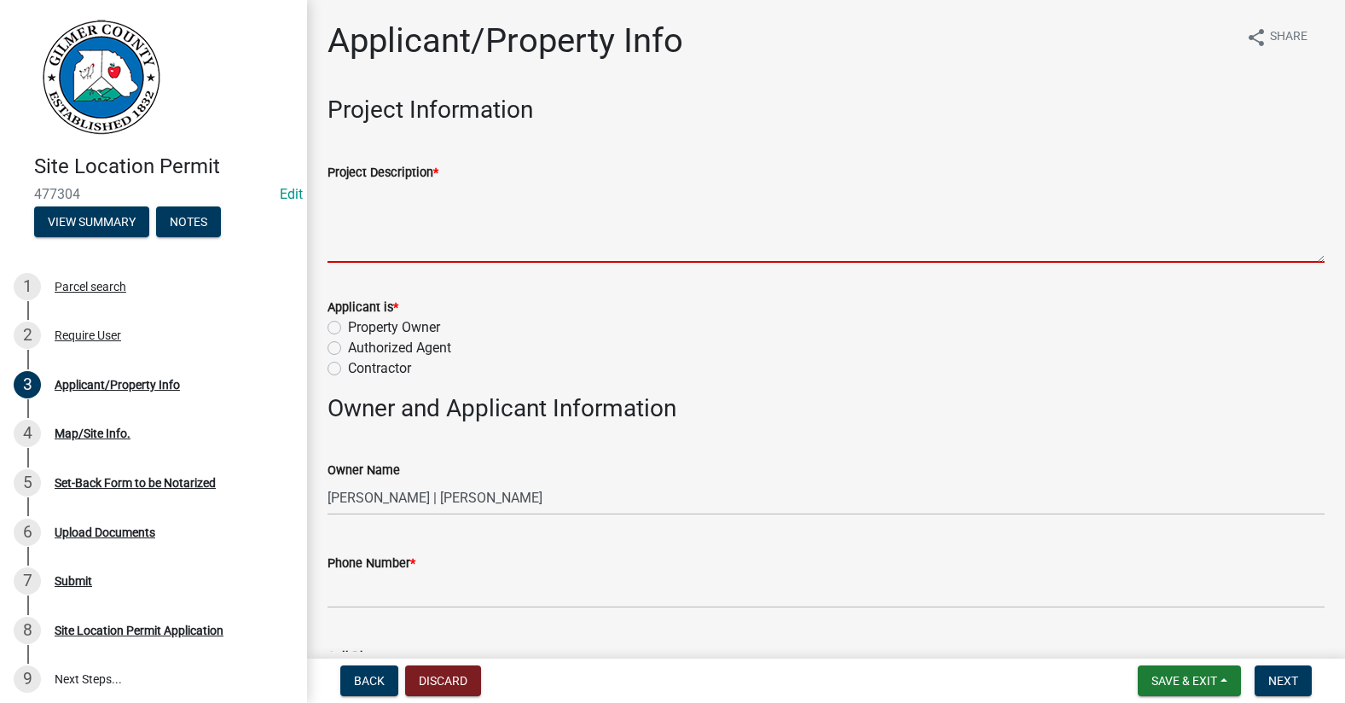
click at [375, 217] on textarea "Project Description *" at bounding box center [826, 223] width 997 height 80
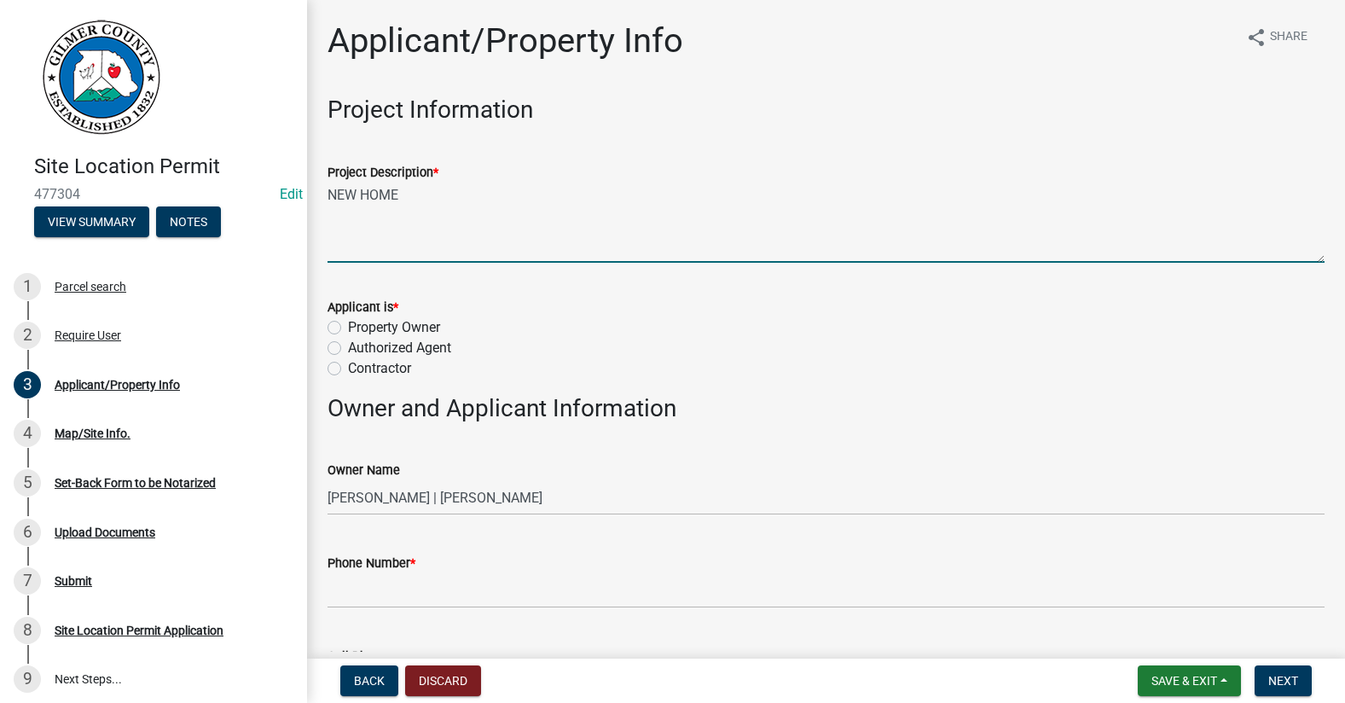
type textarea "NEW HOME"
click at [348, 367] on label "Contractor" at bounding box center [379, 368] width 63 height 20
click at [348, 367] on input "Contractor" at bounding box center [353, 363] width 11 height 11
radio input "true"
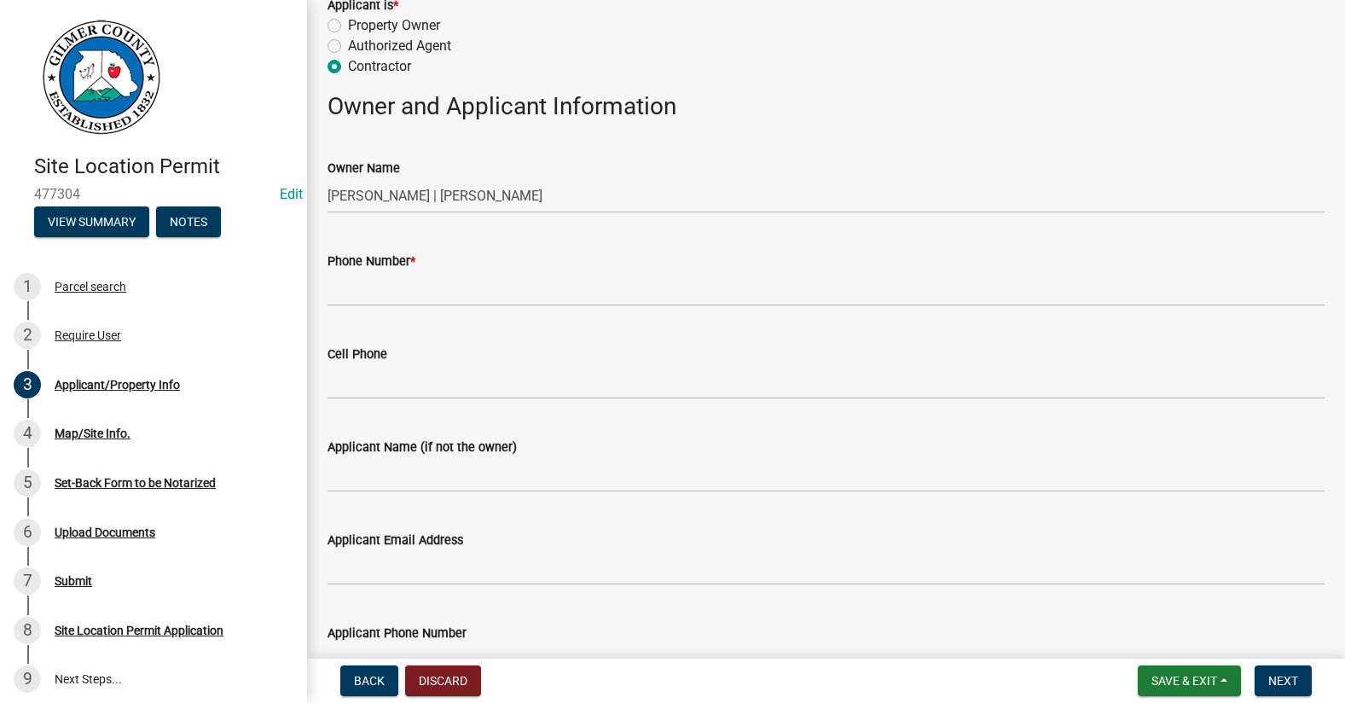
scroll to position [341, 0]
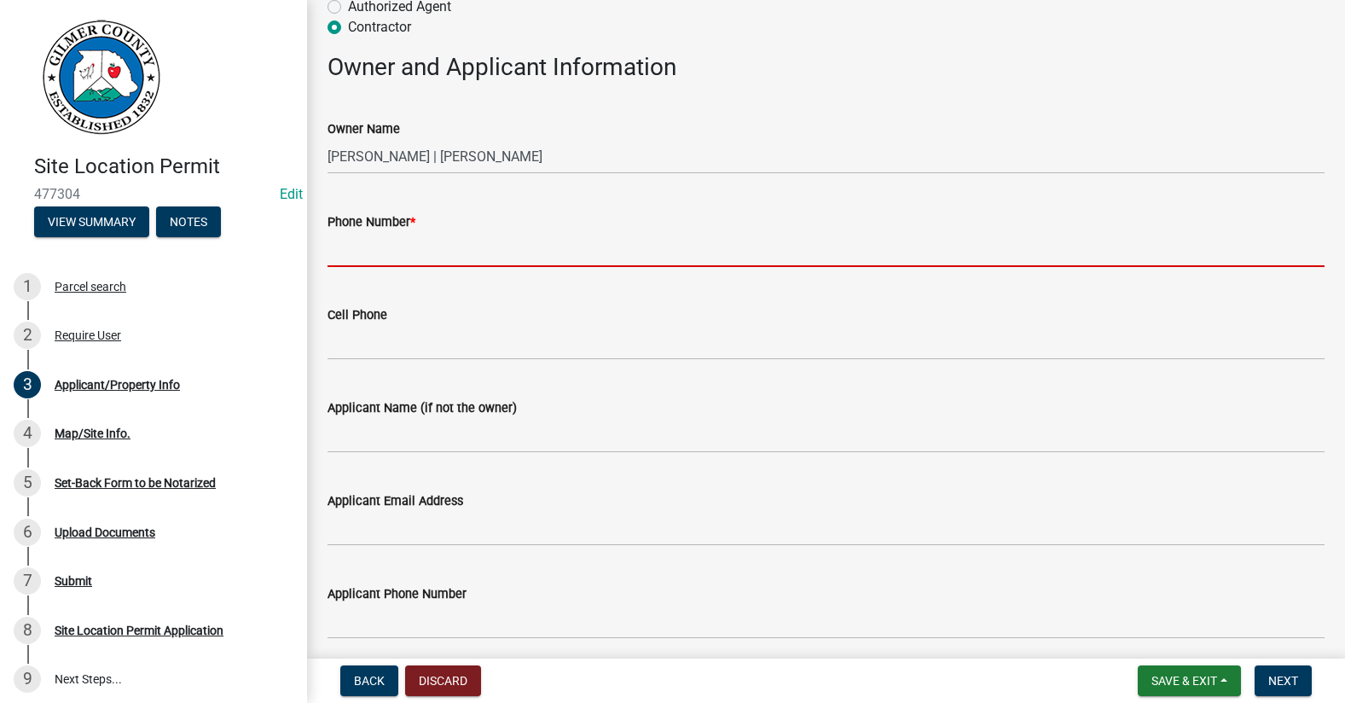
click at [358, 247] on input "Phone Number *" at bounding box center [826, 249] width 997 height 35
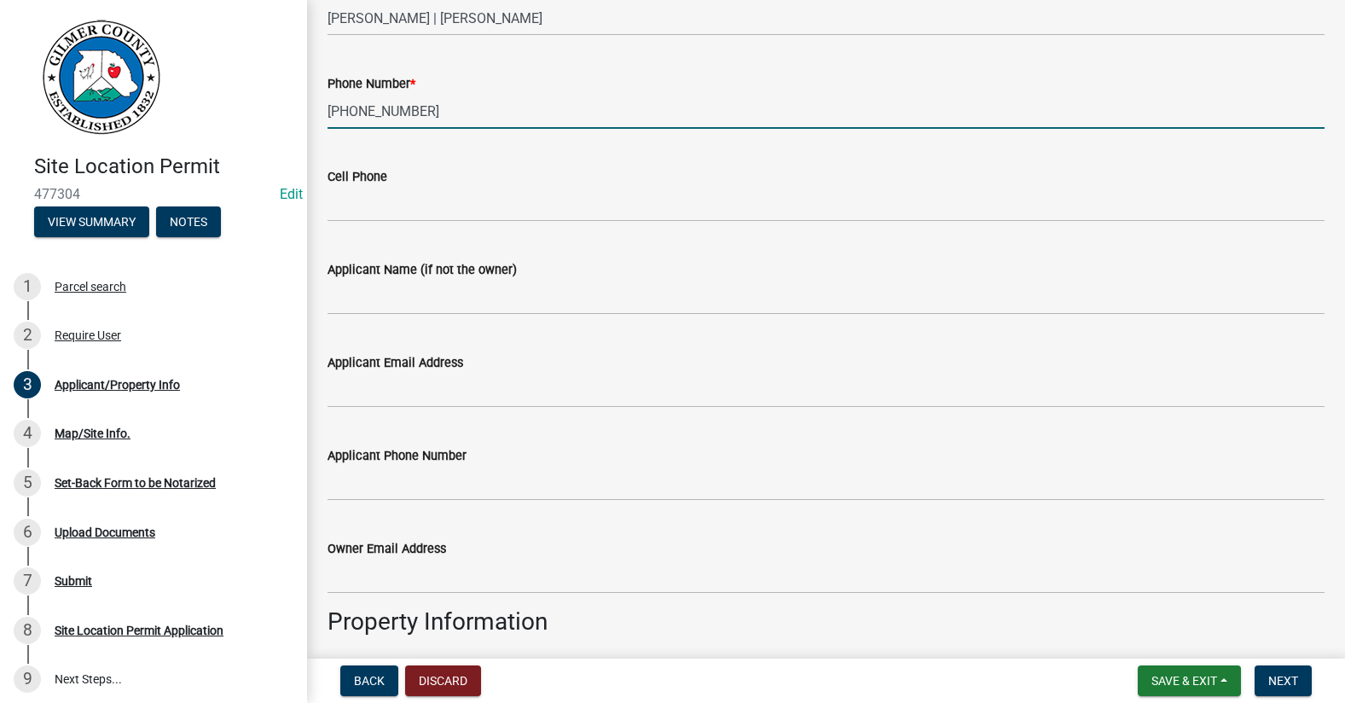
scroll to position [512, 0]
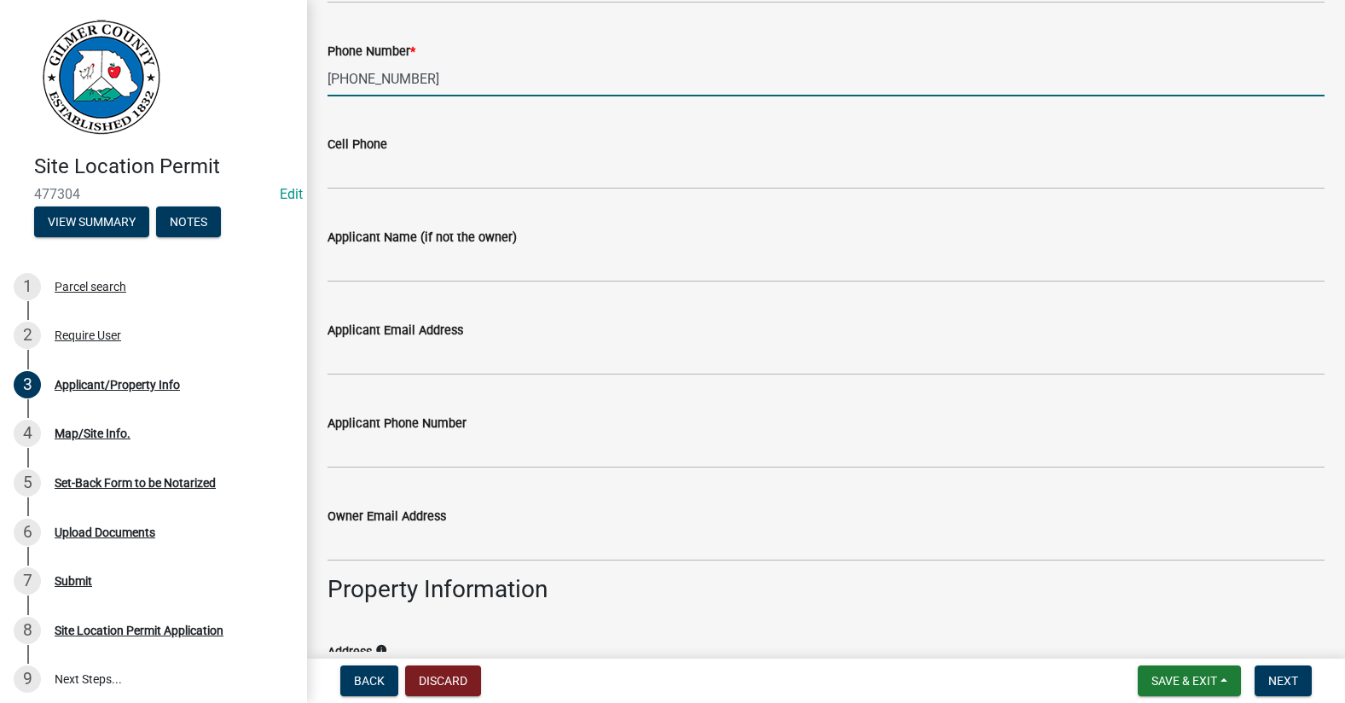
type input "706-889-5218"
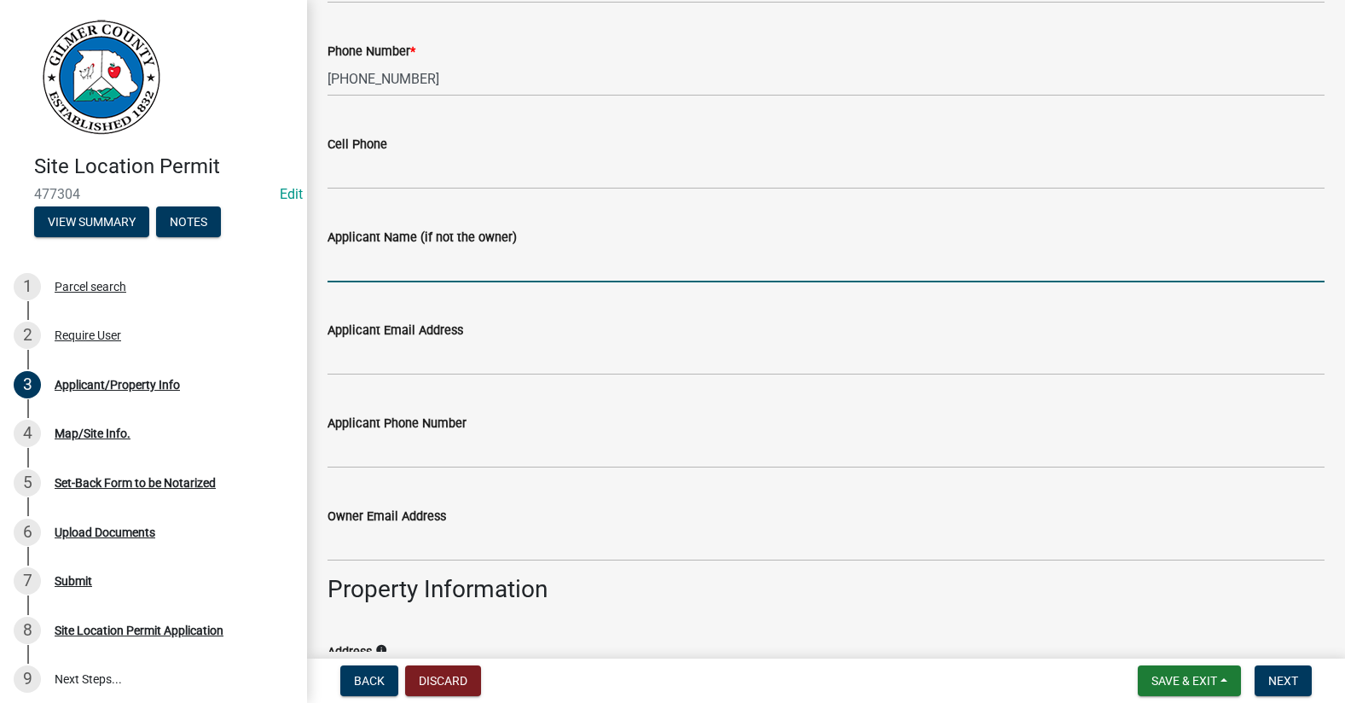
click at [476, 273] on input "Applicant Name (if not the owner)" at bounding box center [826, 264] width 997 height 35
click at [424, 268] on input "KARRIE SSAN,FORD" at bounding box center [826, 264] width 997 height 35
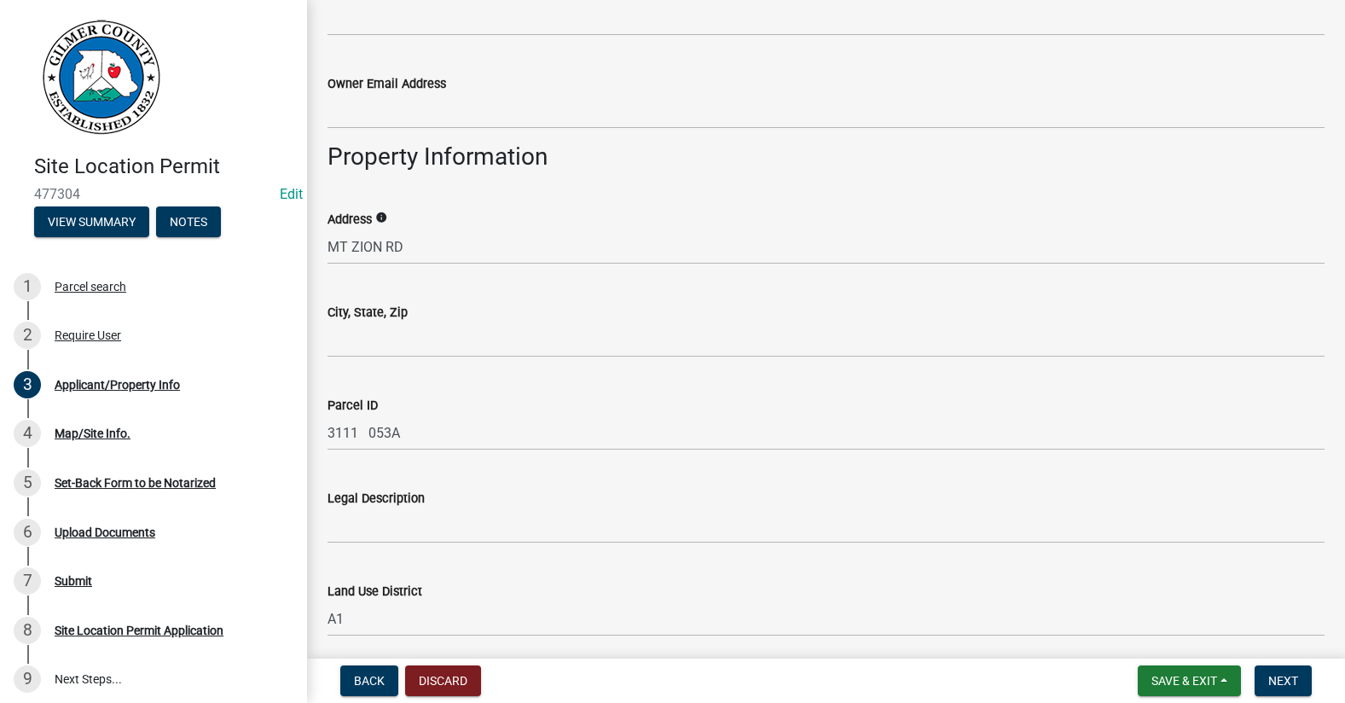
scroll to position [1109, 0]
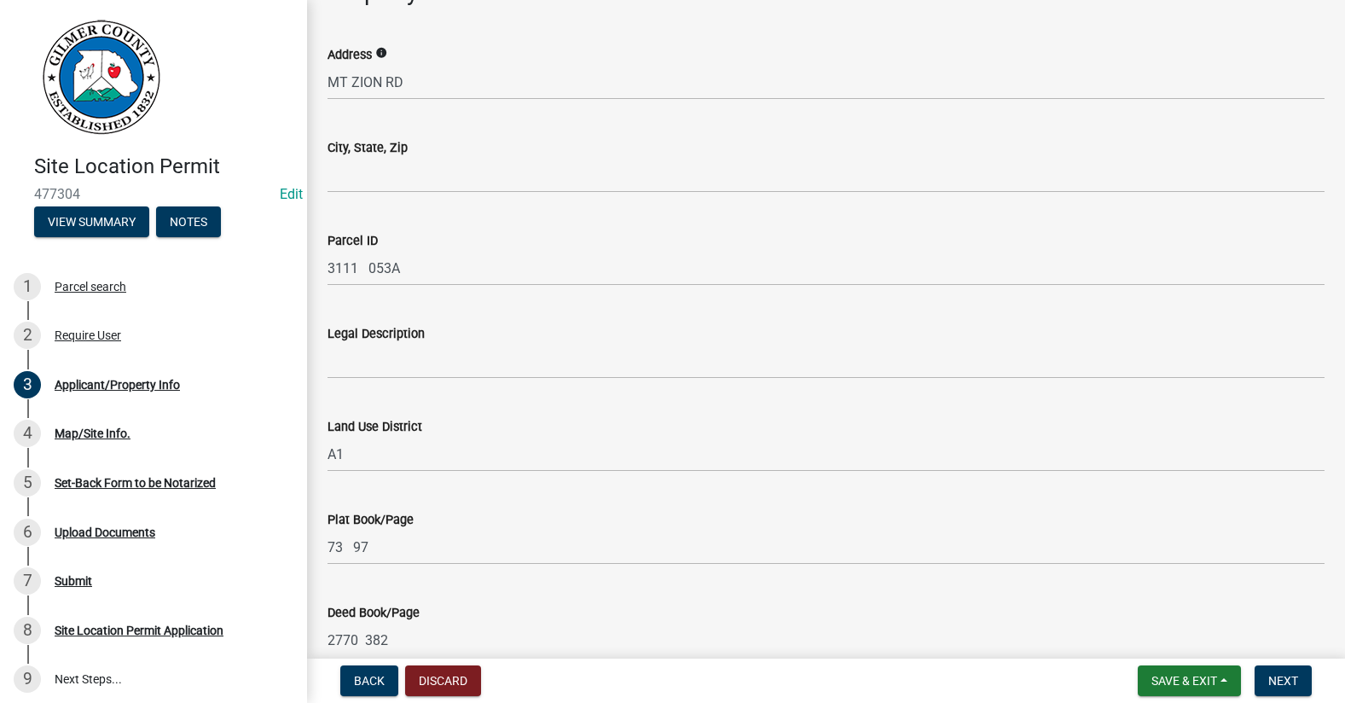
type input "KARRIE SANFORD"
click at [327, 82] on div "Address info MT ZION RD" at bounding box center [826, 59] width 1023 height 79
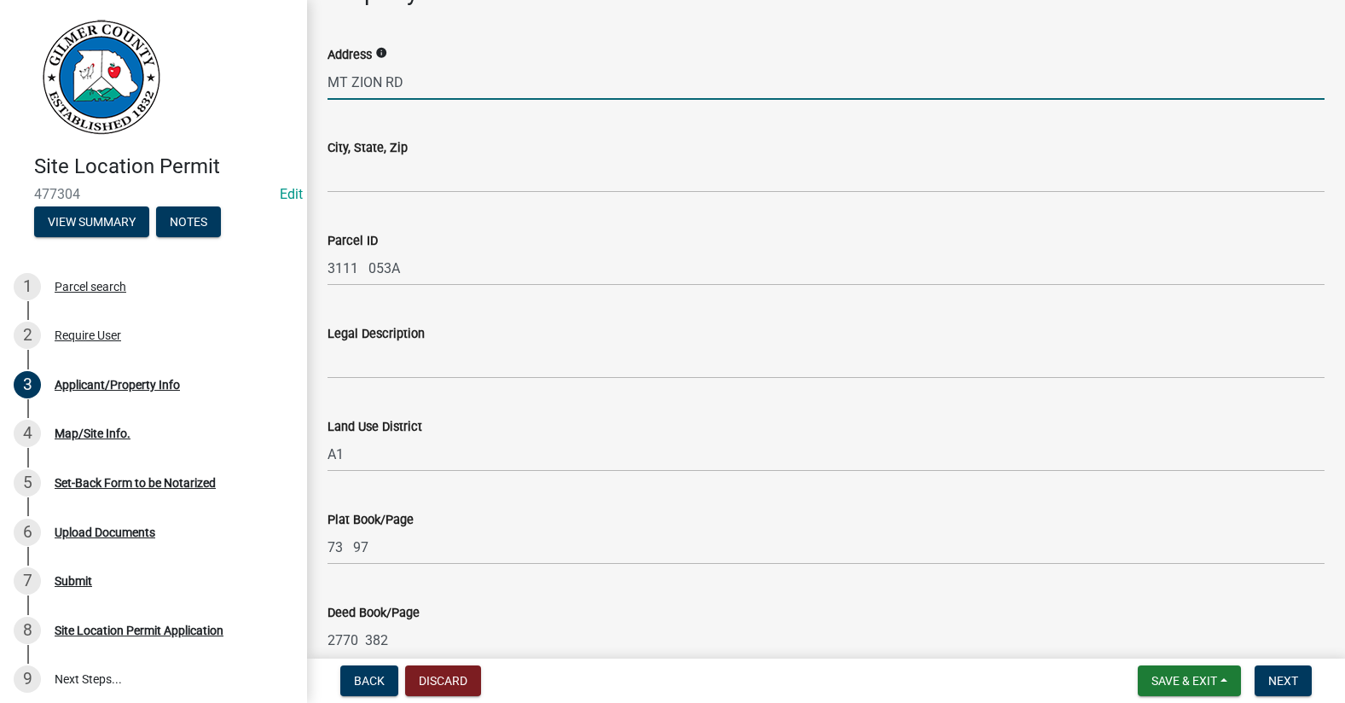
click at [331, 81] on input "MT ZION RD" at bounding box center [826, 82] width 997 height 35
type input "1830 MT ZION RD"
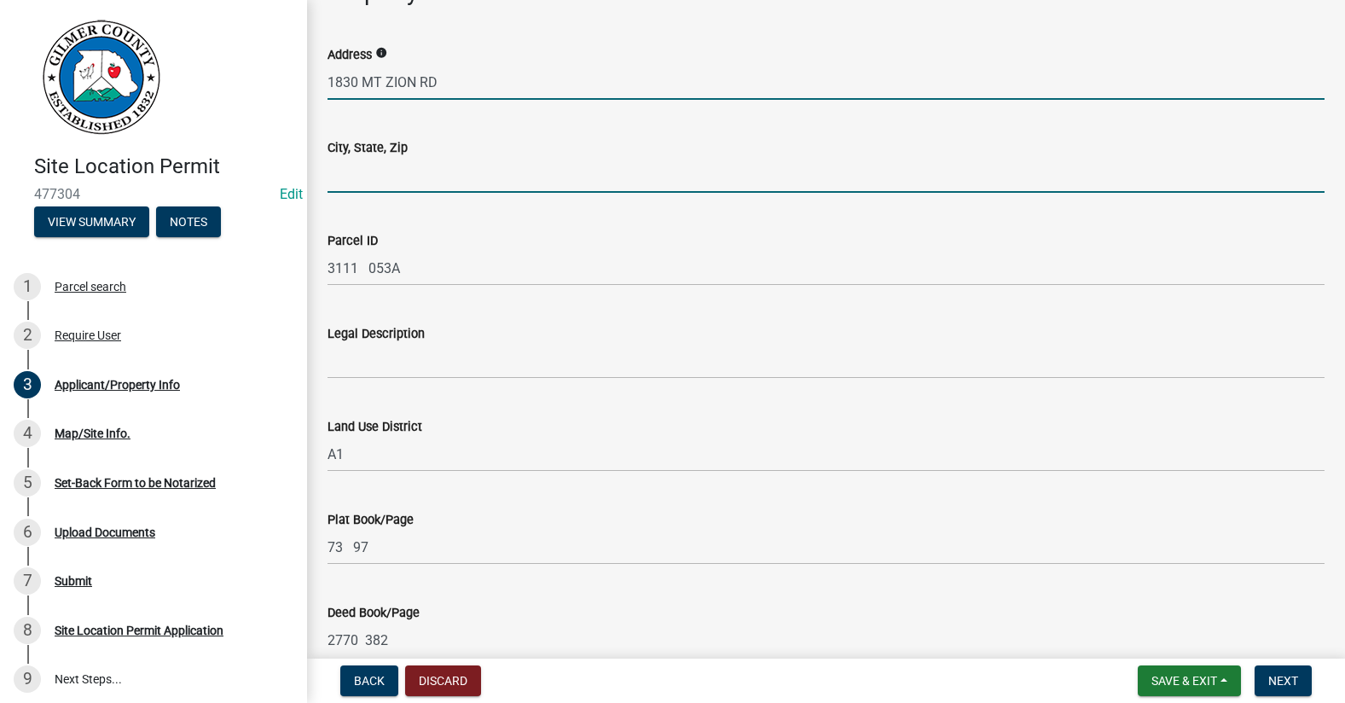
click at [441, 171] on input "City, State, Zip" at bounding box center [826, 175] width 997 height 35
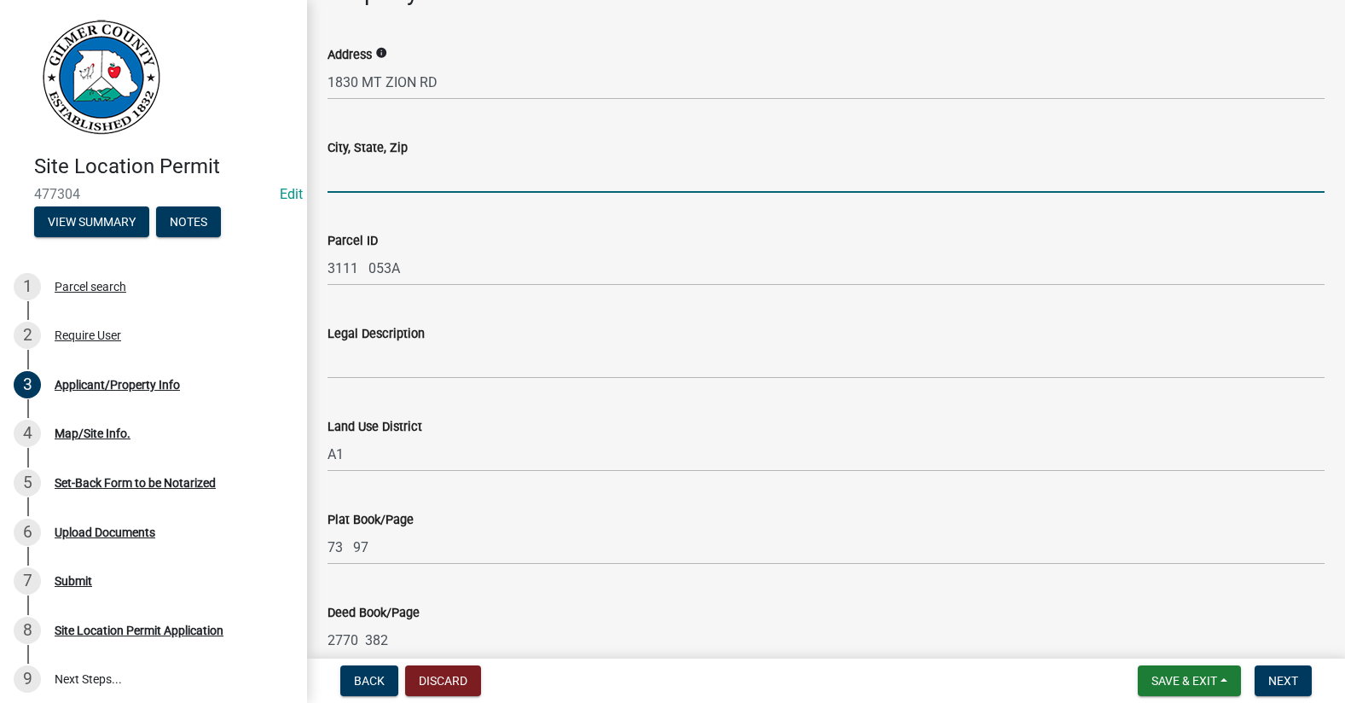
type input "ELLIJAY GA 30536"
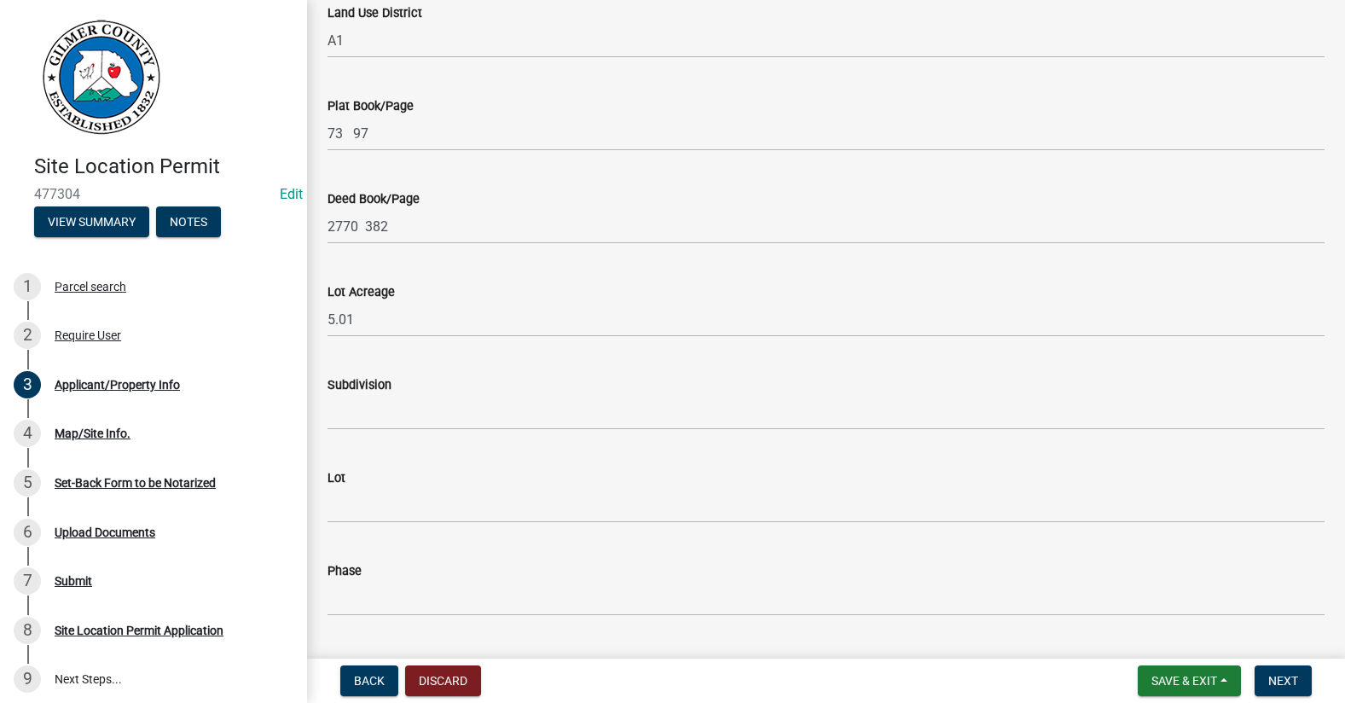
scroll to position [1706, 0]
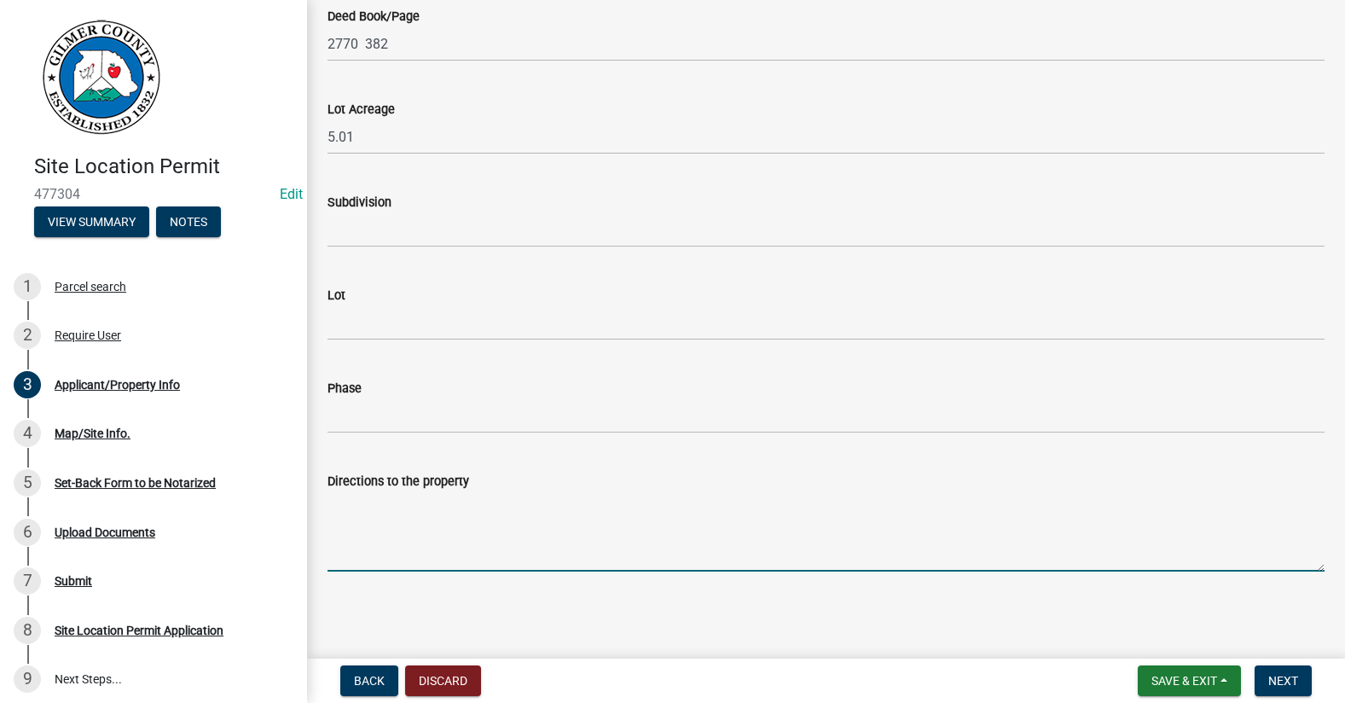
click at [463, 511] on textarea "Directions to the property" at bounding box center [826, 531] width 997 height 80
type textarea "52E, BIG CREE, LT ON MT ZION, LT AT 1830 MT ZION RD"
click at [1287, 683] on span "Next" at bounding box center [1284, 681] width 30 height 14
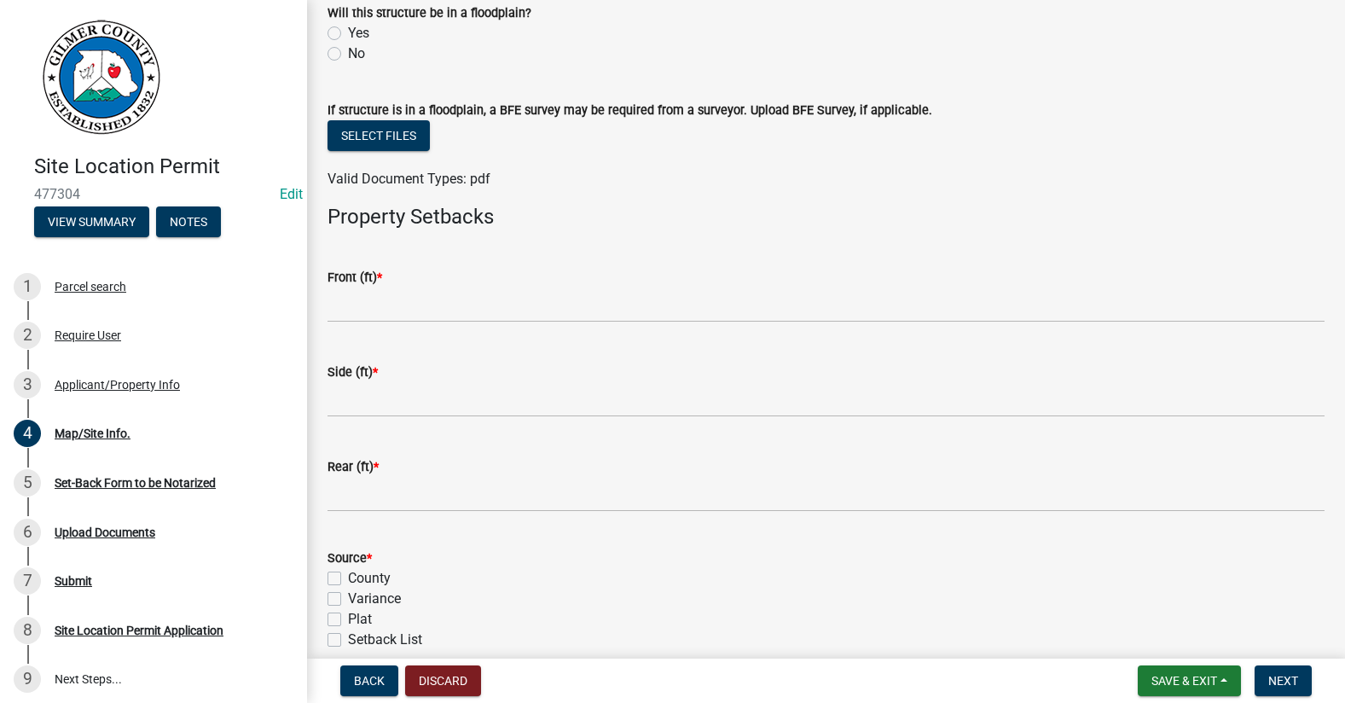
scroll to position [597, 0]
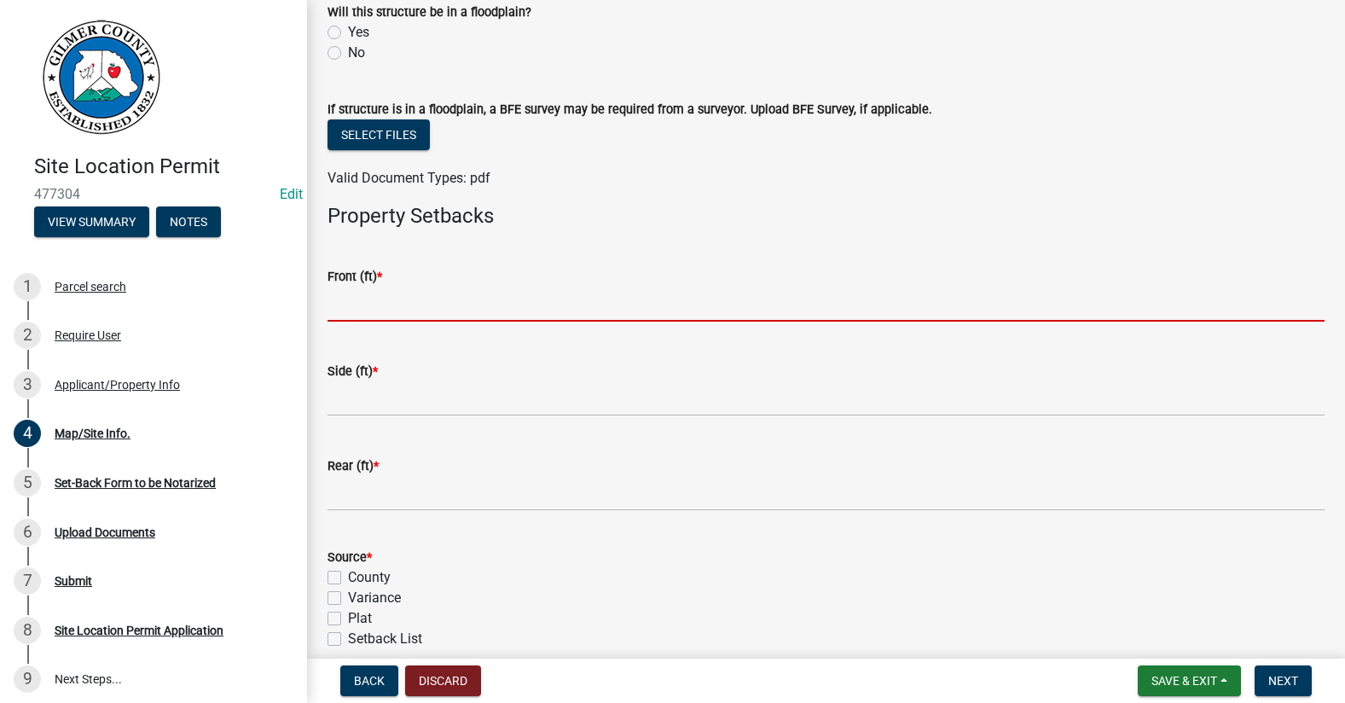
click at [506, 299] on input "text" at bounding box center [826, 304] width 997 height 35
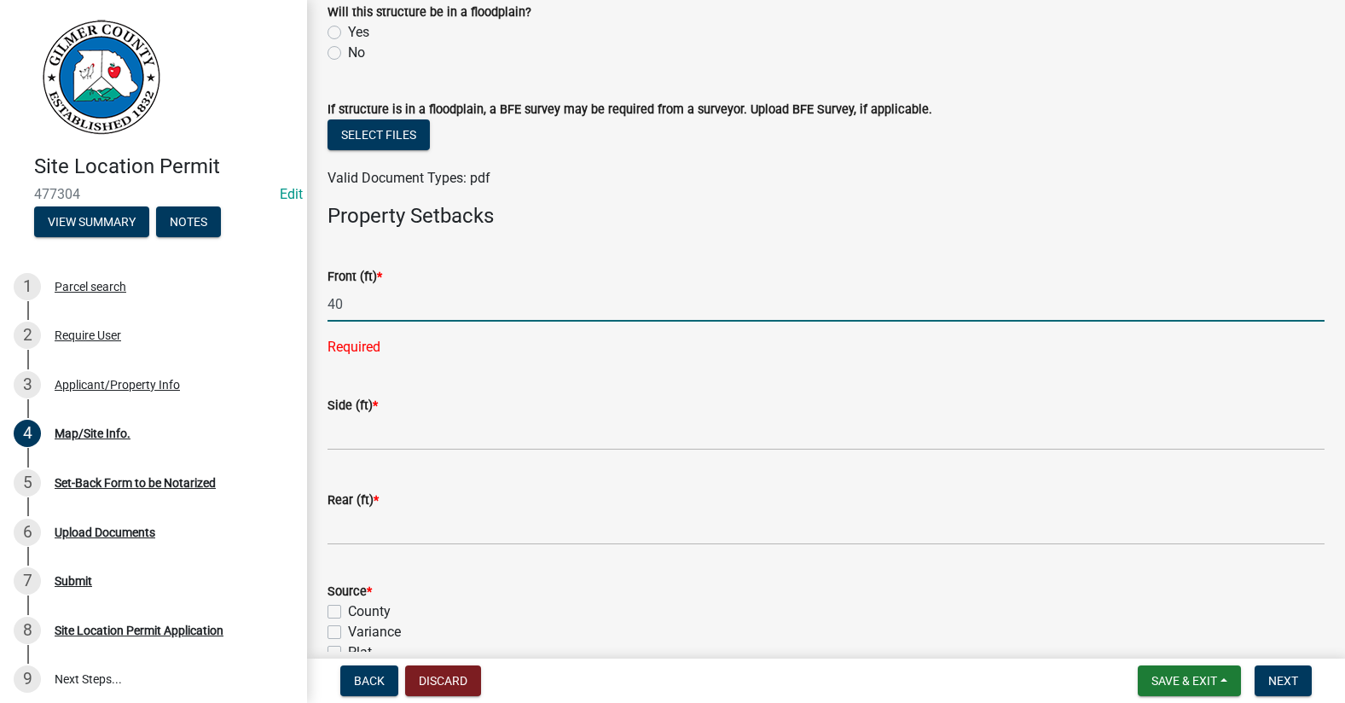
type input "40"
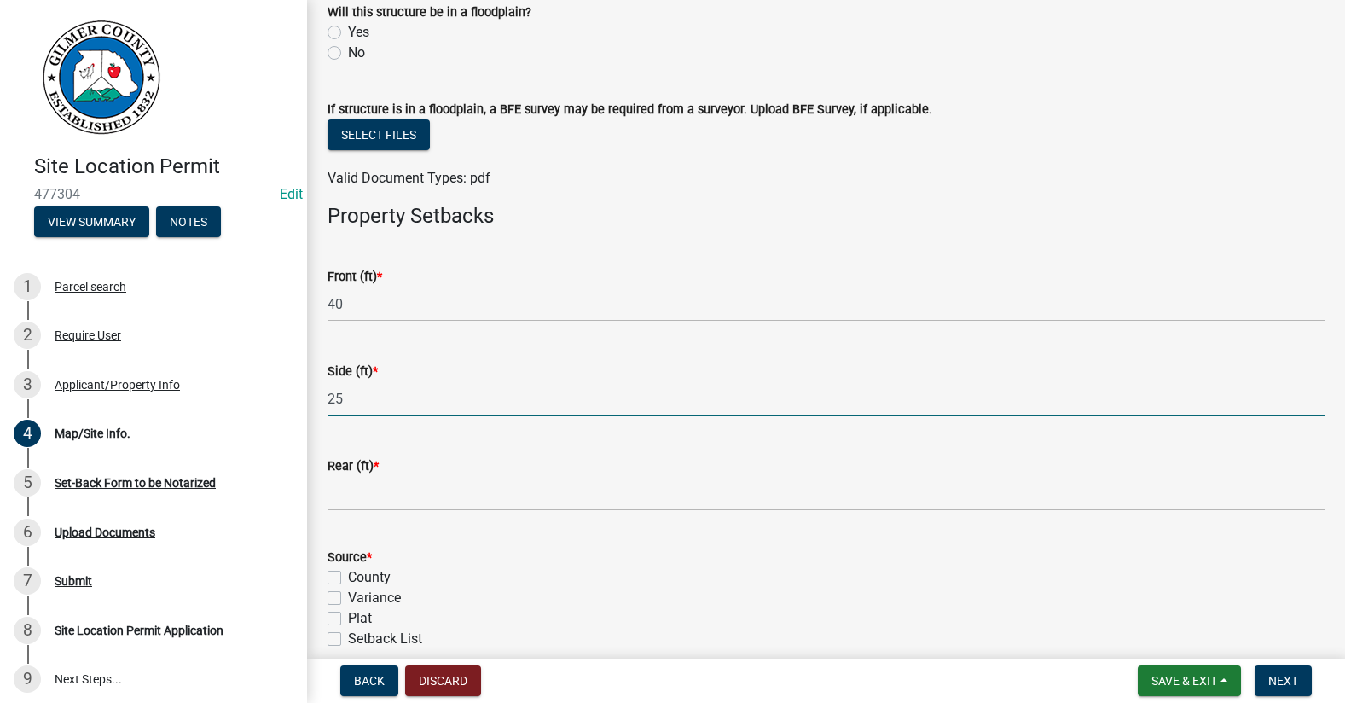
type input "25"
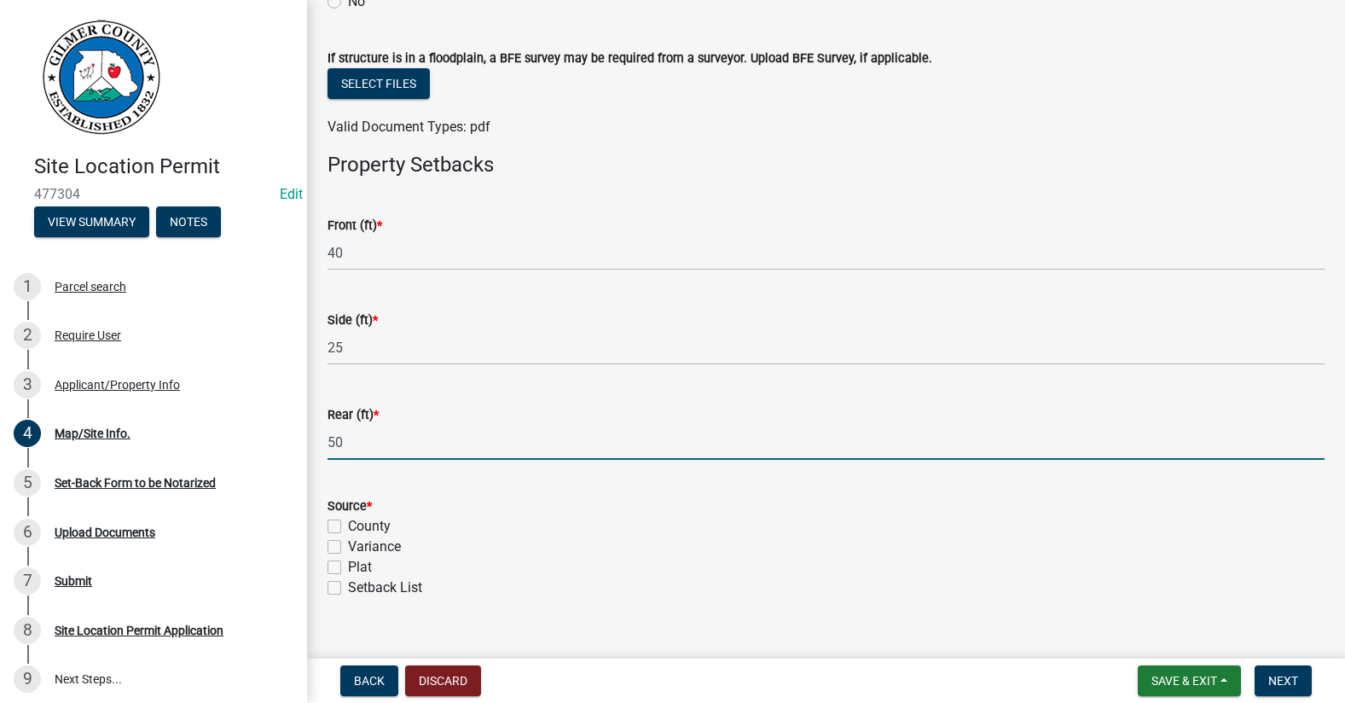
scroll to position [677, 0]
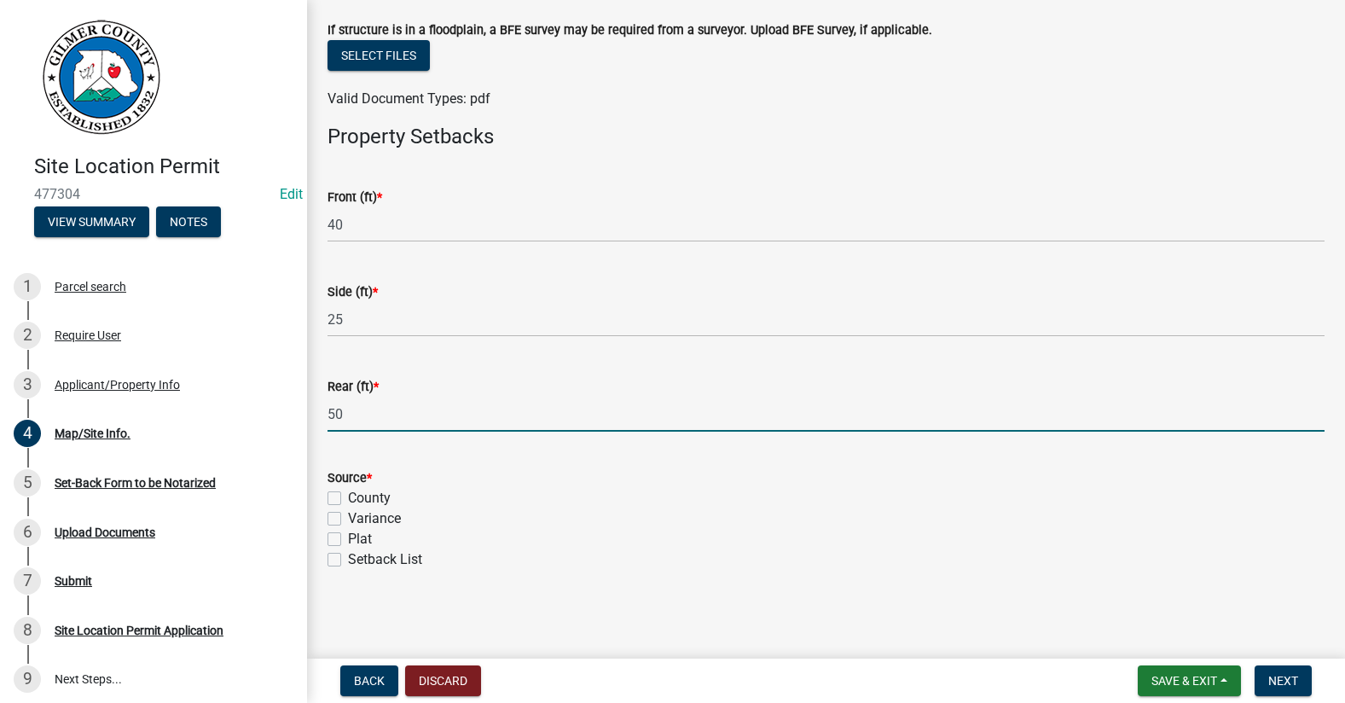
type input "50"
click at [348, 502] on label "County" at bounding box center [369, 498] width 43 height 20
click at [348, 499] on input "County" at bounding box center [353, 493] width 11 height 11
checkbox input "true"
checkbox input "false"
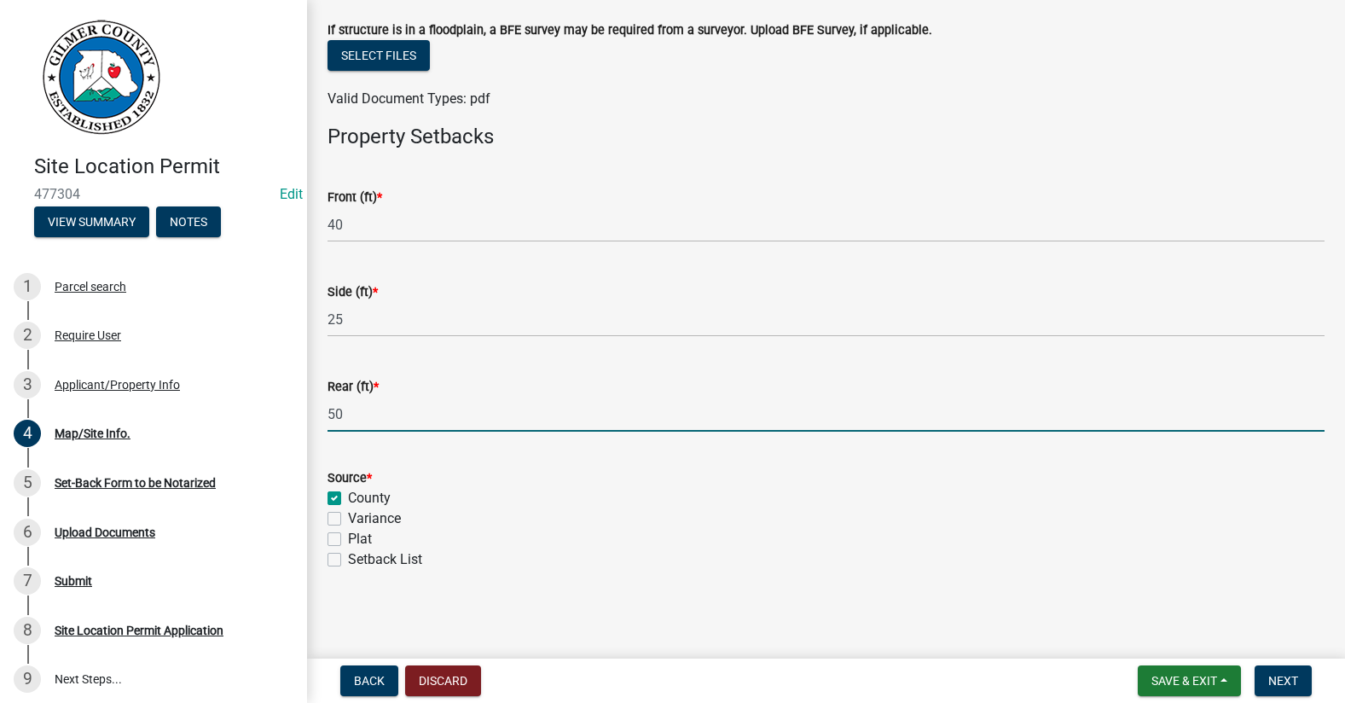
checkbox input "false"
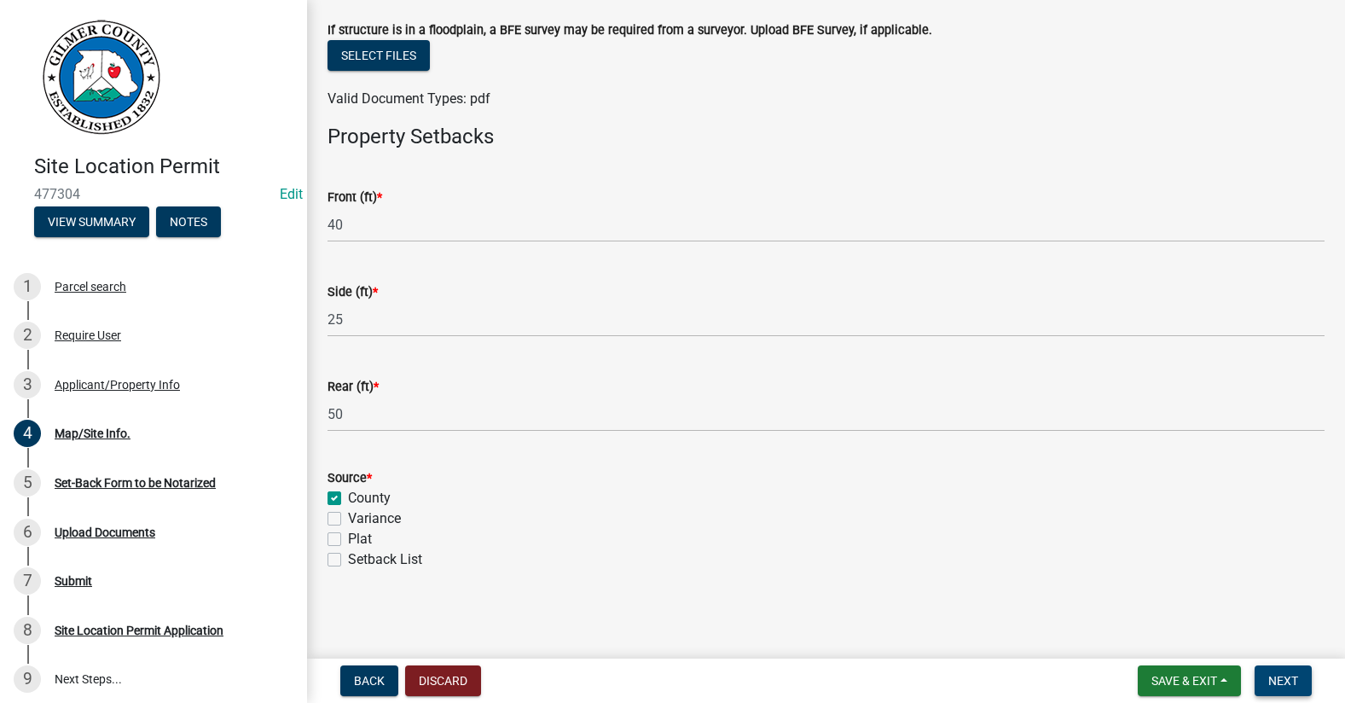
click at [1276, 675] on span "Next" at bounding box center [1284, 681] width 30 height 14
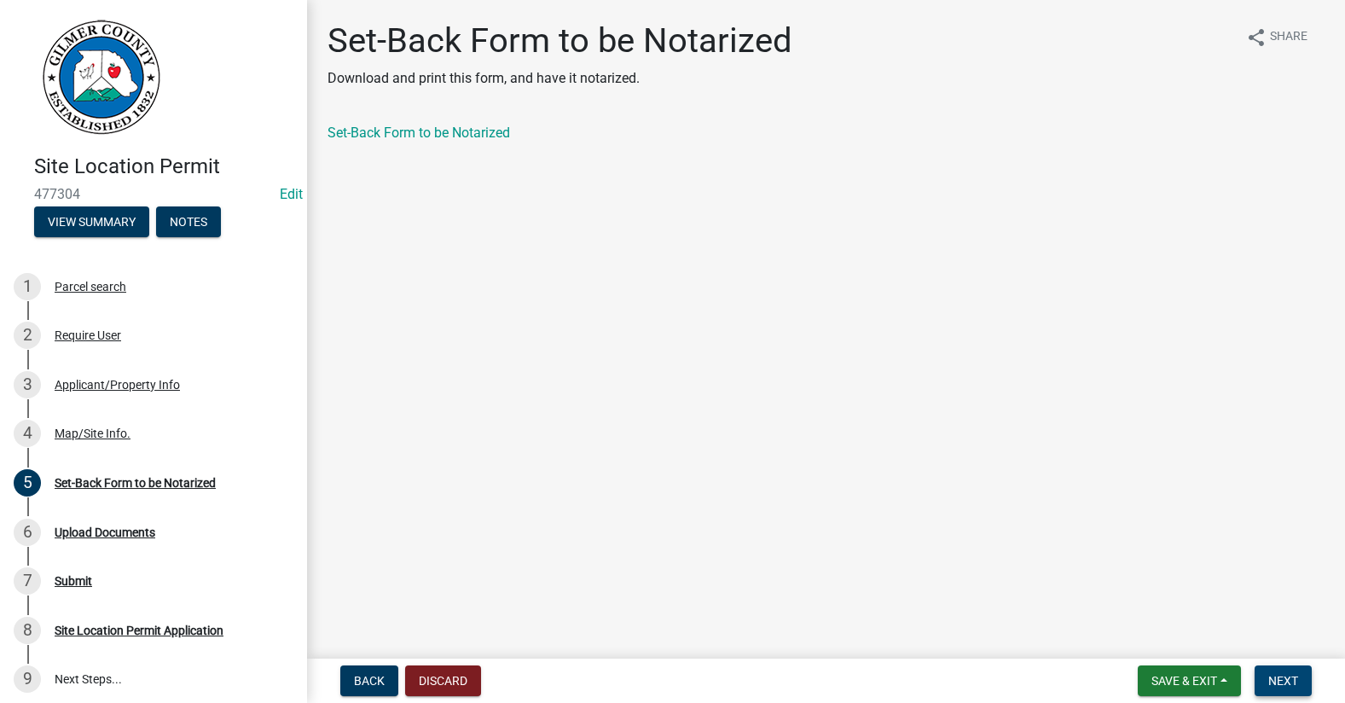
click at [1299, 681] on button "Next" at bounding box center [1283, 680] width 57 height 31
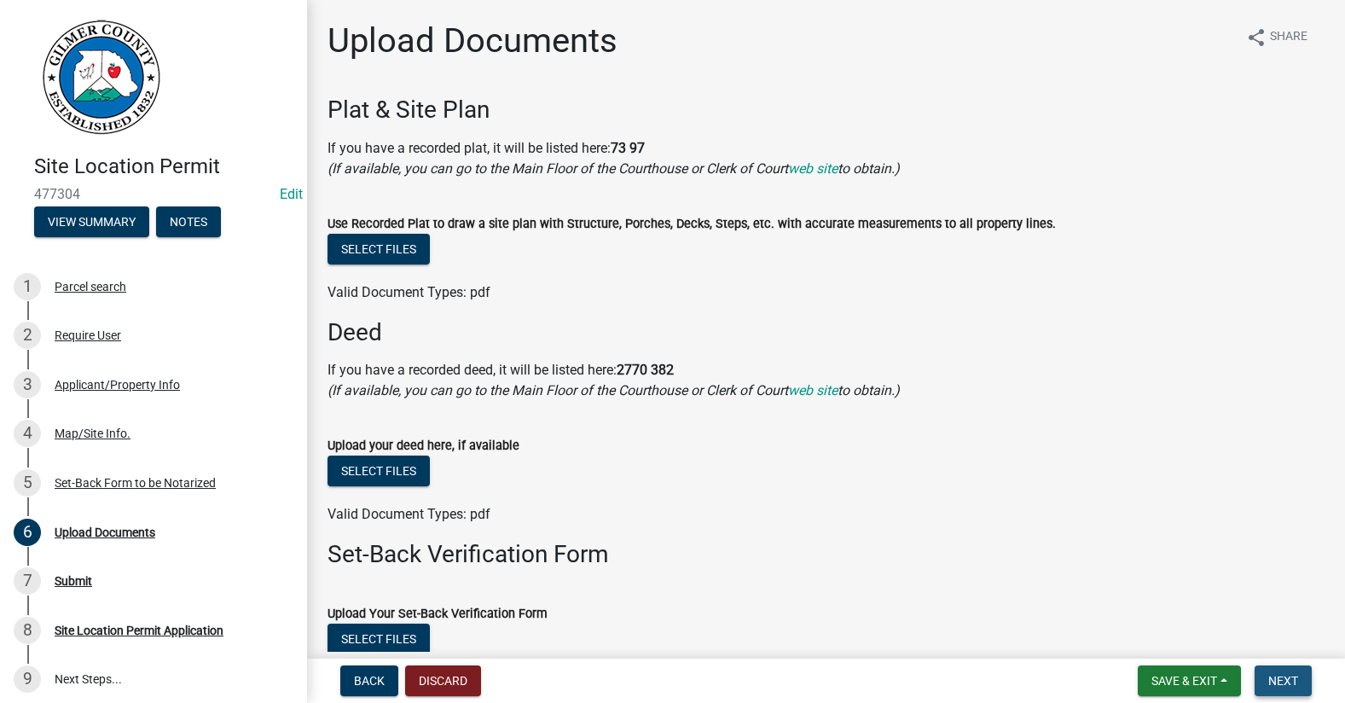
click at [1299, 681] on button "Next" at bounding box center [1283, 680] width 57 height 31
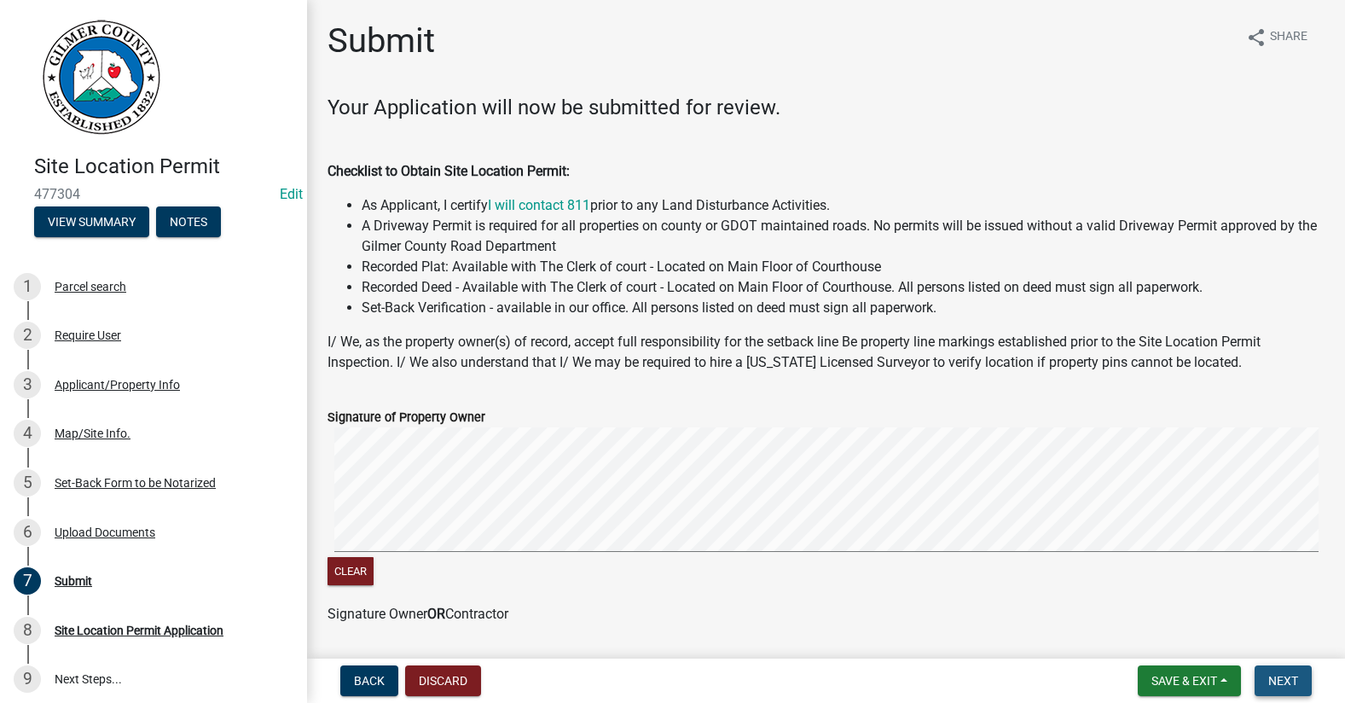
click at [1299, 681] on button "Next" at bounding box center [1283, 680] width 57 height 31
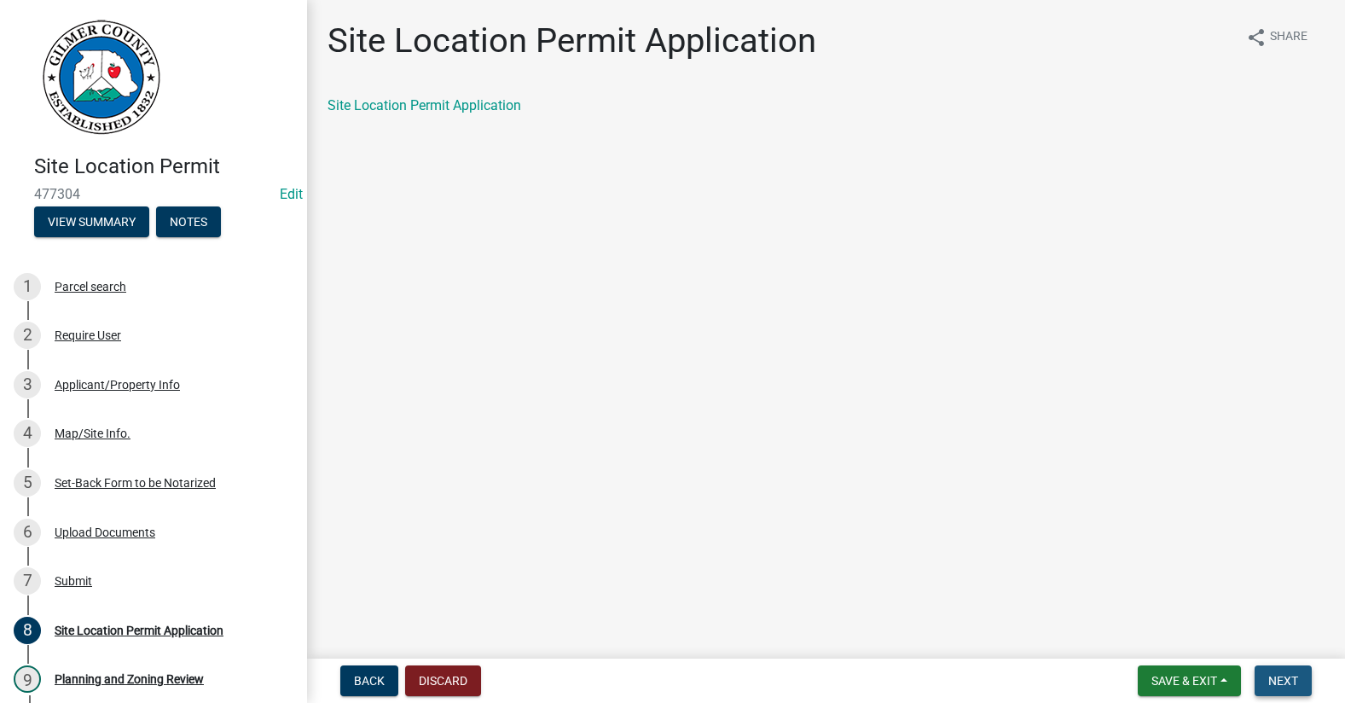
click at [1299, 681] on button "Next" at bounding box center [1283, 680] width 57 height 31
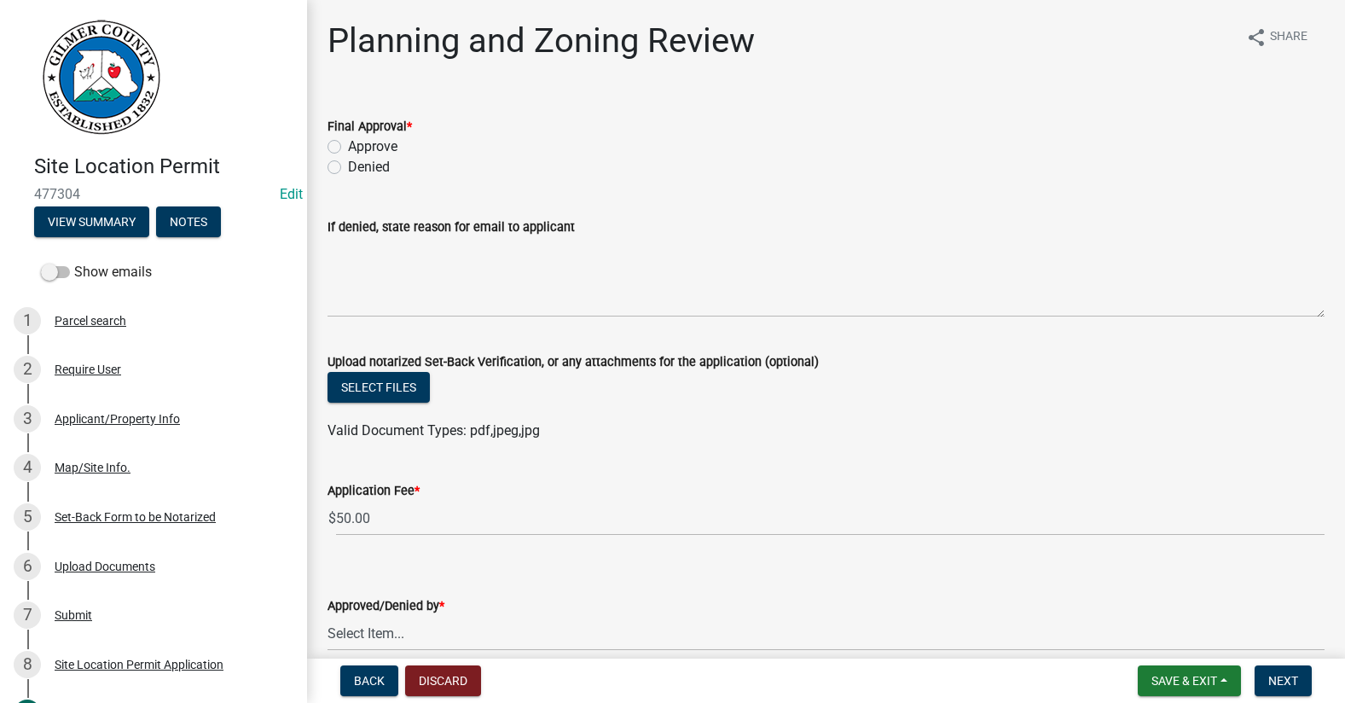
click at [348, 147] on label "Approve" at bounding box center [372, 147] width 49 height 20
click at [348, 147] on input "Approve" at bounding box center [353, 142] width 11 height 11
radio input "true"
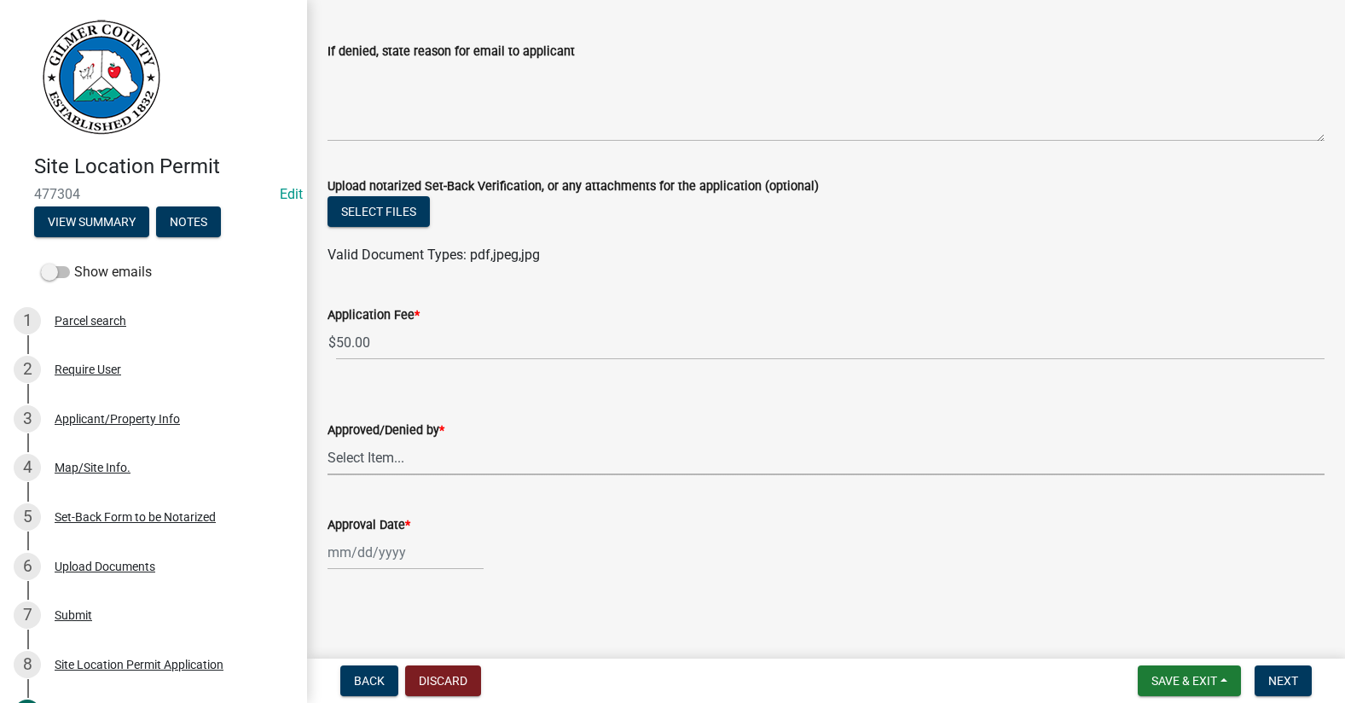
click at [395, 465] on select "Select Item... Andrew Mathis Art Wlochowski Becky Whitworth Joe Bouhl Karen Hen…" at bounding box center [826, 457] width 997 height 35
click at [328, 440] on select "Select Item... Andrew Mathis Art Wlochowski Becky Whitworth Joe Bouhl Karen Hen…" at bounding box center [826, 457] width 997 height 35
select select "f66b4cef-93c9-440c-84d8-a2c8d35cb7c1"
click at [407, 556] on div at bounding box center [406, 552] width 156 height 35
select select "9"
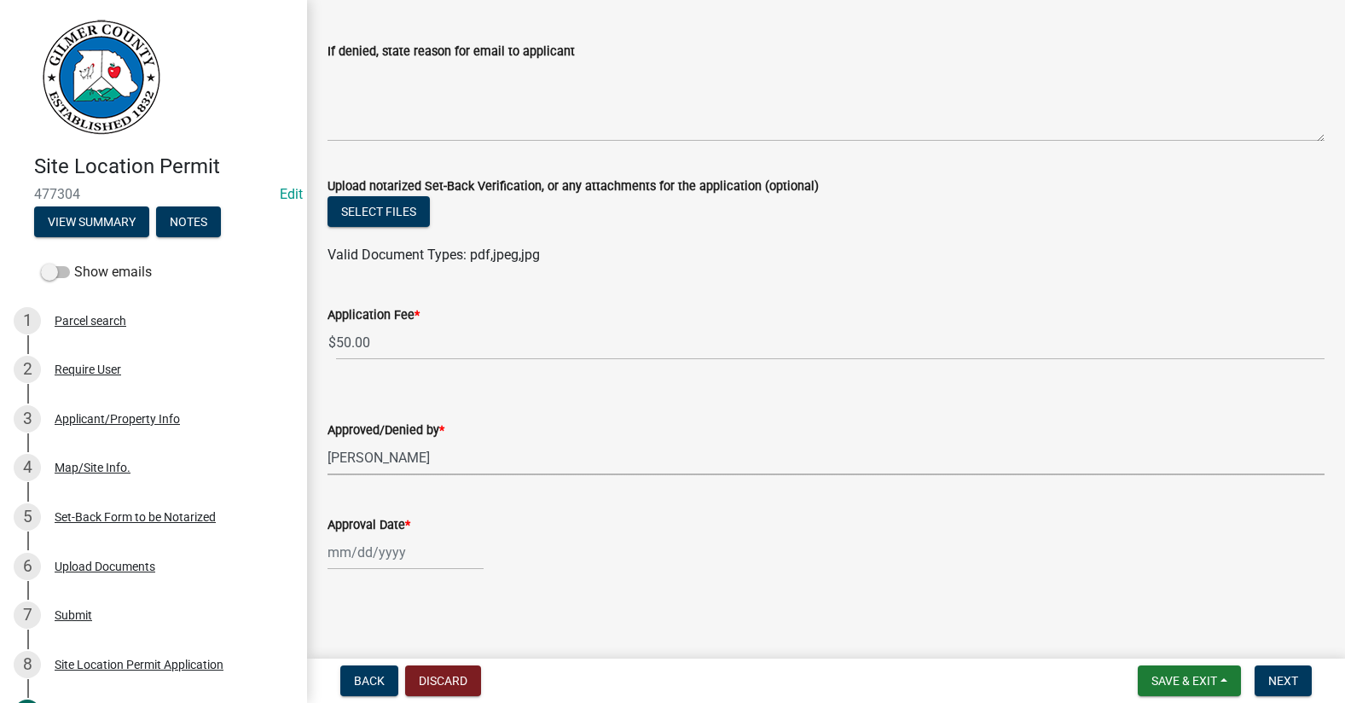
select select "2025"
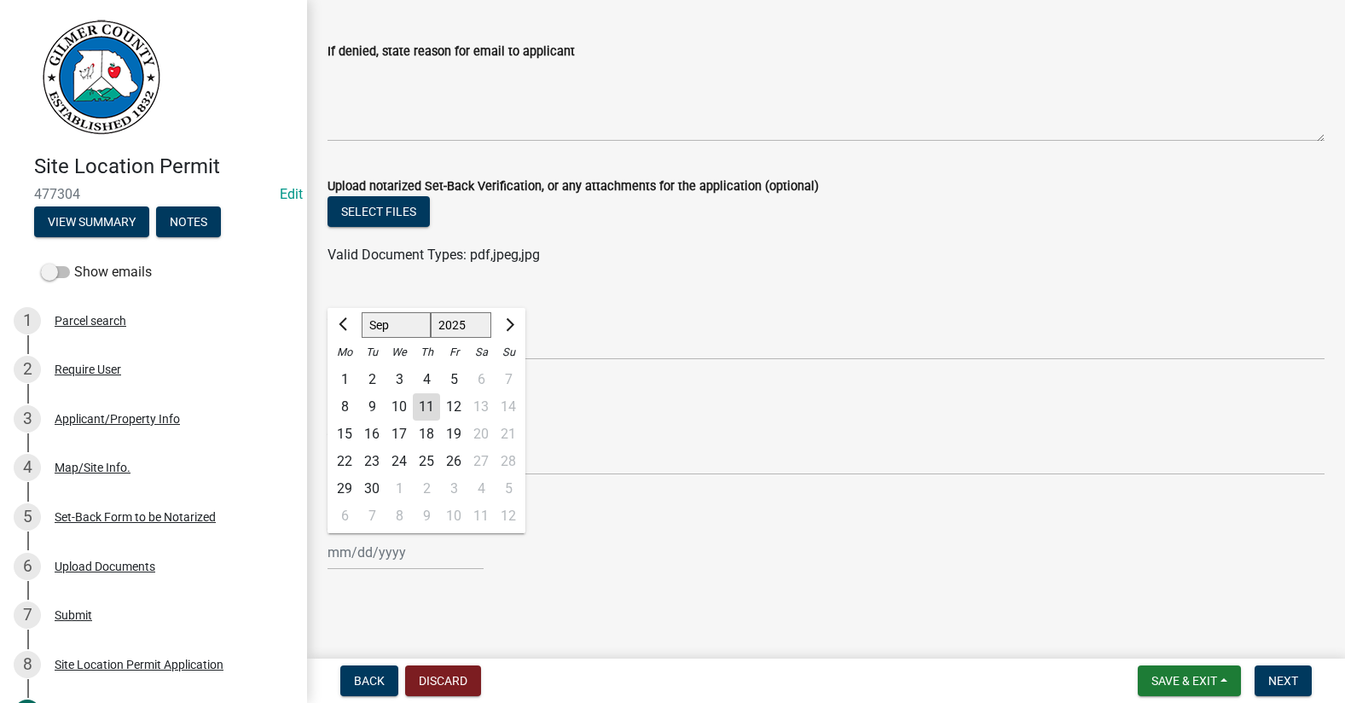
click at [423, 408] on div "11" at bounding box center [426, 406] width 27 height 27
type input "09/11/2025"
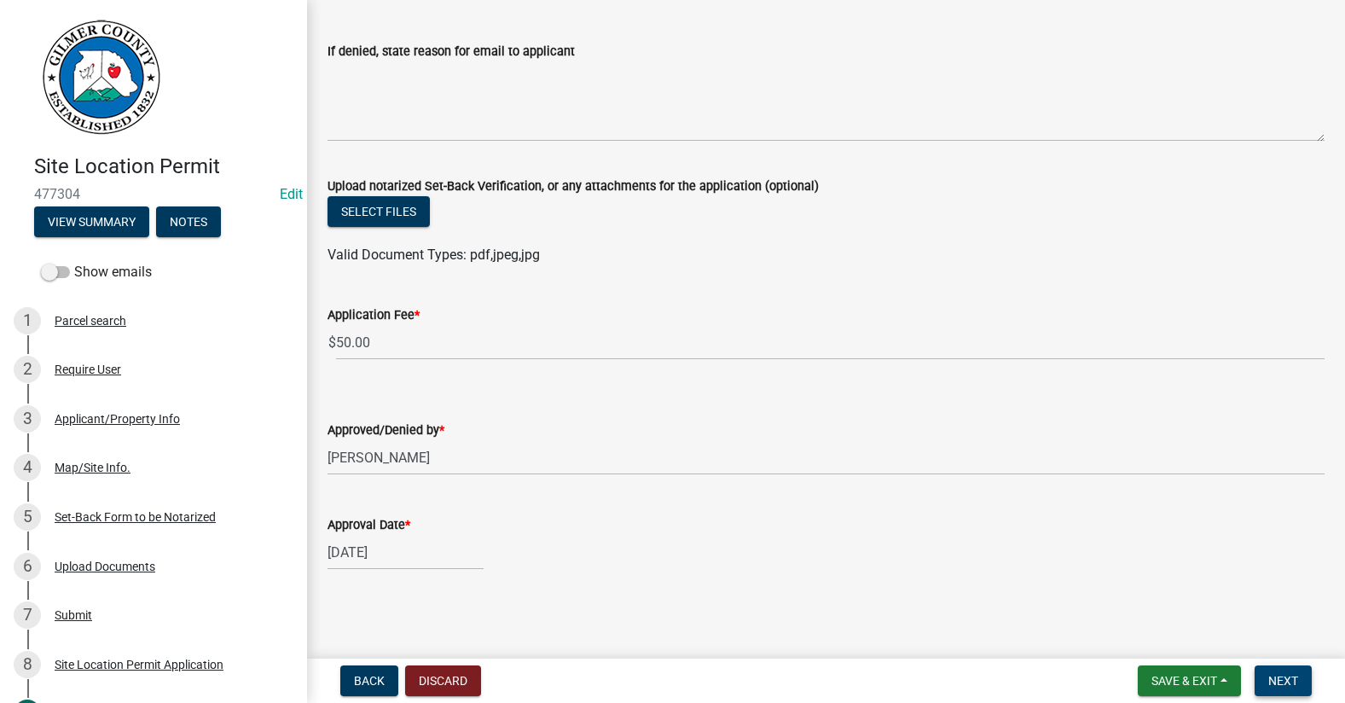
click at [1264, 687] on button "Next" at bounding box center [1283, 680] width 57 height 31
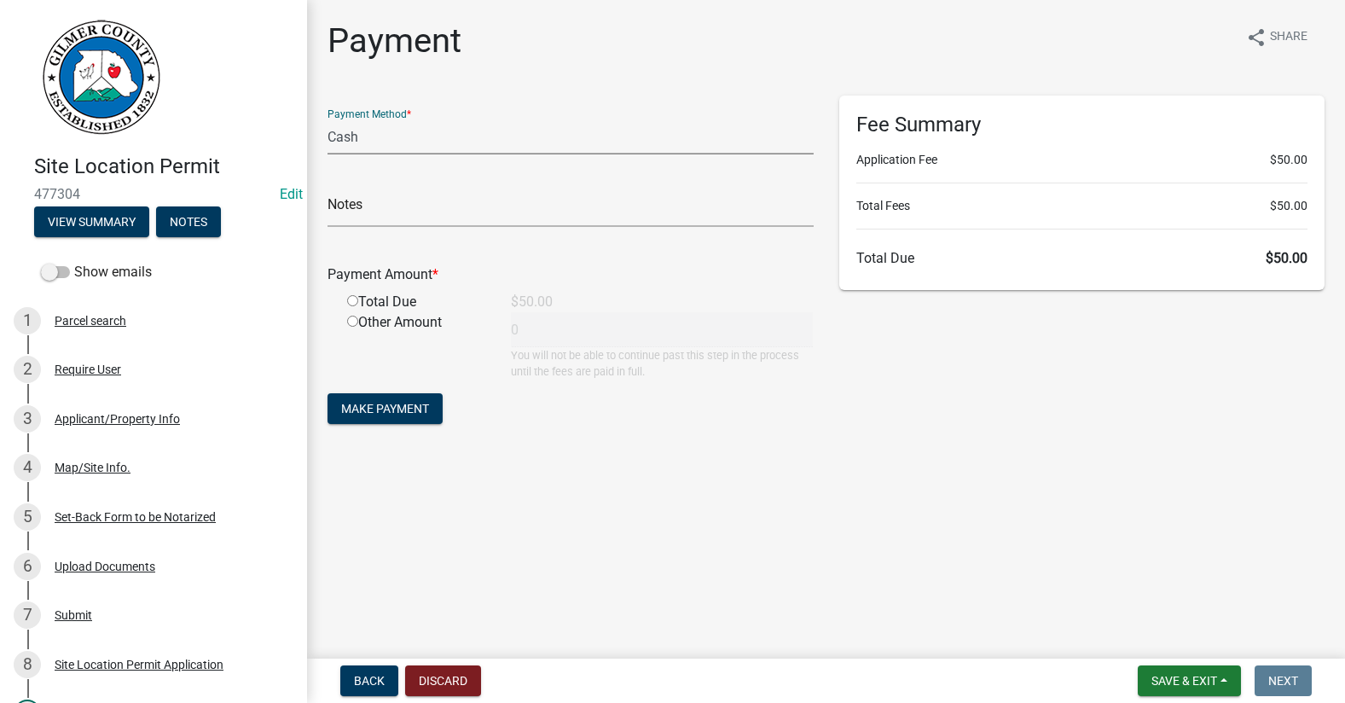
drag, startPoint x: 434, startPoint y: 131, endPoint x: 429, endPoint y: 145, distance: 14.6
click at [434, 131] on select "Credit Card POS Check Cash" at bounding box center [571, 136] width 486 height 35
select select "1: 0"
click at [328, 119] on select "Credit Card POS Check Cash" at bounding box center [571, 136] width 486 height 35
click at [427, 204] on input "text" at bounding box center [571, 209] width 486 height 35
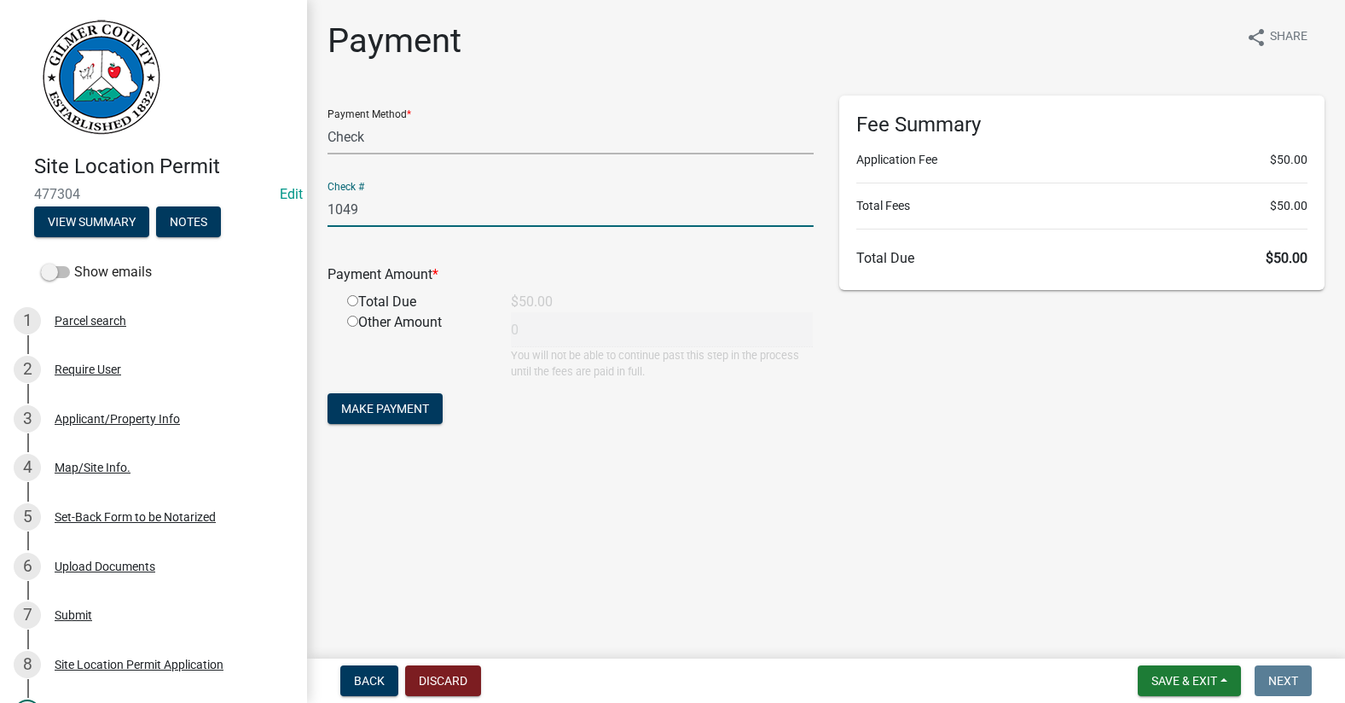
type input "1049"
click at [357, 303] on input "radio" at bounding box center [352, 300] width 11 height 11
radio input "true"
type input "50"
click at [389, 397] on button "Make Payment" at bounding box center [385, 408] width 115 height 31
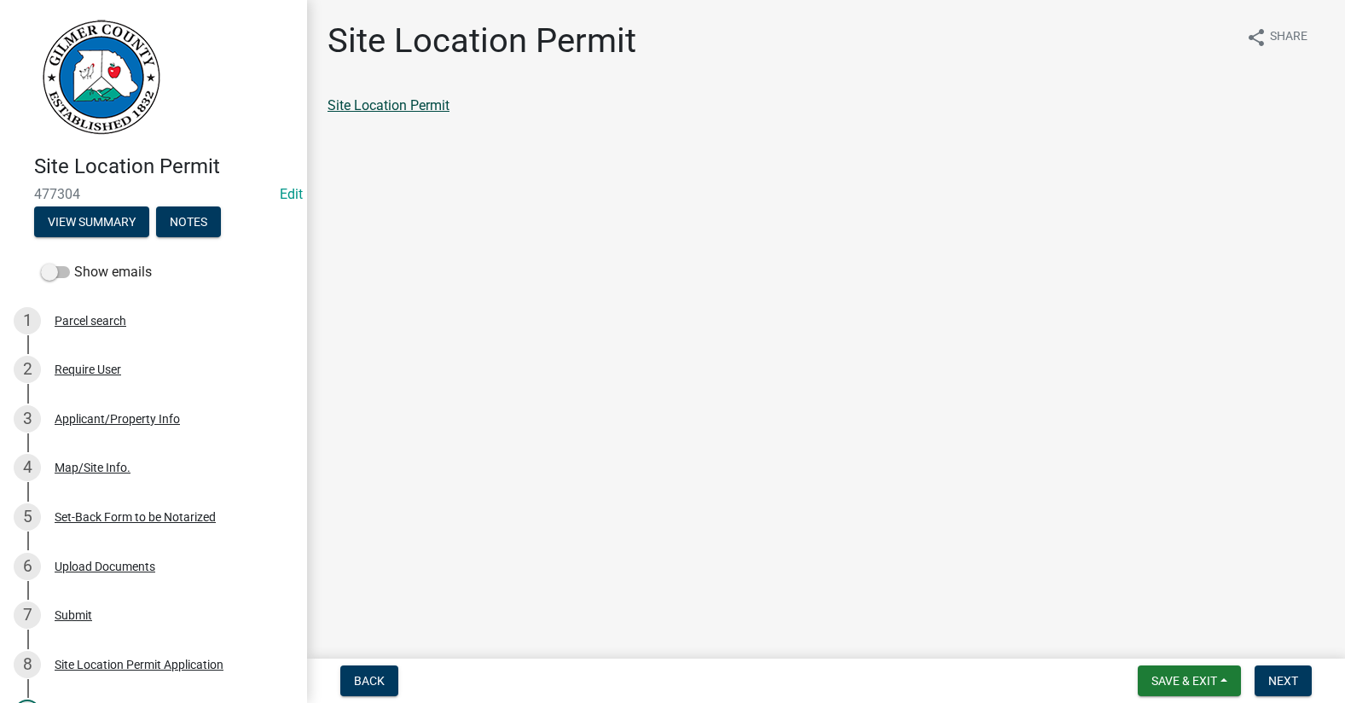
drag, startPoint x: 392, startPoint y: 91, endPoint x: 383, endPoint y: 102, distance: 14.0
click at [392, 91] on div "Site Location Permit share Share Site Location Permit" at bounding box center [826, 82] width 1023 height 125
click at [383, 103] on link "Site Location Permit" at bounding box center [389, 105] width 122 height 16
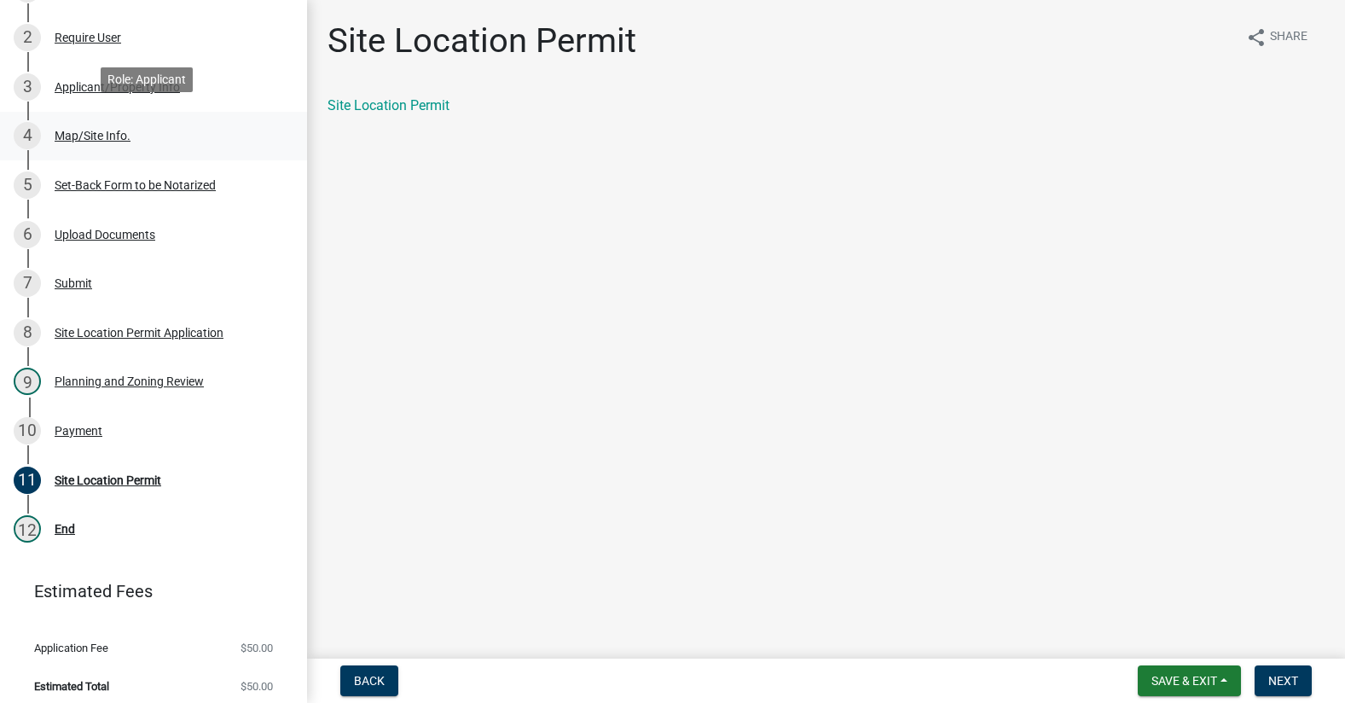
scroll to position [341, 0]
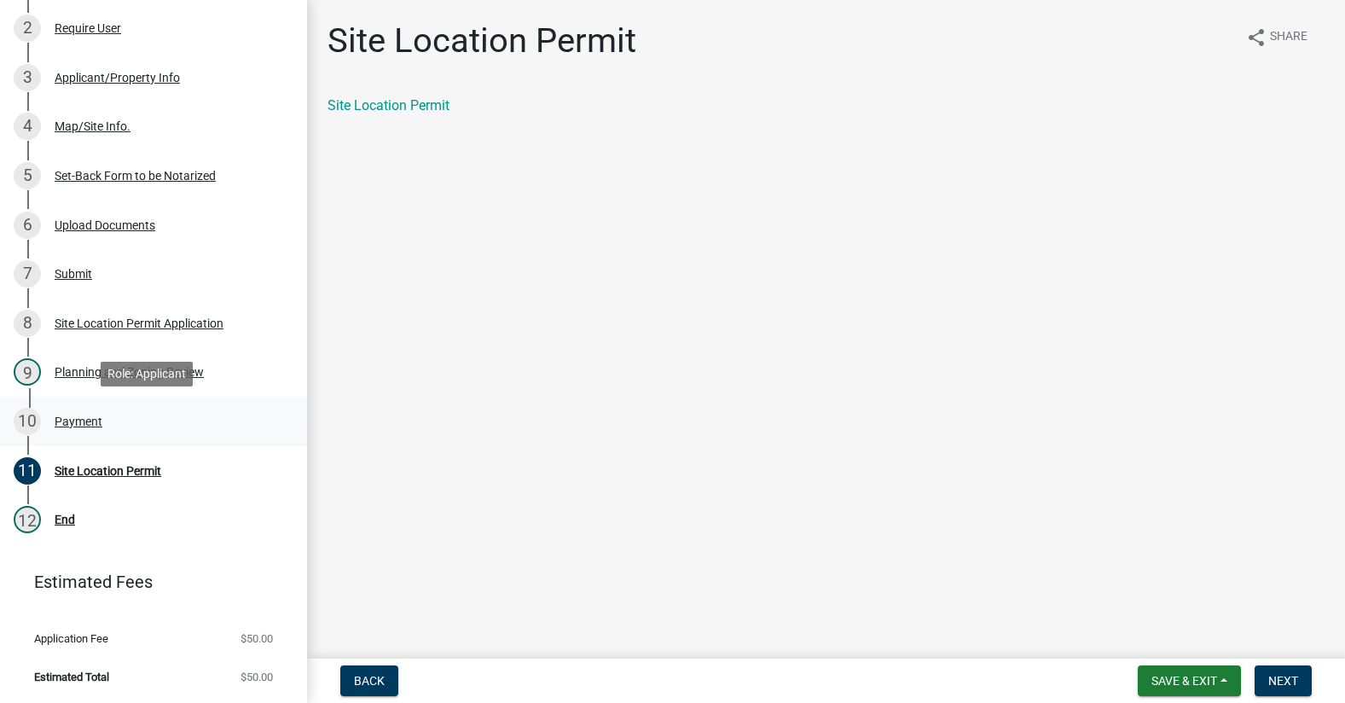
click at [78, 428] on div "10 Payment" at bounding box center [147, 421] width 266 height 27
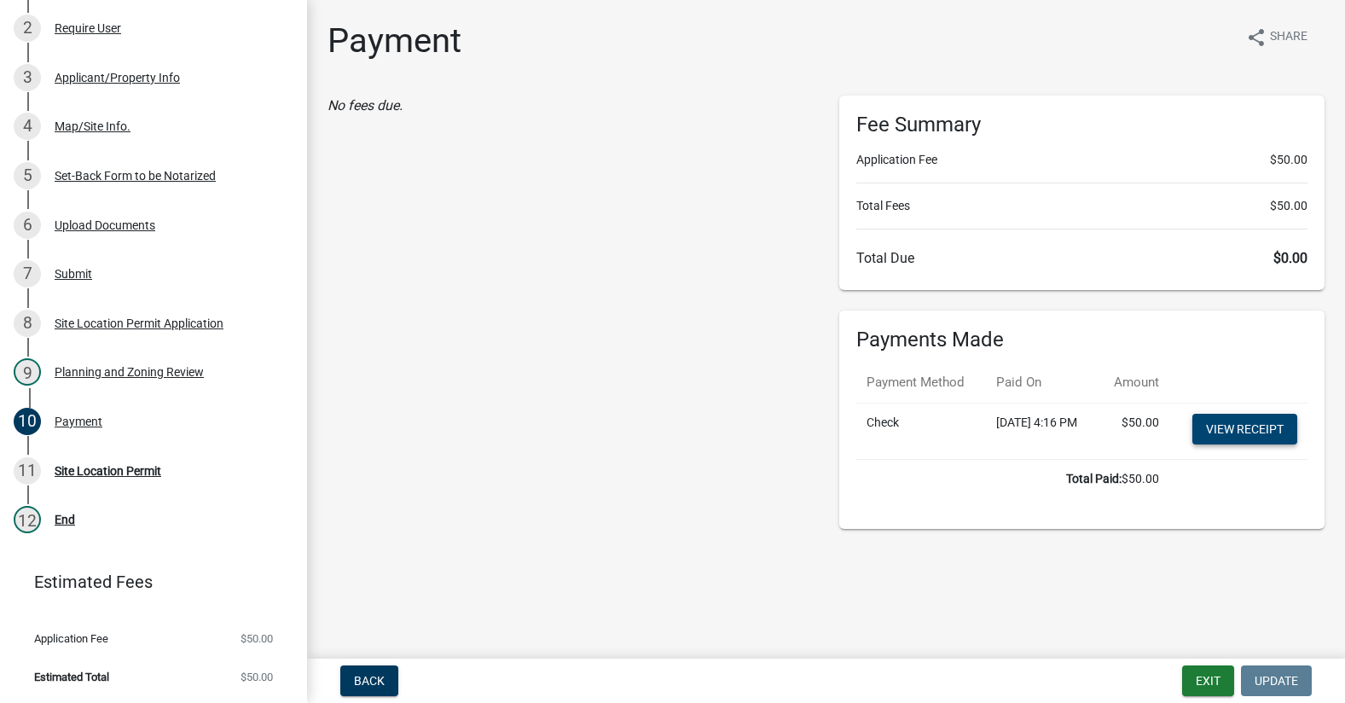
click at [1219, 445] on link "View receipt" at bounding box center [1245, 429] width 105 height 31
click at [1204, 685] on button "Exit" at bounding box center [1209, 680] width 52 height 31
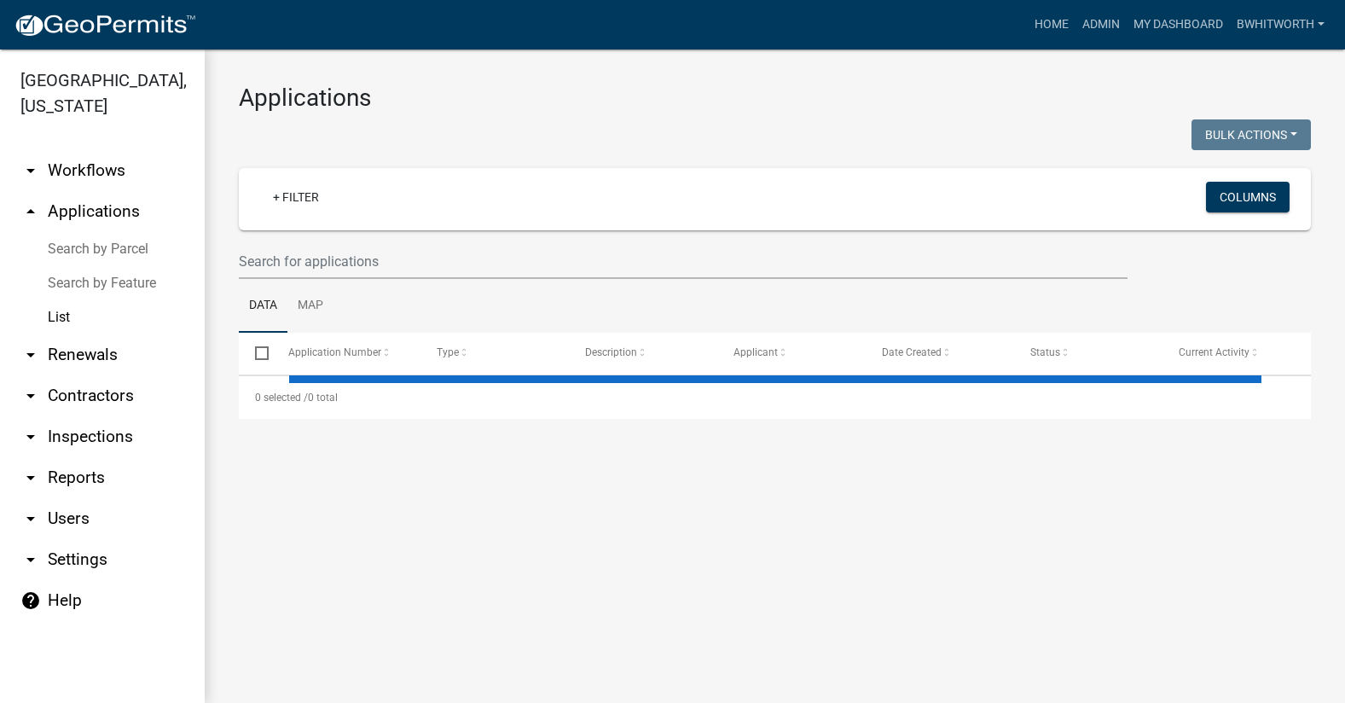
select select "3: 100"
